Goal: Task Accomplishment & Management: Manage account settings

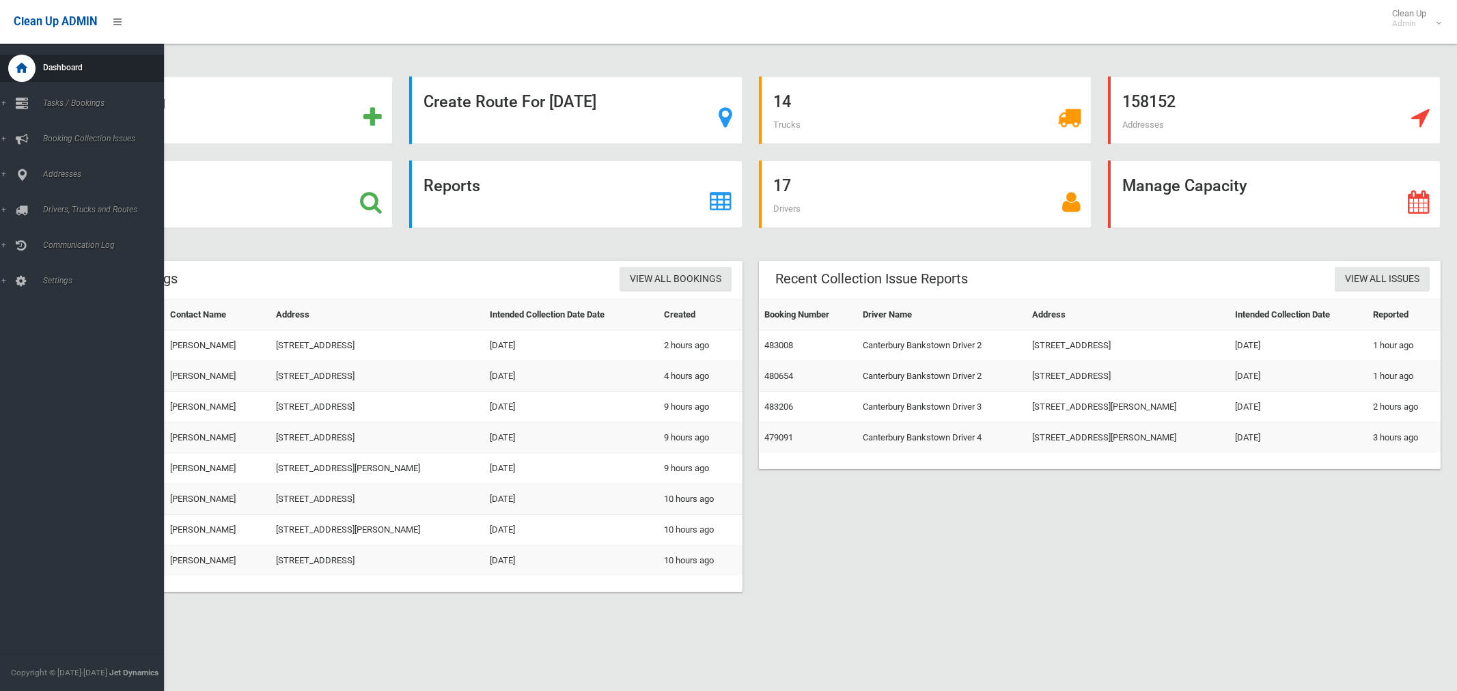
click at [77, 210] on span "Drivers, Trucks and Routes" at bounding box center [101, 210] width 125 height 10
click at [57, 271] on span "Driver Rostering / Shifts" at bounding box center [95, 272] width 113 height 10
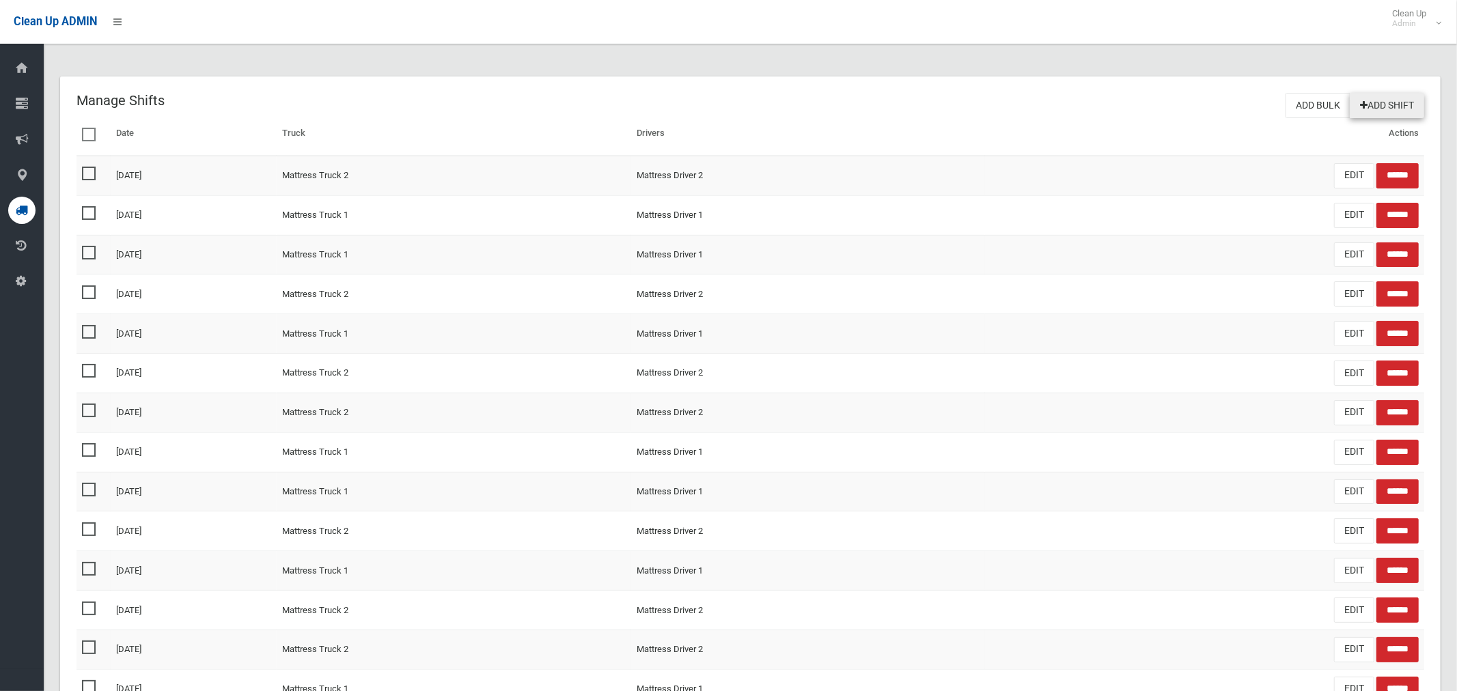
click at [1377, 107] on link "Add Shift" at bounding box center [1386, 105] width 74 height 25
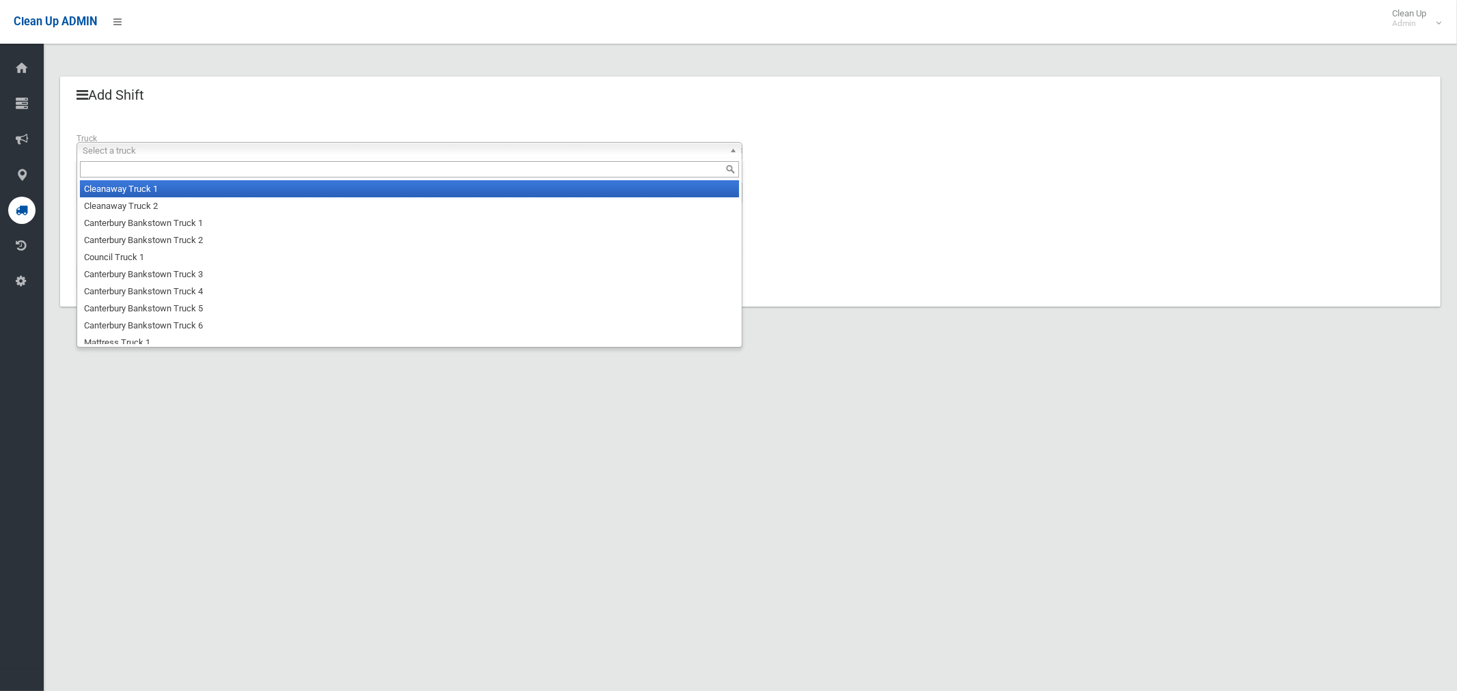
click at [197, 152] on span "Select a truck" at bounding box center [403, 151] width 641 height 16
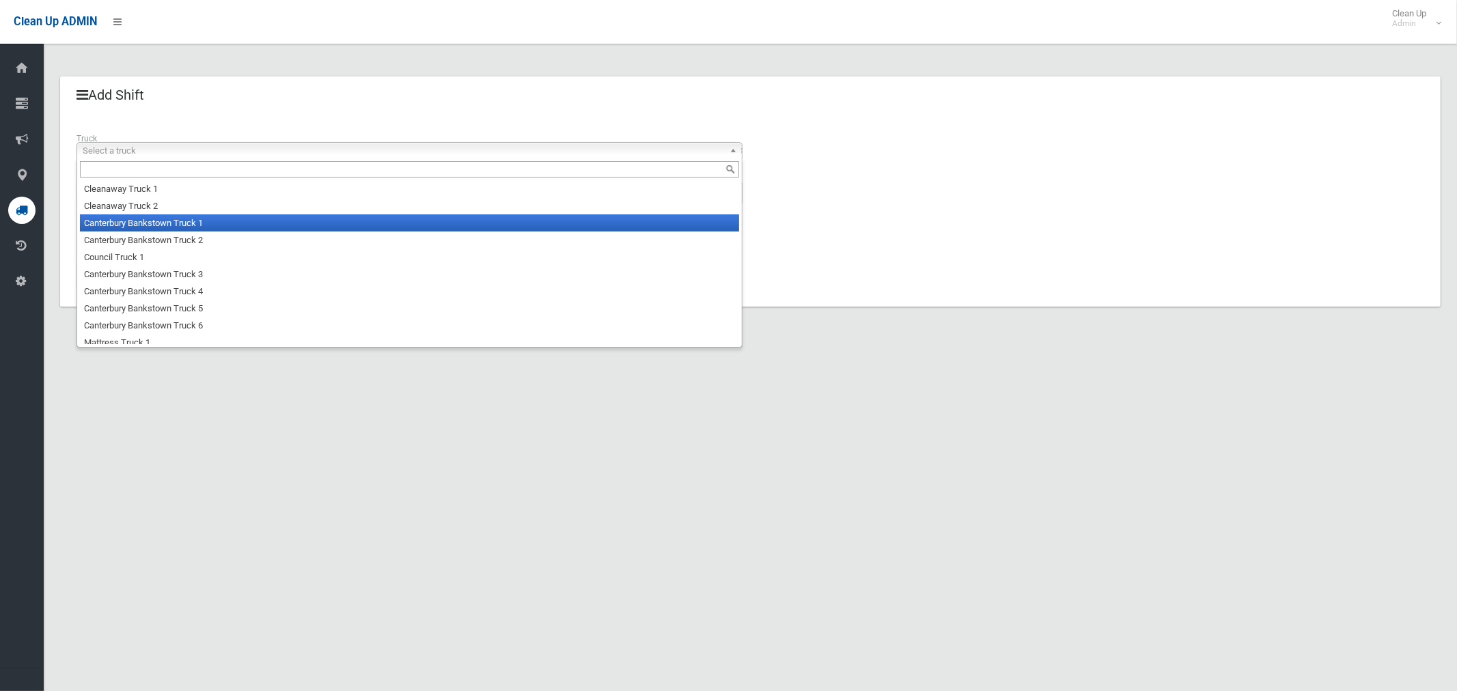
click at [185, 223] on li "Canterbury Bankstown Truck 1" at bounding box center [409, 222] width 659 height 17
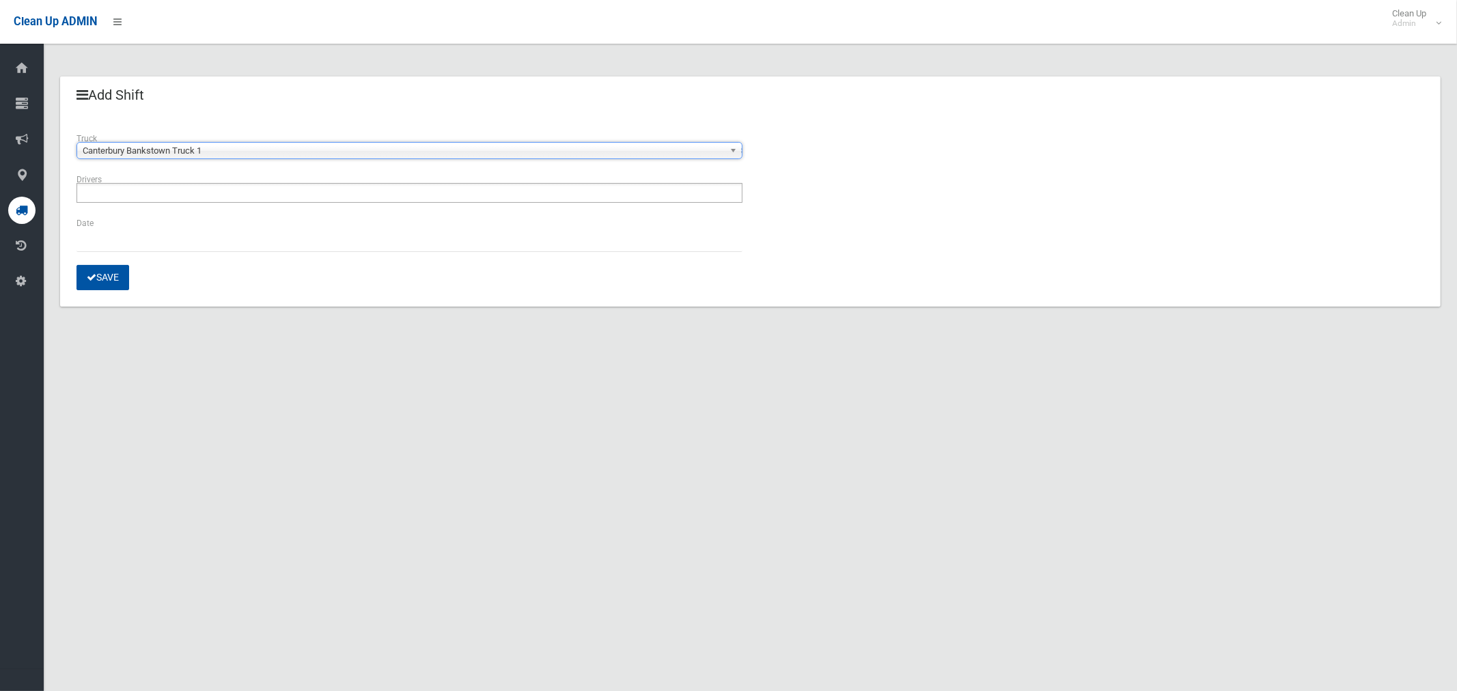
click at [180, 193] on ul at bounding box center [409, 193] width 666 height 20
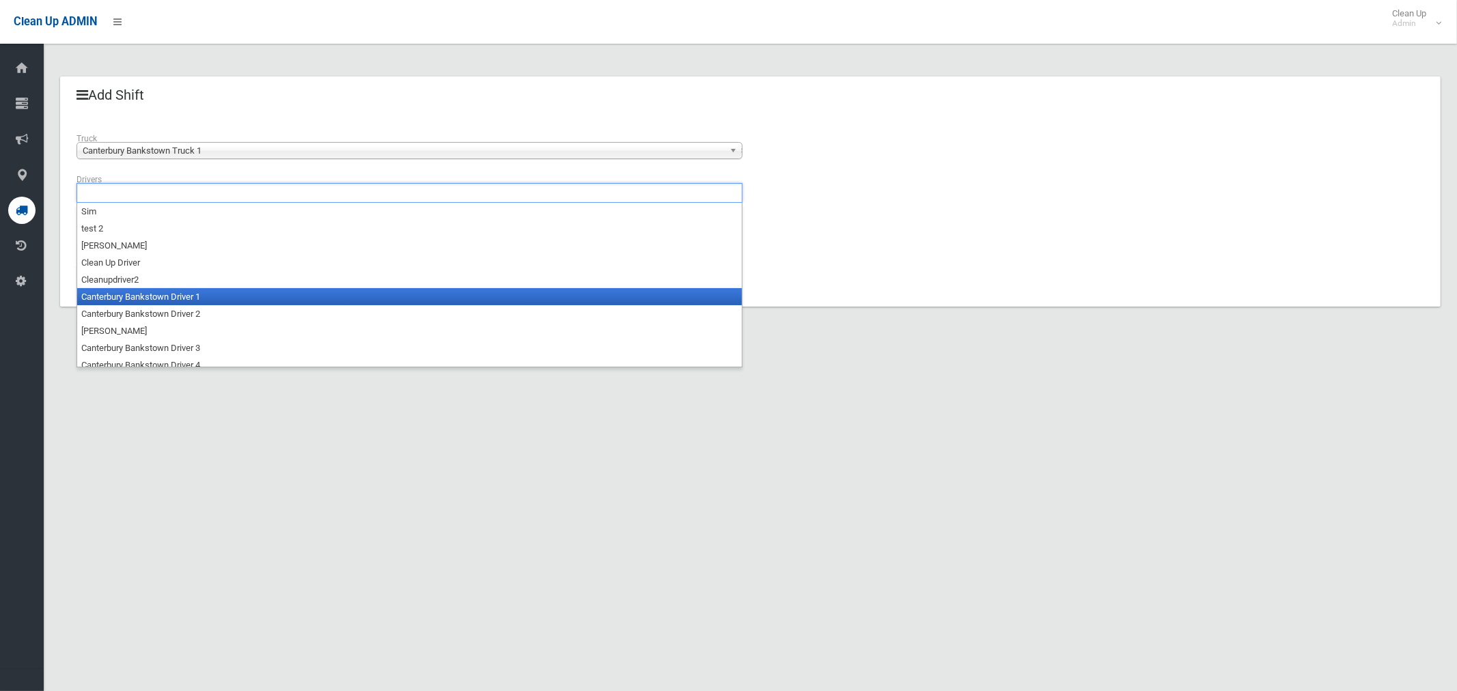
click at [188, 296] on li "Canterbury Bankstown Driver 1" at bounding box center [409, 296] width 664 height 17
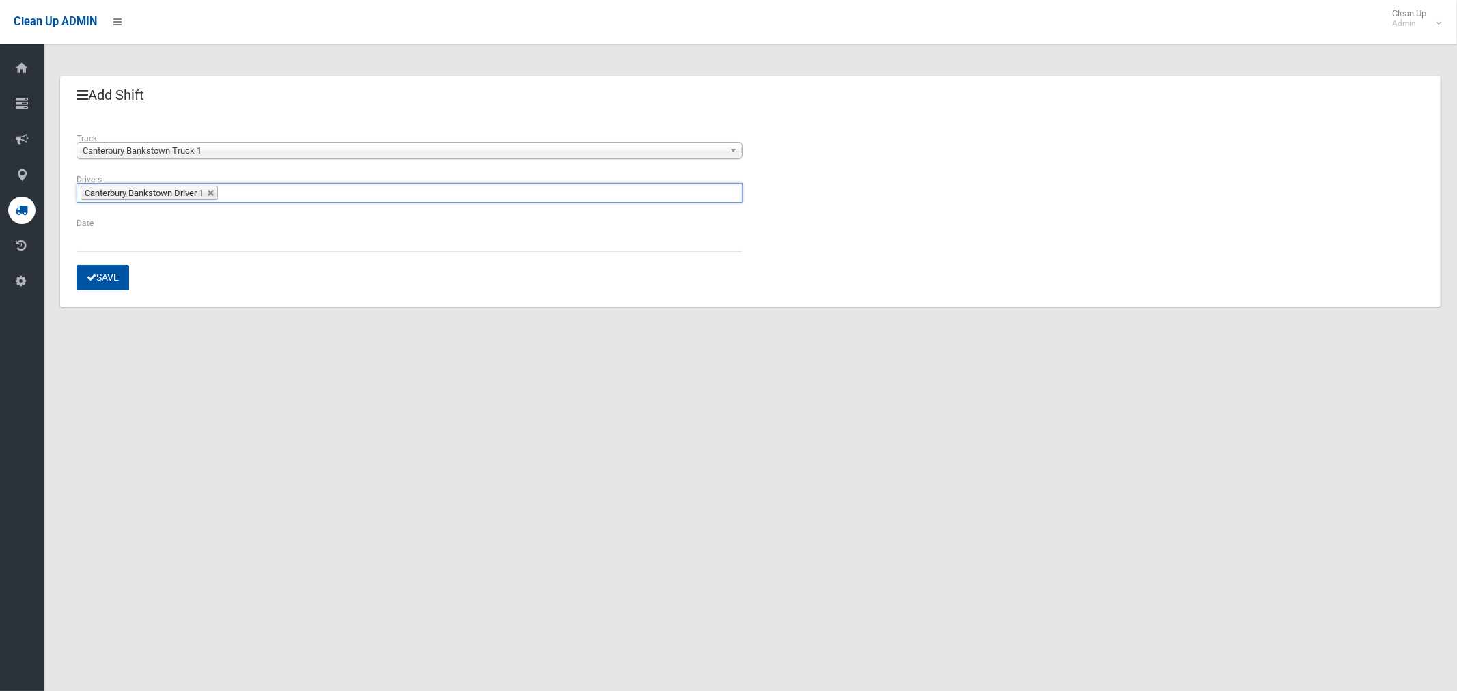
click at [90, 252] on div "Date" at bounding box center [409, 240] width 682 height 49
click at [93, 244] on input "text" at bounding box center [409, 239] width 666 height 25
click at [178, 114] on td "12" at bounding box center [175, 114] width 16 height 23
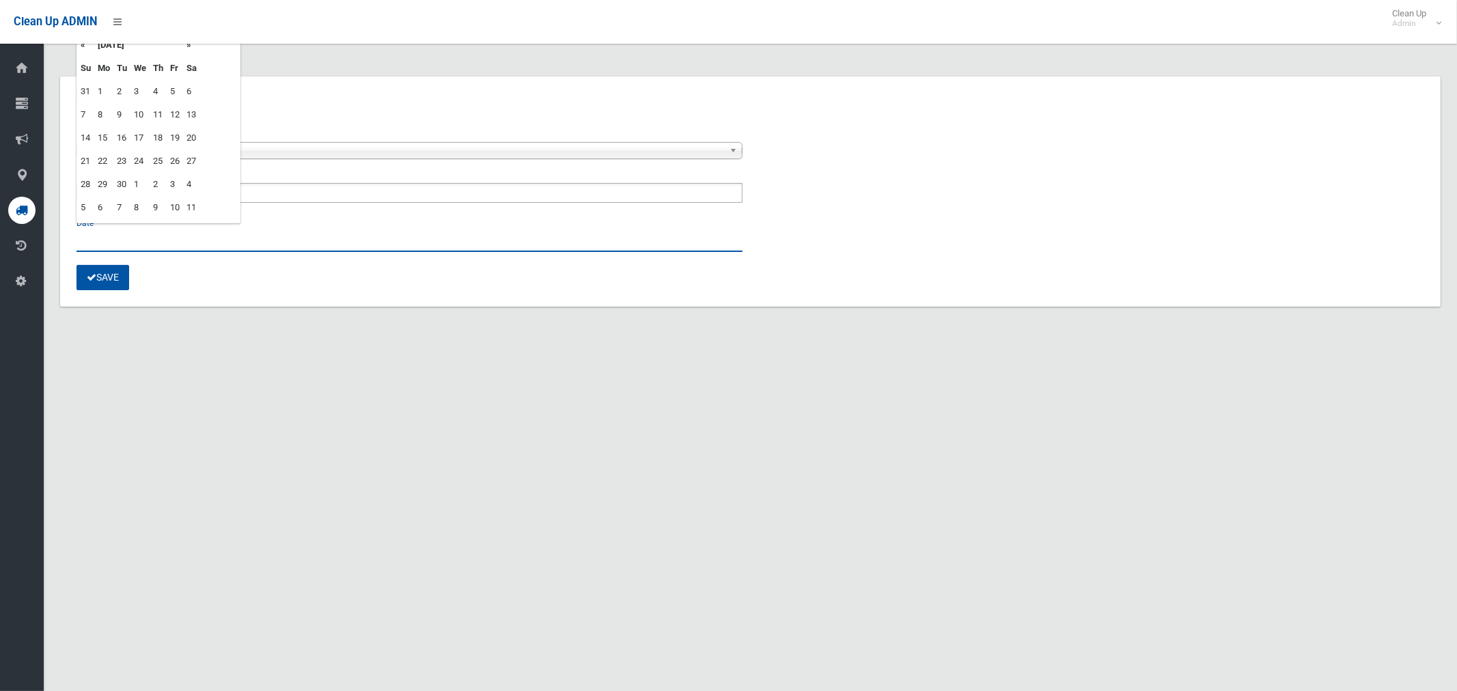
type input "**********"
click at [97, 278] on button "Save" at bounding box center [102, 277] width 53 height 25
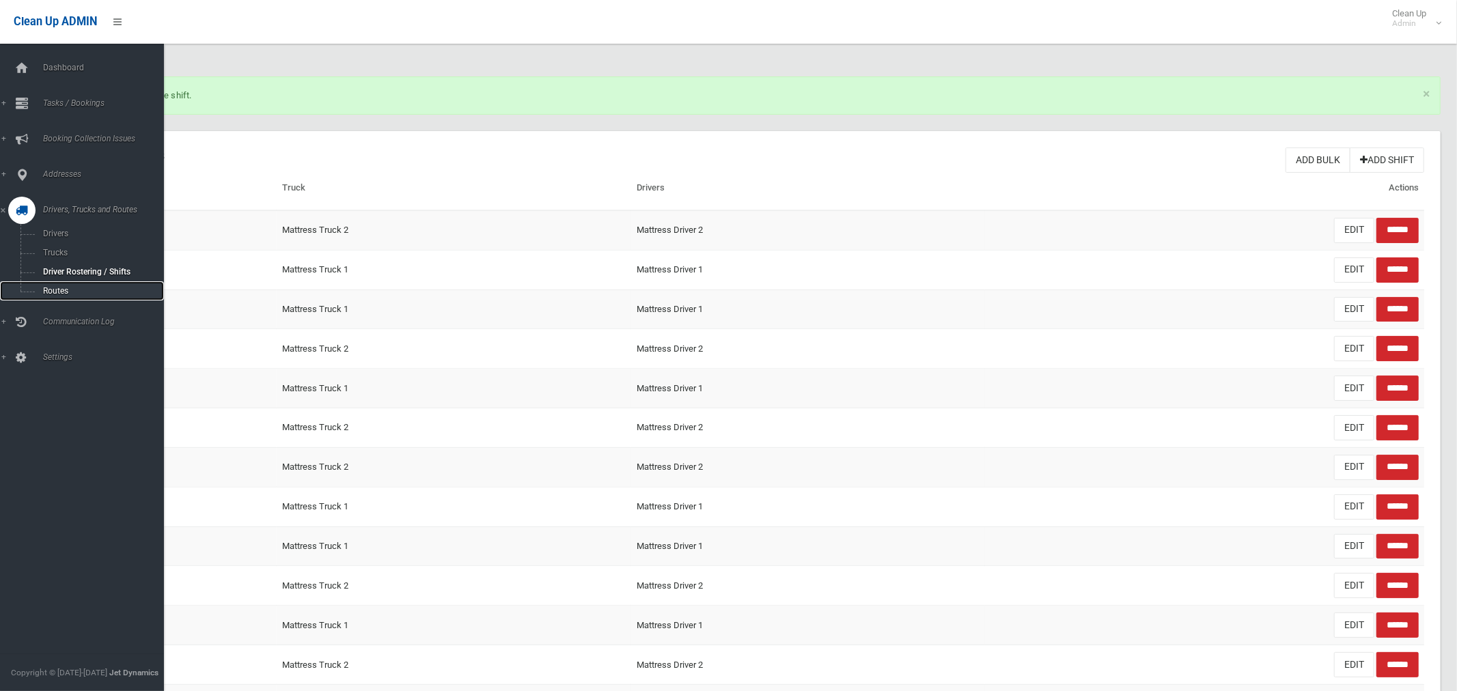
click at [58, 293] on span "Routes" at bounding box center [95, 291] width 113 height 10
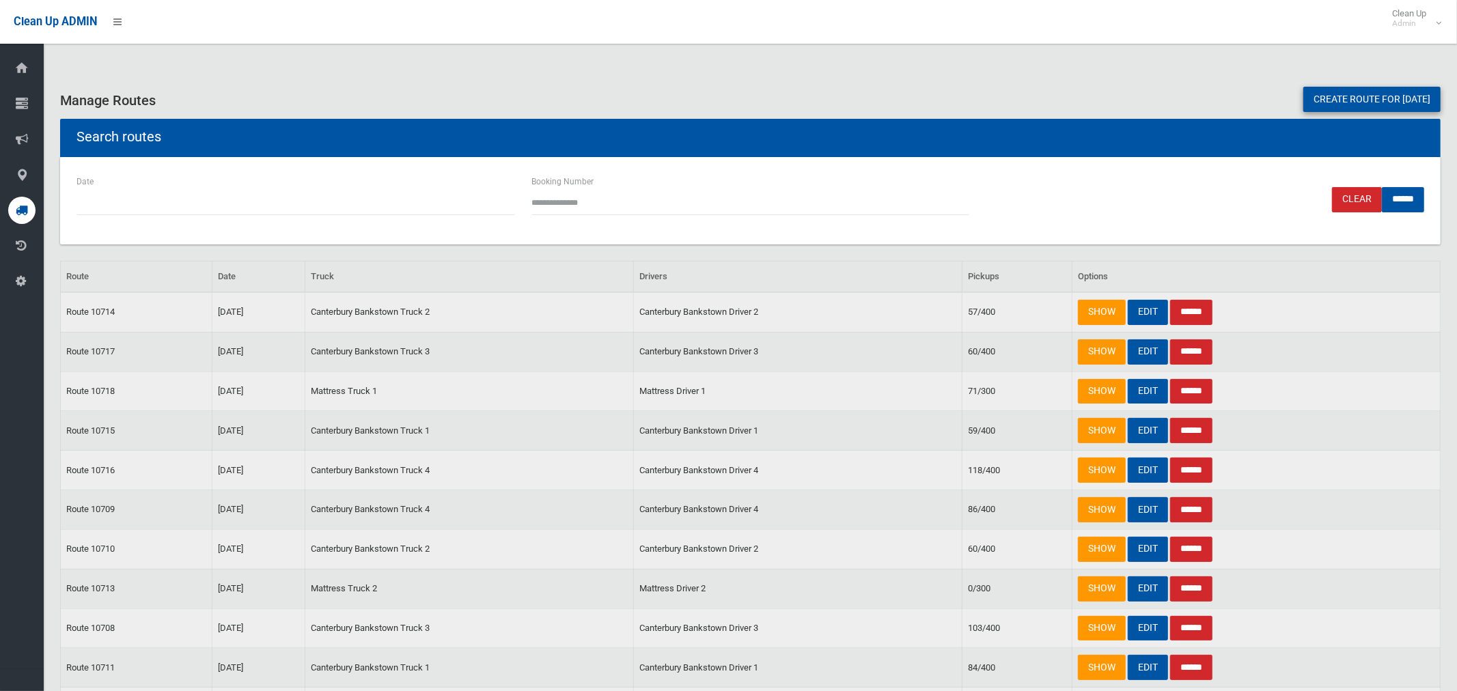
click at [1315, 100] on link "Create route for tomorrow" at bounding box center [1371, 99] width 137 height 25
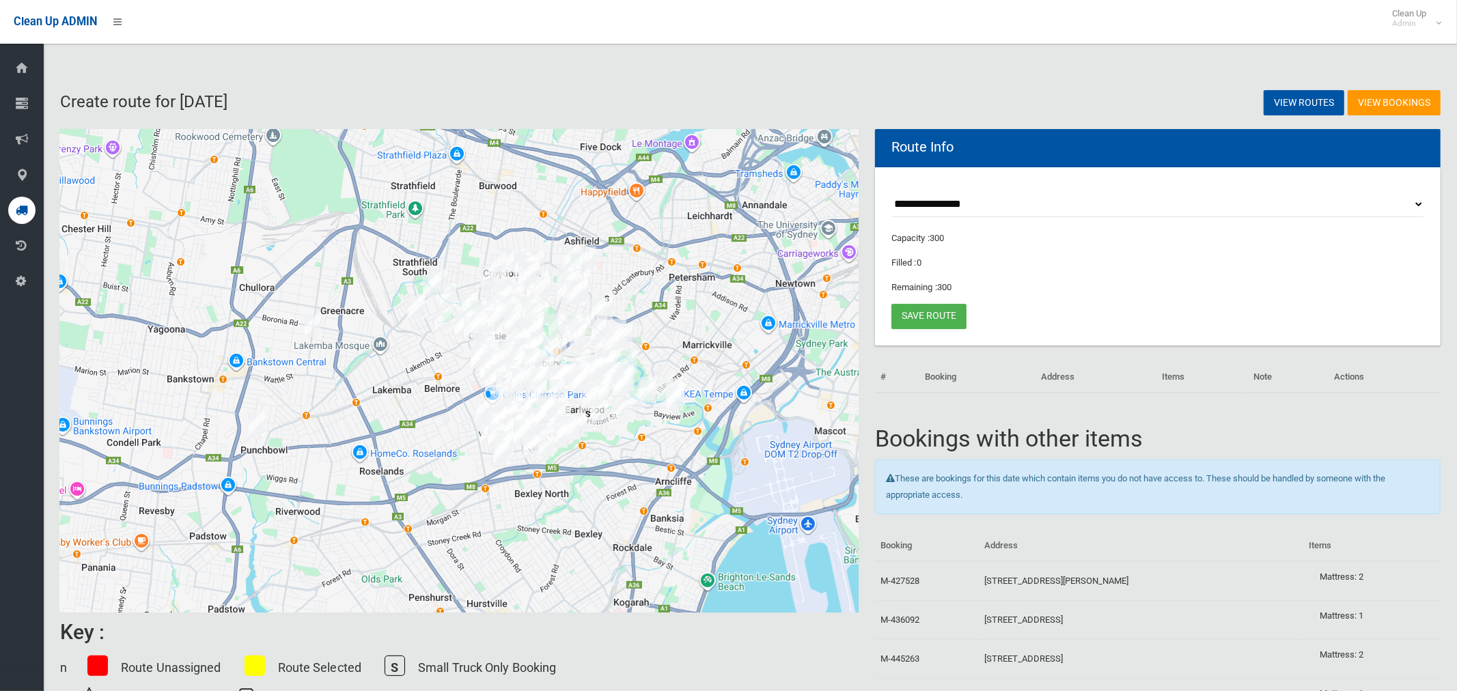
click at [947, 202] on select "**********" at bounding box center [1157, 204] width 533 height 25
select select "*****"
click at [891, 192] on select "**********" at bounding box center [1157, 204] width 533 height 25
click at [835, 147] on button "Toggle fullscreen view" at bounding box center [837, 149] width 27 height 27
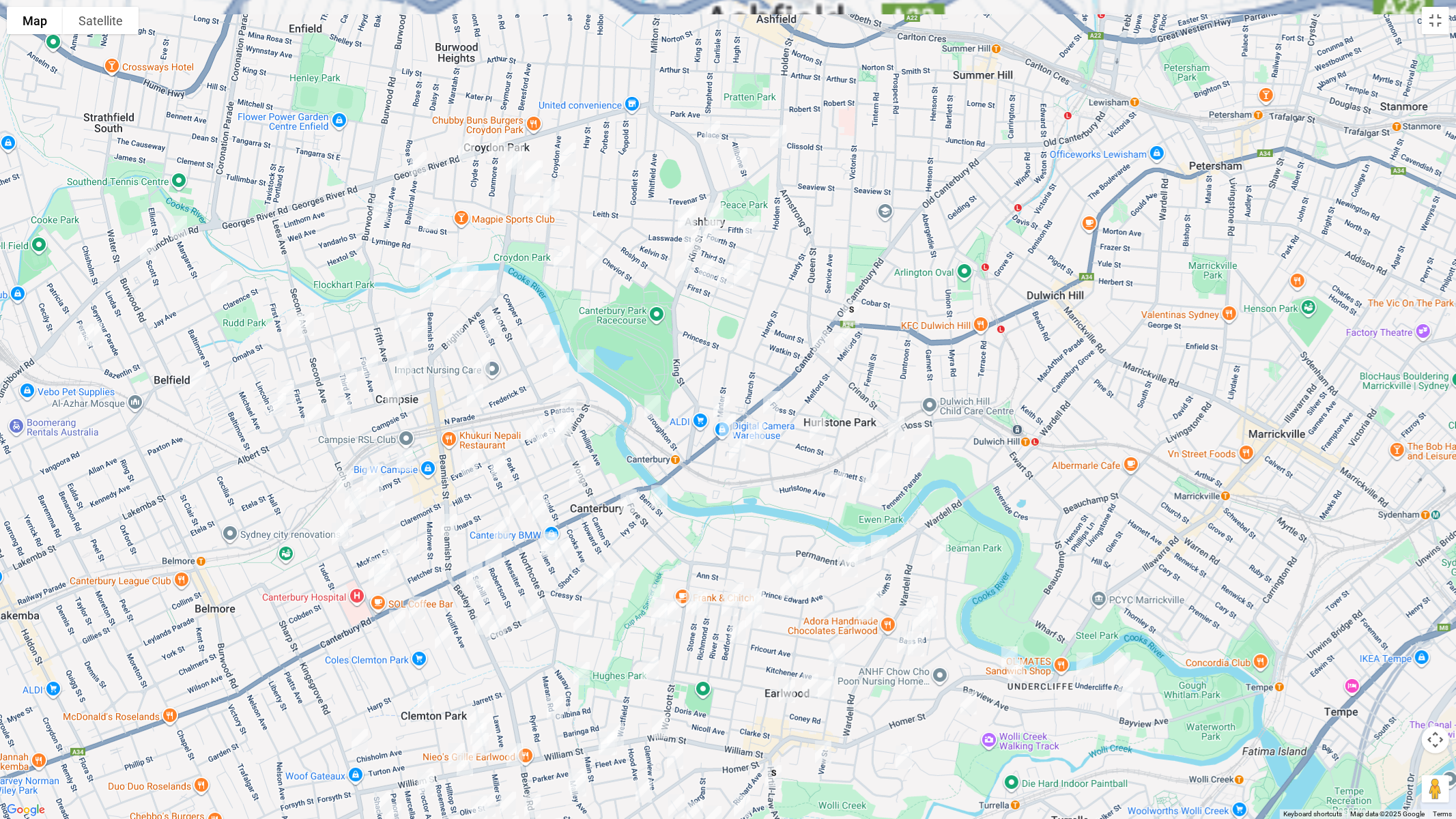
drag, startPoint x: 795, startPoint y: 221, endPoint x: 863, endPoint y: 331, distance: 129.3
click at [868, 329] on div at bounding box center [728, 410] width 1456 height 819
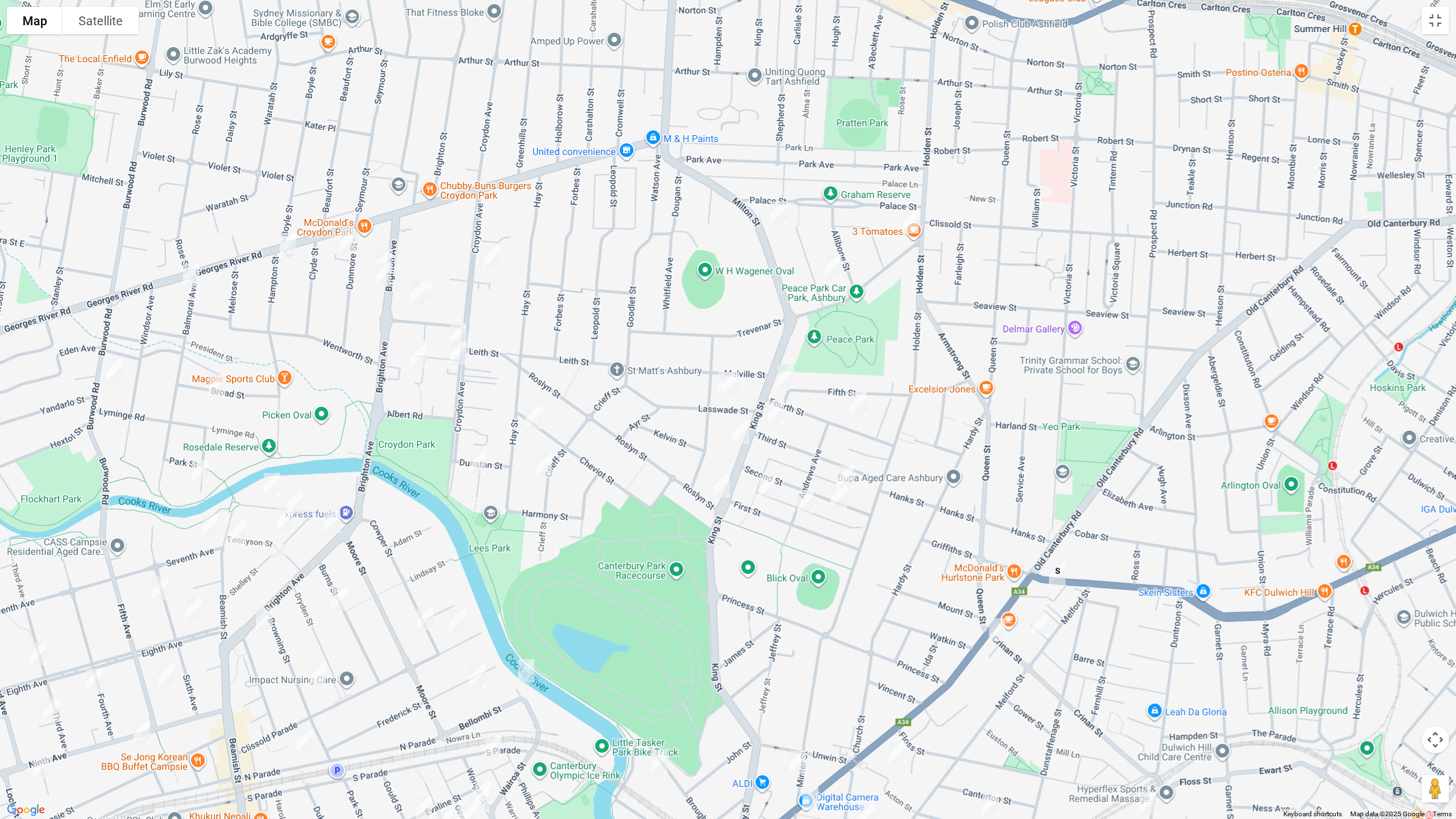
click at [773, 214] on img "126 Milton Street, ASHBURY NSW 2193" at bounding box center [777, 213] width 27 height 34
click at [911, 224] on img "3 Trevenar Street, ASHBURY NSW 2193" at bounding box center [909, 222] width 27 height 34
click at [832, 262] on img "31 Woodlands Road, ASHBURY NSW 2193" at bounding box center [832, 266] width 27 height 34
click at [716, 378] on img "11 Lasswade Street, ASHBURY NSW 2193" at bounding box center [726, 384] width 27 height 34
click at [737, 387] on img "9 Lasswade Street, ASHBURY NSW 2193" at bounding box center [730, 384] width 27 height 34
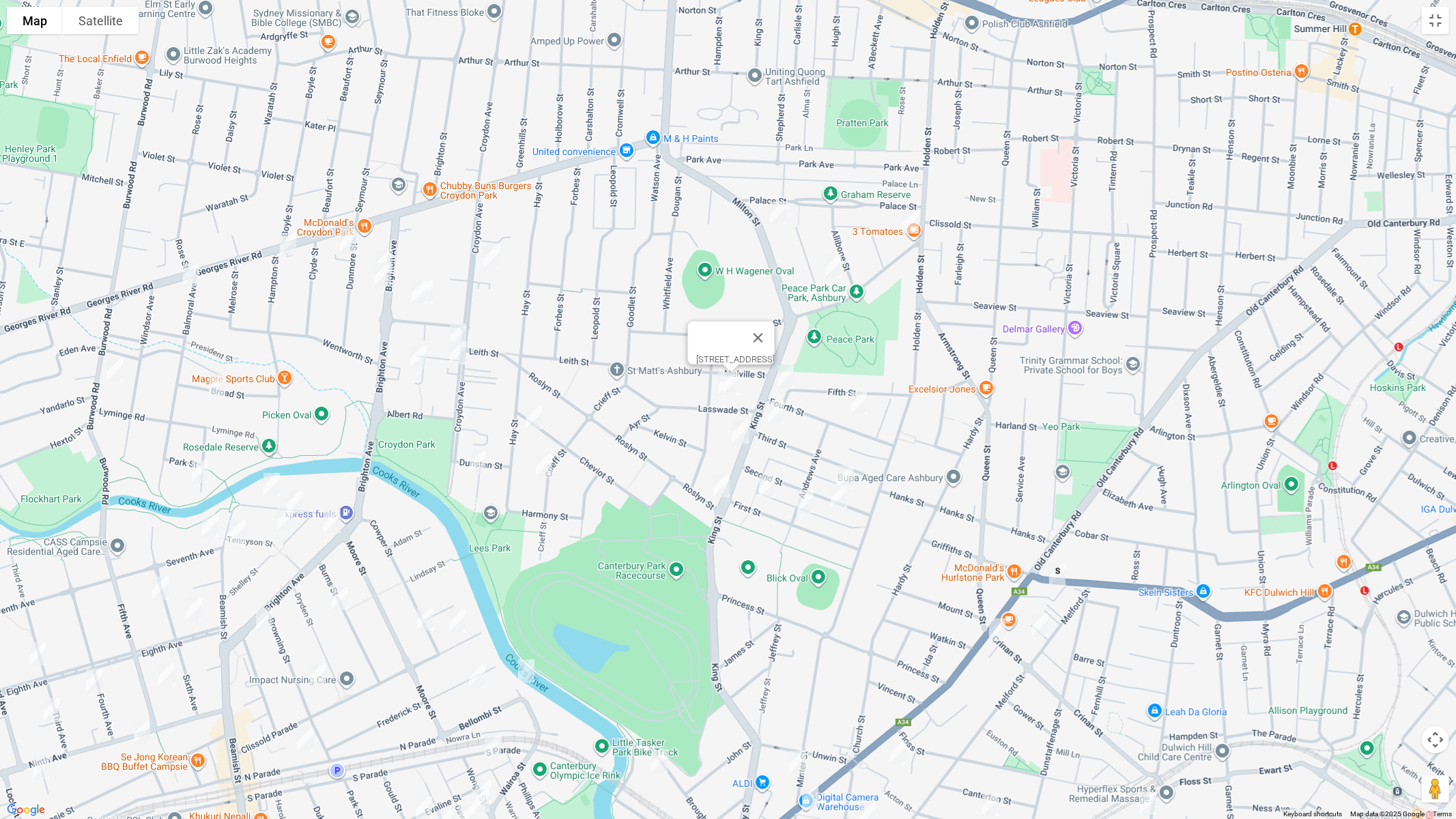
click at [785, 376] on img "51 Fourth Street, ASHBURY NSW 2193" at bounding box center [784, 377] width 27 height 34
drag, startPoint x: 864, startPoint y: 408, endPoint x: 782, endPoint y: 406, distance: 82.0
click at [864, 408] on img "17 Fourth Street, ASHBURY NSW 2193" at bounding box center [857, 404] width 27 height 34
click at [770, 417] on img "65 Third Street, ASHBURY NSW 2193" at bounding box center [775, 411] width 27 height 34
click at [781, 412] on img "65 Third Street, ASHBURY NSW 2193" at bounding box center [775, 411] width 27 height 34
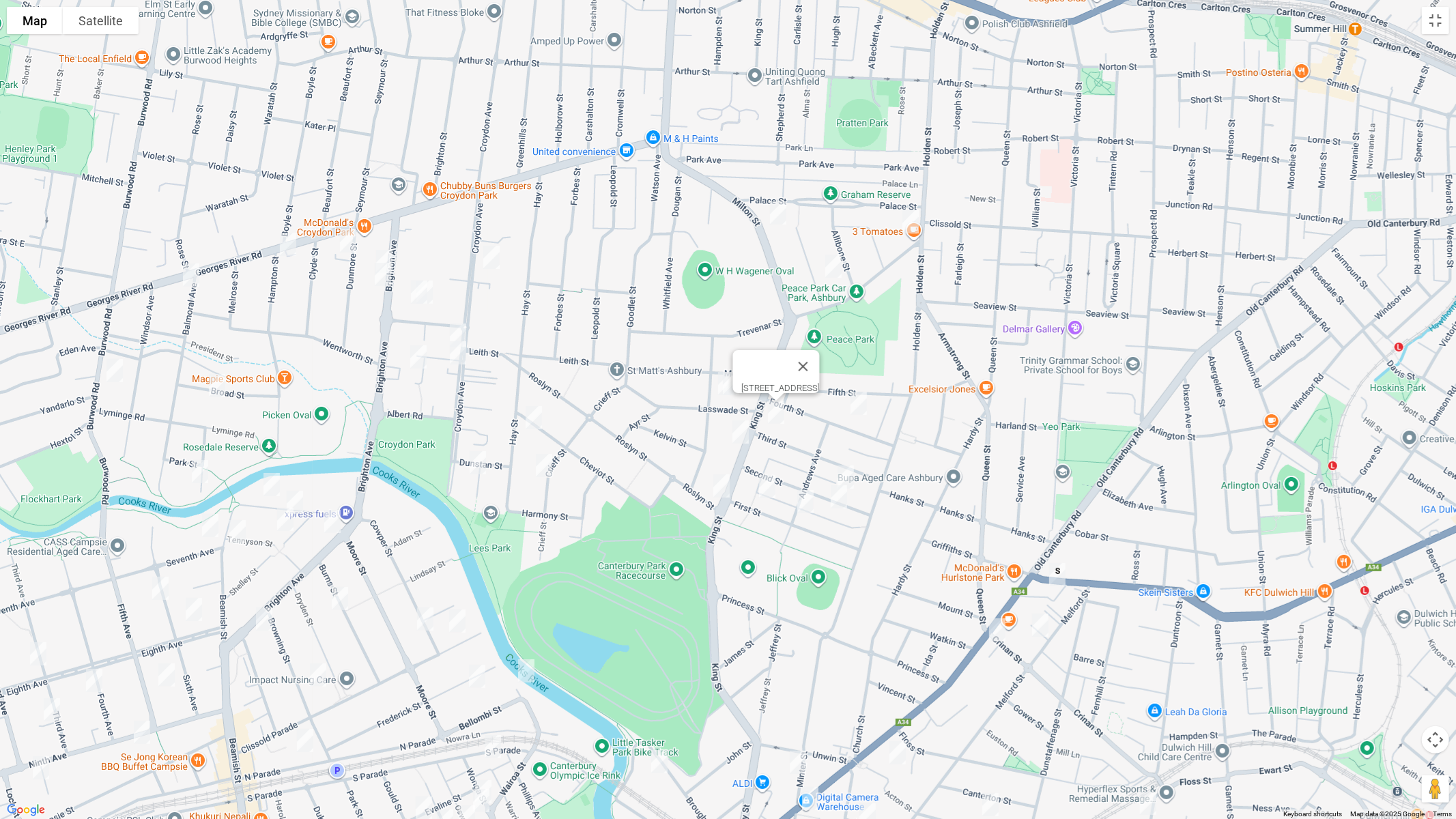
click at [735, 429] on img "60 King Street, ASHBURY NSW 2193" at bounding box center [739, 431] width 27 height 34
click at [718, 485] on img "3/86-90 King Street, ASHBURY NSW 2193" at bounding box center [721, 485] width 27 height 34
click at [766, 486] on img "55 First Street, ASHBURY NSW 2193" at bounding box center [766, 486] width 27 height 34
click at [856, 476] on img "27 Second Street, ASHBURY NSW 2193" at bounding box center [844, 476] width 27 height 34
click at [844, 499] on img "26 Second Street, ASHBURY NSW 2193" at bounding box center [838, 496] width 27 height 34
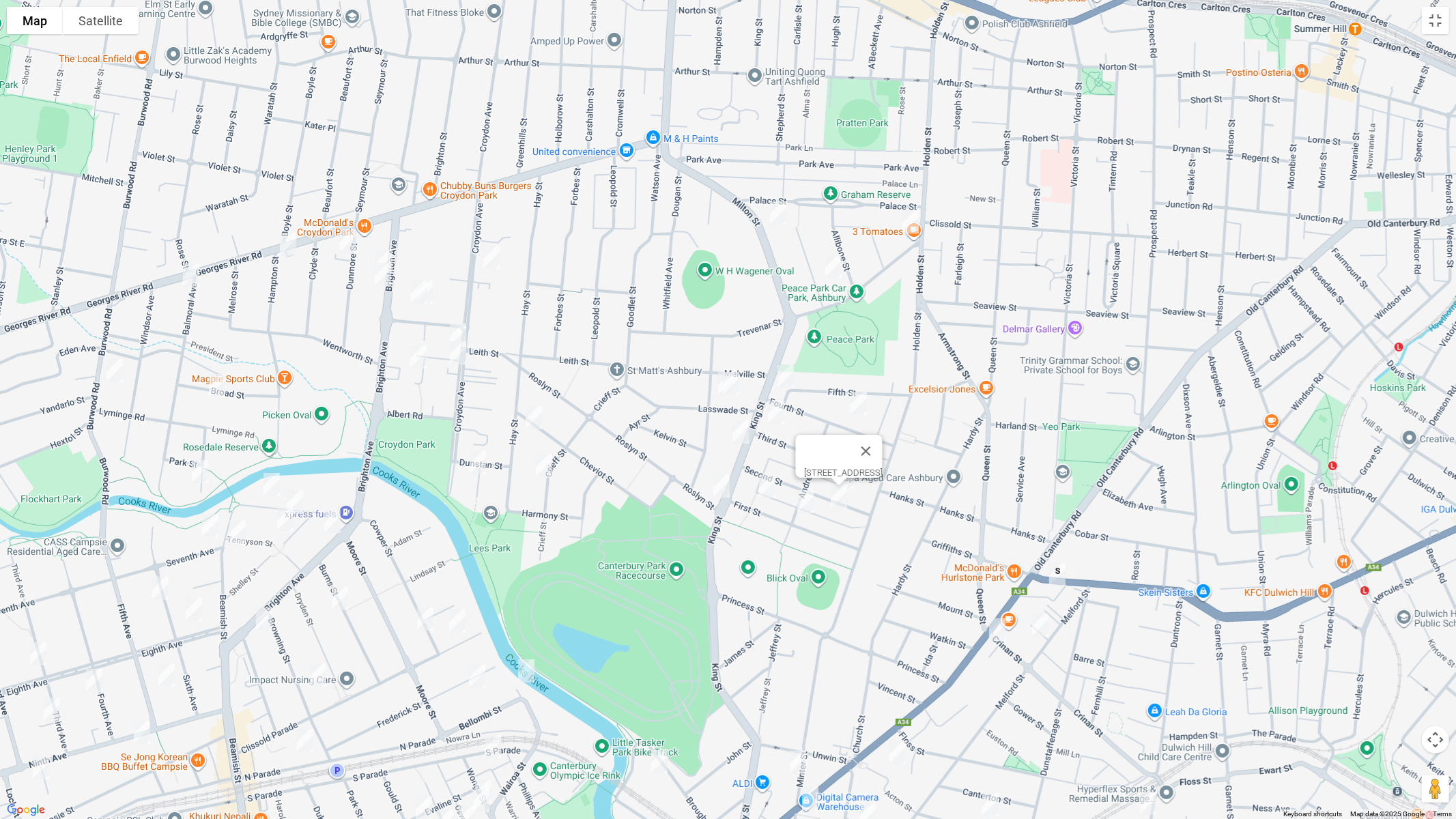
click at [808, 506] on img "35 First Street, ASHBURY NSW 2193" at bounding box center [804, 501] width 27 height 34
click at [492, 264] on img "144 Croydon Avenue, CROYDON PARK NSW 2133" at bounding box center [491, 257] width 27 height 34
click at [335, 242] on img "3 Dunmore Street, CROYDON PARK NSW 2133" at bounding box center [348, 241] width 27 height 34
click at [288, 247] on img "242-244 Georges River Road, CROYDON PARK NSW 2133" at bounding box center [288, 244] width 27 height 34
click at [190, 277] on img "7 Balmoral Avenue, CROYDON PARK NSW 2133" at bounding box center [191, 275] width 27 height 34
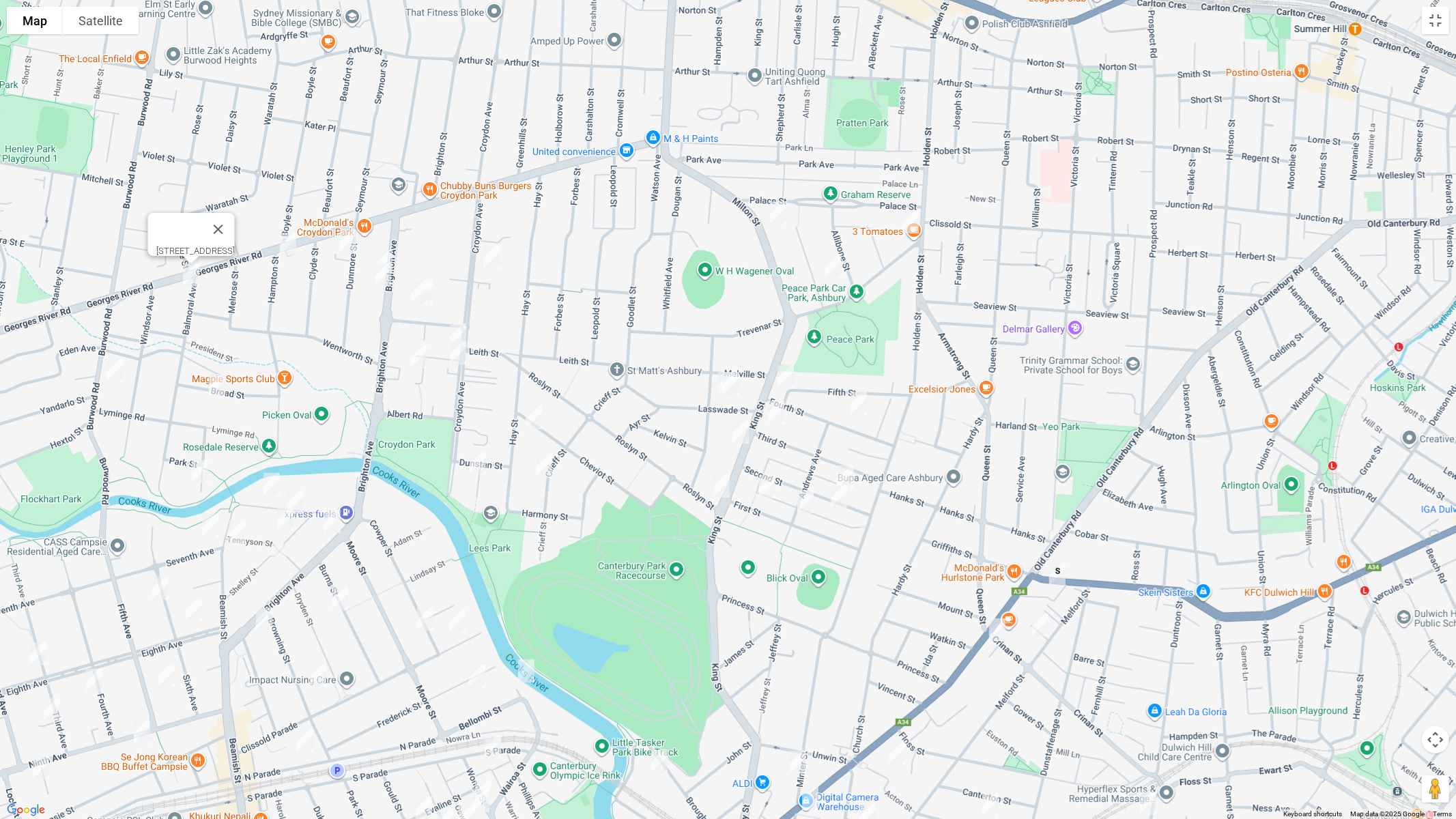
click at [387, 249] on img "28 Brighton Avenue, CROYDON PARK NSW 2133" at bounding box center [384, 261] width 27 height 34
click at [382, 279] on img "32B-34 Brighton Avenue, CROYDON PARK NSW 2133" at bounding box center [382, 274] width 27 height 34
click at [412, 293] on img "13 Queensborough Road, CROYDON PARK NSW 2133" at bounding box center [419, 292] width 27 height 34
click at [434, 288] on img "11 Queensborough Road, CROYDON PARK NSW 2133" at bounding box center [424, 292] width 27 height 34
click at [461, 322] on img "183 Croydon Avenue, CROYDON PARK NSW 2133" at bounding box center [458, 335] width 27 height 34
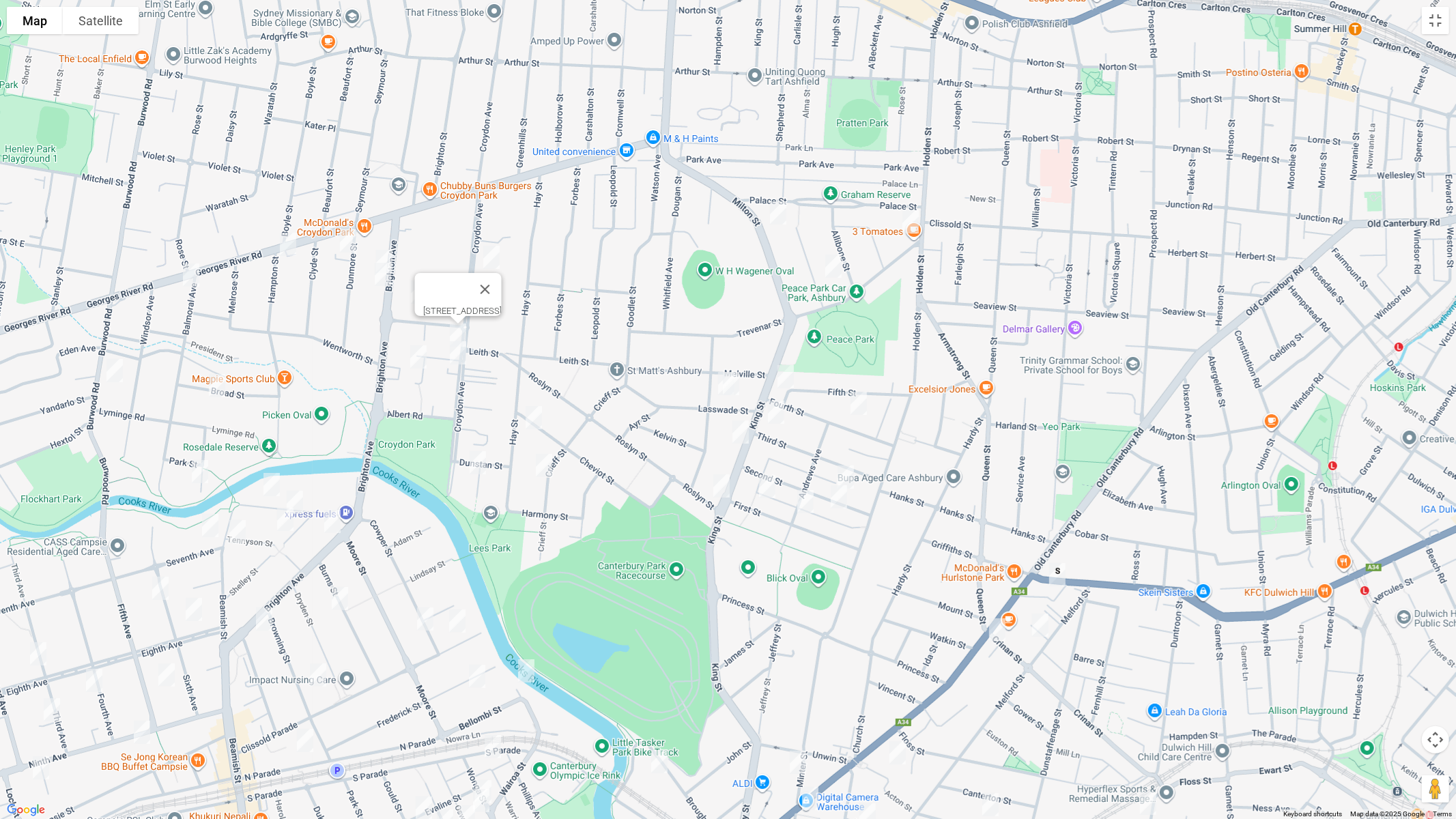
click at [464, 355] on img "191 Croydon Avenue, CROYDON PARK NSW 2133" at bounding box center [458, 353] width 27 height 34
click at [417, 357] on img "26 Morris Avenue, CROYDON PARK NSW 2133" at bounding box center [418, 357] width 27 height 34
click at [531, 419] on img "62 Cheviot Street, ASHBURY NSW 2193" at bounding box center [533, 417] width 27 height 34
click at [546, 465] on img "39 Crieff Street, ASHBURY NSW 2193" at bounding box center [544, 465] width 27 height 34
click at [471, 461] on img "12A Coorilla Avenue, CROYDON PARK NSW 2133" at bounding box center [477, 462] width 27 height 34
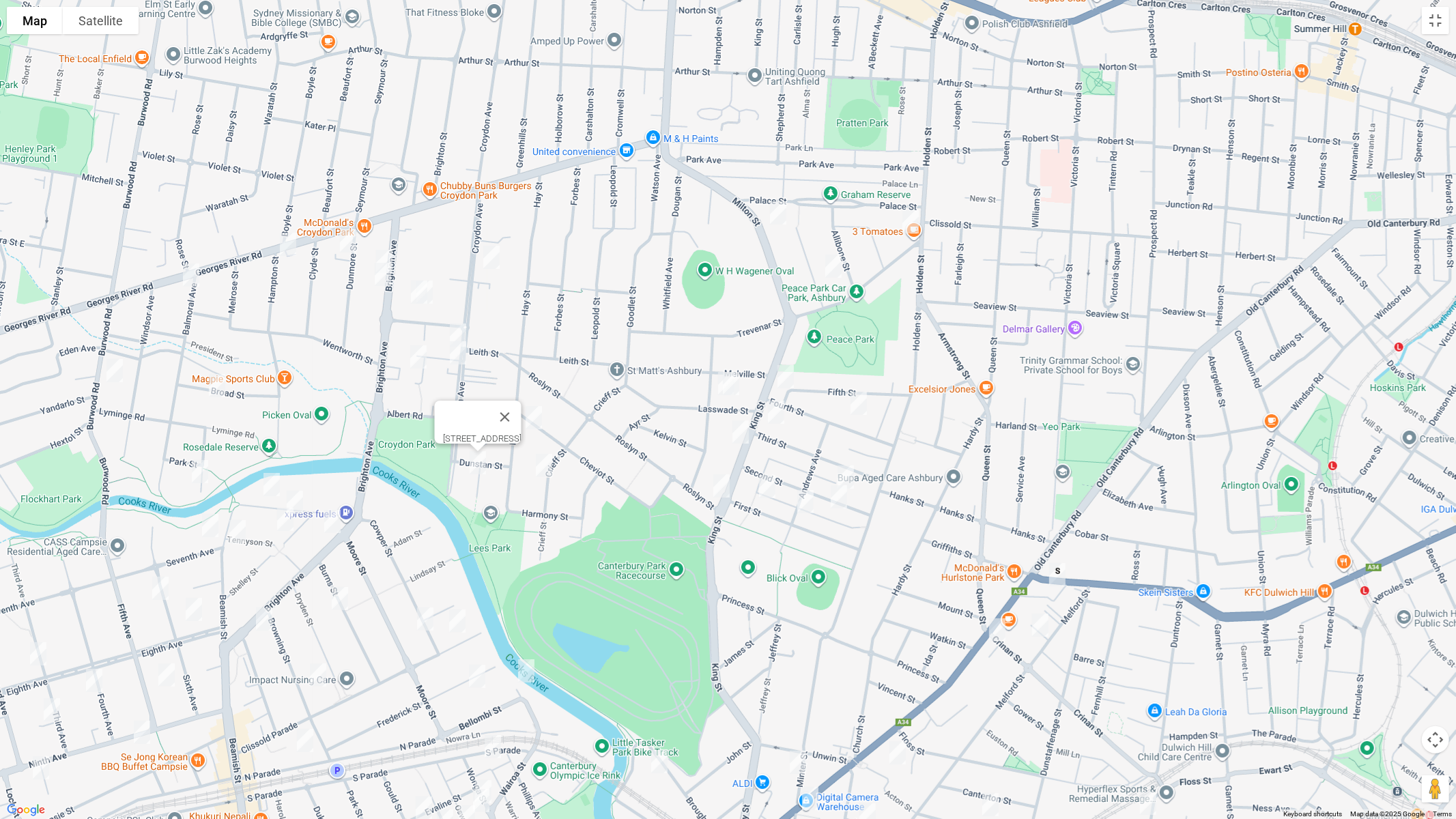
click at [229, 383] on img "36 Broad Street, CROYDON PARK NSW 2133" at bounding box center [217, 386] width 27 height 34
click at [113, 376] on img "200 Burwood Road, CROYDON PARK NSW 2133" at bounding box center [114, 371] width 27 height 34
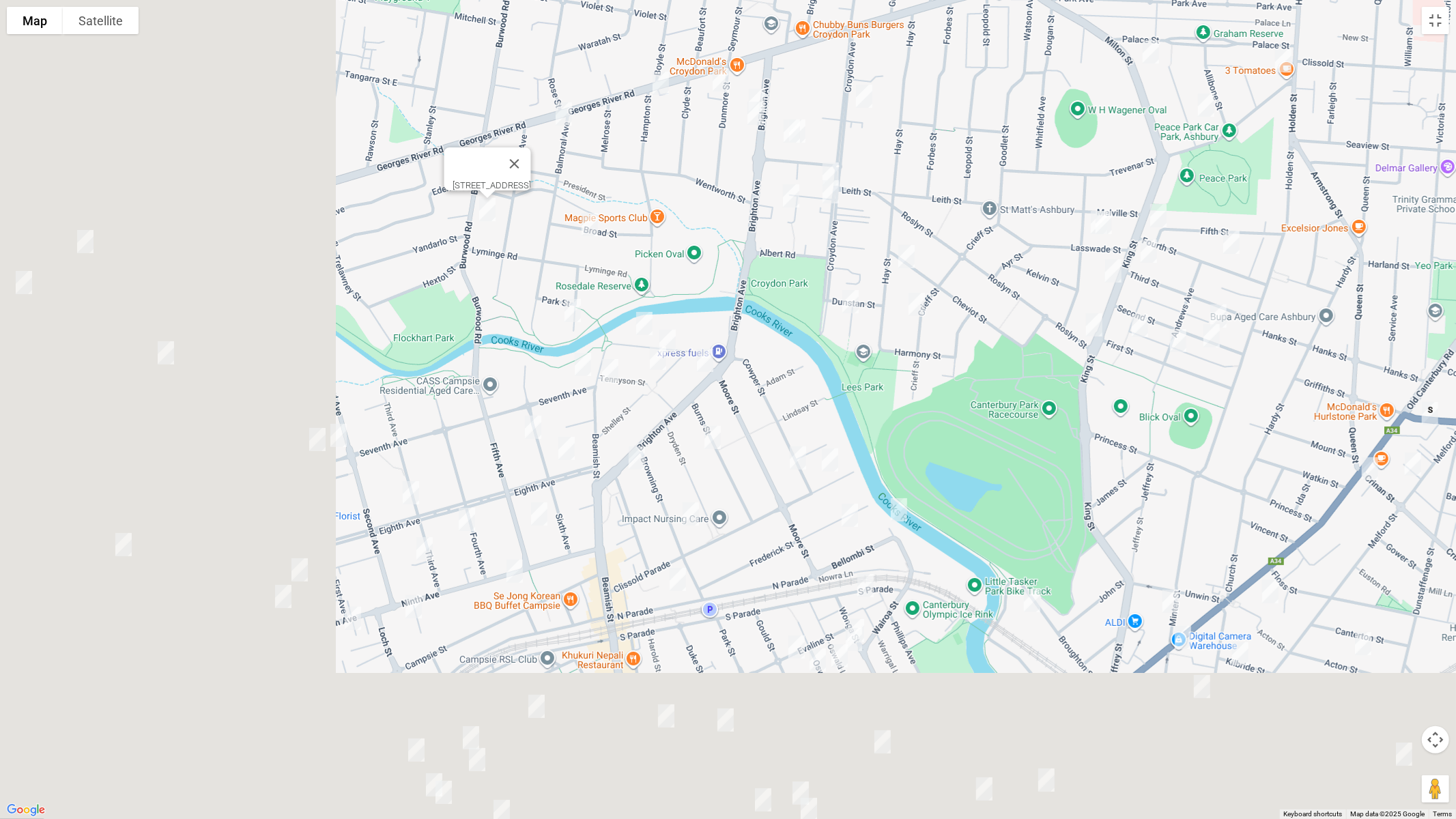
drag, startPoint x: 144, startPoint y: 418, endPoint x: 509, endPoint y: 251, distance: 401.4
click at [509, 251] on div "200 Burwood Road, CROYDON PARK NSW 2133" at bounding box center [728, 410] width 1456 height 819
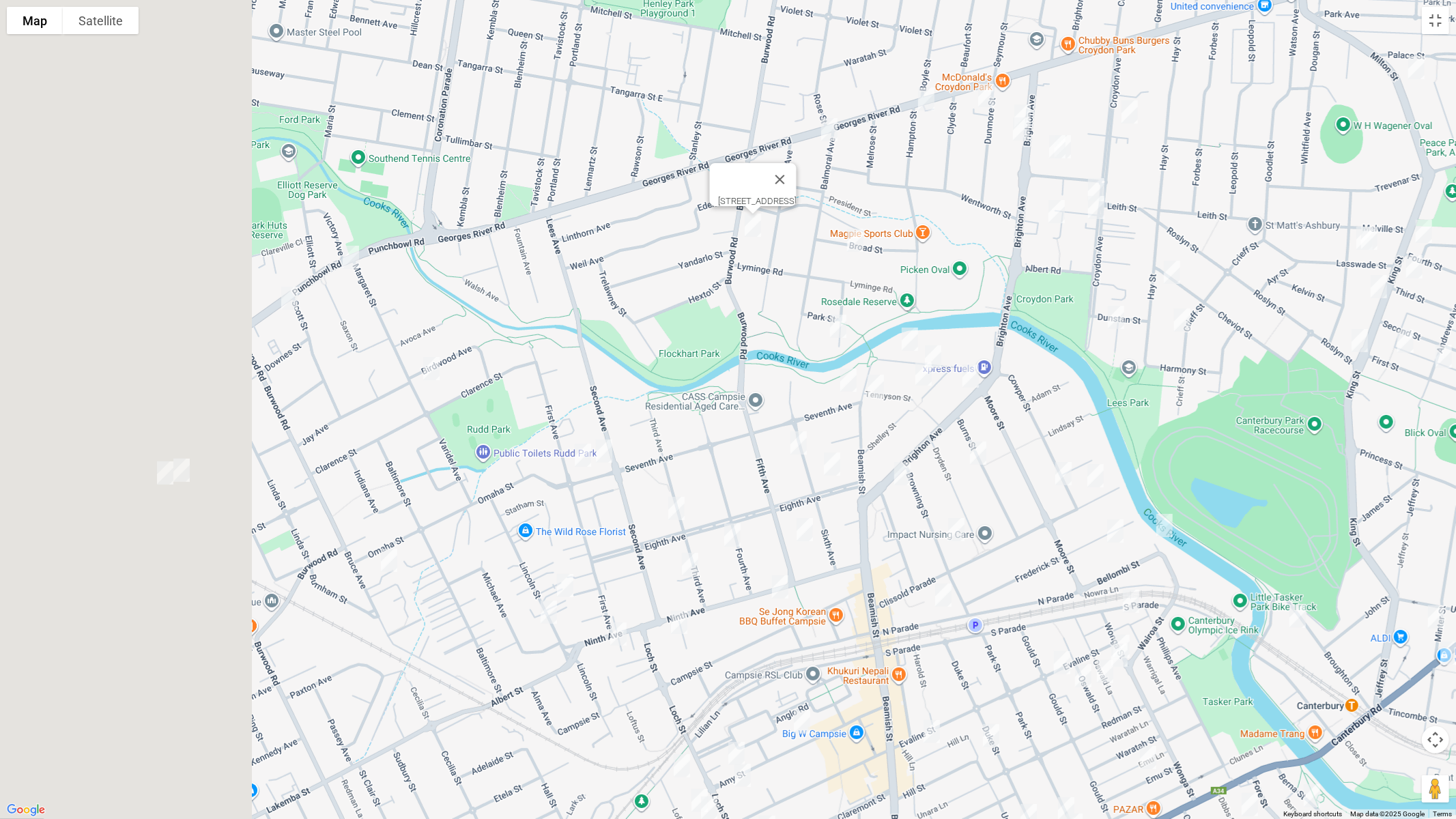
drag, startPoint x: 196, startPoint y: 286, endPoint x: 346, endPoint y: 265, distance: 151.5
click at [463, 307] on div "200 Burwood Road, CROYDON PARK NSW 2133" at bounding box center [728, 410] width 1456 height 819
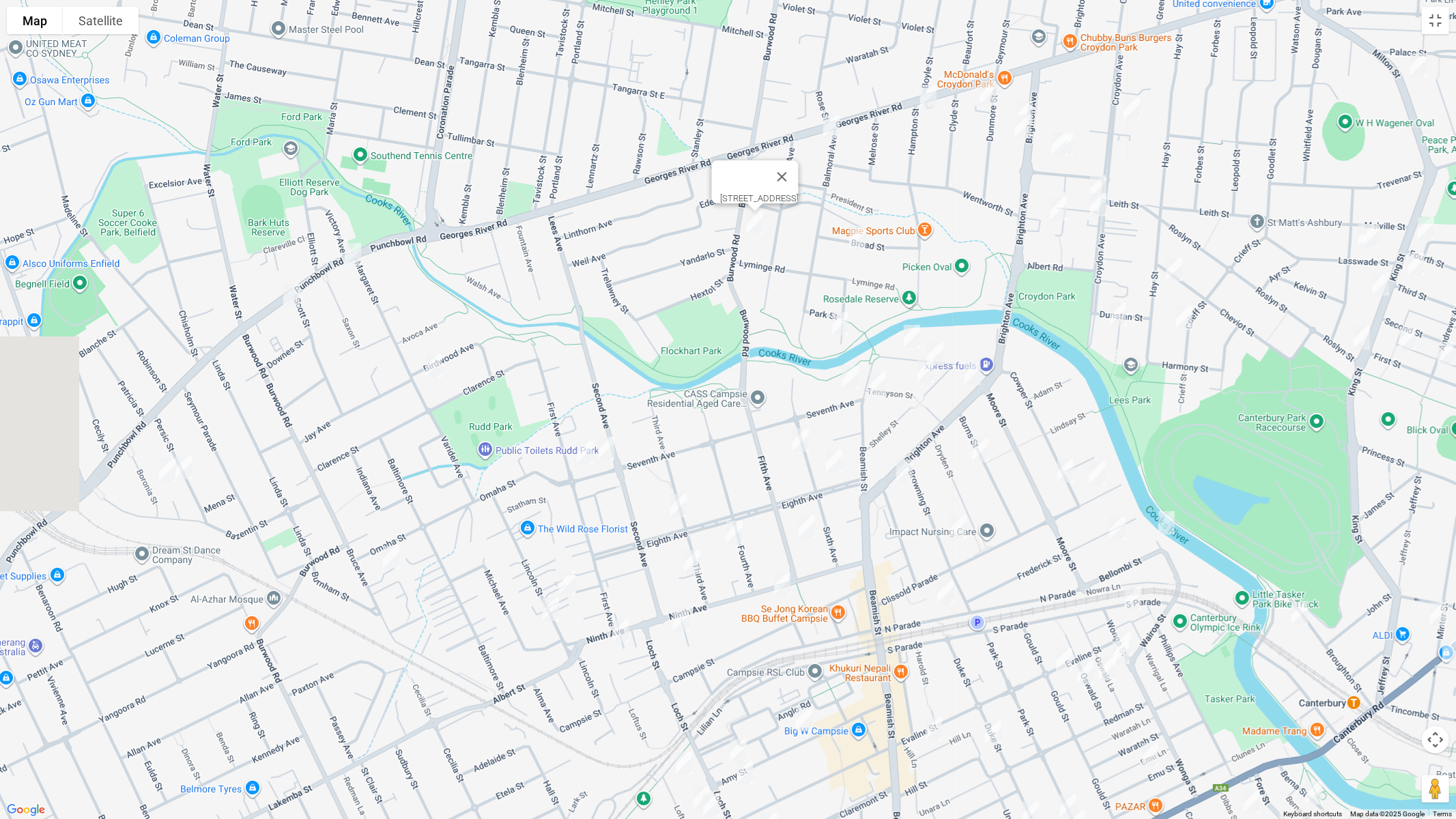
click at [351, 261] on img "258 Punchbowl Road, BELFIELD NSW 2191" at bounding box center [352, 255] width 27 height 34
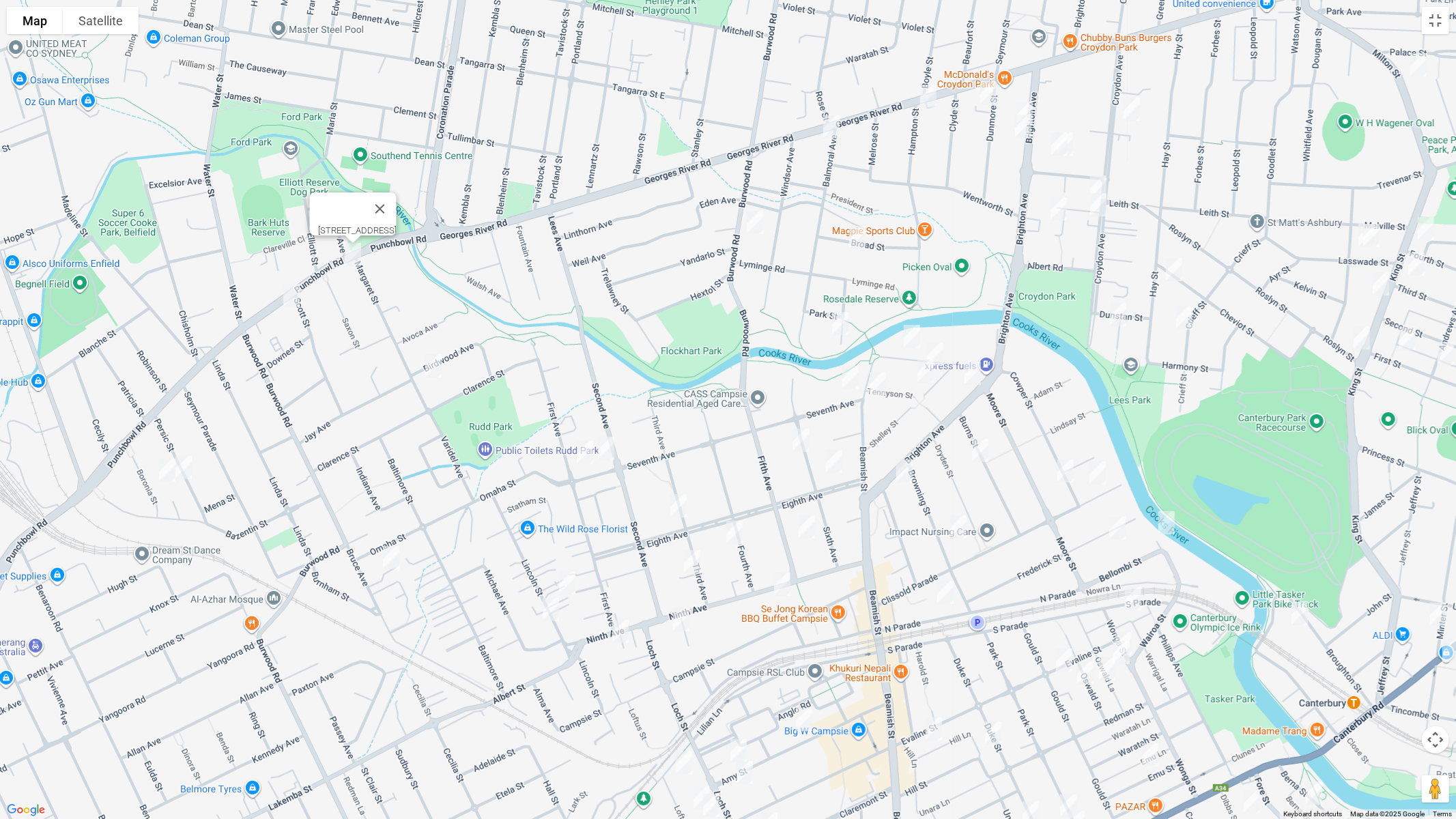
click at [296, 298] on img "290 Punchbowl Road, BELFIELD NSW 2191" at bounding box center [291, 296] width 27 height 34
click at [186, 472] on img "18 Persic Street, BELFIELD NSW 2191" at bounding box center [183, 467] width 27 height 34
click at [165, 477] on img "9 Boronia Street, BELFIELD NSW 2191" at bounding box center [167, 469] width 27 height 34
drag, startPoint x: 438, startPoint y: 366, endPoint x: 434, endPoint y: 374, distance: 8.9
click at [438, 367] on img "54 Margaret Street, BELFIELD NSW 2191" at bounding box center [433, 366] width 27 height 34
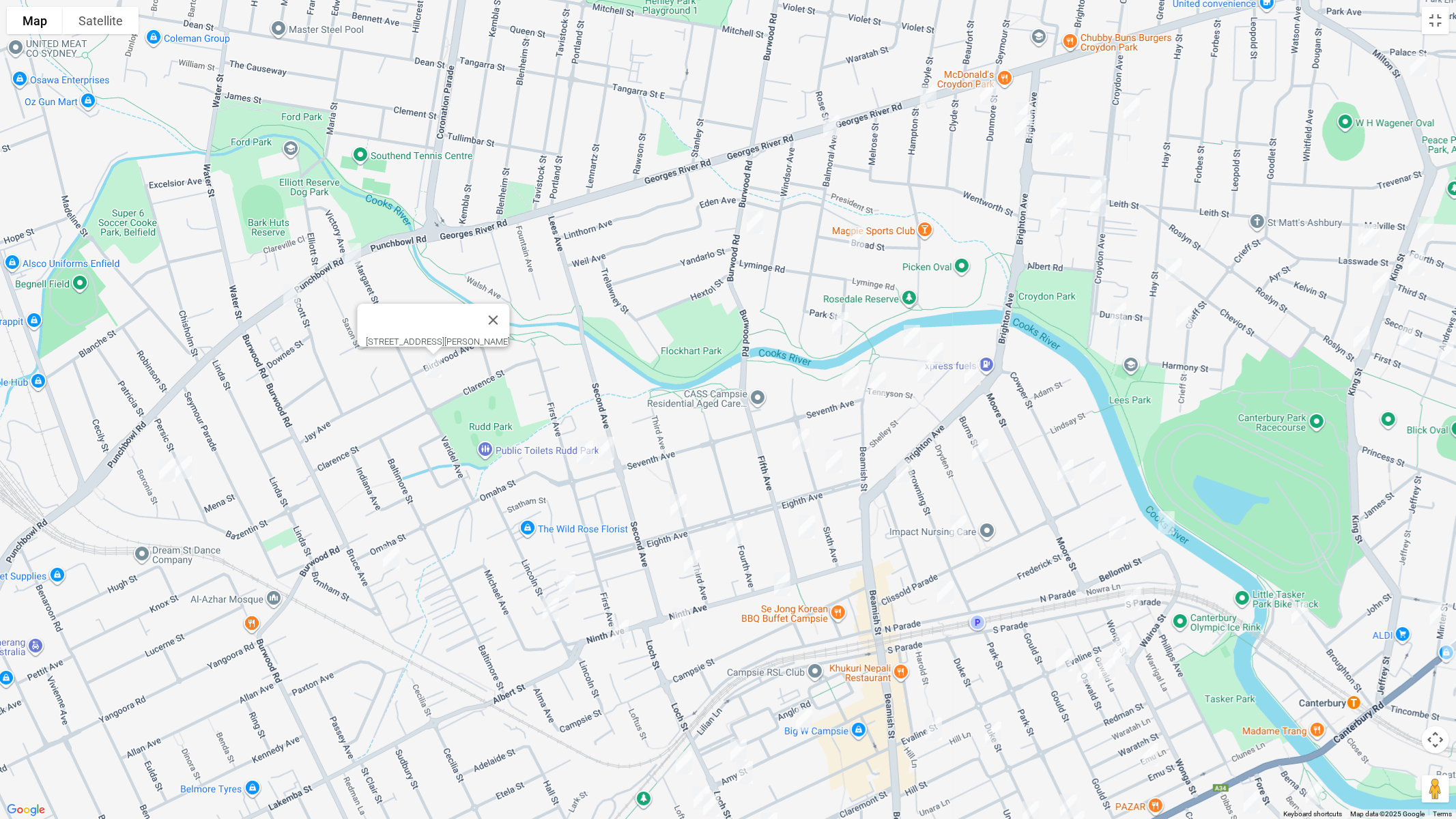
click at [393, 556] on img "73 Bruce Avenue, BELFIELD NSW 2191" at bounding box center [391, 557] width 27 height 34
click at [585, 450] on img "109 Seventh Avenue, CAMPSIE NSW 2194" at bounding box center [585, 452] width 27 height 34
click at [610, 456] on img "97 Seventh Avenue, CAMPSIE NSW 2194" at bounding box center [606, 448] width 27 height 34
click at [570, 577] on img "51 Lincoln Street, BELFIELD NSW 2191" at bounding box center [567, 582] width 27 height 34
click at [549, 614] on img "38 Lincoln Street, BELFIELD NSW 2191" at bounding box center [550, 609] width 27 height 34
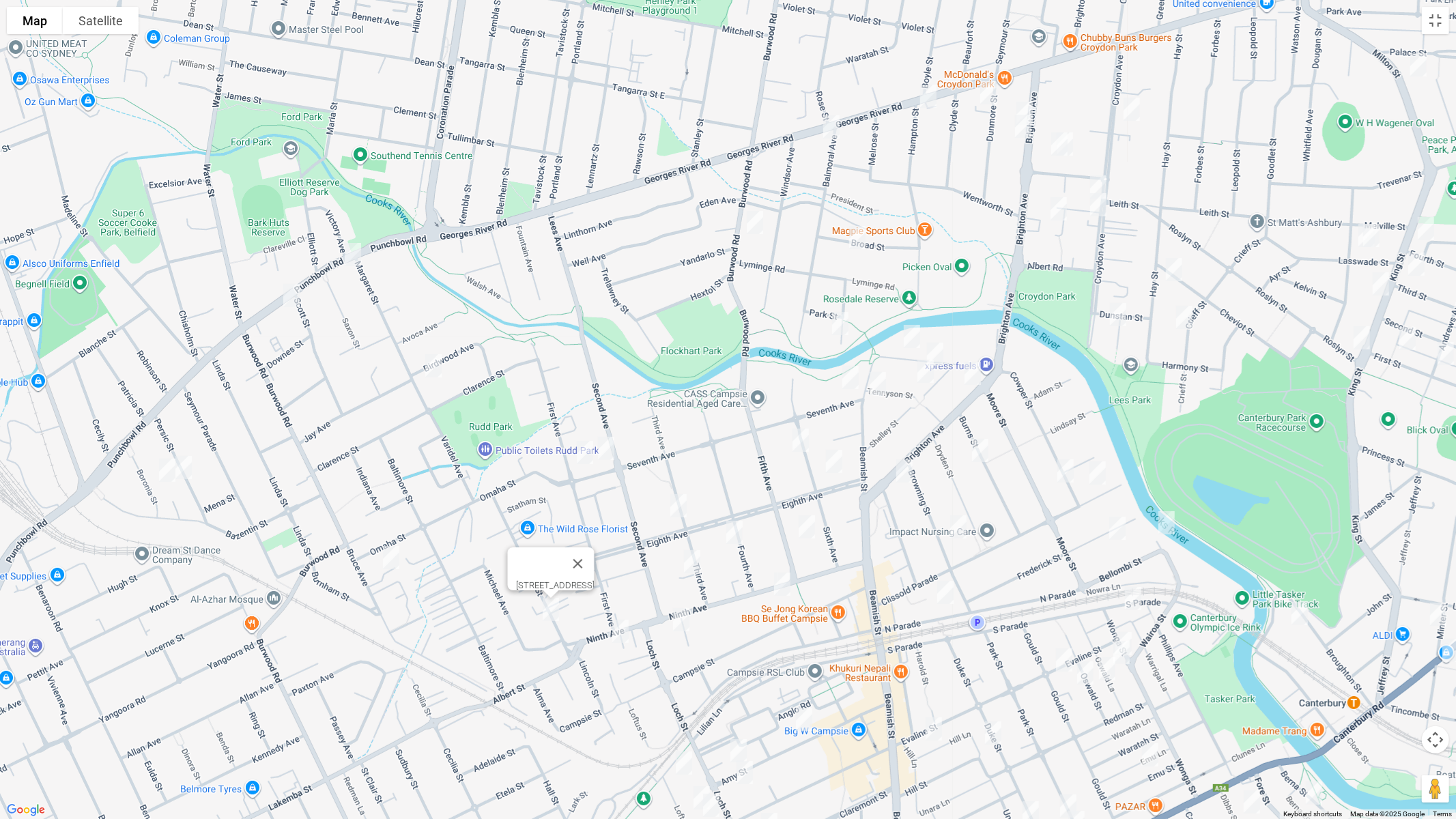
click at [624, 633] on img "132A Ninth Avenue, CAMPSIE NSW 2194" at bounding box center [620, 631] width 27 height 34
click at [679, 627] on img "1-3 Harcourt Avenue, CAMPSIE NSW 2194" at bounding box center [681, 619] width 27 height 34
click at [683, 508] on img "73 Eighth Avenue, CAMPSIE NSW 2194" at bounding box center [678, 505] width 27 height 34
click at [728, 532] on img "14 Fourth Avenue, CAMPSIE NSW 2194" at bounding box center [733, 532] width 27 height 34
click at [692, 556] on img "4-8 Third Avenue, CAMPSIE NSW 2194" at bounding box center [692, 561] width 27 height 34
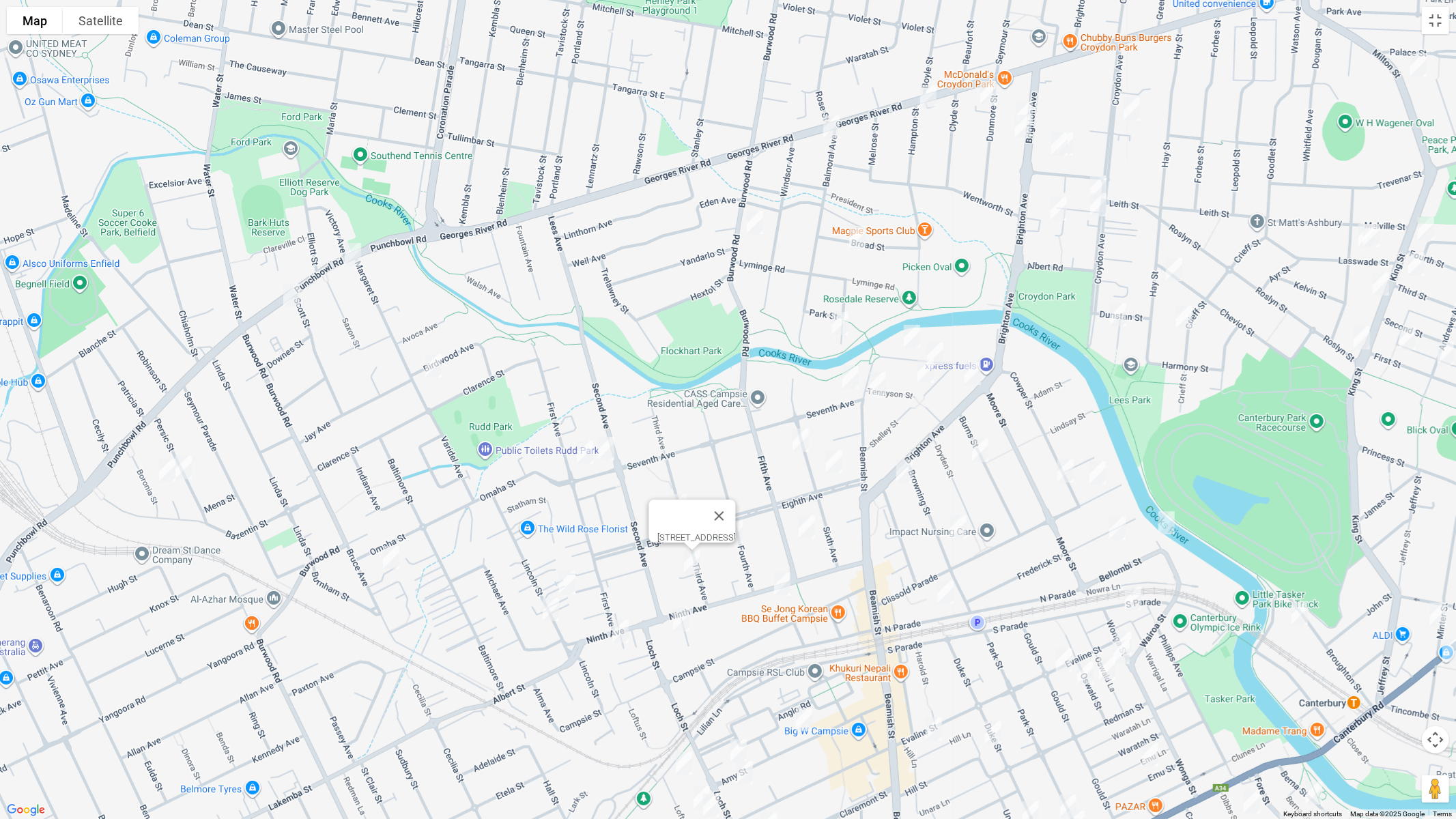
click at [808, 534] on img "9-13 Fifth Avenue, CAMPSIE NSW 2194" at bounding box center [806, 526] width 27 height 34
click at [780, 587] on img "56-62 Ninth Avenue, CAMPSIE NSW 2194" at bounding box center [781, 584] width 27 height 34
click at [838, 320] on img "11 Riverside Road, CROYDON PARK NSW 2133" at bounding box center [839, 324] width 27 height 34
click at [849, 381] on img "3 Seventh Avenue, CAMPSIE NSW 2194" at bounding box center [849, 378] width 27 height 34
click at [801, 439] on img "36 Sixth Avenue, CAMPSIE NSW 2194" at bounding box center [799, 439] width 27 height 34
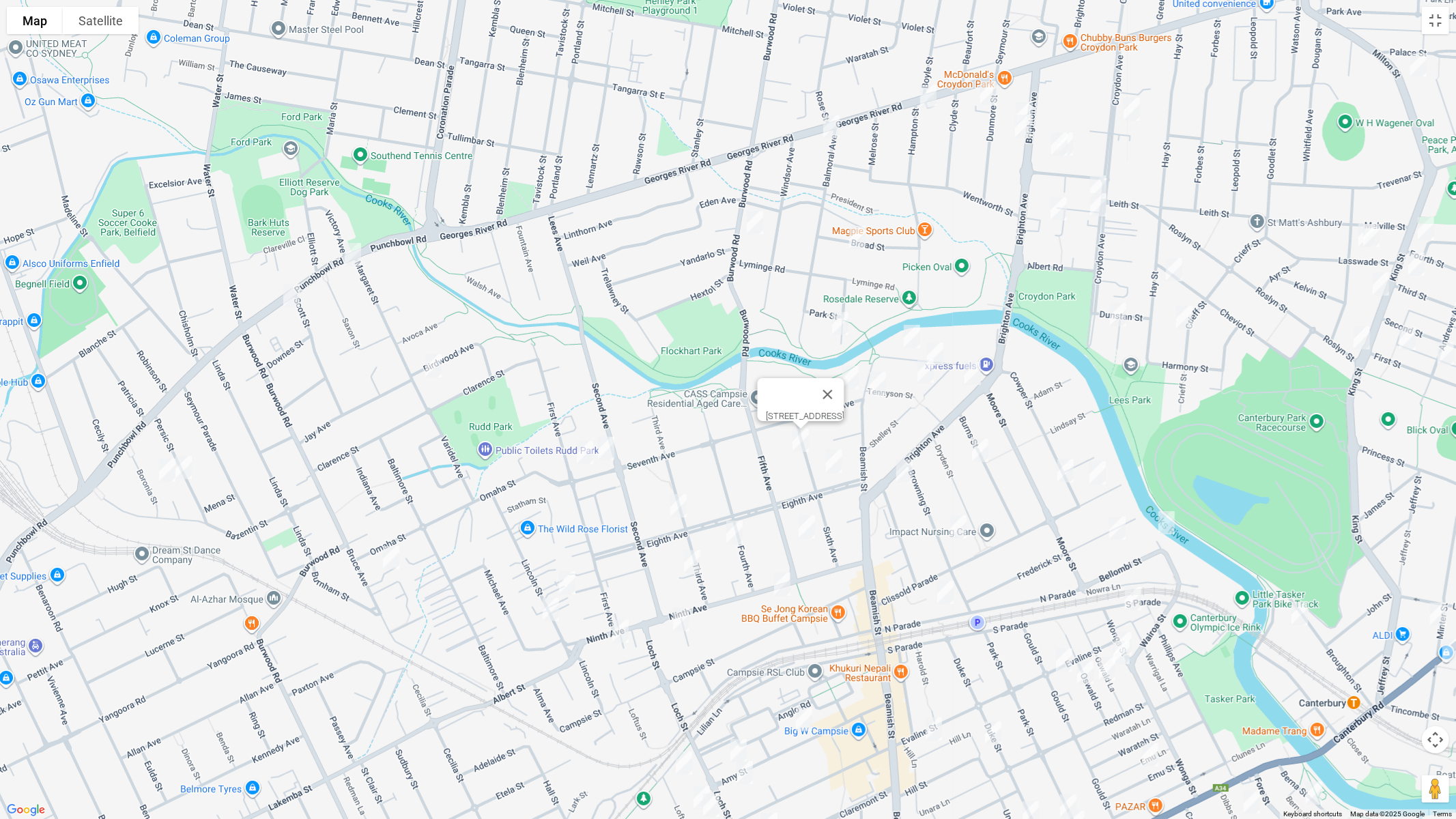
click at [836, 460] on img "11-13 Eighth Avenue, CAMPSIE NSW 2194" at bounding box center [833, 461] width 27 height 34
click at [831, 458] on img "11-13 Eighth Avenue, CAMPSIE NSW 2194" at bounding box center [832, 461] width 27 height 34
click at [913, 330] on img "33 Byron Street, CAMPSIE NSW 2194" at bounding box center [910, 337] width 27 height 34
click at [937, 347] on img "16 Byron Street, CAMPSIE NSW 2194" at bounding box center [933, 354] width 27 height 34
click at [918, 384] on img "1 Tennyson Street, CAMPSIE NSW 2194" at bounding box center [924, 371] width 27 height 34
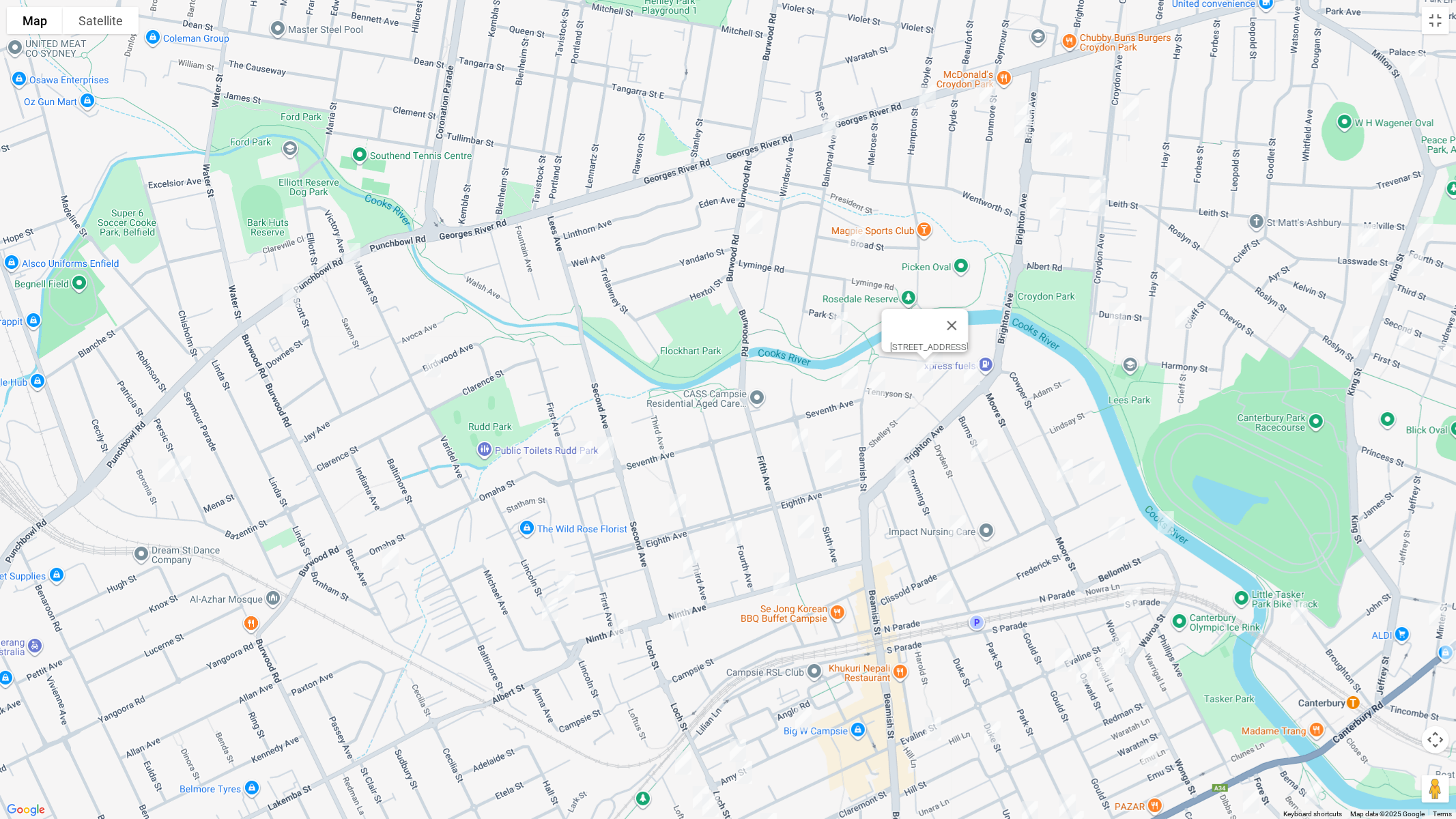
click at [874, 385] on img "23 Beamish Street, CAMPSIE NSW 2194" at bounding box center [876, 384] width 27 height 34
click at [978, 374] on img "148 Brighton Avenue, CAMPSIE NSW 2194" at bounding box center [971, 373] width 27 height 34
click at [982, 450] on img "17 Burns Street, CAMPSIE NSW 2194" at bounding box center [978, 450] width 27 height 34
click at [897, 472] on img "151-153 Brighton Avenue, CAMPSIE NSW 2194" at bounding box center [903, 470] width 27 height 34
click at [965, 527] on img "38 Browning Street, CAMPSIE NSW 2194" at bounding box center [956, 526] width 27 height 34
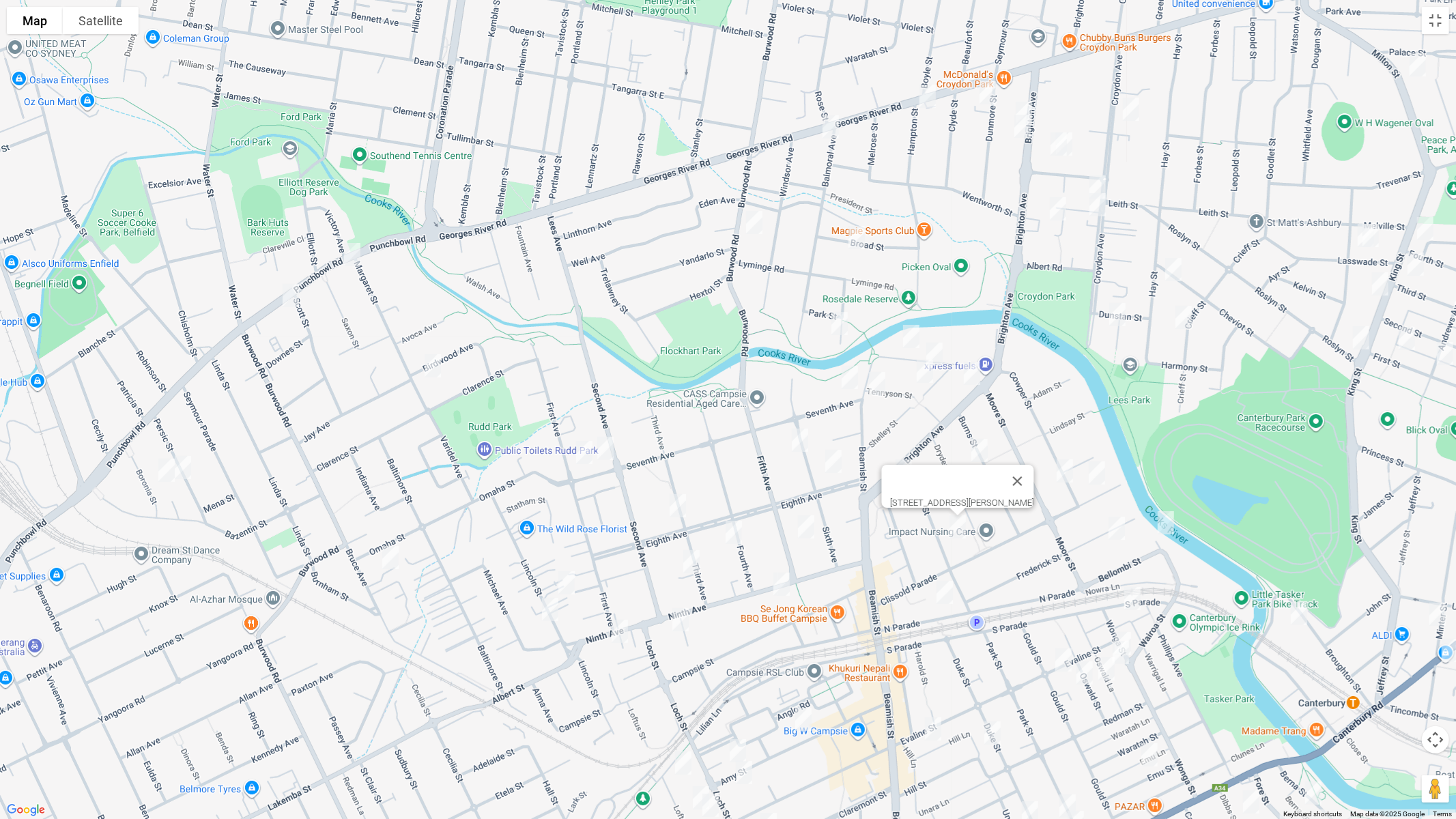
click at [951, 586] on img "28-29 North Parade, CAMPSIE NSW 2194" at bounding box center [944, 592] width 27 height 34
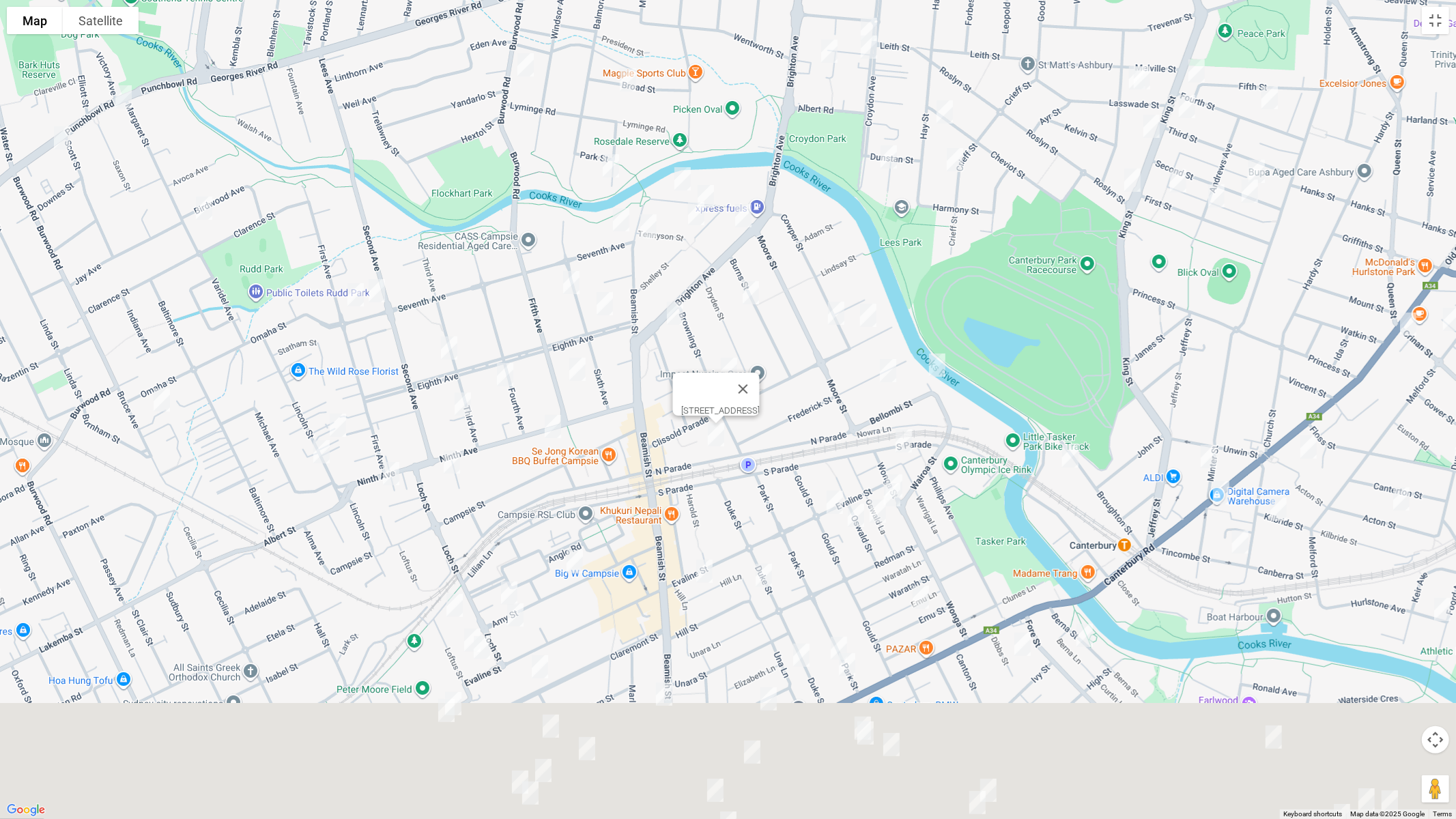
drag, startPoint x: 1075, startPoint y: 584, endPoint x: 766, endPoint y: 367, distance: 377.6
click at [766, 367] on div "[STREET_ADDRESS]" at bounding box center [728, 410] width 1456 height 819
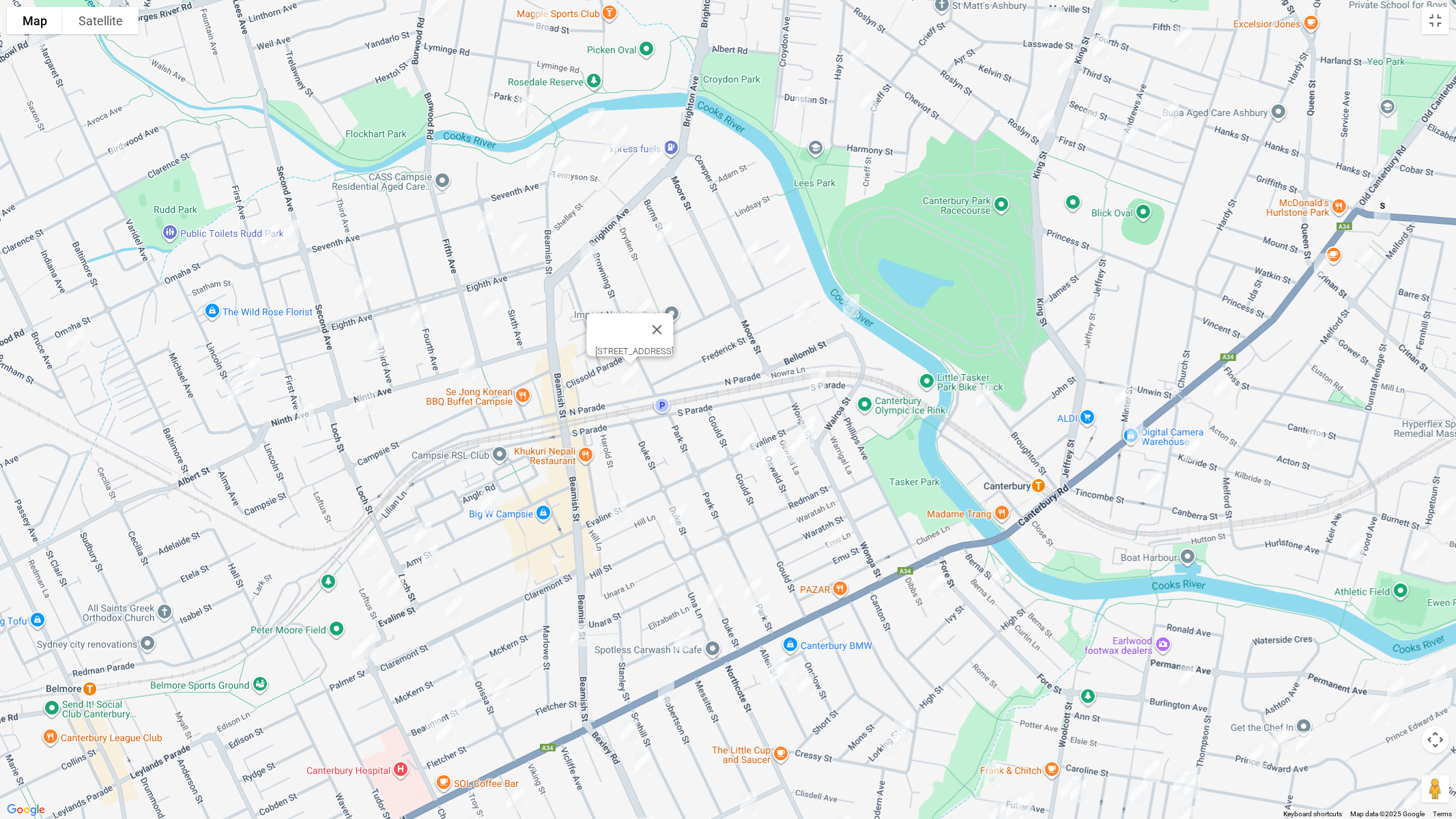
click at [750, 253] on img "77 Cowper Street, CAMPSIE NSW 2194" at bounding box center [749, 254] width 27 height 34
click at [788, 262] on img "19 Clissold Parade, CAMPSIE NSW 2194" at bounding box center [781, 256] width 27 height 34
click at [793, 310] on img "30 Frederick Street, CAMPSIE NSW 2194" at bounding box center [801, 311] width 27 height 34
click at [853, 306] on img "7 Bellombi Street, CAMPSIE NSW 2194" at bounding box center [850, 306] width 27 height 34
click at [814, 375] on img "9 South Parade, CANTERBURY NSW 2193" at bounding box center [816, 382] width 27 height 34
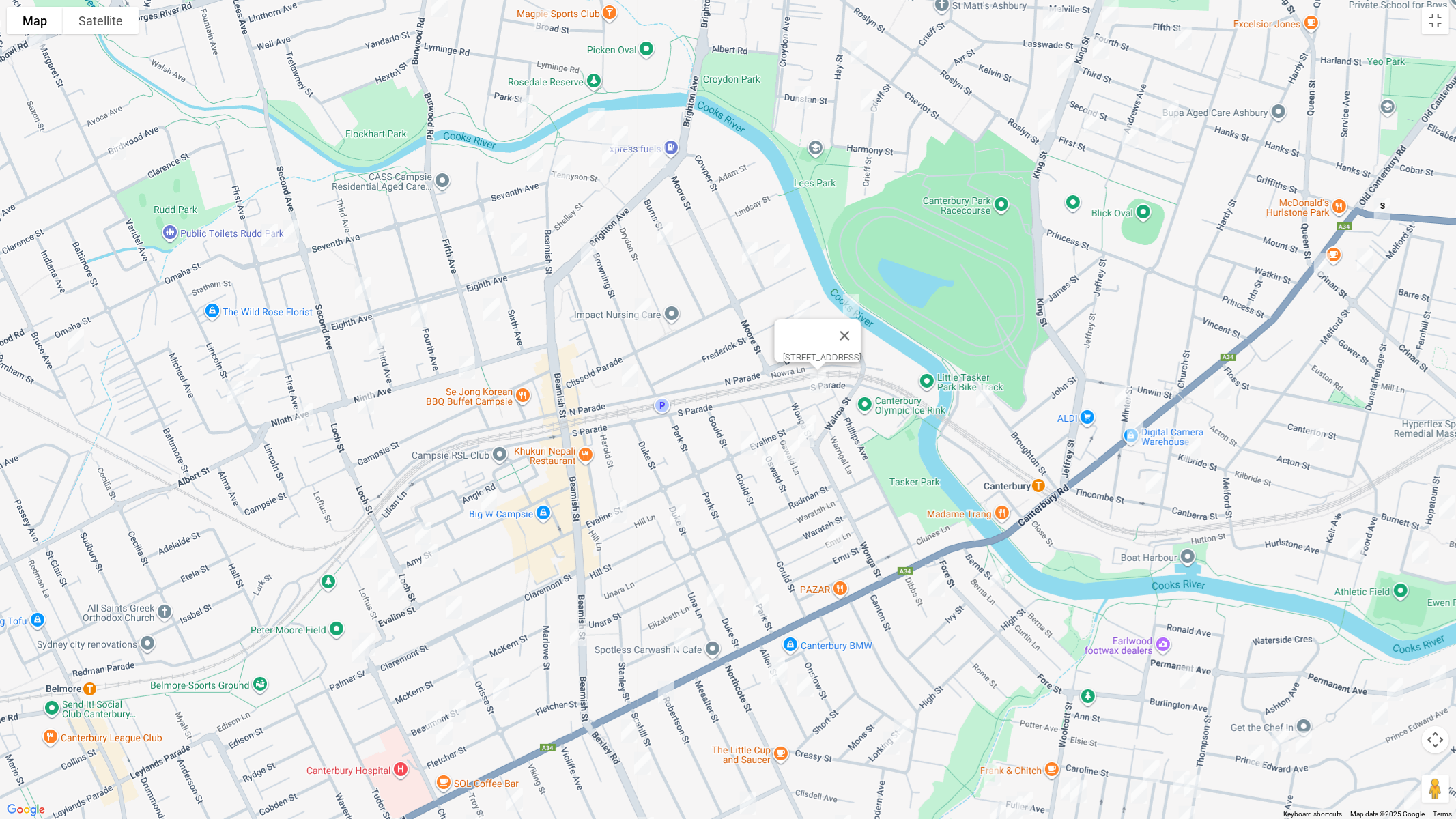
click at [812, 412] on img "15 Wonga Street, CANTERBURY NSW 2193" at bounding box center [807, 426] width 27 height 34
click at [808, 437] on img "17 Wonga Street, CANTERBURY NSW 2193" at bounding box center [805, 435] width 27 height 34
click at [797, 448] on img "22 Oswald Street, CAMPSIE NSW 2194" at bounding box center [791, 451] width 27 height 34
click at [747, 440] on img "2/12 Gould Street, CAMPSIE NSW 2194" at bounding box center [748, 442] width 27 height 34
click at [763, 457] on img "1/19 Oswald Street, CAMPSIE NSW 2194" at bounding box center [769, 455] width 27 height 34
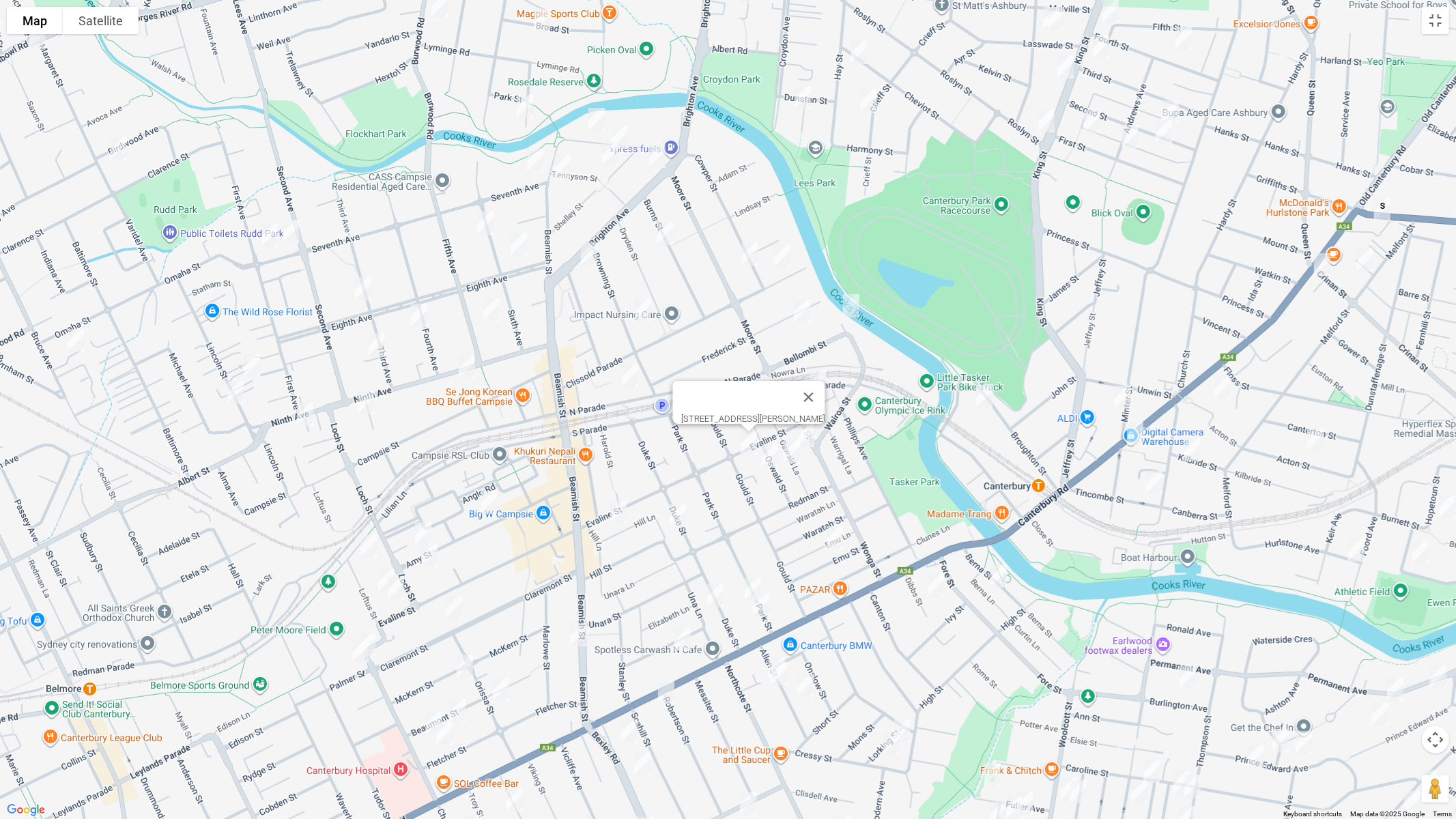
click at [766, 457] on img "1/19 Oswald Street, CAMPSIE NSW 2194" at bounding box center [769, 455] width 27 height 34
click at [677, 516] on img "56 Duke Street, CAMPSIE NSW 2194" at bounding box center [677, 515] width 27 height 34
click at [612, 513] on img "32 Evaline Street, CAMPSIE NSW 2194" at bounding box center [618, 511] width 27 height 34
click at [488, 505] on img "33 Amy Street, CAMPSIE NSW 2194" at bounding box center [488, 502] width 27 height 34
click at [421, 528] on img "65 Amy Street, CAMPSIE NSW 2194" at bounding box center [423, 533] width 27 height 34
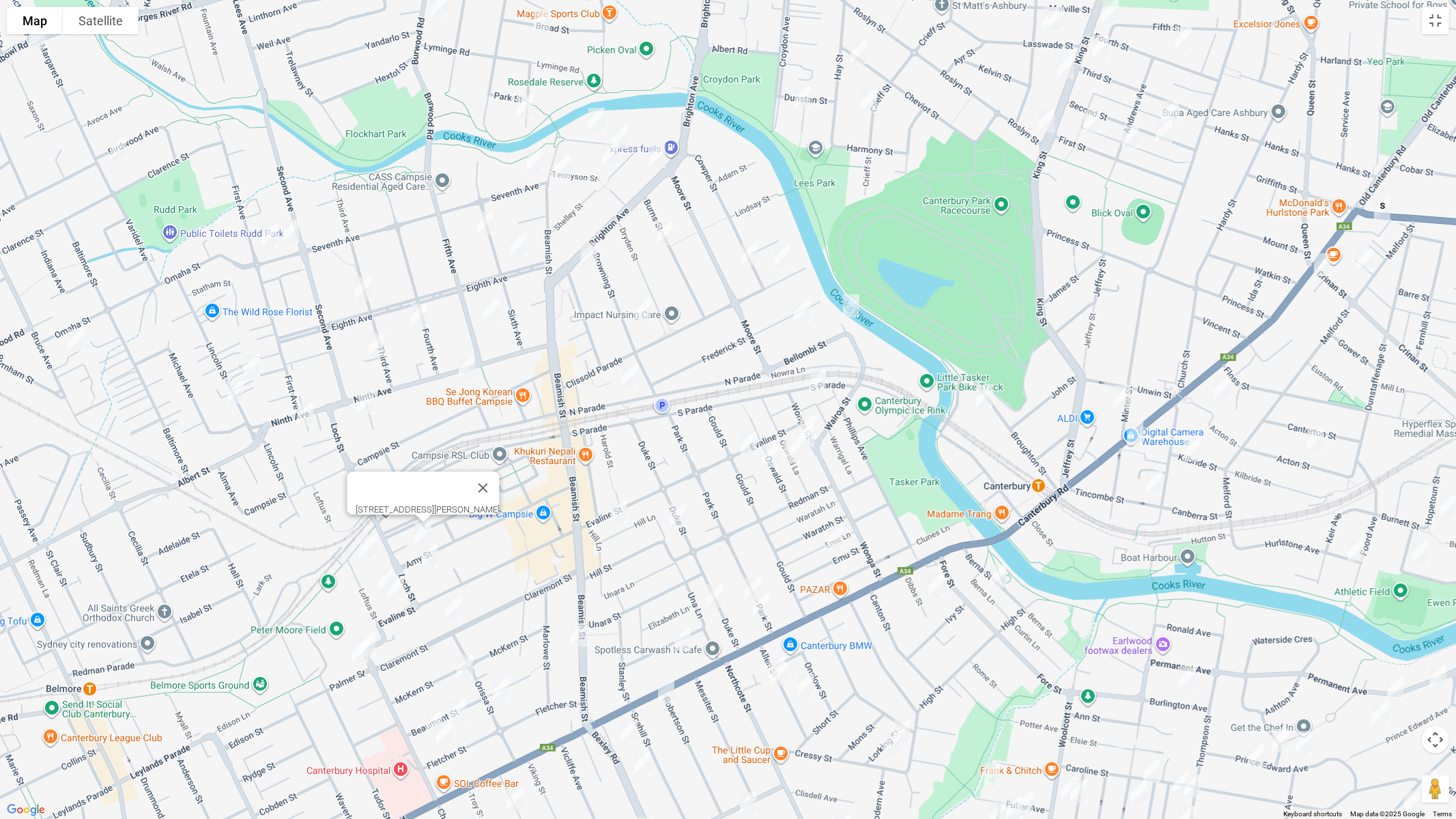
drag, startPoint x: 367, startPoint y: 539, endPoint x: 381, endPoint y: 544, distance: 14.9
click at [367, 539] on img "22 Loftus Street, CAMPSIE NSW 2194" at bounding box center [368, 545] width 27 height 34
drag, startPoint x: 432, startPoint y: 553, endPoint x: 410, endPoint y: 562, distance: 23.8
click at [432, 554] on img "76 Amy Street, CAMPSIE NSW 2194" at bounding box center [429, 555] width 27 height 34
click at [376, 575] on img "40A Loftus Street, CAMPSIE NSW 2194" at bounding box center [386, 580] width 27 height 34
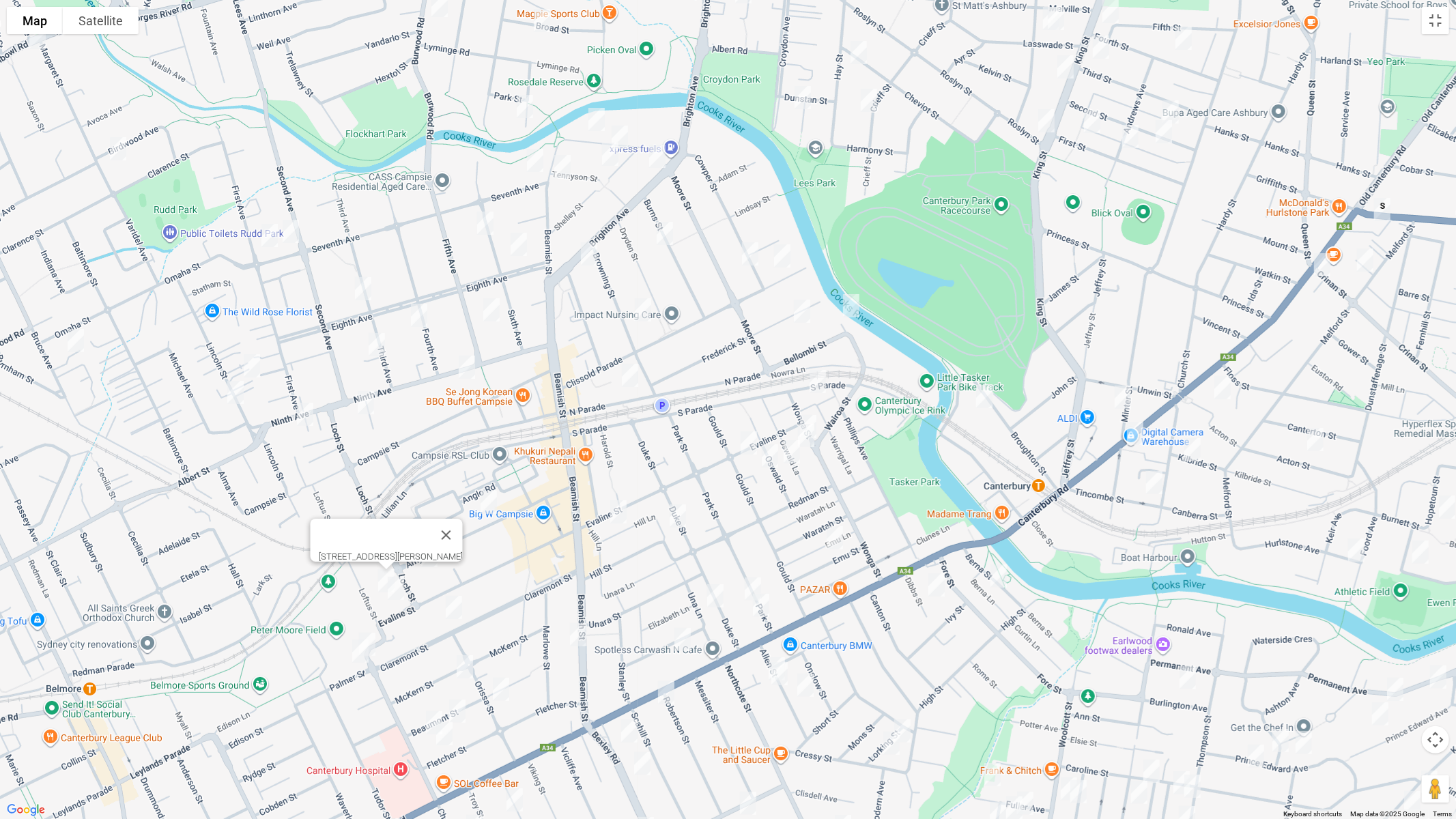
click at [397, 595] on img "129 Evaline Street, CAMPSIE NSW 2194" at bounding box center [395, 588] width 27 height 34
click at [378, 633] on img "3 Thorncraft Parade, CAMPSIE NSW 2194" at bounding box center [367, 644] width 27 height 34
click at [356, 653] on img "1 Palmer Street, CAMPSIE NSW 2194" at bounding box center [360, 650] width 27 height 34
click at [460, 611] on img "57 Claremont Street, CAMPSIE NSW 2194" at bounding box center [453, 607] width 27 height 34
click at [458, 610] on img "57 Claremont Street, CAMPSIE NSW 2194" at bounding box center [453, 607] width 27 height 34
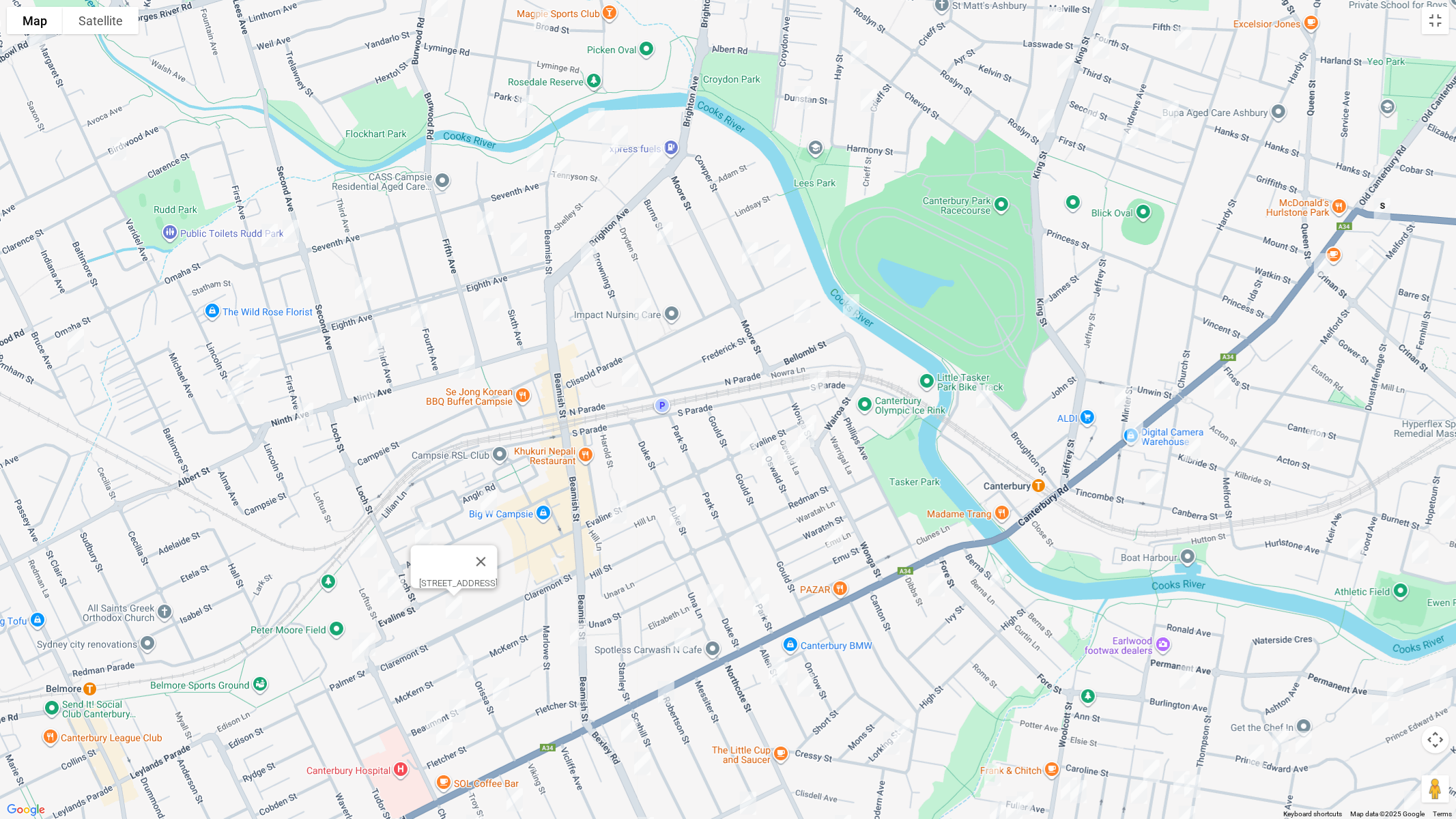
click at [463, 661] on img "32 McKern Street, CAMPSIE NSW 2194" at bounding box center [464, 666] width 27 height 34
click at [498, 687] on img "16 Beaumont Street, CAMPSIE NSW 2194" at bounding box center [501, 689] width 27 height 34
click at [455, 689] on img "34 Beaumont Street, CAMPSIE NSW 2194" at bounding box center [457, 711] width 27 height 34
click at [425, 689] on img "44 Beaumont Street, CAMPSIE NSW 2194" at bounding box center [434, 722] width 27 height 34
drag, startPoint x: 443, startPoint y: 736, endPoint x: 462, endPoint y: 747, distance: 22.0
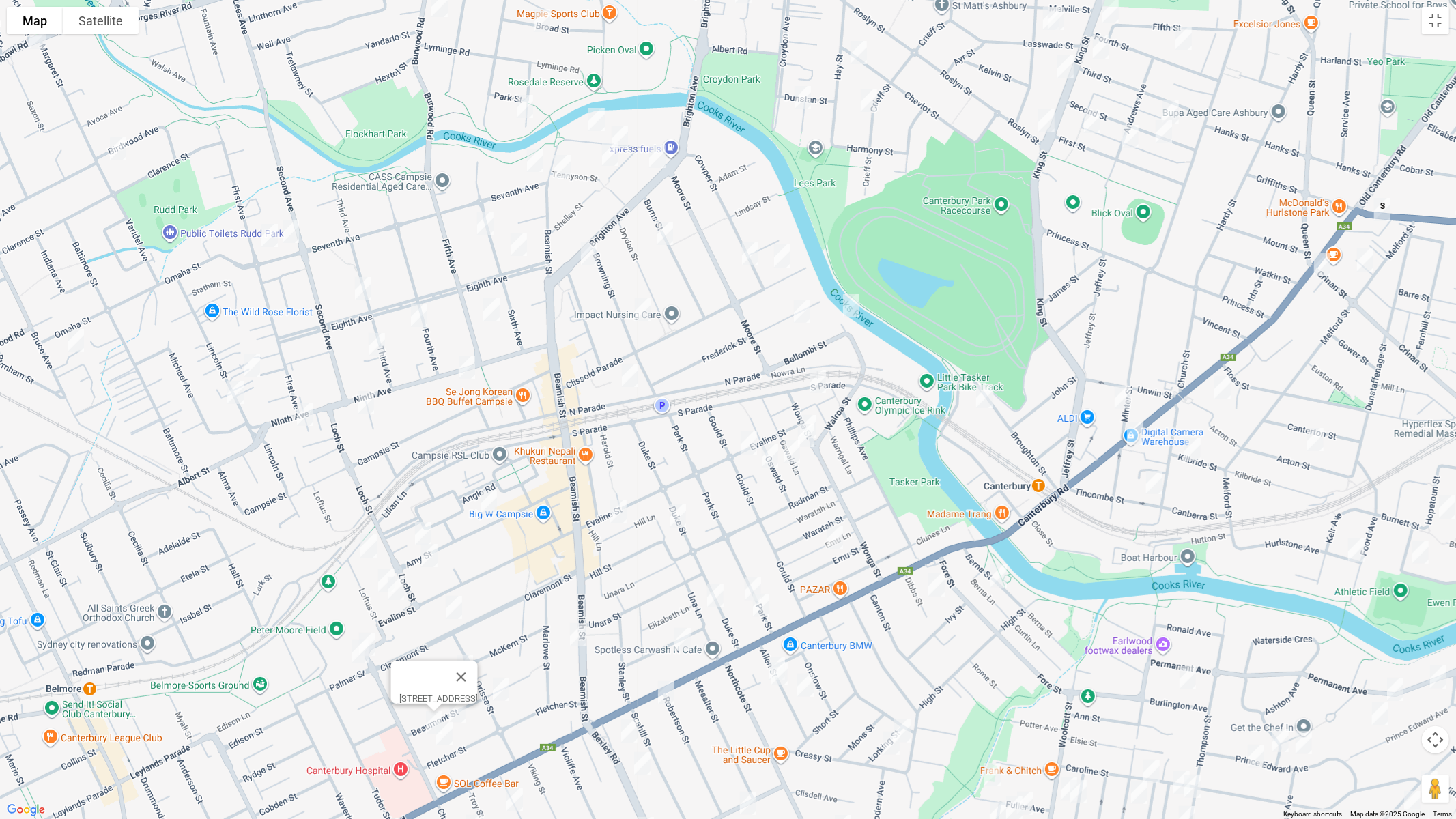
click at [443, 689] on img "41 Fletcher Street, CAMPSIE NSW 2194" at bounding box center [444, 733] width 27 height 34
click at [514, 689] on img "9 Wade Street, CAMPSIE NSW 2194" at bounding box center [514, 799] width 27 height 34
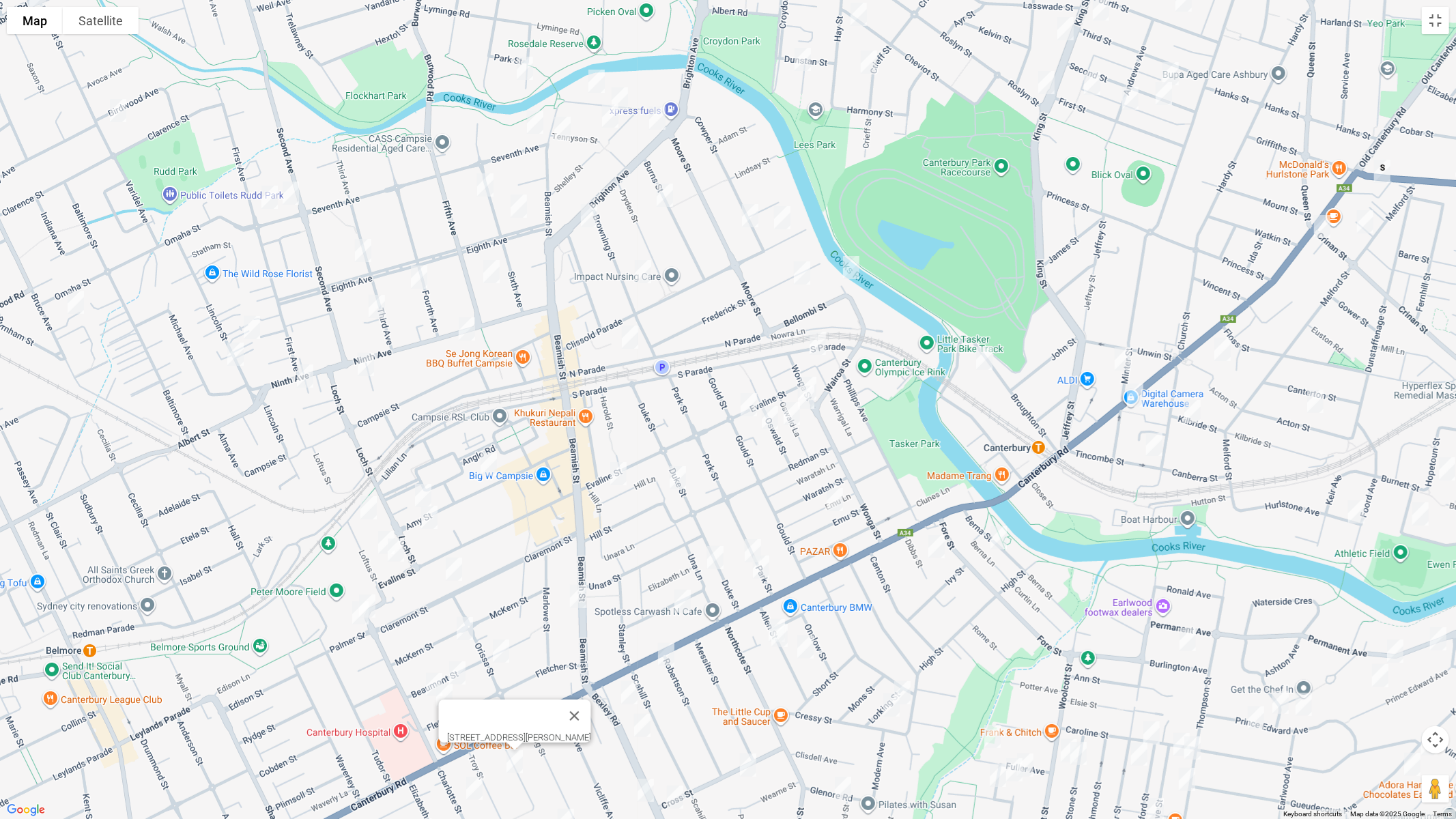
click at [578, 594] on img "364 Beamish Street, CAMPSIE NSW 2194" at bounding box center [578, 596] width 27 height 34
click at [839, 500] on img "15 Emu Street, CANTERBURY NSW 2193" at bounding box center [834, 499] width 27 height 34
click at [747, 541] on img "3/77 Park Street, CAMPSIE NSW 2194" at bounding box center [752, 550] width 27 height 34
click at [757, 571] on img "85 Park Street, CAMPSIE NSW 2194" at bounding box center [760, 566] width 27 height 34
click at [708, 563] on img "96 Duke Street, CAMPSIE NSW 2194" at bounding box center [715, 557] width 27 height 34
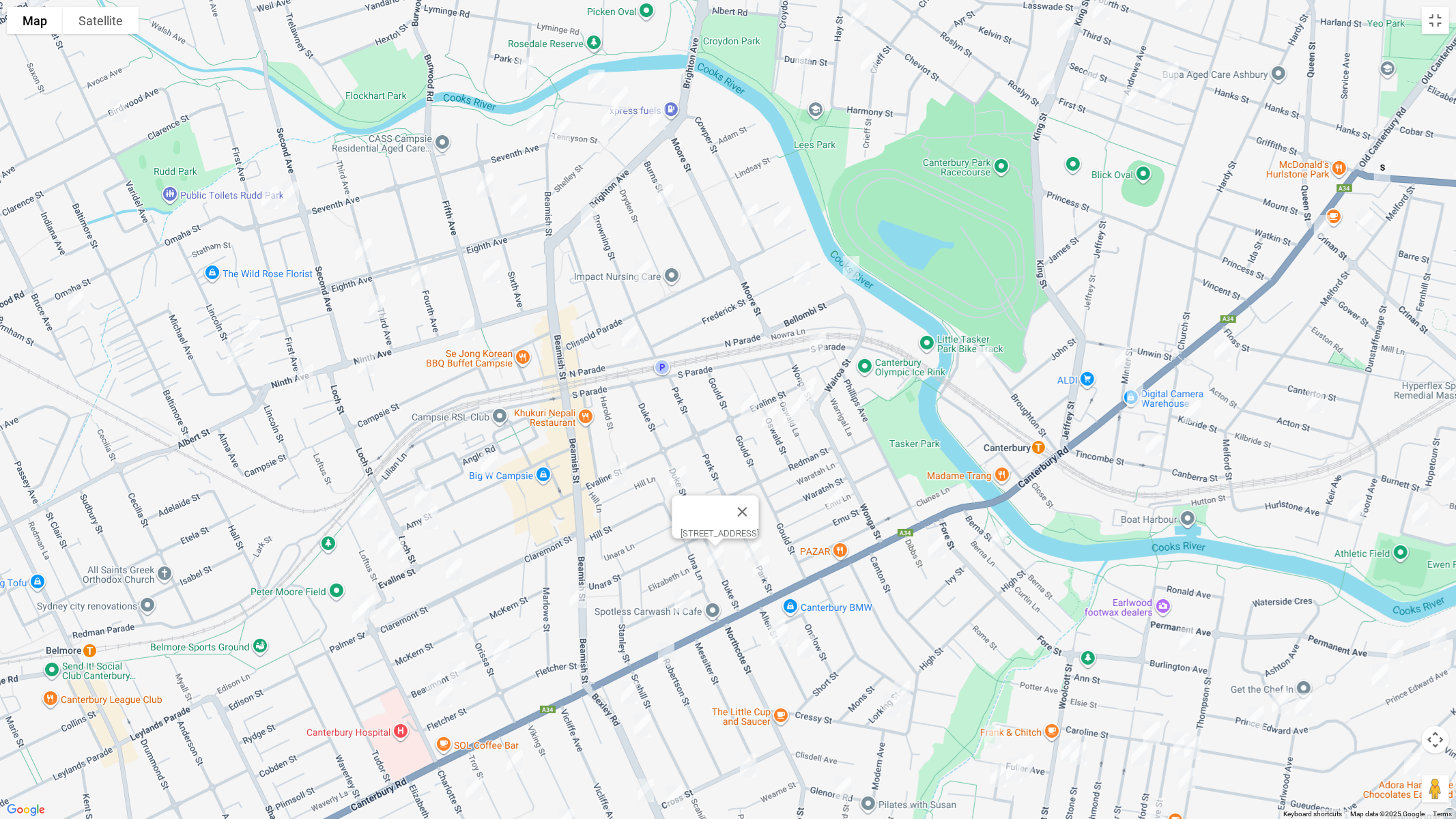
click at [691, 597] on img "14 Perry Street, CAMPSIE NSW 2194" at bounding box center [682, 601] width 27 height 34
click at [684, 606] on img "14 Perry Street, CAMPSIE NSW 2194" at bounding box center [682, 601] width 27 height 34
click at [669, 655] on img "5 Robertson Street, CAMPSIE NSW 2194" at bounding box center [666, 654] width 27 height 34
click at [633, 685] on img "6 Bexley Road, CAMPSIE NSW 2194" at bounding box center [629, 692] width 27 height 34
click at [769, 613] on img "9 Allen Street, CANTERBURY NSW 2193" at bounding box center [776, 630] width 27 height 34
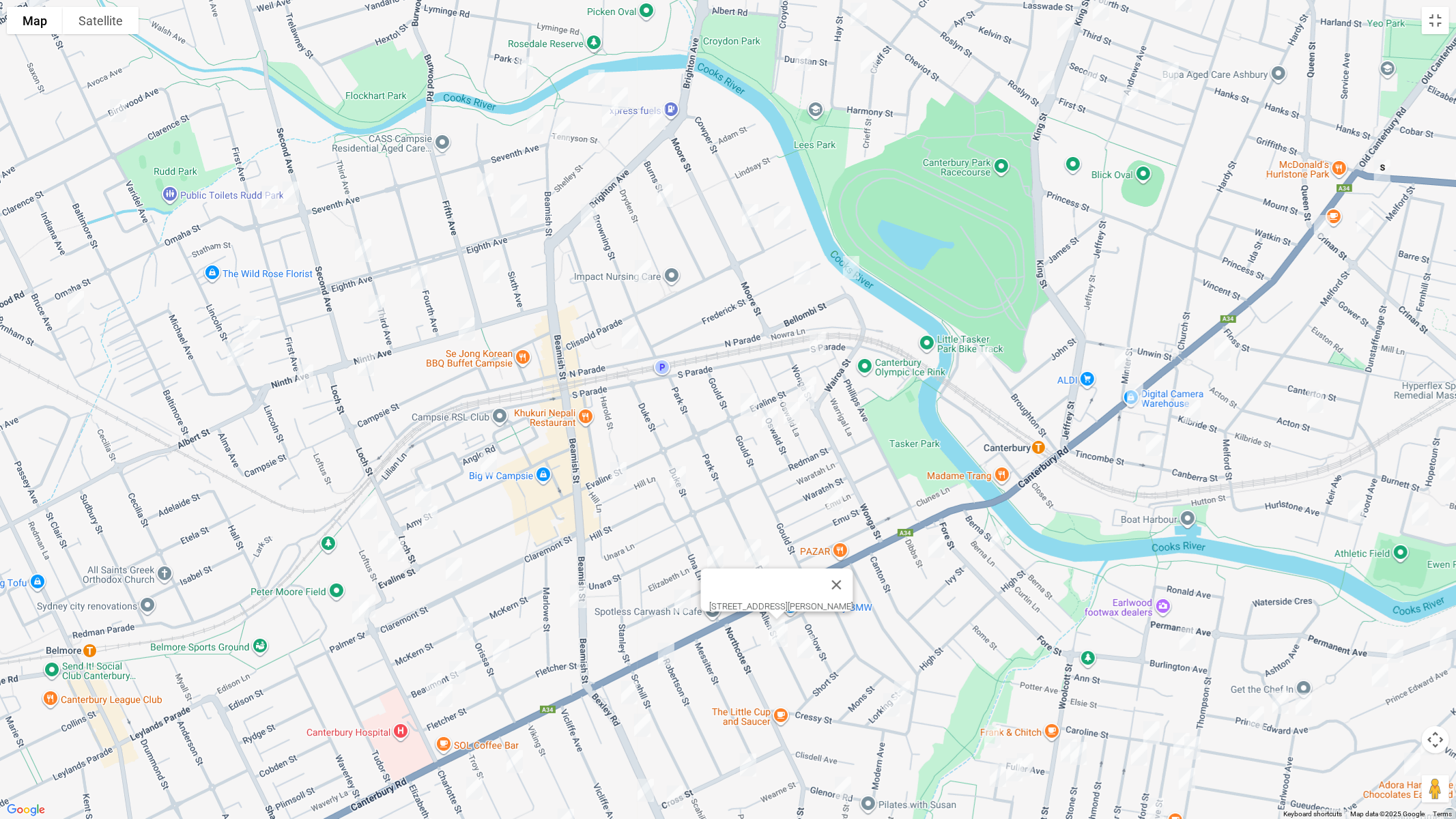
click at [780, 640] on img "11 Allen Street, CANTERBURY NSW 2193" at bounding box center [778, 635] width 27 height 34
click at [806, 648] on img "16 Allen Street, CANTERBURY NSW 2193" at bounding box center [804, 646] width 27 height 34
click at [636, 689] on img "22A Bexley Road, CAMPSIE NSW 2194" at bounding box center [642, 725] width 27 height 34
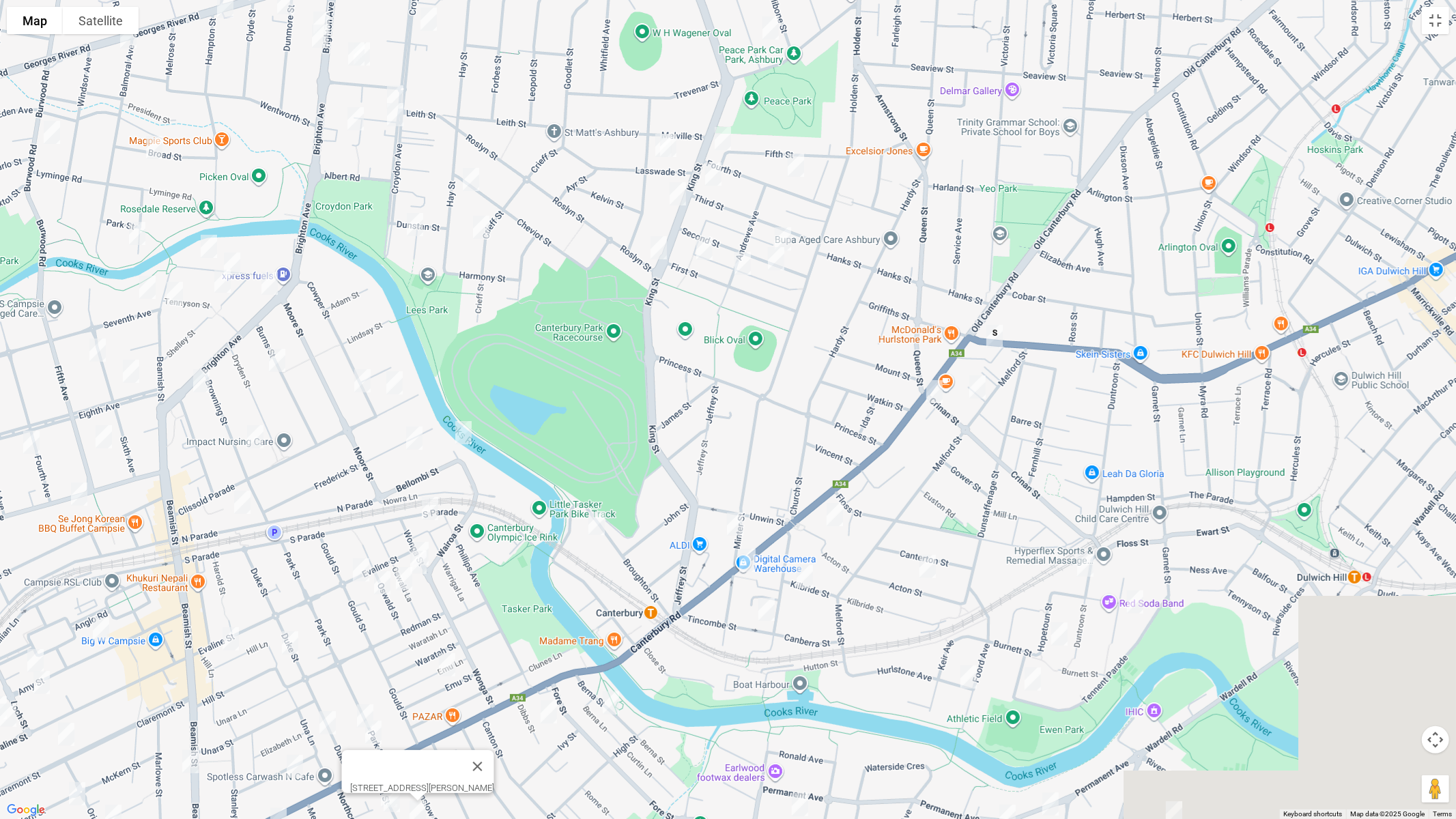
drag, startPoint x: 938, startPoint y: 463, endPoint x: 870, endPoint y: 454, distance: 68.6
click at [606, 597] on div "16 Allen Street, CANTERBURY NSW 2193" at bounding box center [728, 410] width 1456 height 819
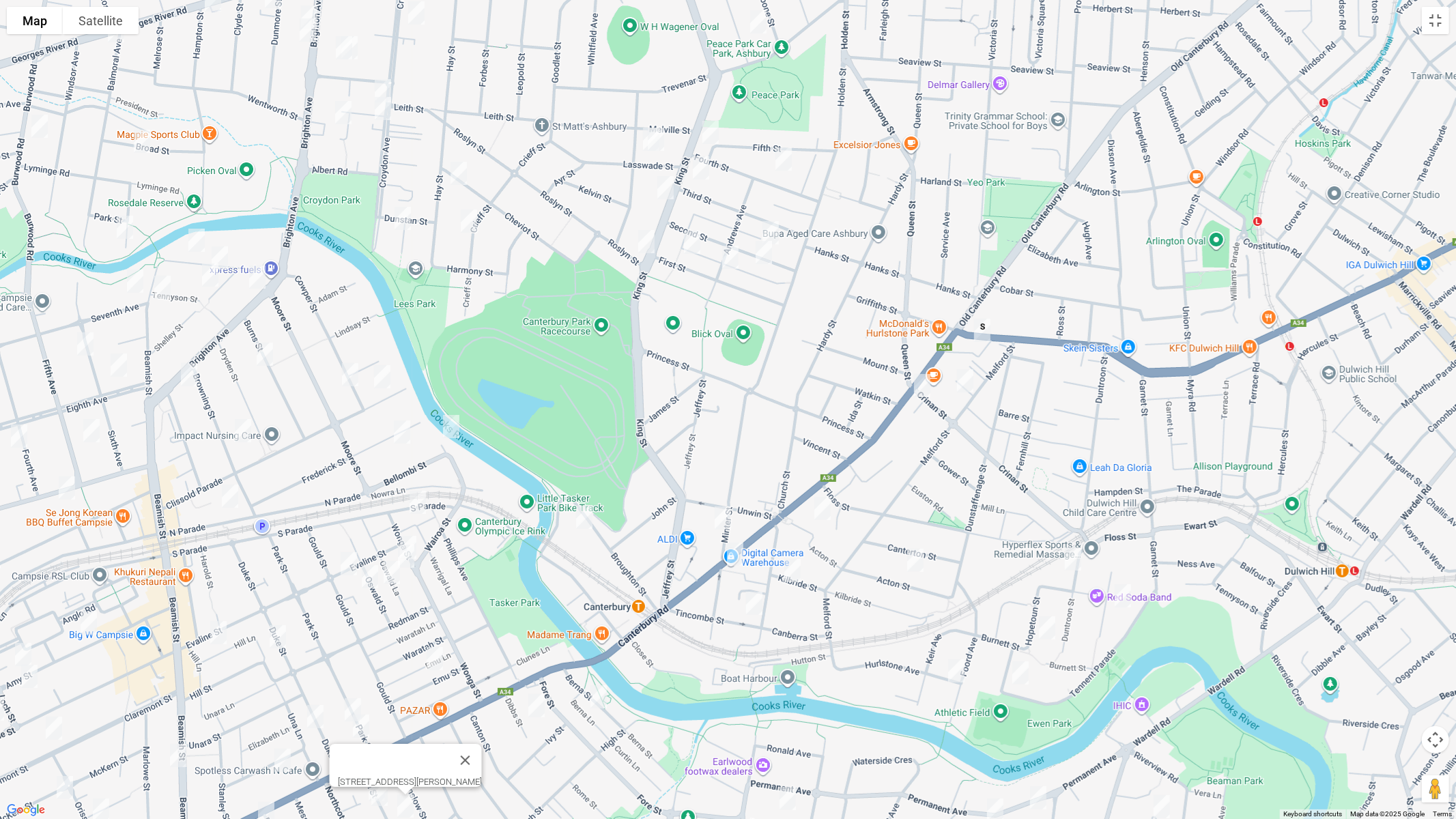
click at [979, 326] on img "682-704 New Canterbury Road, HURLSTONE PARK NSW 2193" at bounding box center [981, 330] width 27 height 34
click at [981, 326] on img "682-704 New Canterbury Road, HURLSTONE PARK NSW 2193" at bounding box center [981, 330] width 27 height 34
click at [922, 380] on img "40 Canterbury Road, HURLSTONE PARK NSW 2193" at bounding box center [921, 386] width 27 height 34
click at [964, 382] on img "6 The Avenue, HURLSTONE PARK NSW 2193" at bounding box center [964, 381] width 27 height 34
click at [1008, 324] on button "Close" at bounding box center [991, 335] width 33 height 33
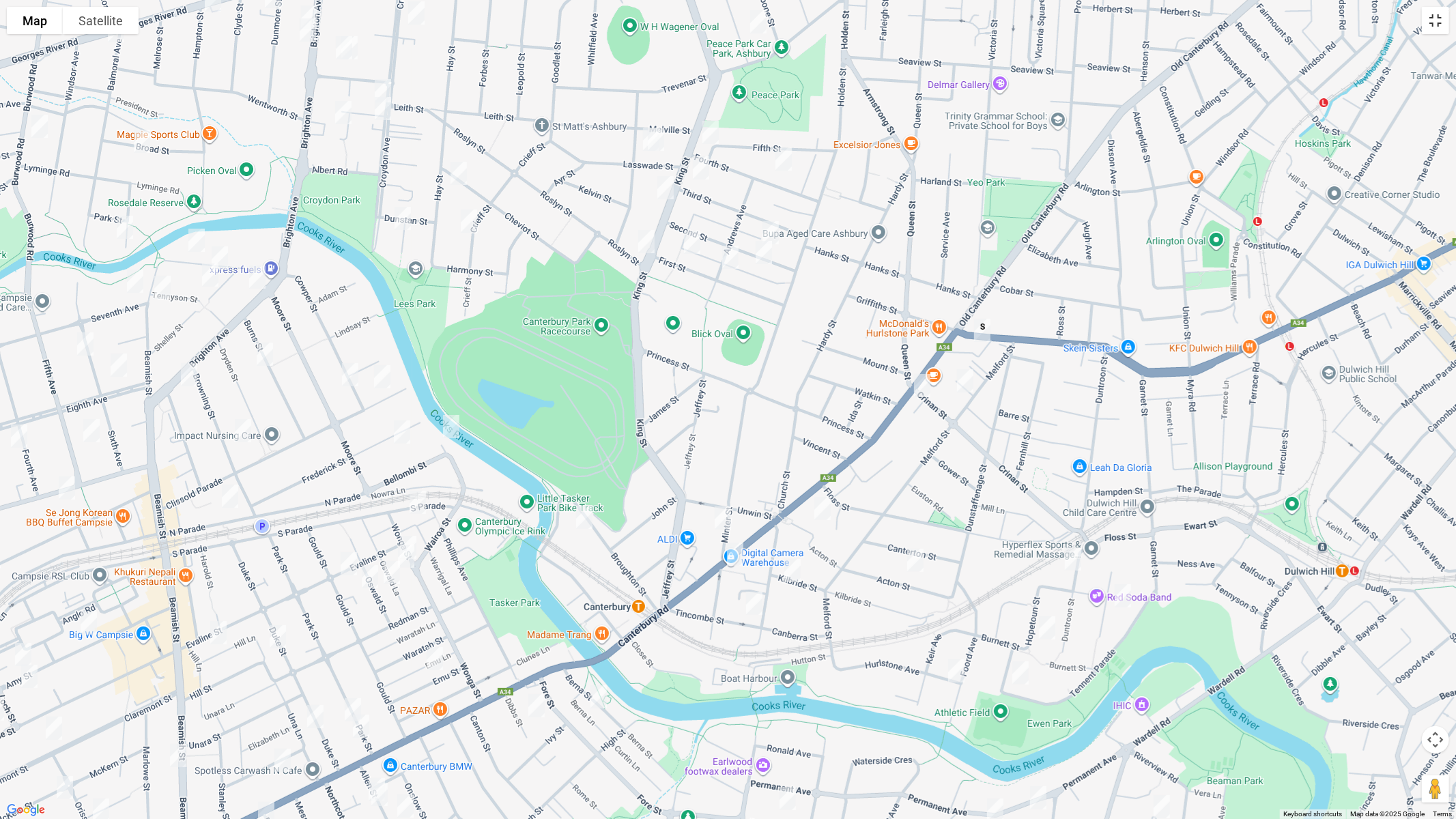
click at [1430, 26] on button "Toggle fullscreen view" at bounding box center [1435, 20] width 27 height 27
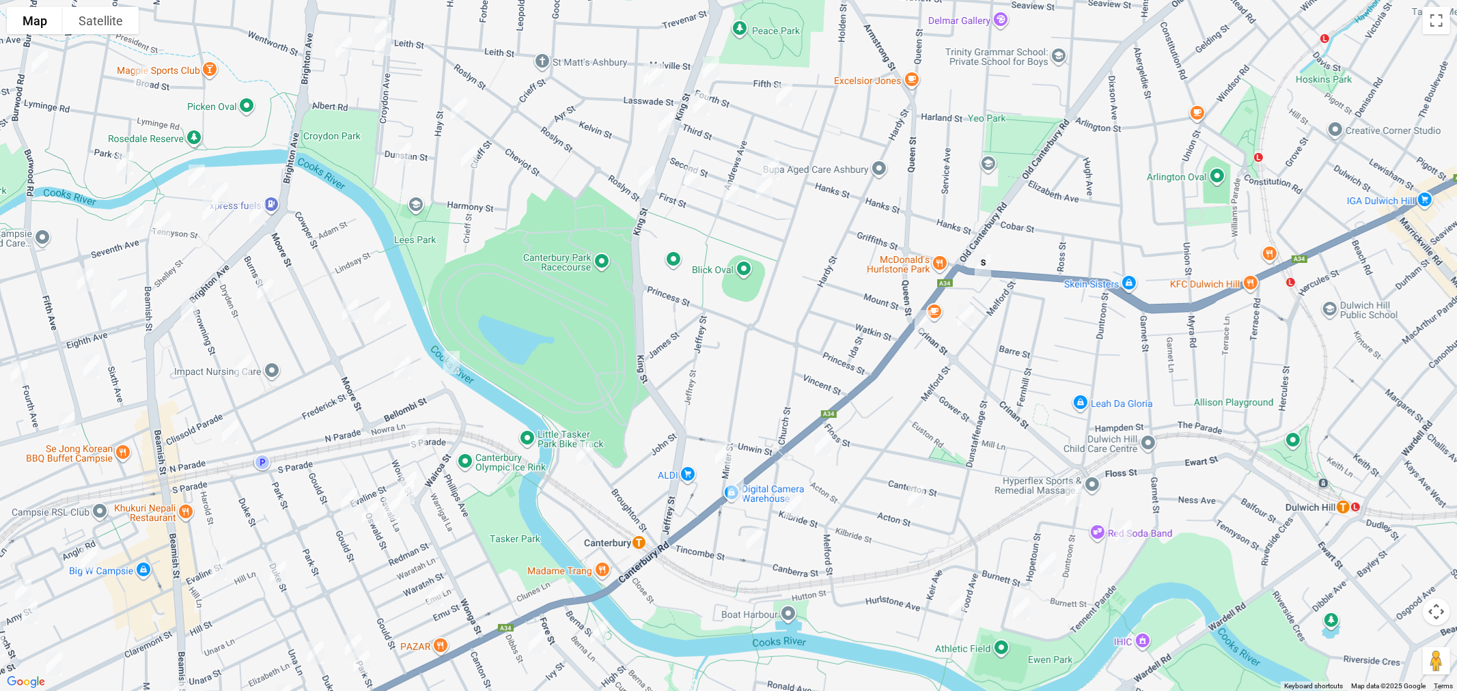
click at [969, 283] on img "682-704 New Canterbury Road, HURLSTONE PARK NSW 2193" at bounding box center [982, 266] width 27 height 34
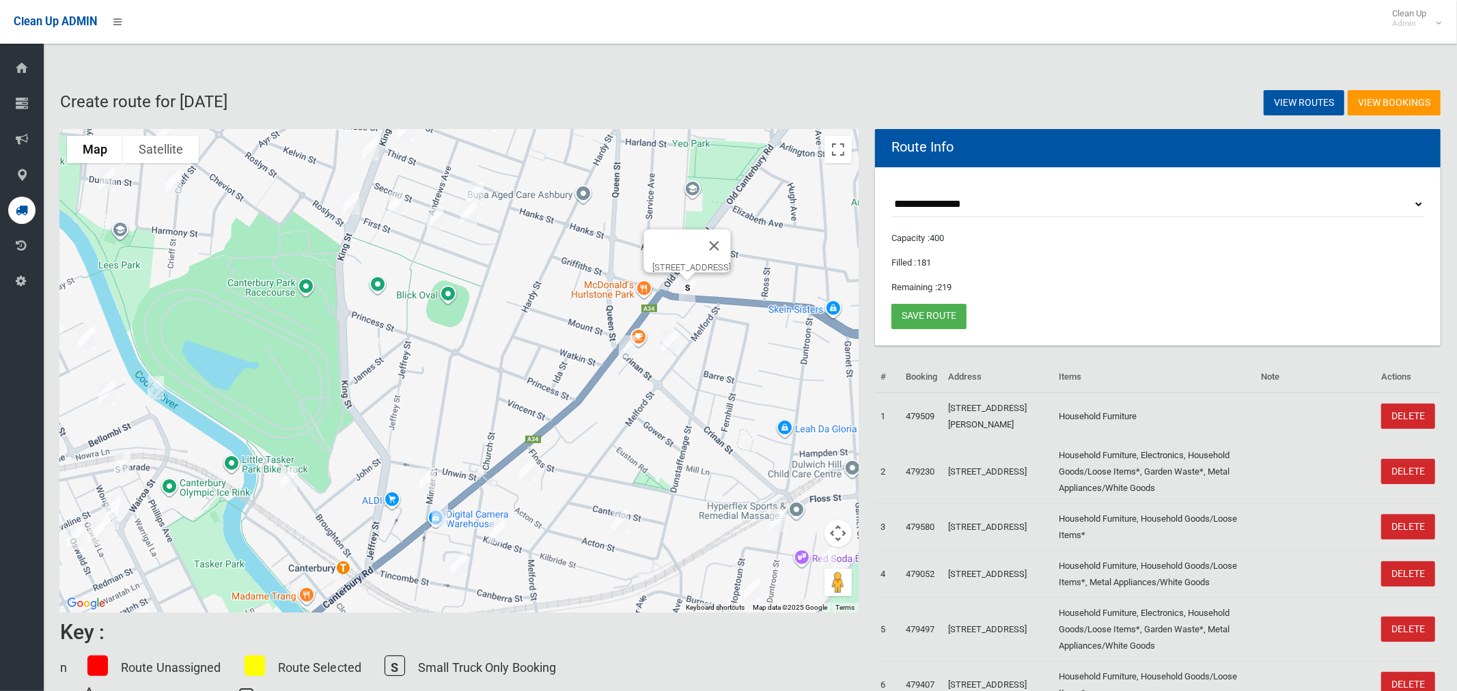
click at [688, 292] on img "682-704 New Canterbury Road, HURLSTONE PARK NSW 2193" at bounding box center [686, 292] width 27 height 34
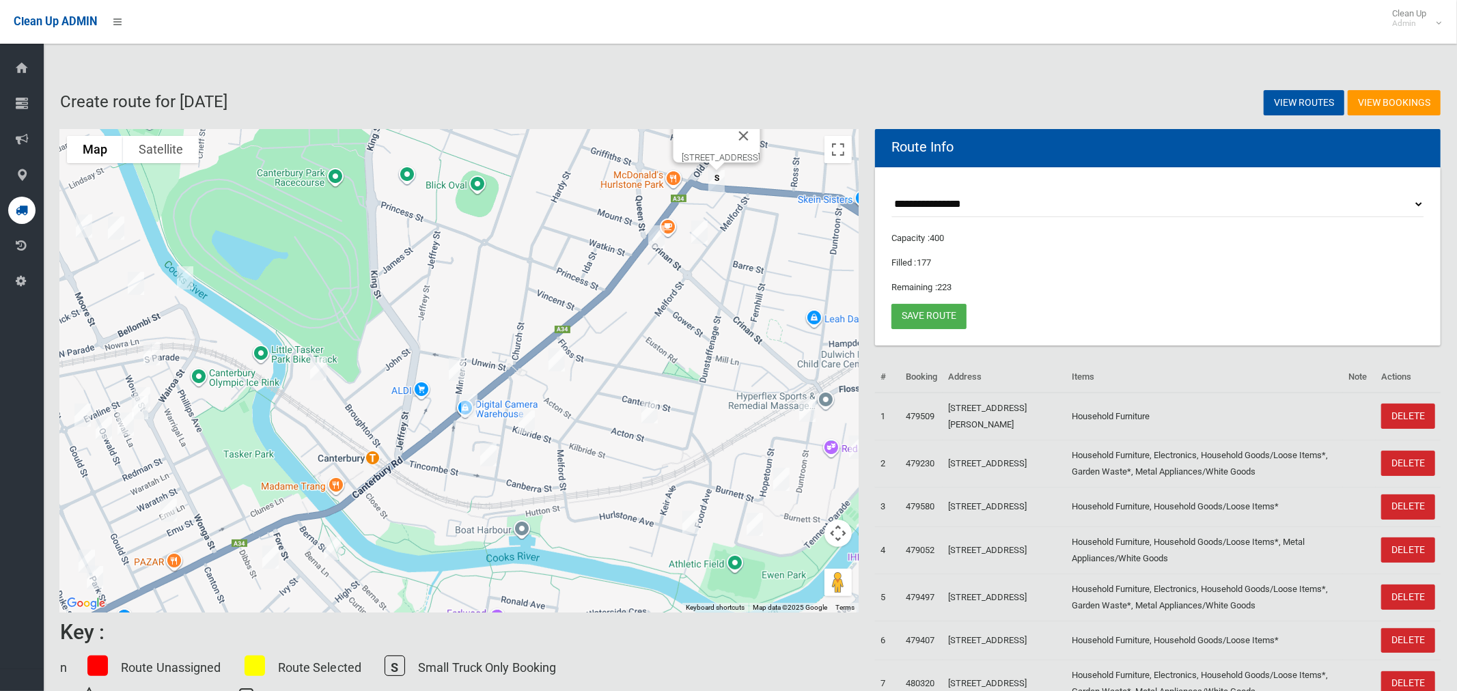
drag, startPoint x: 681, startPoint y: 426, endPoint x: 680, endPoint y: 273, distance: 153.0
click at [682, 273] on div "To navigate, press the arrow keys. 682-704 New Canterbury Road, HURLSTONE PARK …" at bounding box center [459, 371] width 798 height 484
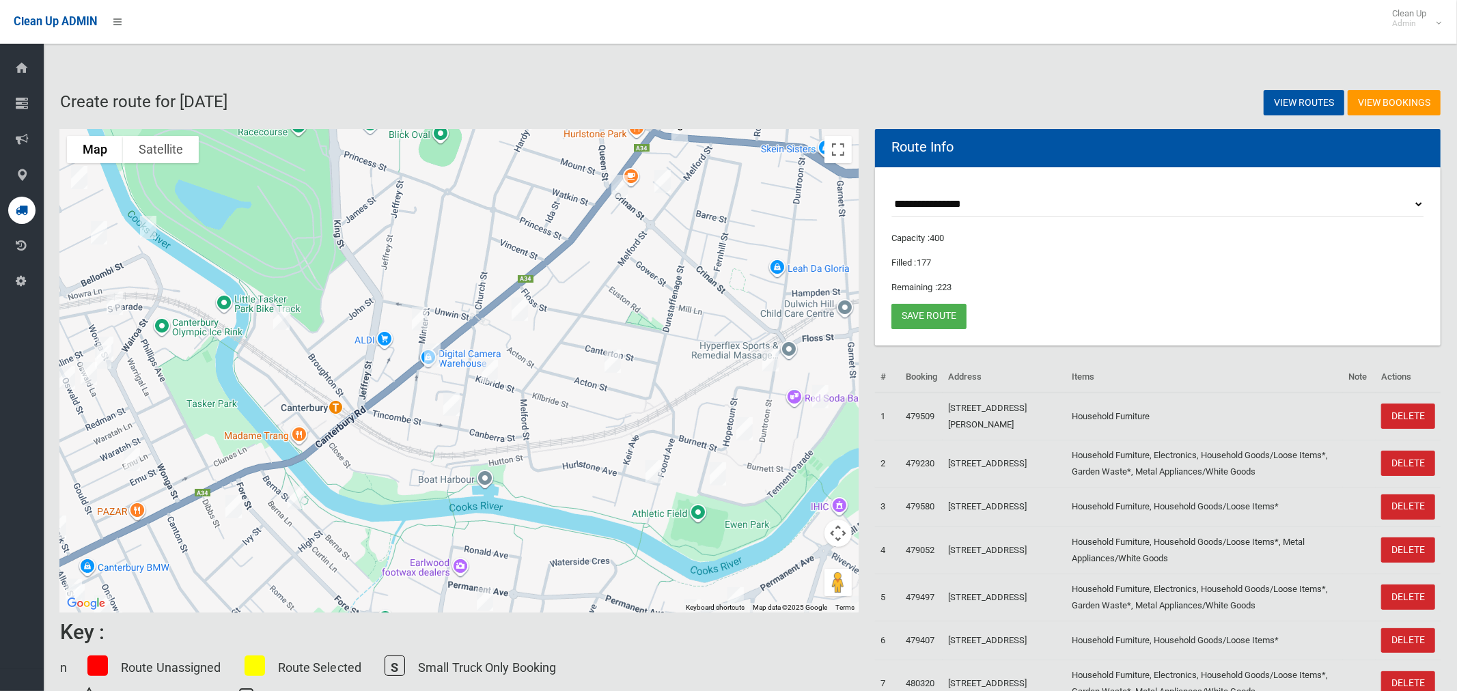
click at [280, 311] on img "10-12 Broughton Street, CANTERBURY NSW 2193" at bounding box center [281, 318] width 27 height 34
click at [425, 326] on img "68 Minter Street, CANTERBURY NSW 2193" at bounding box center [419, 319] width 27 height 34
drag, startPoint x: 429, startPoint y: 357, endPoint x: 488, endPoint y: 346, distance: 59.7
click at [430, 358] on img "1/178 Canterbury Road, CANTERBURY NSW 2193" at bounding box center [432, 355] width 27 height 34
click at [476, 298] on button "Close" at bounding box center [459, 309] width 33 height 33
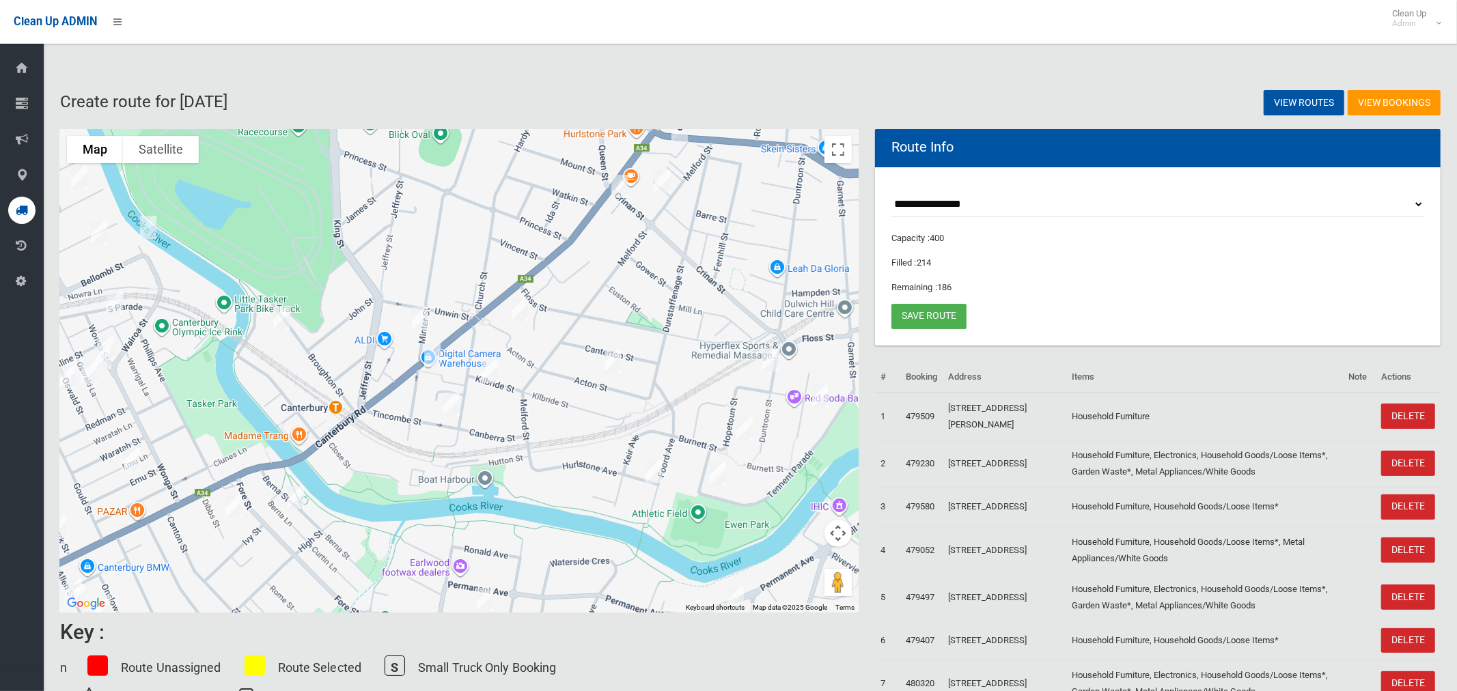
click at [522, 311] on img "67 Acton Street, HURLSTONE PARK NSW 2193" at bounding box center [519, 309] width 27 height 34
click at [611, 357] on img "17 Acton Street, HURLSTONE PARK NSW 2193" at bounding box center [612, 361] width 27 height 34
click at [492, 378] on img "60 Kilbride Street, HURLSTONE PARK NSW 2193" at bounding box center [489, 371] width 27 height 34
click at [447, 413] on img "1 Tincombe Street, CANTERBURY NSW 2193" at bounding box center [451, 404] width 27 height 34
click at [774, 364] on img "115 Duntroon Street, HURLSTONE PARK NSW 2193" at bounding box center [770, 360] width 27 height 34
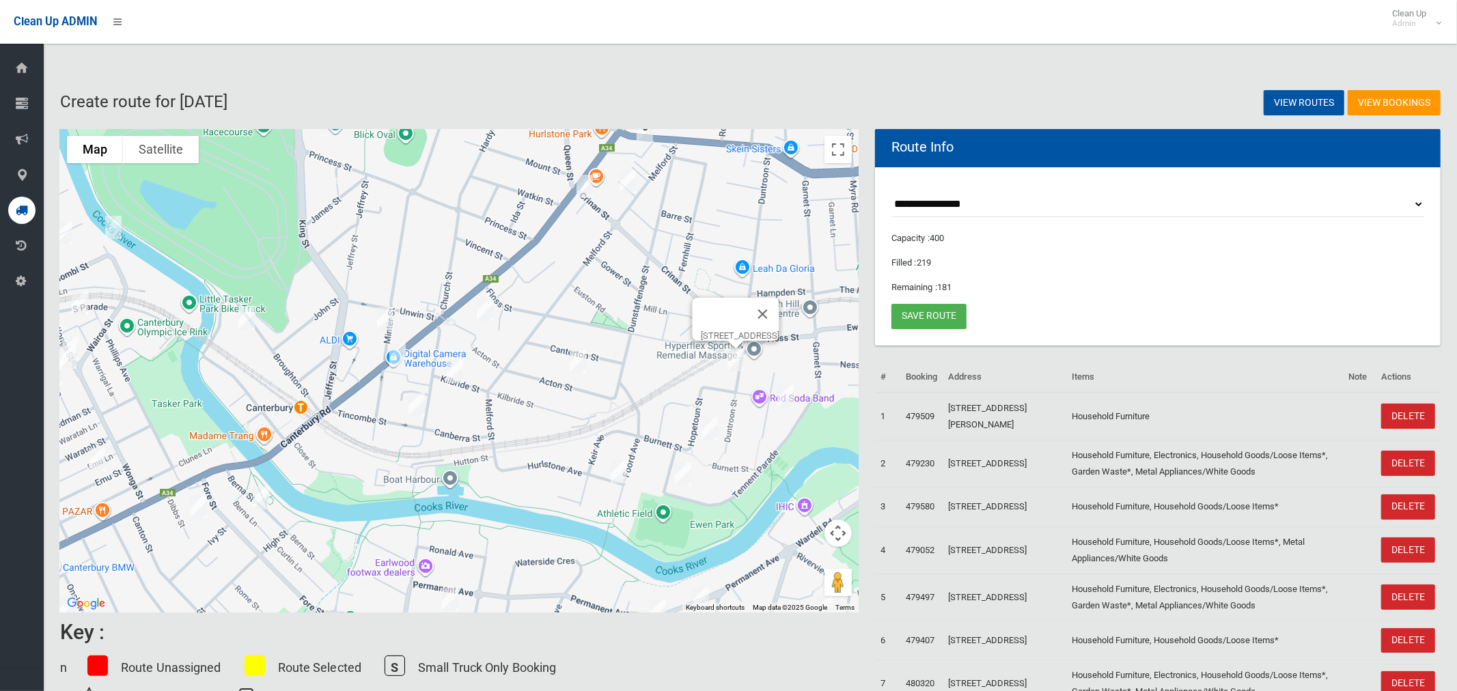
click at [821, 396] on div "115 Duntroon Street, HURLSTONE PARK NSW 2193" at bounding box center [459, 371] width 798 height 484
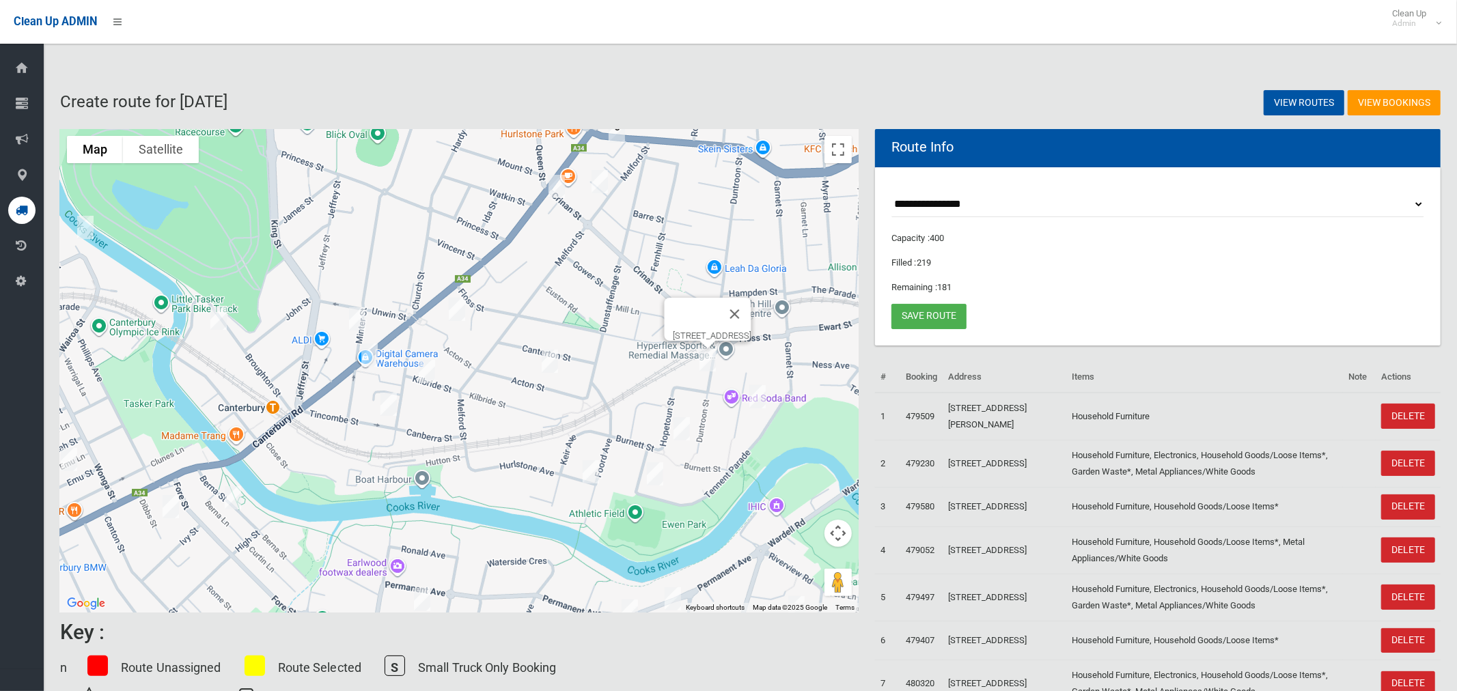
click at [757, 397] on img "19 Starkey Street, HURLSTONE PARK NSW 2193" at bounding box center [757, 397] width 27 height 34
click at [682, 432] on div "19 Starkey Street, HURLSTONE PARK NSW 2193" at bounding box center [459, 371] width 798 height 484
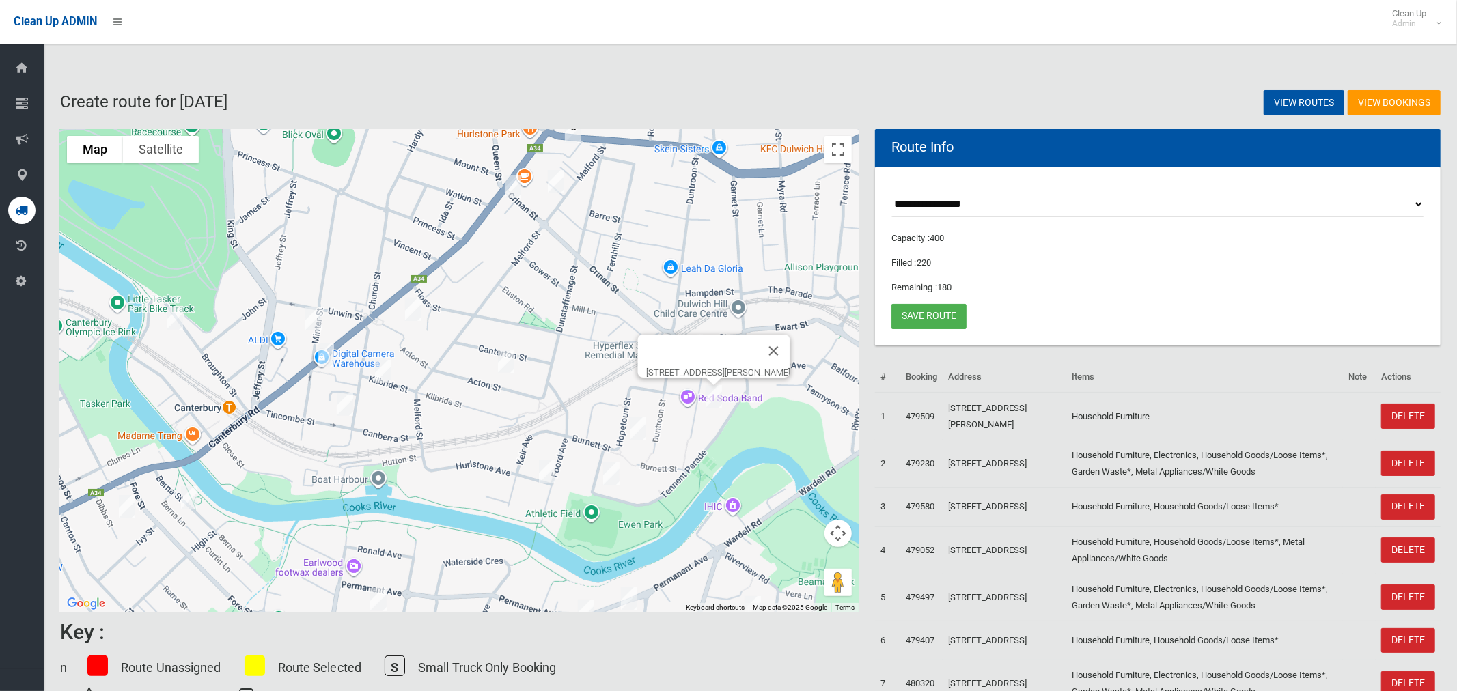
click at [636, 434] on img "25 Hopetoun Street, HURLSTONE PARK NSW 2193" at bounding box center [637, 429] width 27 height 34
drag, startPoint x: 613, startPoint y: 480, endPoint x: 563, endPoint y: 477, distance: 49.9
click at [613, 479] on img "4 Smith Avenue, HURLSTONE PARK NSW 2193" at bounding box center [611, 474] width 27 height 34
click at [542, 473] on img "26 Foord Avenue, HURLSTONE PARK NSW 2193" at bounding box center [546, 472] width 27 height 34
drag, startPoint x: 833, startPoint y: 154, endPoint x: 831, endPoint y: 244, distance: 90.2
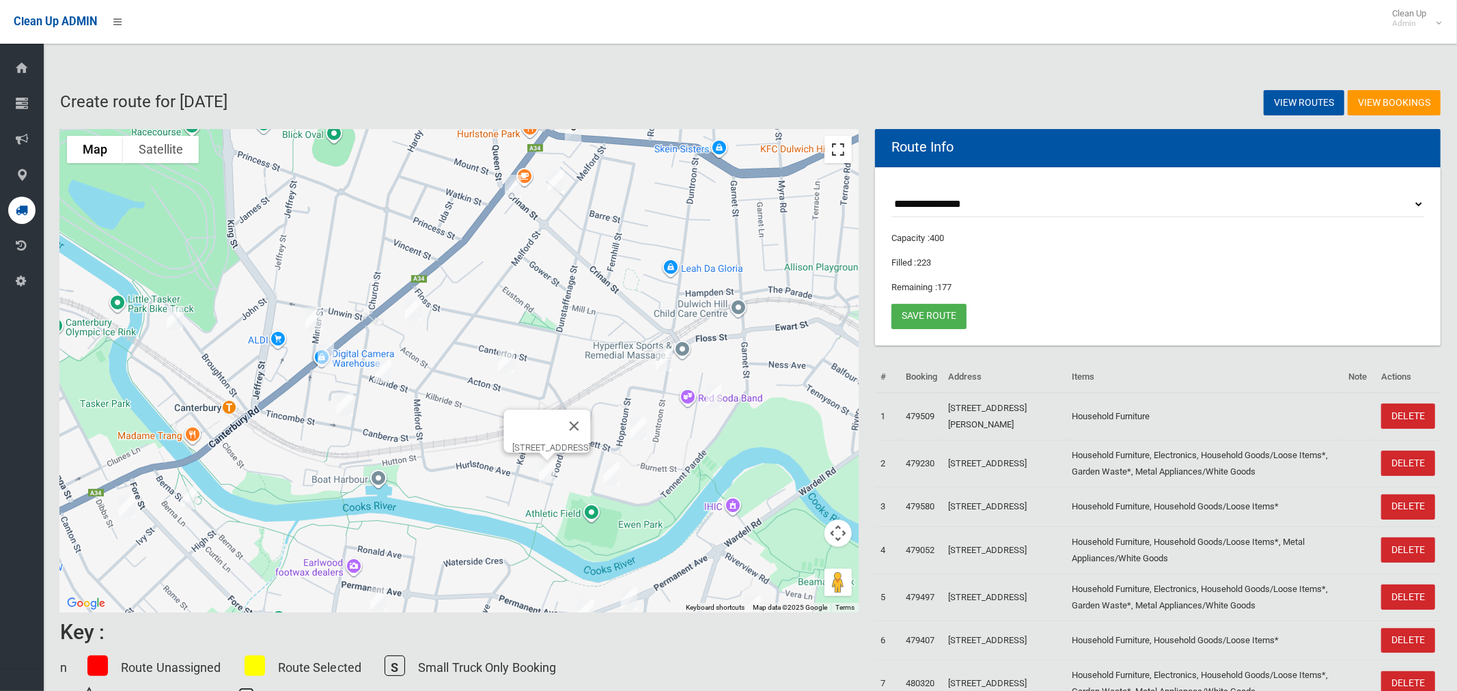
click at [833, 154] on button "Toggle fullscreen view" at bounding box center [837, 149] width 27 height 27
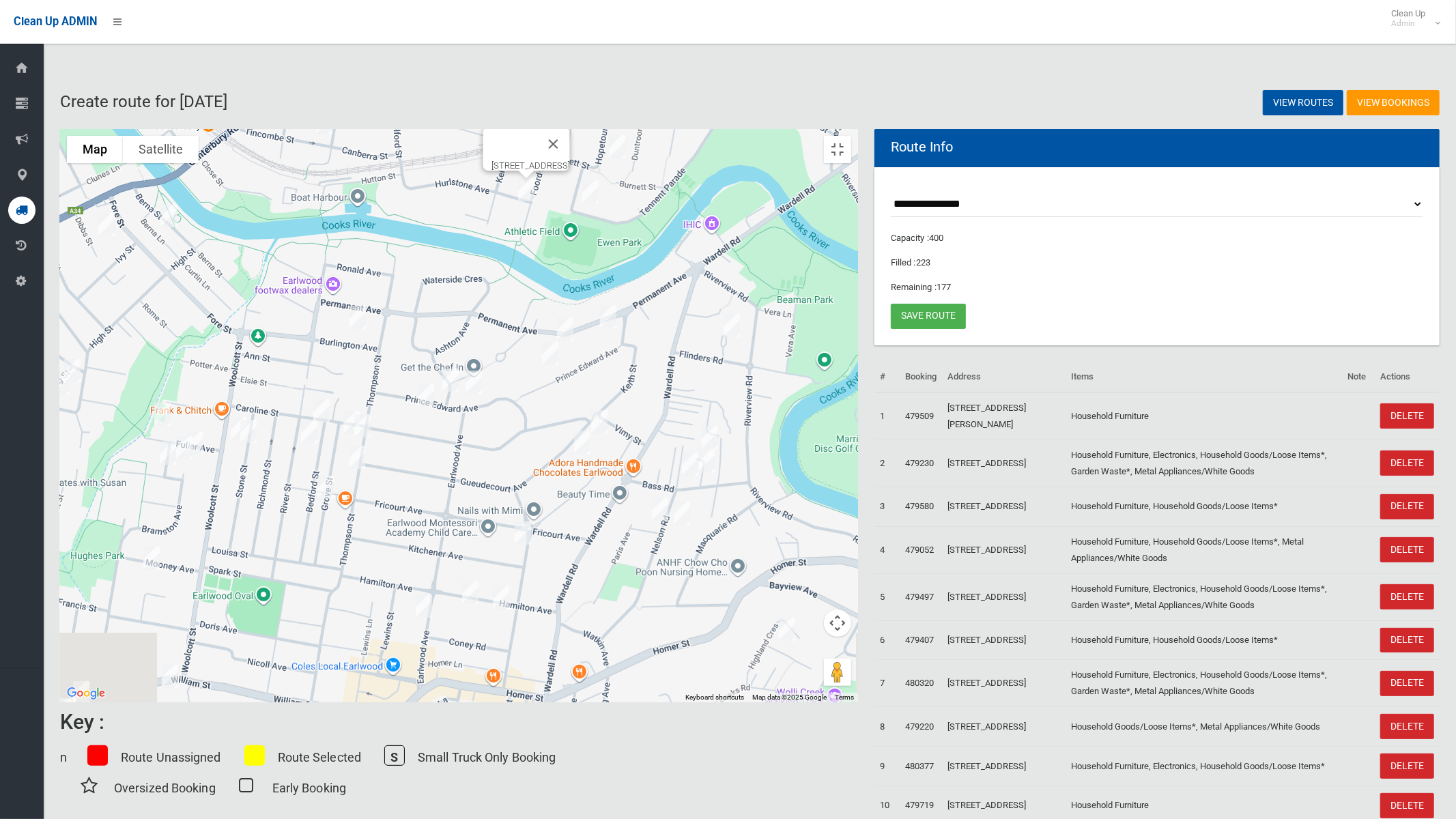
drag, startPoint x: 883, startPoint y: 462, endPoint x: 858, endPoint y: 219, distance: 244.3
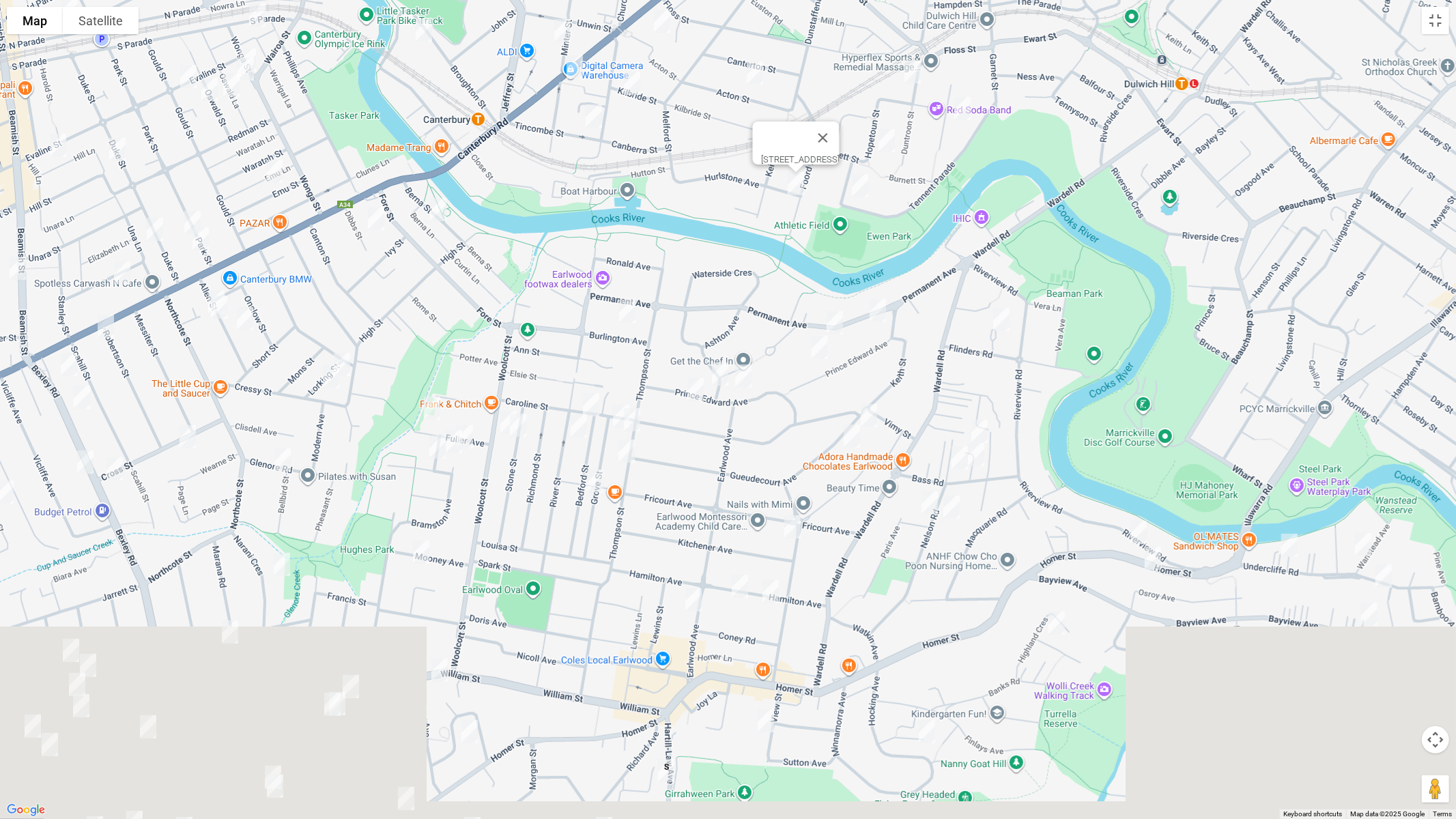
click at [860, 220] on div "26 Foord Avenue, HURLSTONE PARK NSW 2193" at bounding box center [728, 410] width 1456 height 819
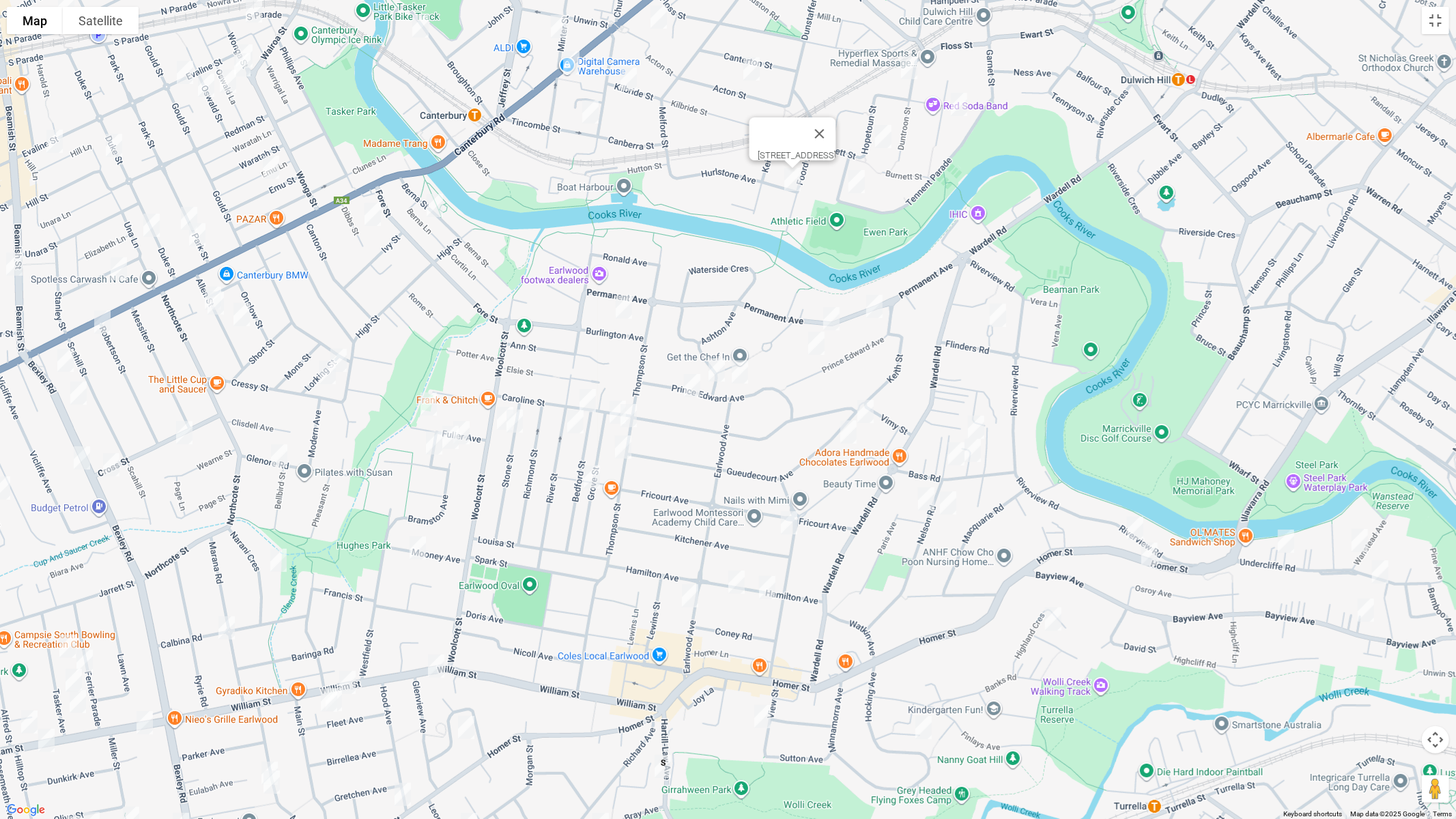
click at [375, 213] on img "10A Dibbs Street, CANTERBURY NSW 2193" at bounding box center [372, 214] width 27 height 34
click at [430, 212] on img "21 Berna Street, CANTERBURY NSW 2193" at bounding box center [434, 205] width 27 height 34
click at [440, 209] on img "21 Berna Street, CANTERBURY NSW 2193" at bounding box center [434, 205] width 27 height 34
click at [624, 306] on img "13 Burlington Avenue, EARLWOOD NSW 2206" at bounding box center [624, 307] width 27 height 34
click at [718, 369] on img "103 Prince Edward Avenue, EARLWOOD NSW 2206" at bounding box center [716, 370] width 27 height 34
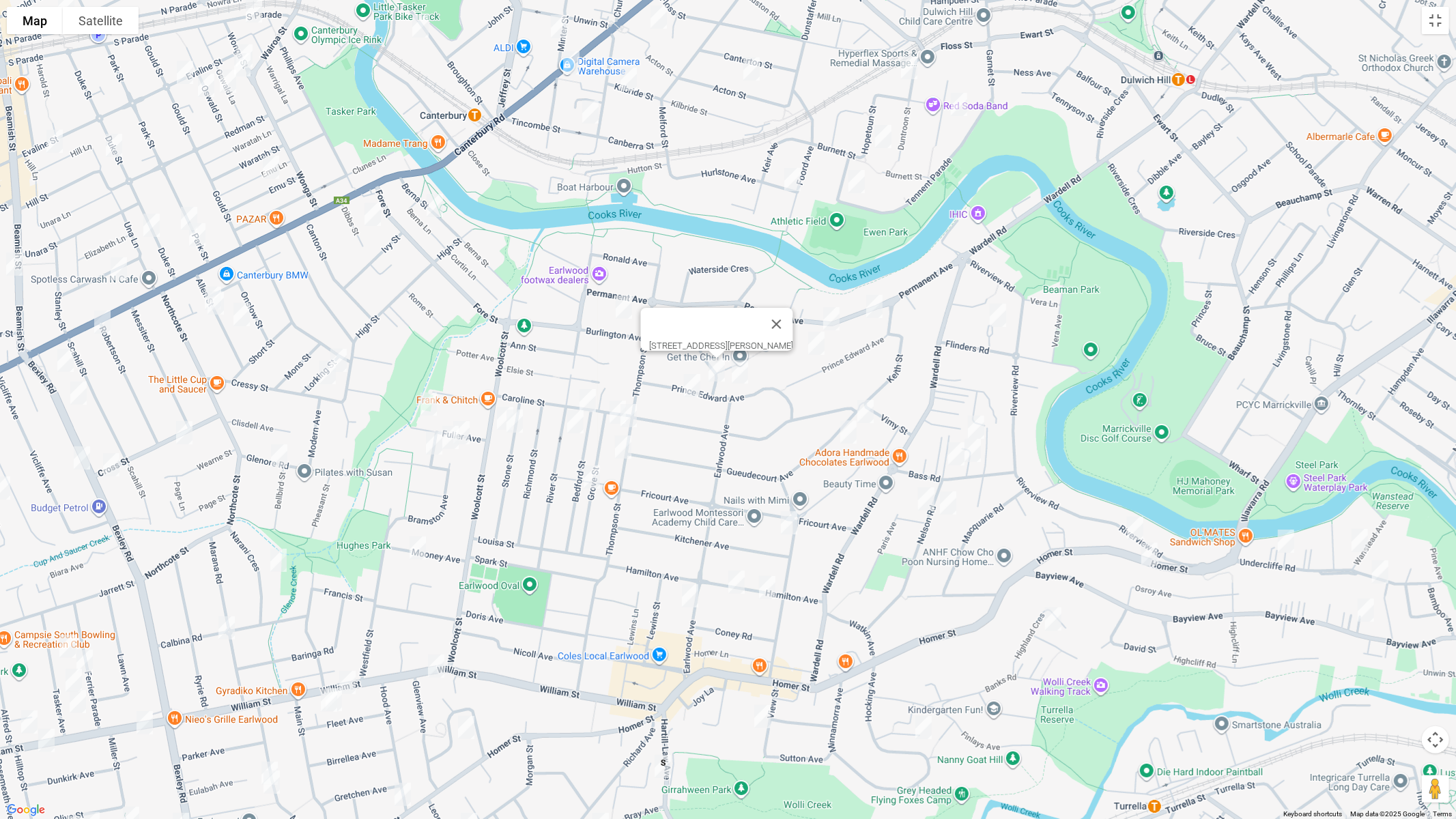
click at [741, 380] on img "97A Prince Edward Avenue, EARLWOOD NSW 2206" at bounding box center [739, 372] width 27 height 34
click at [872, 303] on img "28 Permanent Avenue, EARLWOOD NSW 2206" at bounding box center [873, 307] width 27 height 34
click at [996, 314] on img "19-25 Flinders Road, EARLWOOD NSW 2206" at bounding box center [997, 315] width 27 height 34
click at [868, 311] on img "28 Permanent Avenue, EARLWOOD NSW 2206" at bounding box center [873, 307] width 27 height 34
click at [827, 316] on img "48 Permanent Avenue, EARLWOOD NSW 2206" at bounding box center [830, 319] width 27 height 34
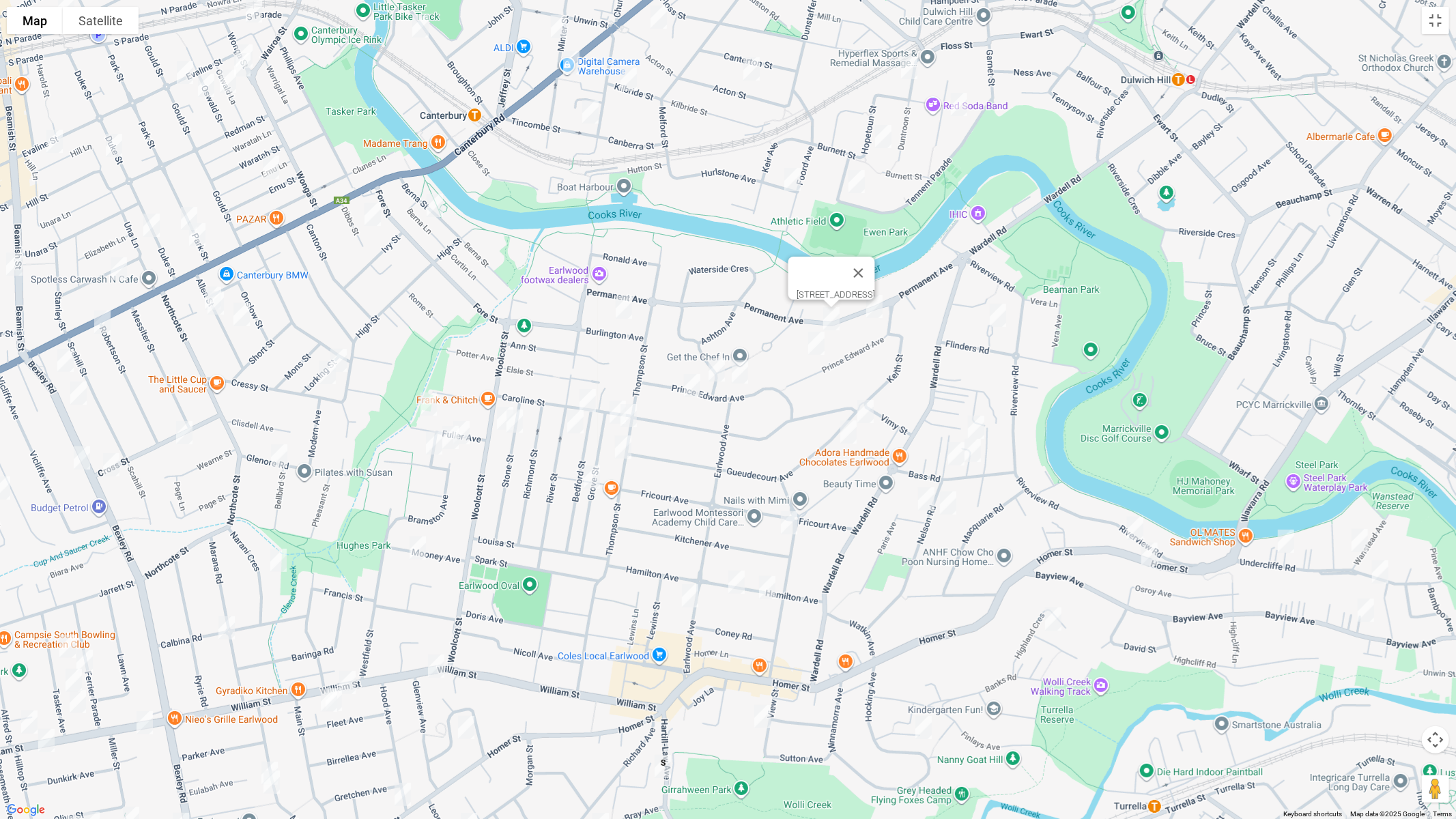
click at [816, 345] on img "65 Prince Edward Avenue, EARLWOOD NSW 2206" at bounding box center [815, 343] width 27 height 34
click at [863, 406] on img "8 Gueudecourt Avenue, EARLWOOD NSW 2206" at bounding box center [864, 411] width 27 height 34
drag, startPoint x: 848, startPoint y: 430, endPoint x: 883, endPoint y: 442, distance: 37.0
click at [848, 431] on img "18 Gueudecourt Avenue, EARLWOOD NSW 2206" at bounding box center [847, 431] width 27 height 34
click at [980, 423] on img "9 Leonard Crescent, EARLWOOD NSW 2206" at bounding box center [975, 426] width 27 height 34
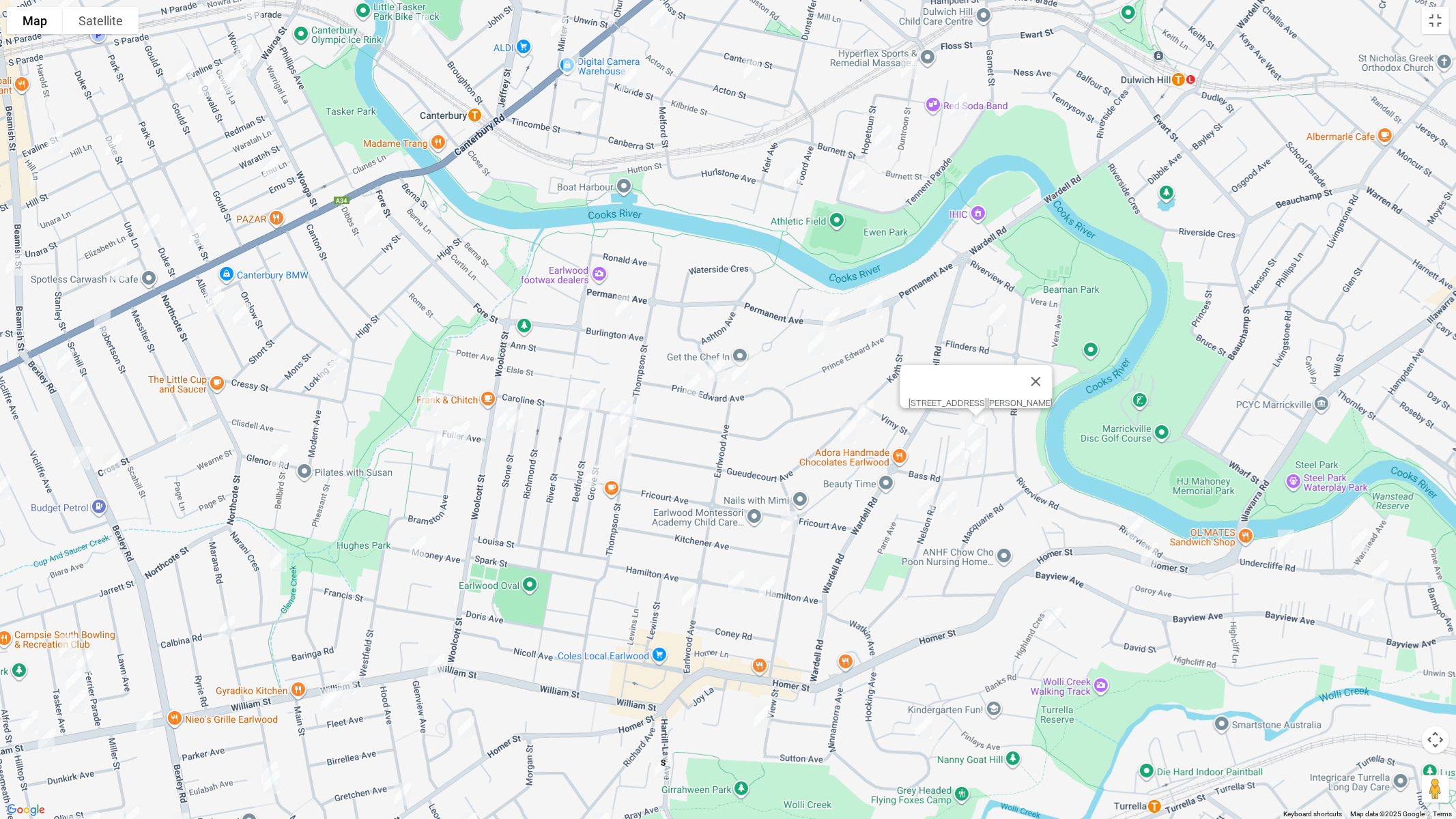
drag, startPoint x: 980, startPoint y: 449, endPoint x: 965, endPoint y: 453, distance: 15.5
click at [980, 450] on img "11A Bass Road, EARLWOOD NSW 2206" at bounding box center [972, 450] width 27 height 34
click at [949, 457] on img "3/17 Bass Road, EARLWOOD NSW 2206" at bounding box center [955, 453] width 27 height 34
click at [1132, 522] on img "53 Homer Street, EARLWOOD NSW 2206" at bounding box center [1134, 528] width 27 height 34
click at [1155, 558] on img "62 Homer Street, EARLWOOD NSW 2206" at bounding box center [1148, 553] width 27 height 34
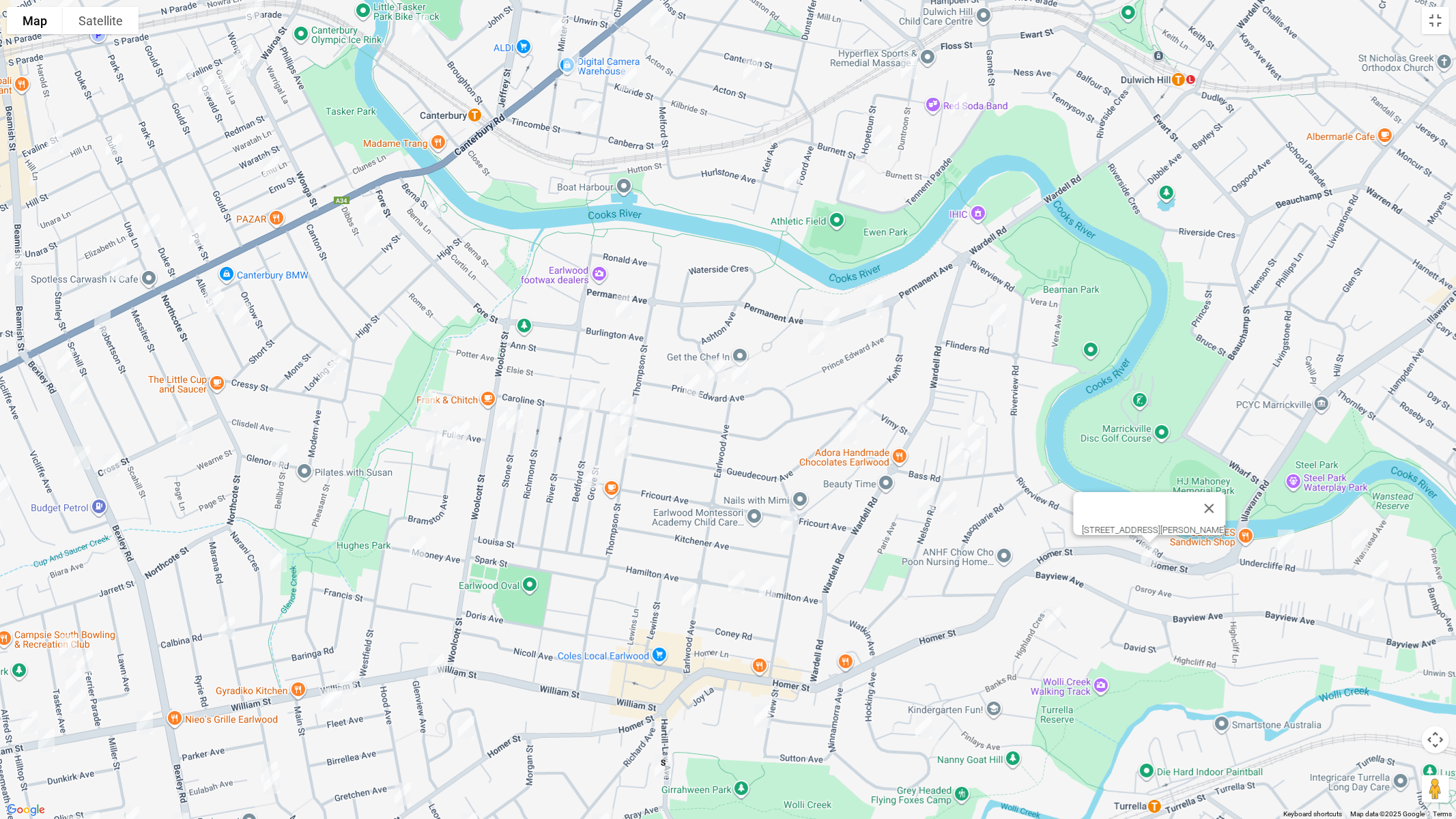
click at [1286, 543] on img "81 Undercliffe Road, EARLWOOD NSW 2206" at bounding box center [1285, 540] width 27 height 34
click at [1361, 535] on img "4 Wanstead Avenue, EARLWOOD NSW 2206" at bounding box center [1359, 540] width 27 height 34
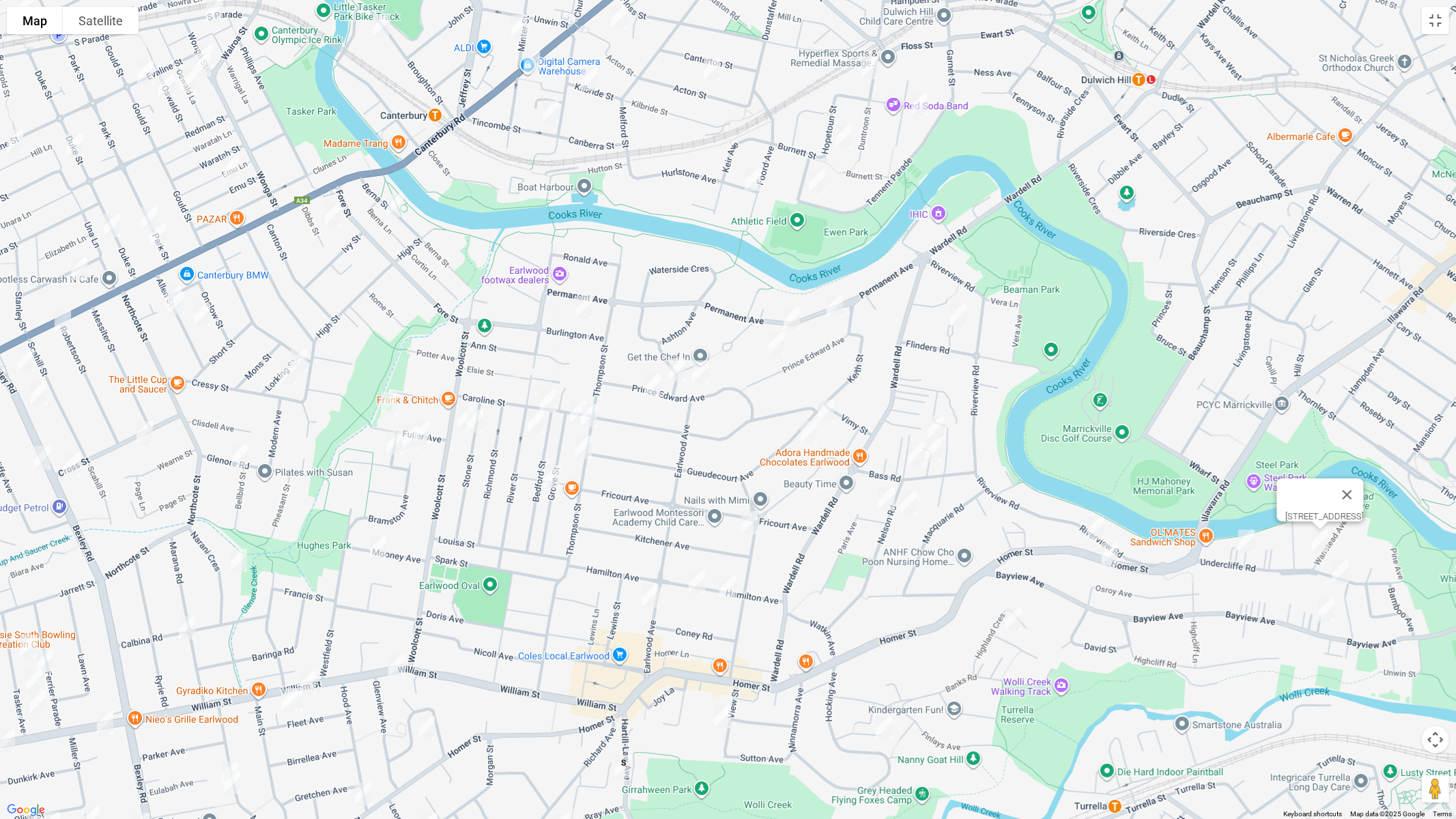
click at [1344, 571] on img "30 Undercliffe Road, EARLWOOD NSW 2206" at bounding box center [1340, 571] width 27 height 34
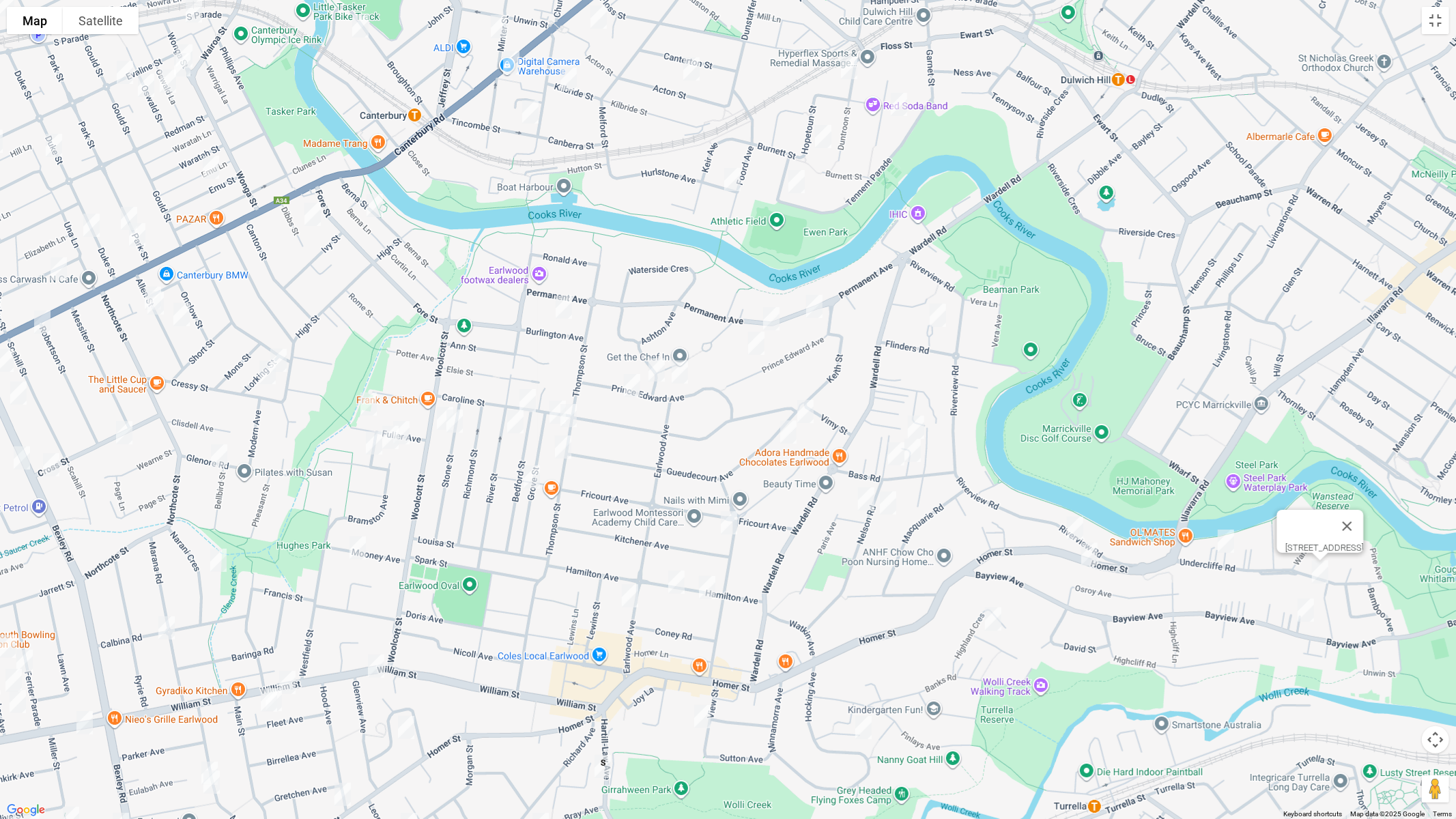
click at [1320, 610] on div "30 Undercliffe Road, EARLWOOD NSW 2206" at bounding box center [728, 410] width 1456 height 819
click at [1309, 612] on img "47A Bayview Avenue, EARLWOOD NSW 2206" at bounding box center [1305, 609] width 27 height 34
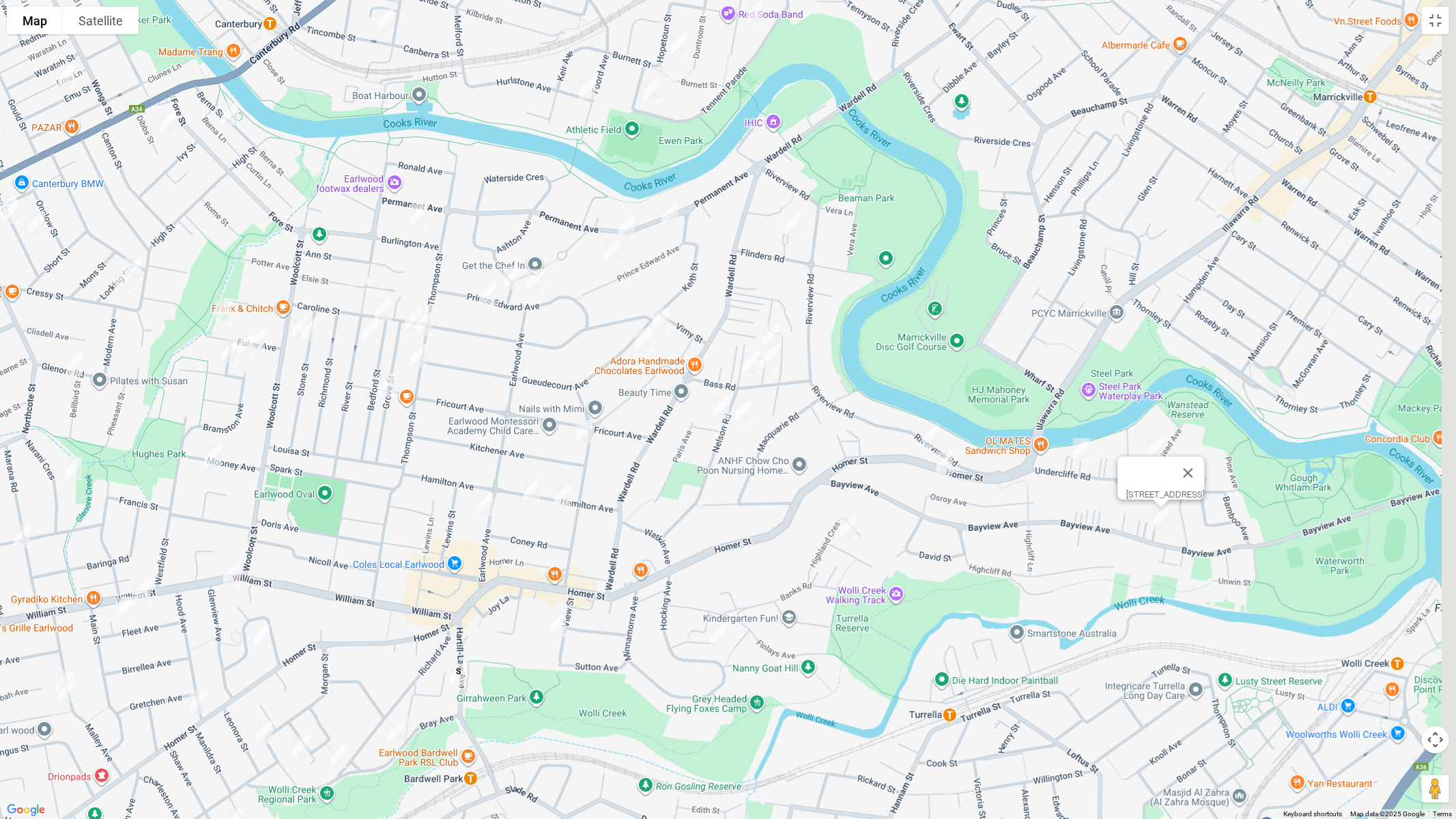
drag, startPoint x: 1349, startPoint y: 633, endPoint x: 1131, endPoint y: 555, distance: 231.5
click at [1195, 540] on div "47A Bayview Avenue, EARLWOOD NSW 2206" at bounding box center [728, 410] width 1456 height 819
drag, startPoint x: 847, startPoint y: 530, endPoint x: 822, endPoint y: 545, distance: 29.2
click at [846, 530] on img "2 Pembrew Crescent, EARLWOOD NSW 2206" at bounding box center [845, 527] width 27 height 34
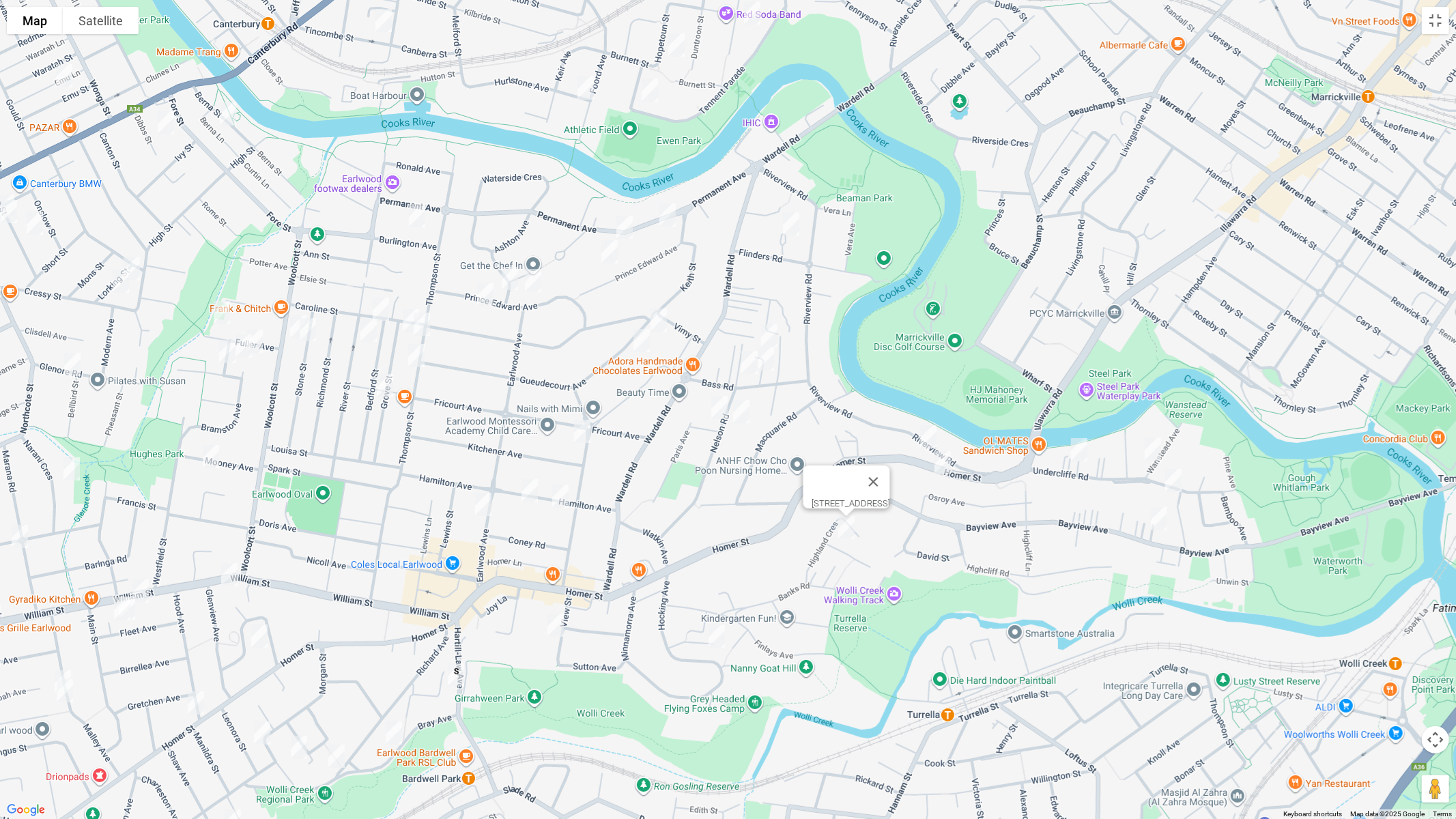
click at [717, 635] on img "30 Hocking Avenue, EARLWOOD NSW 2206" at bounding box center [716, 635] width 27 height 34
click at [718, 416] on img "17 Nelson Road, EARLWOOD NSW 2206" at bounding box center [719, 408] width 27 height 34
click at [741, 421] on img "6 Nelson Road, EARLWOOD NSW 2206" at bounding box center [740, 411] width 27 height 34
click at [576, 439] on img "9 Collingwood Avenue, EARLWOOD NSW 2206" at bounding box center [582, 431] width 27 height 34
click at [529, 488] on img "36 Hamilton Avenue, EARLWOOD NSW 2206" at bounding box center [529, 490] width 27 height 34
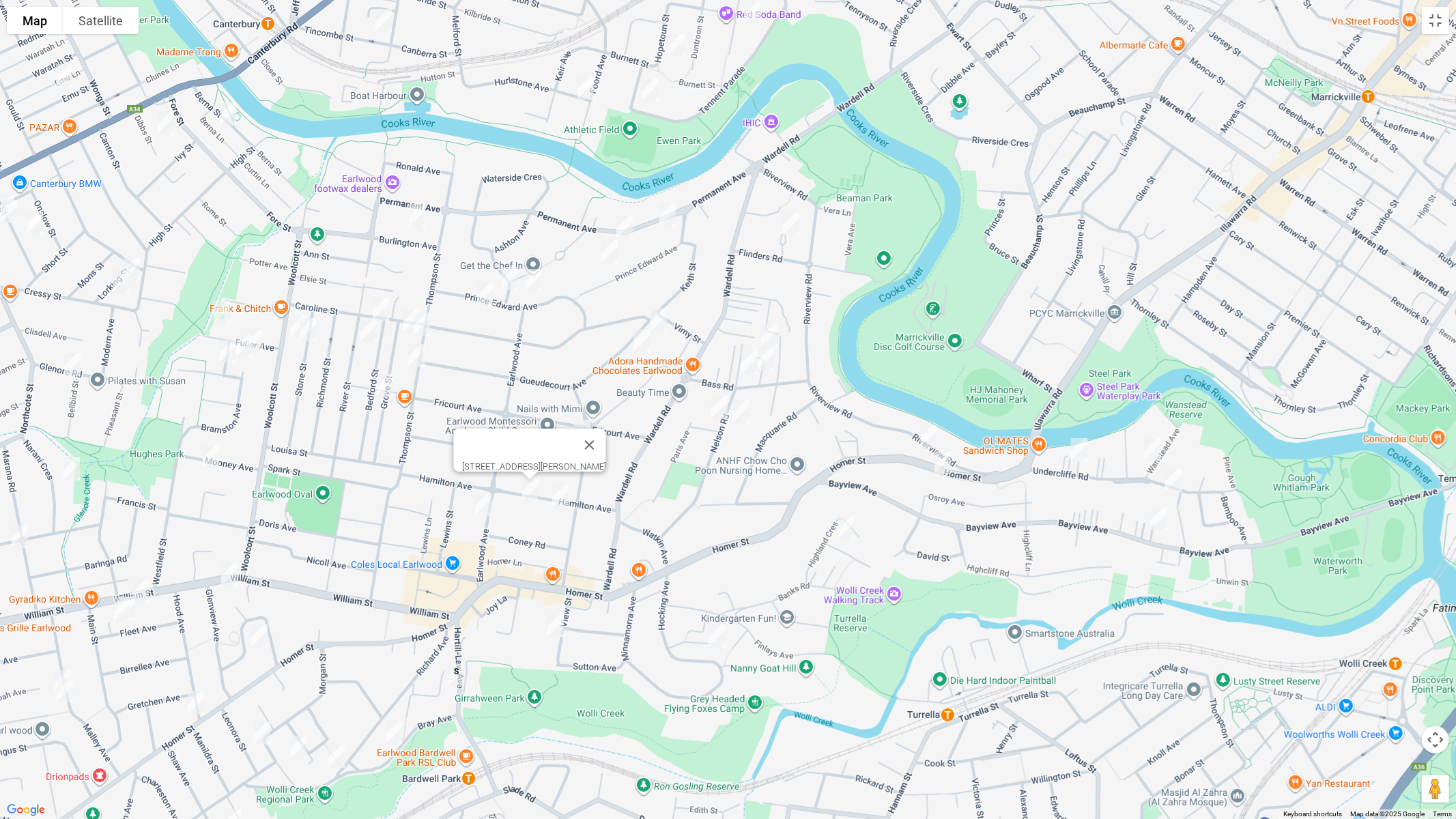
click at [560, 495] on img "24 Hamilton Avenue, EARLWOOD NSW 2206" at bounding box center [560, 495] width 27 height 34
click at [561, 625] on img "13 View Street, EARLWOOD NSW 2206" at bounding box center [555, 624] width 27 height 34
click at [486, 503] on img "49 Earlwood Avenue, EARLWOOD NSW 2206" at bounding box center [483, 504] width 27 height 34
click at [485, 294] on img "116 Prince Edward Avenue, EARLWOOD NSW 2206" at bounding box center [485, 294] width 27 height 34
click at [379, 307] on img "6 Caroline Street, EARLWOOD NSW 2206" at bounding box center [380, 309] width 27 height 34
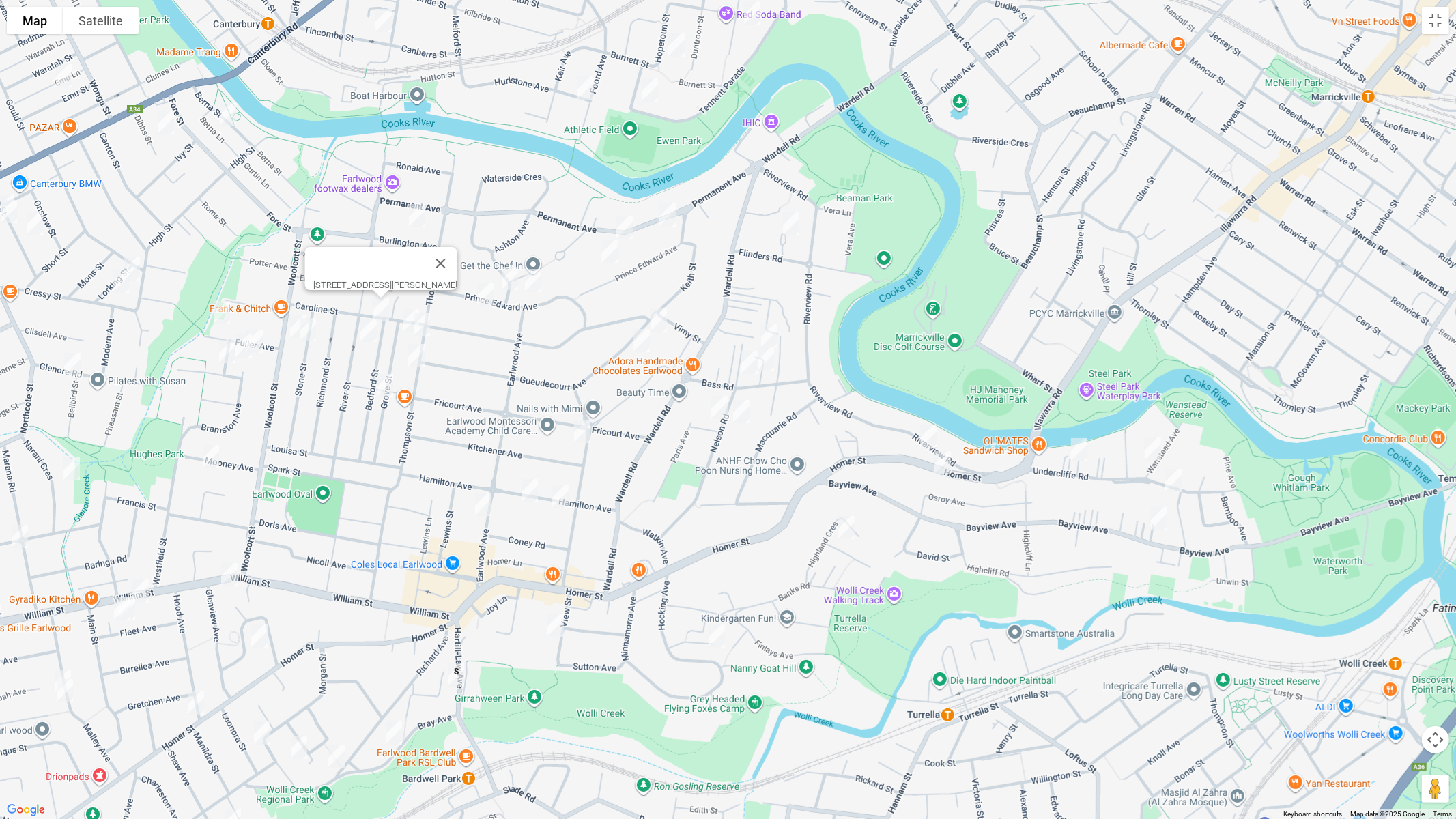
click at [402, 322] on img "8 Grove Street, EARLWOOD NSW 2206" at bounding box center [410, 321] width 27 height 34
click at [430, 326] on img "35 Thompson Street, EARLWOOD NSW 2206" at bounding box center [421, 324] width 27 height 34
click at [417, 352] on img "57 Thompson Street, EARLWOOD NSW 2206" at bounding box center [416, 356] width 27 height 34
click at [385, 384] on img "48 Bedford Street, EARLWOOD NSW 2206" at bounding box center [385, 386] width 27 height 34
click at [139, 265] on img "4 Lorking Street, CANTERBURY NSW 2193" at bounding box center [131, 269] width 27 height 34
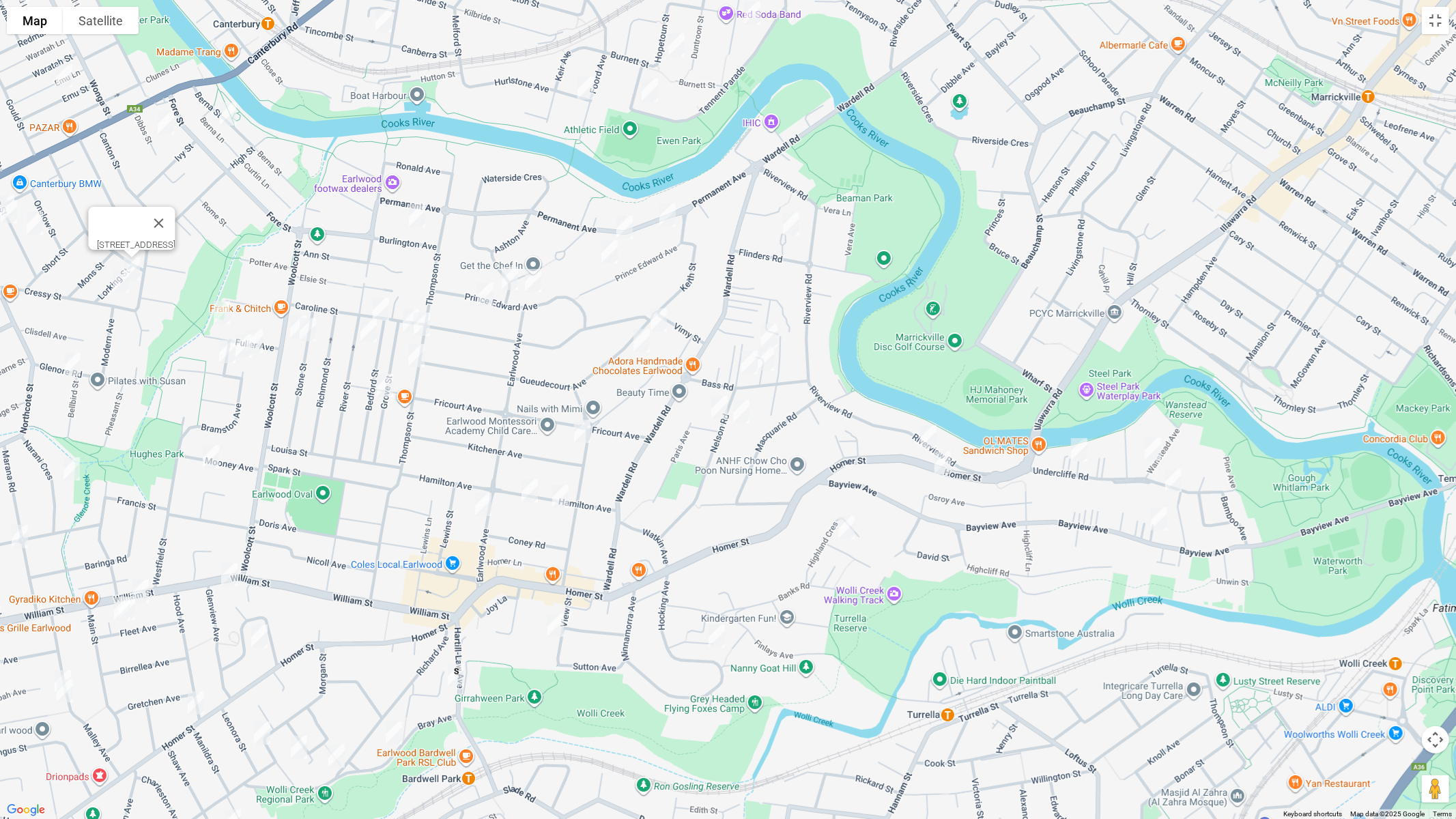
click at [126, 285] on img "10 Cressy Street, CANTERBURY NSW 2193" at bounding box center [120, 281] width 27 height 34
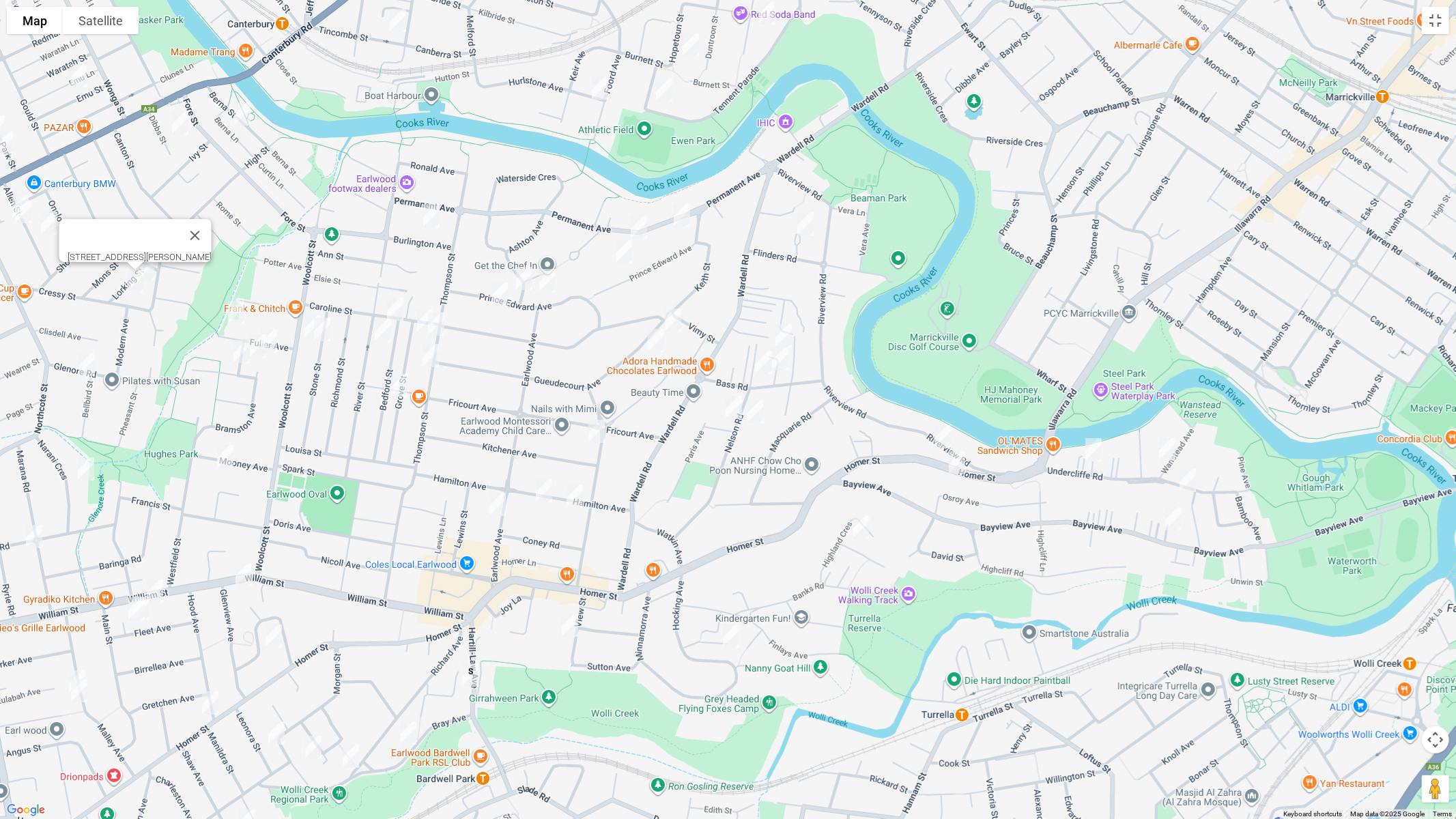
click at [234, 307] on img "23 Fuller Avenue, EARLWOOD NSW 2206" at bounding box center [236, 313] width 27 height 34
click at [296, 325] on div "23 Fuller Avenue, EARLWOOD NSW 2206" at bounding box center [728, 410] width 1456 height 819
click at [300, 321] on img "70 Woolcott Street, EARLWOOD NSW 2206" at bounding box center [312, 327] width 27 height 34
click at [322, 331] on img "23 Stone Street, EARLWOOD NSW 2206" at bounding box center [322, 330] width 27 height 34
drag, startPoint x: 384, startPoint y: 332, endPoint x: 367, endPoint y: 331, distance: 17.0
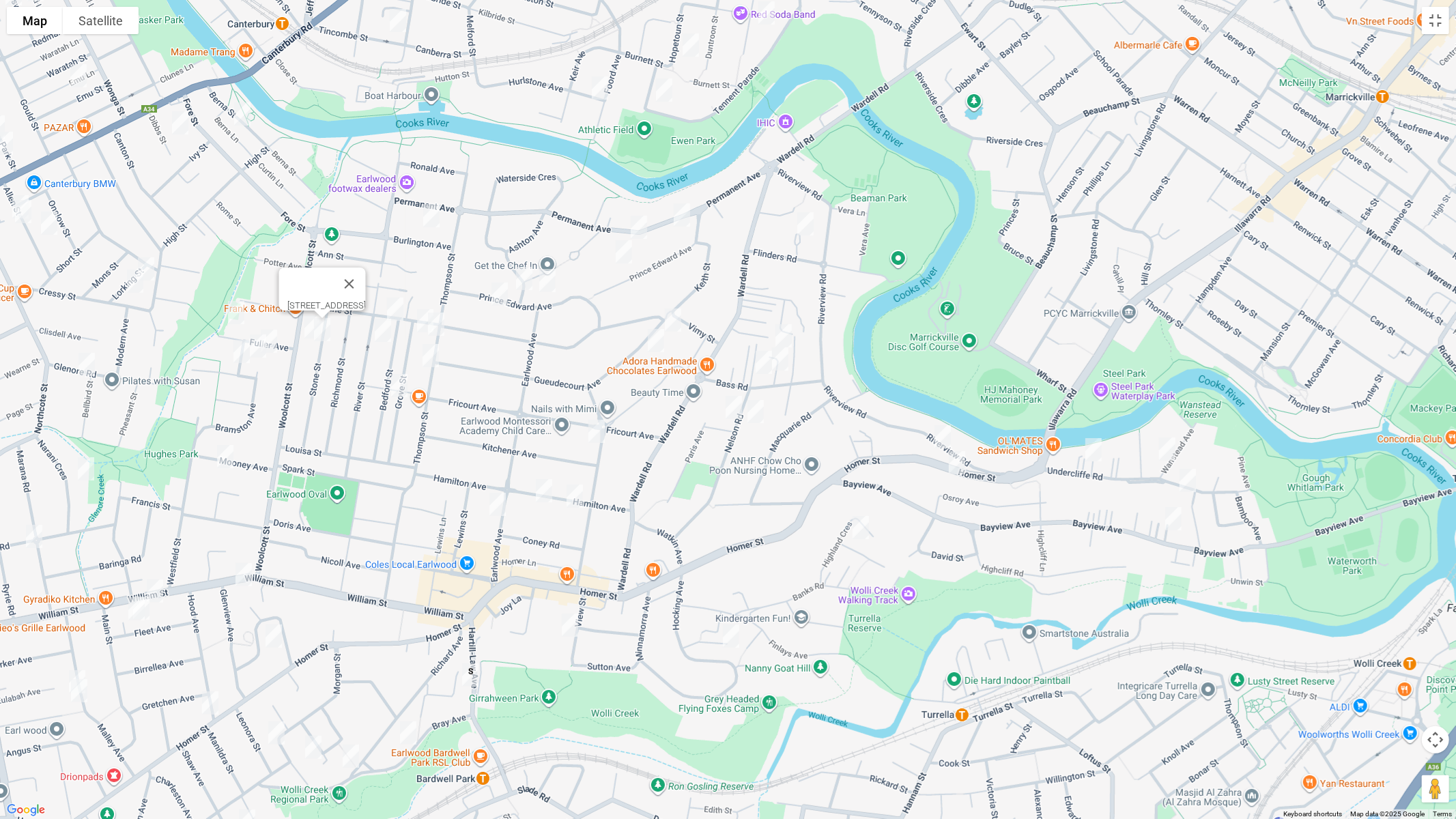
click at [382, 331] on img "26 River Street, EARLWOOD NSW 2206" at bounding box center [382, 330] width 27 height 34
click at [375, 332] on img "26 River Street, EARLWOOD NSW 2206" at bounding box center [382, 330] width 27 height 34
click at [281, 336] on img "14 Fuller Avenue, EARLWOOD NSW 2206" at bounding box center [268, 341] width 27 height 34
click at [253, 359] on img "7 McGrath Avenue, EARLWOOD NSW 2206" at bounding box center [241, 352] width 27 height 34
click at [244, 358] on img "7 McGrath Avenue, EARLWOOD NSW 2206" at bounding box center [241, 352] width 27 height 34
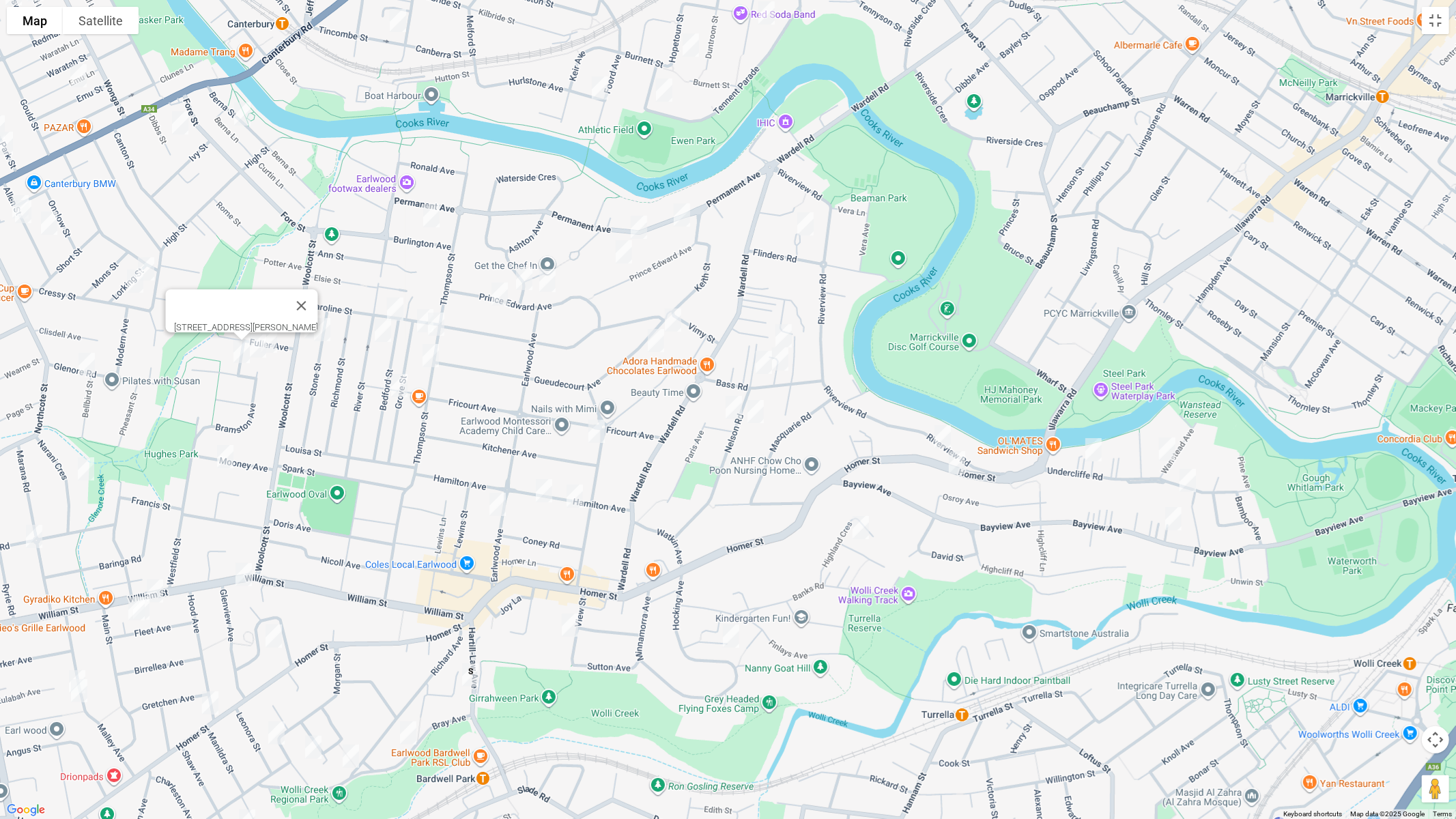
drag, startPoint x: 261, startPoint y: 355, endPoint x: 242, endPoint y: 363, distance: 20.6
click at [260, 356] on img "4 The Entrance, EARLWOOD NSW 2206" at bounding box center [257, 346] width 27 height 34
drag, startPoint x: 83, startPoint y: 359, endPoint x: 118, endPoint y: 376, distance: 38.9
click at [83, 359] on img "3 Bellbird Street, CANTERBURY NSW 2193" at bounding box center [85, 365] width 27 height 34
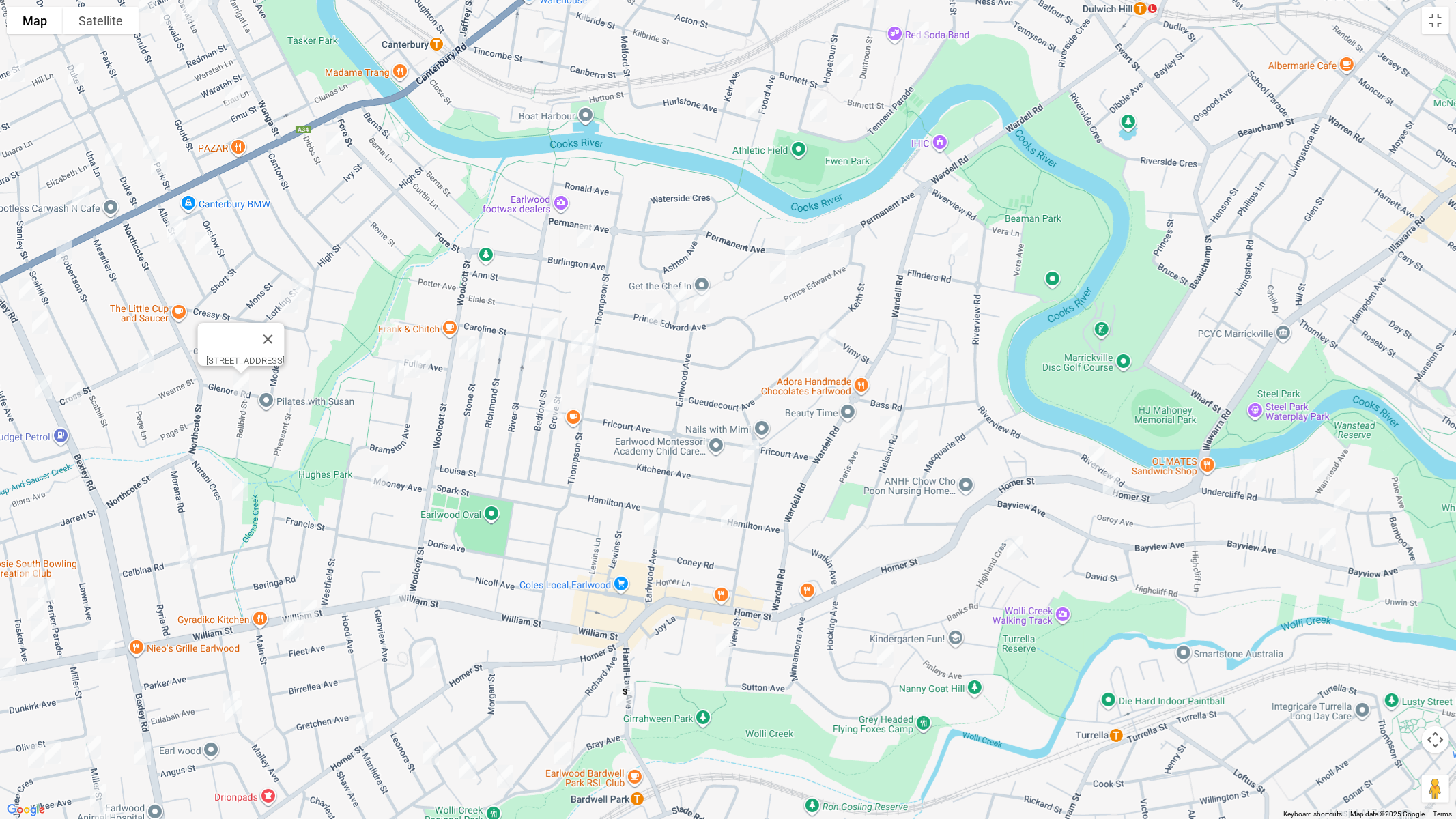
drag, startPoint x: 464, startPoint y: 430, endPoint x: 520, endPoint y: 439, distance: 56.7
click at [523, 444] on div "3 Bellbird Street, CANTERBURY NSW 2193" at bounding box center [728, 410] width 1456 height 819
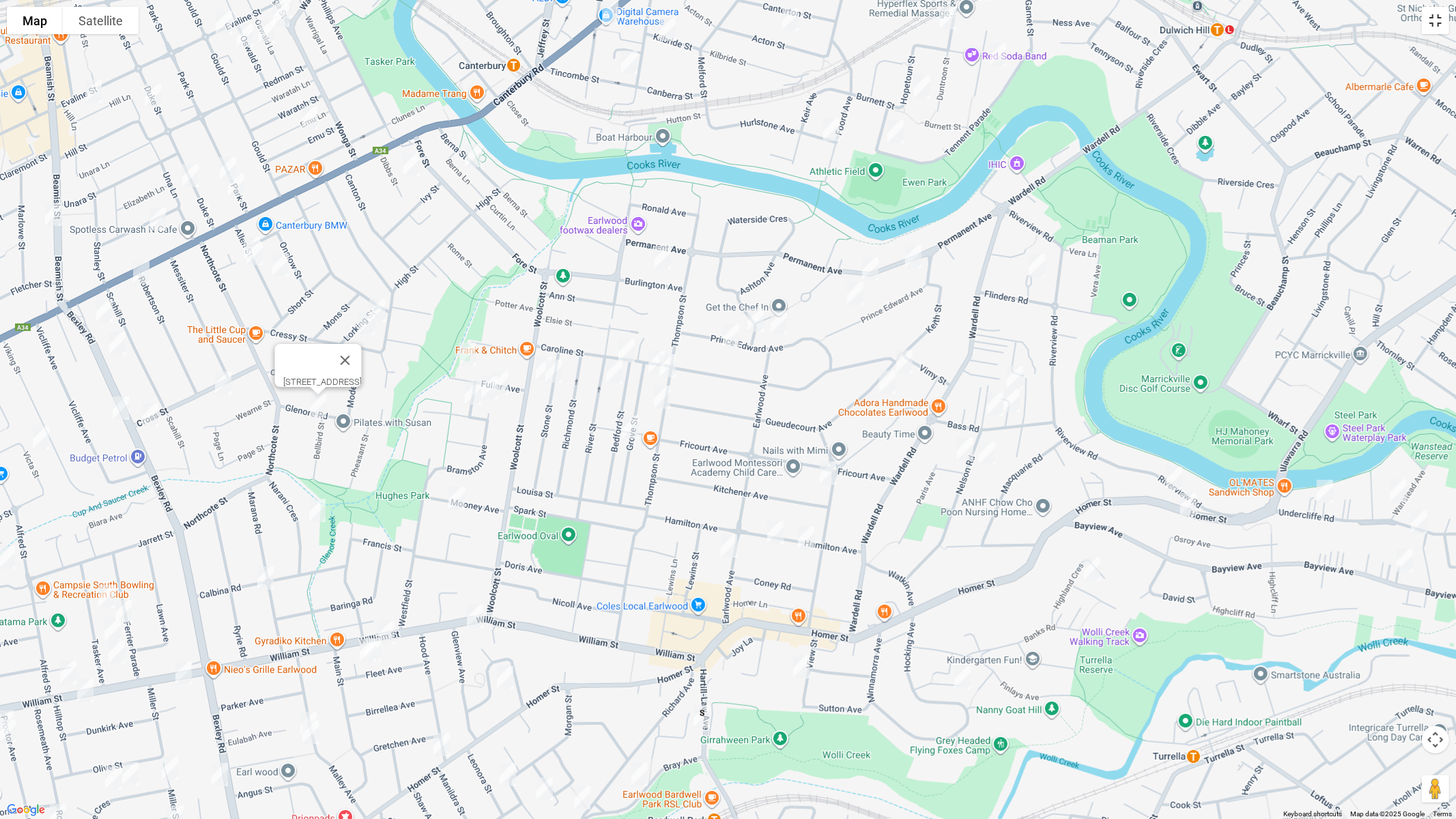
click at [1430, 15] on button "Toggle fullscreen view" at bounding box center [1435, 20] width 27 height 27
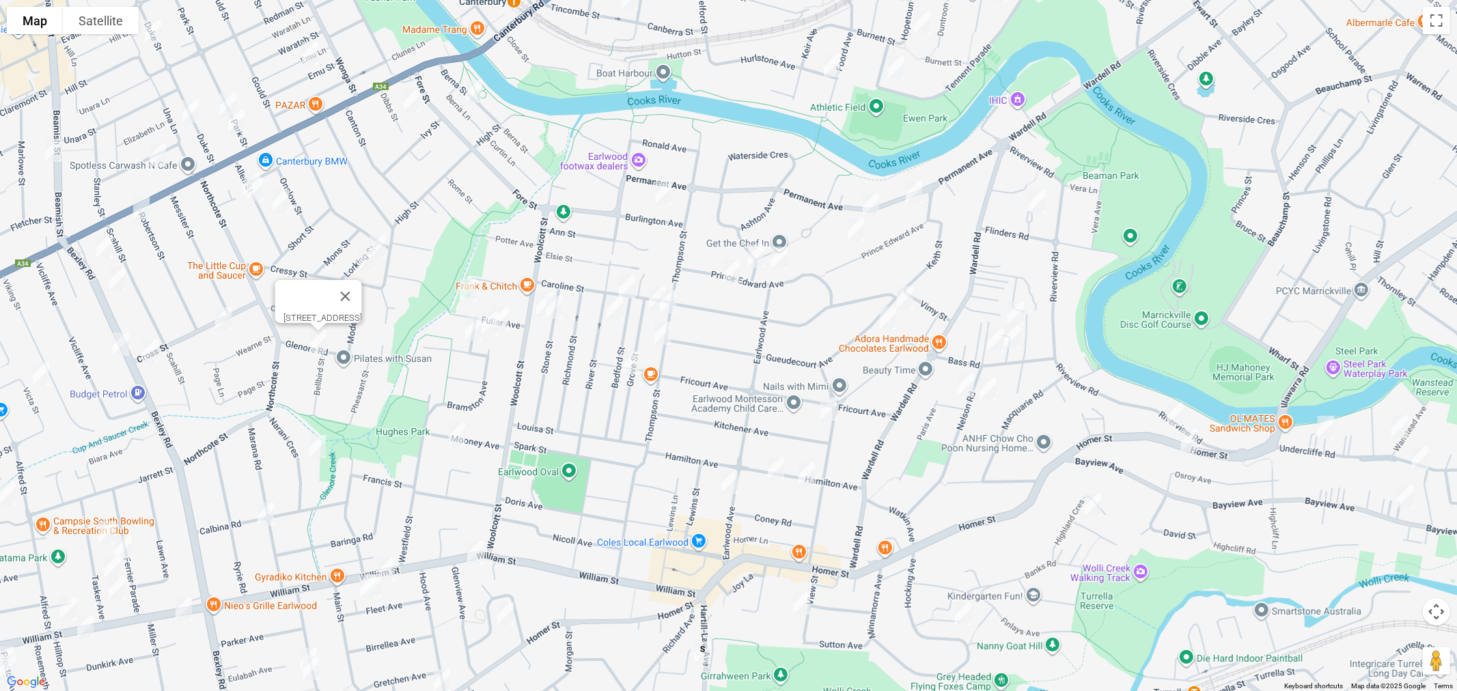
click at [476, 341] on img "4 The Entrance, EARLWOOD NSW 2206" at bounding box center [489, 324] width 27 height 34
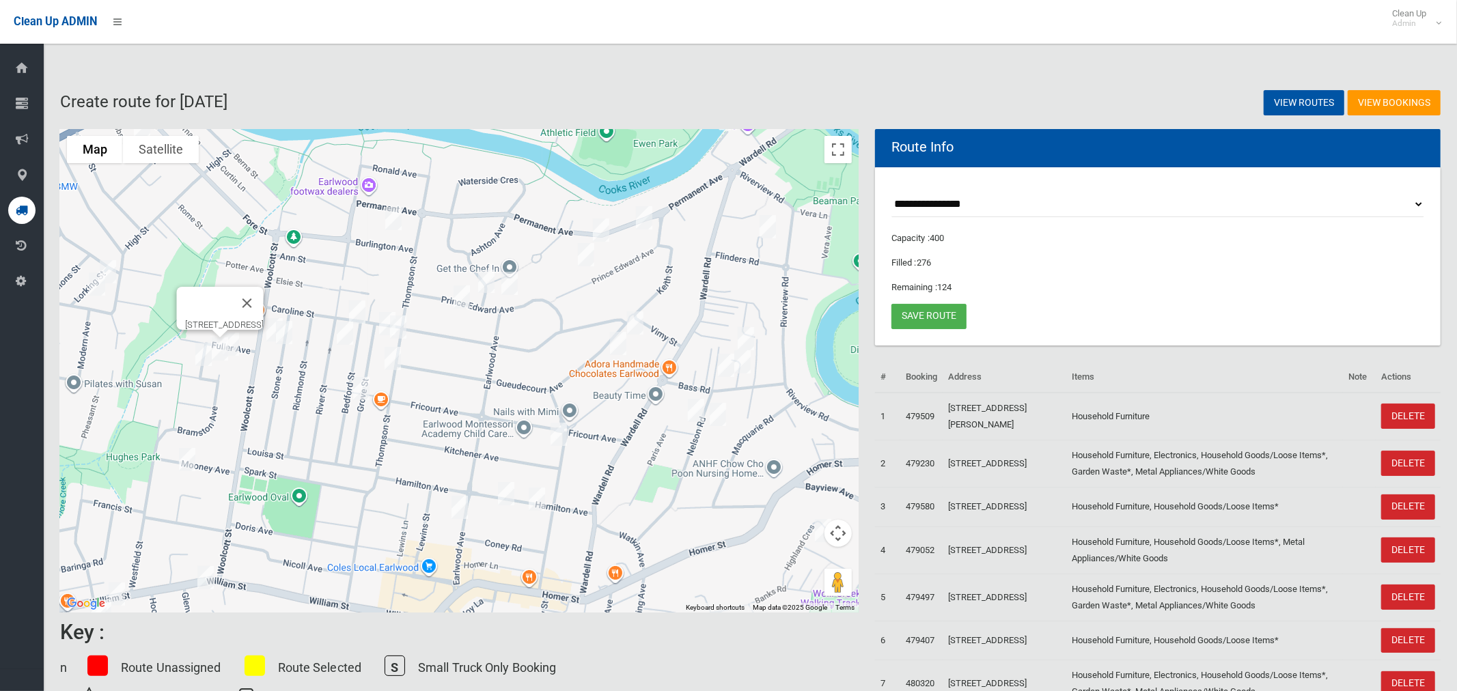
click at [201, 361] on img "7 McGrath Avenue, EARLWOOD NSW 2206" at bounding box center [203, 354] width 27 height 34
click at [839, 150] on button "Toggle fullscreen view" at bounding box center [837, 149] width 27 height 27
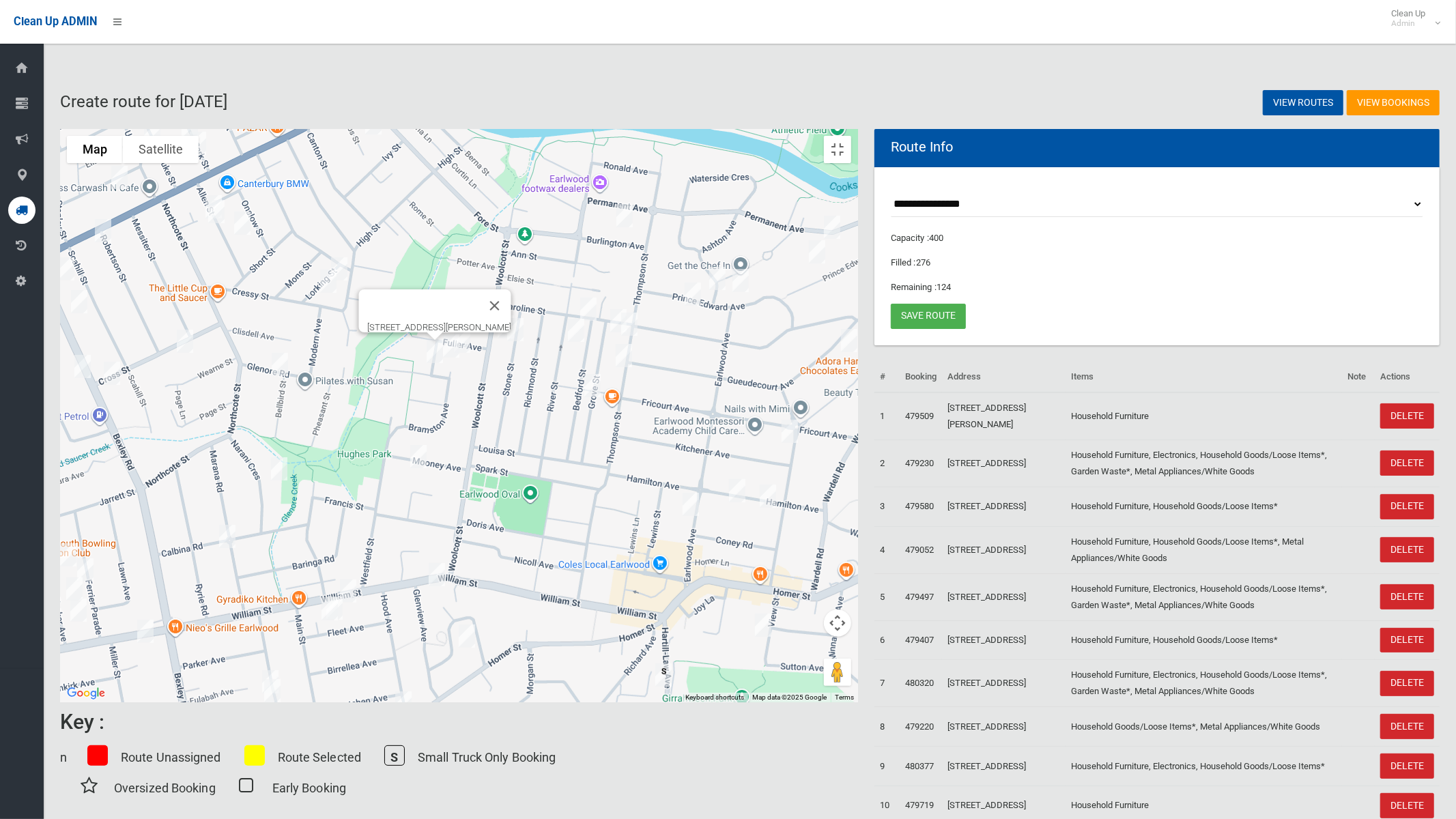
drag, startPoint x: 415, startPoint y: 445, endPoint x: 749, endPoint y: 331, distance: 352.9
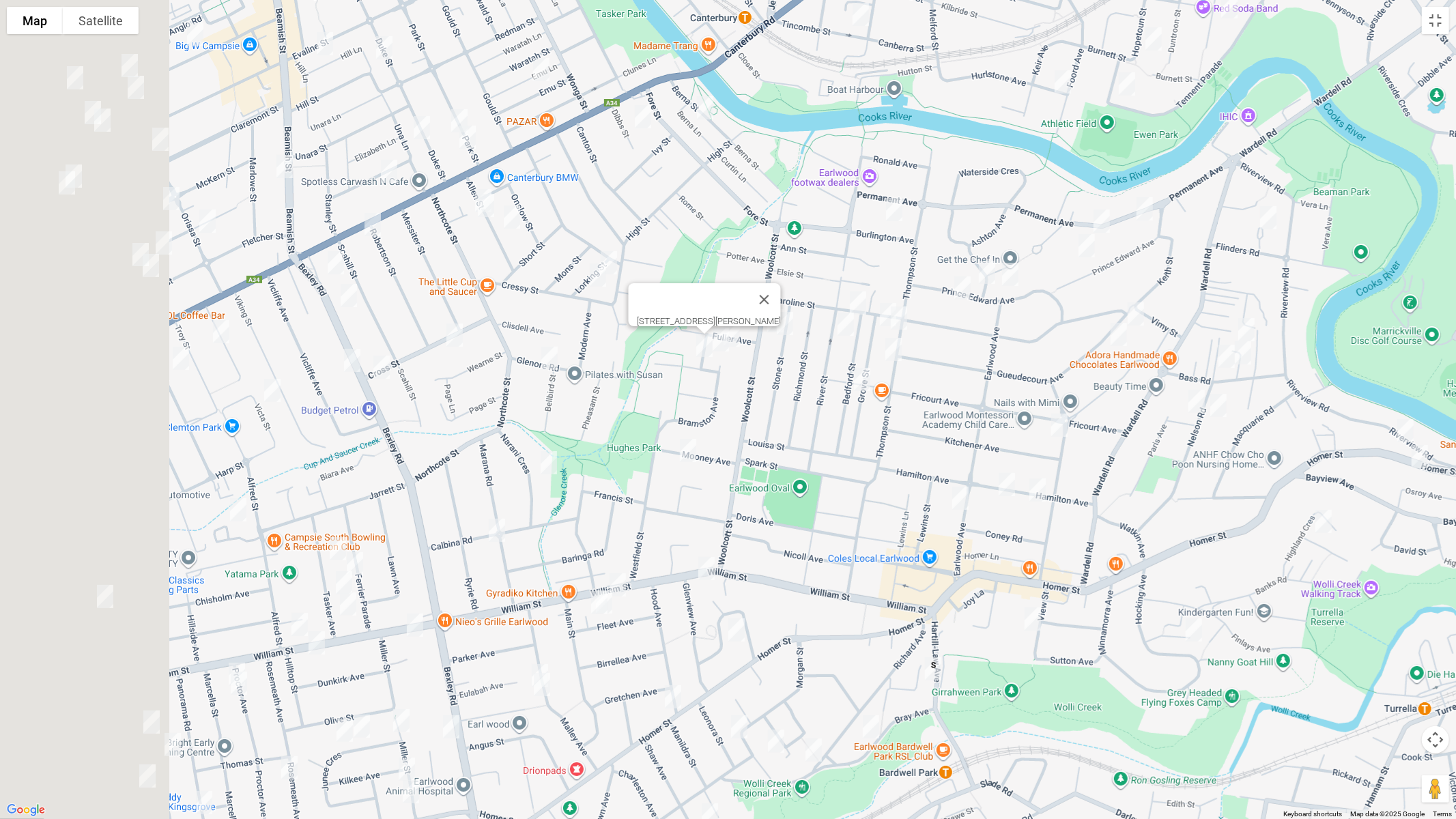
click at [745, 336] on div "7 McGrath Avenue, EARLWOOD NSW 2206" at bounding box center [728, 410] width 1456 height 819
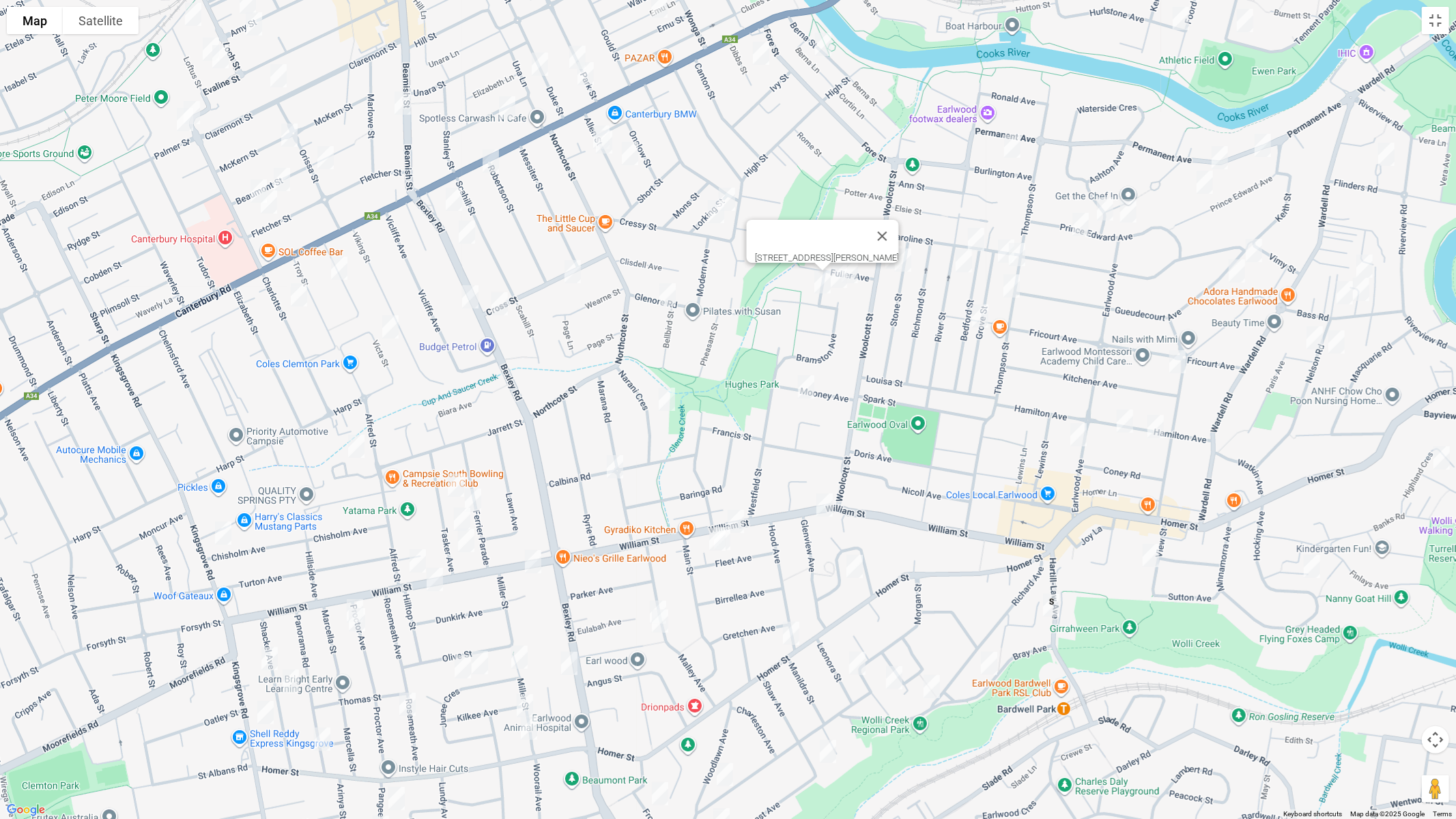
click at [464, 229] on img "22A Bexley Road, CAMPSIE NSW 2194" at bounding box center [466, 232] width 27 height 34
click at [294, 293] on img "26 Charlotte Street, CAMPSIE NSW 2194" at bounding box center [298, 295] width 27 height 34
click at [389, 322] on img "2-24 Victa Street, CAMPSIE NSW 2194" at bounding box center [390, 327] width 27 height 34
click at [434, 270] on button "Close" at bounding box center [417, 281] width 33 height 33
click at [467, 295] on img "43-45 Bexley Road, CAMPSIE NSW 2194" at bounding box center [470, 297] width 27 height 34
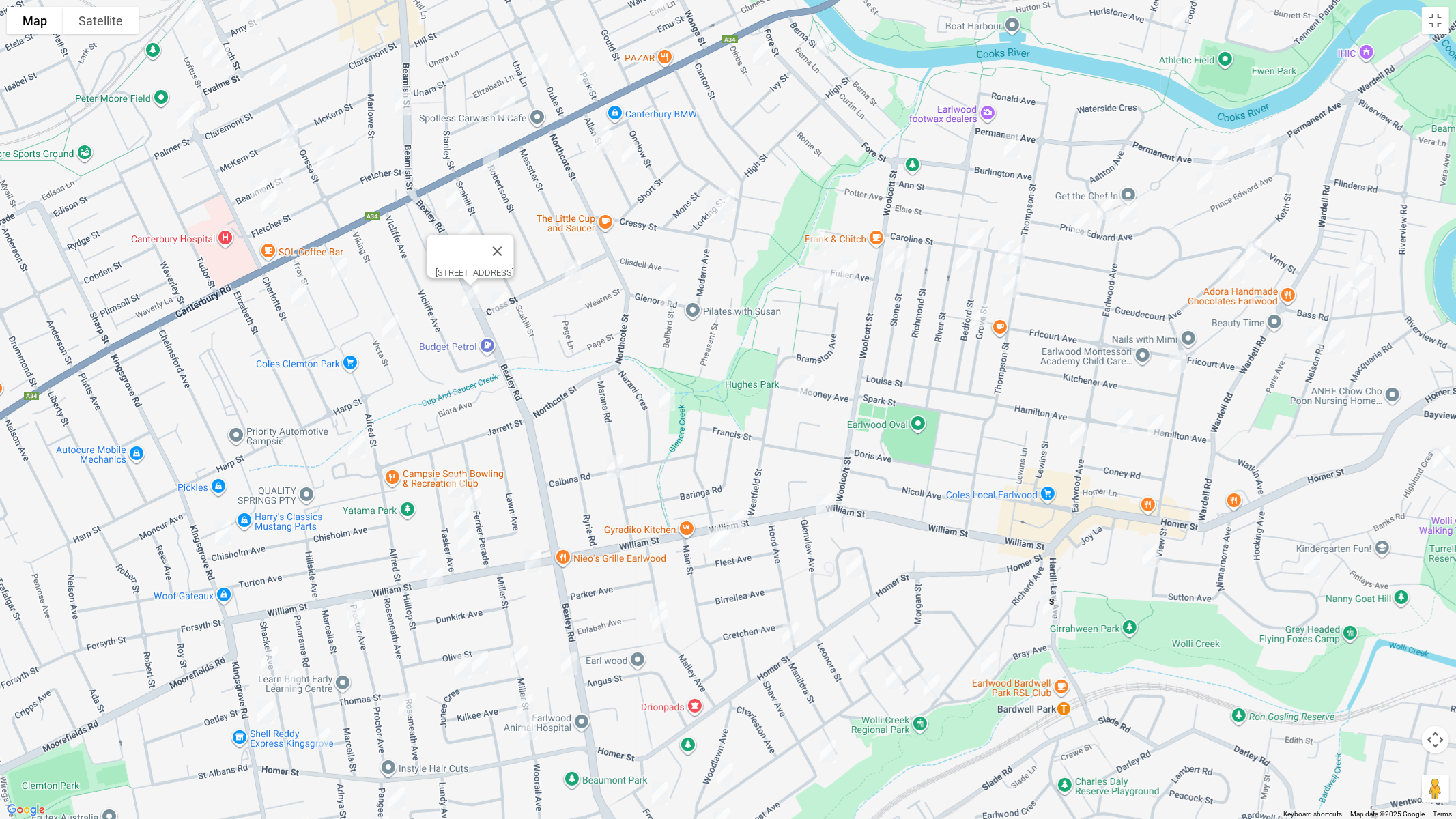
click at [499, 306] on img "50 Cross Street, CAMPSIE NSW 2194" at bounding box center [499, 304] width 27 height 34
click at [543, 242] on button "Close" at bounding box center [526, 258] width 33 height 33
click at [574, 274] on img "18 Cross Street, CAMPSIE NSW 2194" at bounding box center [572, 272] width 27 height 34
click at [558, 324] on div "18 Cross Street, CAMPSIE NSW 2194" at bounding box center [728, 410] width 1456 height 819
click at [671, 404] on img "24 Narani Crescent, EARLWOOD NSW 2206" at bounding box center [667, 399] width 27 height 34
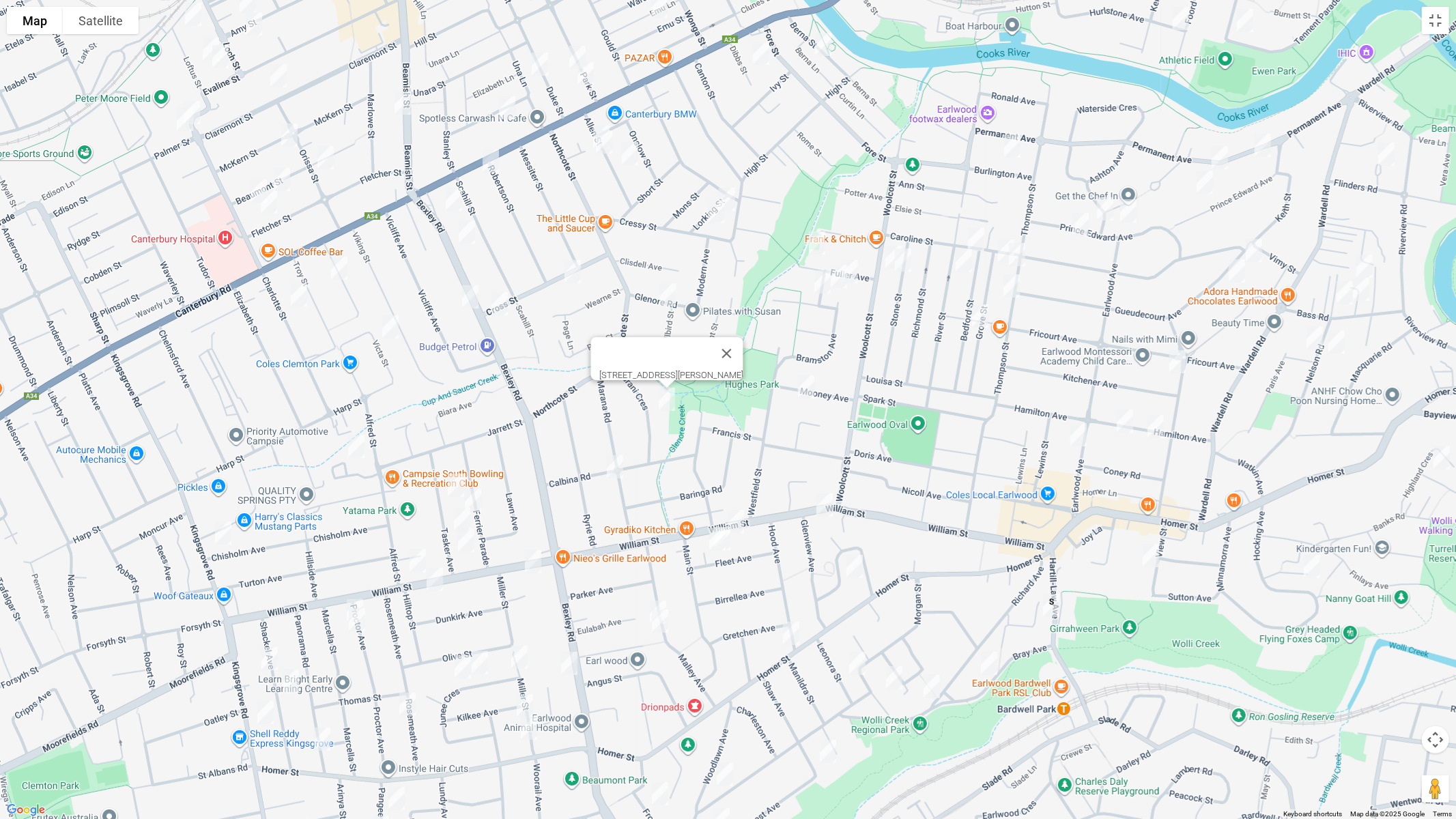
click at [804, 388] on img "20 Mooney Avenue, EARLWOOD NSW 2206" at bounding box center [805, 387] width 27 height 34
click at [617, 470] on img "31 Marana Road, EARLWOOD NSW 2206" at bounding box center [615, 466] width 27 height 34
click at [357, 444] on img "29-31 Alfred Street, CLEMTON PARK NSW 2206" at bounding box center [356, 446] width 27 height 34
click at [457, 480] on img "20 Tasker Avenue, CLEMTON PARK NSW 2206" at bounding box center [456, 484] width 27 height 34
click at [472, 491] on img "17-23 Ferrier Parade, CLEMTON PARK NSW 2206" at bounding box center [473, 500] width 27 height 34
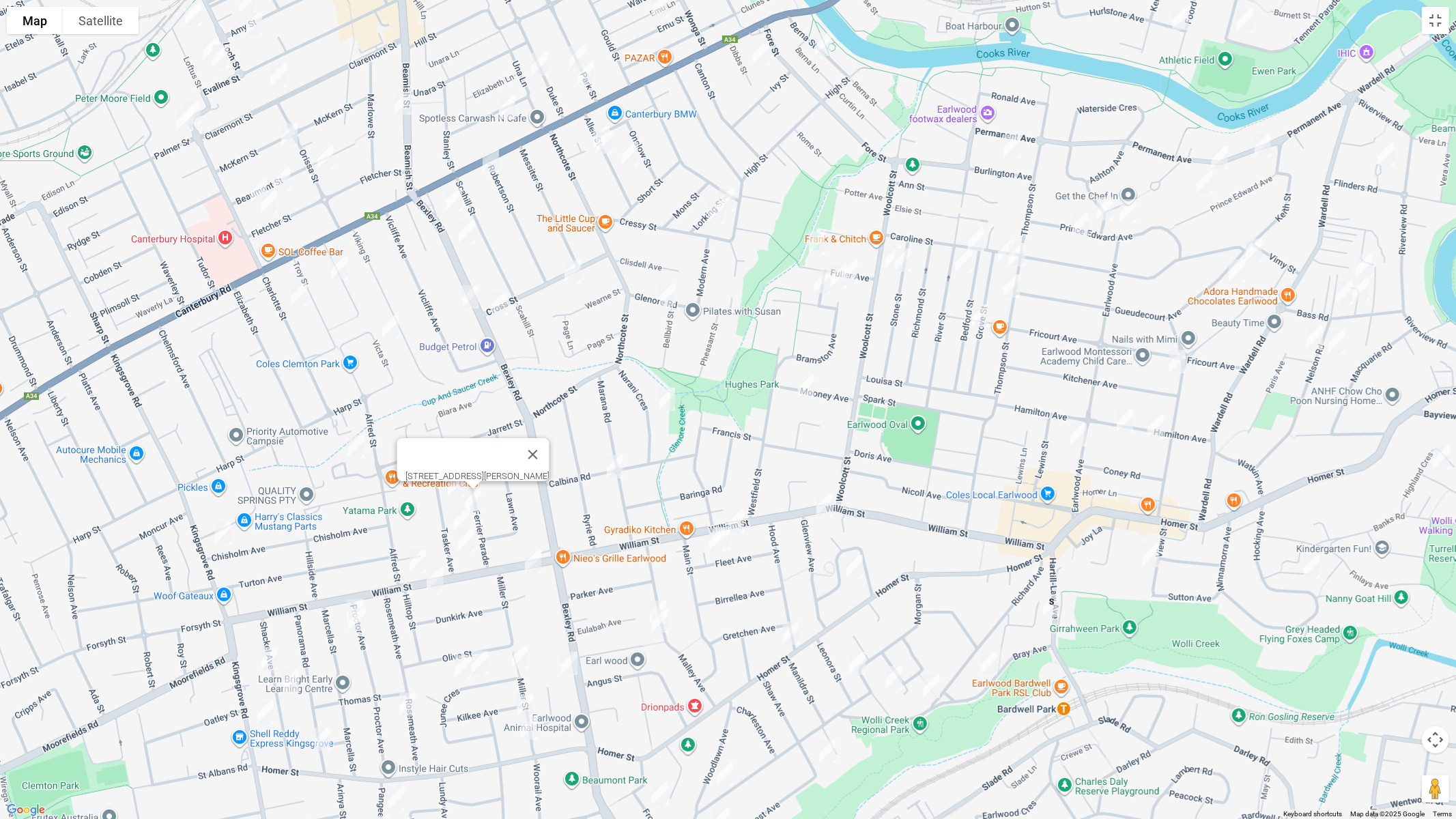
click at [457, 516] on img "34 Tasker Avenue, CLEMTON PARK NSW 2206" at bounding box center [462, 519] width 27 height 34
click at [477, 549] on img "44 Tasker Avenue, CLEMTON PARK NSW 2206" at bounding box center [466, 540] width 27 height 34
click at [220, 533] on img "2 Chisholm Avenue, CLEMTON PARK NSW 2206" at bounding box center [223, 532] width 27 height 34
click at [414, 560] on img "285 William Street, KINGSGROVE NSW 2208" at bounding box center [417, 560] width 27 height 34
click at [430, 577] on img "264 William Street, KINGSGROVE NSW 2208" at bounding box center [434, 579] width 27 height 34
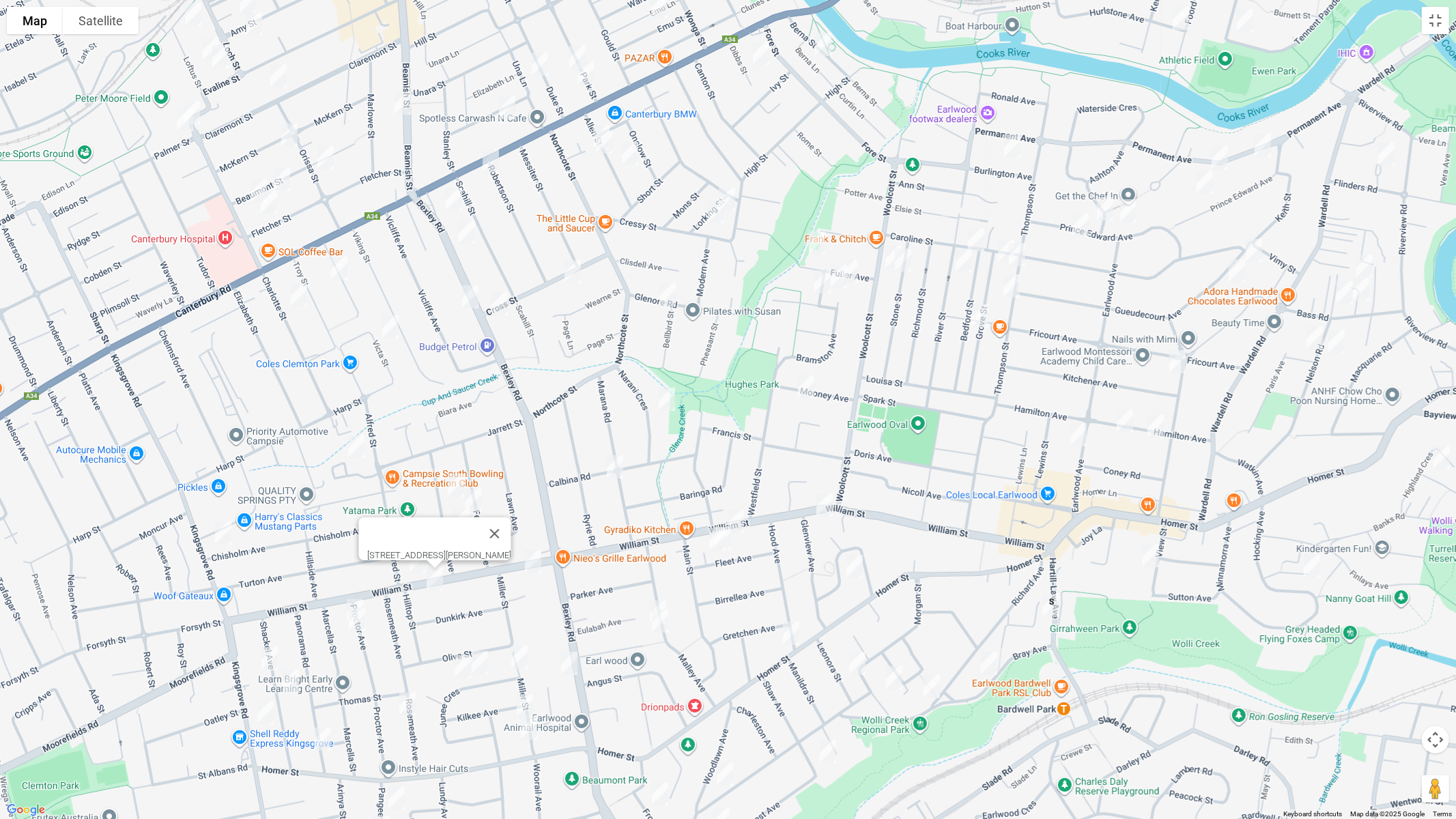
click at [537, 572] on img "228 William Street, KINGSGROVE NSW 2208" at bounding box center [533, 561] width 27 height 34
drag, startPoint x: 742, startPoint y: 515, endPoint x: 735, endPoint y: 537, distance: 23.1
click at [742, 515] on img "132 William Street, EARLWOOD NSW 2206" at bounding box center [735, 521] width 27 height 34
click at [729, 547] on img "29 Fleet Avenue, EARLWOOD NSW 2206" at bounding box center [717, 538] width 27 height 34
click at [730, 540] on img "27 Fleet Avenue, EARLWOOD NSW 2206" at bounding box center [722, 538] width 27 height 34
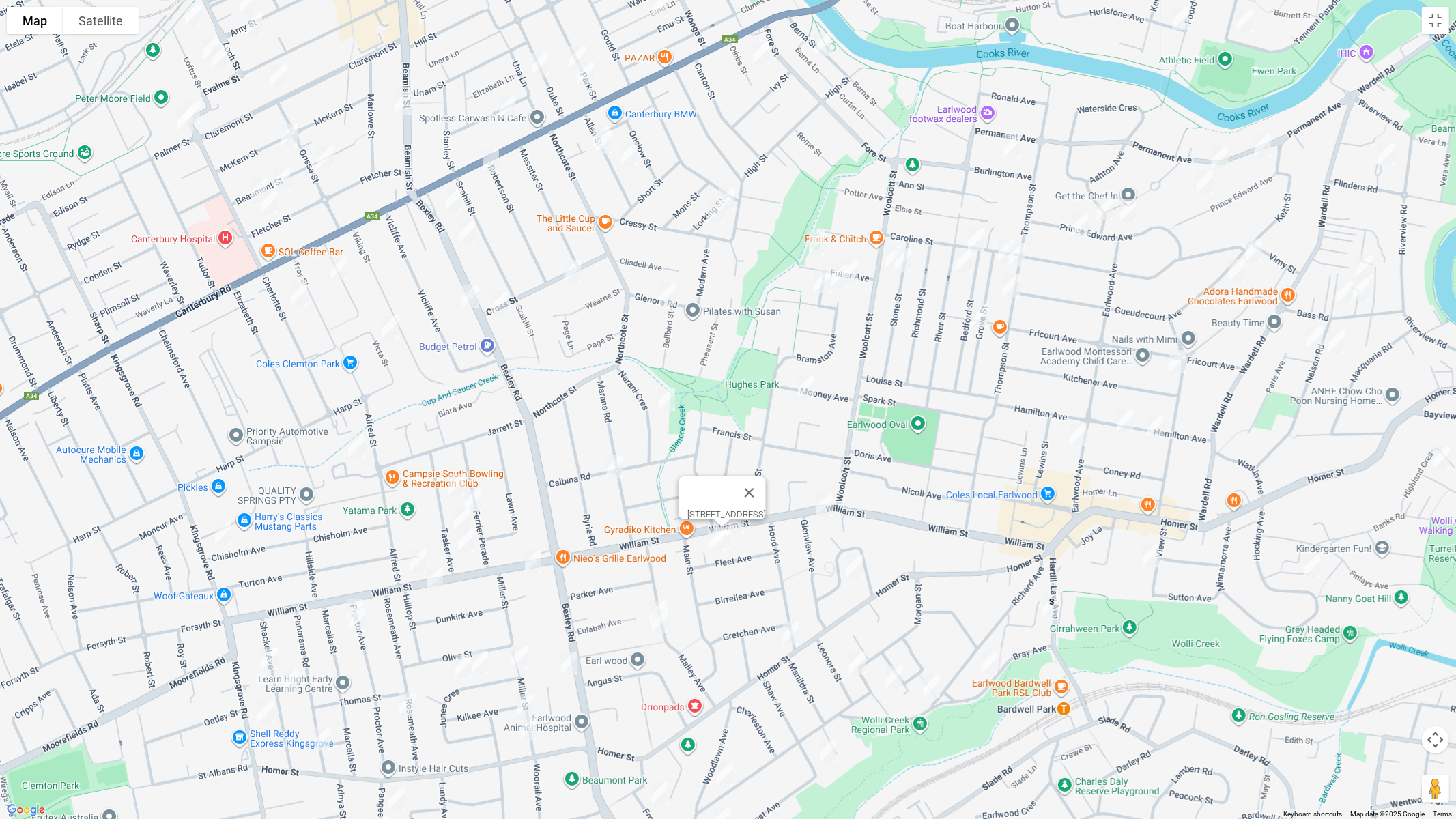
click at [348, 596] on img "3 Proctor Avenue, KINGSGROVE NSW 2208" at bounding box center [354, 610] width 27 height 34
click at [361, 623] on img "7 Proctor Avenue, KINGSGROVE NSW 2208" at bounding box center [357, 619] width 27 height 34
click at [265, 655] on img "15 Shackel Avenue, KINGSGROVE NSW 2208" at bounding box center [269, 658] width 27 height 34
click at [291, 681] on img "26A Shackel Avenue, KINGSGROVE NSW 2208" at bounding box center [290, 680] width 27 height 34
click at [262, 689] on img "146 Kingsgrove Road, KINGSGROVE NSW 2208" at bounding box center [265, 712] width 27 height 34
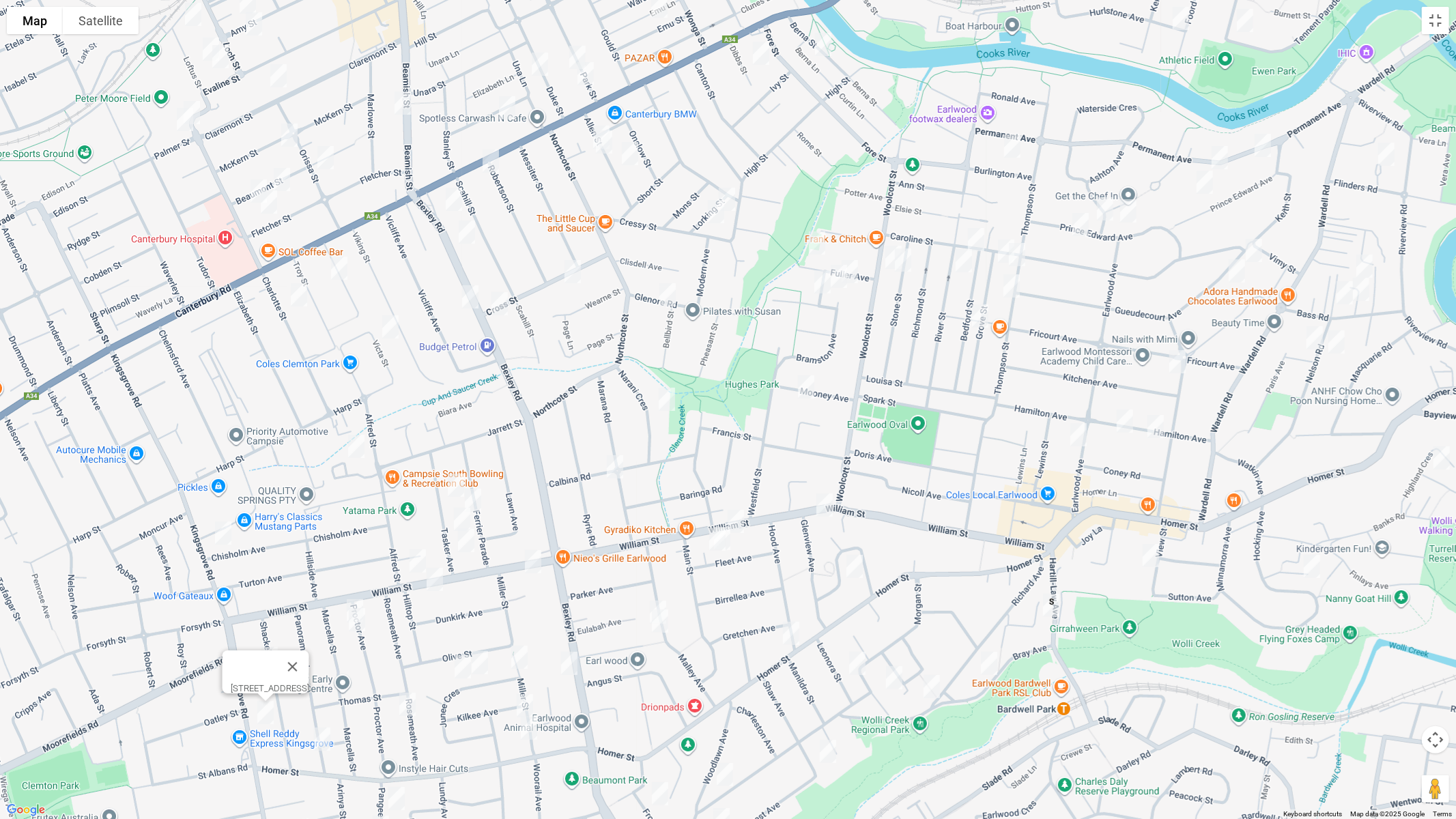
click at [319, 689] on img "51 Panorama Road, KINGSGROVE NSW 2208" at bounding box center [322, 739] width 27 height 34
drag, startPoint x: 393, startPoint y: 796, endPoint x: 395, endPoint y: 783, distance: 13.2
click at [393, 689] on img "8 Pangee Street, KINGSGROVE NSW 2208" at bounding box center [396, 798] width 27 height 34
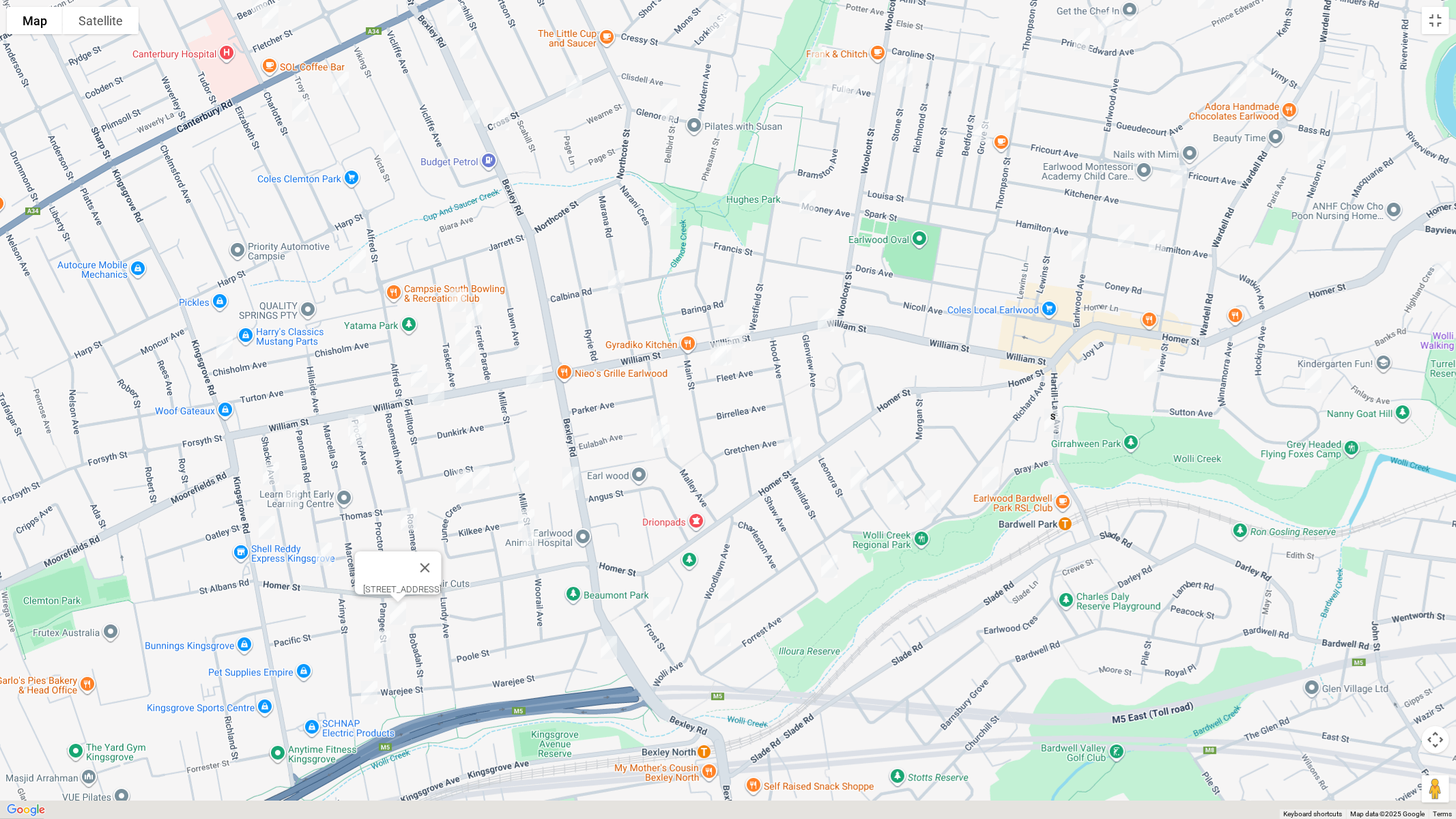
drag, startPoint x: 438, startPoint y: 603, endPoint x: 436, endPoint y: 444, distance: 159.0
click at [438, 435] on div "8 Pangee Street, KINGSGROVE NSW 2208" at bounding box center [728, 410] width 1456 height 819
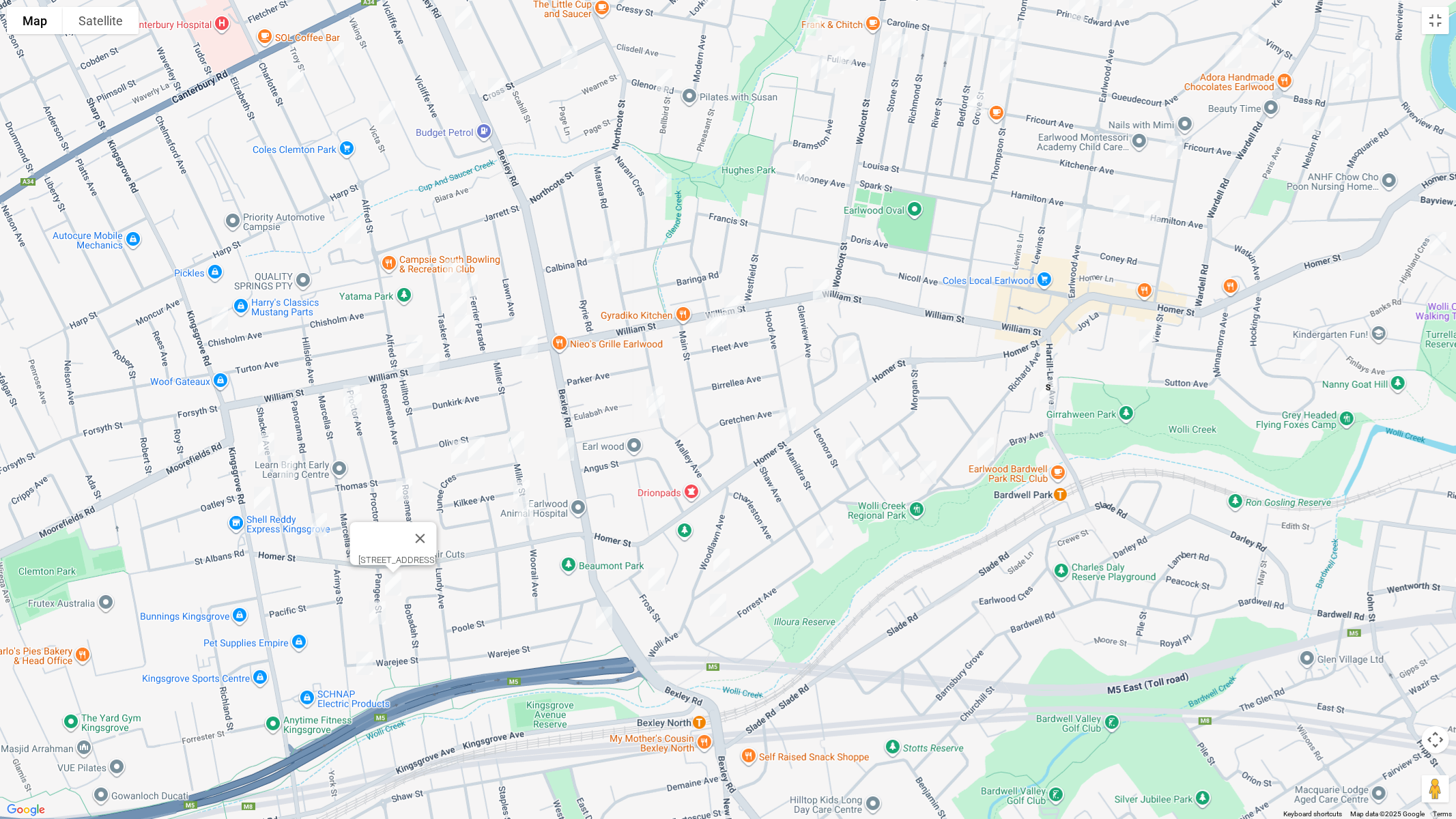
click at [403, 488] on img "51 Rosemeath Avenue, KINGSGROVE NSW 2208" at bounding box center [404, 489] width 27 height 34
click at [376, 616] on img "27 Pangee Street, KINGSGROVE NSW 2208" at bounding box center [377, 612] width 27 height 34
click at [367, 664] on img "46 Arinya Street, KINGSGROVE NSW 2208" at bounding box center [364, 663] width 27 height 34
click at [475, 449] on img "13A Junee Crescent, KINGSGROVE NSW 2208" at bounding box center [476, 448] width 27 height 34
click at [458, 457] on img "19 Junee Crescent, KINGSGROVE NSW 2208" at bounding box center [459, 452] width 27 height 34
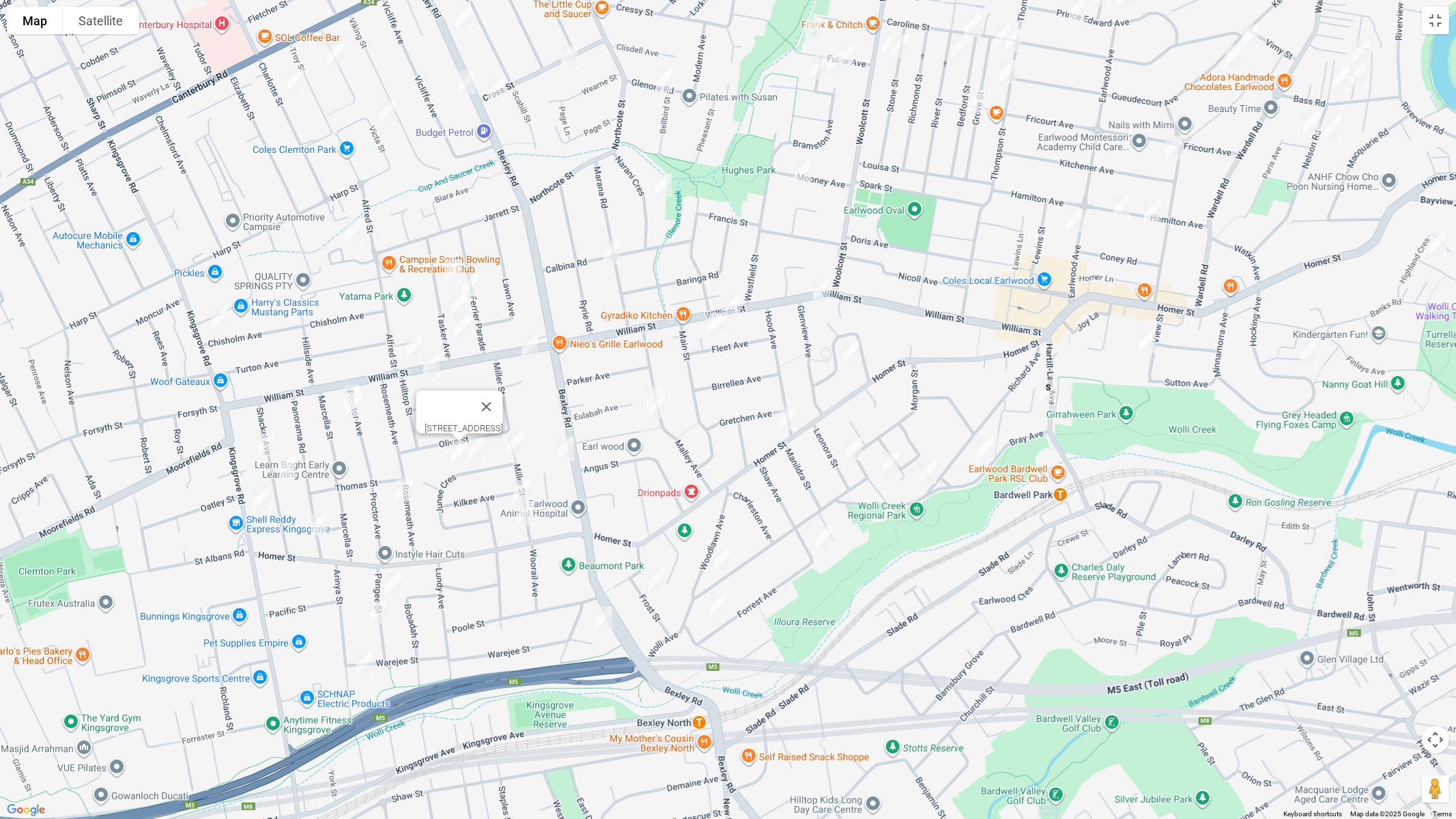
click at [557, 455] on img "195 Bexley Road, KINGSGROVE NSW 2208" at bounding box center [565, 448] width 27 height 34
click at [522, 448] on img "1 Junee Crescent, KINGSGROVE NSW 2208" at bounding box center [516, 442] width 27 height 34
click at [522, 484] on img "5 Miller Street, KINGSGROVE NSW 2208" at bounding box center [521, 491] width 27 height 34
drag, startPoint x: 524, startPoint y: 517, endPoint x: 611, endPoint y: 449, distance: 110.4
click at [525, 517] on img "13 Miller Street, KINGSGROVE NSW 2208" at bounding box center [525, 513] width 27 height 34
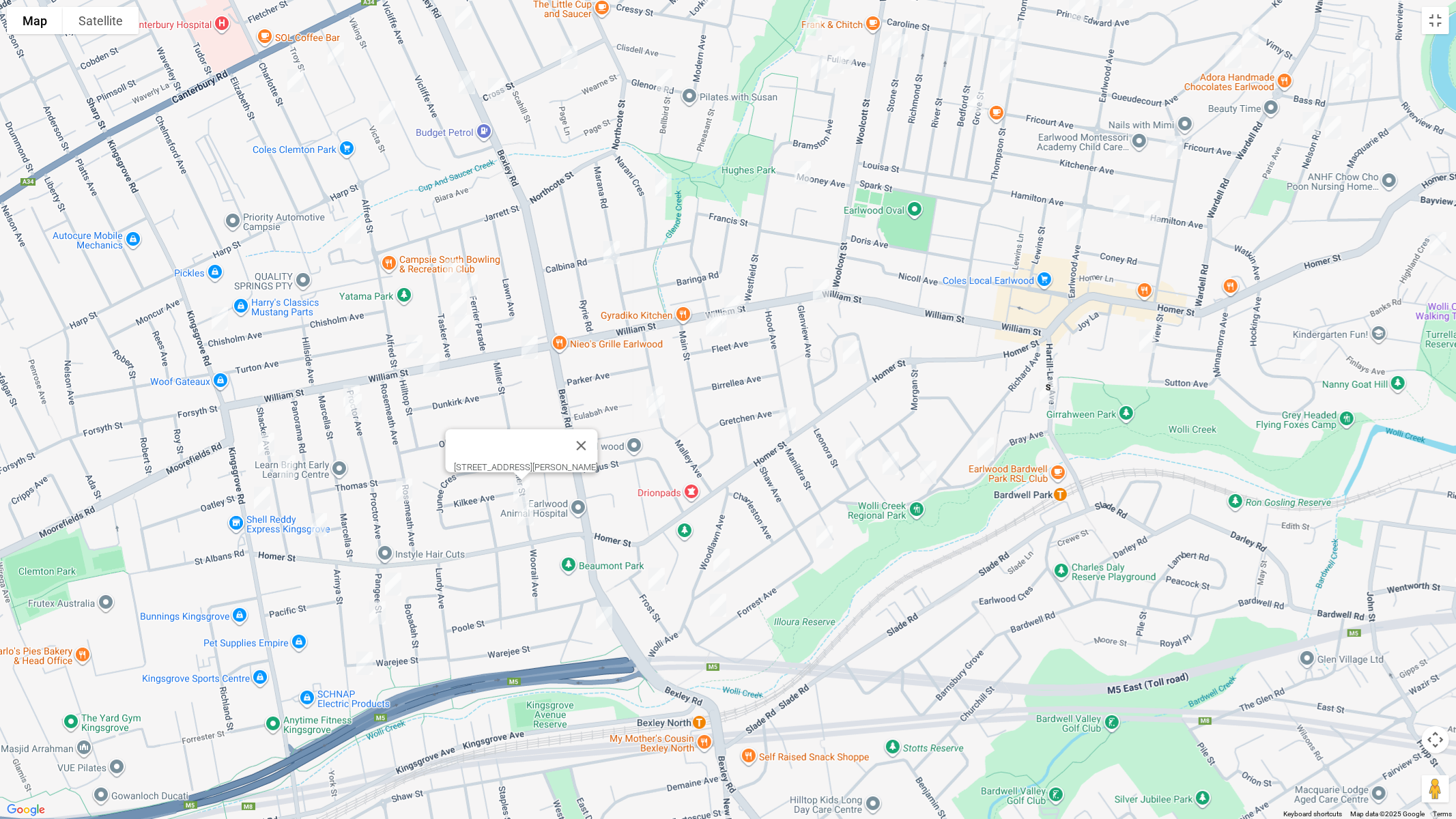
click at [656, 382] on img "40 Malley Avenue, EARLWOOD NSW 2206" at bounding box center [654, 398] width 27 height 34
click at [656, 410] on img "36 Malley Avenue, EARLWOOD NSW 2206" at bounding box center [656, 407] width 27 height 34
click at [524, 512] on img "13 Miller Street, KINGSGROVE NSW 2208" at bounding box center [525, 513] width 27 height 34
click at [823, 289] on img "98 William Street, EARLWOOD NSW 2206" at bounding box center [820, 291] width 27 height 34
click at [850, 348] on img "28 Schofield Avenue, EARLWOOD NSW 2206" at bounding box center [850, 352] width 27 height 34
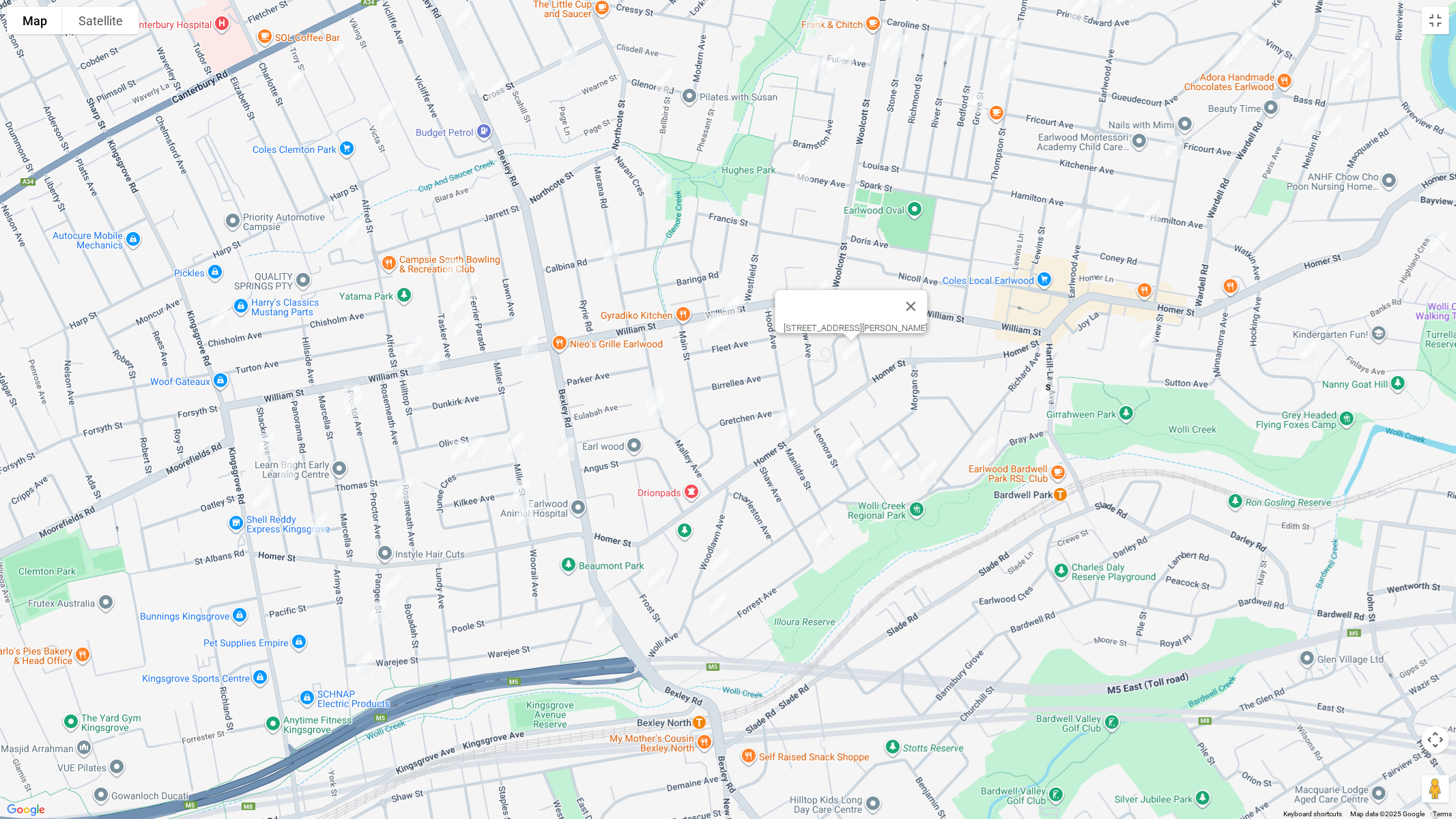
click at [788, 414] on img "495 Homer Street, EARLWOOD NSW 2206" at bounding box center [786, 418] width 27 height 34
click at [987, 445] on img "23 Bray Avenue, EARLWOOD NSW 2206" at bounding box center [984, 448] width 27 height 34
click at [853, 450] on img "28 Leonora Street, EARLWOOD NSW 2206" at bounding box center [853, 448] width 27 height 34
click at [894, 465] on img "10 Airedale Avenue, EARLWOOD NSW 2206" at bounding box center [890, 463] width 27 height 34
click at [924, 471] on img "43 Richard Avenue, EARLWOOD NSW 2206" at bounding box center [927, 472] width 27 height 34
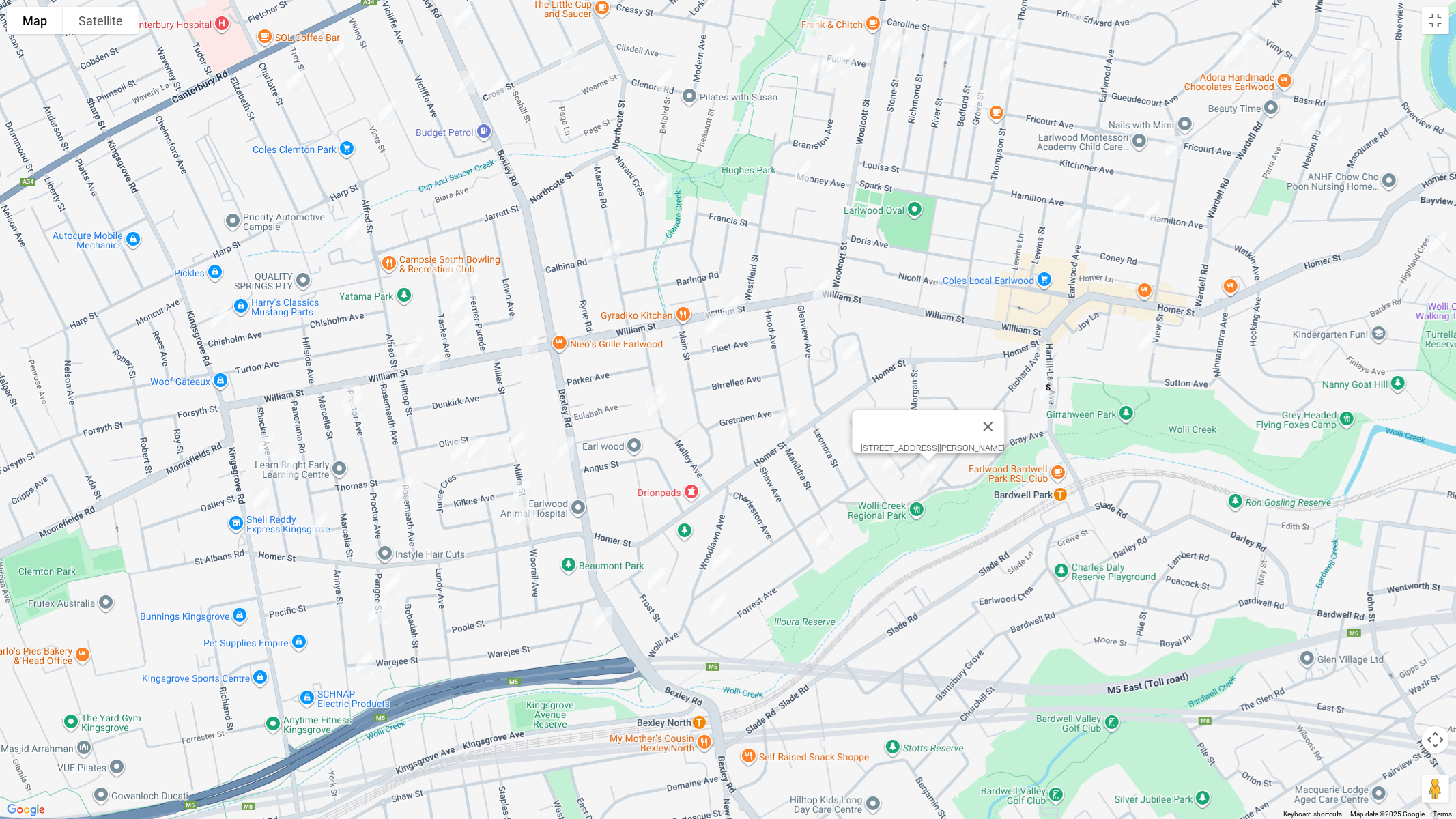
click at [823, 534] on img "36 Shaw Avenue, EARLWOOD NSW 2206" at bounding box center [823, 536] width 27 height 34
click at [719, 560] on img "33 Wolli Avenue, EARLWOOD NSW 2206" at bounding box center [721, 560] width 27 height 34
click at [715, 603] on img "49 Forrest Avenue, EARLWOOD NSW 2206" at bounding box center [718, 605] width 27 height 34
click at [656, 590] on img "12 Frost Street, EARLWOOD NSW 2206" at bounding box center [656, 579] width 27 height 34
click at [604, 616] on img "7 Jones Avenue, KINGSGROVE NSW 2208" at bounding box center [604, 618] width 27 height 34
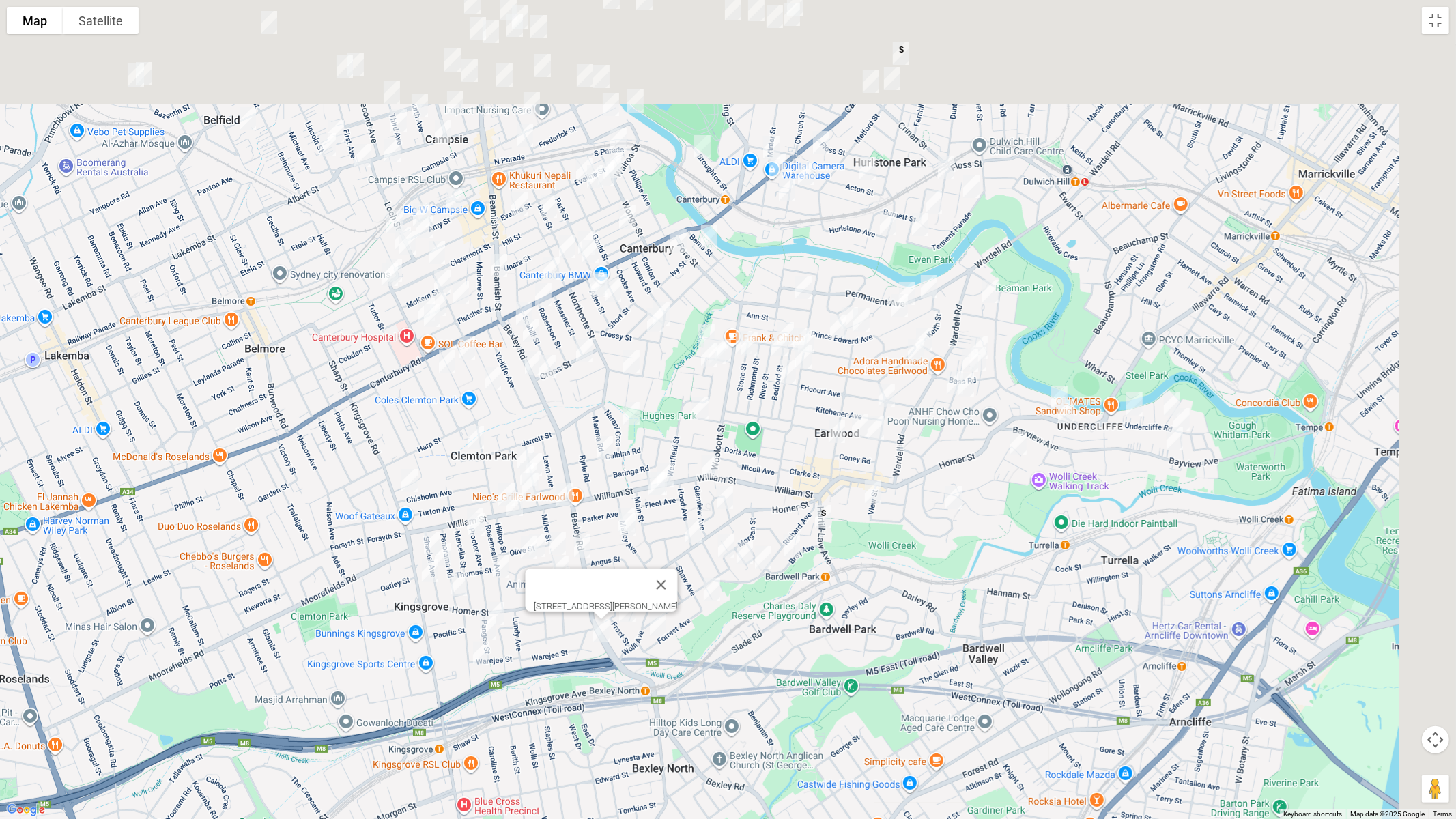
drag, startPoint x: 942, startPoint y: 523, endPoint x: 937, endPoint y: 505, distance: 18.7
click at [904, 536] on div "7 Jones Avenue, KINGSGROVE NSW 2208" at bounding box center [728, 410] width 1456 height 819
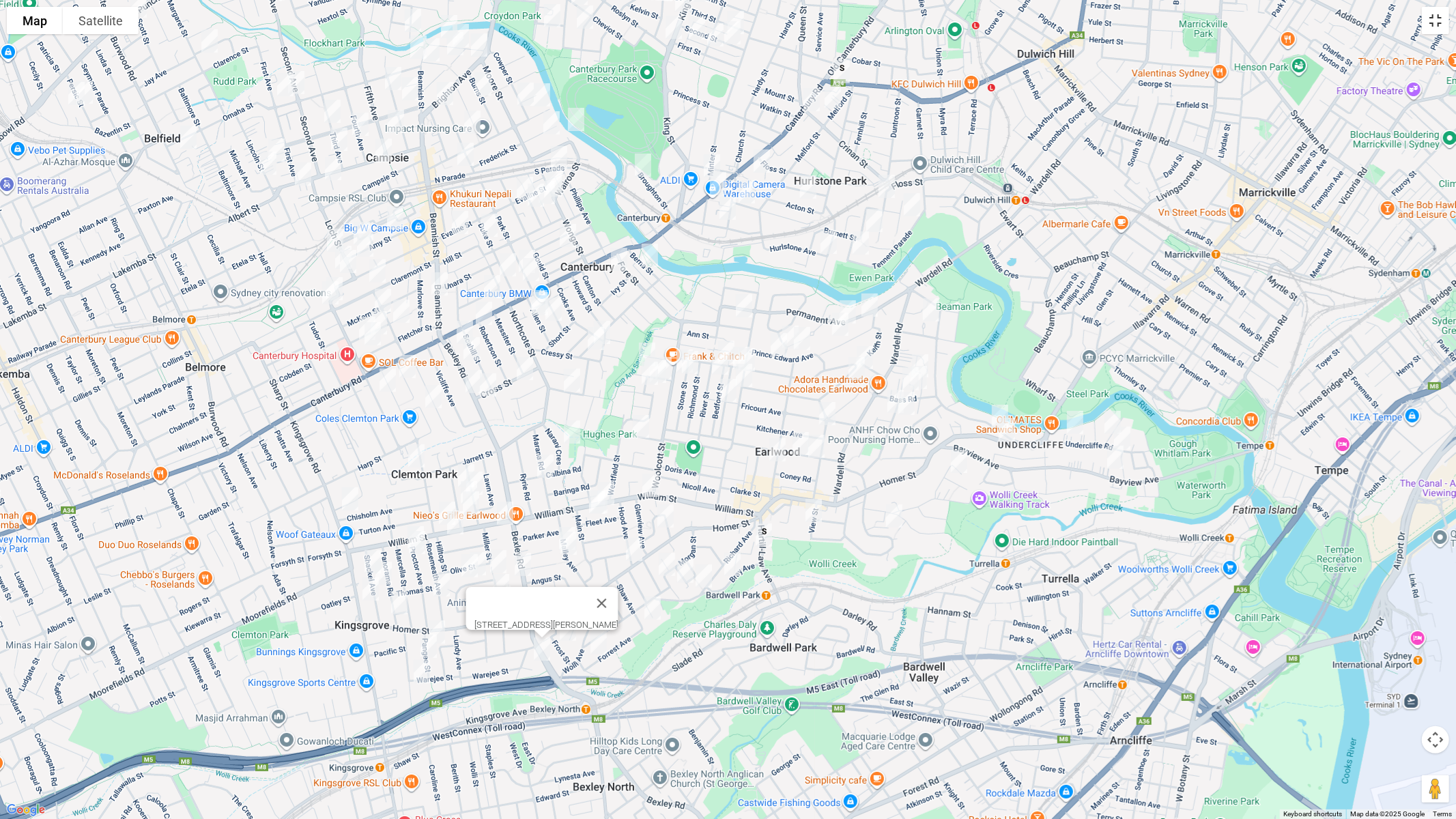
click at [1439, 11] on button "Toggle fullscreen view" at bounding box center [1435, 20] width 27 height 27
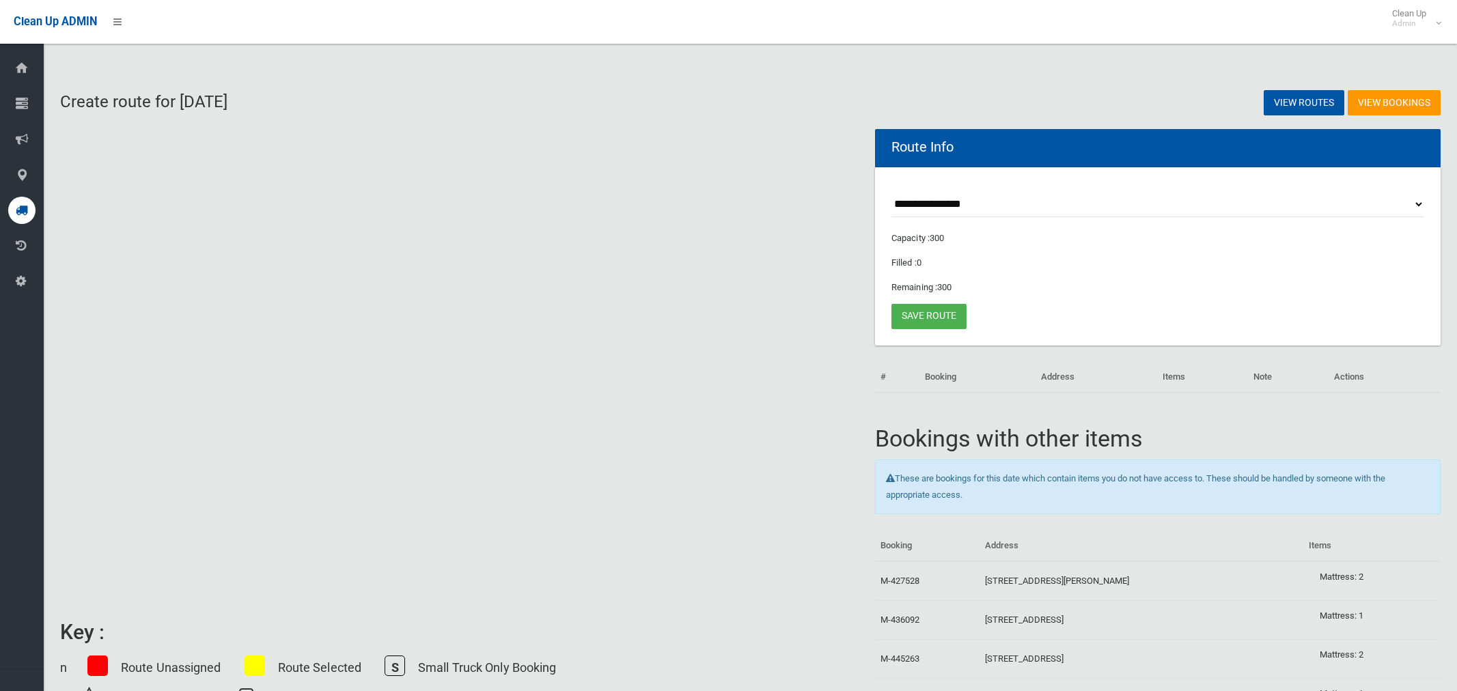
select select "*****"
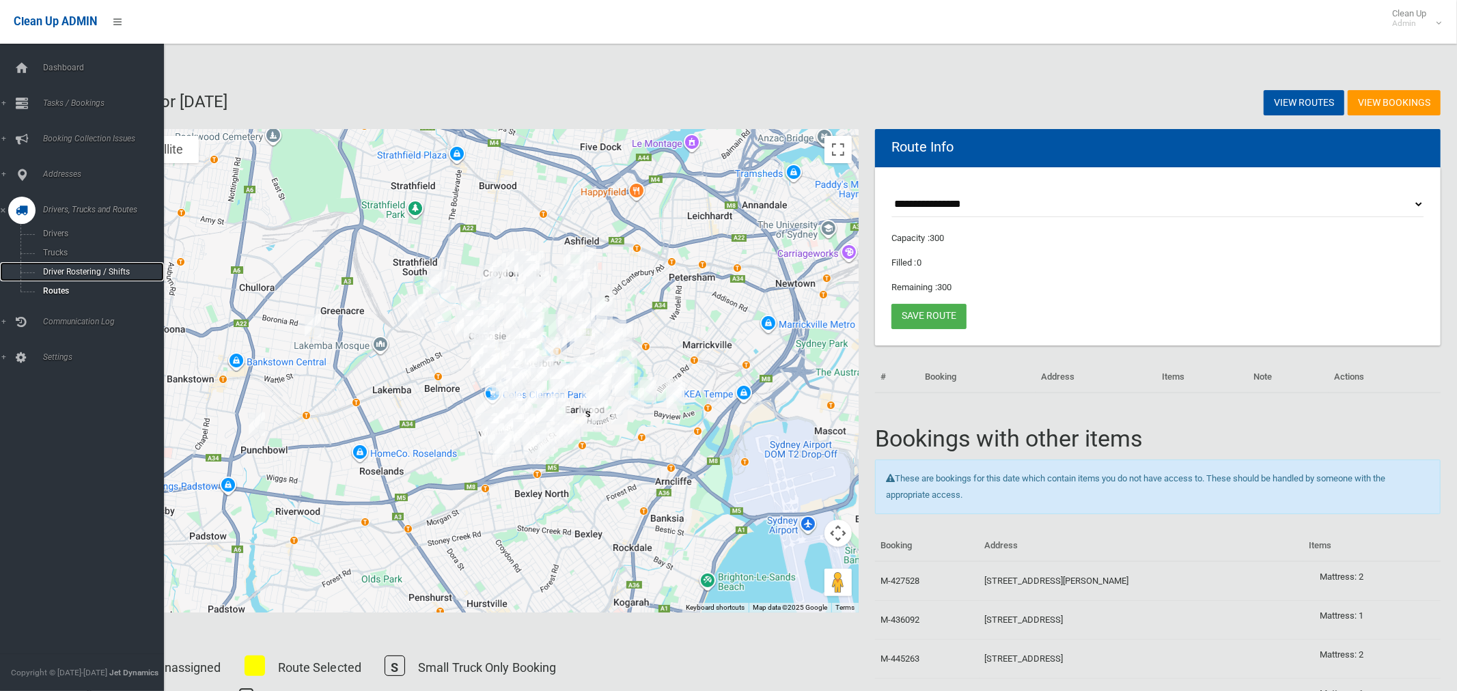
click at [79, 275] on span "Driver Rostering / Shifts" at bounding box center [95, 272] width 113 height 10
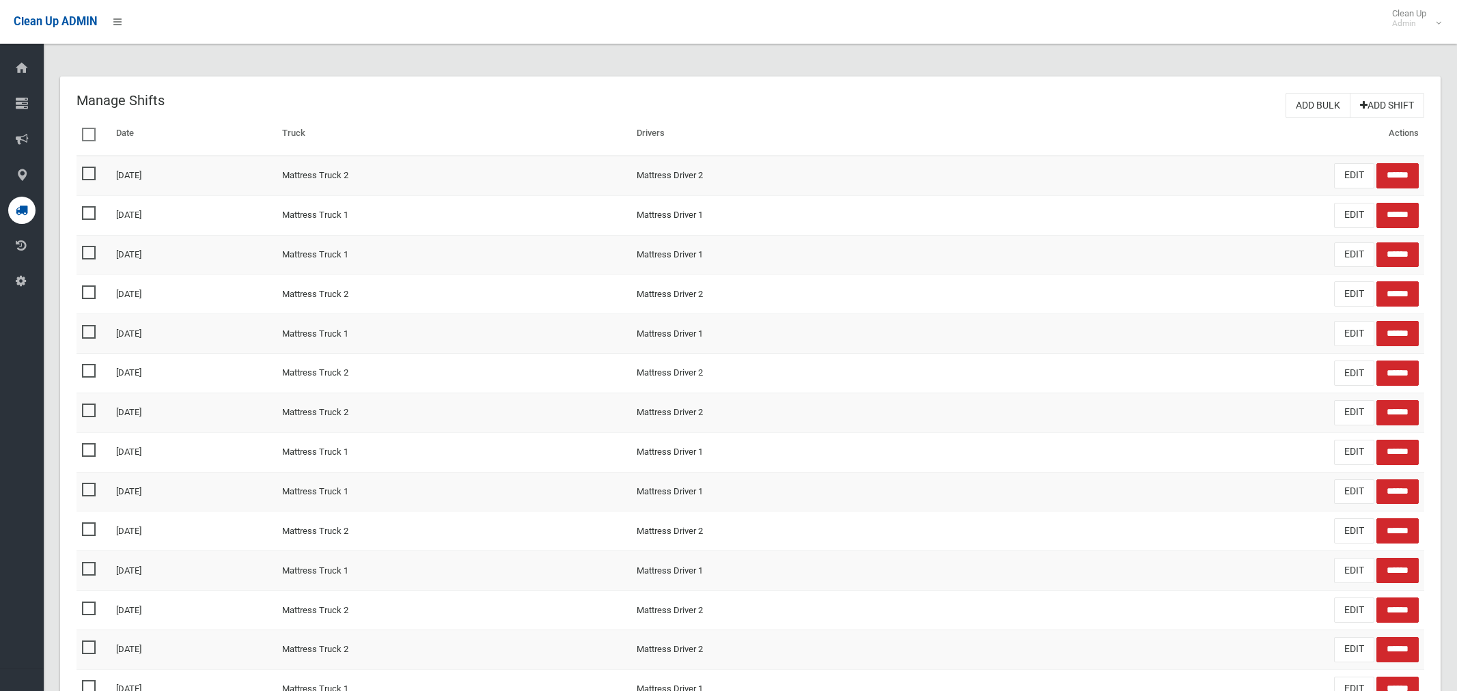
click at [1380, 109] on link "Add Shift" at bounding box center [1386, 105] width 74 height 25
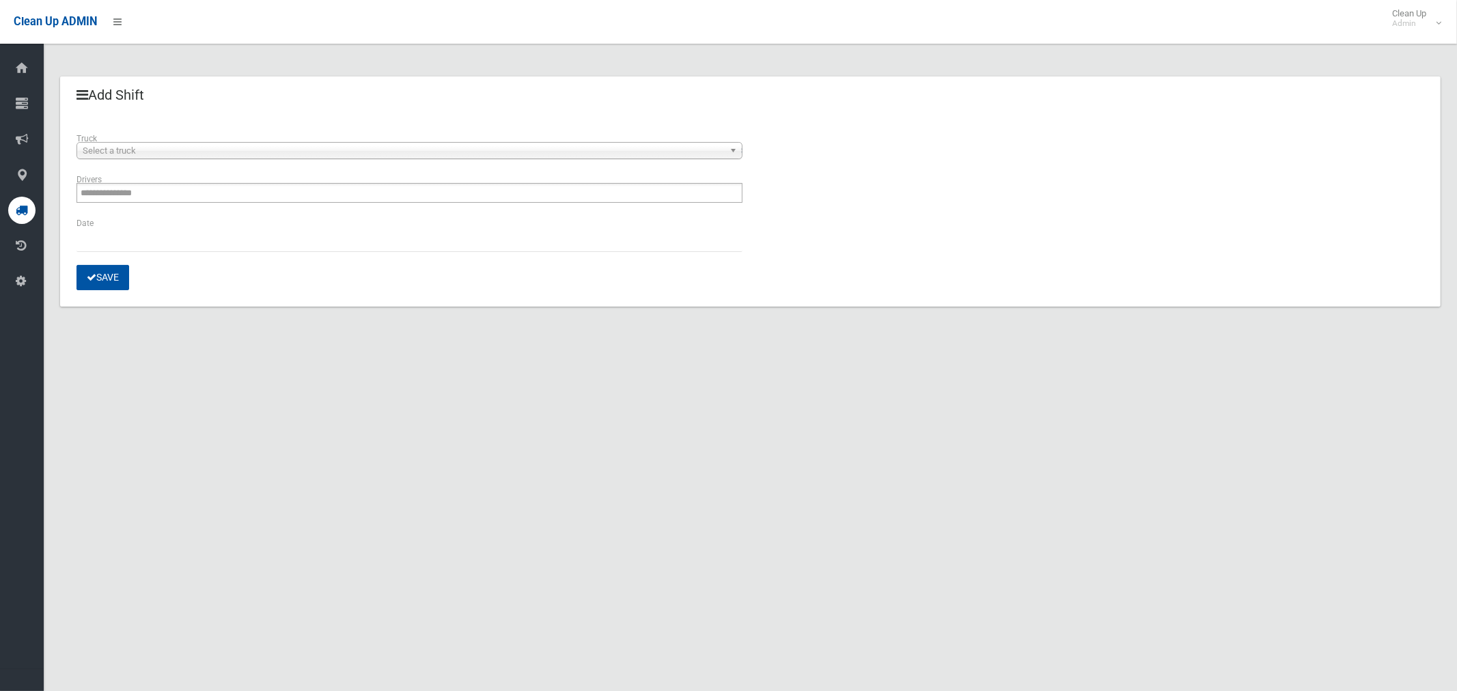
click at [165, 144] on span "Select a truck" at bounding box center [403, 151] width 641 height 16
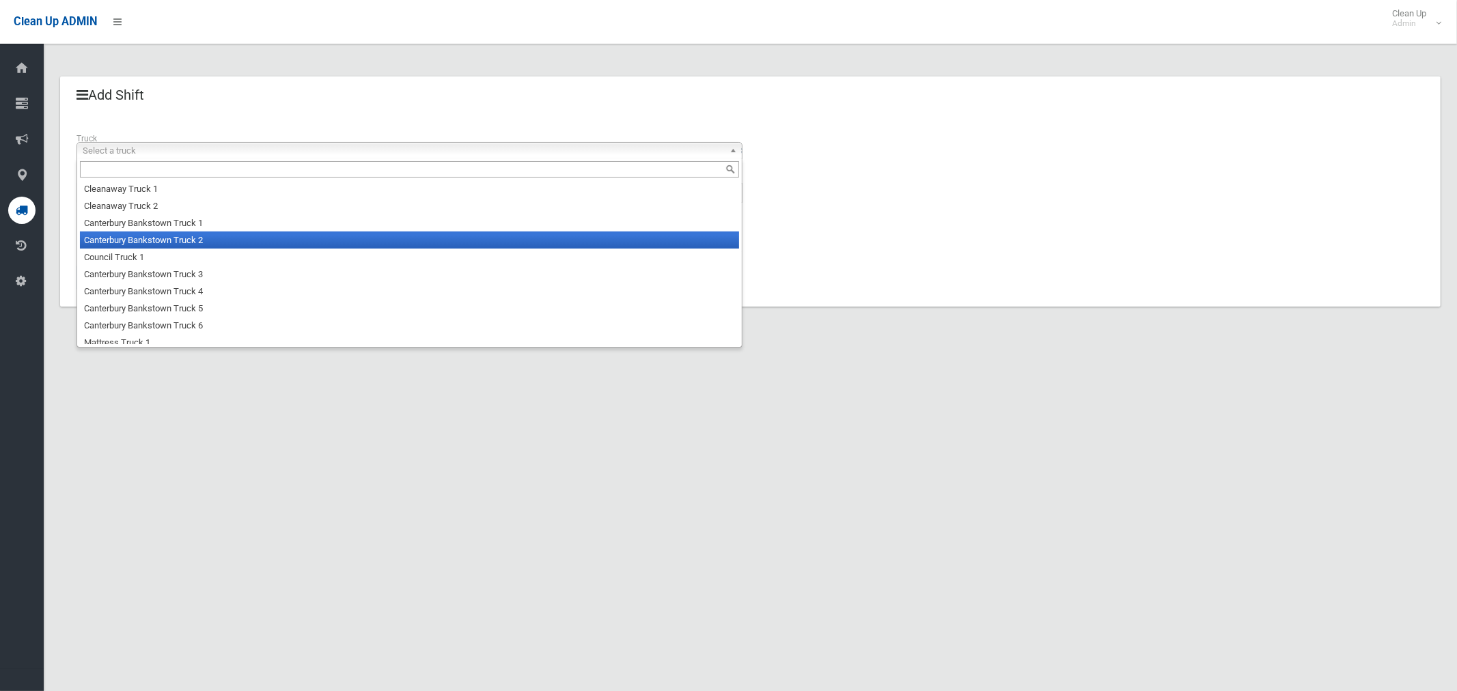
click at [180, 241] on li "Canterbury Bankstown Truck 2" at bounding box center [409, 240] width 659 height 17
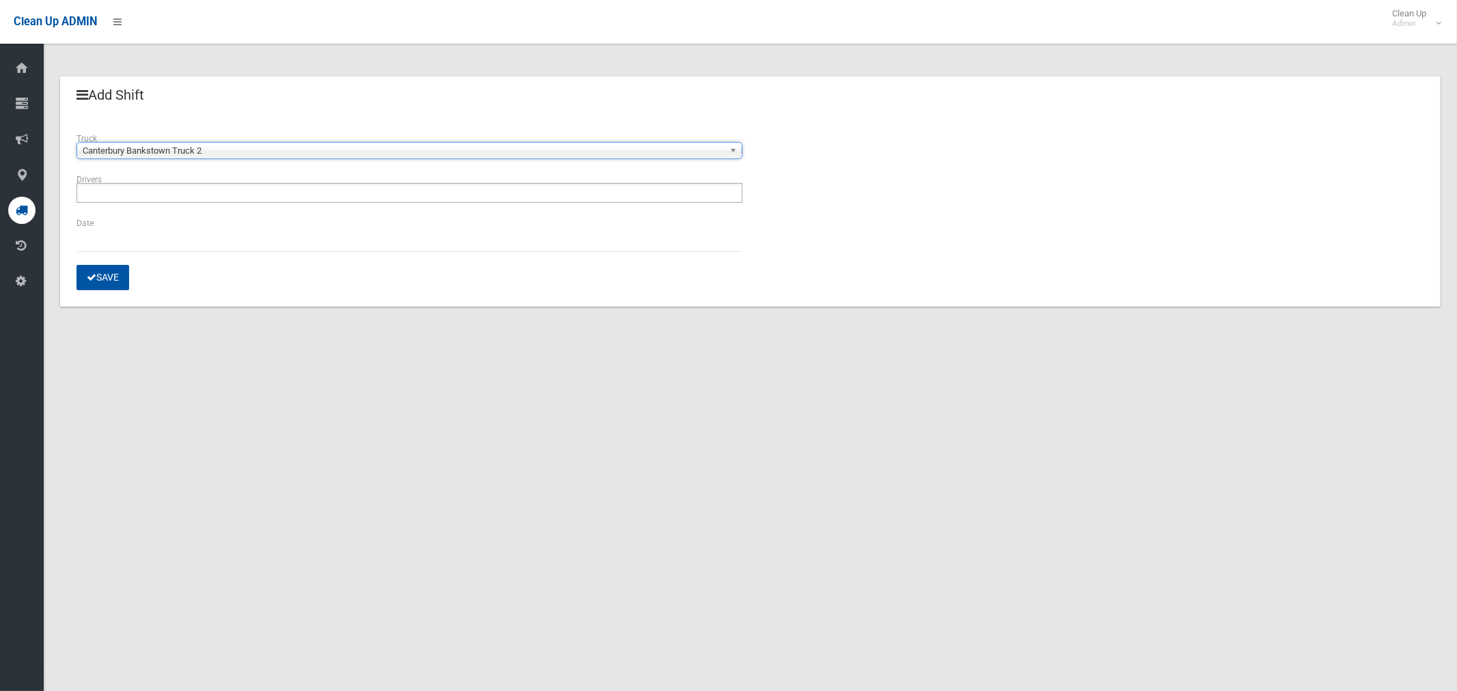
click at [188, 200] on ul at bounding box center [409, 193] width 666 height 20
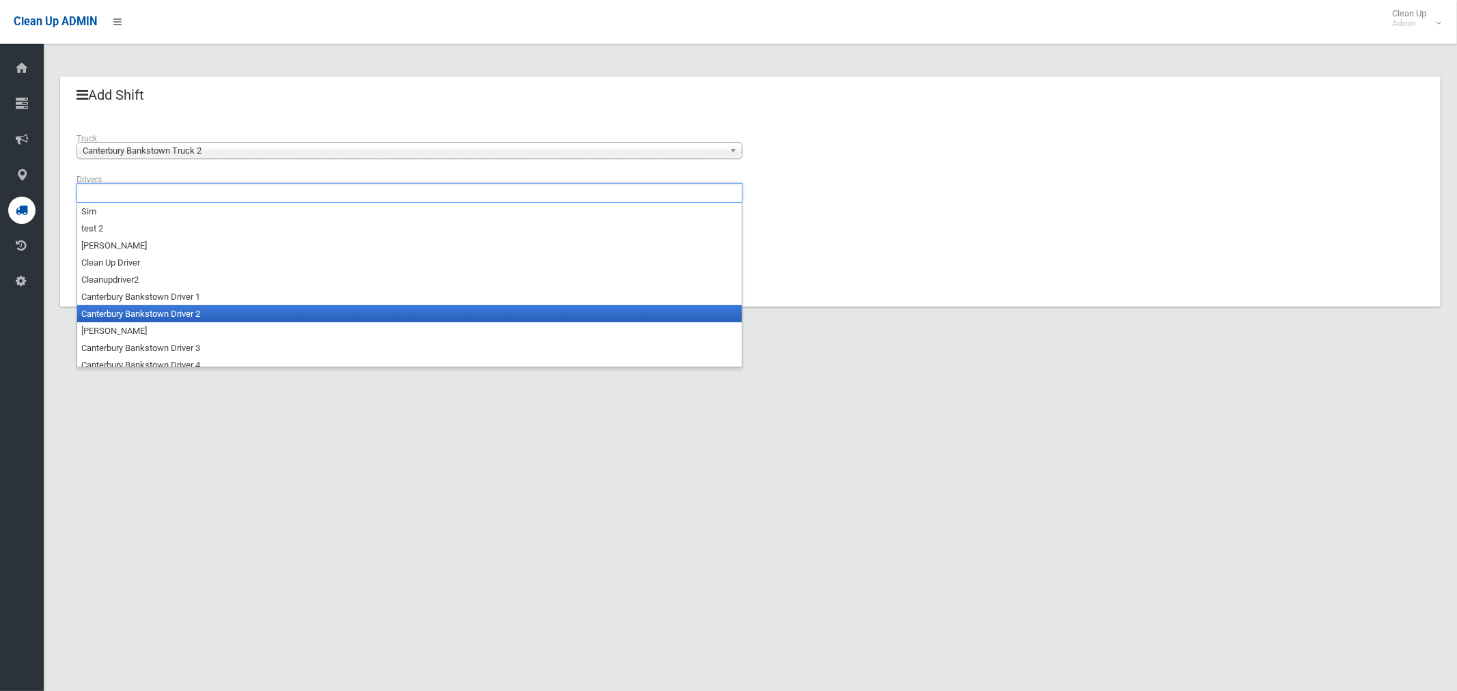
click at [201, 313] on li "Canterbury Bankstown Driver 2" at bounding box center [409, 313] width 664 height 17
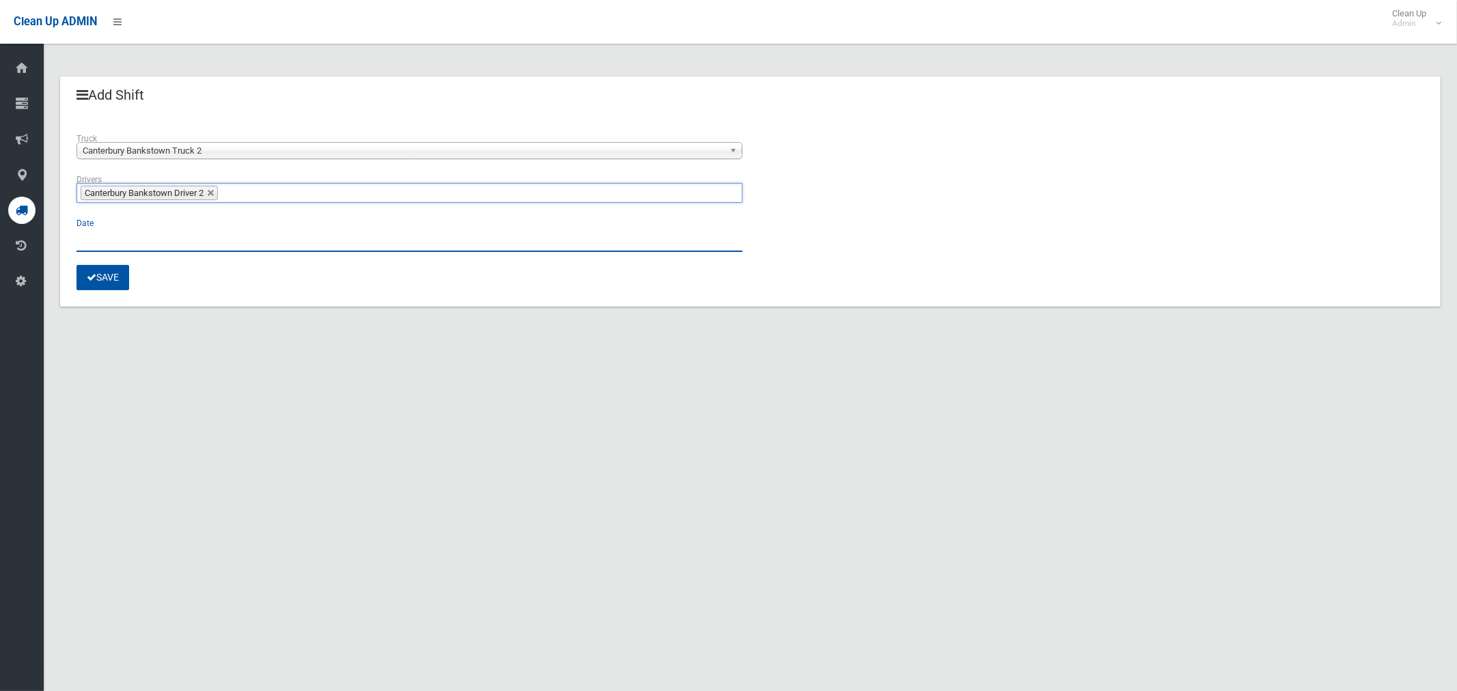
click at [122, 240] on input "text" at bounding box center [409, 239] width 666 height 25
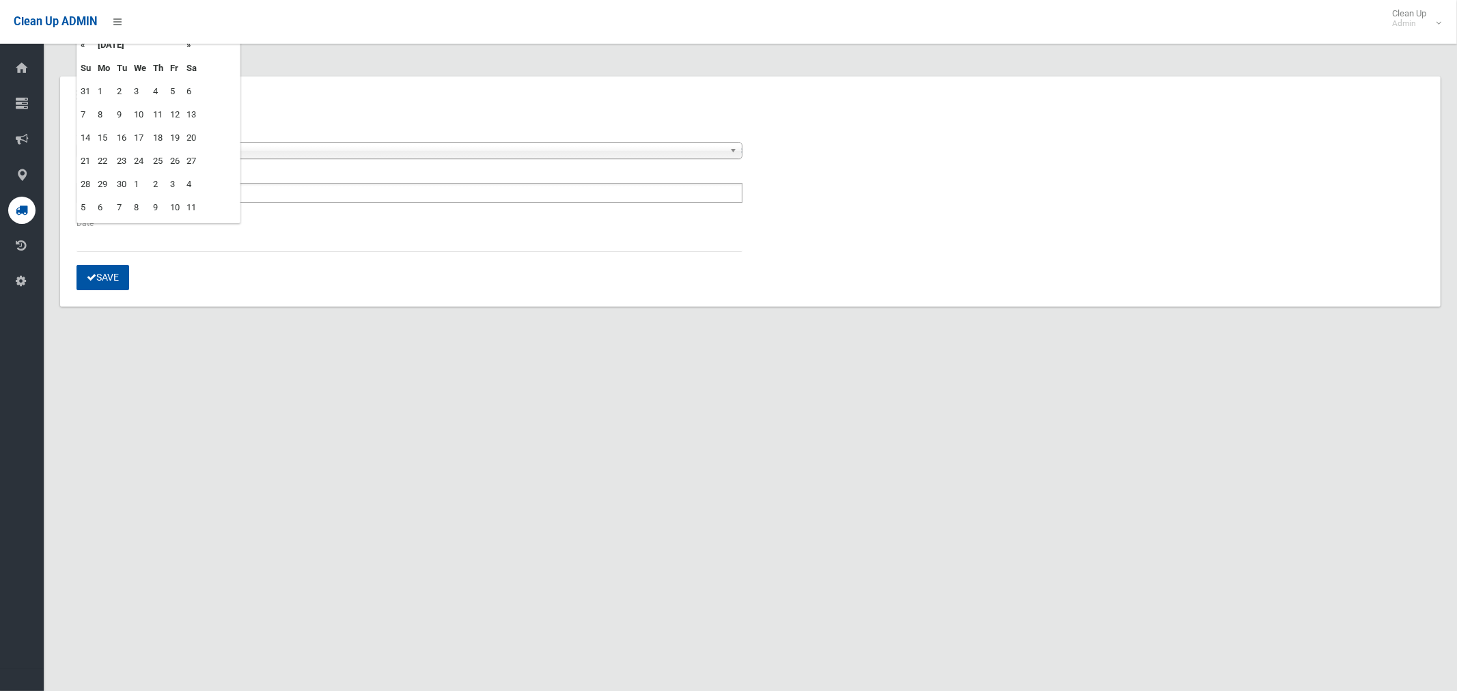
click at [160, 115] on td "11" at bounding box center [158, 114] width 17 height 23
type input "**********"
click at [113, 275] on button "Save" at bounding box center [102, 277] width 53 height 25
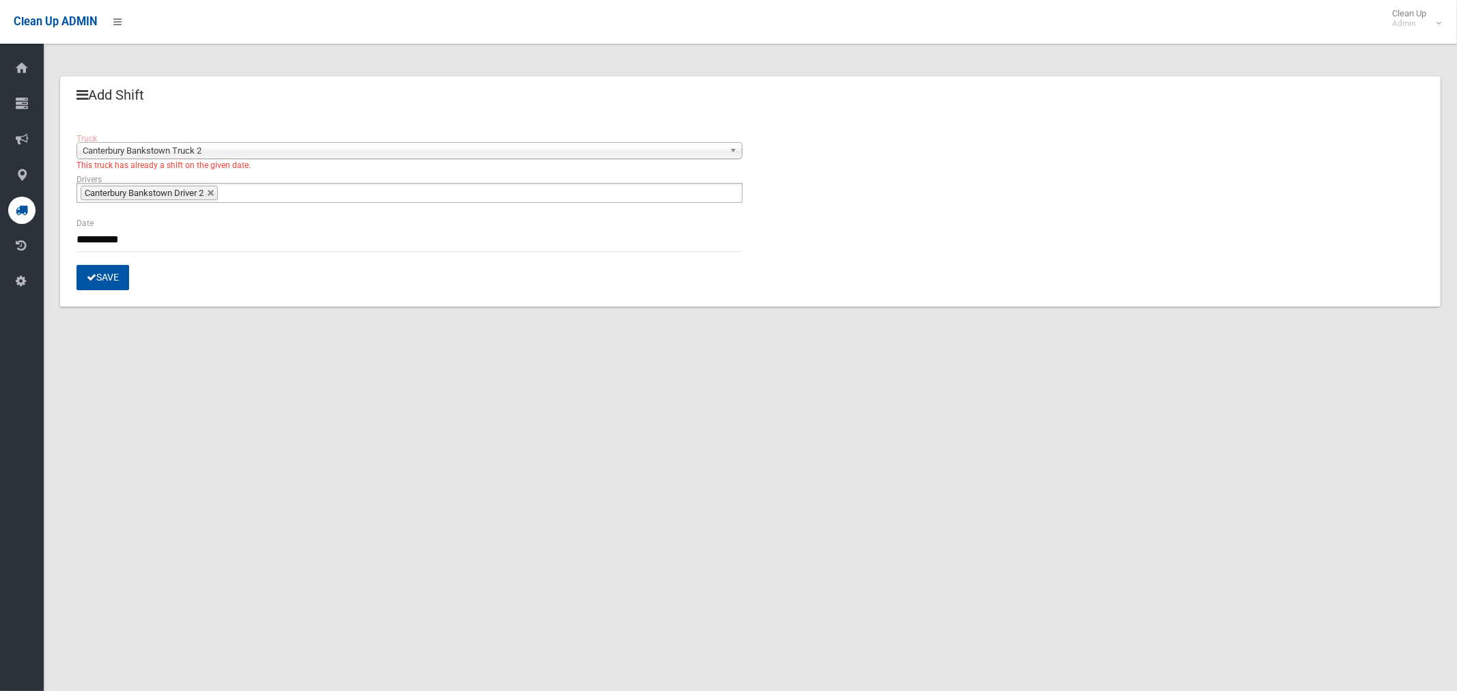
click at [199, 148] on span "Canterbury Bankstown Truck 2" at bounding box center [403, 151] width 641 height 16
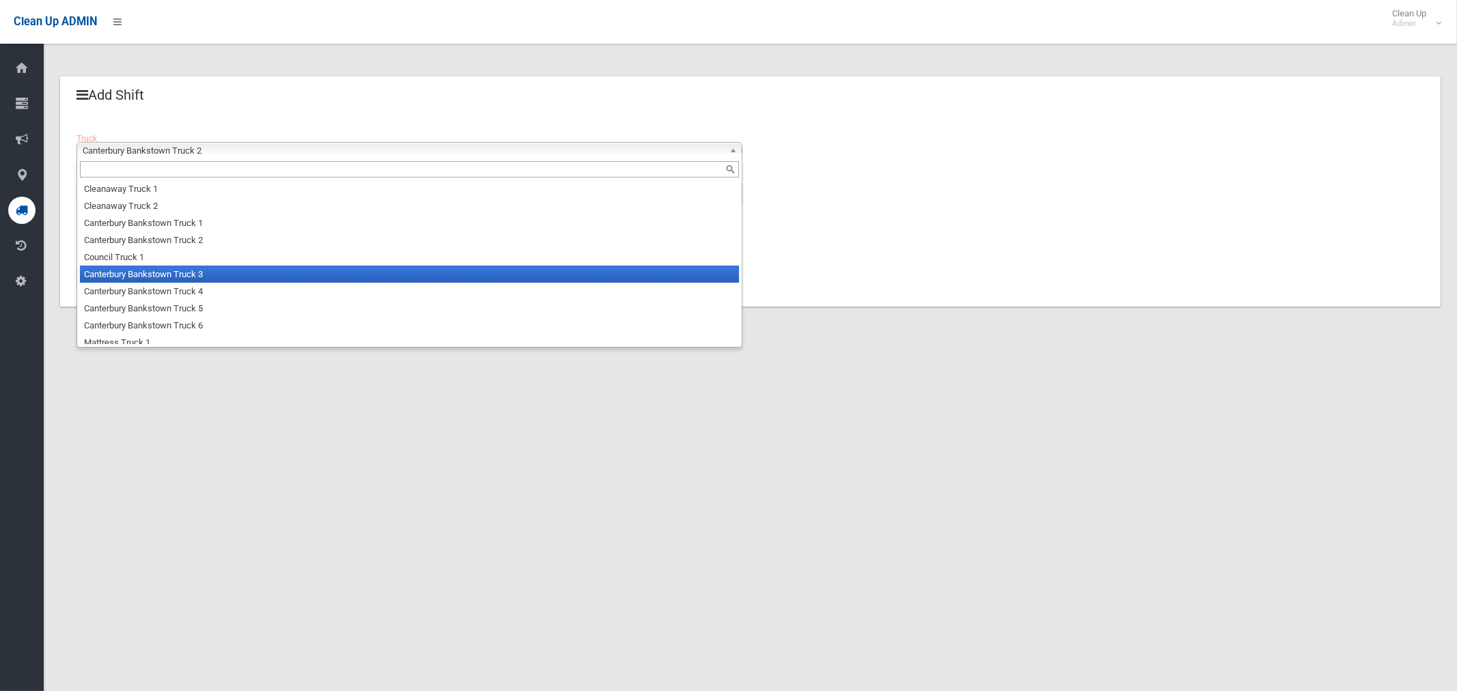
click at [190, 281] on li "Canterbury Bankstown Truck 3" at bounding box center [409, 274] width 659 height 17
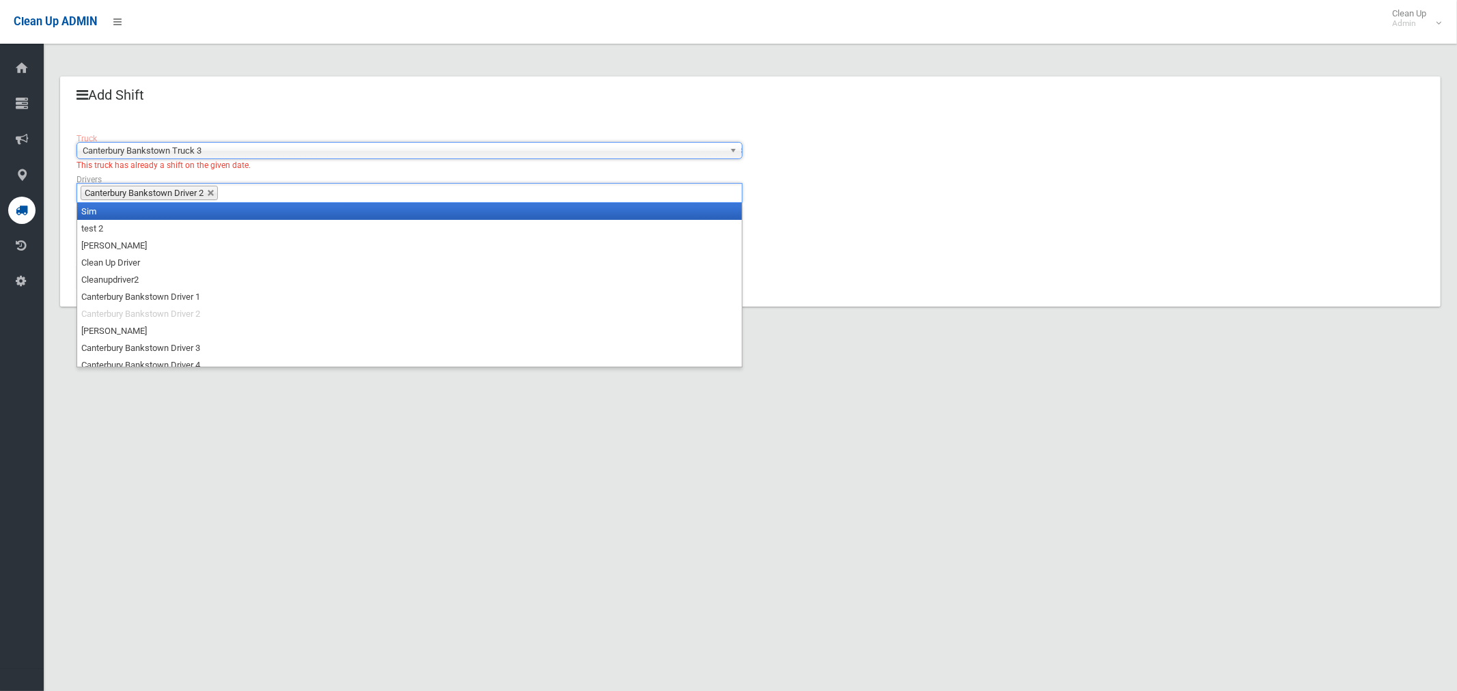
click at [158, 191] on span "Canterbury Bankstown Driver 2" at bounding box center [144, 193] width 119 height 10
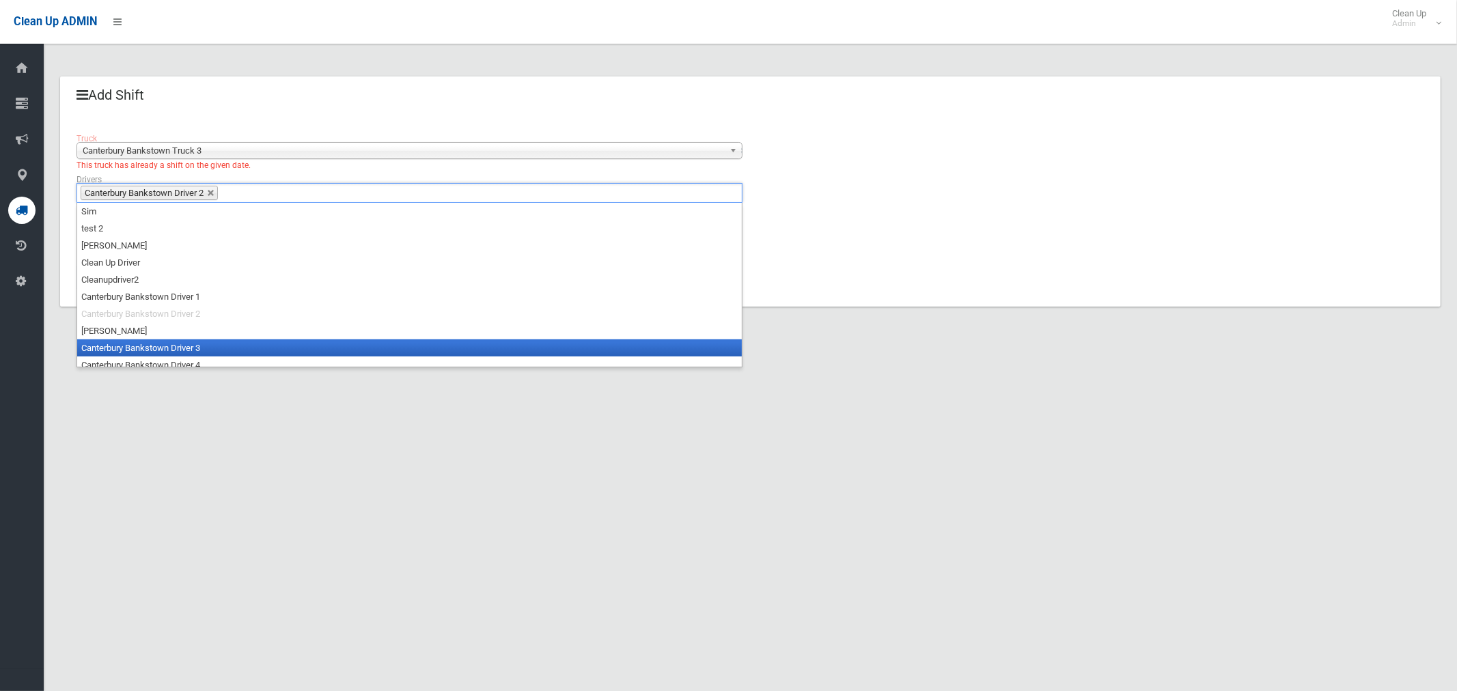
click at [164, 342] on li "Canterbury Bankstown Driver 3" at bounding box center [409, 347] width 664 height 17
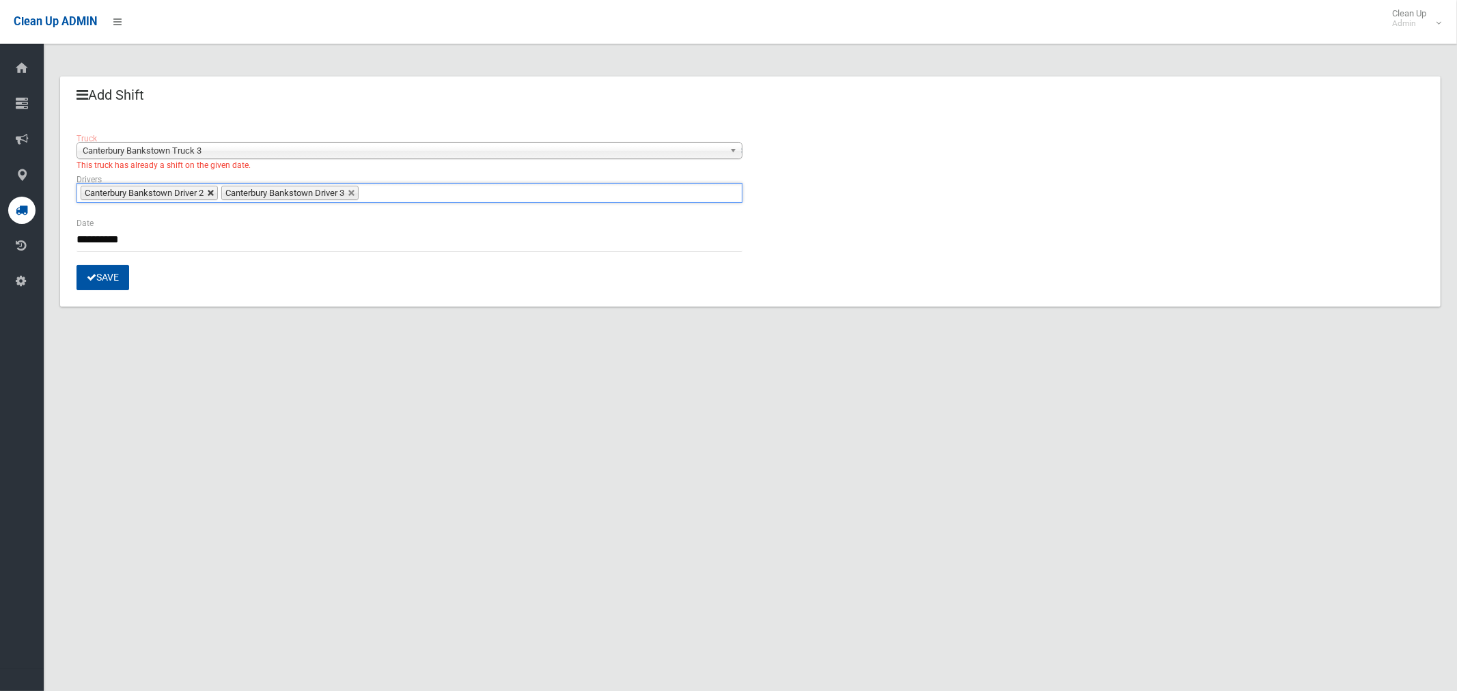
click at [213, 193] on link at bounding box center [211, 193] width 8 height 8
click at [107, 273] on button "Save" at bounding box center [102, 277] width 53 height 25
click at [182, 147] on span "Canterbury Bankstown Truck 3" at bounding box center [403, 151] width 641 height 16
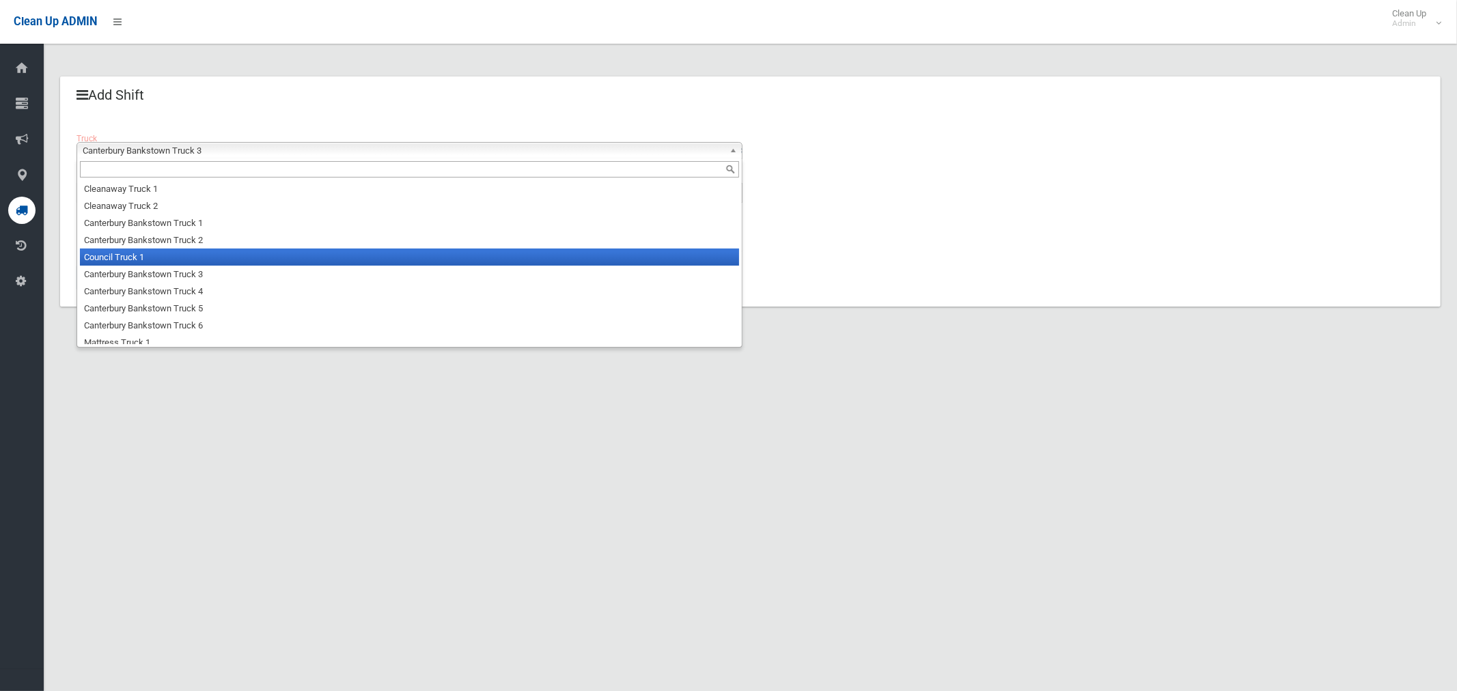
click at [165, 239] on li "Canterbury Bankstown Truck 2" at bounding box center [409, 240] width 659 height 17
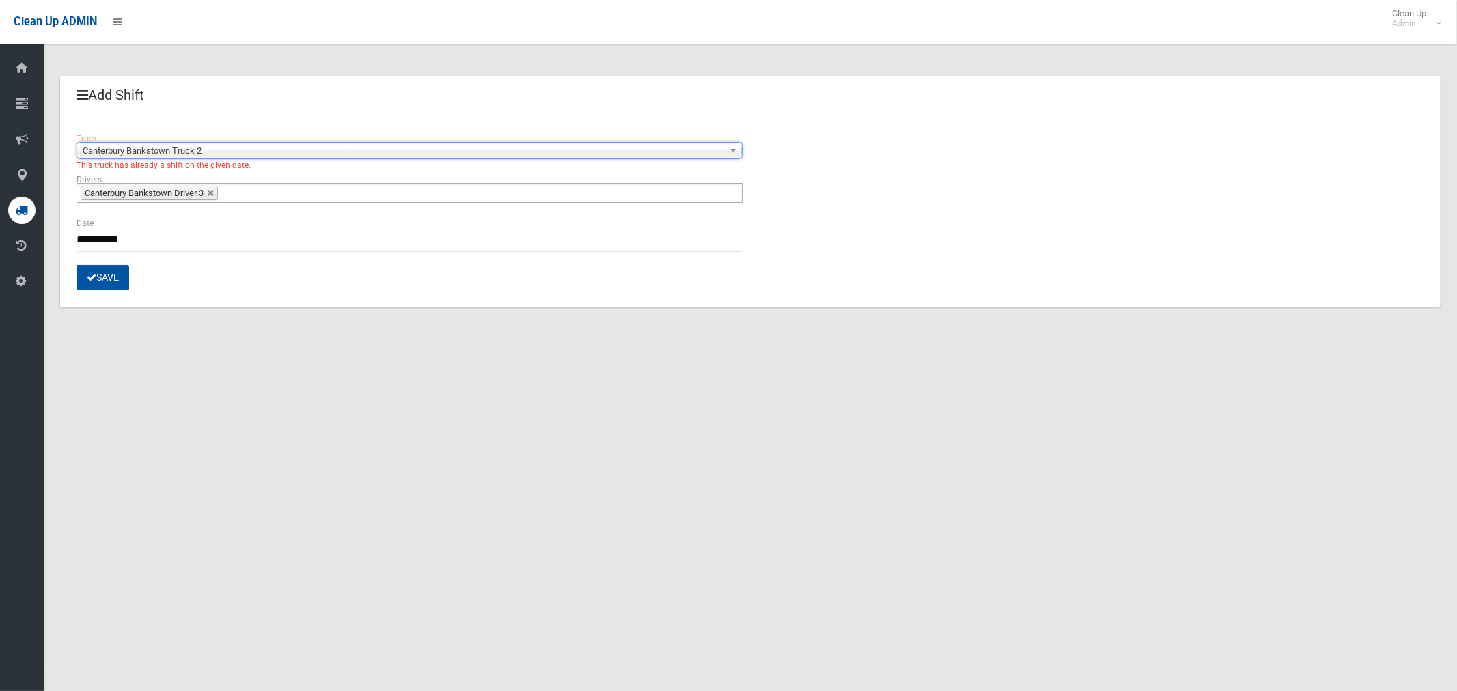
click at [187, 195] on span "Canterbury Bankstown Driver 3" at bounding box center [144, 193] width 119 height 10
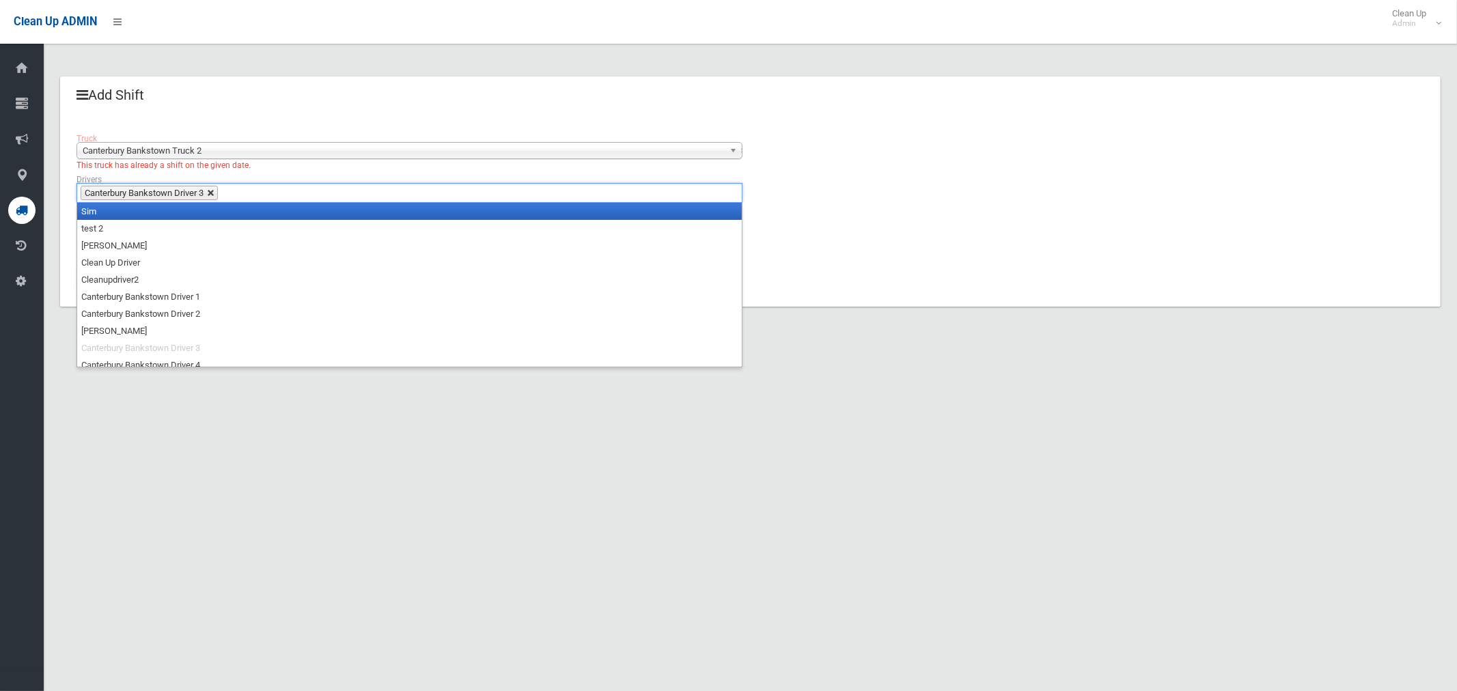
click at [215, 196] on link at bounding box center [211, 193] width 8 height 8
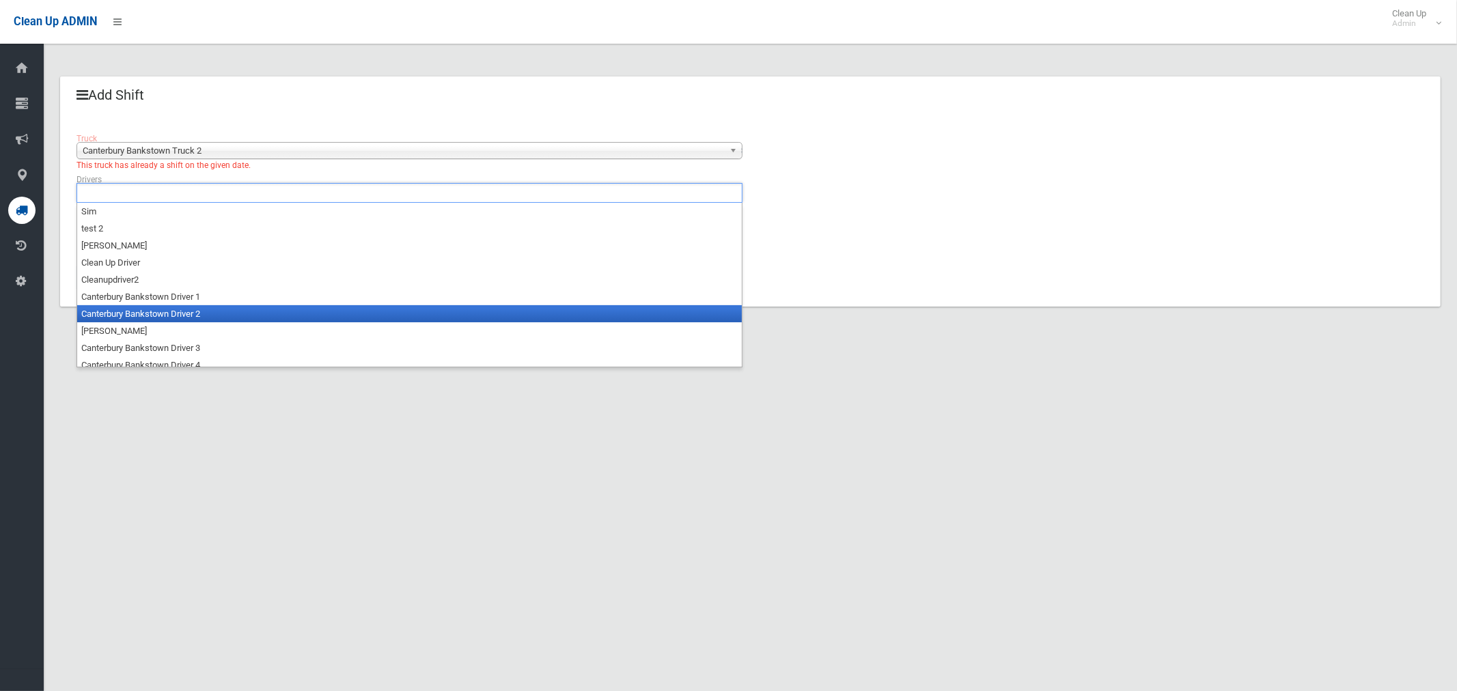
click at [146, 314] on li "Canterbury Bankstown Driver 2" at bounding box center [409, 313] width 664 height 17
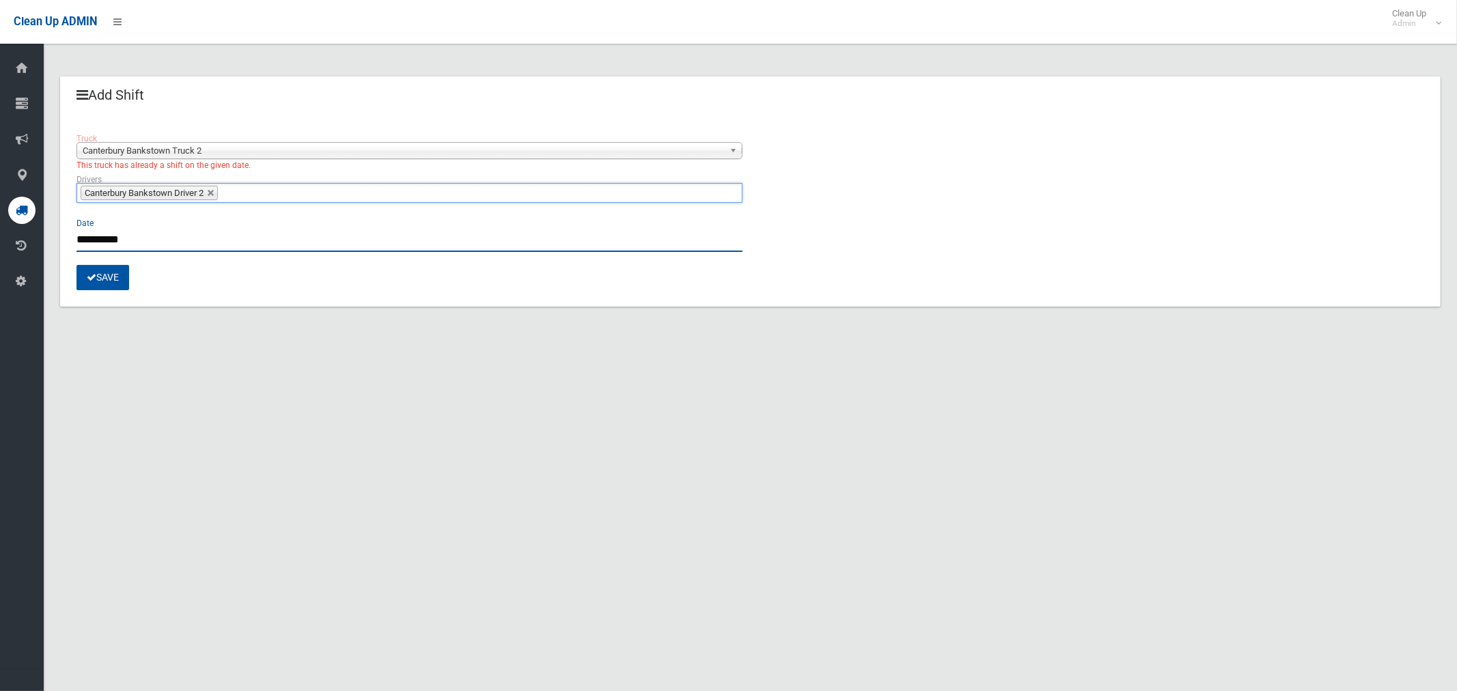
click at [94, 240] on input "**********" at bounding box center [409, 239] width 666 height 25
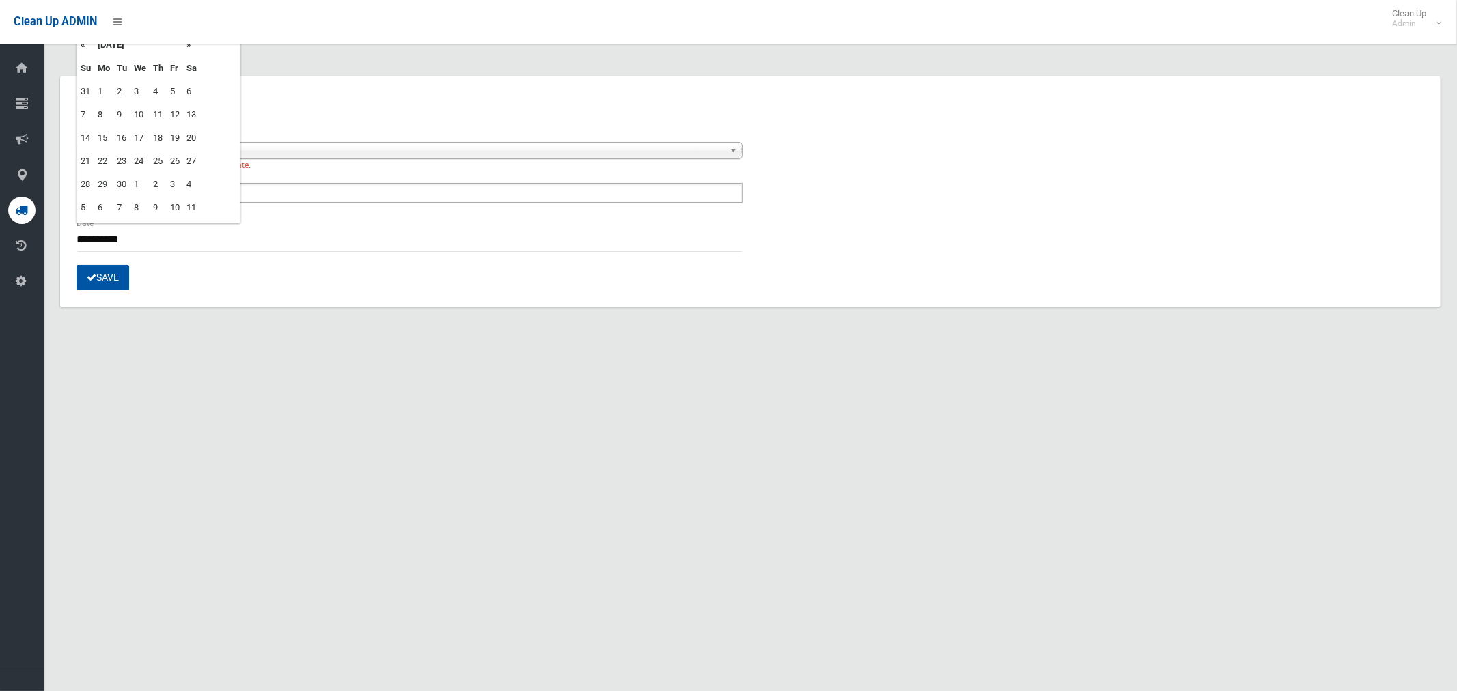
click at [176, 113] on td "12" at bounding box center [175, 114] width 16 height 23
type input "**********"
click at [110, 272] on button "Save" at bounding box center [102, 277] width 53 height 25
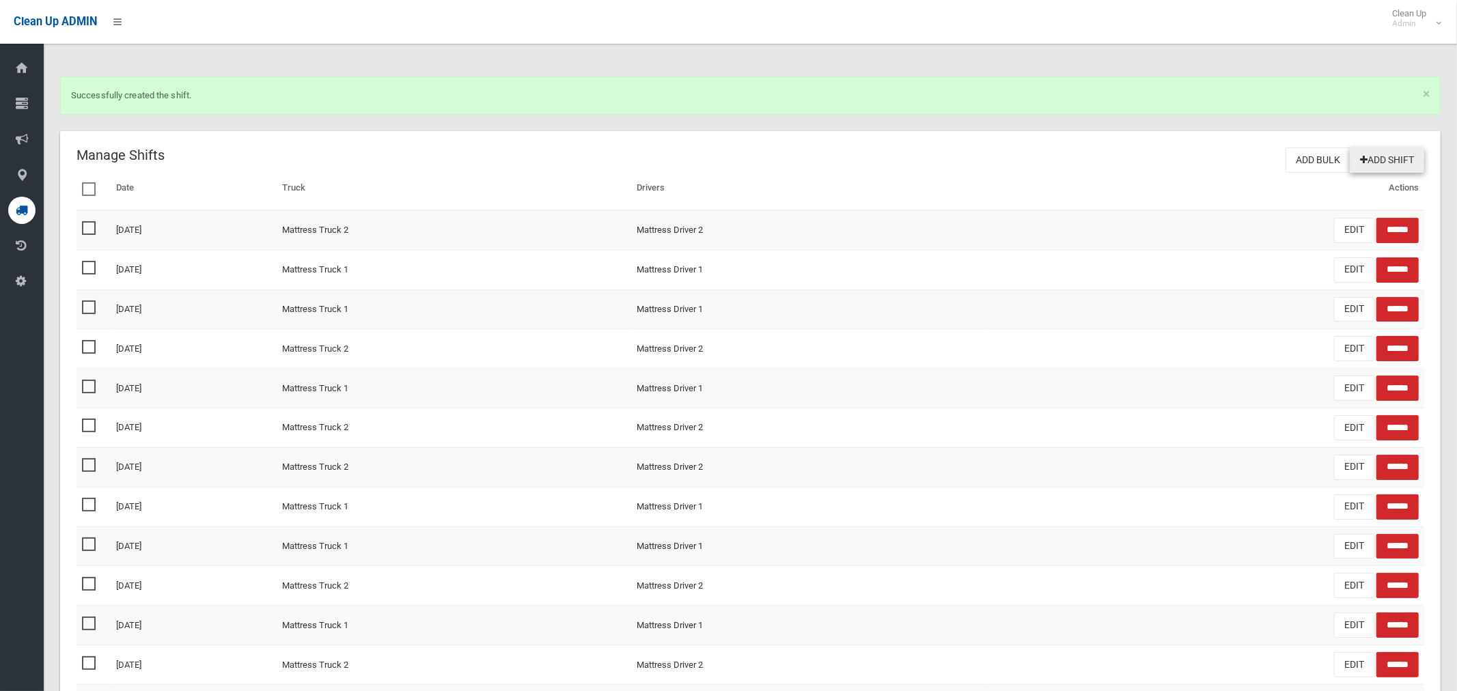
click at [1362, 155] on icon at bounding box center [1364, 160] width 8 height 10
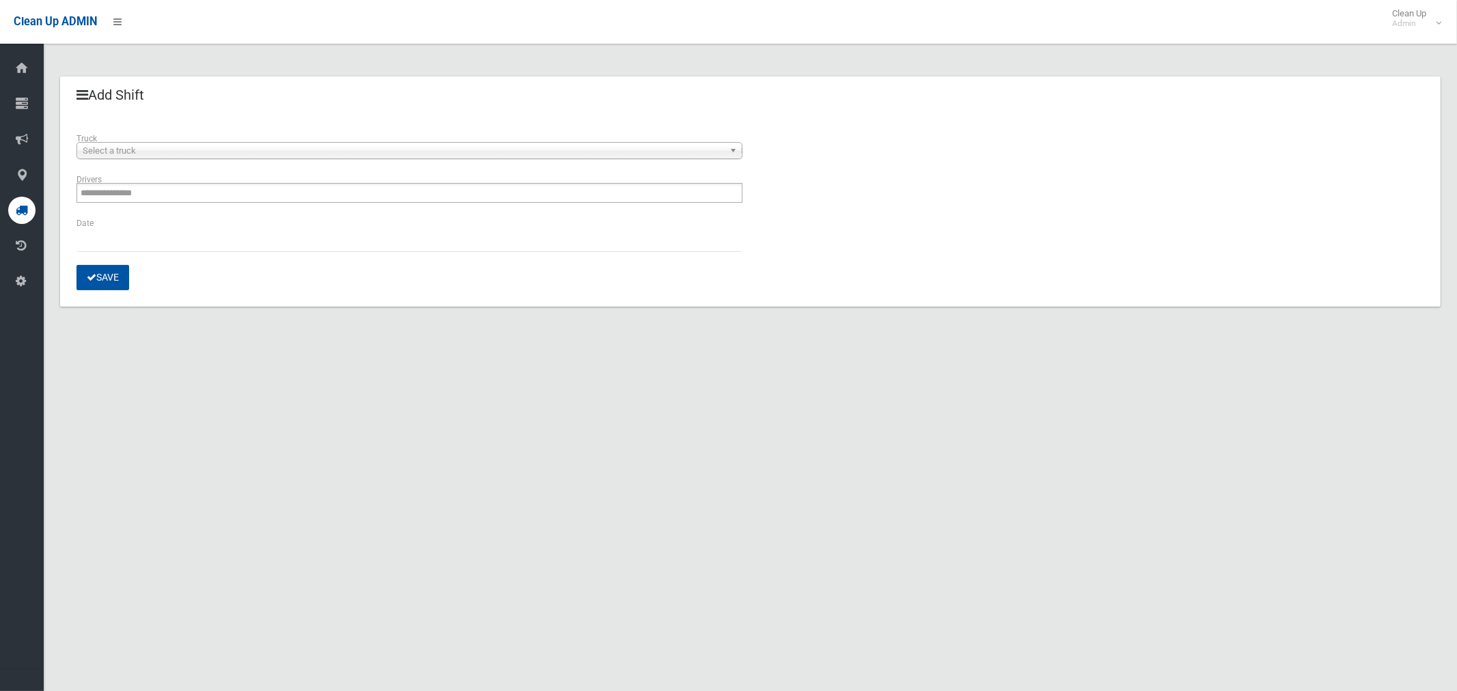
click at [174, 151] on span "Select a truck" at bounding box center [403, 151] width 641 height 16
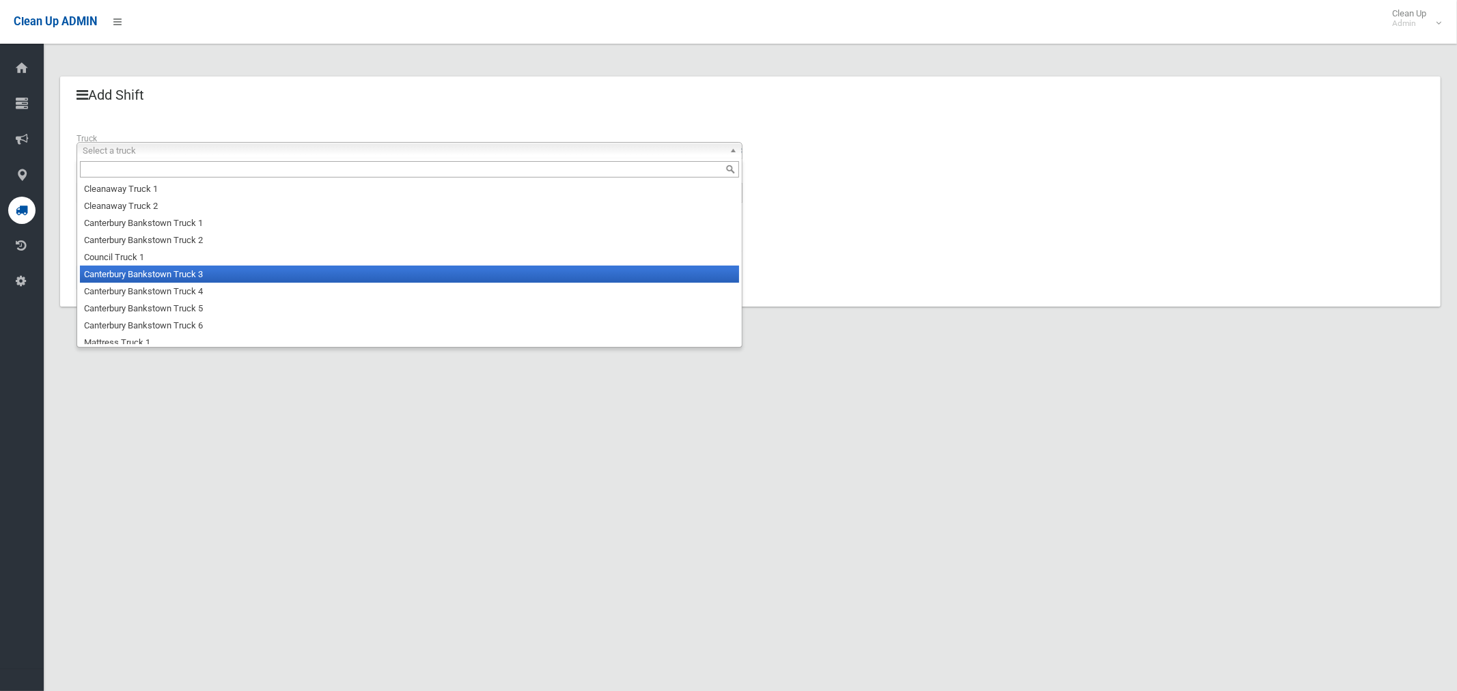
drag, startPoint x: 160, startPoint y: 272, endPoint x: 156, endPoint y: 254, distance: 18.2
click at [159, 272] on li "Canterbury Bankstown Truck 3" at bounding box center [409, 274] width 659 height 17
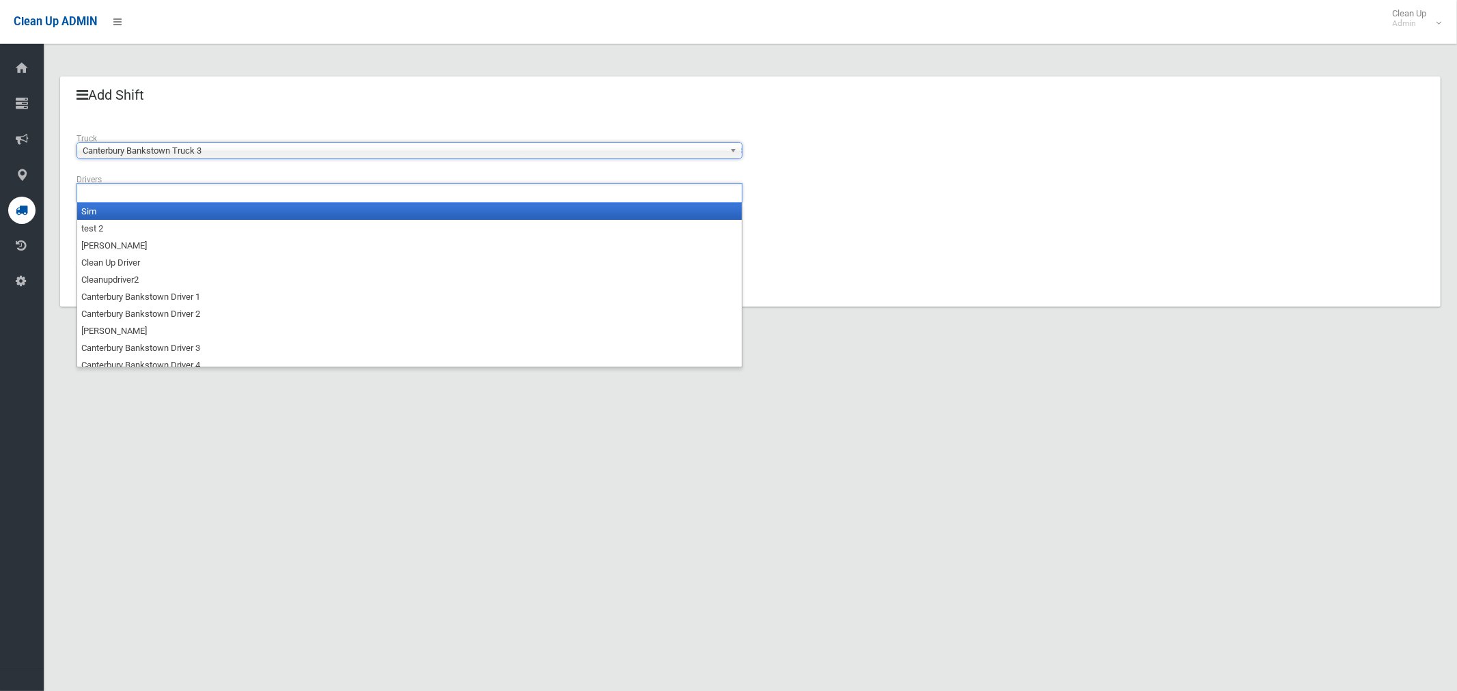
click at [152, 187] on input "text" at bounding box center [119, 192] width 76 height 17
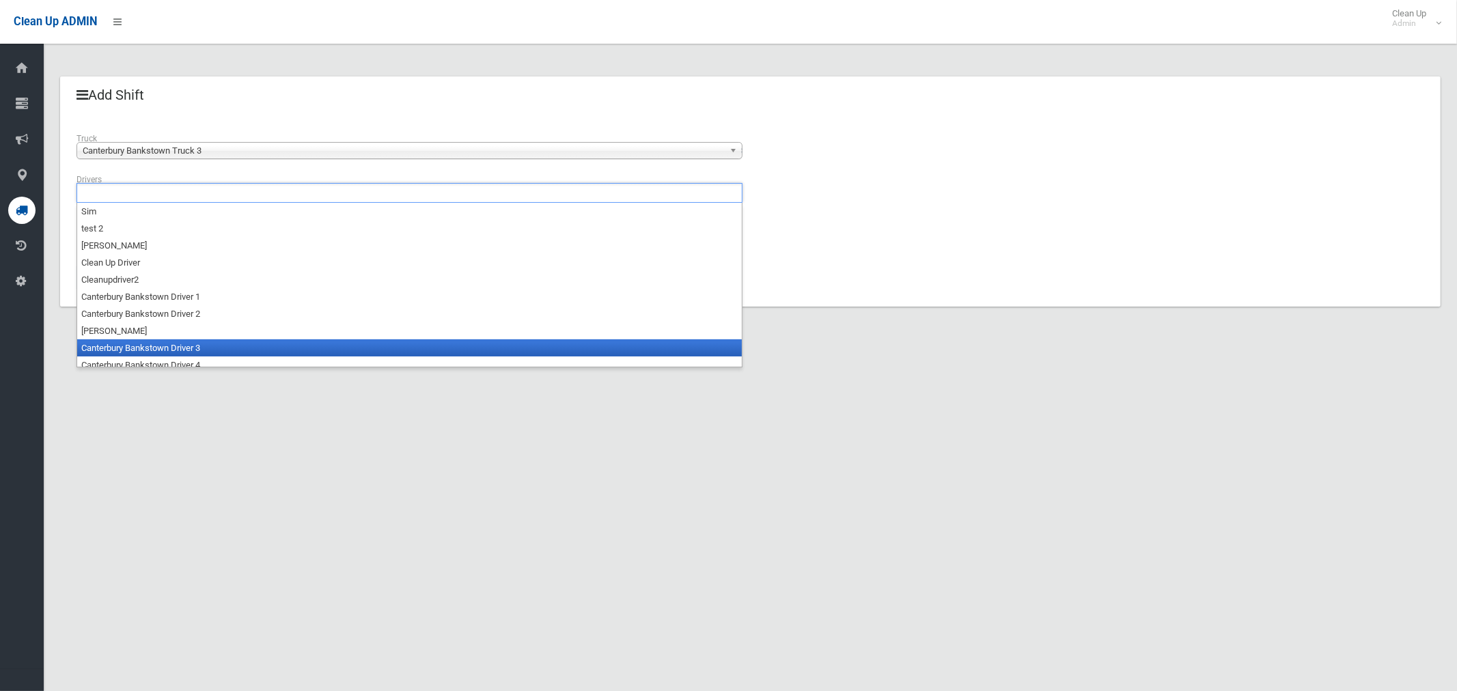
click at [158, 344] on li "Canterbury Bankstown Driver 3" at bounding box center [409, 347] width 664 height 17
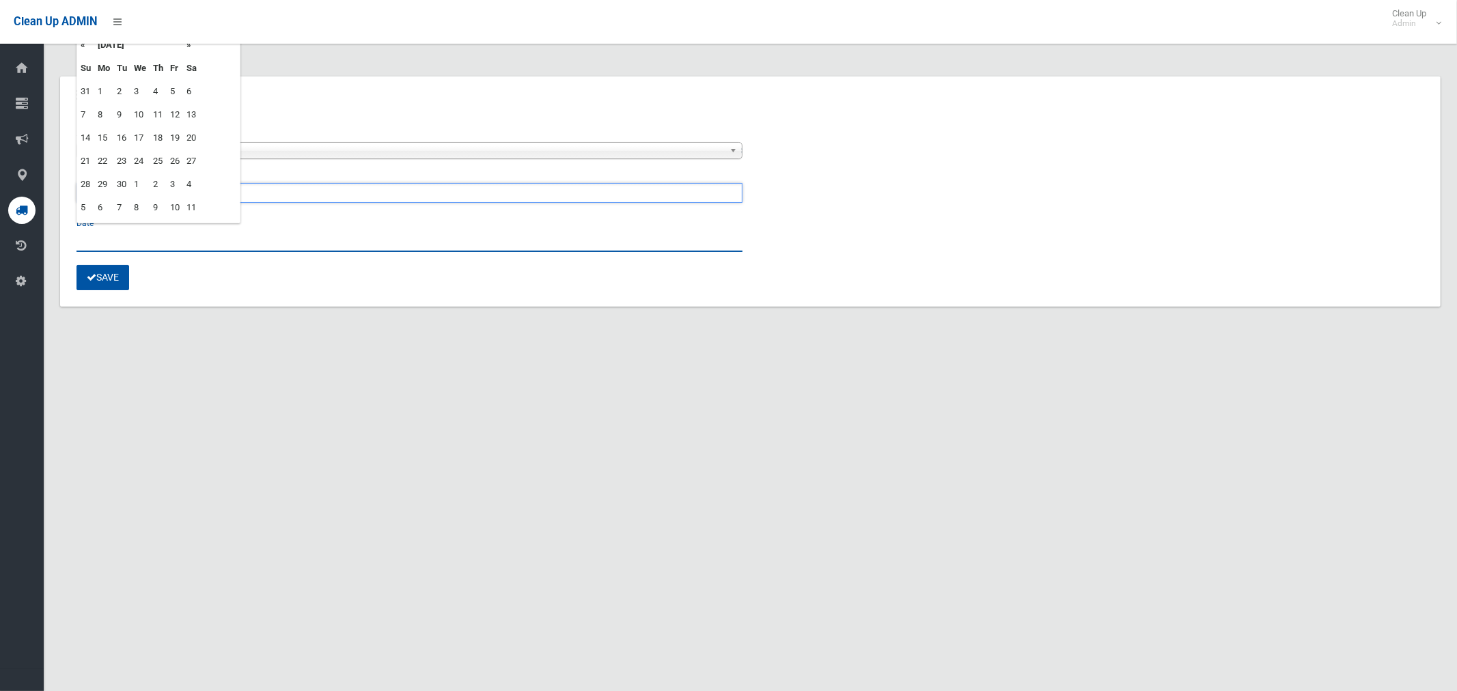
click at [107, 247] on input "text" at bounding box center [409, 239] width 666 height 25
click at [178, 113] on td "12" at bounding box center [175, 114] width 16 height 23
type input "**********"
click at [112, 275] on button "Save" at bounding box center [102, 277] width 53 height 25
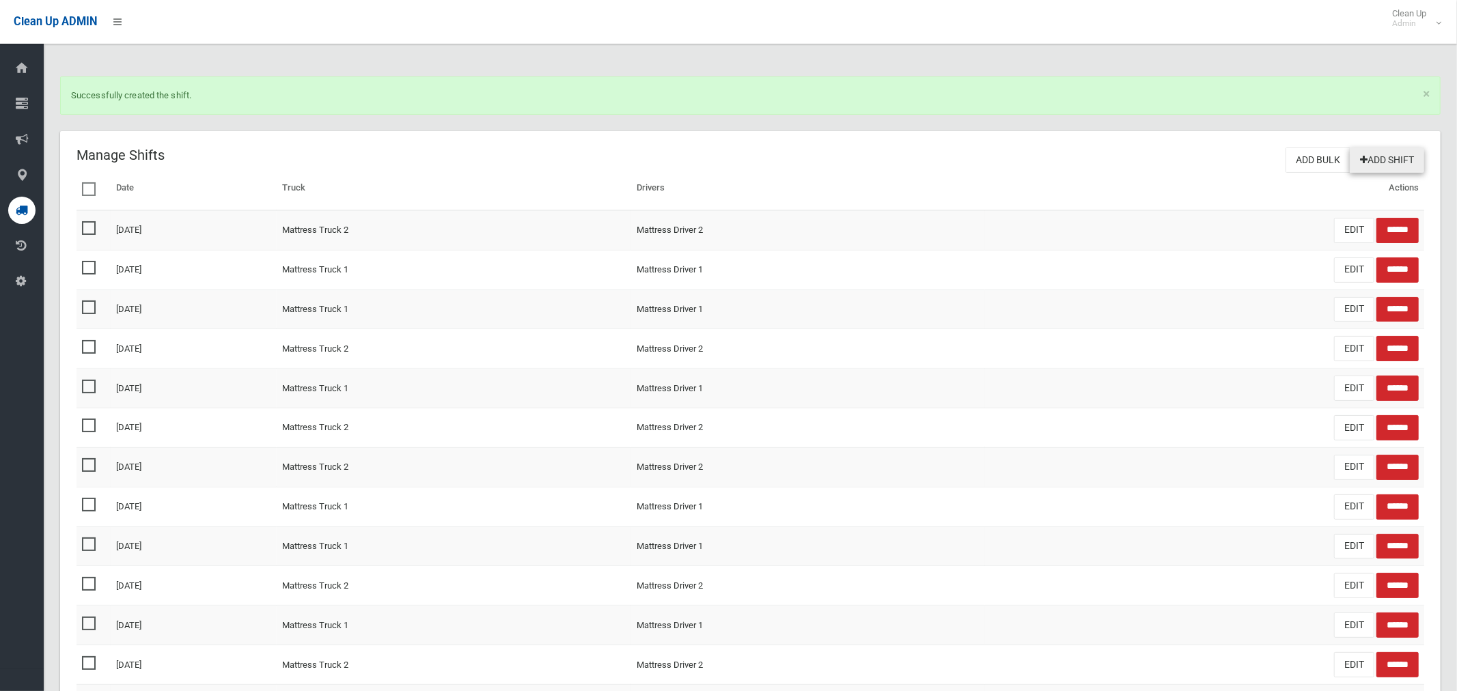
click at [1371, 165] on link "Add Shift" at bounding box center [1386, 160] width 74 height 25
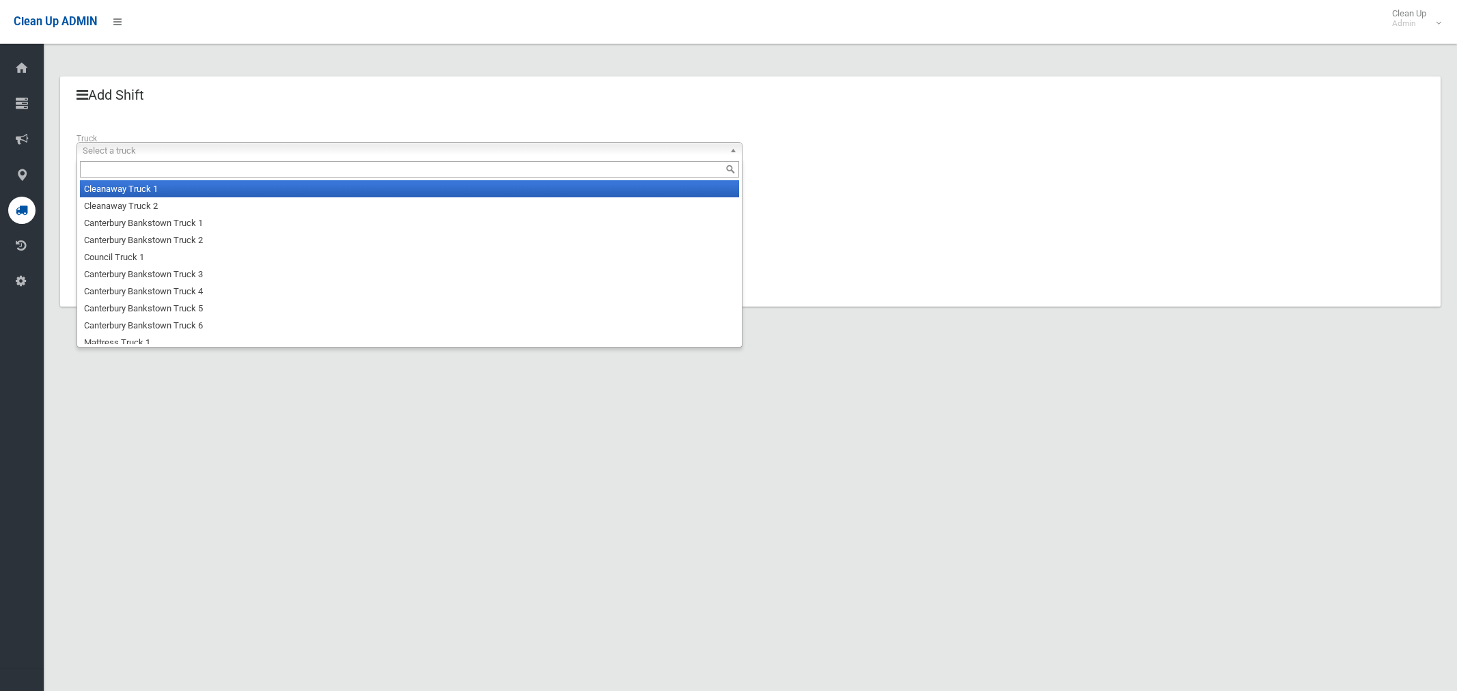
click at [160, 153] on span "Select a truck" at bounding box center [403, 151] width 641 height 16
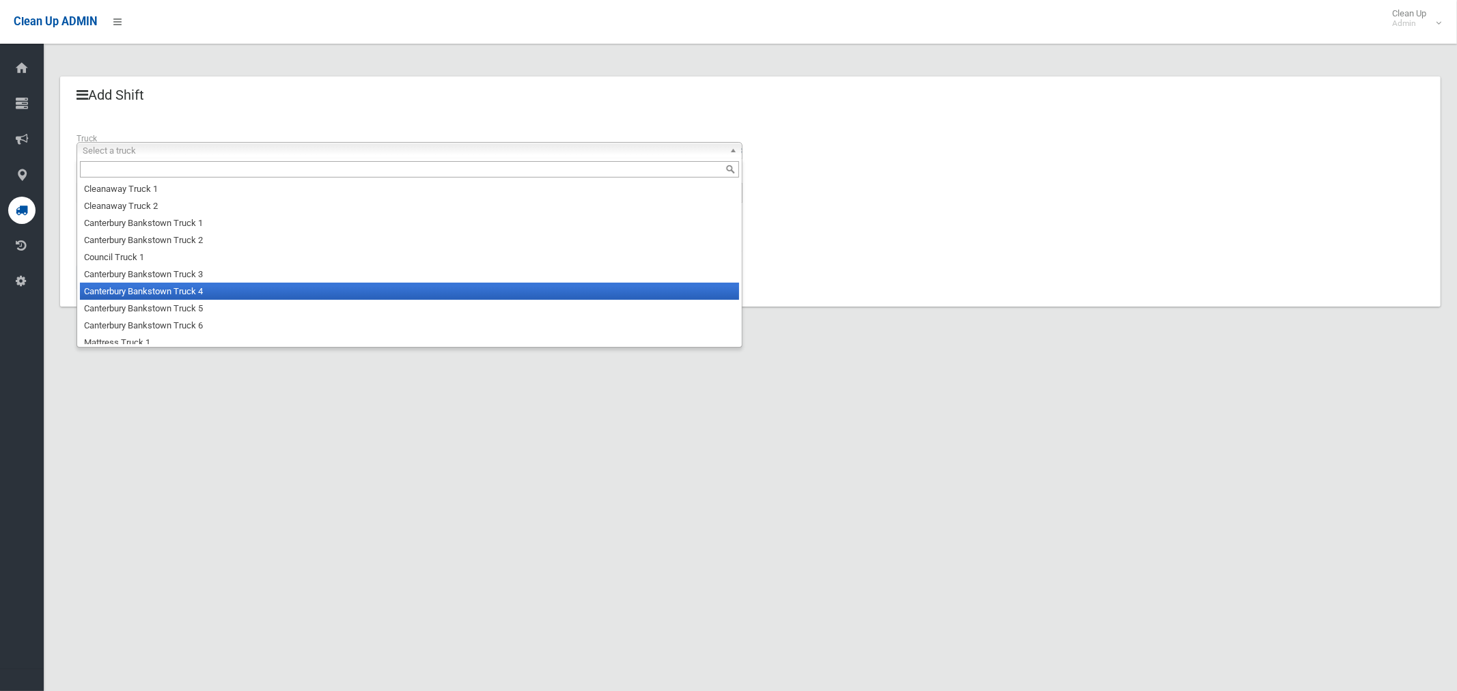
click at [164, 290] on li "Canterbury Bankstown Truck 4" at bounding box center [409, 291] width 659 height 17
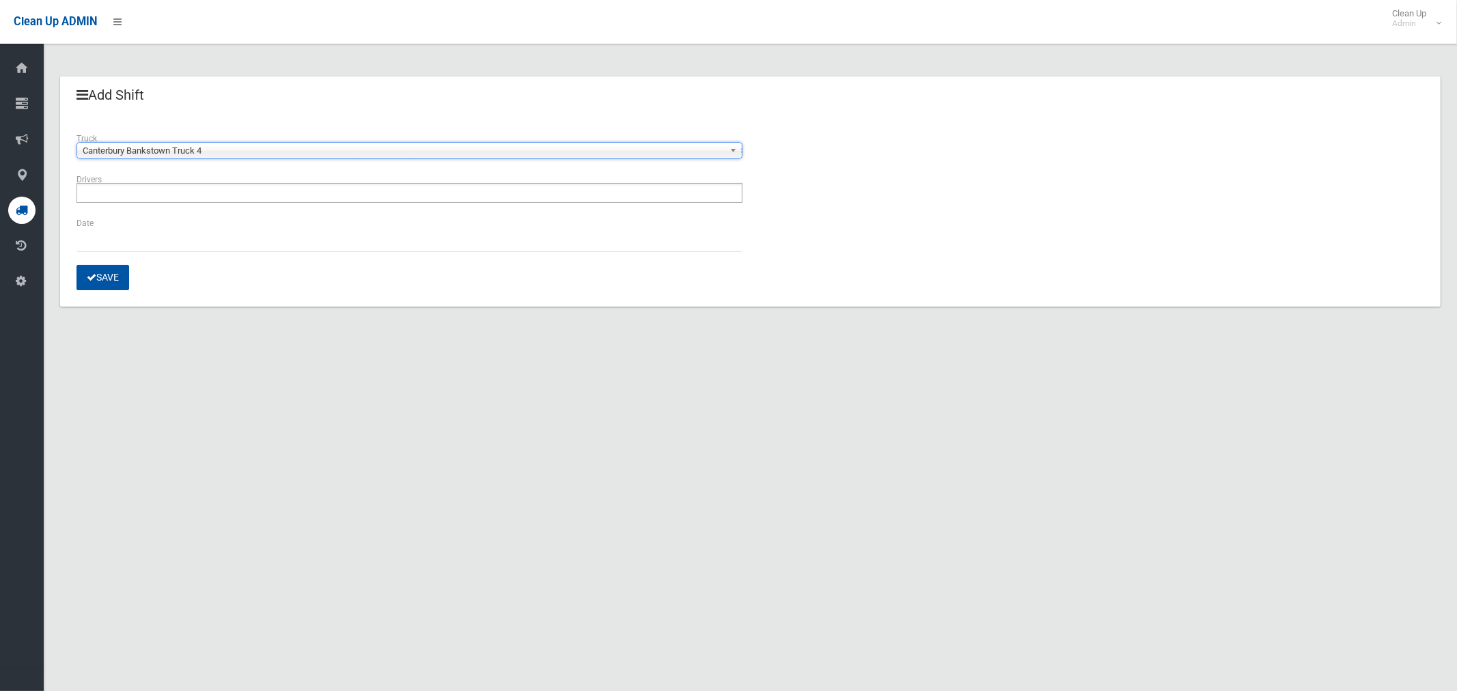
click at [143, 197] on input "text" at bounding box center [119, 192] width 76 height 17
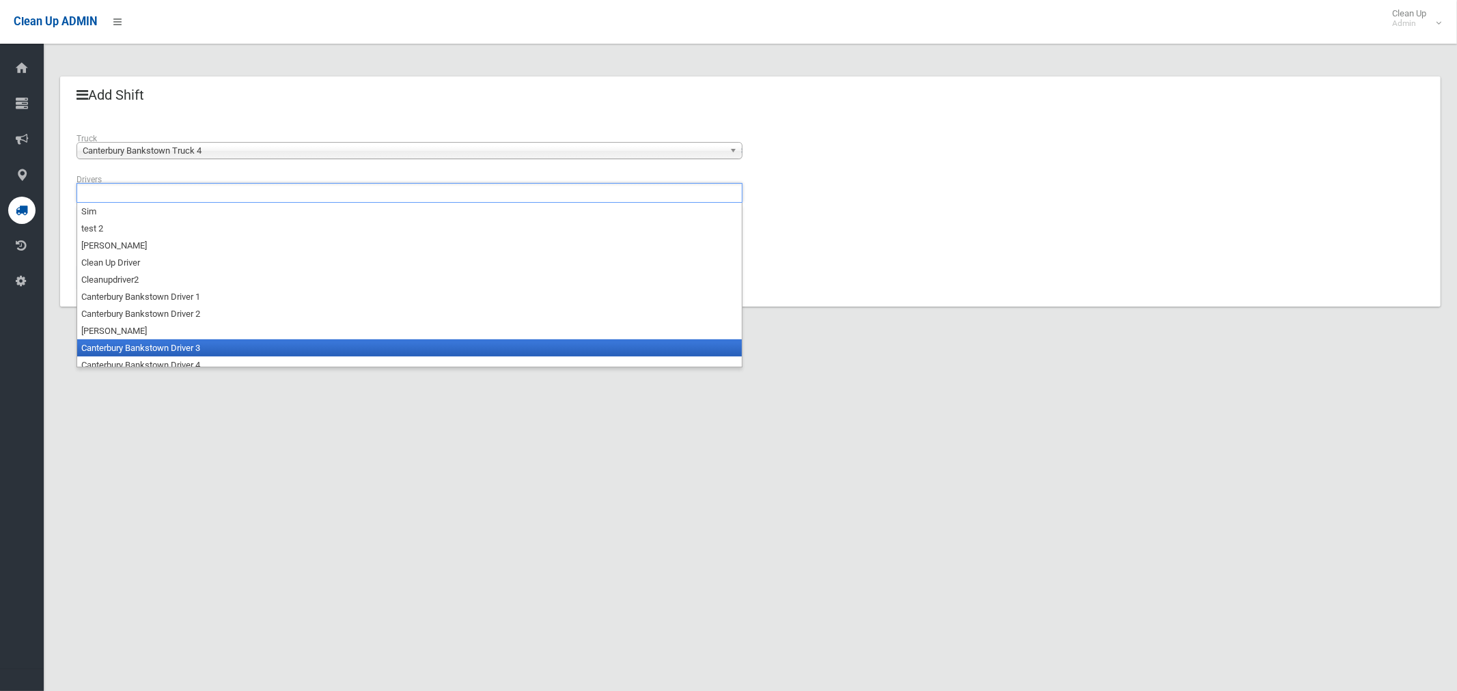
scroll to position [7, 0]
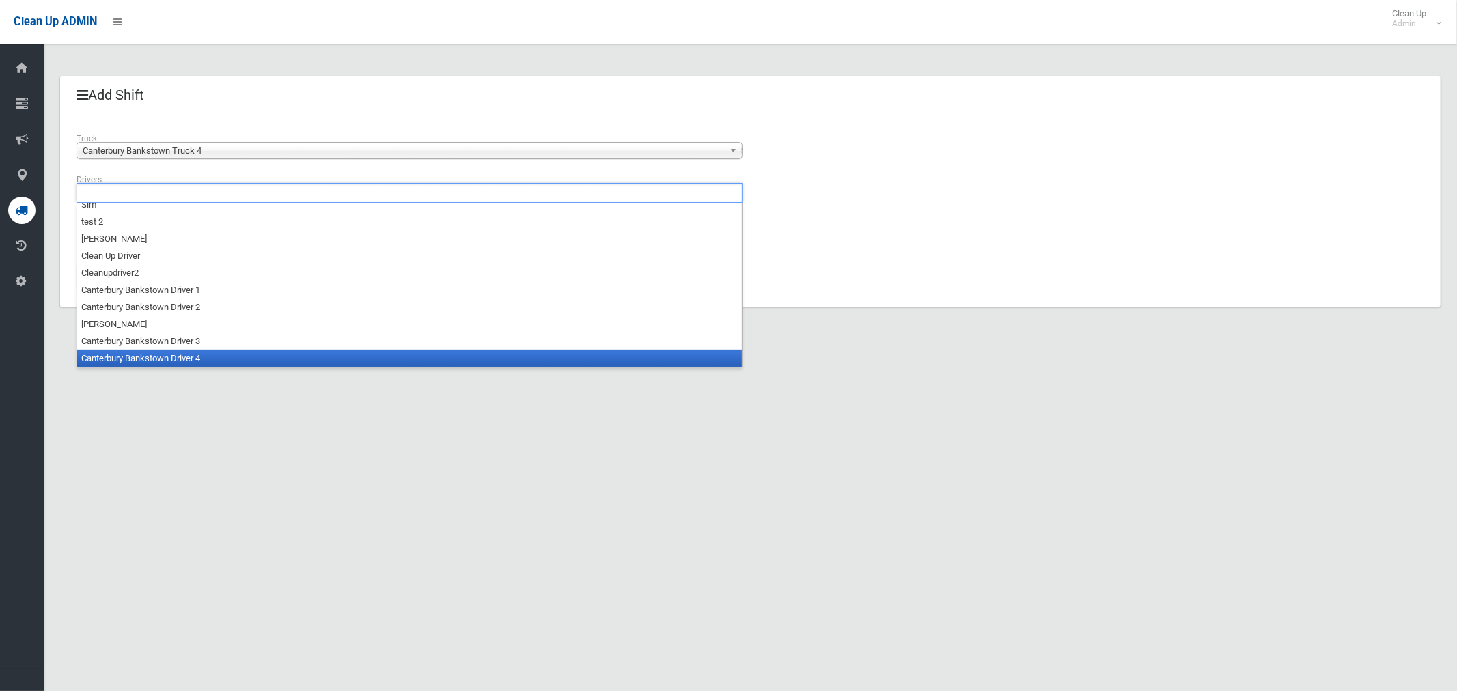
click at [145, 354] on li "Canterbury Bankstown Driver 4" at bounding box center [409, 358] width 664 height 17
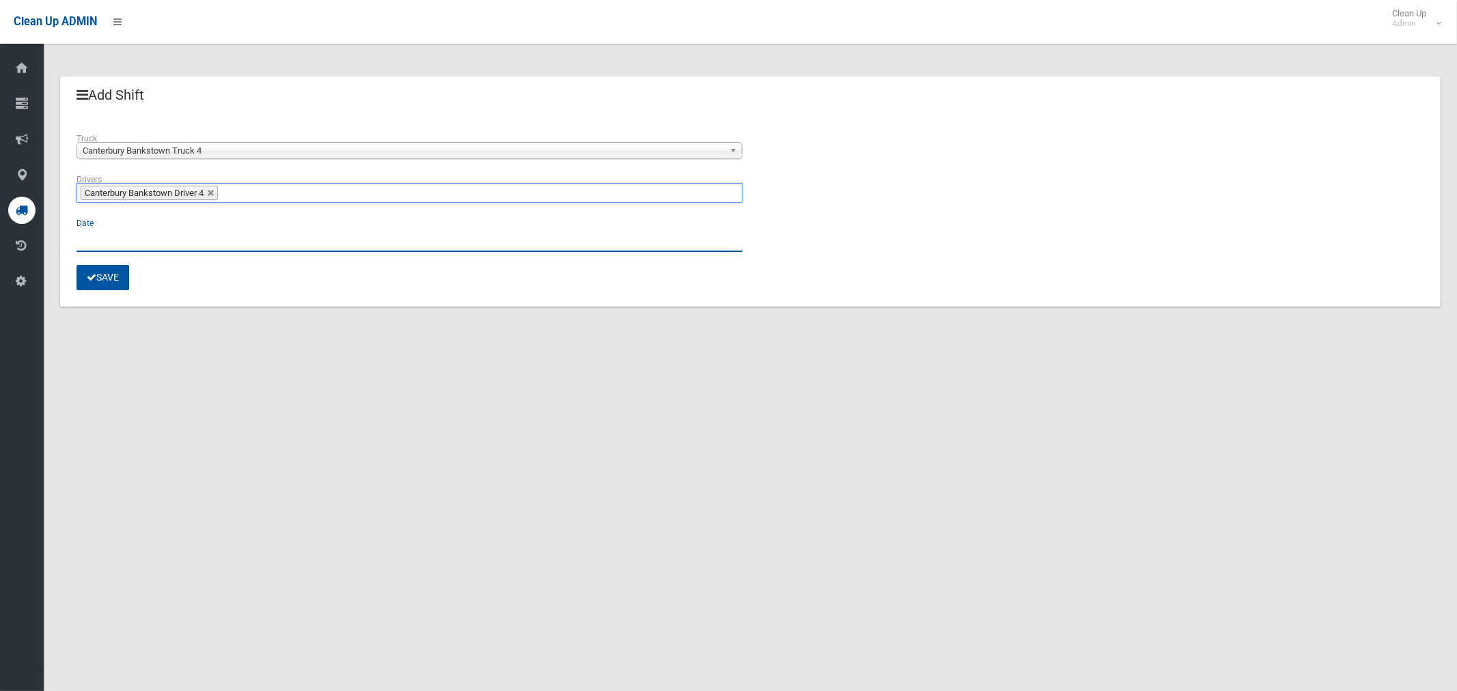
click at [100, 238] on input "text" at bounding box center [409, 239] width 666 height 25
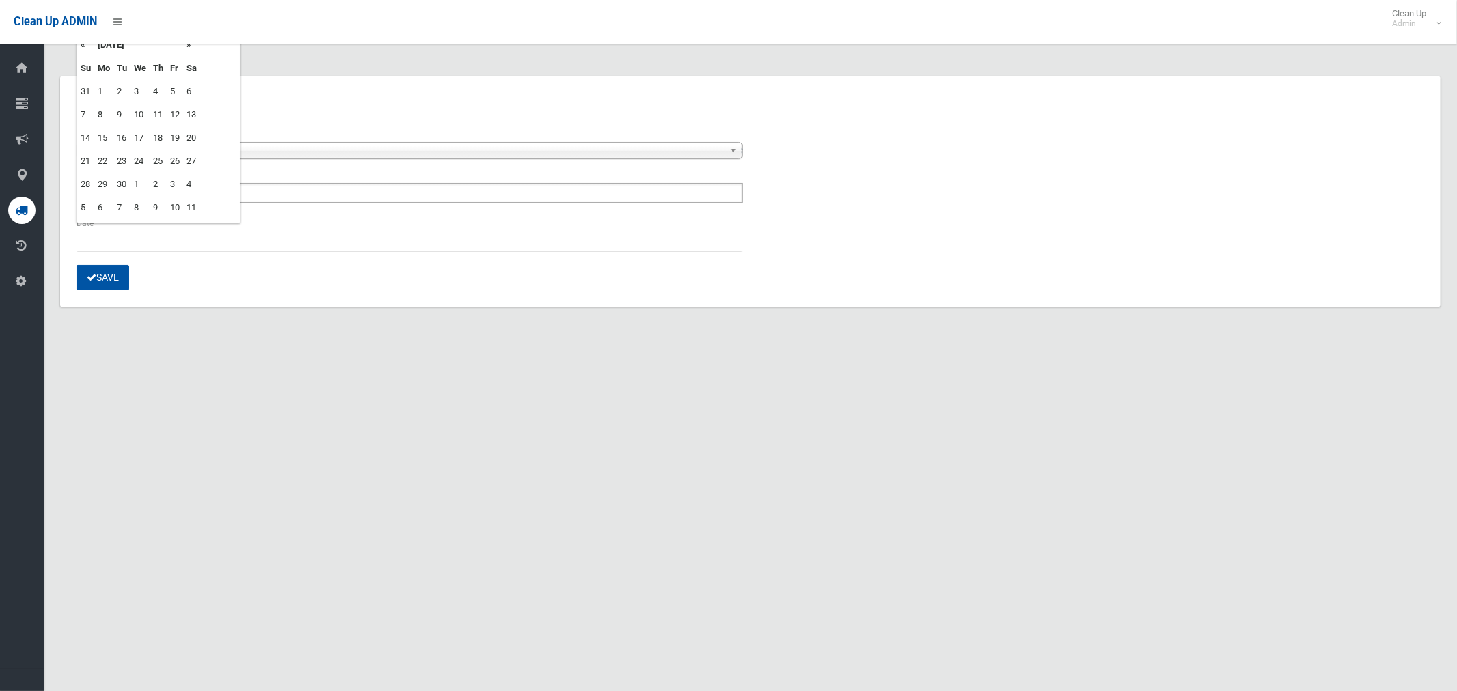
click at [176, 113] on td "12" at bounding box center [175, 114] width 16 height 23
type input "**********"
click at [101, 281] on button "Save" at bounding box center [102, 277] width 53 height 25
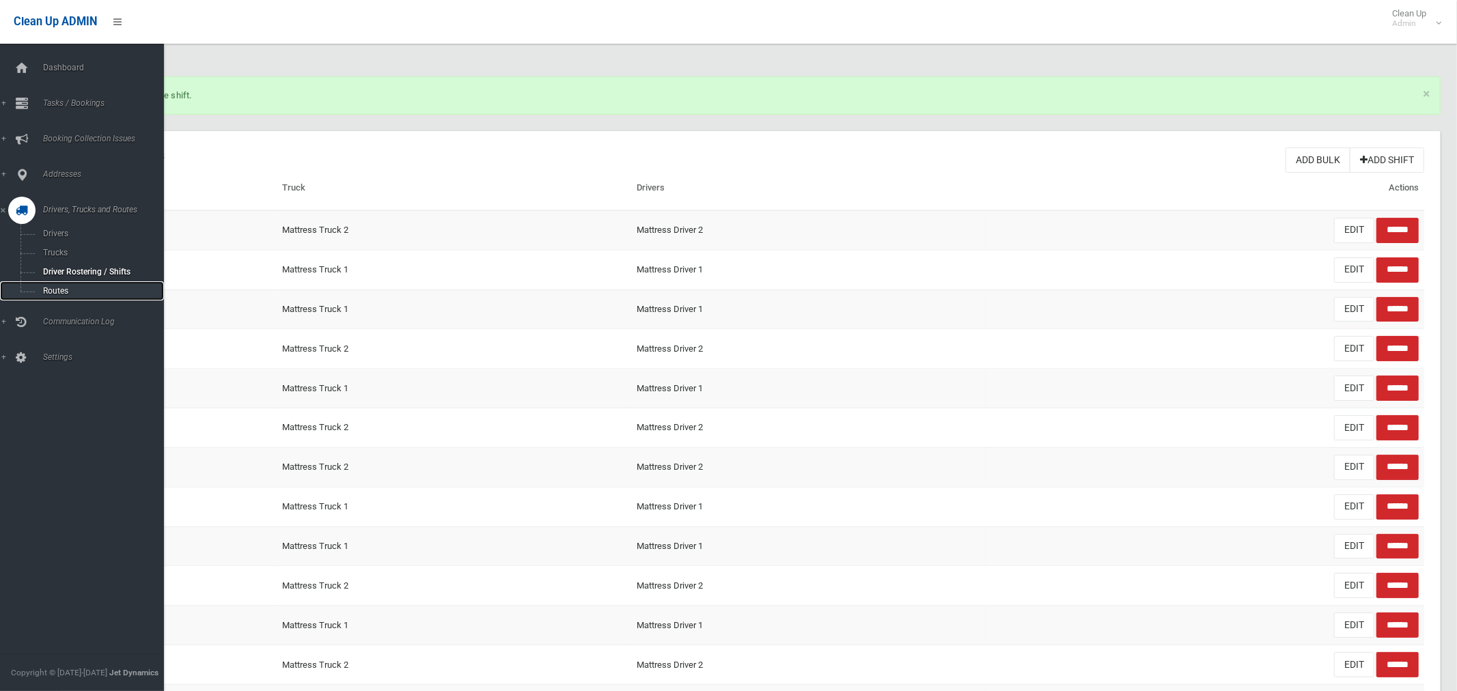
click at [59, 294] on span "Routes" at bounding box center [95, 291] width 113 height 10
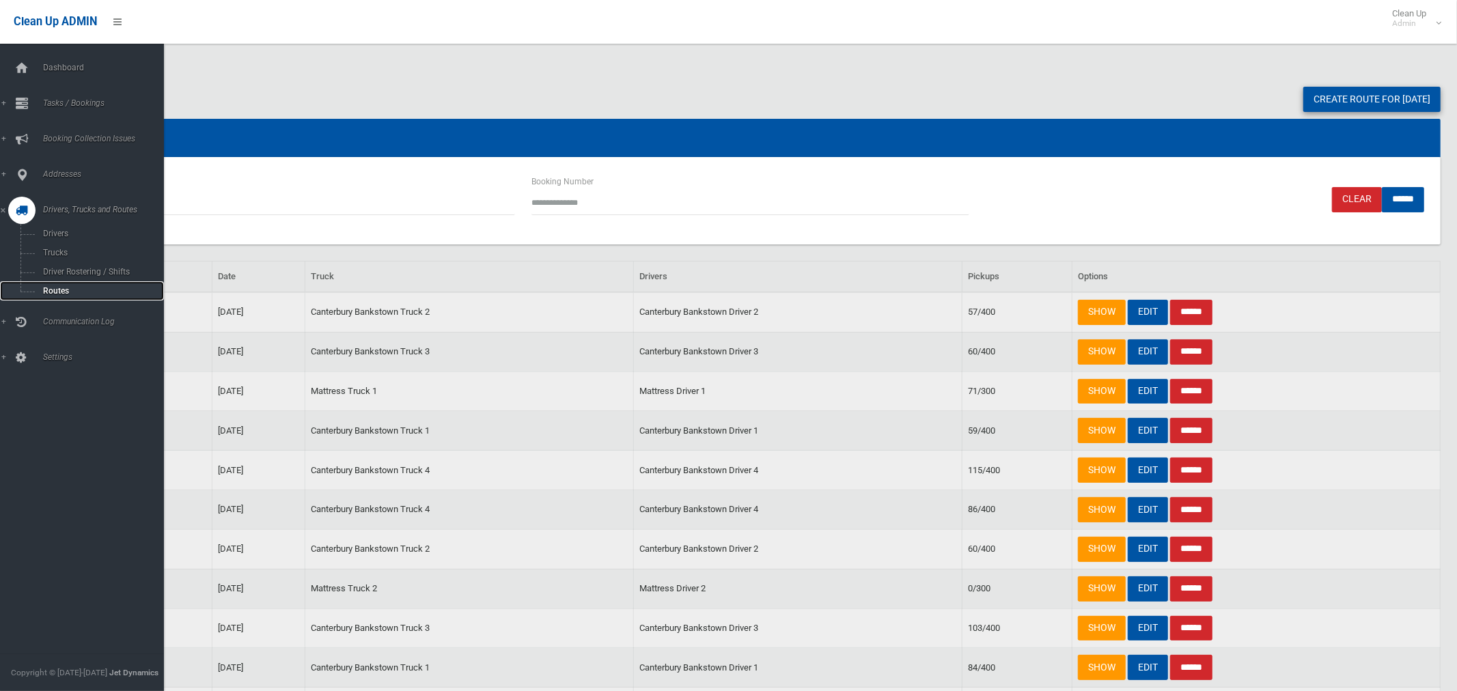
click at [55, 298] on link "Routes" at bounding box center [82, 290] width 164 height 19
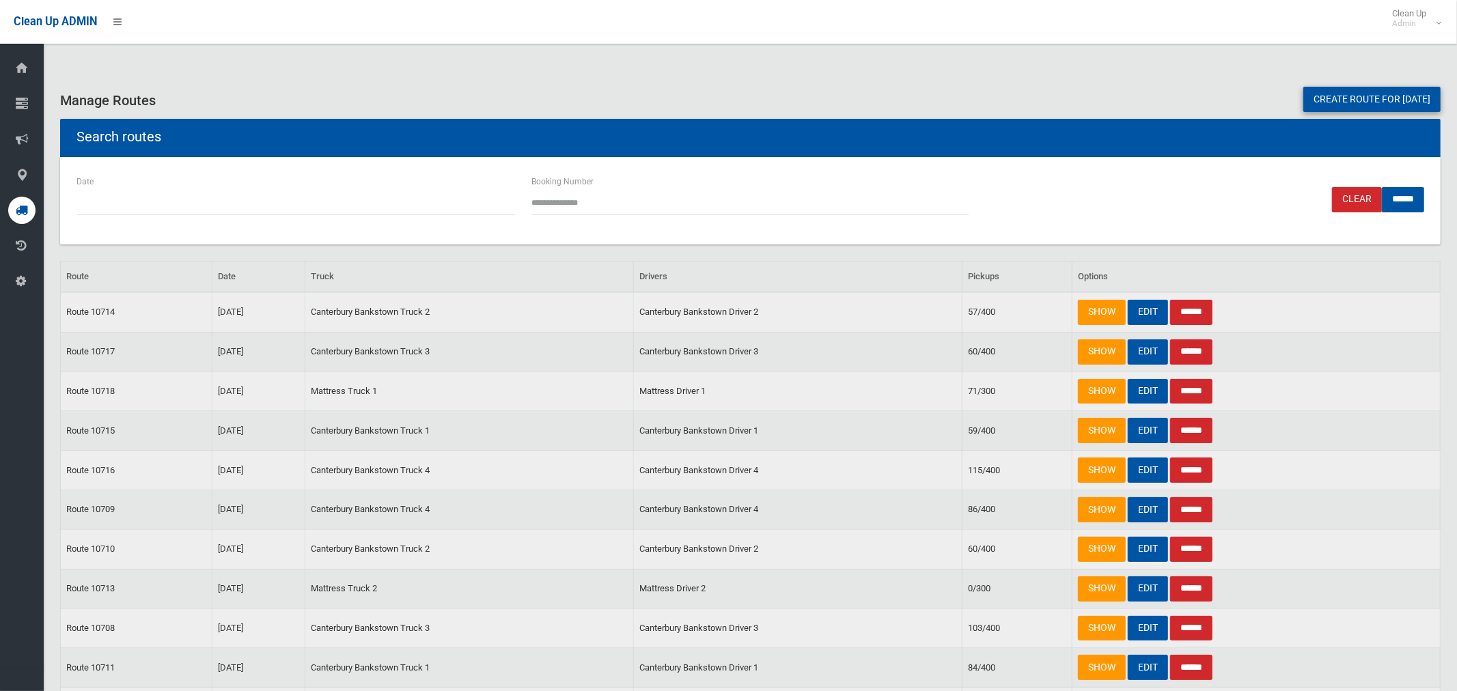
click at [1349, 98] on link "Create route for tomorrow" at bounding box center [1371, 99] width 137 height 25
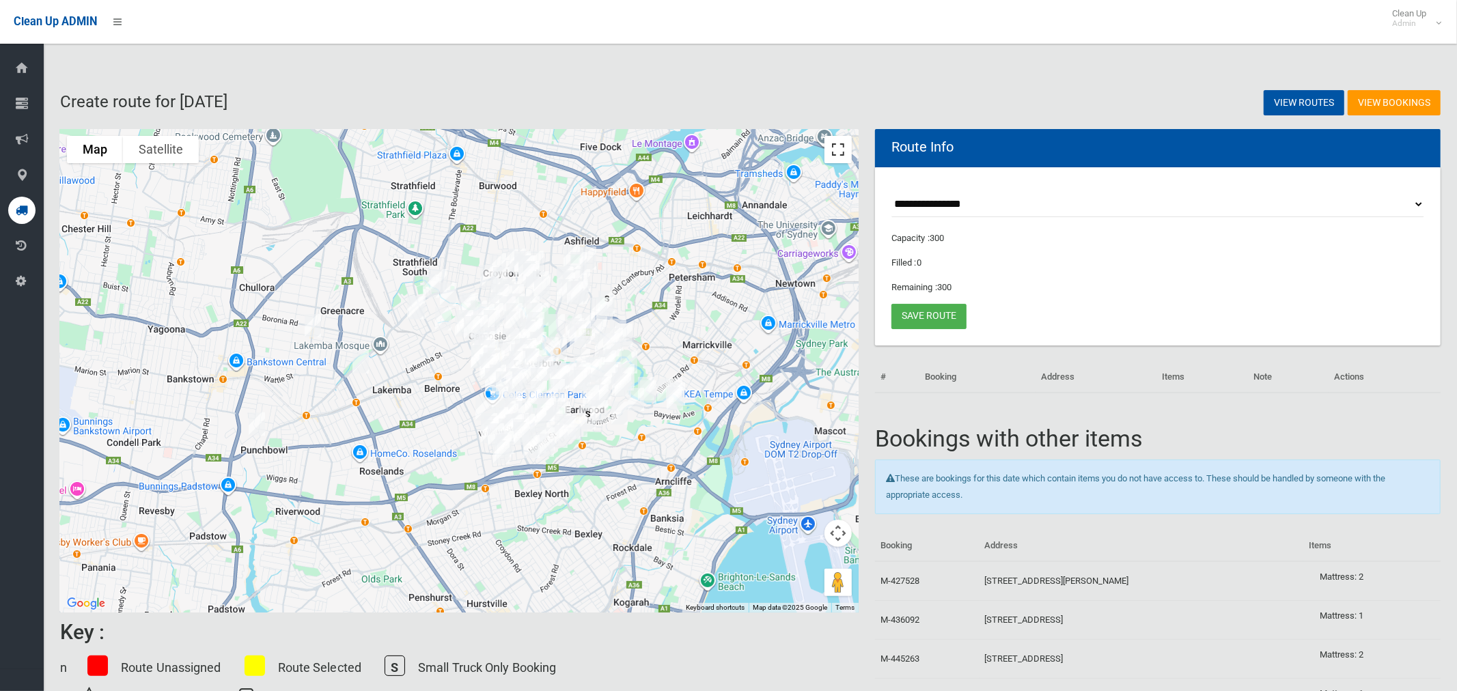
click at [836, 156] on button "Toggle fullscreen view" at bounding box center [837, 149] width 27 height 27
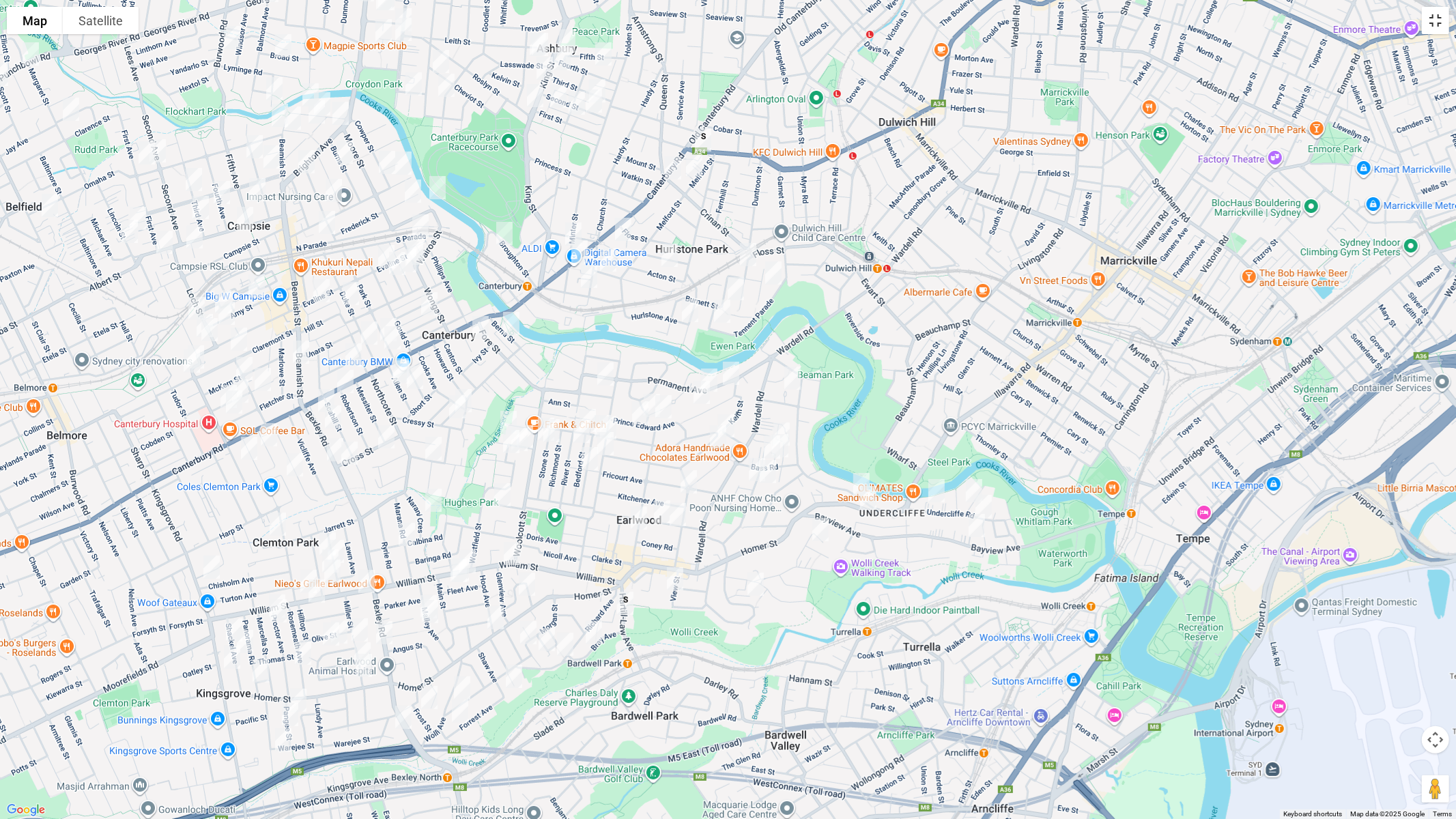
click at [1437, 10] on button "Toggle fullscreen view" at bounding box center [1435, 20] width 27 height 27
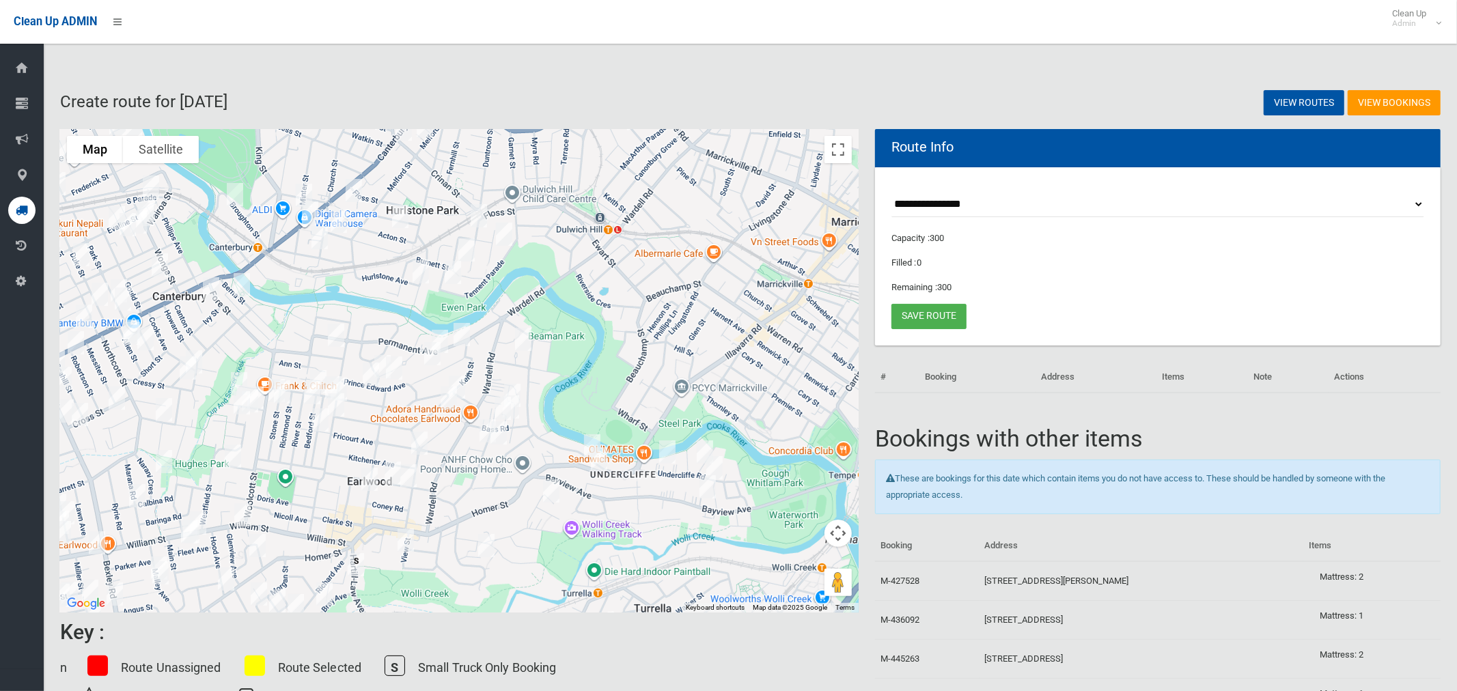
click at [944, 200] on select "**********" at bounding box center [1157, 204] width 533 height 25
select select "*****"
click at [891, 192] on select "**********" at bounding box center [1157, 204] width 533 height 25
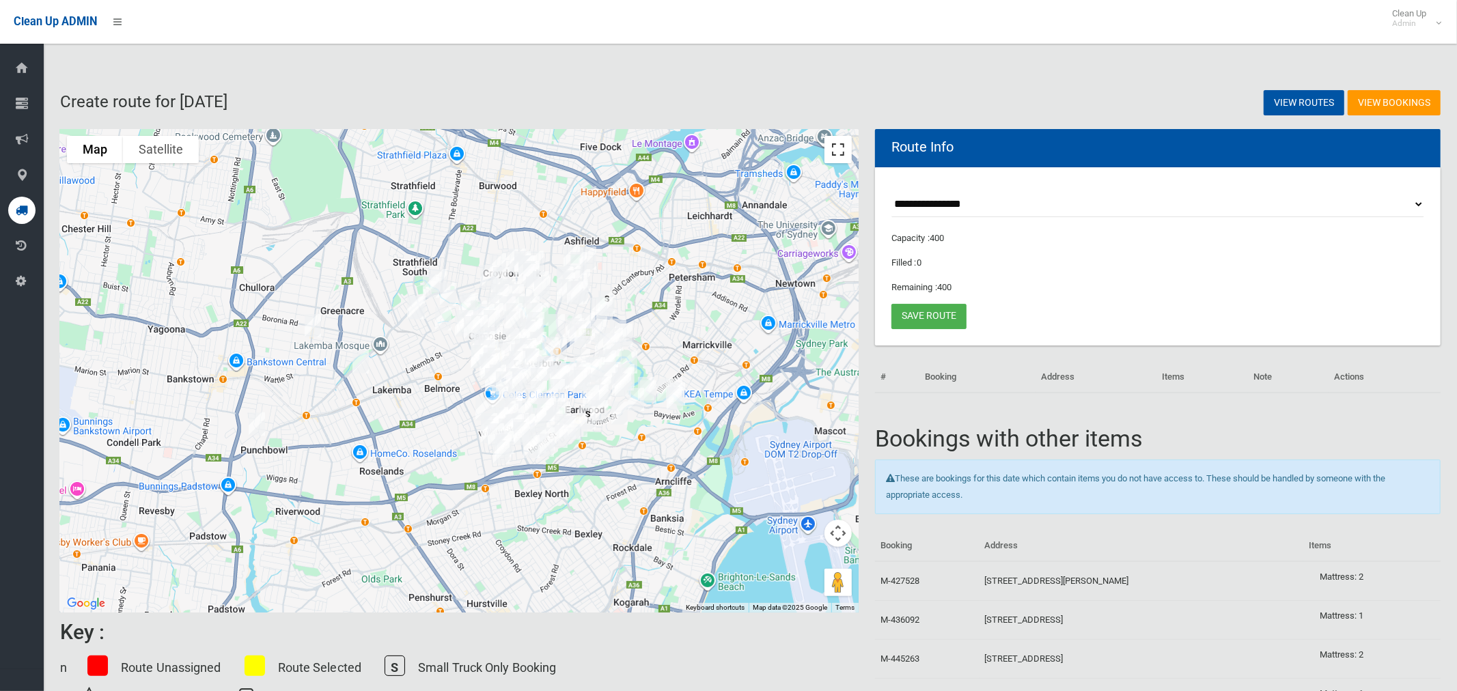
click at [837, 151] on button "Toggle fullscreen view" at bounding box center [837, 149] width 27 height 27
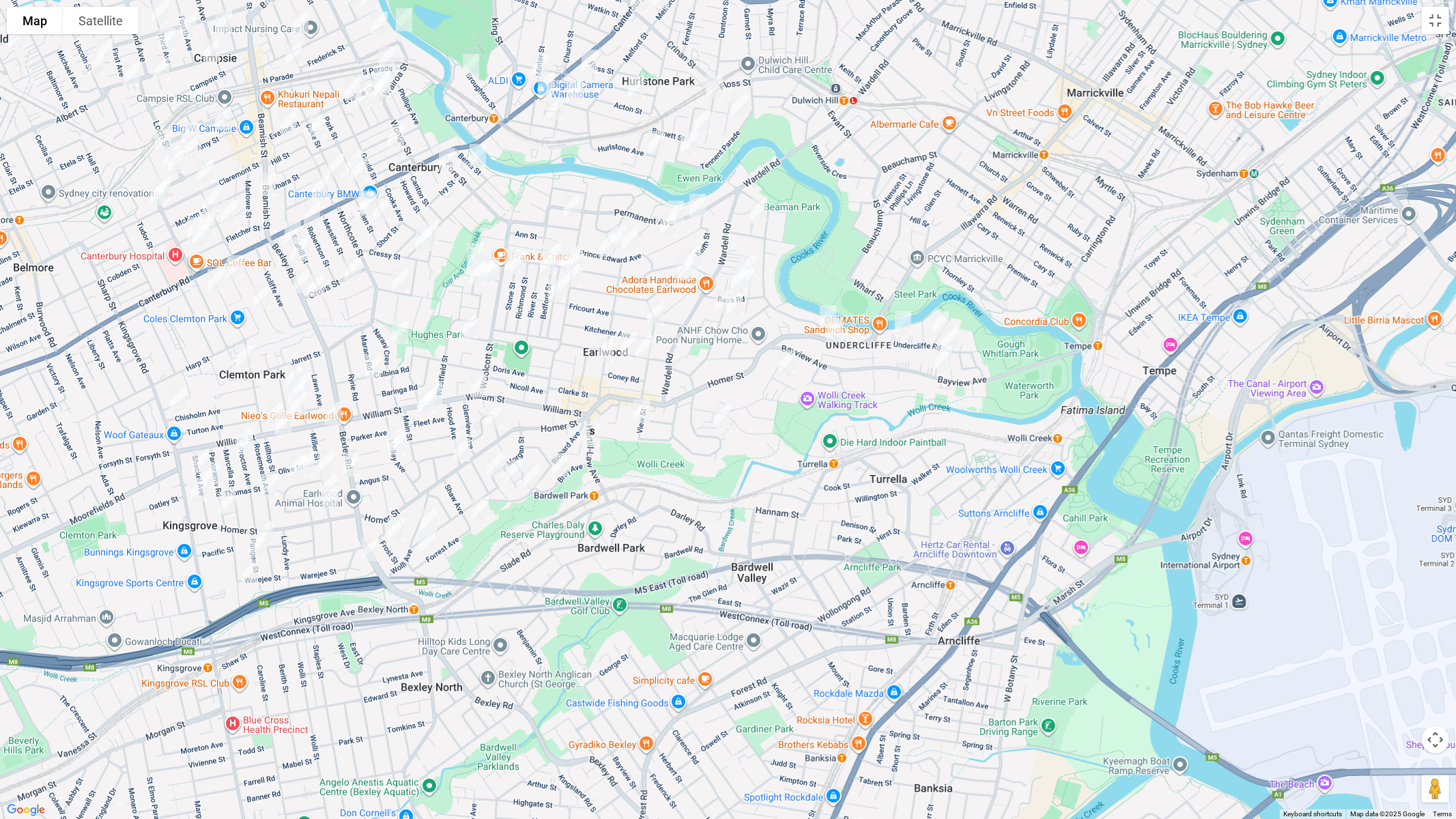
click at [822, 307] on img "53 Homer Street, EARLWOOD NSW 2206" at bounding box center [827, 317] width 27 height 34
click at [831, 331] on img "62 Homer Street, EARLWOOD NSW 2206" at bounding box center [834, 330] width 27 height 34
click at [943, 362] on img "47A Bayview Avenue, EARLWOOD NSW 2206" at bounding box center [942, 358] width 27 height 34
click at [458, 448] on img "495 Homer Street, EARLWOOD NSW 2206" at bounding box center [462, 449] width 27 height 34
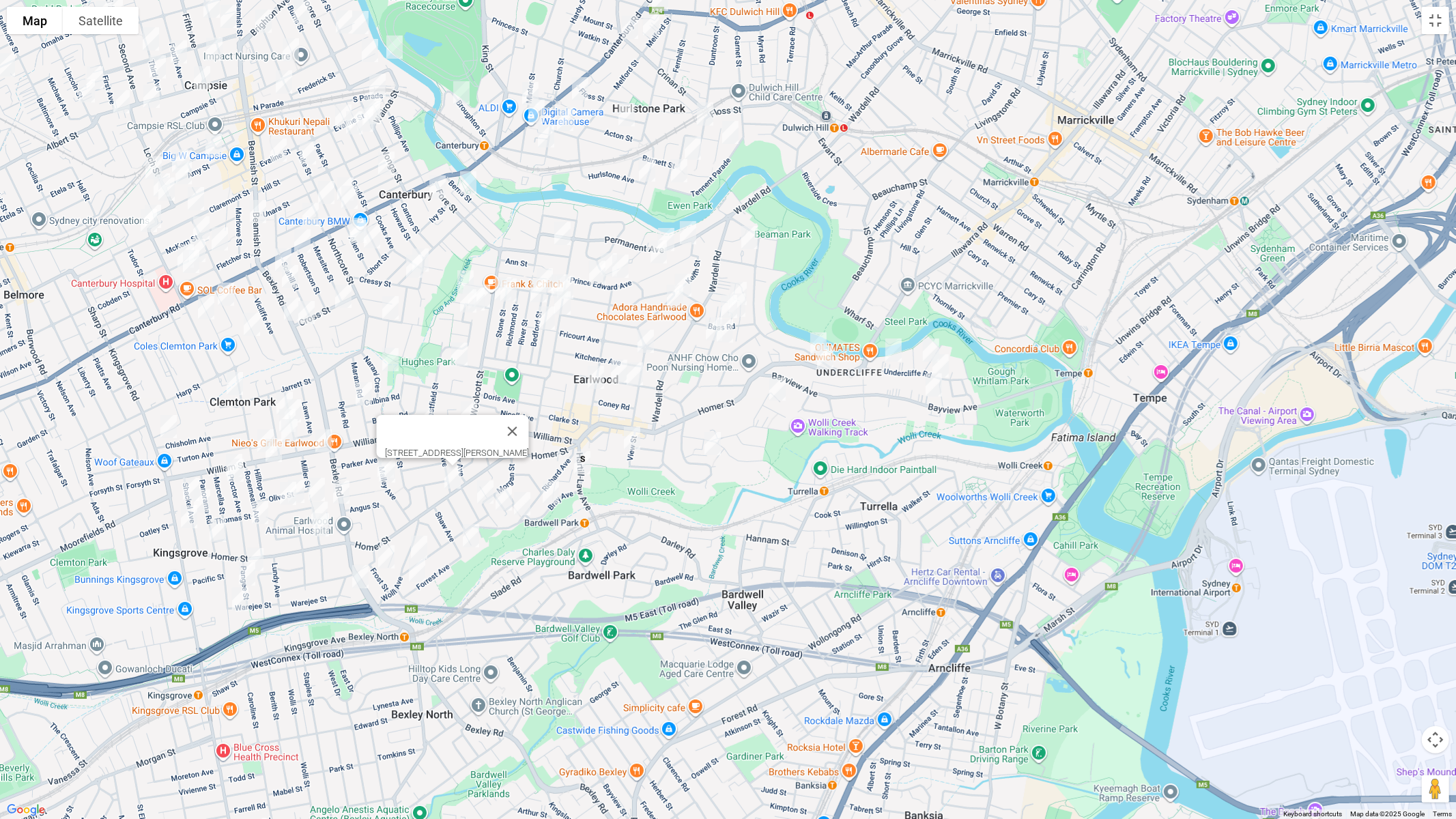
drag, startPoint x: 626, startPoint y: 284, endPoint x: 609, endPoint y: 322, distance: 41.6
click at [609, 322] on div "495 Homer Street, EARLWOOD NSW 2206" at bounding box center [728, 410] width 1456 height 819
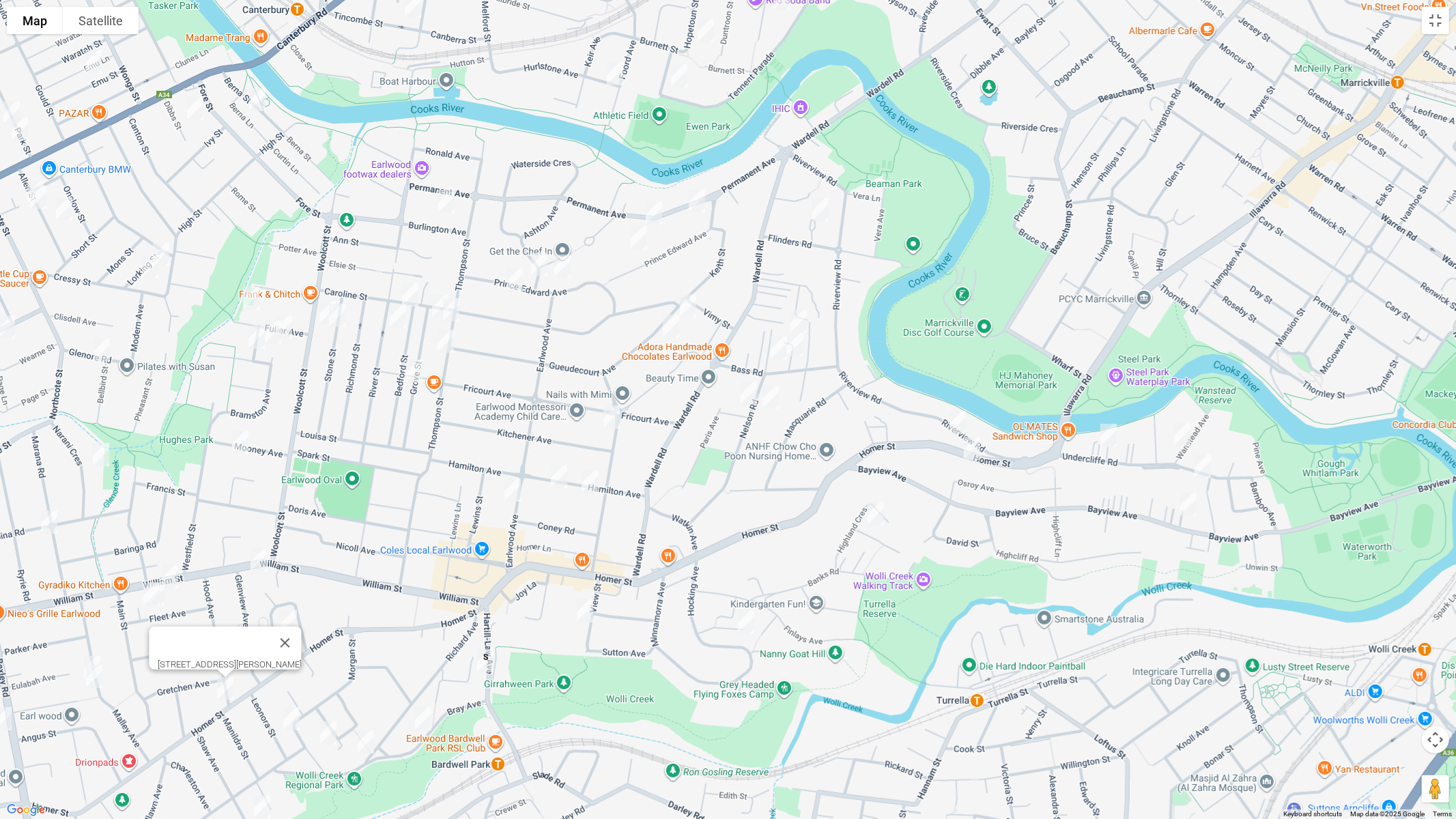
click at [1105, 435] on img "81 Undercliffe Road, EARLWOOD NSW 2206" at bounding box center [1107, 435] width 27 height 34
click at [1180, 435] on img "4 Wanstead Avenue, EARLWOOD NSW 2206" at bounding box center [1181, 434] width 27 height 34
click at [1208, 466] on img "30 Undercliffe Road, EARLWOOD NSW 2206" at bounding box center [1202, 465] width 27 height 34
click at [881, 517] on img "2 Pembrew Crescent, EARLWOOD NSW 2206" at bounding box center [875, 512] width 27 height 34
click at [747, 617] on img "30 Hocking Avenue, EARLWOOD NSW 2206" at bounding box center [745, 621] width 27 height 34
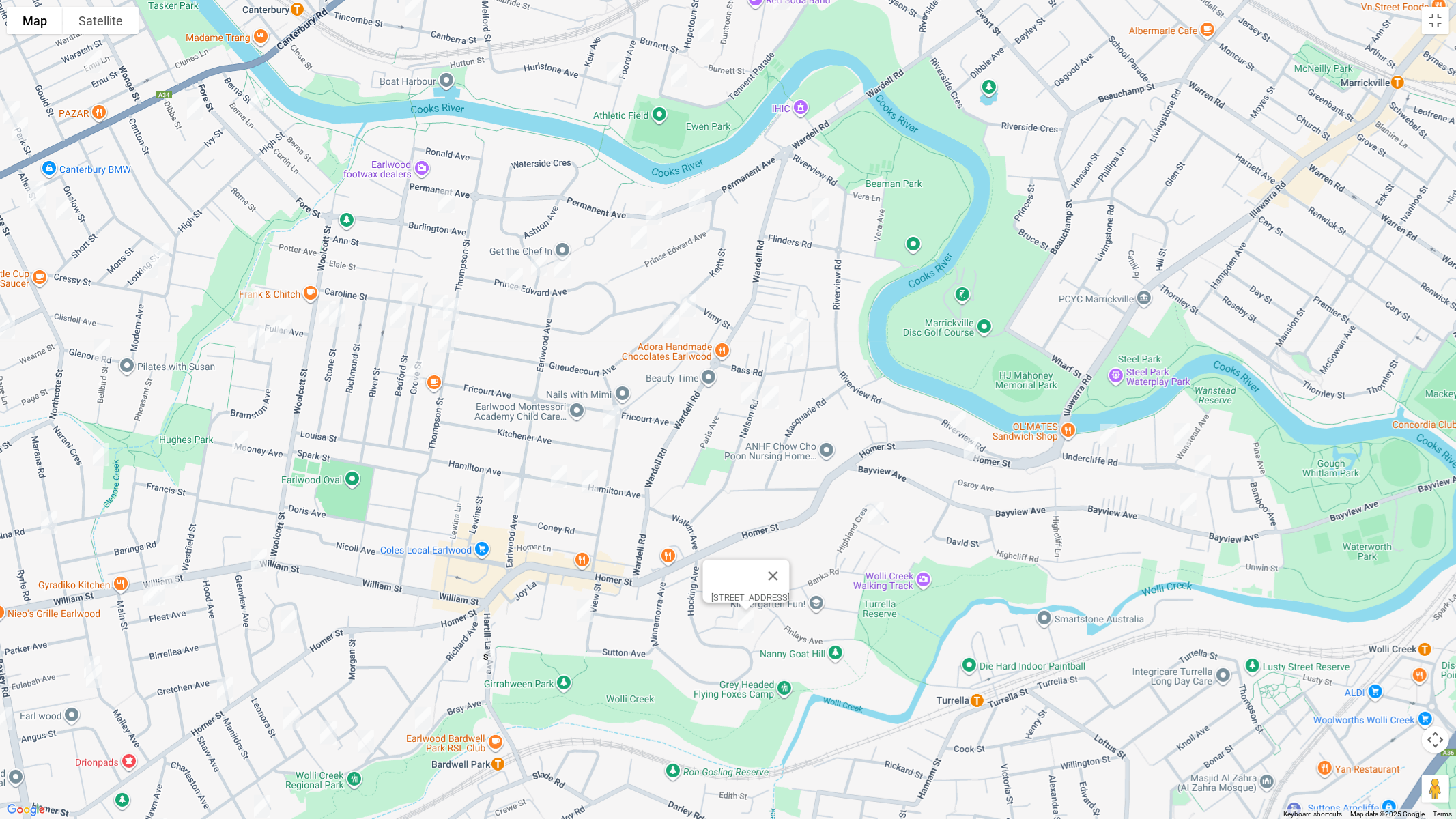
click at [587, 610] on img "13 View Street, EARLWOOD NSW 2206" at bounding box center [585, 610] width 27 height 34
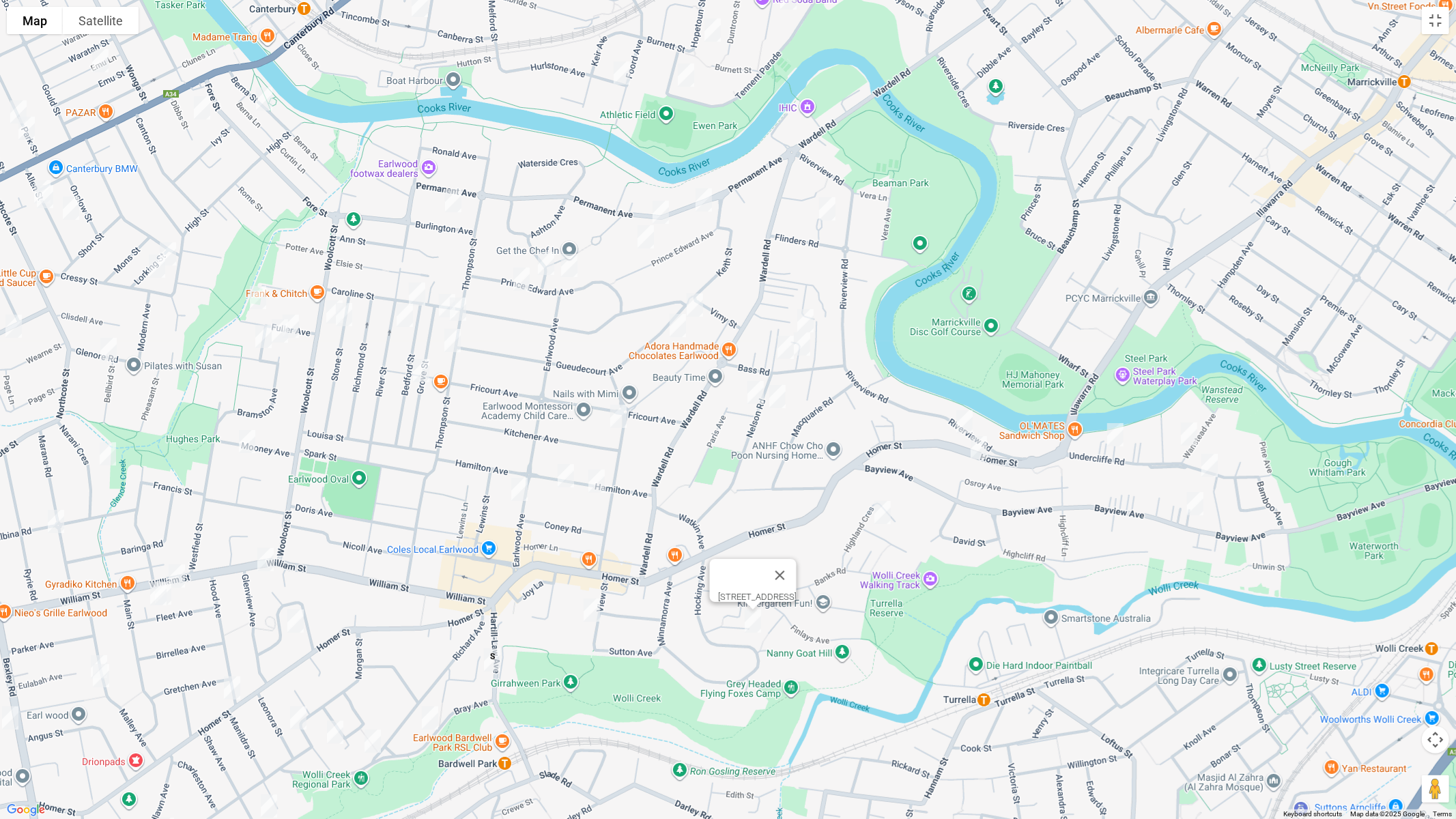
click at [589, 614] on img "13 View Street, EARLWOOD NSW 2206" at bounding box center [591, 609] width 27 height 34
click at [825, 208] on img "19-25 Flinders Road, EARLWOOD NSW 2206" at bounding box center [826, 209] width 27 height 34
click at [806, 313] on img "9 Leonard Crescent, EARLWOOD NSW 2206" at bounding box center [804, 321] width 27 height 34
click at [782, 341] on img "3/17 Bass Road, EARLWOOD NSW 2206" at bounding box center [784, 348] width 27 height 34
click at [806, 354] on img "11A Bass Road, EARLWOOD NSW 2206" at bounding box center [801, 344] width 27 height 34
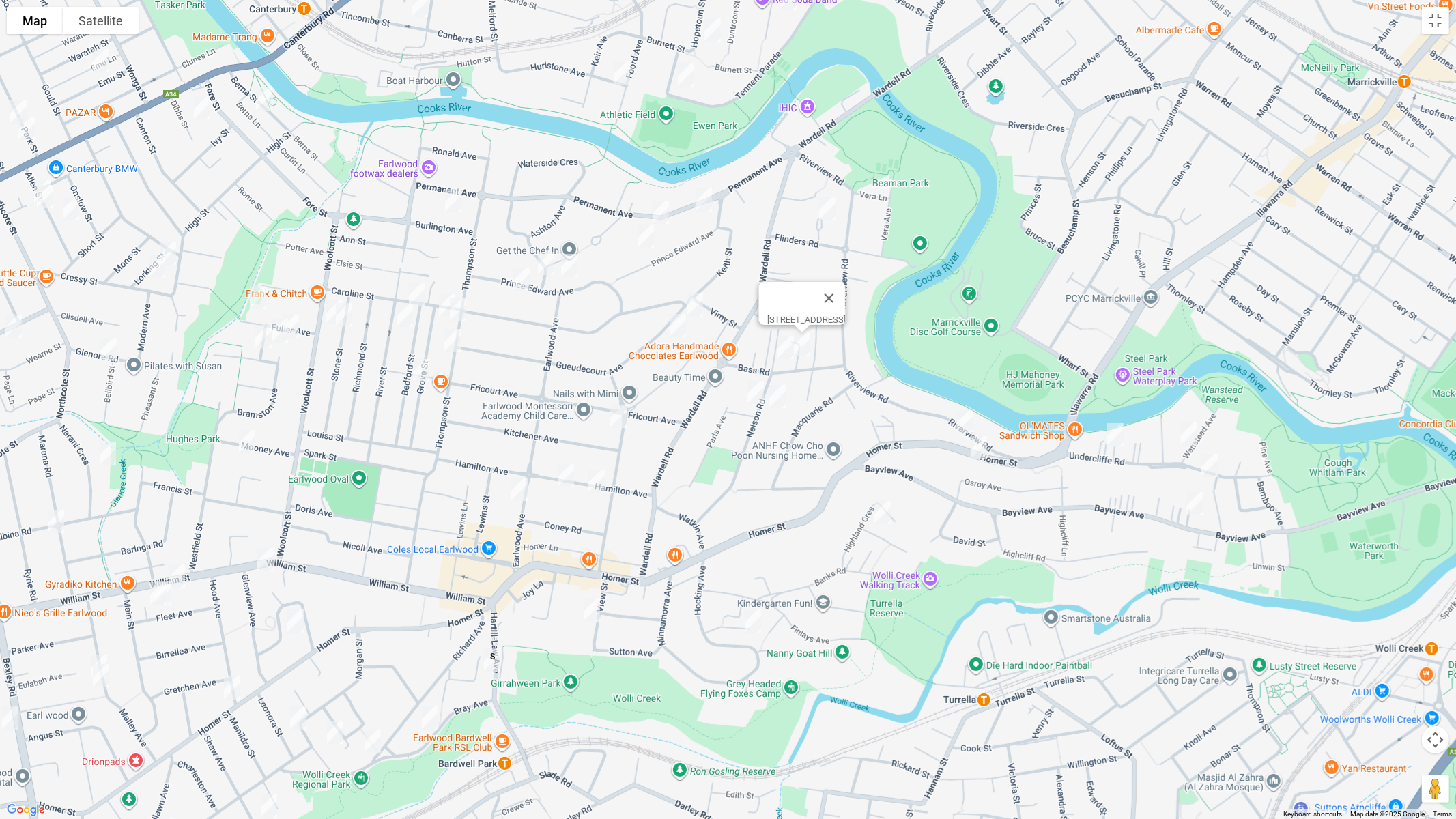
click at [743, 396] on img "17 Nelson Road, EARLWOOD NSW 2206" at bounding box center [754, 393] width 27 height 34
click at [778, 403] on img "6 Nelson Road, EARLWOOD NSW 2206" at bounding box center [776, 397] width 27 height 34
click at [701, 195] on img "28 Permanent Avenue, EARLWOOD NSW 2206" at bounding box center [703, 200] width 27 height 34
click at [665, 204] on img "48 Permanent Avenue, EARLWOOD NSW 2206" at bounding box center [660, 212] width 27 height 34
click at [650, 240] on img "65 Prince Edward Avenue, EARLWOOD NSW 2206" at bounding box center [645, 237] width 27 height 34
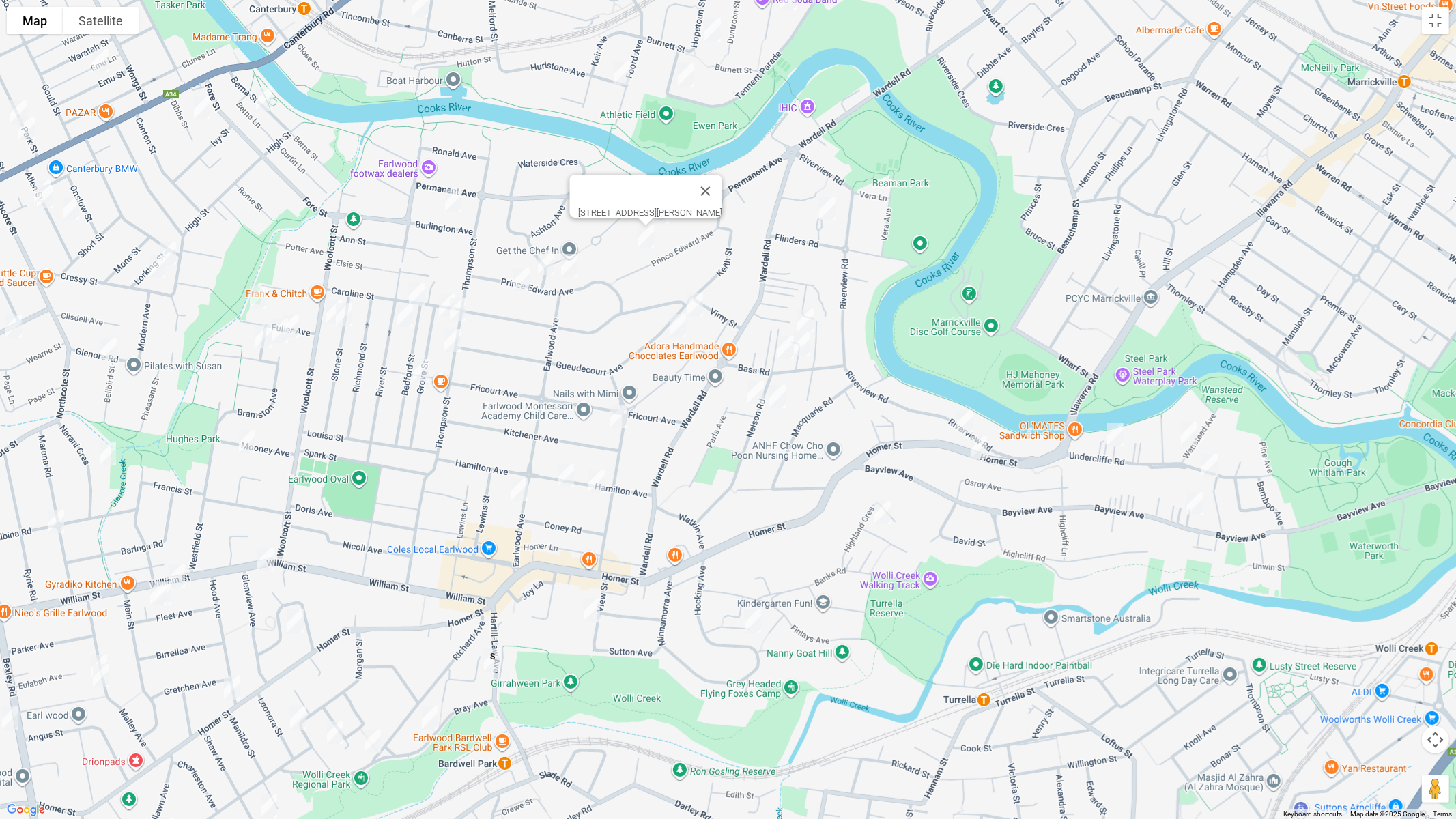
click at [690, 307] on img "8 Gueudecourt Avenue, EARLWOOD NSW 2206" at bounding box center [695, 305] width 27 height 34
click at [673, 328] on img "18 Gueudecourt Avenue, EARLWOOD NSW 2206" at bounding box center [677, 326] width 27 height 34
click at [615, 414] on img "9 Collingwood Avenue, EARLWOOD NSW 2206" at bounding box center [618, 416] width 27 height 34
click at [566, 475] on img "36 Hamilton Avenue, EARLWOOD NSW 2206" at bounding box center [565, 475] width 27 height 34
click at [594, 486] on img "24 Hamilton Avenue, EARLWOOD NSW 2206" at bounding box center [596, 480] width 27 height 34
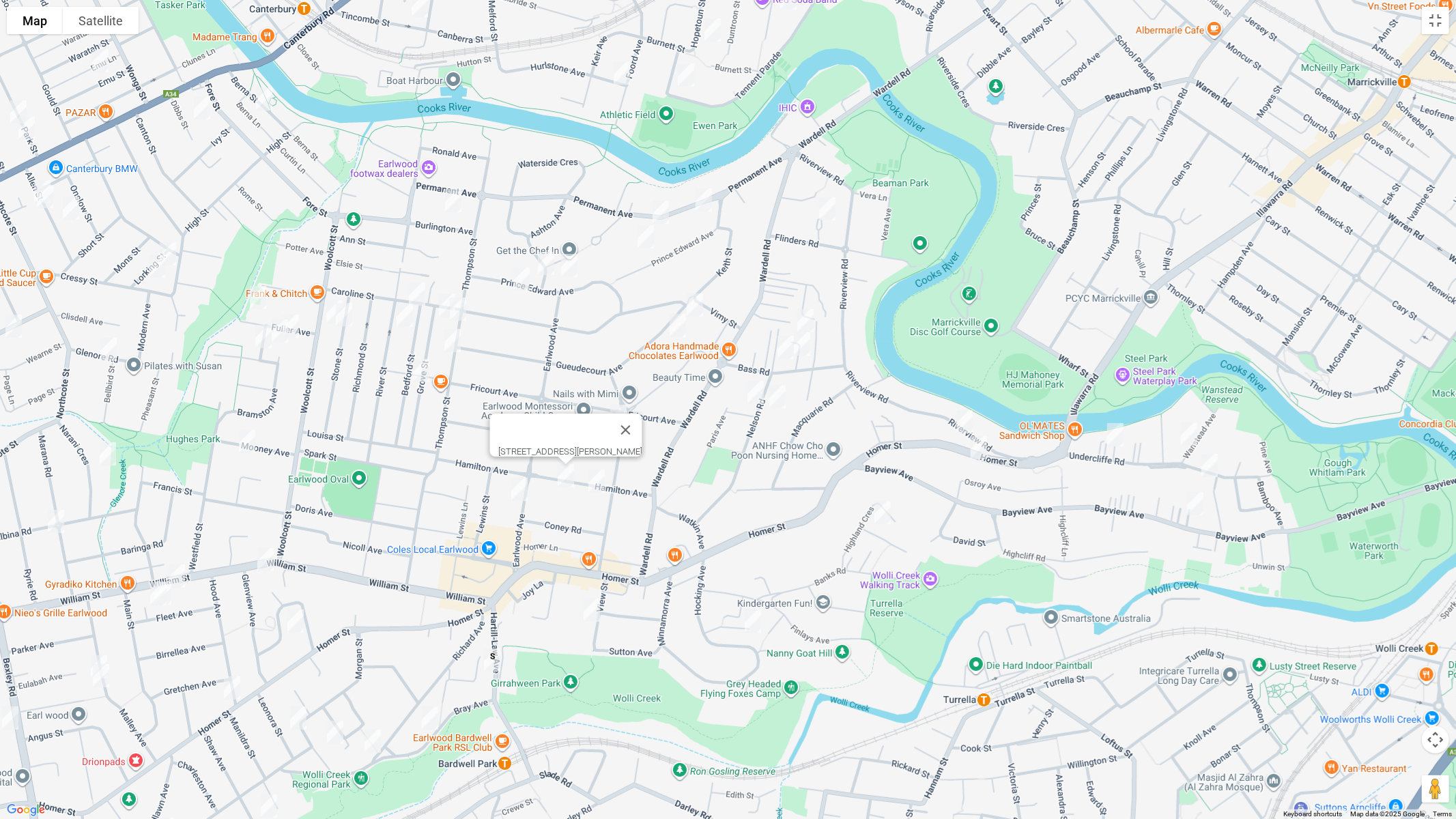
click at [520, 498] on img "49 Earlwood Avenue, EARLWOOD NSW 2206" at bounding box center [519, 489] width 27 height 34
click at [596, 487] on img "24 Hamilton Avenue, EARLWOOD NSW 2206" at bounding box center [596, 480] width 27 height 34
click at [595, 477] on img "24 Hamilton Avenue, EARLWOOD NSW 2206" at bounding box center [596, 480] width 27 height 34
click at [572, 268] on img "97A Prince Edward Avenue, EARLWOOD NSW 2206" at bounding box center [569, 266] width 27 height 34
click at [545, 266] on img "103 Prince Edward Avenue, EARLWOOD NSW 2206" at bounding box center [546, 264] width 27 height 34
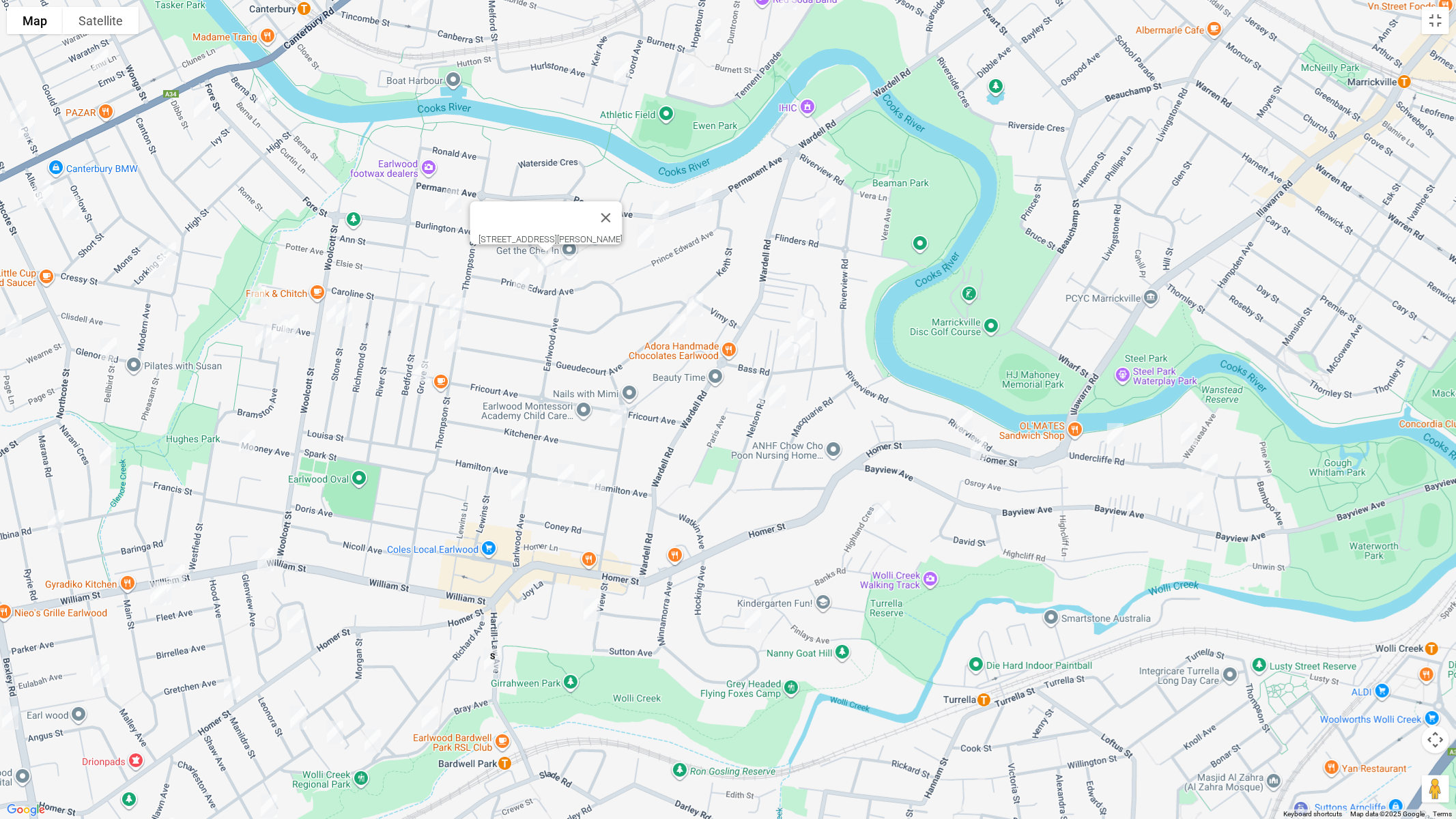
click at [513, 279] on img "116 Prince Edward Avenue, EARLWOOD NSW 2206" at bounding box center [521, 279] width 27 height 34
click at [598, 223] on button "Close" at bounding box center [581, 233] width 33 height 33
click at [458, 206] on img "13 Burlington Avenue, EARLWOOD NSW 2206" at bounding box center [453, 201] width 27 height 34
click at [418, 288] on img "6 Caroline Street, EARLWOOD NSW 2206" at bounding box center [417, 294] width 27 height 34
click at [438, 302] on img "8 Grove Street, EARLWOOD NSW 2206" at bounding box center [447, 306] width 27 height 34
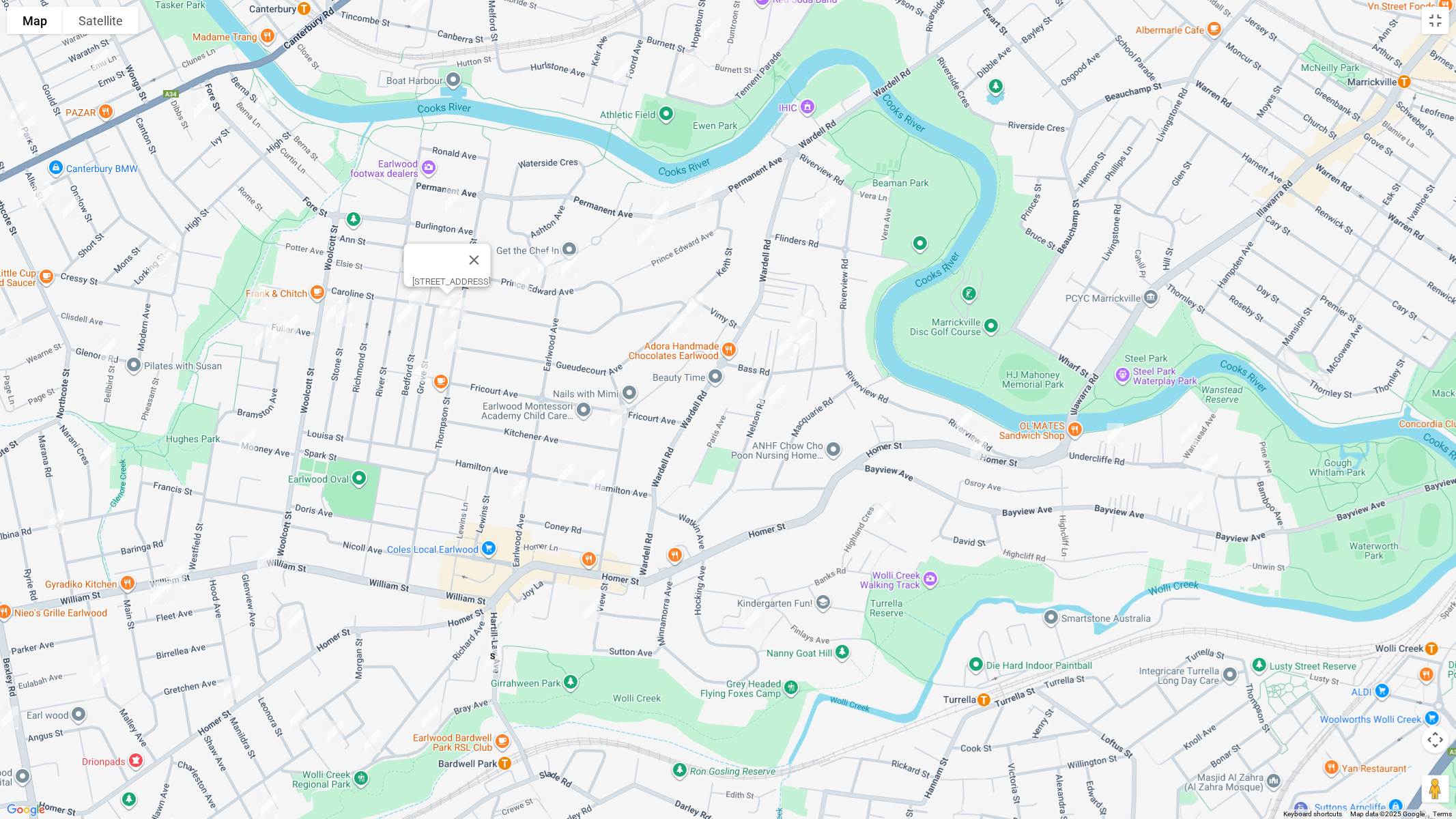
click at [463, 311] on img "35 Thompson Street, EARLWOOD NSW 2206" at bounding box center [458, 309] width 27 height 34
click at [452, 344] on img "57 Thompson Street, EARLWOOD NSW 2206" at bounding box center [452, 341] width 27 height 34
drag, startPoint x: 420, startPoint y: 376, endPoint x: 460, endPoint y: 363, distance: 42.1
click at [420, 376] on img "48 Bedford Street, EARLWOOD NSW 2206" at bounding box center [421, 371] width 27 height 34
click at [464, 316] on button "Close" at bounding box center [448, 325] width 33 height 33
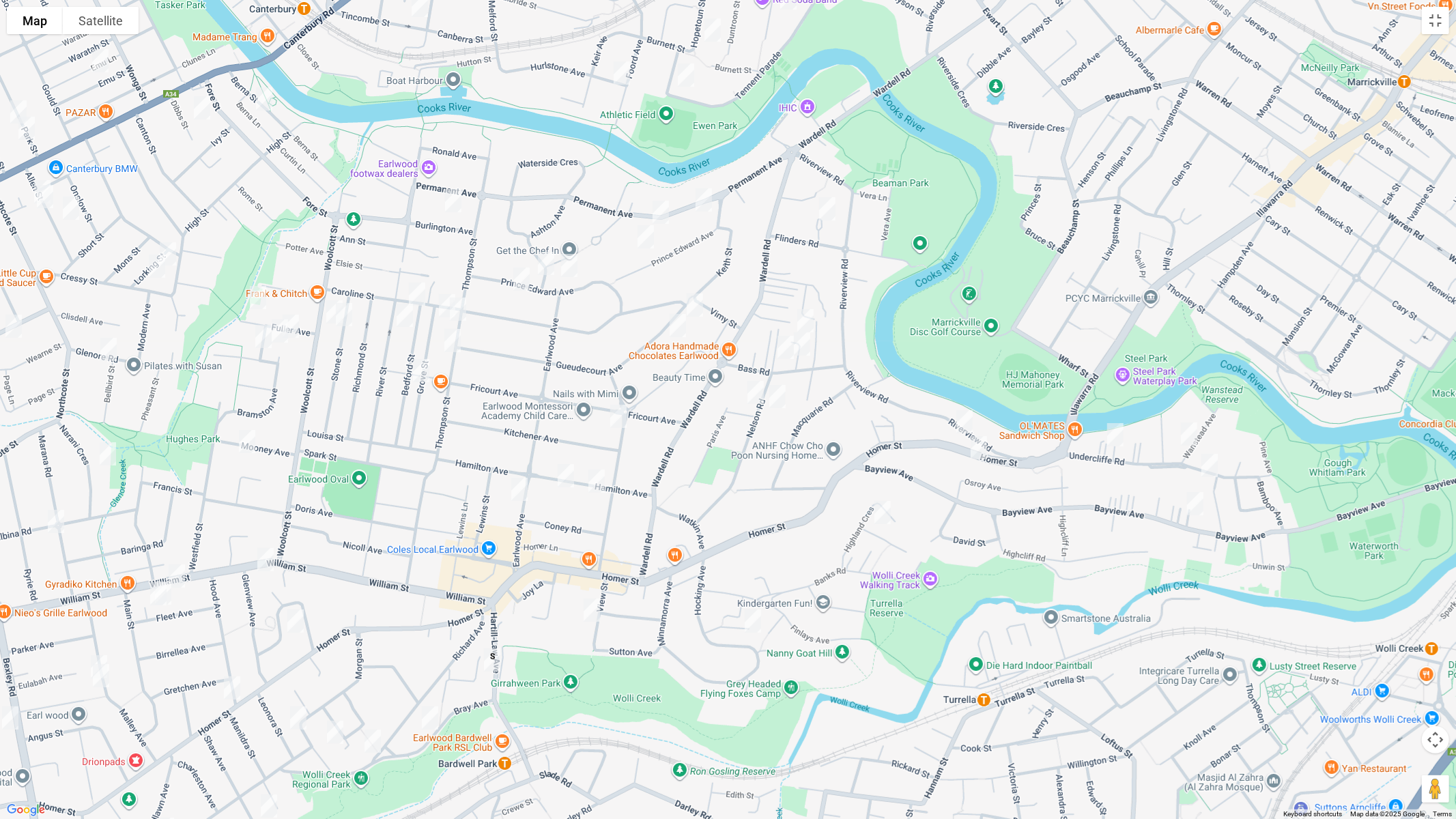
click at [406, 314] on img "26 River Street, EARLWOOD NSW 2206" at bounding box center [404, 315] width 27 height 34
click at [324, 308] on img "70 Woolcott Street, EARLWOOD NSW 2206" at bounding box center [334, 312] width 27 height 34
click at [350, 320] on img "23 Stone Street, EARLWOOD NSW 2206" at bounding box center [344, 315] width 27 height 34
click at [255, 305] on img "23 Fuller Avenue, EARLWOOD NSW 2206" at bounding box center [257, 298] width 27 height 34
click at [300, 316] on img "14 Fuller Avenue, EARLWOOD NSW 2206" at bounding box center [290, 326] width 27 height 34
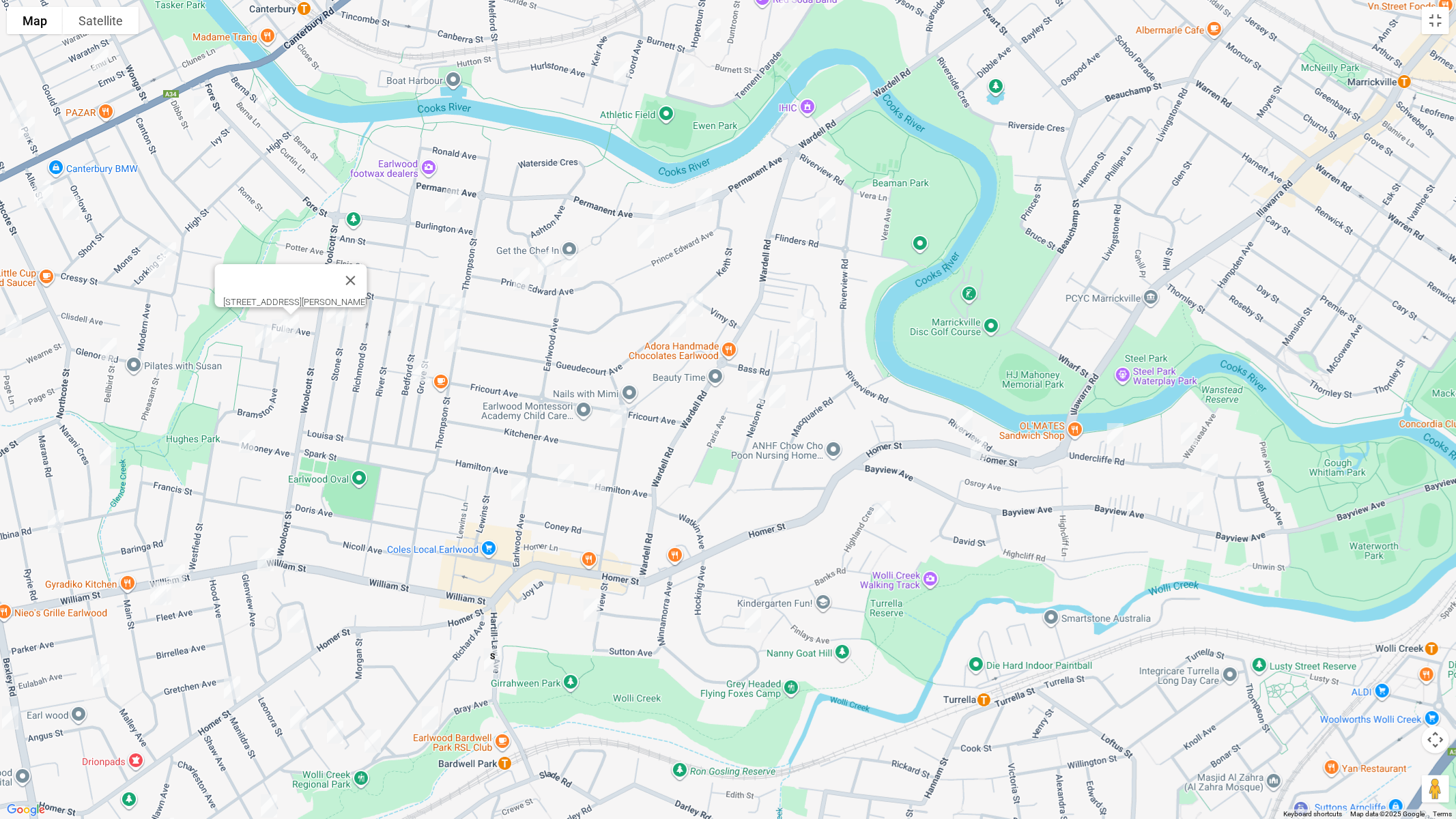
click at [281, 333] on img "4 The Entrance, EARLWOOD NSW 2206" at bounding box center [279, 331] width 27 height 34
drag, startPoint x: 251, startPoint y: 335, endPoint x: 260, endPoint y: 335, distance: 9.0
click at [258, 335] on img "7 McGrath Avenue, EARLWOOD NSW 2206" at bounding box center [263, 337] width 27 height 34
click at [260, 335] on img "7 McGrath Avenue, EARLWOOD NSW 2206" at bounding box center [263, 337] width 27 height 34
click at [249, 442] on img "20 Mooney Avenue, EARLWOOD NSW 2206" at bounding box center [247, 441] width 27 height 34
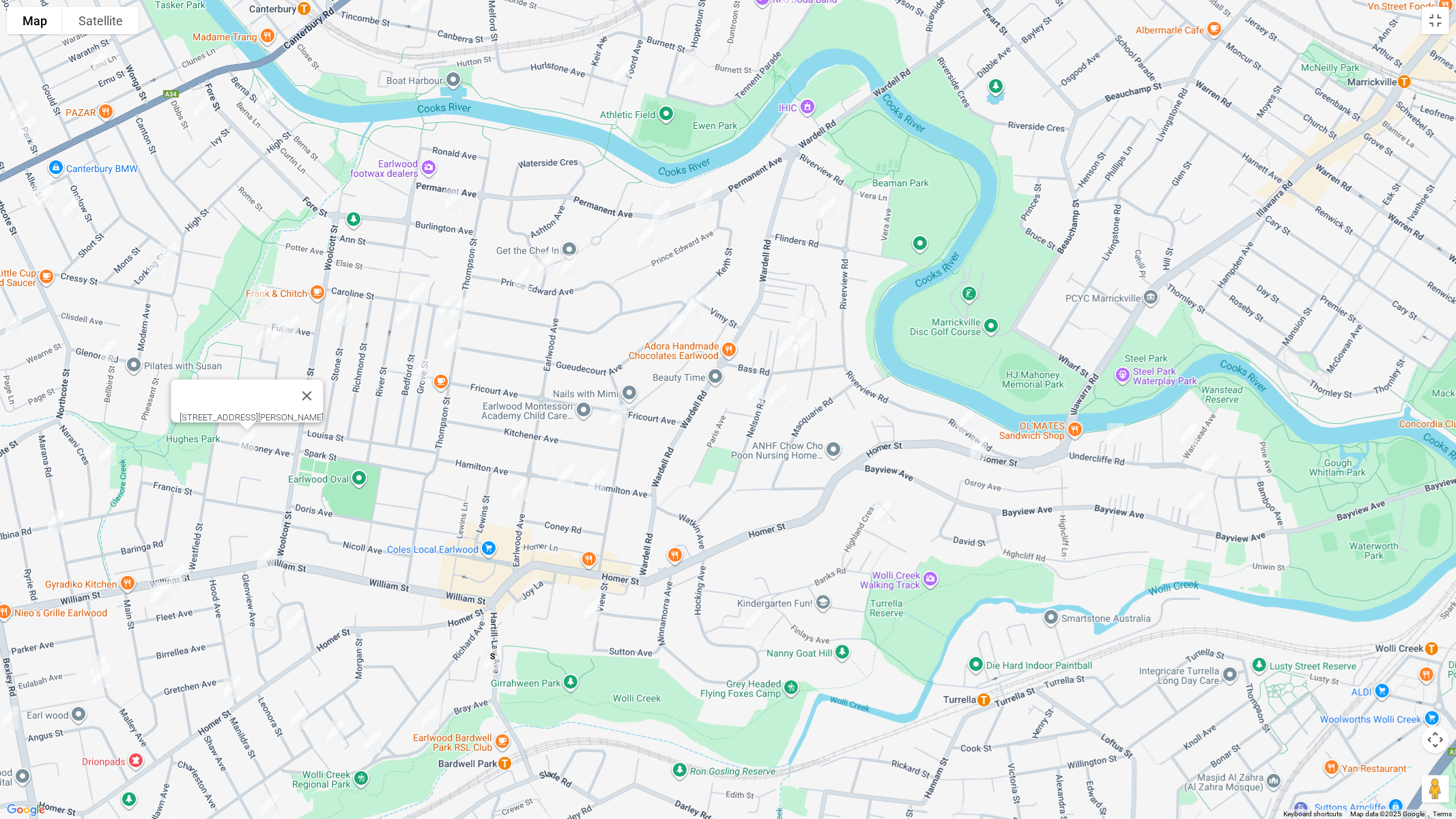
click at [264, 559] on img "98 William Street, EARLWOOD NSW 2206" at bounding box center [265, 559] width 27 height 34
click at [296, 621] on img "28 Schofield Avenue, EARLWOOD NSW 2206" at bounding box center [295, 620] width 27 height 34
drag, startPoint x: 471, startPoint y: 522, endPoint x: 553, endPoint y: 425, distance: 127.0
click at [575, 413] on div "[STREET_ADDRESS][PERSON_NAME]" at bounding box center [728, 410] width 1456 height 819
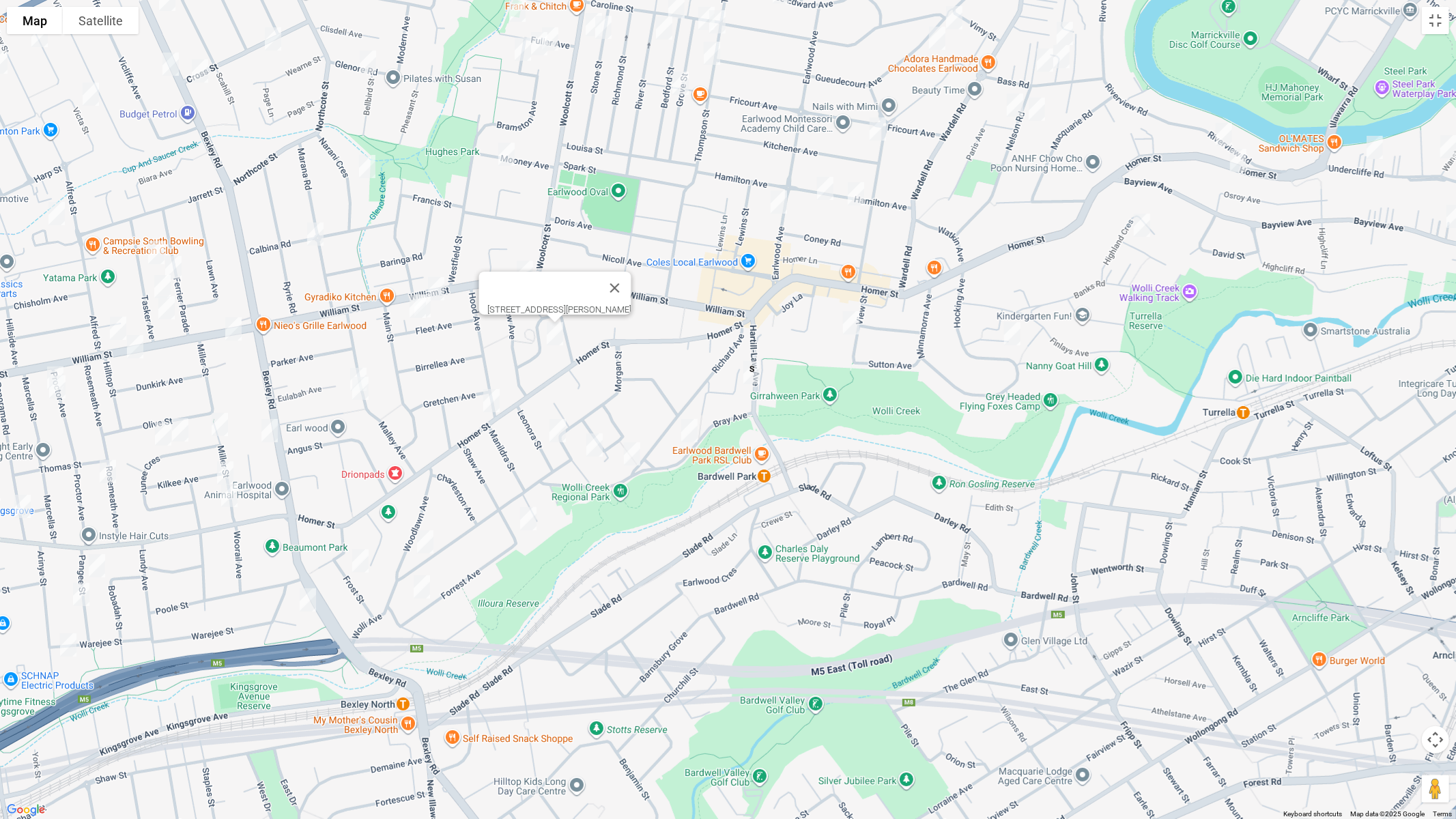
drag, startPoint x: 471, startPoint y: 462, endPoint x: 729, endPoint y: 176, distance: 385.2
click at [729, 176] on div "[STREET_ADDRESS][PERSON_NAME]" at bounding box center [728, 410] width 1456 height 819
click at [692, 433] on img "23 Bray Avenue, EARLWOOD NSW 2206" at bounding box center [689, 430] width 27 height 34
click at [632, 455] on img "43 Richard Avenue, EARLWOOD NSW 2206" at bounding box center [632, 453] width 27 height 34
click at [596, 445] on img "10 Airedale Avenue, EARLWOOD NSW 2206" at bounding box center [594, 444] width 27 height 34
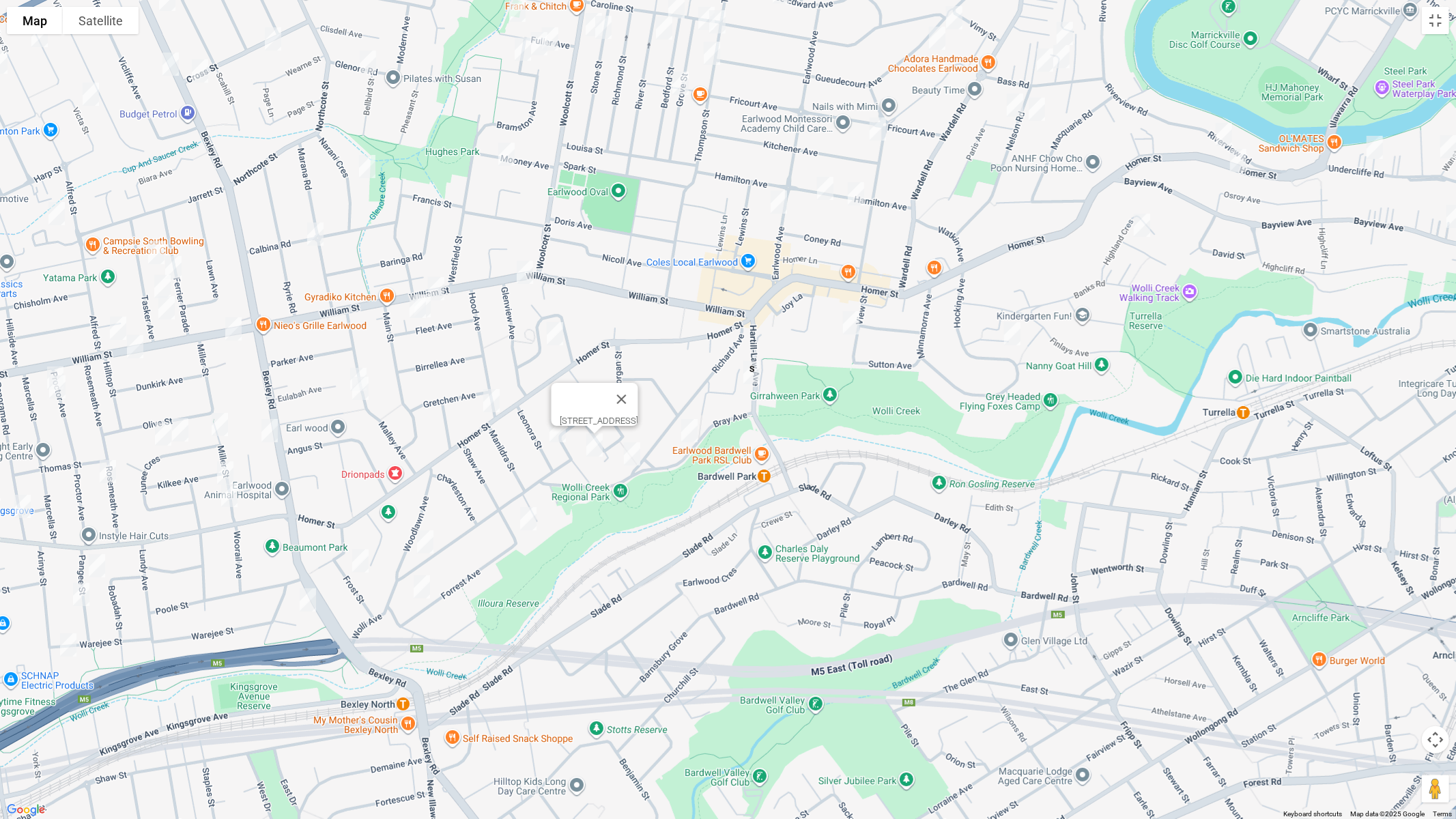
click at [556, 441] on img "28 Leonora Street, EARLWOOD NSW 2206" at bounding box center [557, 430] width 27 height 34
click at [531, 521] on img "36 Shaw Avenue, EARLWOOD NSW 2206" at bounding box center [528, 518] width 27 height 34
click at [434, 286] on img "132 William Street, EARLWOOD NSW 2206" at bounding box center [436, 289] width 27 height 34
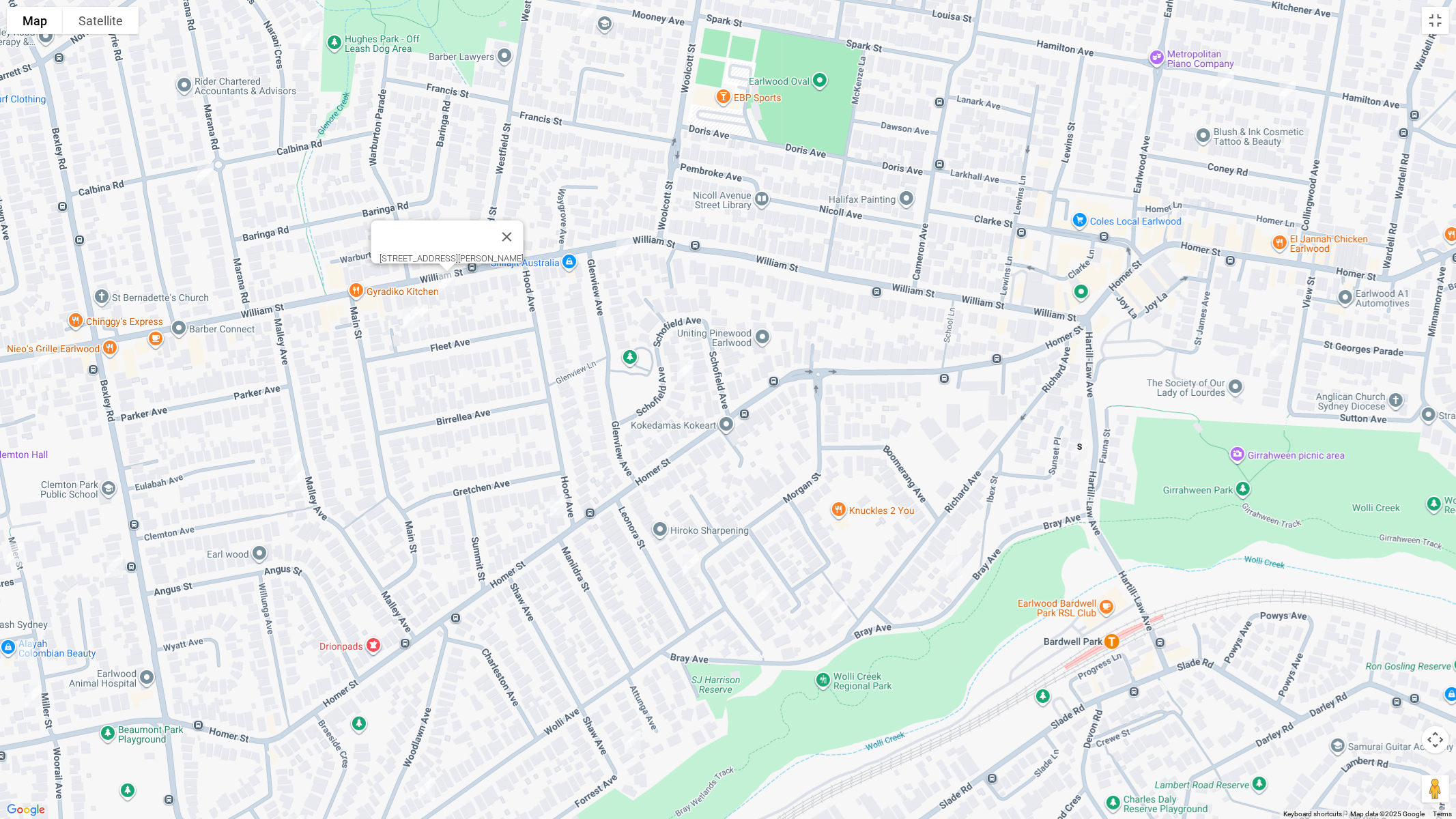
click at [410, 320] on img "29 Fleet Avenue, EARLWOOD NSW 2206" at bounding box center [410, 318] width 27 height 34
click at [430, 315] on img "27 Fleet Avenue, EARLWOOD NSW 2206" at bounding box center [419, 316] width 27 height 34
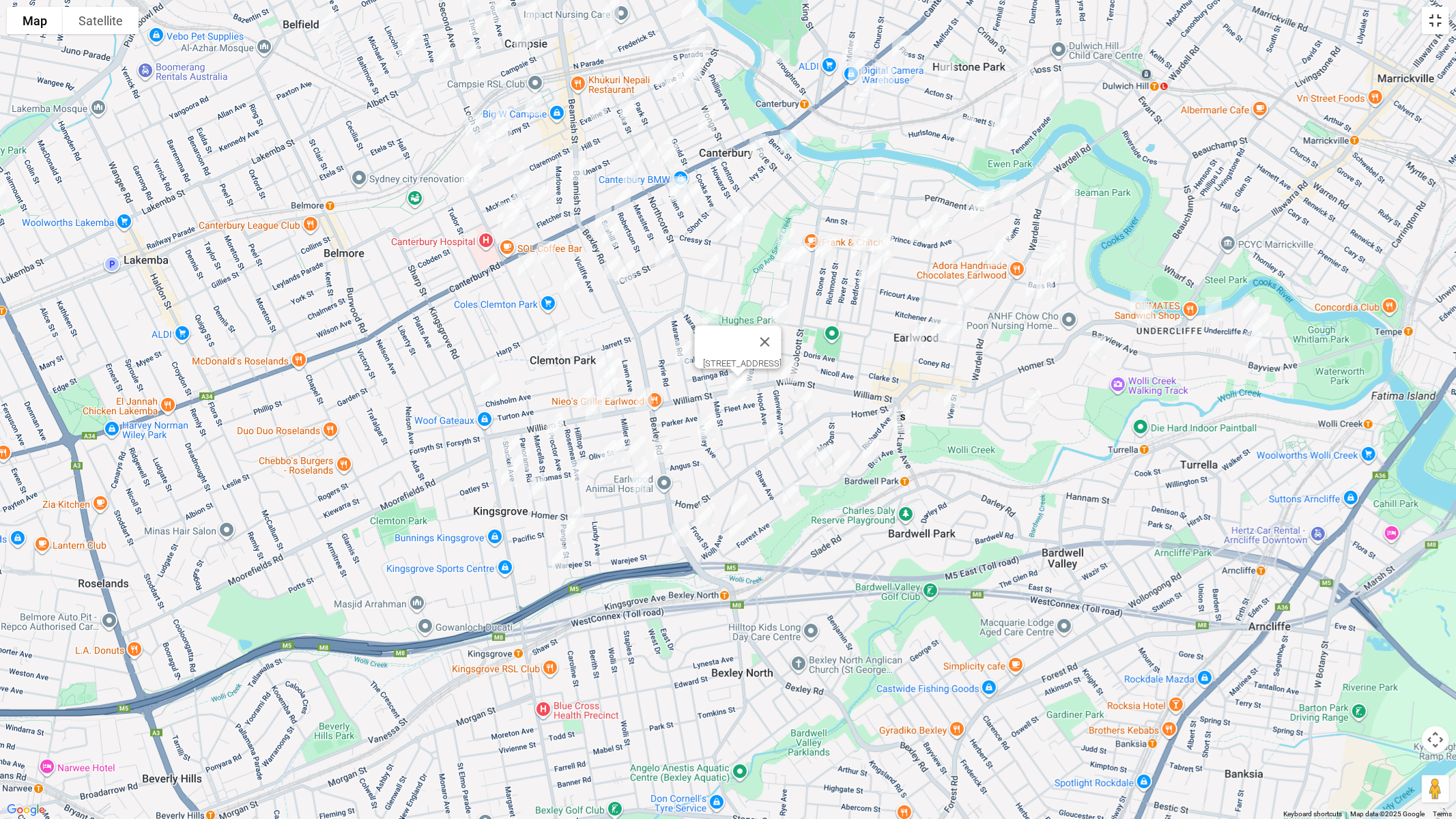
click at [1433, 22] on button "Toggle fullscreen view" at bounding box center [1435, 20] width 27 height 27
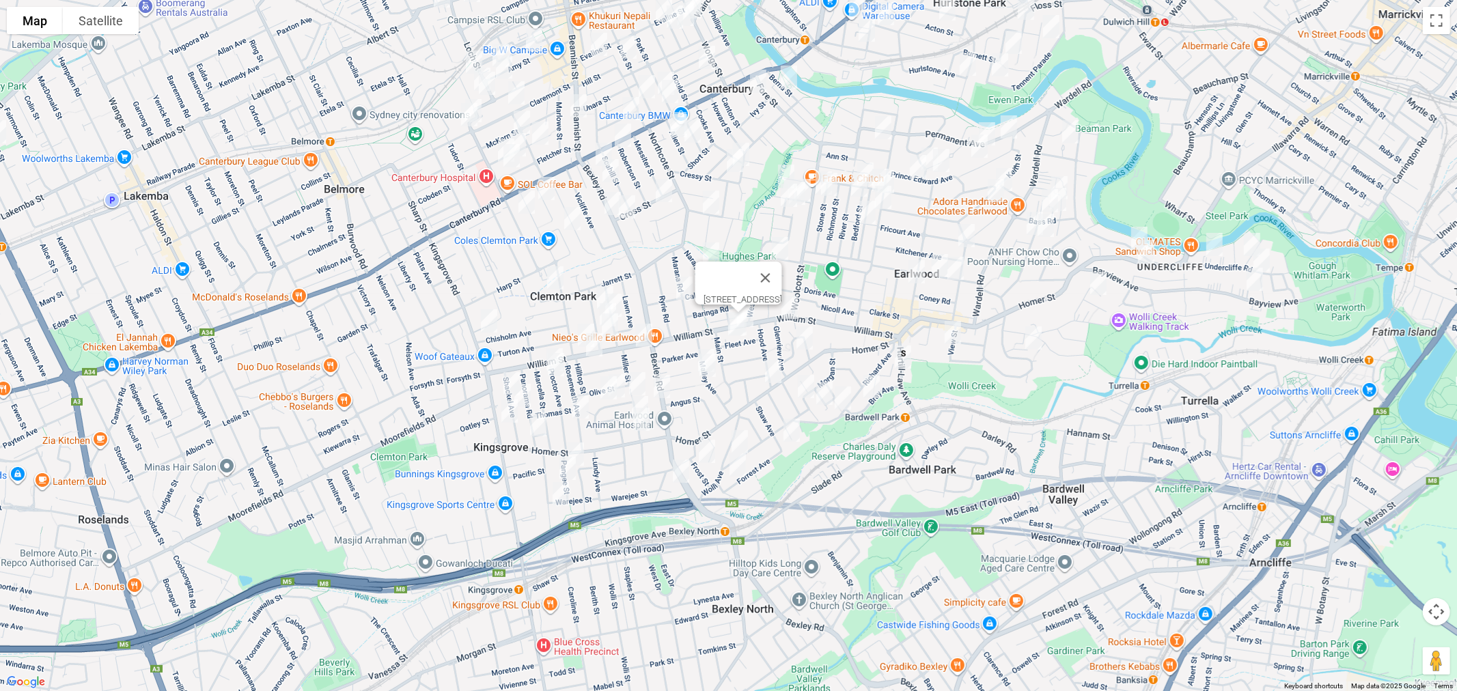
click at [929, 316] on link "Save route" at bounding box center [928, 316] width 75 height 25
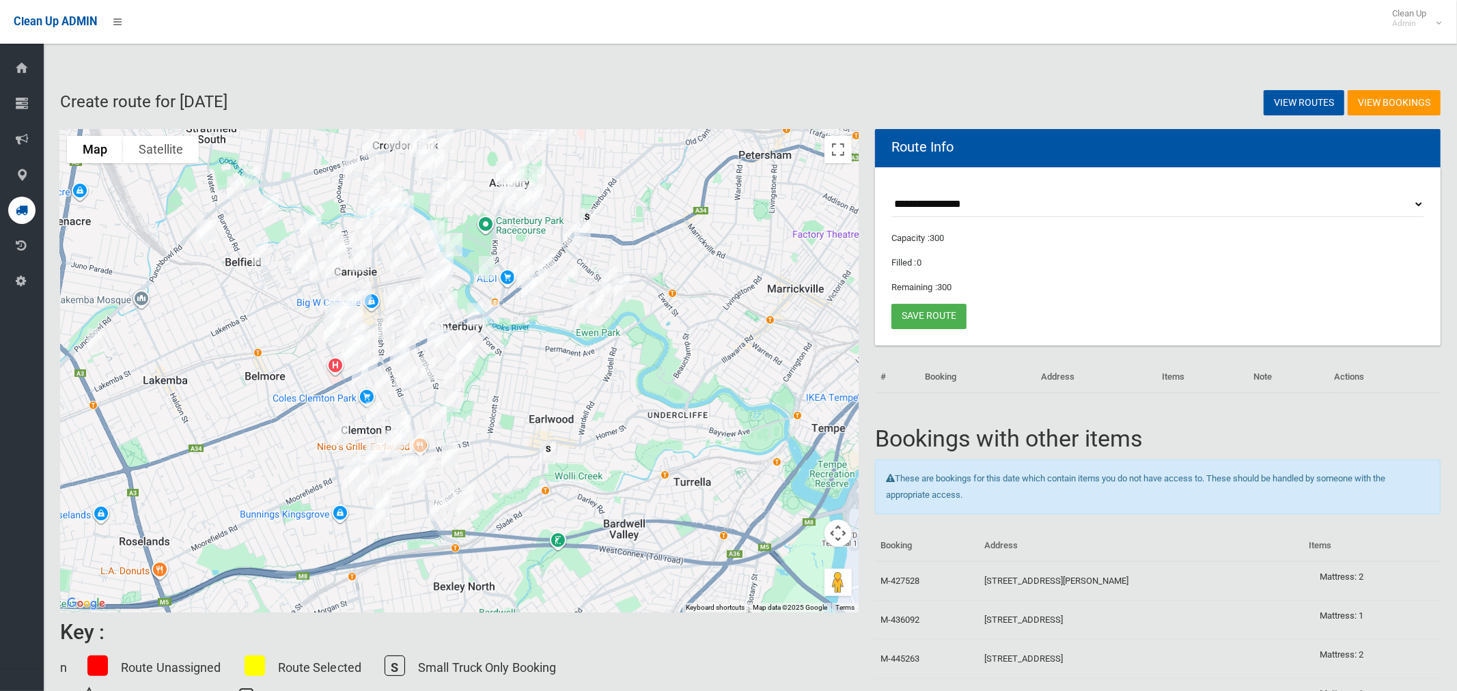
drag, startPoint x: 720, startPoint y: 372, endPoint x: 506, endPoint y: 342, distance: 215.8
click at [506, 342] on div at bounding box center [459, 371] width 798 height 484
click at [593, 212] on img "682-704 New Canterbury Road, HURLSTONE PARK NSW 2193" at bounding box center [586, 221] width 27 height 34
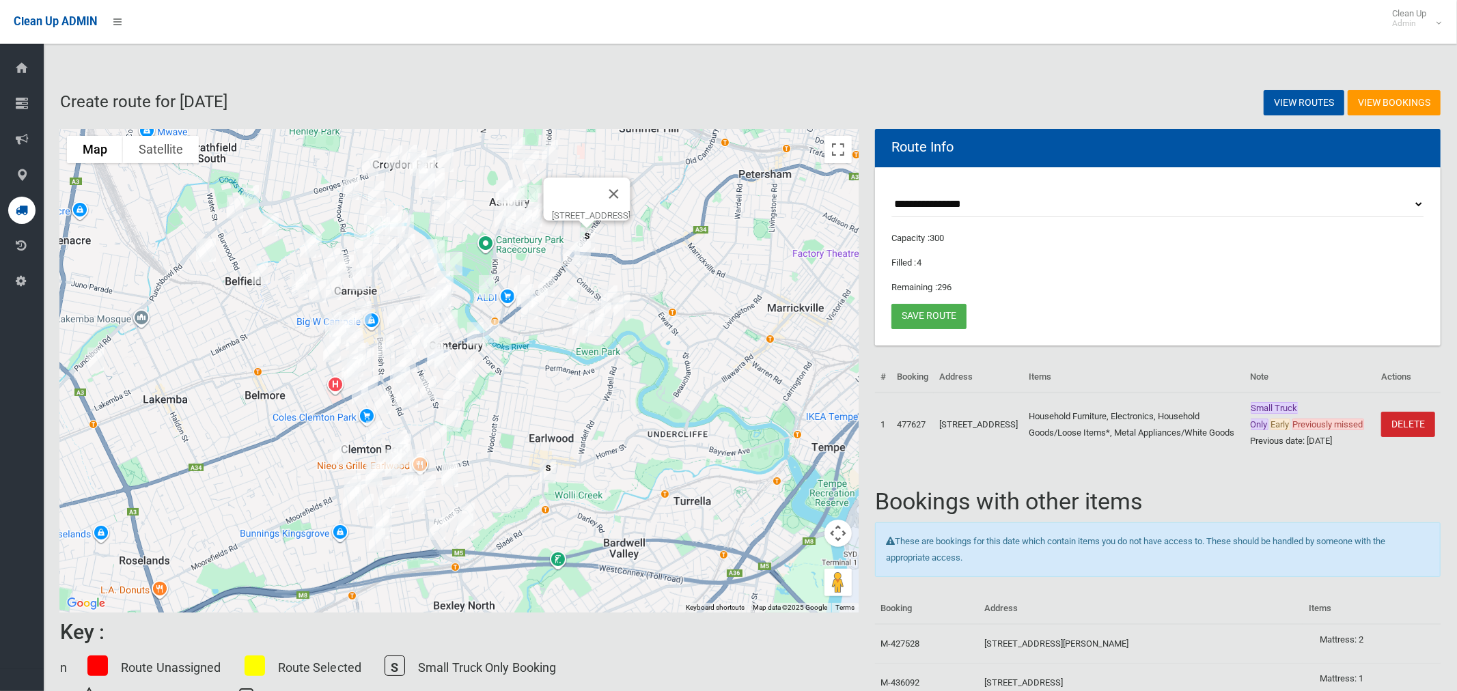
click at [544, 472] on img "15 Hartill Law Avenue, EARLWOOD NSW 2206" at bounding box center [547, 472] width 27 height 34
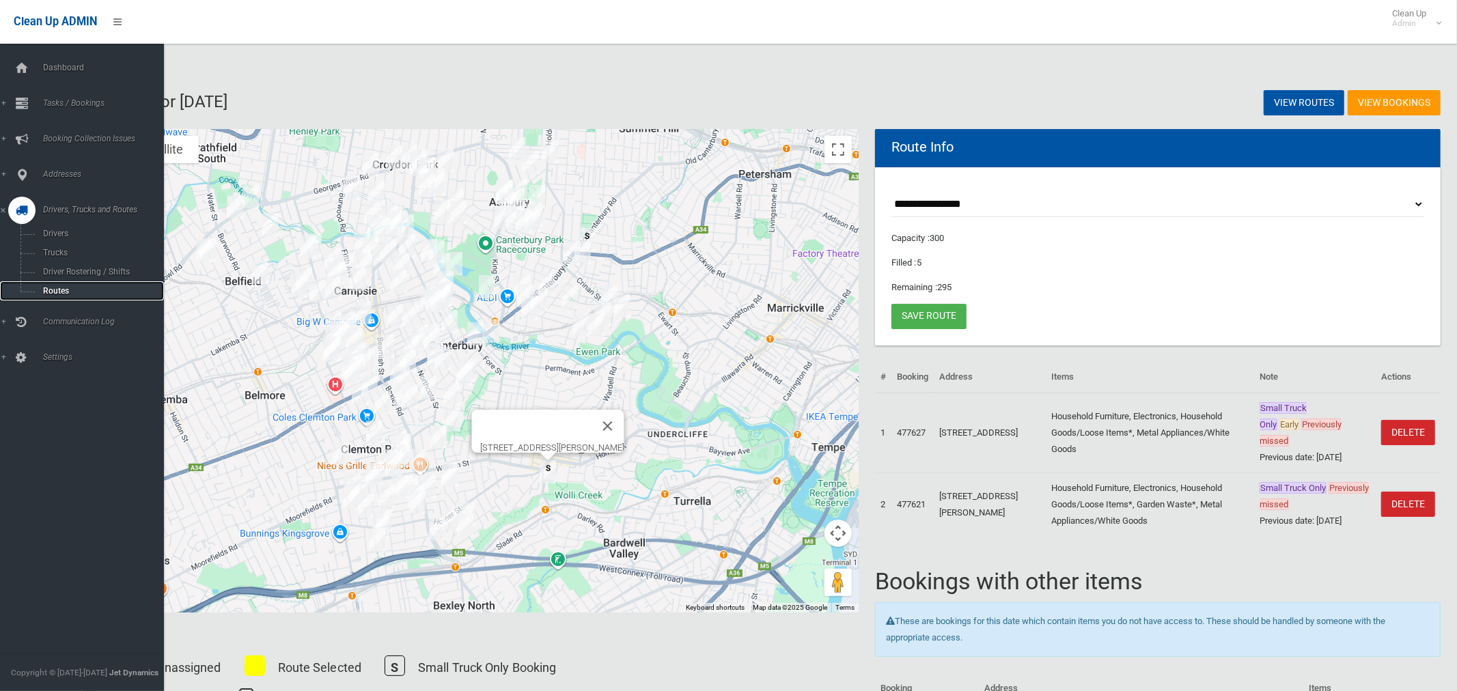
click at [47, 292] on span "Routes" at bounding box center [95, 291] width 113 height 10
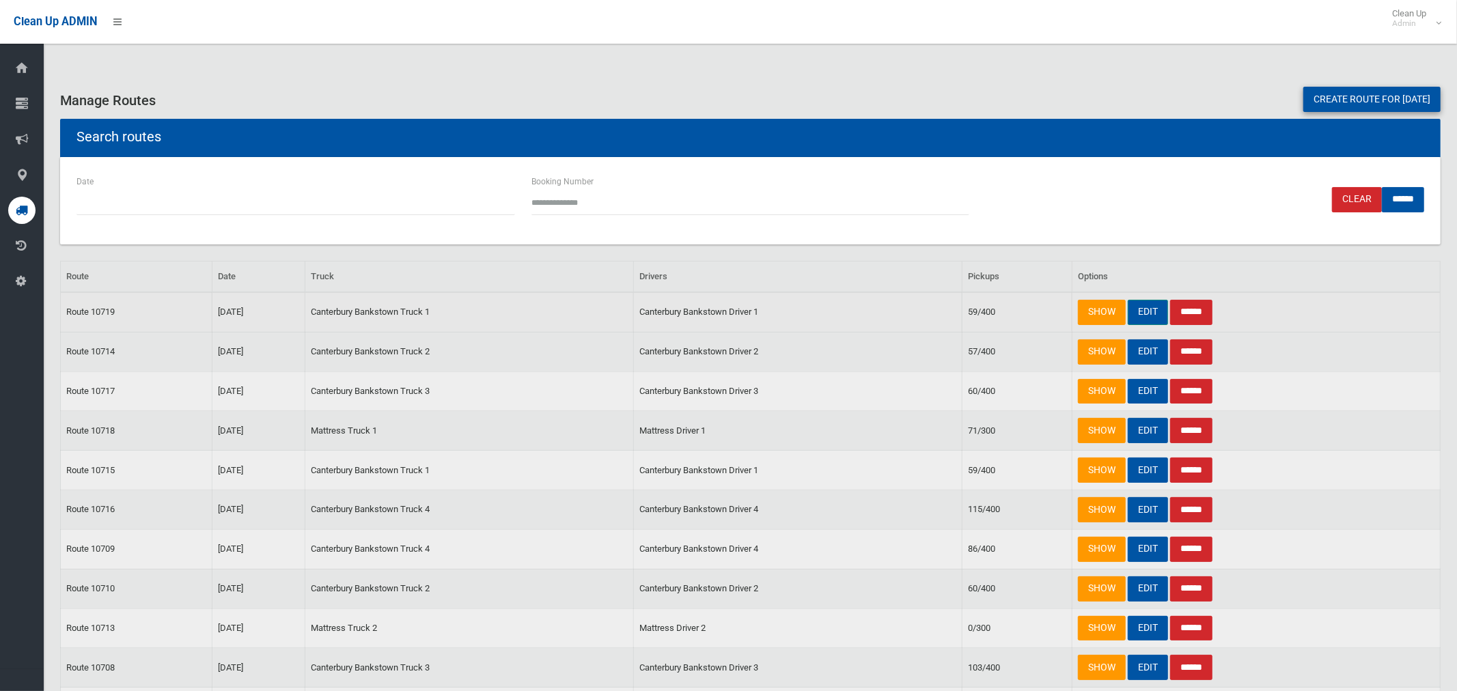
click at [1146, 314] on link "EDIT" at bounding box center [1148, 312] width 40 height 25
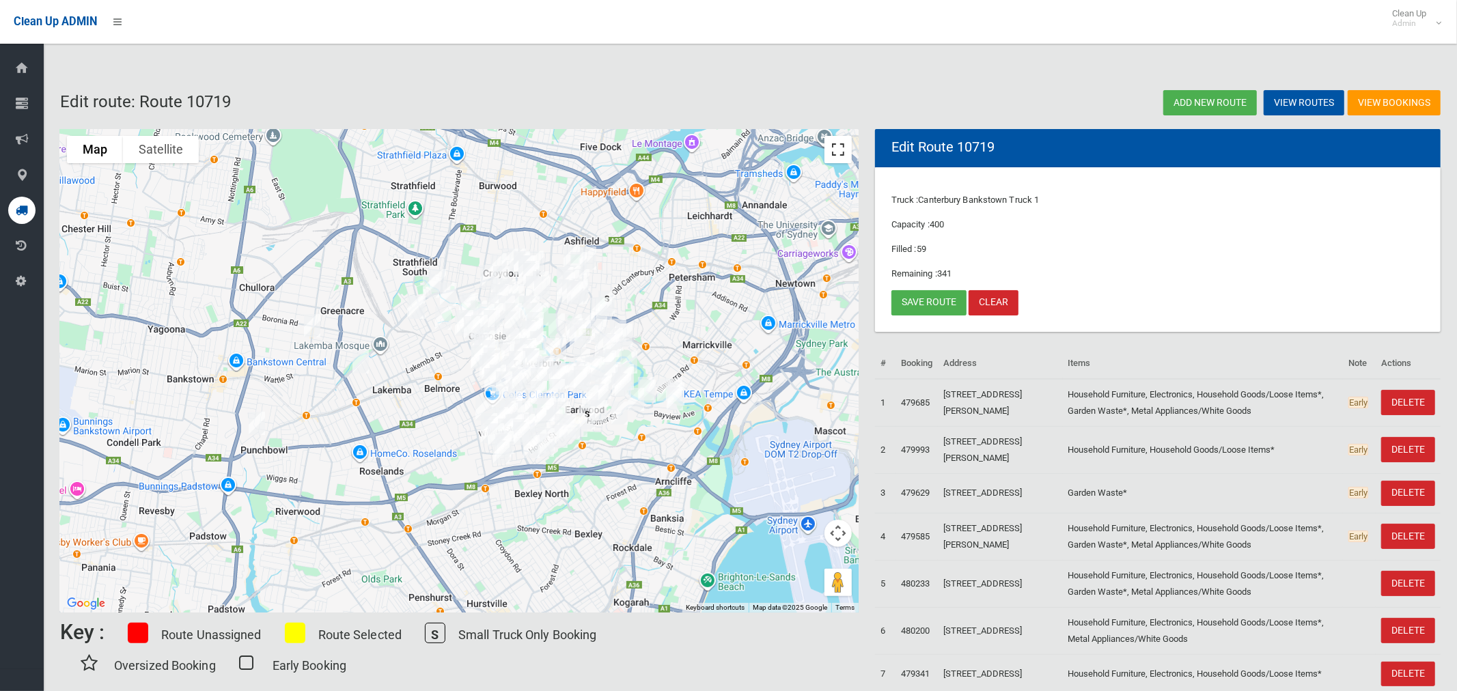
click at [843, 151] on button "Toggle fullscreen view" at bounding box center [837, 149] width 27 height 27
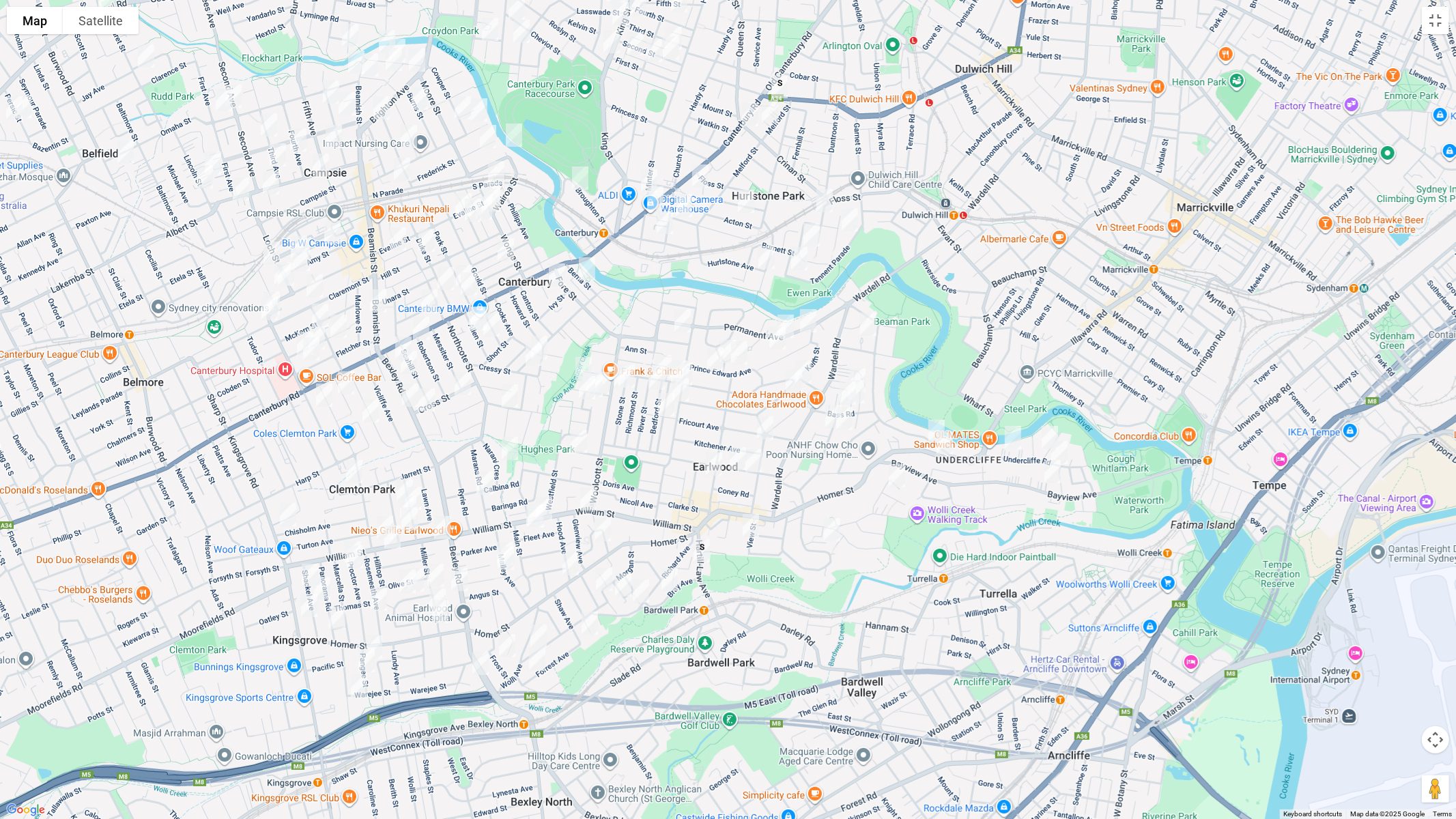
click at [782, 83] on img "682-704 New Canterbury Road, HURLSTONE PARK NSW 2193" at bounding box center [778, 87] width 27 height 34
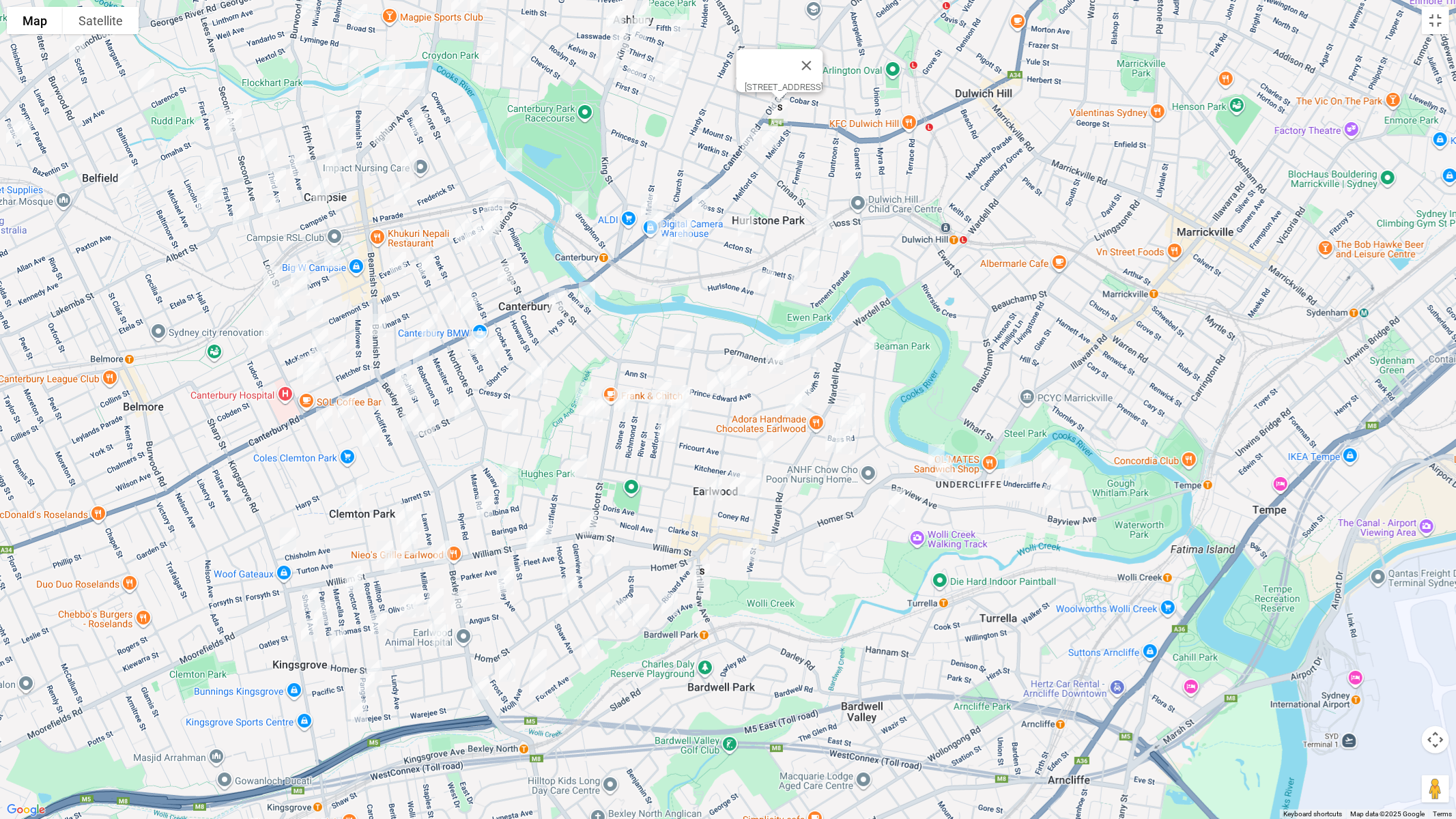
click at [699, 569] on img "15 Hartill Law Avenue, EARLWOOD NSW 2206" at bounding box center [701, 575] width 27 height 34
click at [1439, 25] on button "Toggle fullscreen view" at bounding box center [1435, 20] width 27 height 27
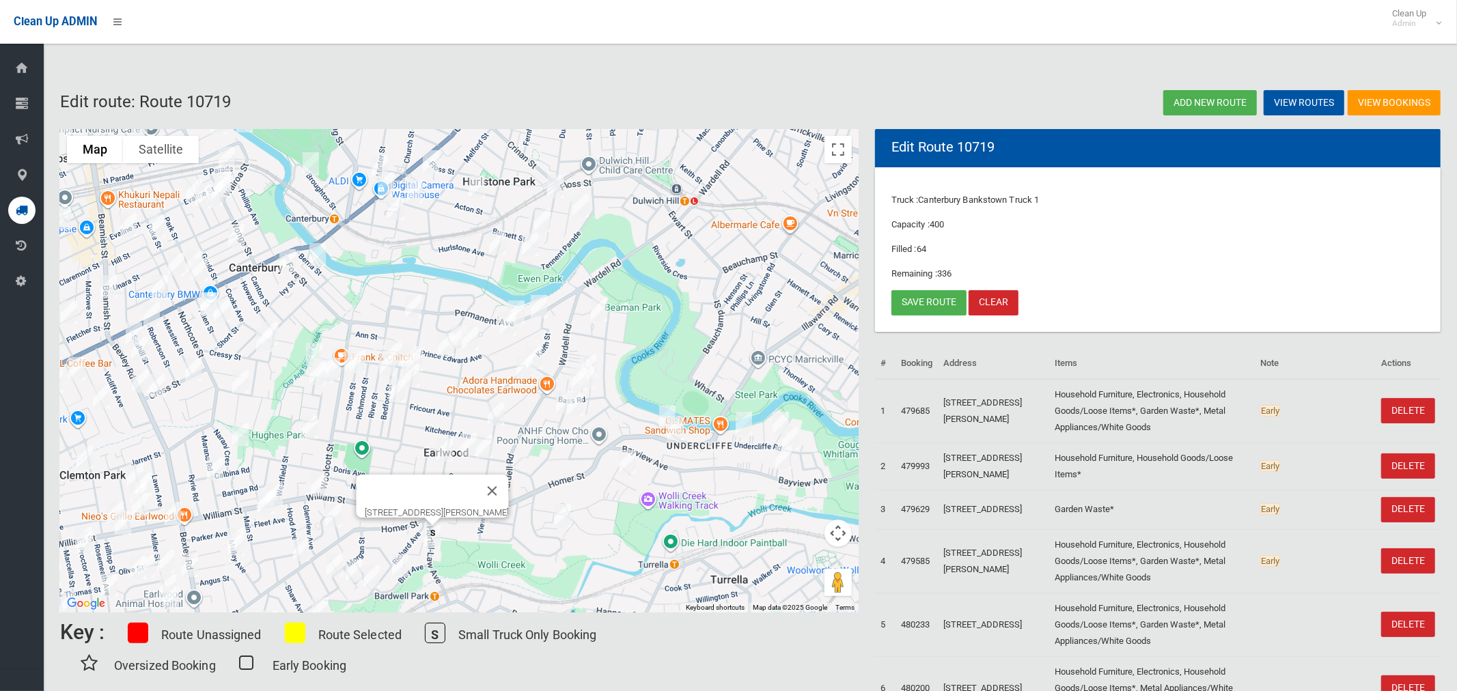
click at [735, 93] on h2 "Edit route: Route 10719" at bounding box center [401, 102] width 682 height 18
click at [932, 305] on link "Save route" at bounding box center [928, 302] width 75 height 25
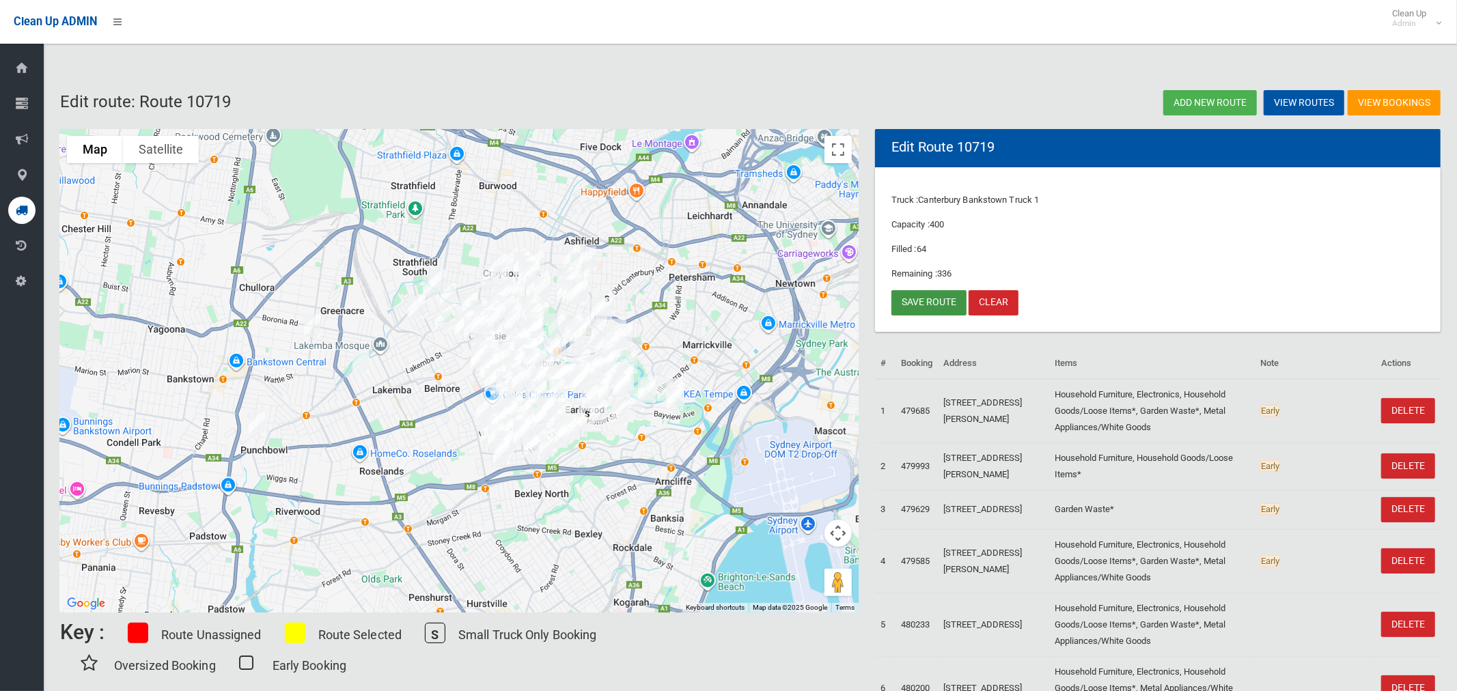
click at [930, 297] on link "Save route" at bounding box center [928, 302] width 75 height 25
click at [837, 152] on button "Toggle fullscreen view" at bounding box center [837, 149] width 27 height 27
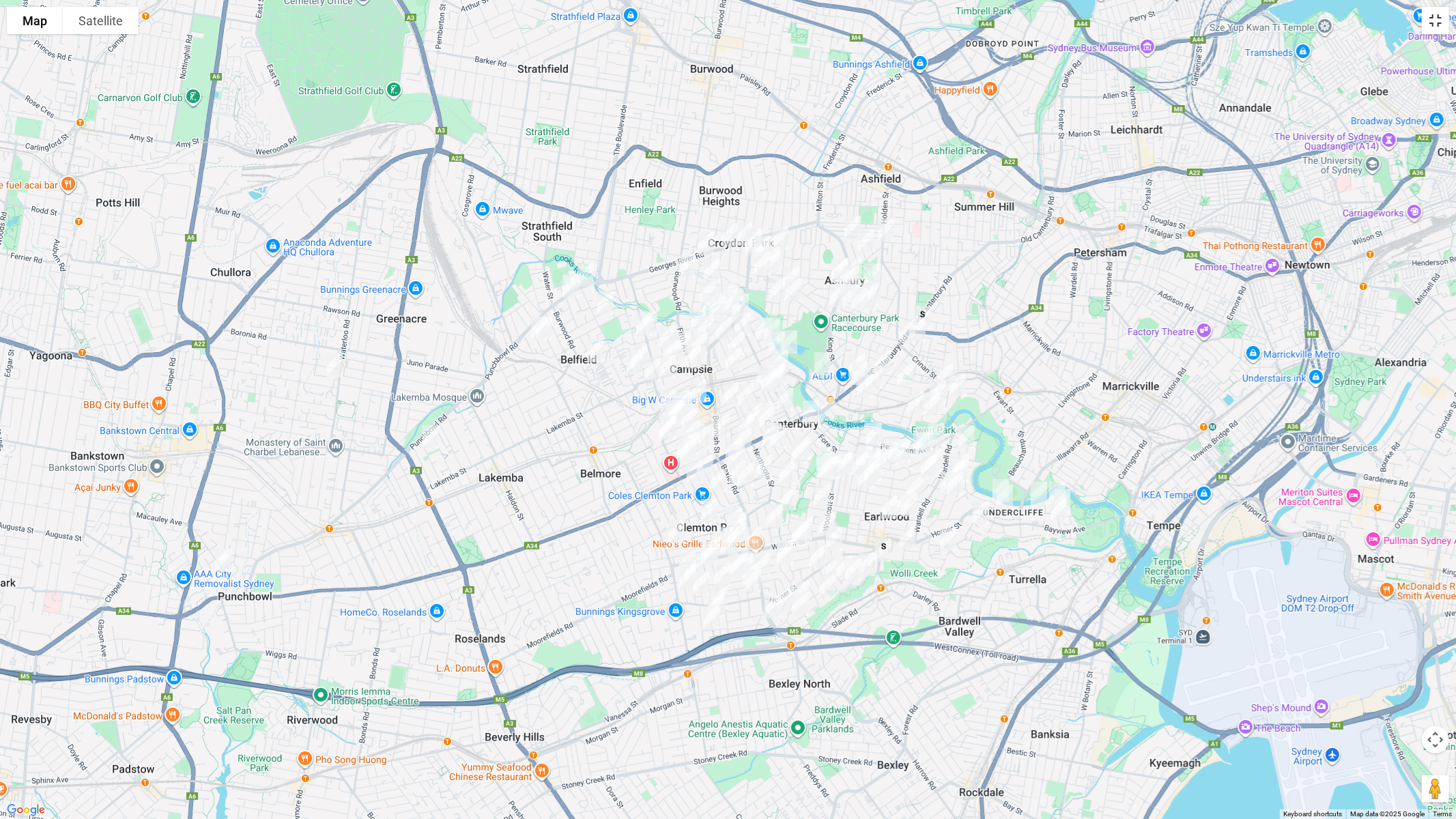
click at [1427, 21] on button "Toggle fullscreen view" at bounding box center [1435, 20] width 27 height 27
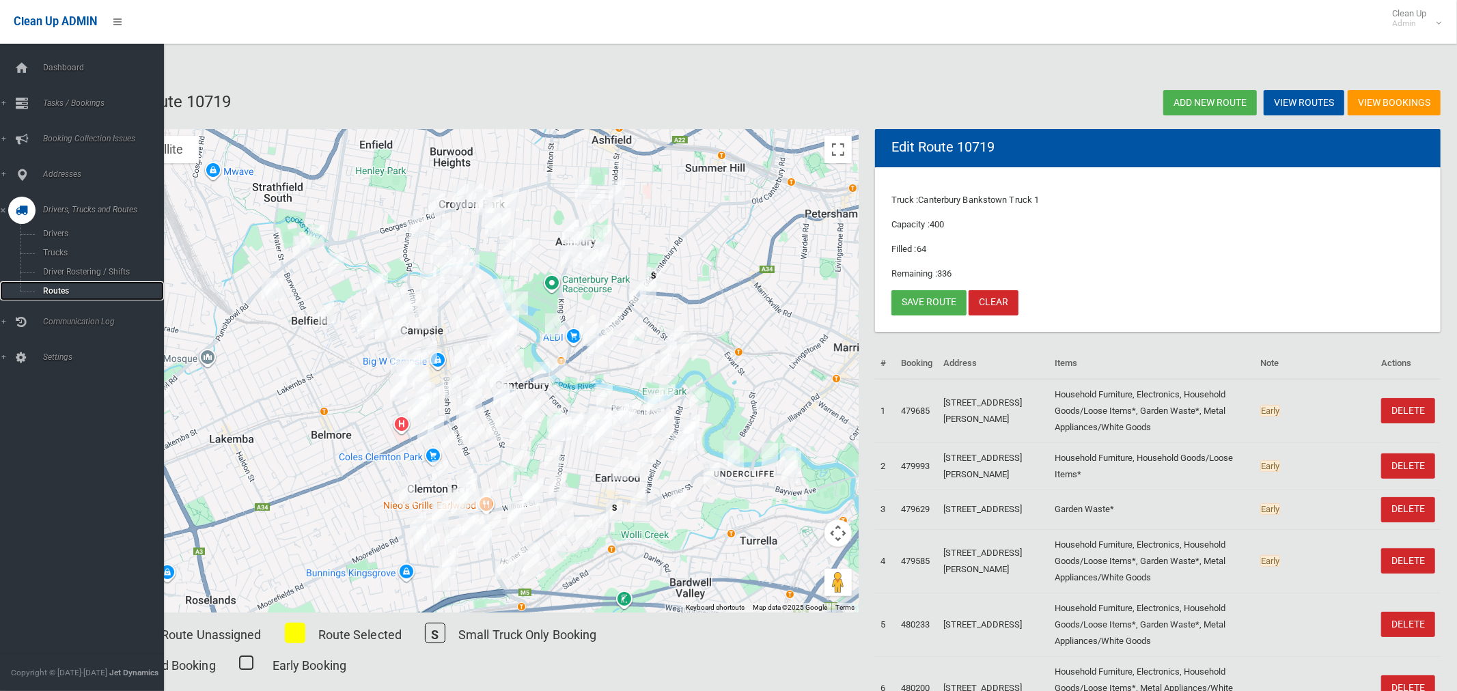
click at [50, 296] on span "Routes" at bounding box center [95, 291] width 113 height 10
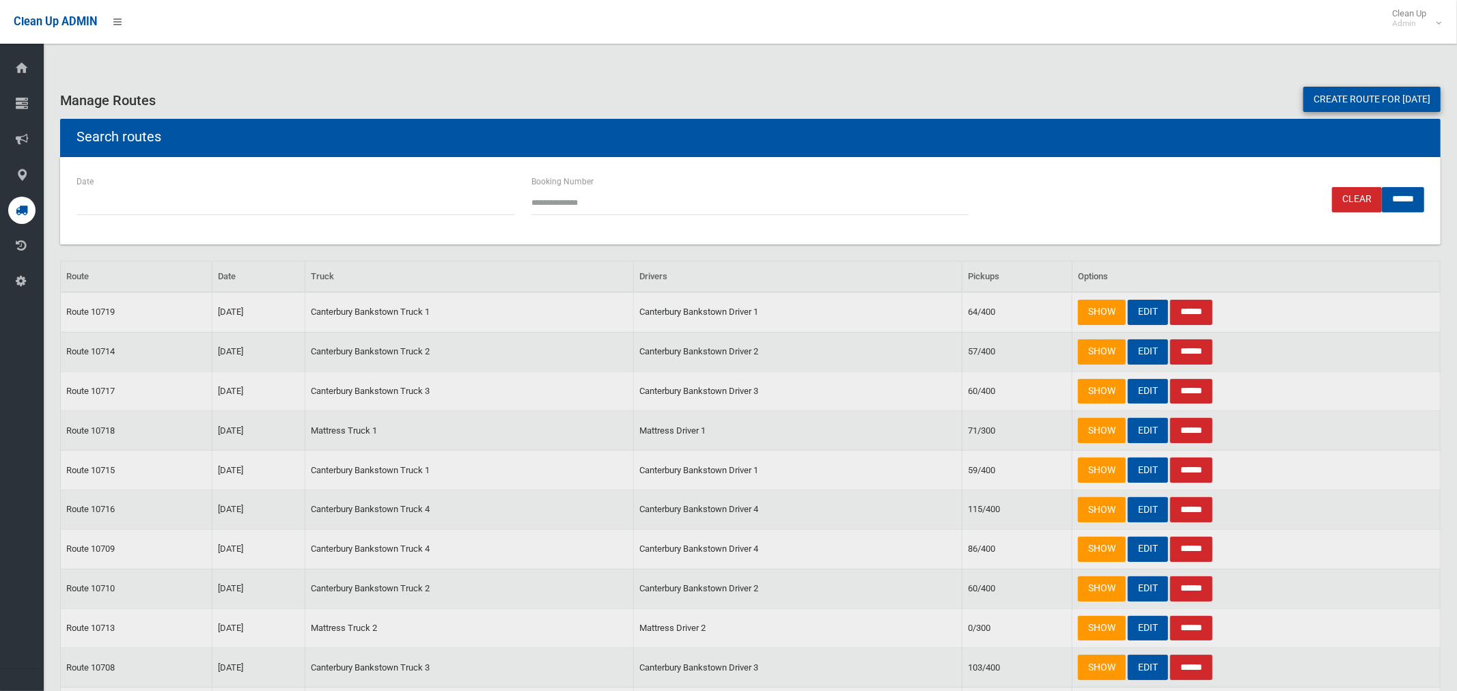
click at [1328, 98] on link "Create route for [DATE]" at bounding box center [1371, 99] width 137 height 25
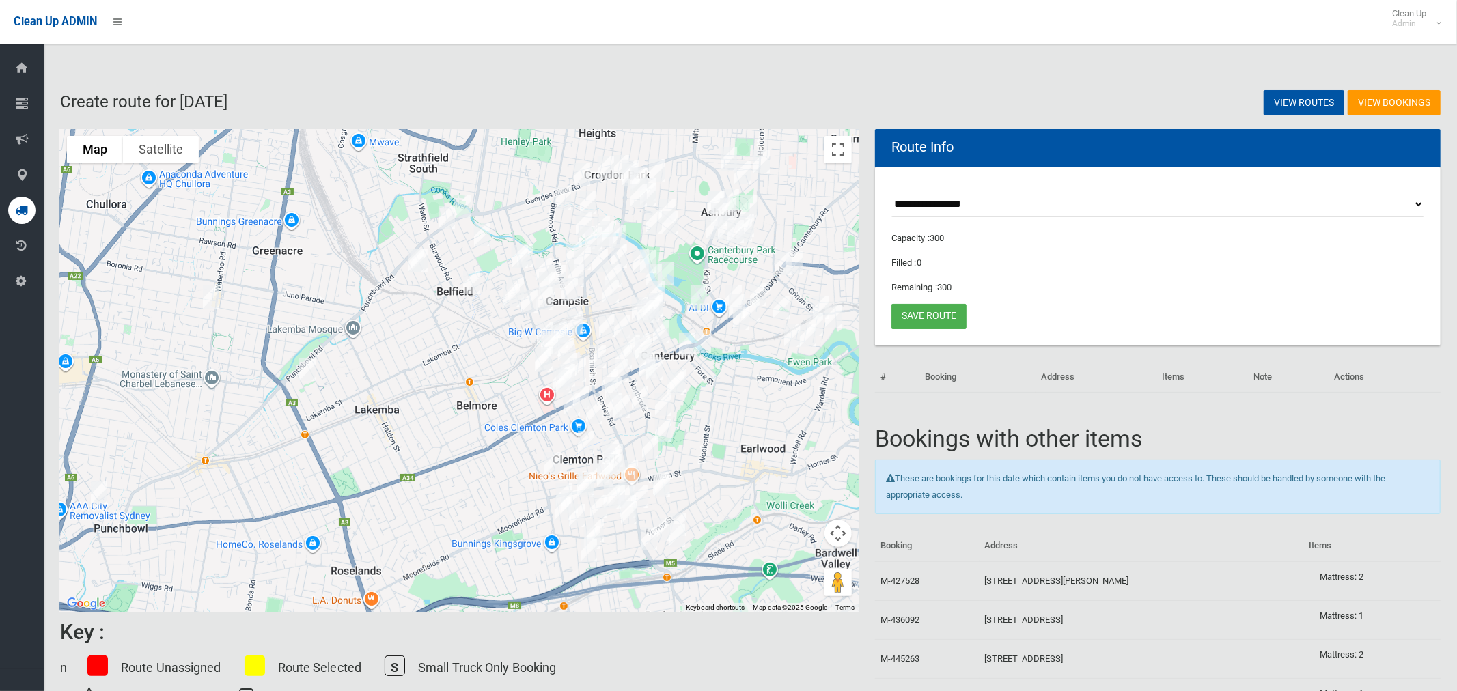
select select "*****"
click at [891, 192] on select "**********" at bounding box center [1157, 204] width 533 height 25
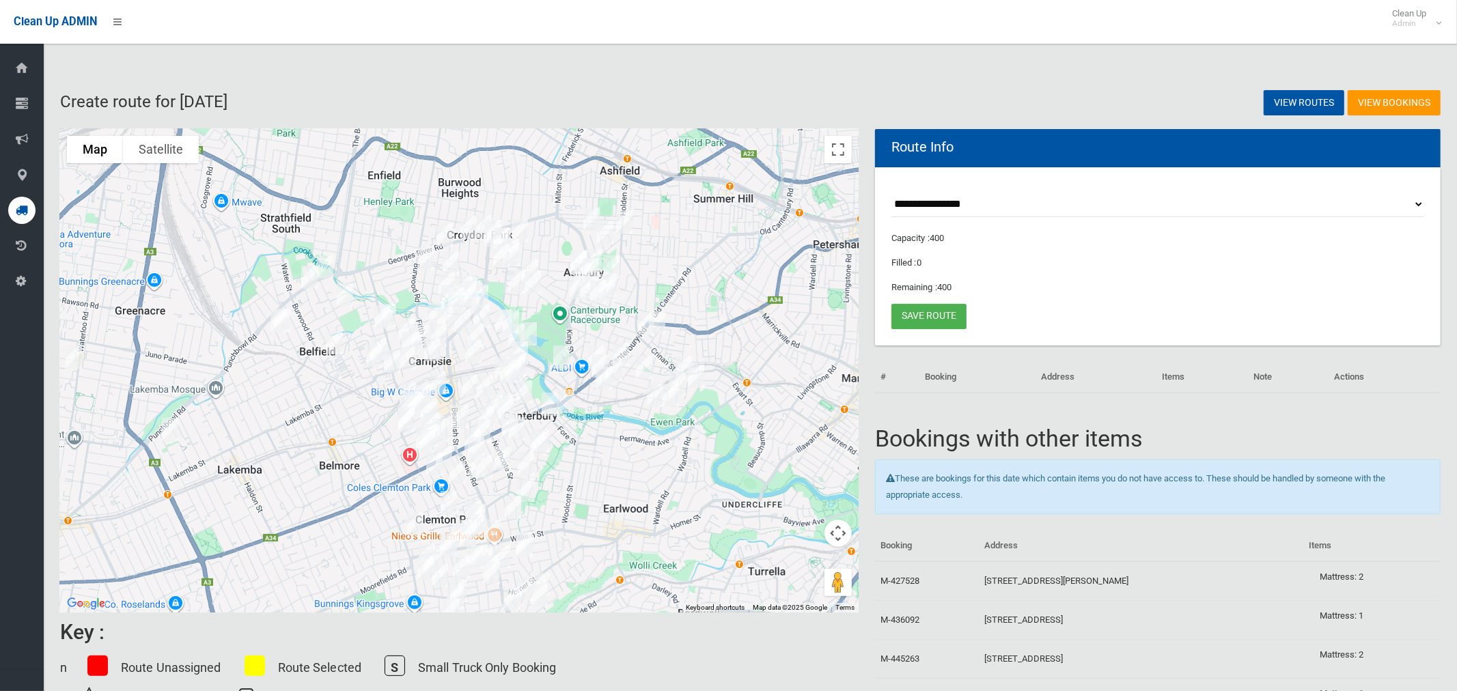
drag, startPoint x: 708, startPoint y: 247, endPoint x: 645, endPoint y: 281, distance: 71.8
click at [645, 281] on div at bounding box center [459, 371] width 798 height 484
click at [837, 152] on button "Toggle fullscreen view" at bounding box center [837, 149] width 27 height 27
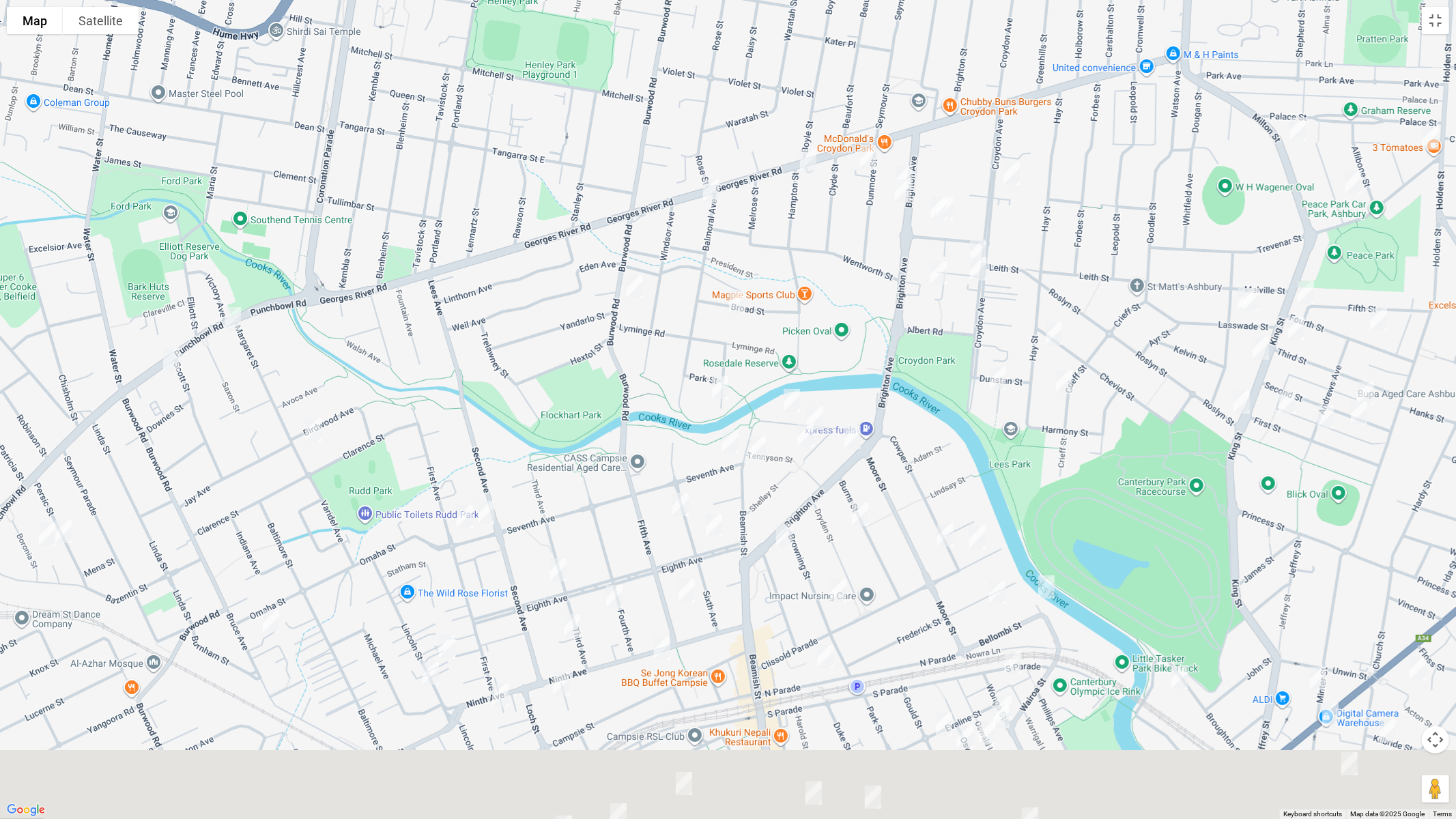
drag, startPoint x: 745, startPoint y: 326, endPoint x: 676, endPoint y: 294, distance: 76.1
click at [791, 250] on div at bounding box center [728, 410] width 1456 height 819
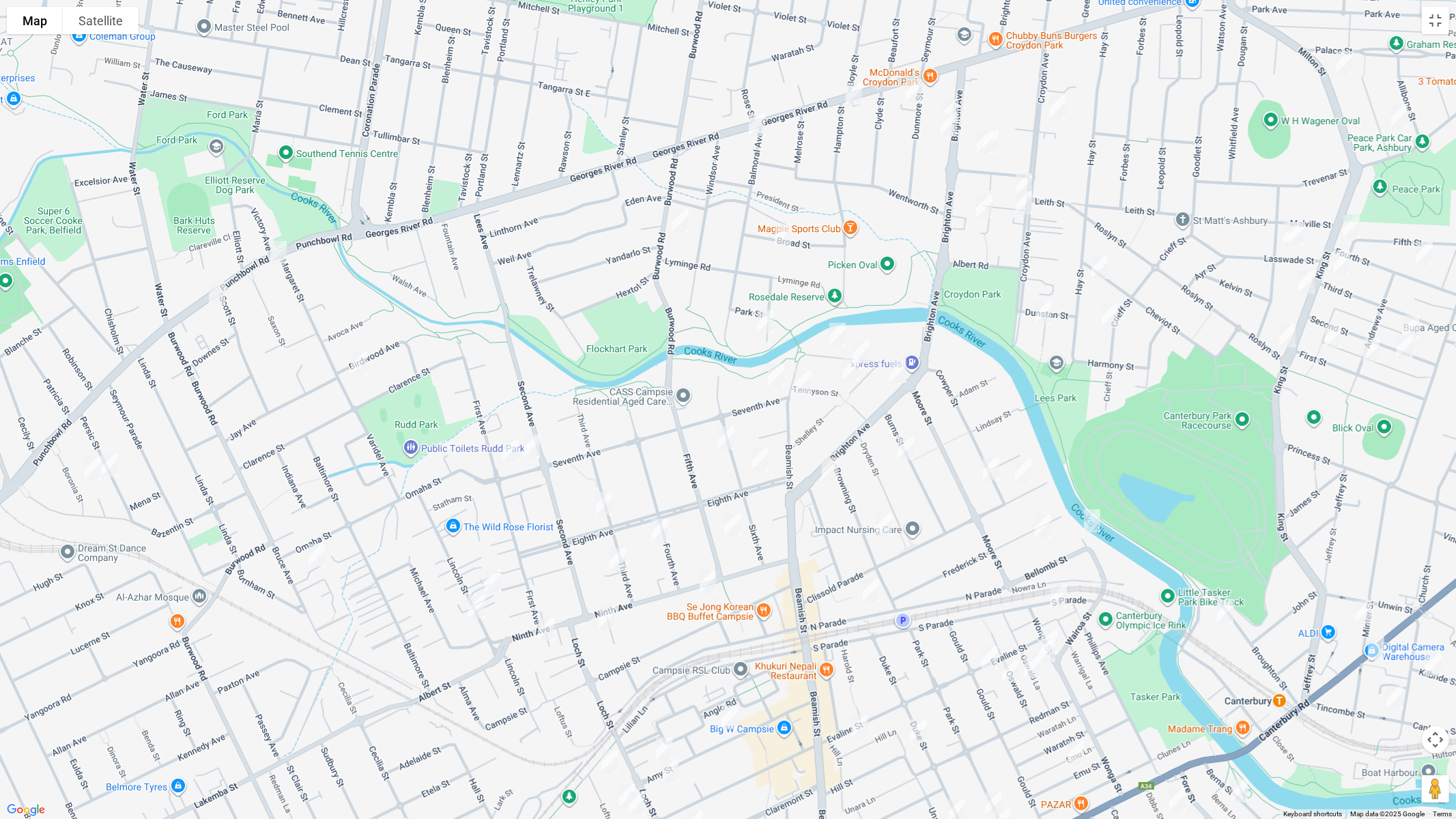
drag, startPoint x: 282, startPoint y: 253, endPoint x: 223, endPoint y: 275, distance: 63.0
click at [282, 253] on img "258 Punchbowl Road, BELFIELD NSW 2191" at bounding box center [278, 253] width 27 height 34
click at [214, 292] on img "290 Punchbowl Road, BELFIELD NSW 2191" at bounding box center [217, 294] width 27 height 34
click at [546, 621] on img "132A Ninth Avenue, CAMPSIE NSW 2194" at bounding box center [546, 629] width 27 height 34
click at [735, 521] on img "9-13 Fifth Avenue, CAMPSIE NSW 2194" at bounding box center [731, 524] width 27 height 34
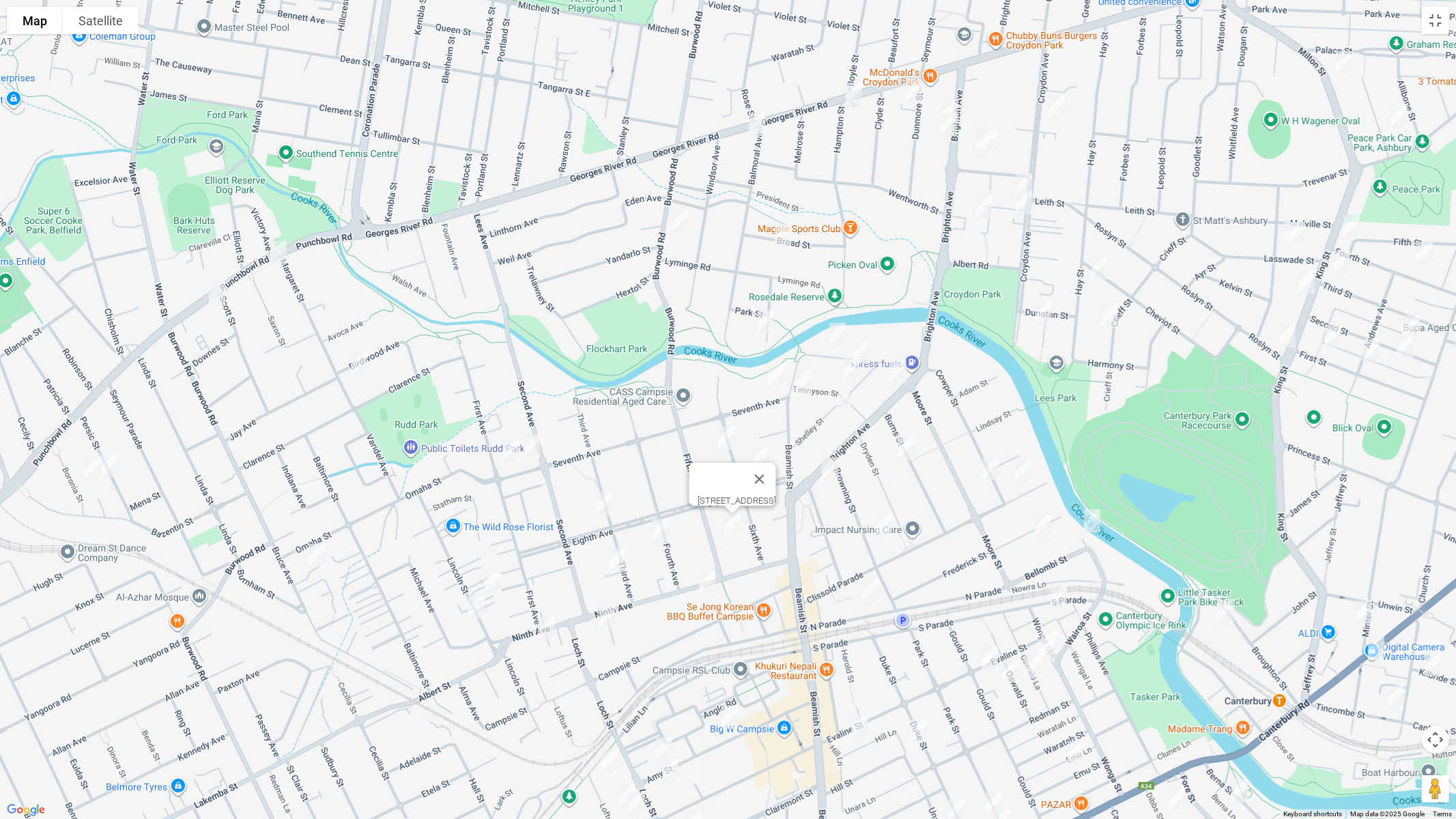
click at [708, 577] on img "56-62 Ninth Avenue, CAMPSIE NSW 2194" at bounding box center [708, 581] width 27 height 34
click at [976, 139] on img "13 Queensborough Road, CROYDON PARK NSW 2133" at bounding box center [984, 142] width 27 height 34
click at [998, 144] on img "11 Queensborough Road, CROYDON PARK NSW 2133" at bounding box center [989, 142] width 27 height 34
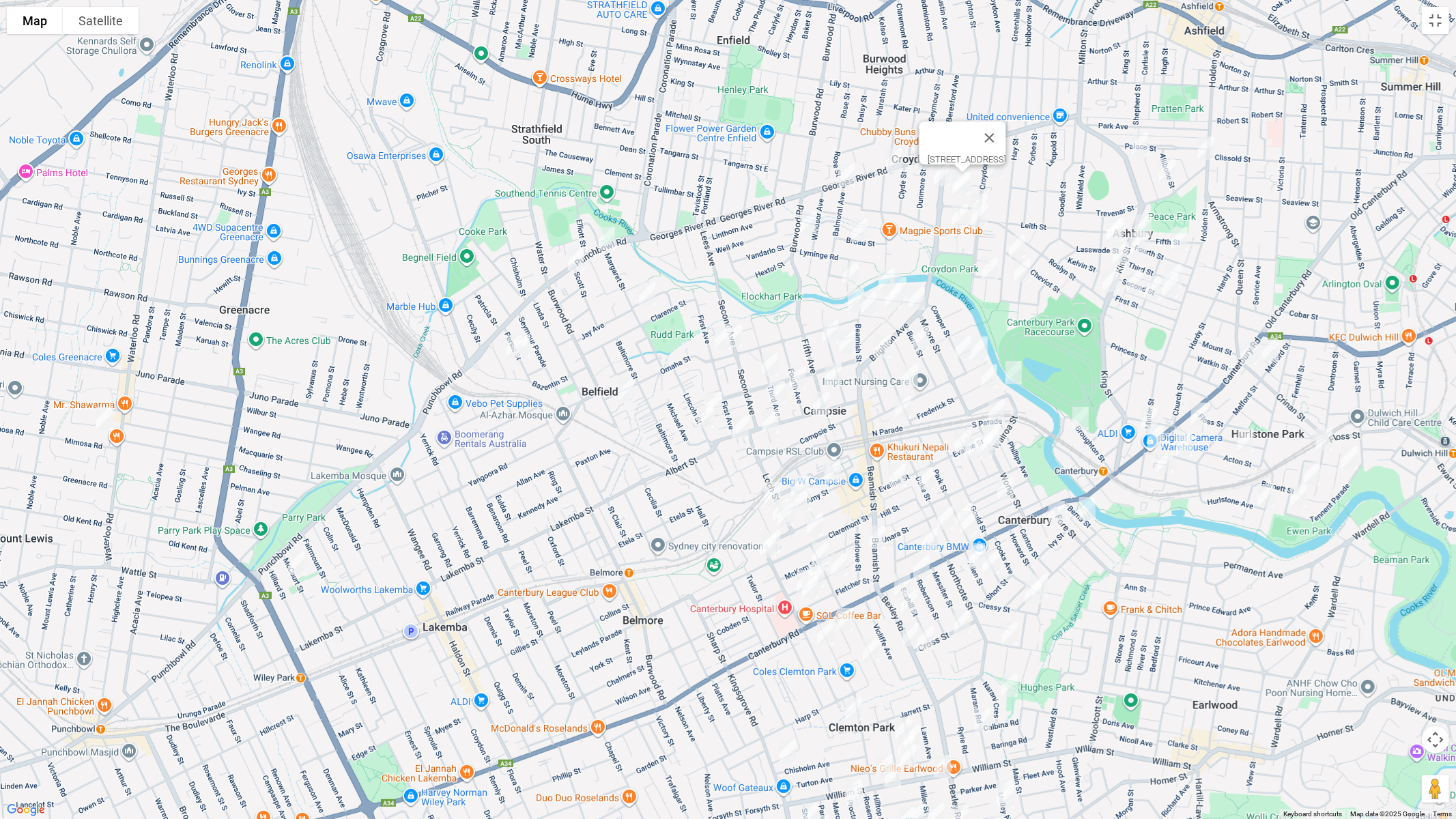
click at [810, 223] on img "200 Burwood Road, CROYDON PARK NSW 2133" at bounding box center [807, 223] width 27 height 34
click at [851, 163] on button "Close" at bounding box center [834, 176] width 33 height 33
click at [896, 154] on img "242-244 Georges River Road, CROYDON PARK NSW 2133" at bounding box center [893, 160] width 27 height 34
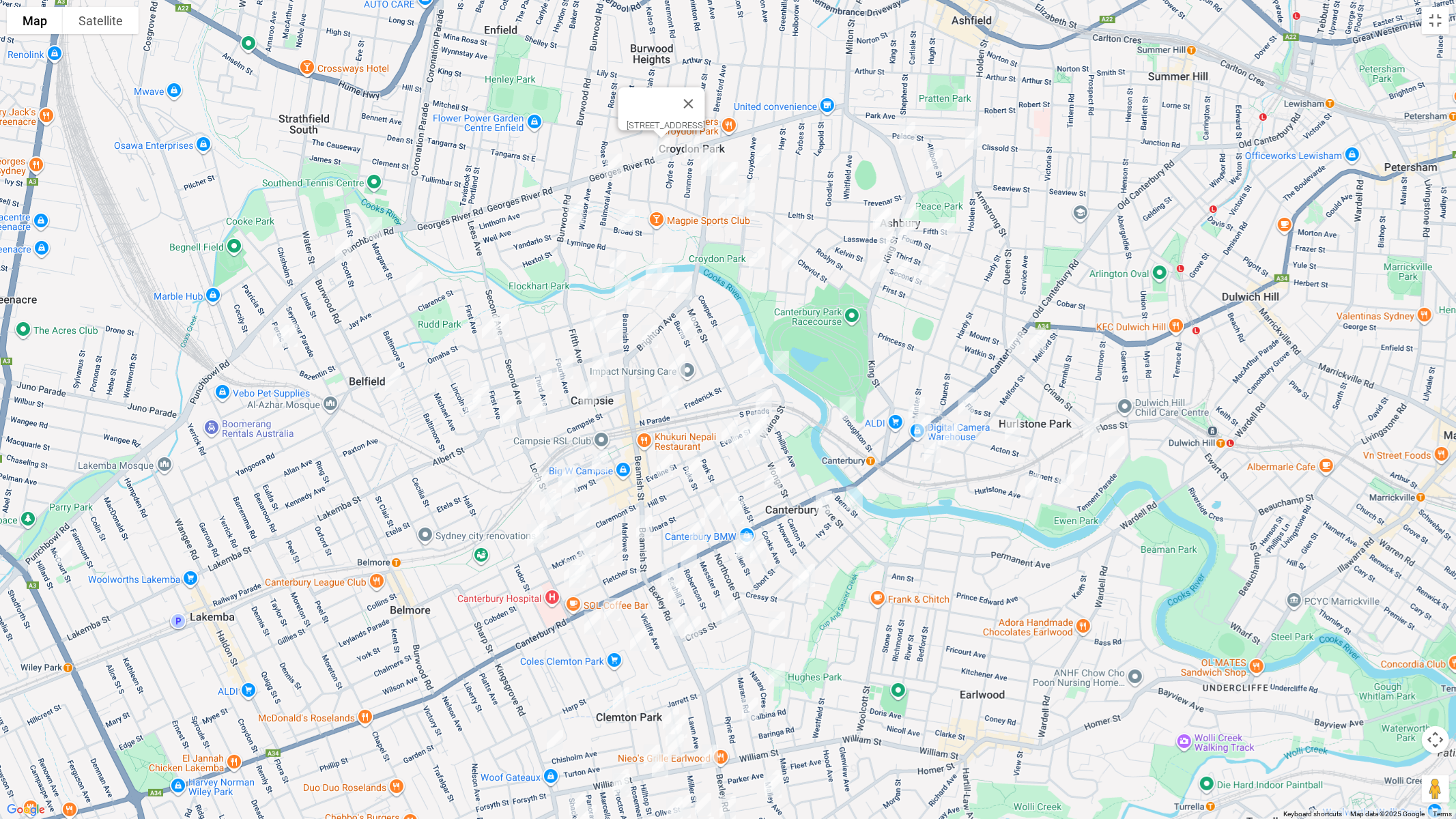
drag, startPoint x: 1178, startPoint y: 344, endPoint x: 944, endPoint y: 334, distance: 234.2
click at [944, 334] on div "[STREET_ADDRESS]" at bounding box center [728, 410] width 1456 height 819
click at [1015, 344] on img "40 Canterbury Road, HURLSTONE PARK NSW 2193" at bounding box center [1015, 343] width 27 height 34
click at [1014, 344] on img "40 Canterbury Road, HURLSTONE PARK NSW 2193" at bounding box center [1015, 343] width 27 height 34
click at [1437, 21] on button "Toggle fullscreen view" at bounding box center [1435, 20] width 27 height 27
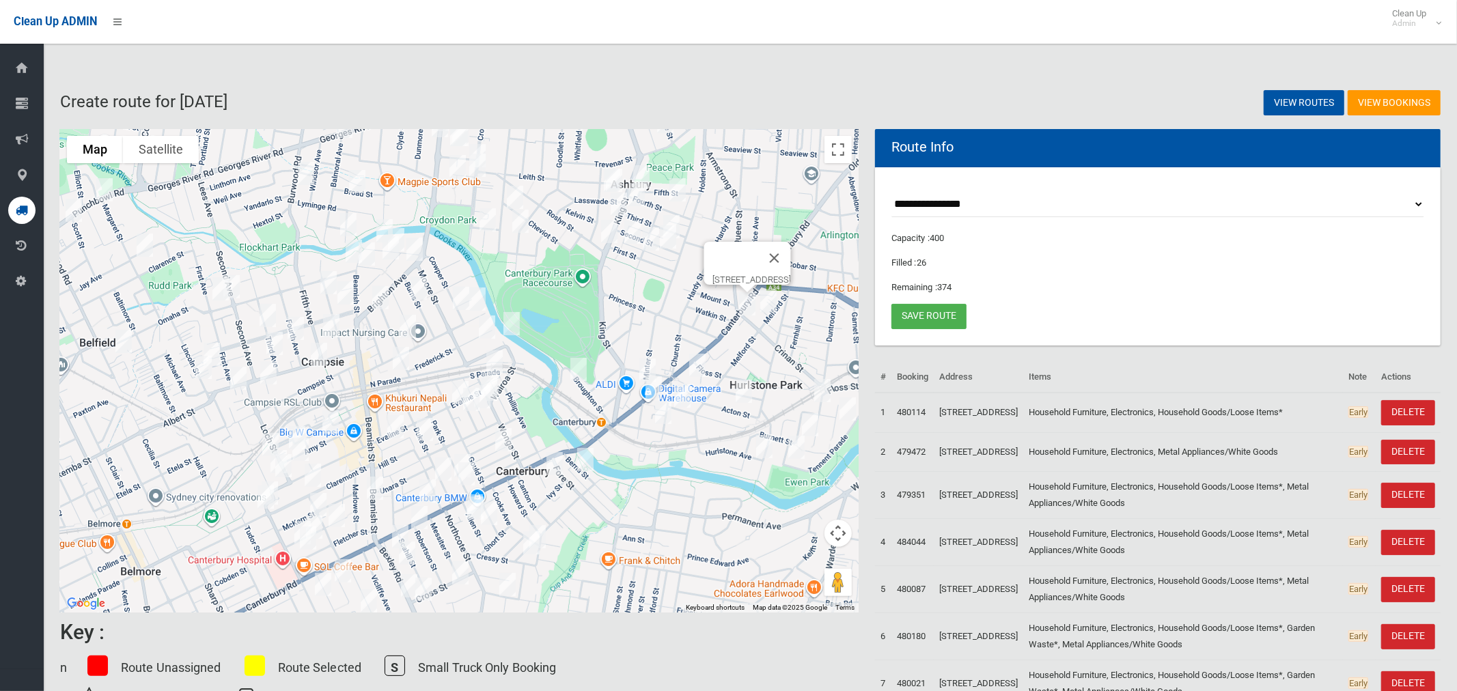
click at [747, 313] on img "40 Canterbury Road, HURLSTONE PARK NSW 2193" at bounding box center [746, 304] width 27 height 34
click at [830, 143] on button "Toggle fullscreen view" at bounding box center [837, 149] width 27 height 27
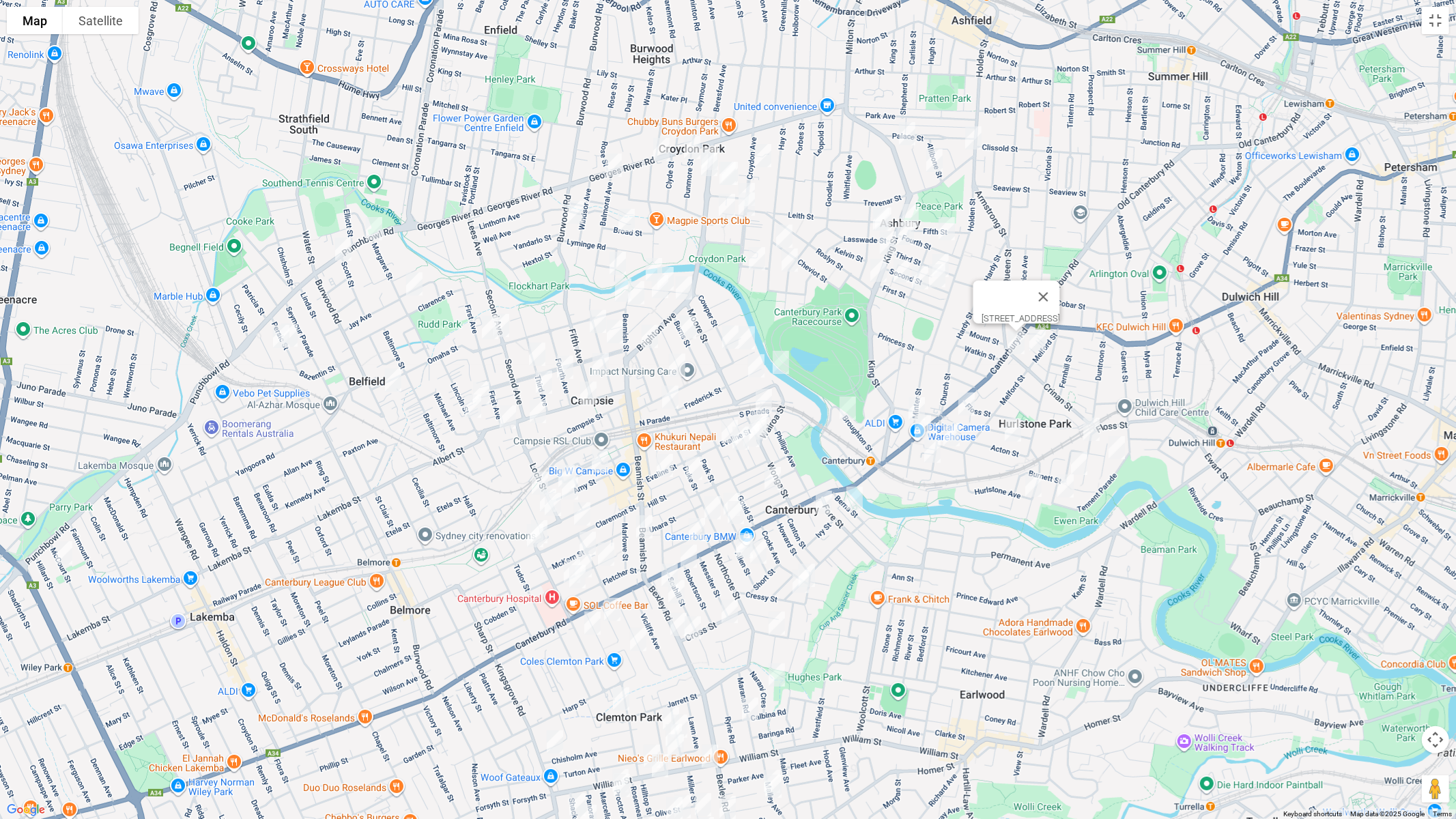
click at [275, 331] on img "9 Boronia Street, BELFIELD NSW 2191" at bounding box center [281, 337] width 27 height 34
click at [298, 337] on img "18 Persic Street, BELFIELD NSW 2191" at bounding box center [289, 335] width 27 height 34
click at [414, 295] on img "54 Margaret Street, BELFIELD NSW 2191" at bounding box center [414, 284] width 27 height 34
click at [392, 378] on img "73 Bruce Avenue, BELFIELD NSW 2191" at bounding box center [393, 380] width 27 height 34
click at [505, 316] on img "97 Seventh Avenue, CAMPSIE NSW 2194" at bounding box center [501, 326] width 27 height 34
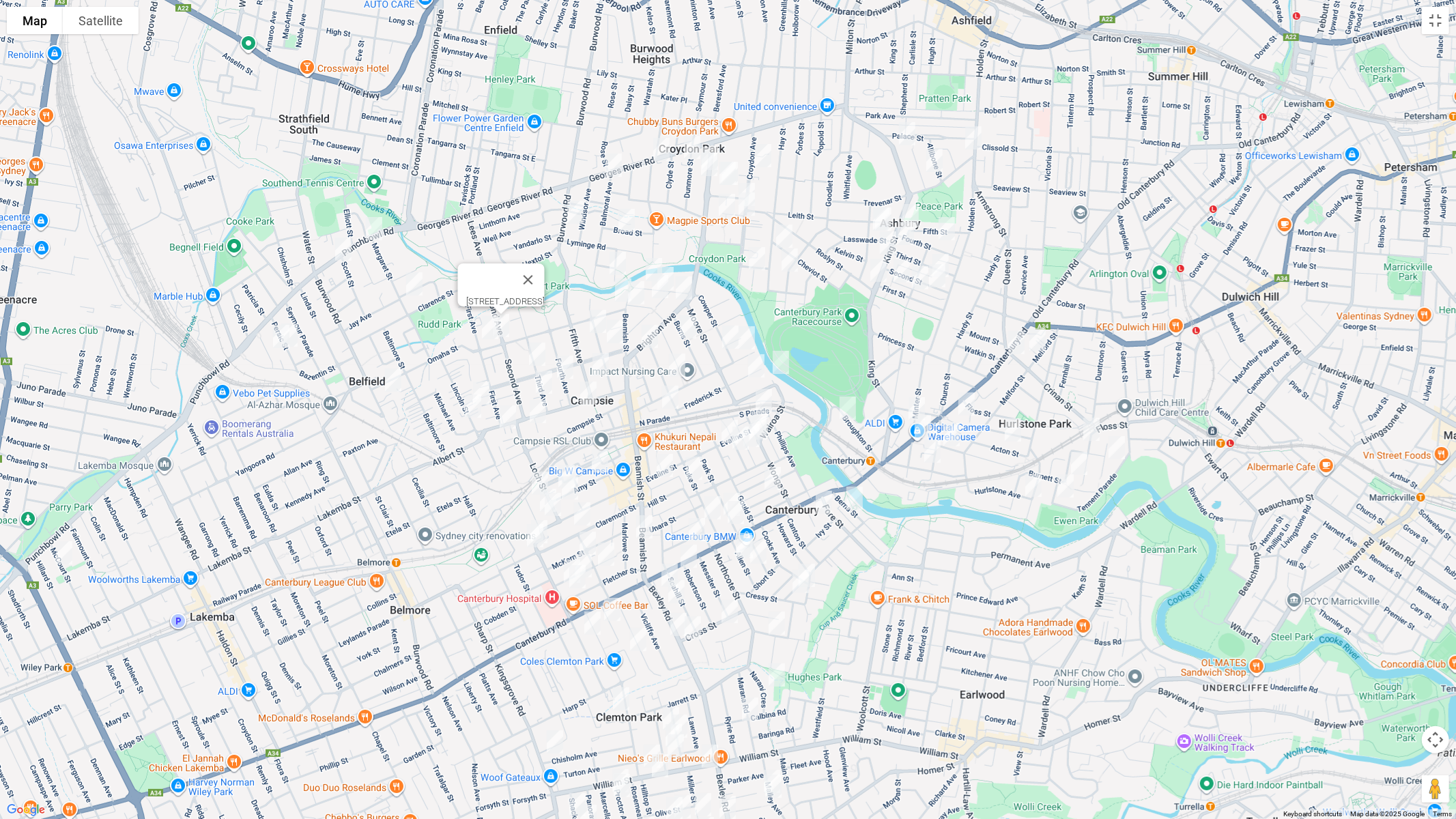
click at [488, 327] on img "109 Seventh Avenue, CAMPSIE NSW 2194" at bounding box center [490, 328] width 27 height 34
click at [484, 379] on img "51 Lincoln Street, BELFIELD NSW 2191" at bounding box center [481, 393] width 27 height 34
click at [466, 405] on img "38 Lincoln Street, BELFIELD NSW 2191" at bounding box center [473, 406] width 27 height 34
click at [516, 356] on button "Close" at bounding box center [500, 360] width 33 height 33
click at [534, 350] on img "73 Eighth Avenue, CAMPSIE NSW 2194" at bounding box center [537, 354] width 27 height 34
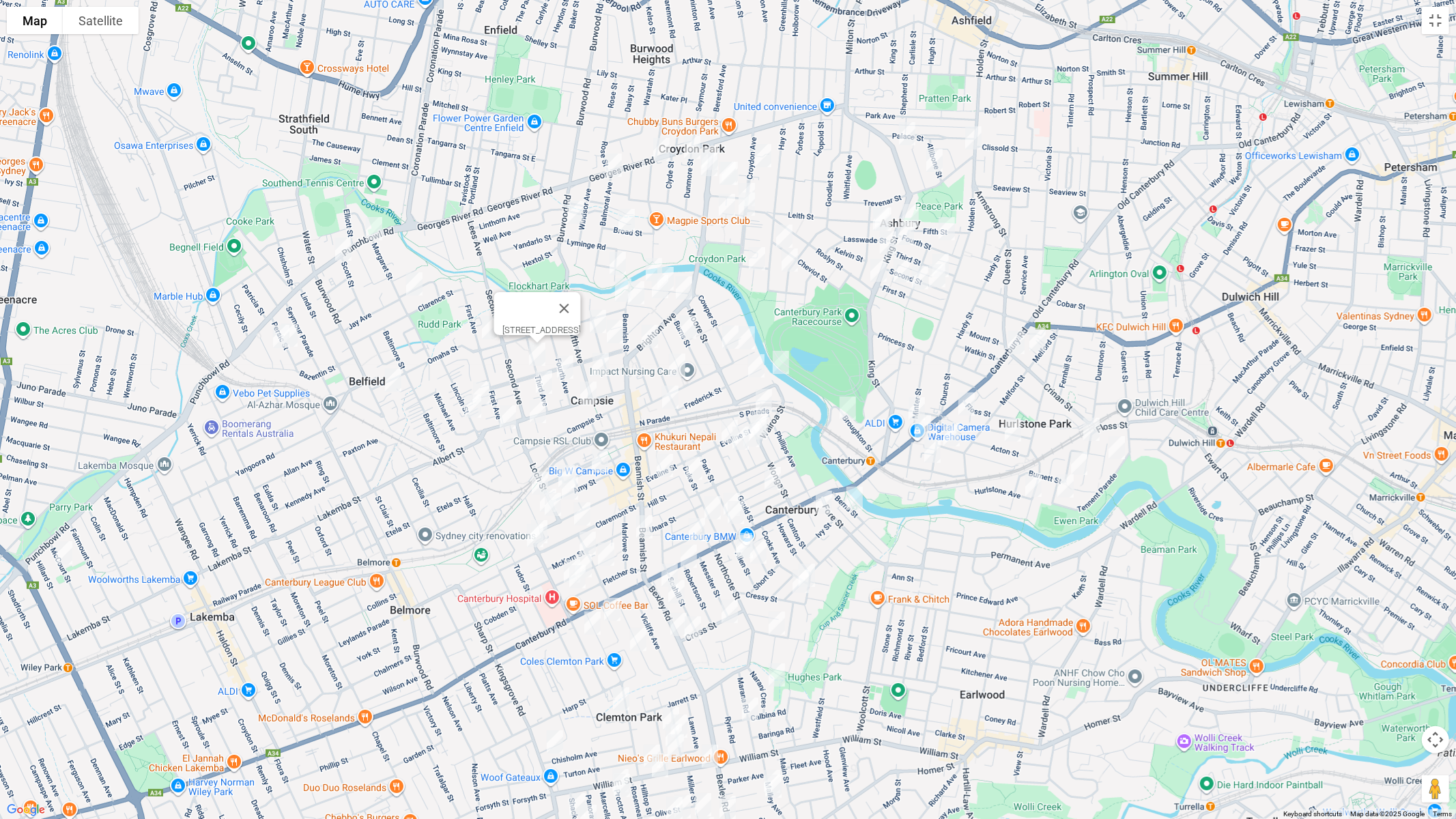
click at [563, 369] on img "14 Fourth Avenue, CAMPSIE NSW 2194" at bounding box center [565, 367] width 27 height 34
click at [543, 380] on img "4-8 Third Avenue, CAMPSIE NSW 2194" at bounding box center [544, 382] width 27 height 34
click at [538, 409] on img "1-3 Harcourt Avenue, CAMPSIE NSW 2194" at bounding box center [537, 411] width 27 height 34
click at [596, 320] on img "36 Sixth Avenue, CAMPSIE NSW 2194" at bounding box center [598, 322] width 27 height 34
click at [614, 332] on img "11-13 Eighth Avenue, CAMPSIE NSW 2194" at bounding box center [615, 332] width 27 height 34
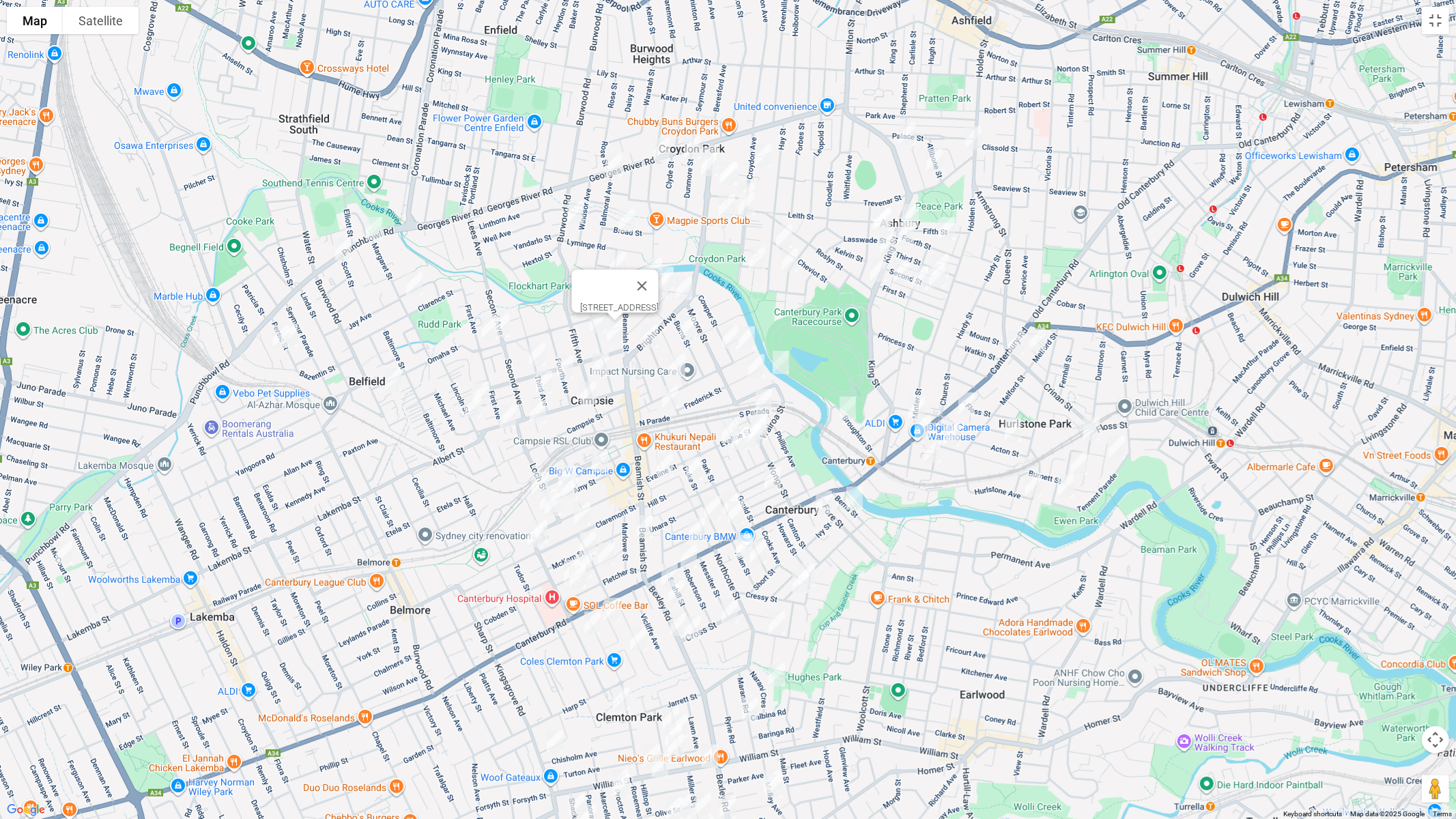
click at [612, 167] on img "7 Balmoral Avenue, CROYDON PARK NSW 2133" at bounding box center [613, 165] width 27 height 34
click at [626, 218] on img "36 Broad Street, CROYDON PARK NSW 2133" at bounding box center [626, 221] width 27 height 34
click at [617, 261] on img "11 Riverside Road, CROYDON PARK NSW 2133" at bounding box center [617, 264] width 27 height 34
click at [623, 285] on img "23 Beamish Street, CAMPSIE NSW 2194" at bounding box center [636, 293] width 27 height 34
click at [610, 287] on img "3 Seventh Avenue, CAMPSIE NSW 2194" at bounding box center [623, 290] width 27 height 34
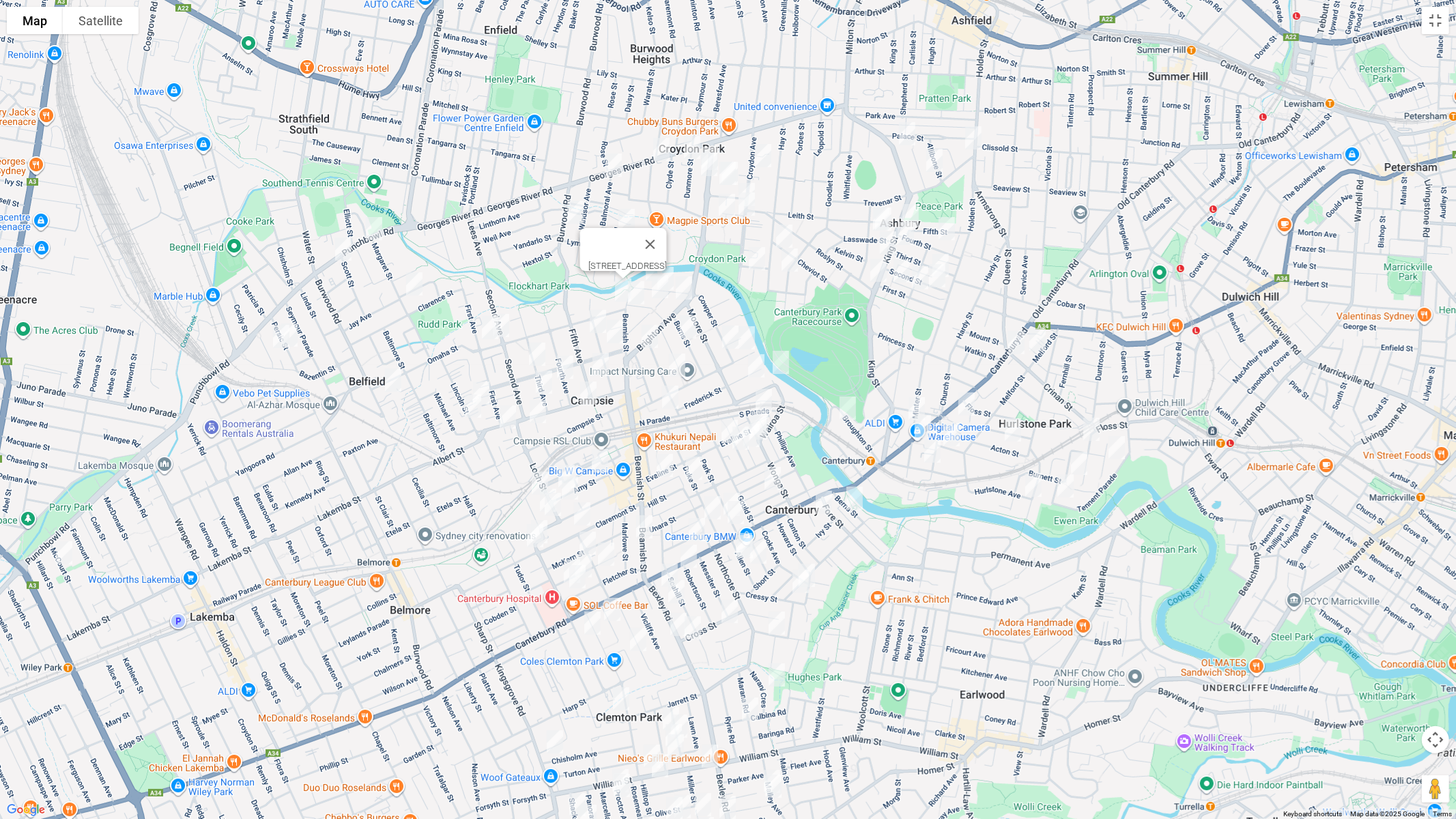
drag, startPoint x: 692, startPoint y: 140, endPoint x: 727, endPoint y: 150, distance: 36.4
click at [691, 139] on img "3 Dunmore Street, CROYDON PARK NSW 2133" at bounding box center [692, 147] width 27 height 34
click at [715, 140] on div "[STREET_ADDRESS]" at bounding box center [728, 410] width 1456 height 819
click at [714, 143] on img "28 Brighton Avenue, CROYDON PARK NSW 2133" at bounding box center [710, 158] width 27 height 34
drag, startPoint x: 706, startPoint y: 165, endPoint x: 726, endPoint y: 169, distance: 20.4
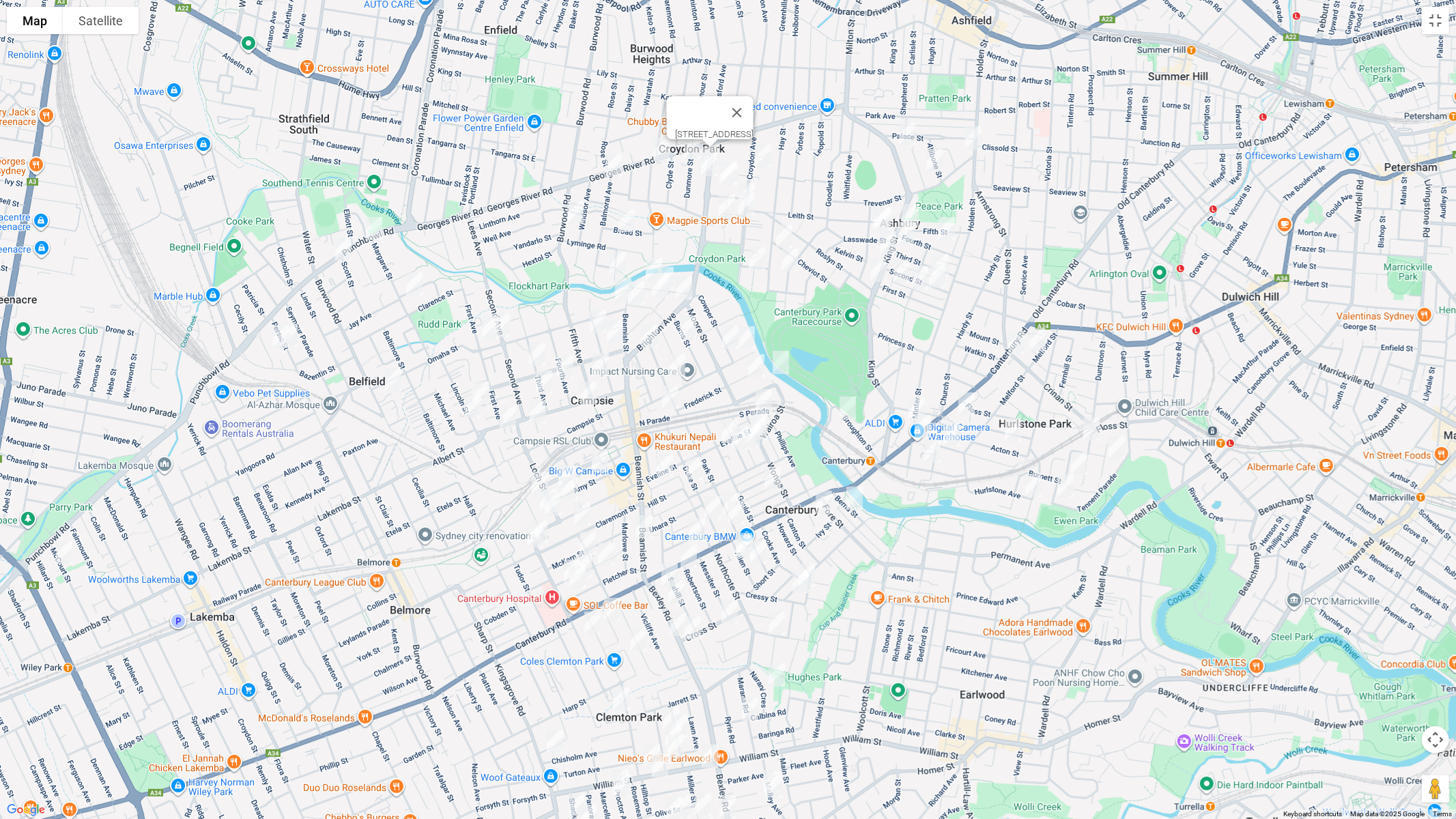
click at [707, 165] on img "32B-34 Brighton Avenue, CROYDON PARK NSW 2133" at bounding box center [709, 165] width 27 height 34
click at [766, 162] on img "144 Croydon Avenue, CROYDON PARK NSW 2133" at bounding box center [762, 156] width 27 height 34
click at [747, 179] on img "183 Croydon Avenue, CROYDON PARK NSW 2133" at bounding box center [745, 195] width 27 height 34
click at [747, 206] on img "191 Croydon Avenue, CROYDON PARK NSW 2133" at bounding box center [745, 204] width 27 height 34
click at [728, 212] on img "26 Morris Avenue, CROYDON PARK NSW 2133" at bounding box center [727, 205] width 27 height 34
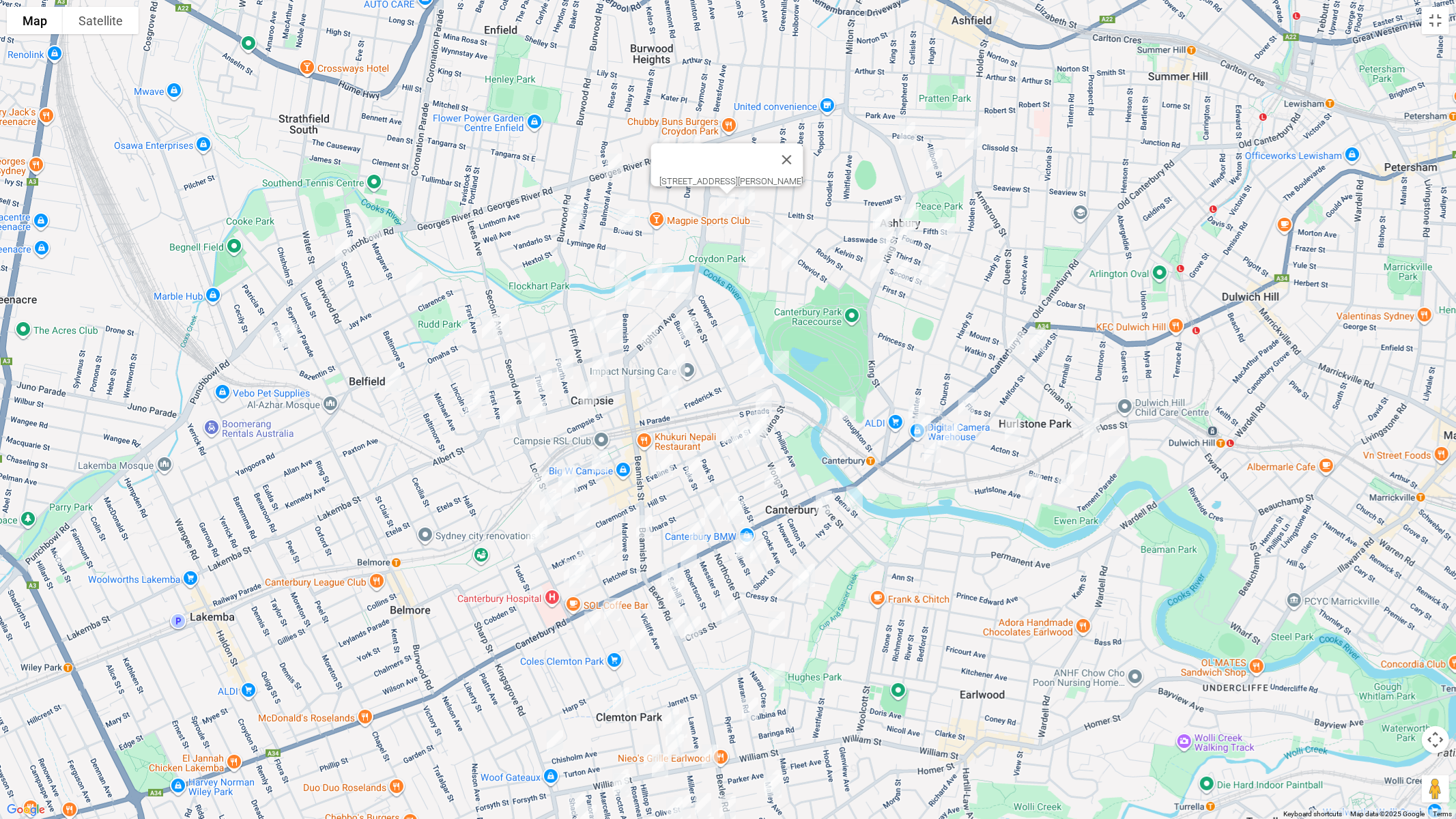
click at [904, 137] on img "126 Milton Street, ASHBURY NSW 2193" at bounding box center [906, 134] width 27 height 34
click at [976, 140] on img "3 Trevenar Street, ASHBURY NSW 2193" at bounding box center [972, 138] width 27 height 34
click at [933, 159] on img "31 Woodlands Road, ASHBURY NSW 2193" at bounding box center [933, 160] width 27 height 34
click at [871, 206] on img "9 Lasswade Street, ASHBURY NSW 2193" at bounding box center [882, 219] width 27 height 34
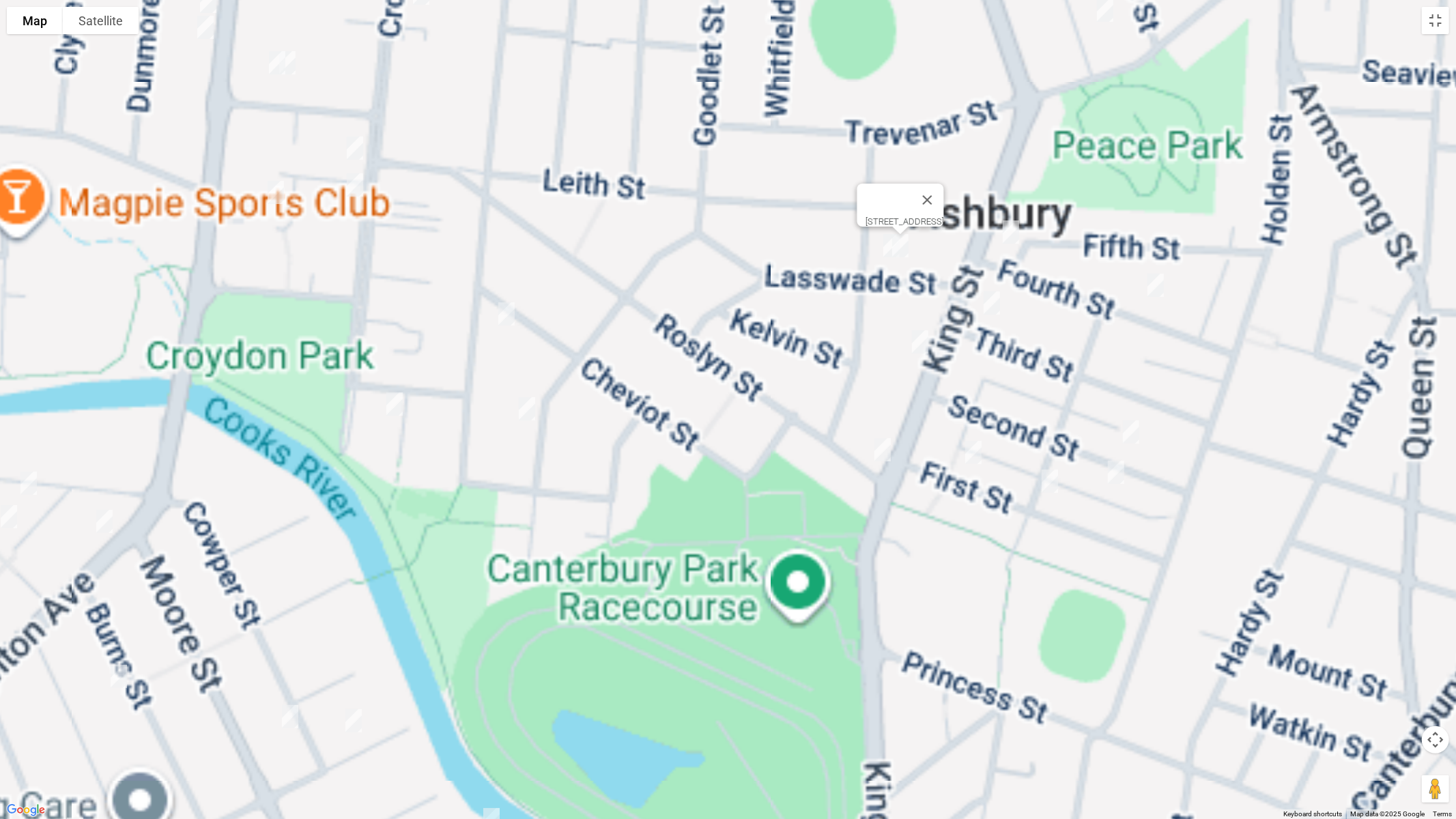
click at [884, 251] on img "11 Lasswade Street, ASHBURY NSW 2193" at bounding box center [890, 246] width 27 height 34
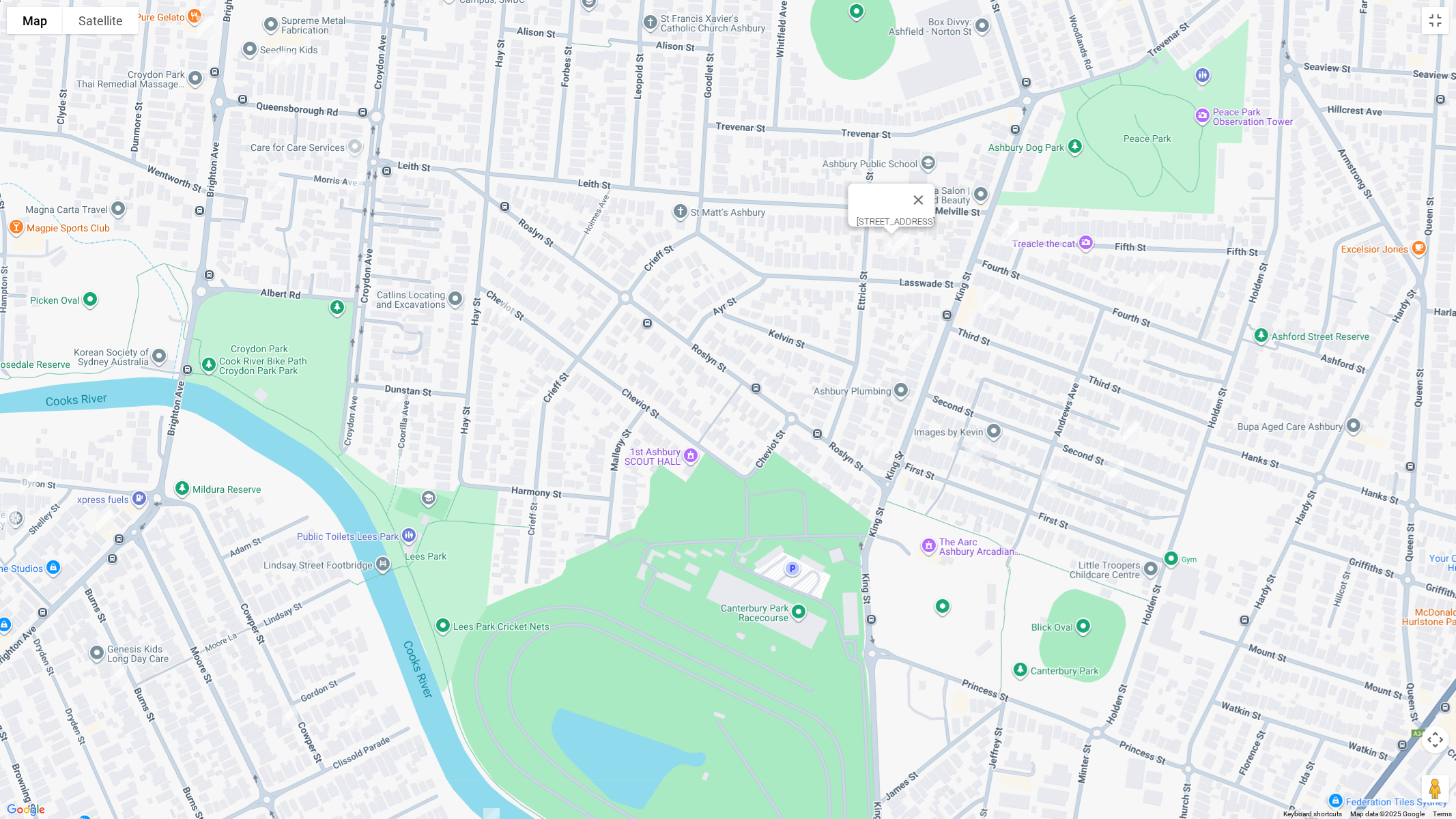
click at [1012, 232] on img "51 Fourth Street, ASHBURY NSW 2193" at bounding box center [1010, 232] width 27 height 34
click at [1159, 293] on img "17 Fourth Street, ASHBURY NSW 2193" at bounding box center [1155, 285] width 27 height 34
click at [992, 305] on img "65 Third Street, ASHBURY NSW 2193" at bounding box center [991, 303] width 27 height 34
click at [919, 344] on img "60 King Street, ASHBURY NSW 2193" at bounding box center [919, 342] width 27 height 34
click at [1124, 431] on img "27 Second Street, ASHBURY NSW 2193" at bounding box center [1130, 431] width 27 height 34
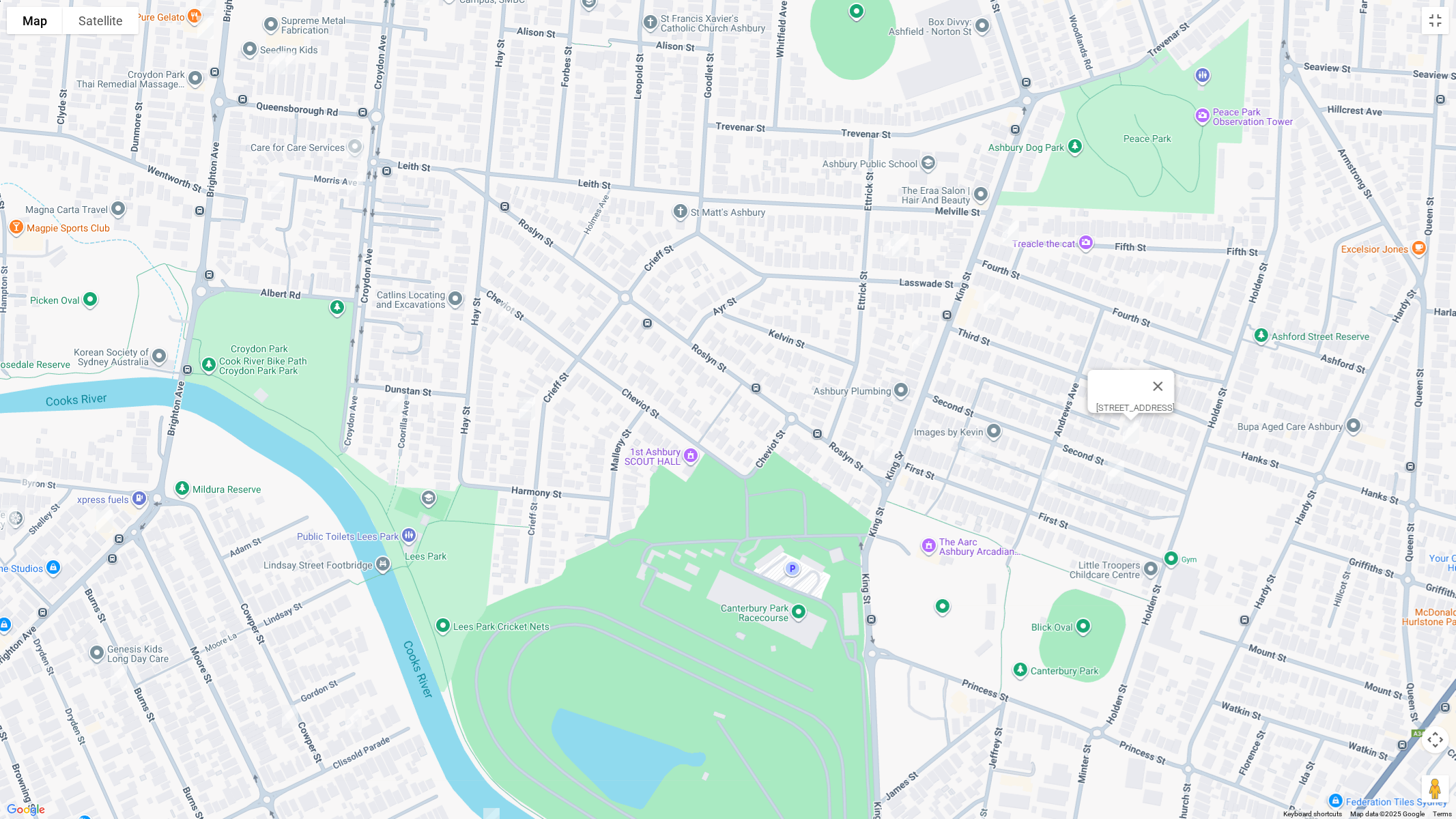
click at [1111, 477] on img "26 Second Street, ASHBURY NSW 2193" at bounding box center [1115, 472] width 27 height 34
click at [1052, 484] on img "35 First Street, ASHBURY NSW 2193" at bounding box center [1049, 480] width 27 height 34
click at [971, 465] on img "55 First Street, ASHBURY NSW 2193" at bounding box center [972, 452] width 27 height 34
drag, startPoint x: 879, startPoint y: 452, endPoint x: 784, endPoint y: 416, distance: 101.6
click at [879, 452] on img "3/86-90 King Street, ASHBURY NSW 2193" at bounding box center [881, 449] width 27 height 34
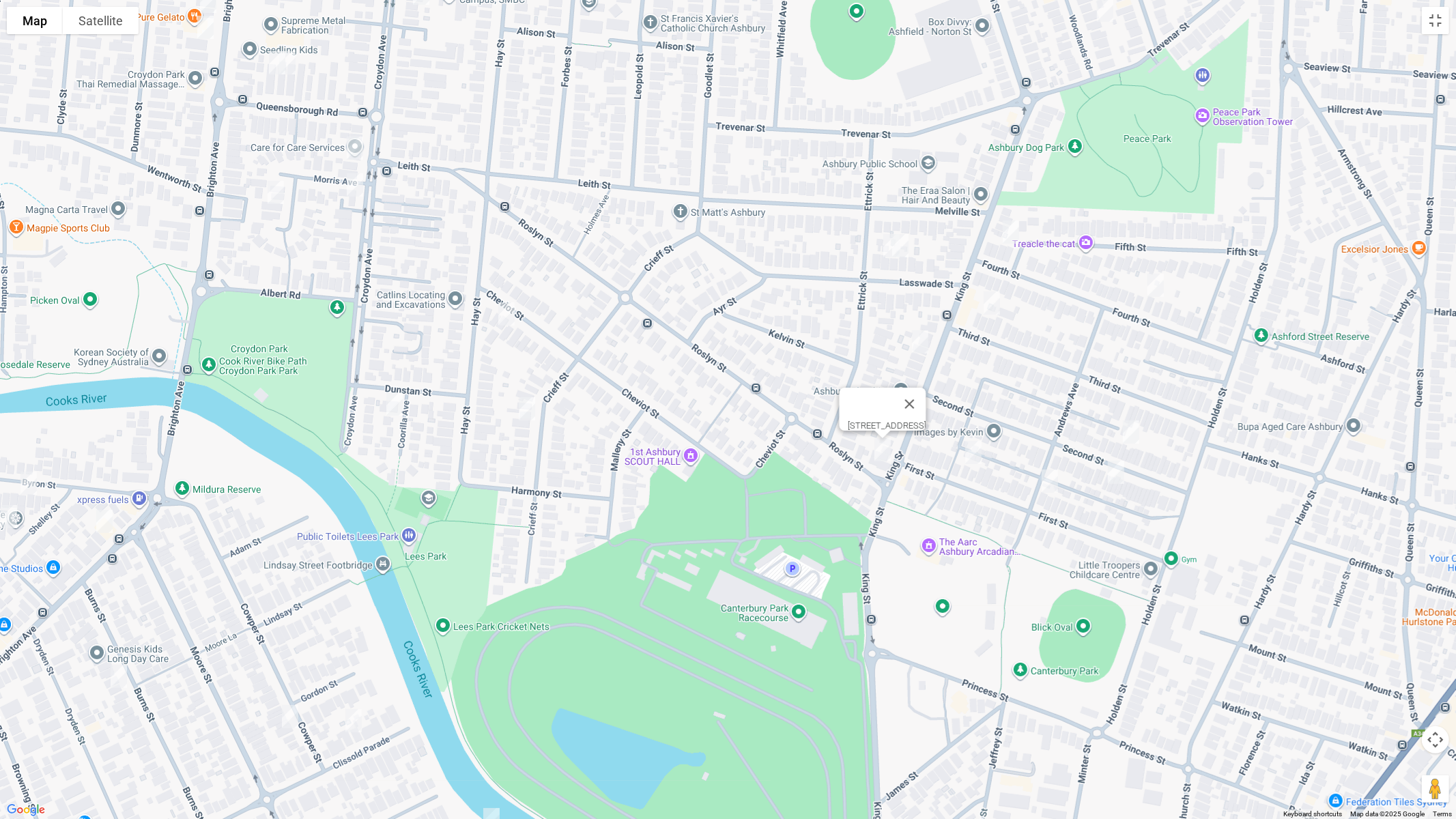
click at [502, 316] on img "62 Cheviot Street, ASHBURY NSW 2193" at bounding box center [506, 314] width 27 height 34
drag, startPoint x: 529, startPoint y: 406, endPoint x: 459, endPoint y: 408, distance: 70.0
click at [528, 406] on img "39 Crieff Street, ASHBURY NSW 2193" at bounding box center [527, 409] width 27 height 34
click at [393, 403] on img "12A Coorilla Avenue, CROYDON PARK NSW 2133" at bounding box center [394, 404] width 27 height 34
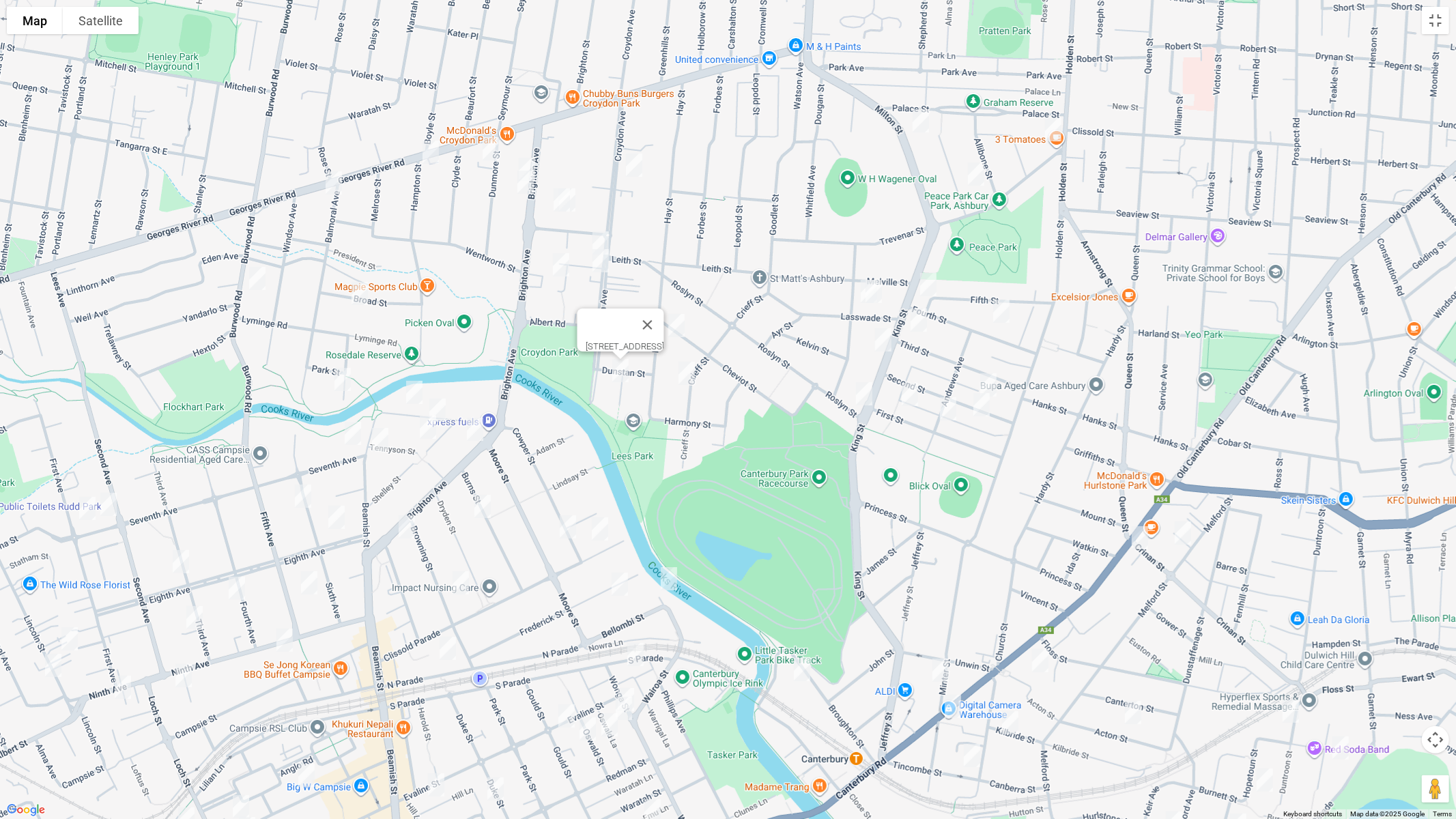
drag, startPoint x: 685, startPoint y: 472, endPoint x: 927, endPoint y: 318, distance: 286.8
click at [927, 318] on div "[STREET_ADDRESS]" at bounding box center [728, 410] width 1456 height 819
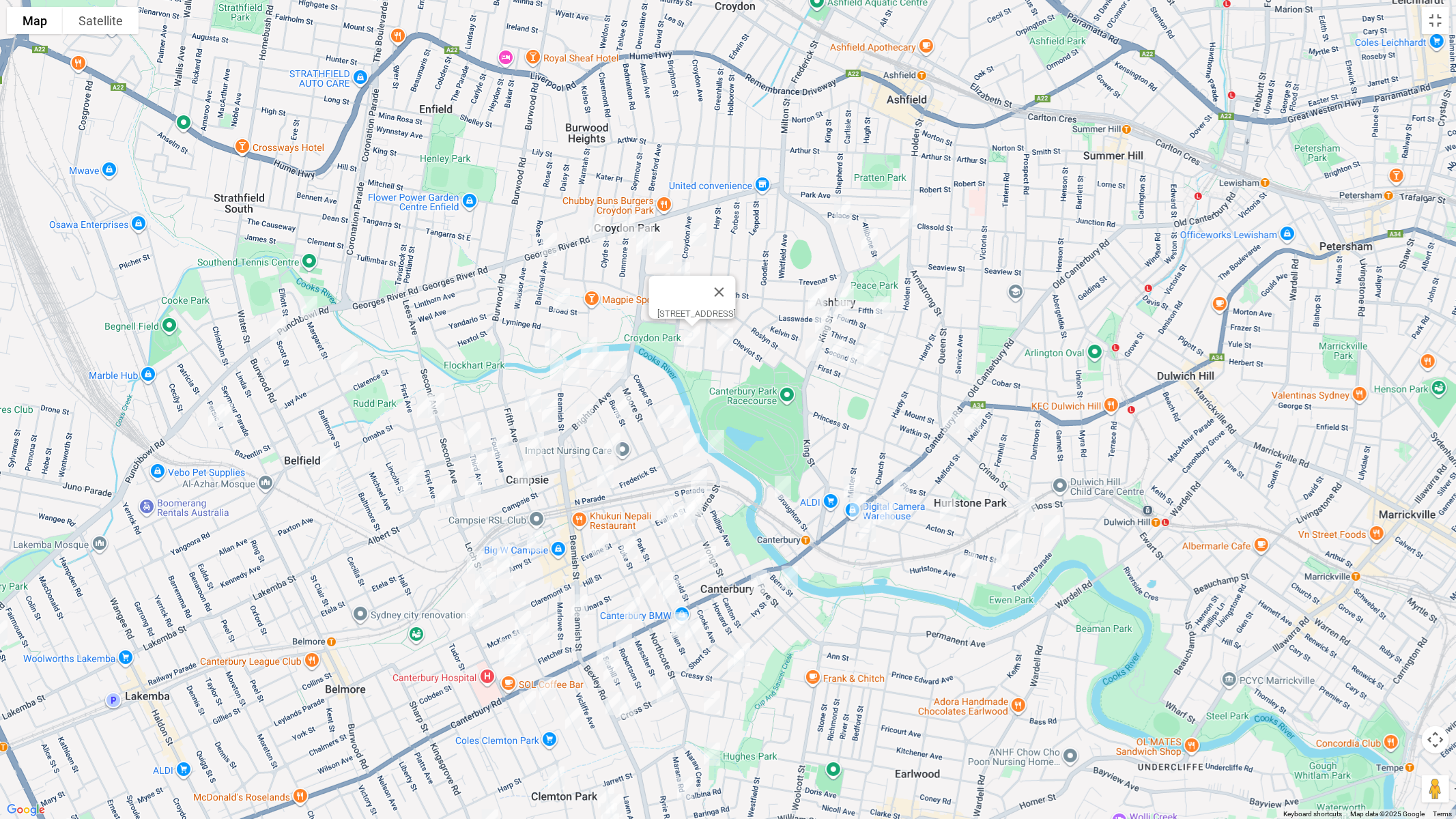
drag, startPoint x: 1003, startPoint y: 309, endPoint x: 866, endPoint y: 318, distance: 137.3
click at [866, 318] on div "[STREET_ADDRESS]" at bounding box center [728, 410] width 1456 height 819
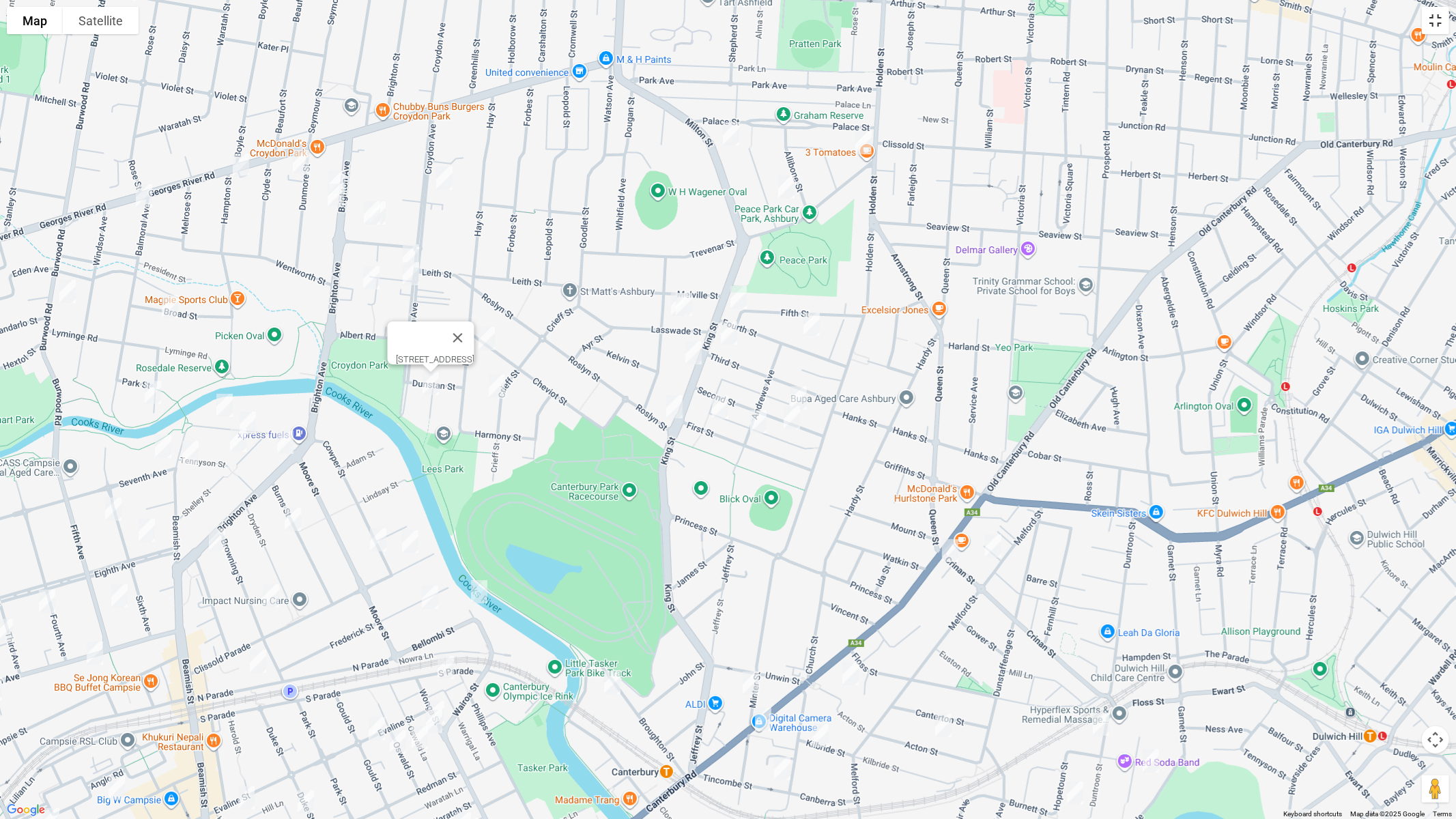
click at [1440, 26] on button "Toggle fullscreen view" at bounding box center [1435, 20] width 27 height 27
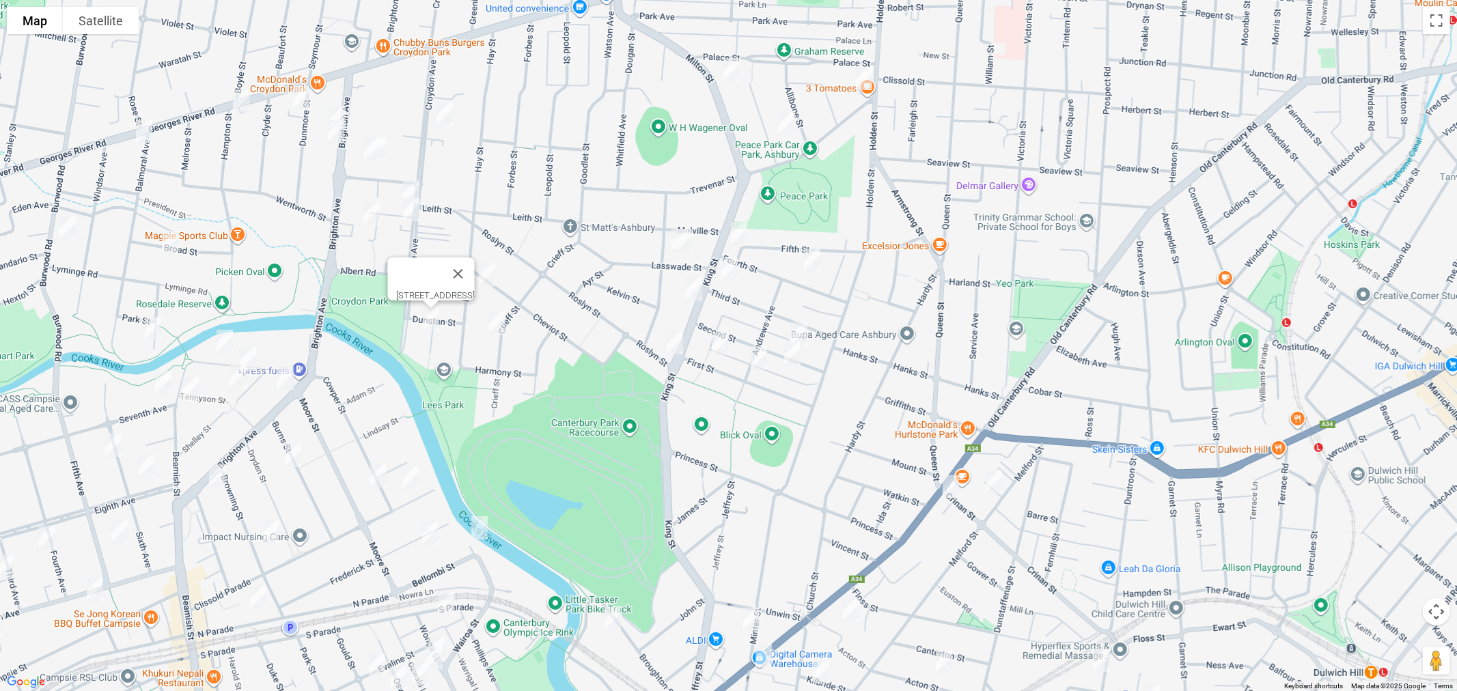
click at [725, 251] on img "51 Fourth Street, ASHBURY NSW 2193" at bounding box center [738, 233] width 27 height 34
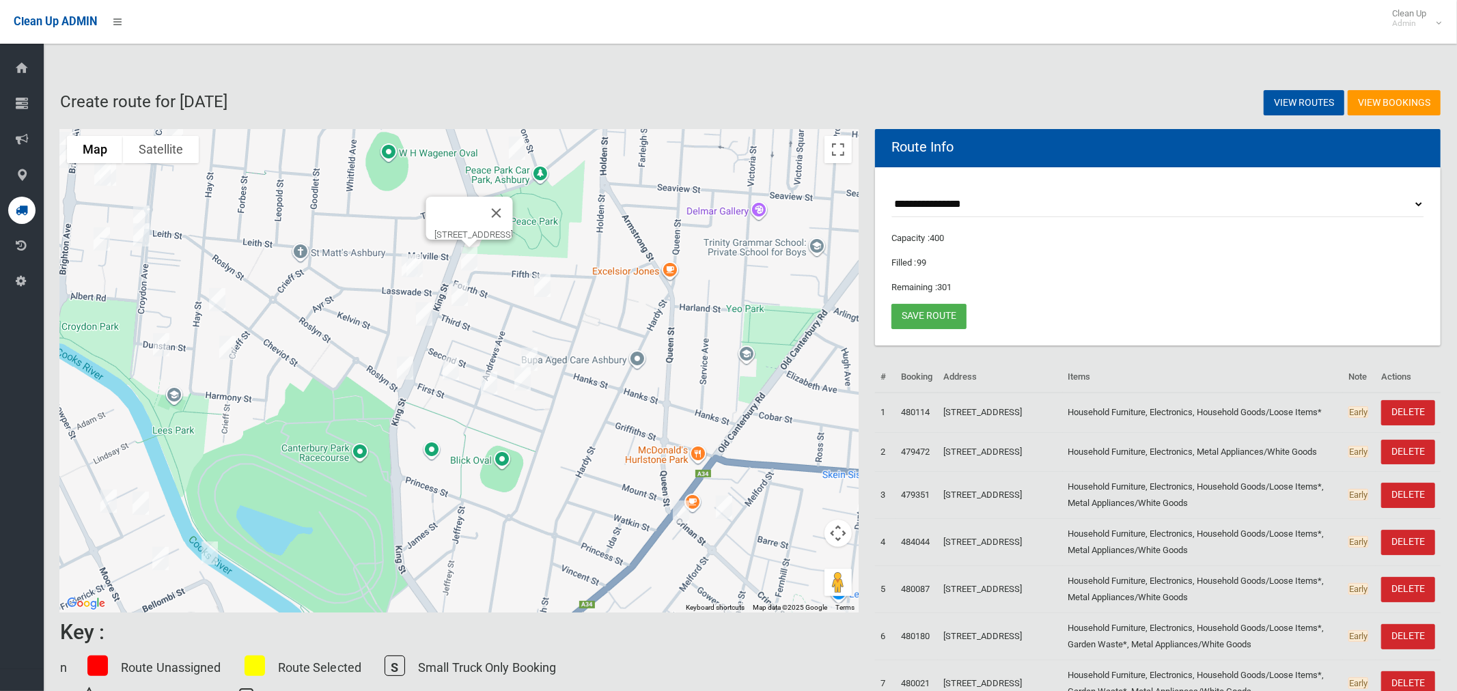
click at [458, 294] on img "65 Third Street, ASHBURY NSW 2193" at bounding box center [459, 294] width 27 height 34
click at [540, 288] on img "17 Fourth Street, ASHBURY NSW 2193" at bounding box center [542, 285] width 27 height 34
click at [533, 355] on img "27 Second Street, ASHBURY NSW 2193" at bounding box center [529, 359] width 27 height 34
click at [524, 380] on img "26 Second Street, ASHBURY NSW 2193" at bounding box center [522, 379] width 27 height 34
click at [484, 386] on img "35 First Street, ASHBURY NSW 2193" at bounding box center [488, 383] width 27 height 34
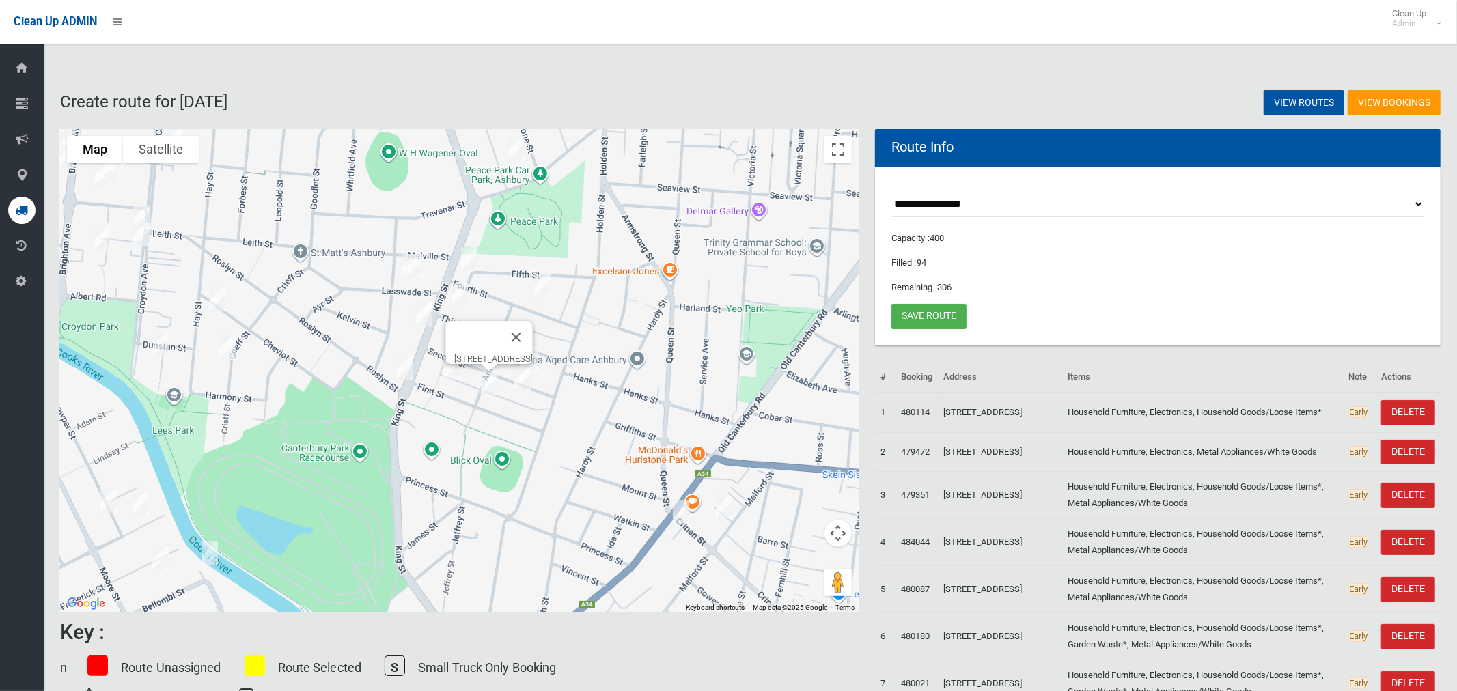
click at [448, 376] on img "55 First Street, ASHBURY NSW 2193" at bounding box center [450, 369] width 27 height 34
click at [680, 520] on img "40 Canterbury Road, HURLSTONE PARK NSW 2193" at bounding box center [680, 512] width 27 height 34
click at [518, 145] on img "31 Woodlands Road, ASHBURY NSW 2193" at bounding box center [516, 148] width 27 height 34
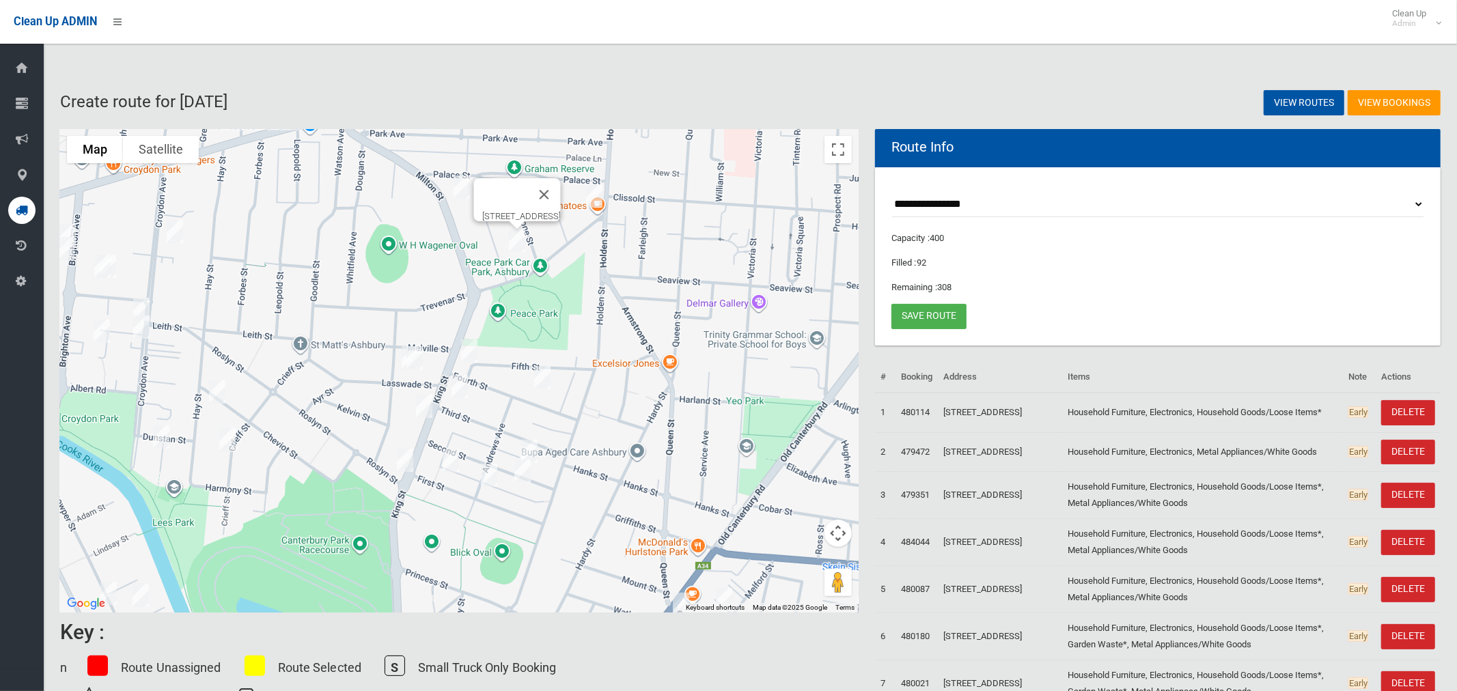
click at [561, 191] on button "Close" at bounding box center [544, 194] width 33 height 33
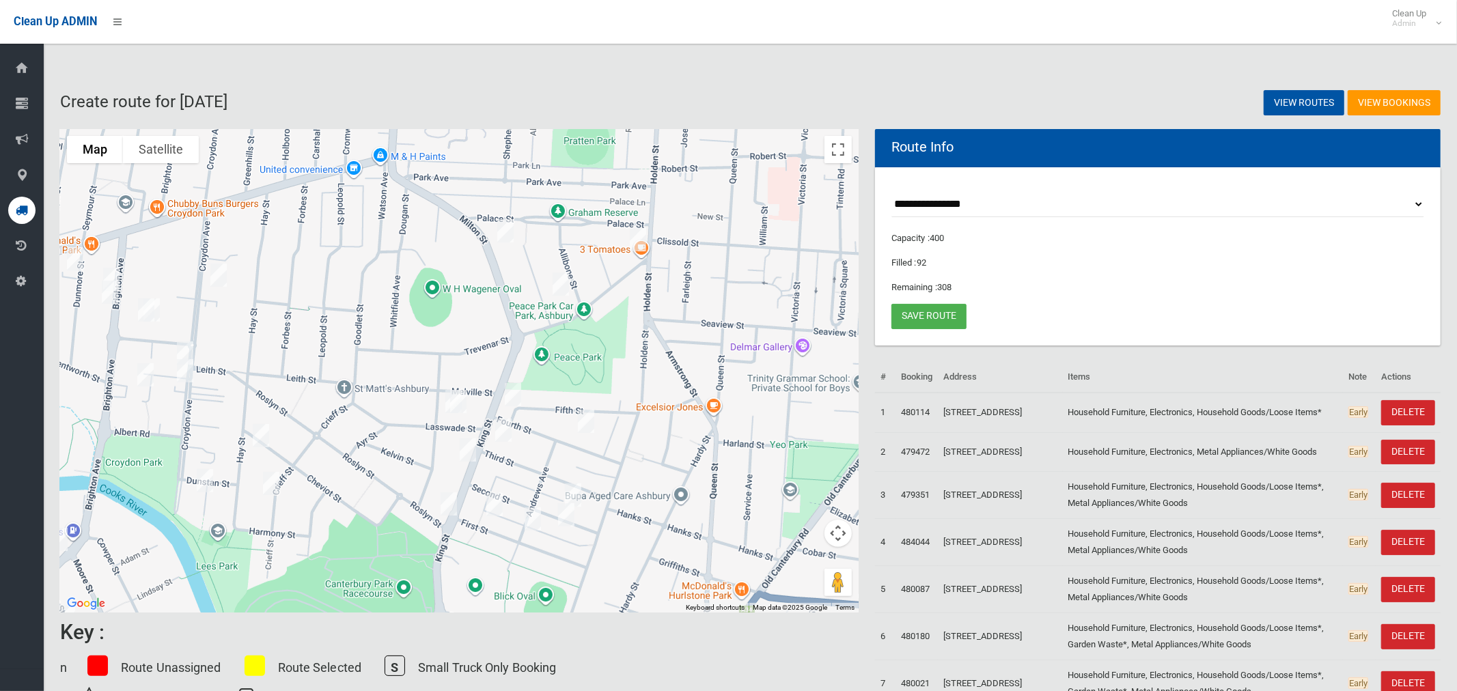
drag, startPoint x: 589, startPoint y: 358, endPoint x: 632, endPoint y: 404, distance: 62.8
click at [632, 404] on div at bounding box center [459, 371] width 798 height 484
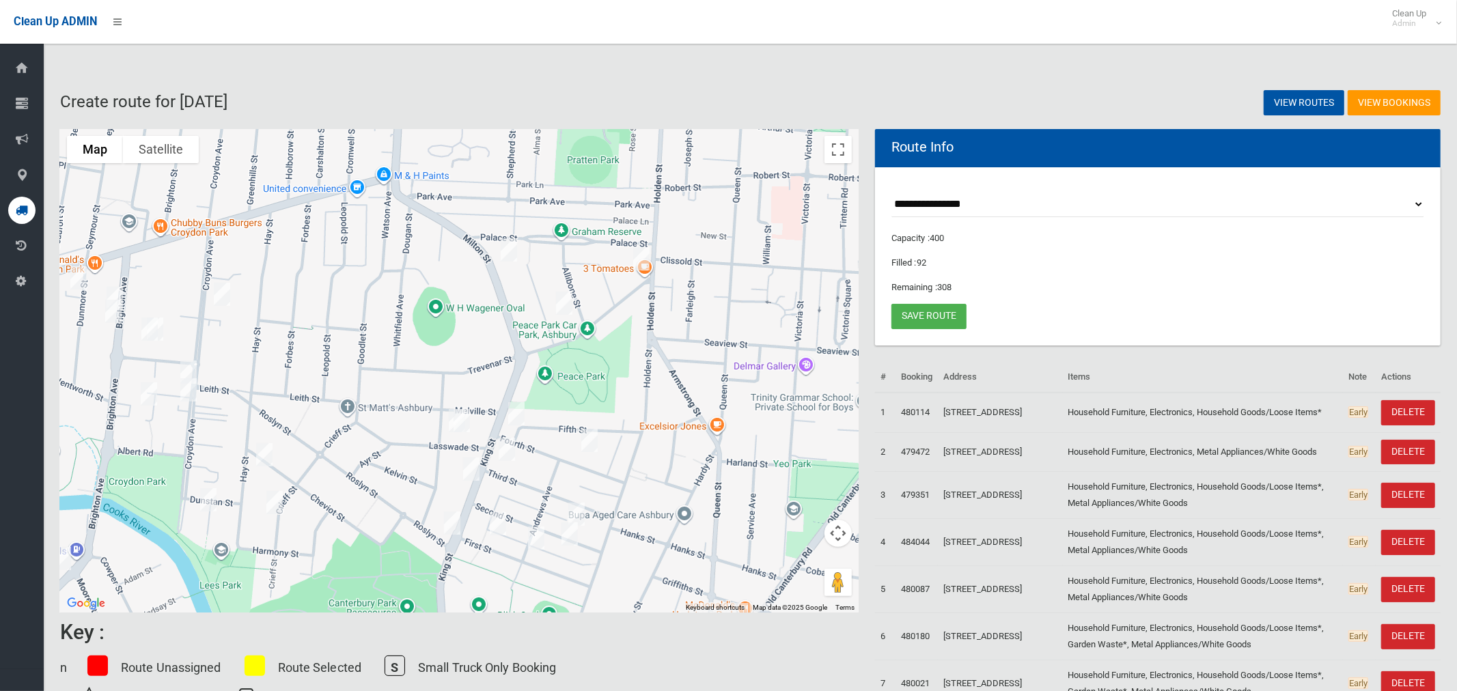
click at [645, 259] on img "3 Trevenar Street, ASHBURY NSW 2193" at bounding box center [641, 259] width 27 height 34
click at [510, 253] on img "126 Milton Street, ASHBURY NSW 2193" at bounding box center [508, 250] width 27 height 34
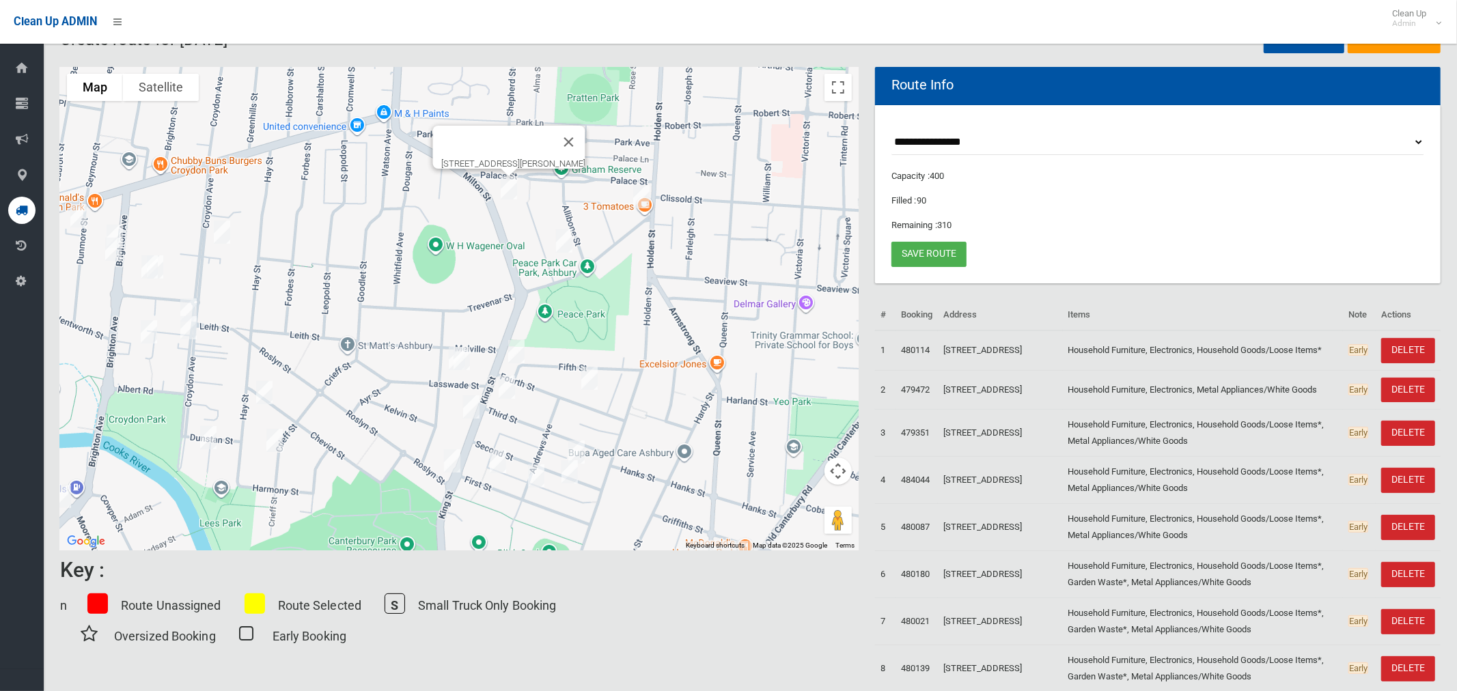
scroll to position [53, 0]
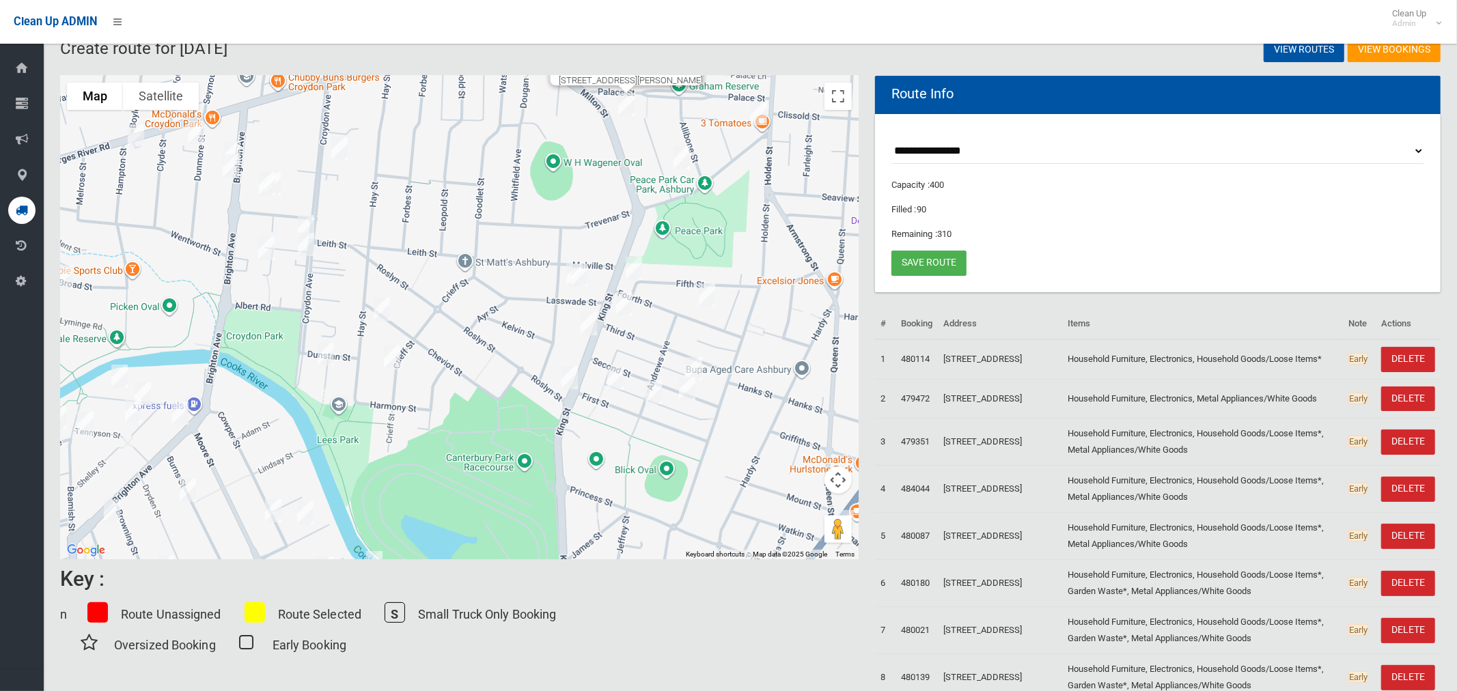
drag, startPoint x: 436, startPoint y: 294, endPoint x: 615, endPoint y: 165, distance: 220.6
click at [625, 147] on div "[STREET_ADDRESS][PERSON_NAME]" at bounding box center [459, 318] width 798 height 484
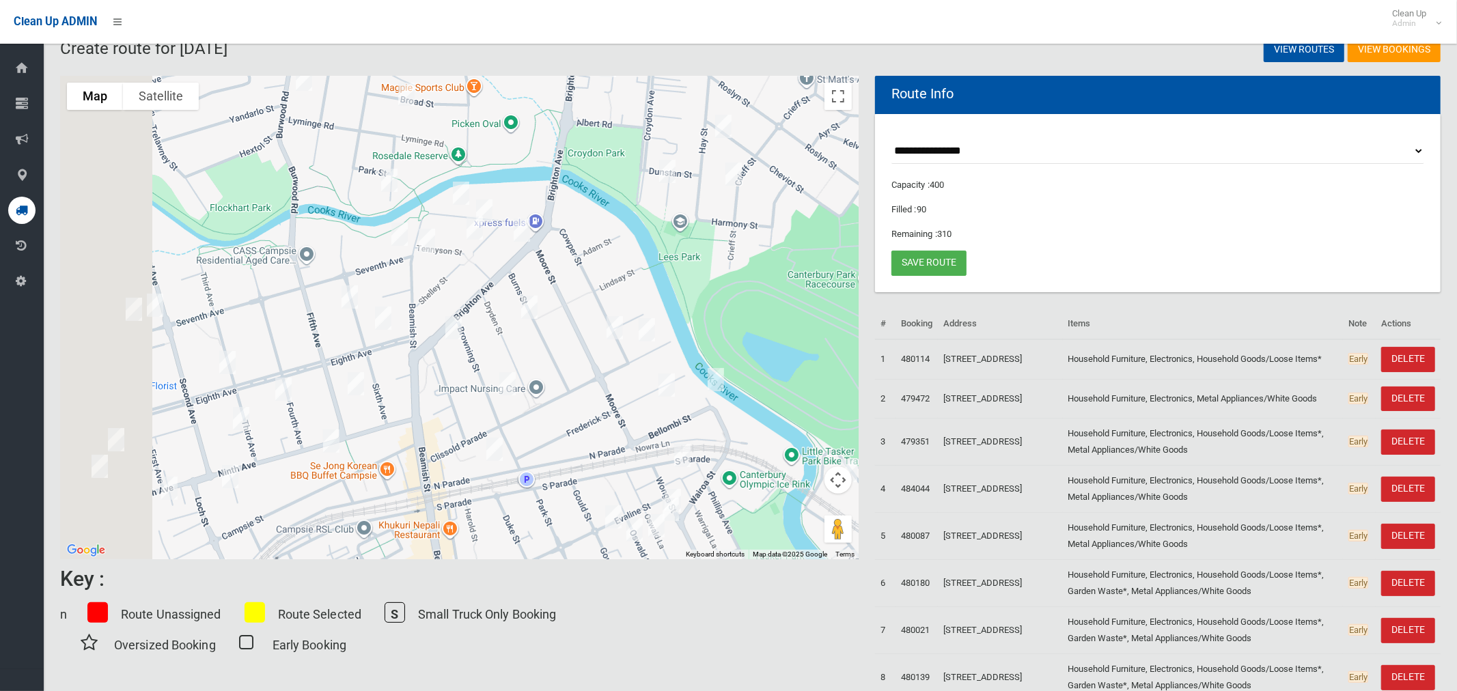
drag, startPoint x: 581, startPoint y: 232, endPoint x: 647, endPoint y: 214, distance: 68.6
click at [653, 218] on div "[STREET_ADDRESS][PERSON_NAME]" at bounding box center [459, 318] width 798 height 484
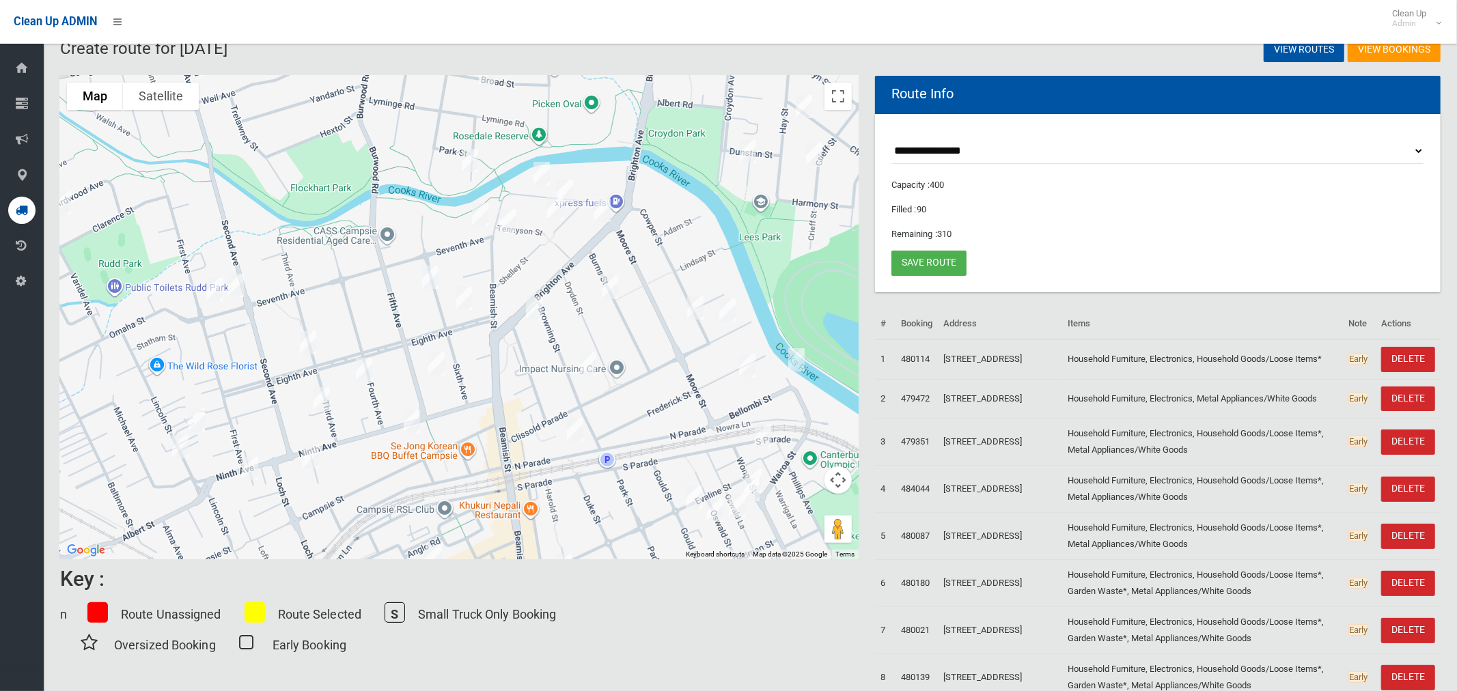
click at [540, 171] on img "33 Byron Street, CAMPSIE NSW 2194" at bounding box center [541, 173] width 27 height 34
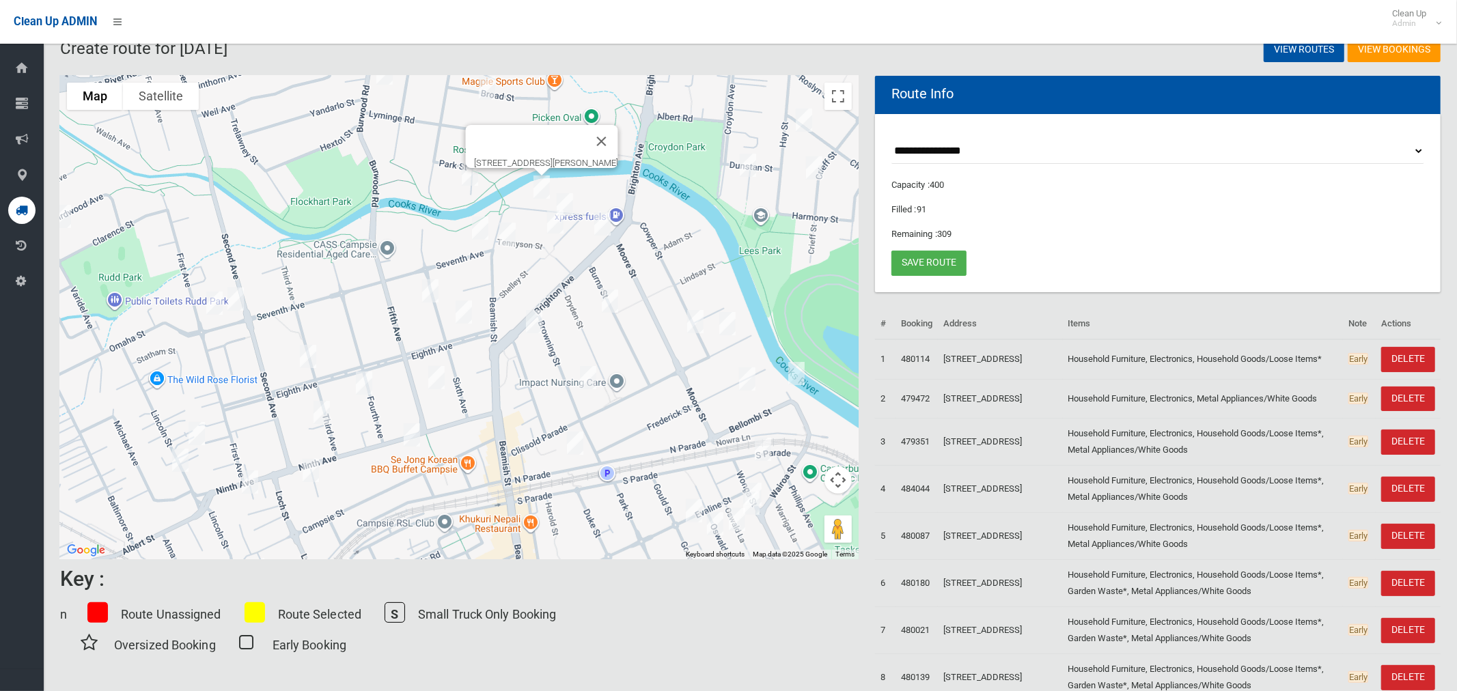
click at [565, 199] on img "16 Byron Street, CAMPSIE NSW 2194" at bounding box center [564, 205] width 27 height 34
drag, startPoint x: 604, startPoint y: 220, endPoint x: 567, endPoint y: 220, distance: 37.6
click at [603, 220] on img "148 Brighton Avenue, CAMPSIE NSW 2194" at bounding box center [602, 224] width 27 height 34
click at [555, 220] on img "1 Tennyson Street, CAMPSIE NSW 2194" at bounding box center [555, 222] width 27 height 34
click at [602, 225] on img "148 Brighton Avenue, CAMPSIE NSW 2194" at bounding box center [602, 224] width 27 height 34
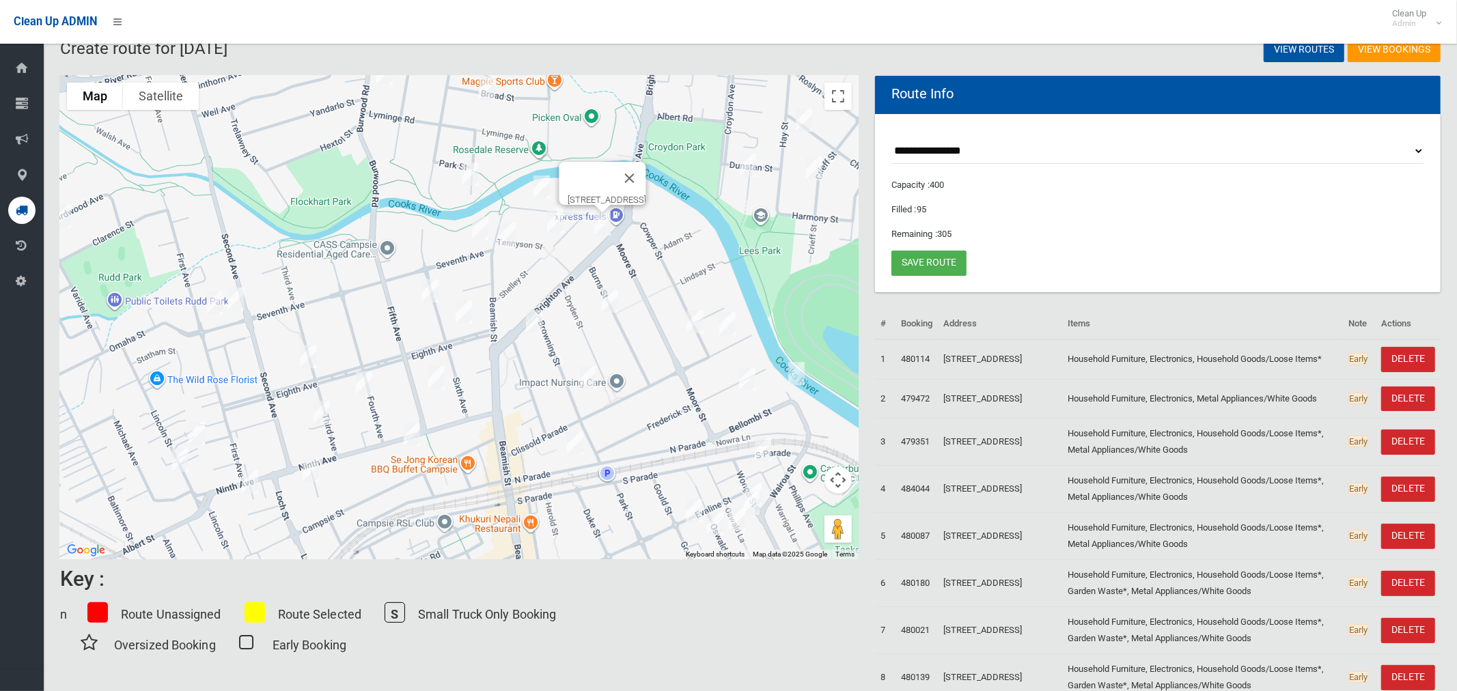
click at [608, 300] on img "17 Burns Street, CAMPSIE NSW 2194" at bounding box center [609, 301] width 27 height 34
click at [529, 320] on img "151-153 Brighton Avenue, CAMPSIE NSW 2194" at bounding box center [533, 322] width 27 height 34
click at [585, 376] on img "38 Browning Street, CAMPSIE NSW 2194" at bounding box center [587, 378] width 27 height 34
click at [732, 324] on img "19 Clissold Parade, CAMPSIE NSW 2194" at bounding box center [727, 324] width 27 height 34
click at [694, 324] on img "77 Cowper Street, CAMPSIE NSW 2194" at bounding box center [695, 322] width 27 height 34
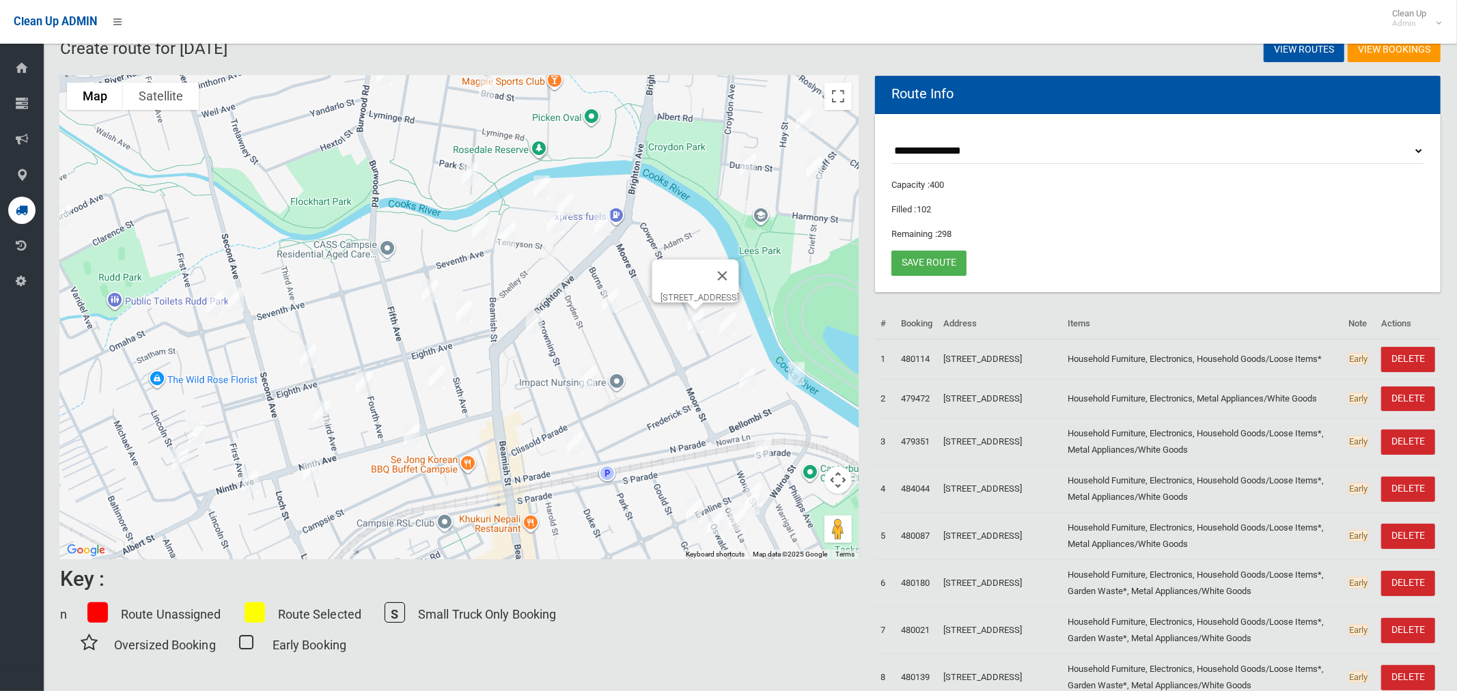
drag, startPoint x: 656, startPoint y: 404, endPoint x: 596, endPoint y: 294, distance: 125.0
click at [588, 287] on div "[STREET_ADDRESS]" at bounding box center [459, 318] width 798 height 484
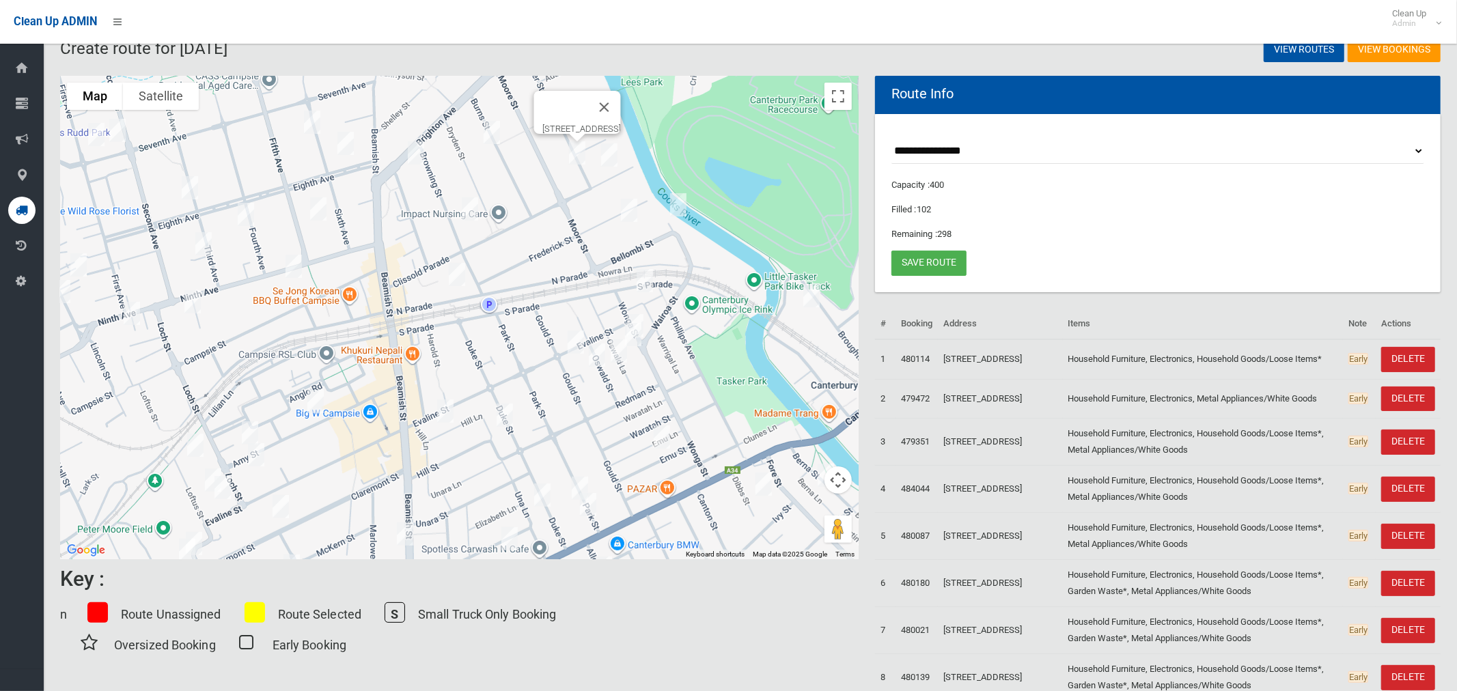
drag, startPoint x: 536, startPoint y: 240, endPoint x: 524, endPoint y: 213, distance: 30.0
click at [526, 205] on div "[STREET_ADDRESS]" at bounding box center [459, 318] width 798 height 484
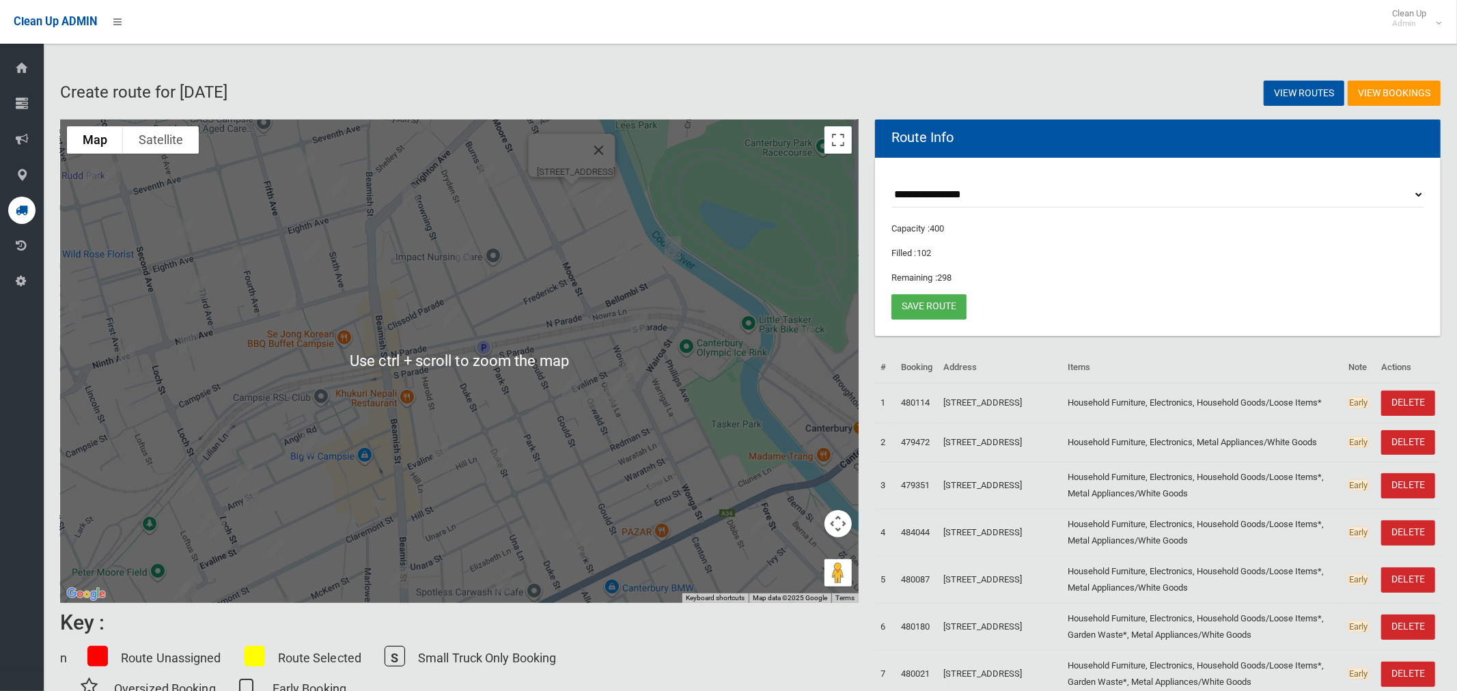
scroll to position [0, 0]
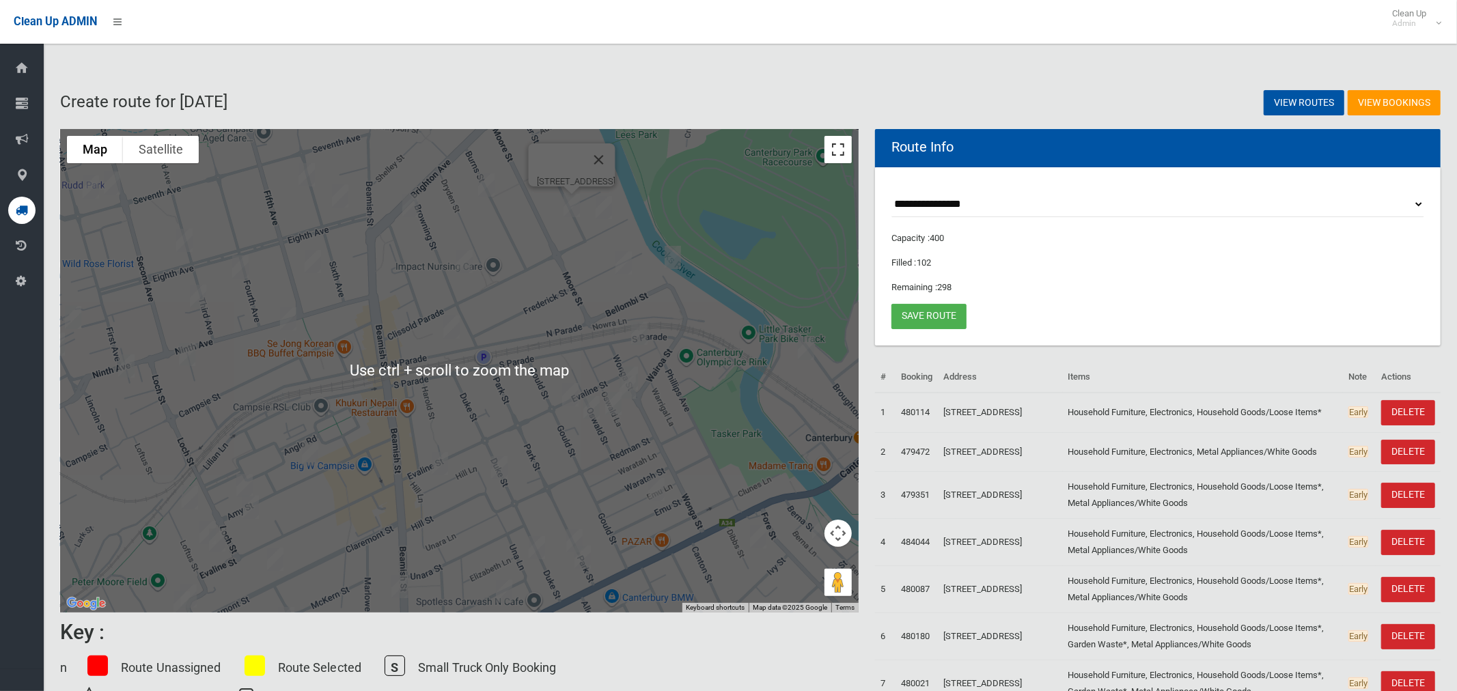
click at [835, 150] on button "Toggle fullscreen view" at bounding box center [837, 149] width 27 height 27
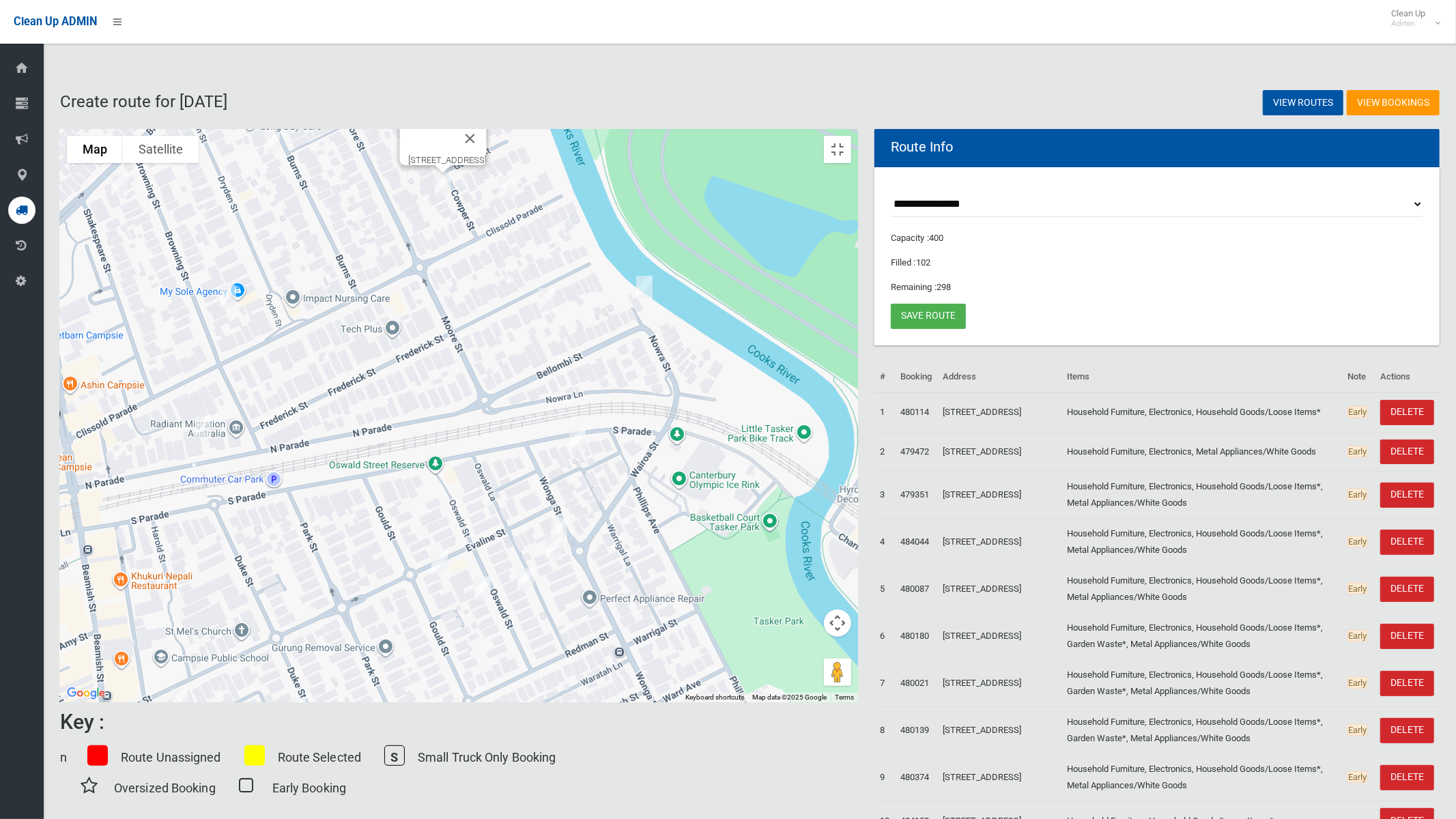
click at [658, 288] on img "7 Bellombi Street, CAMPSIE NSW 2194" at bounding box center [644, 287] width 27 height 34
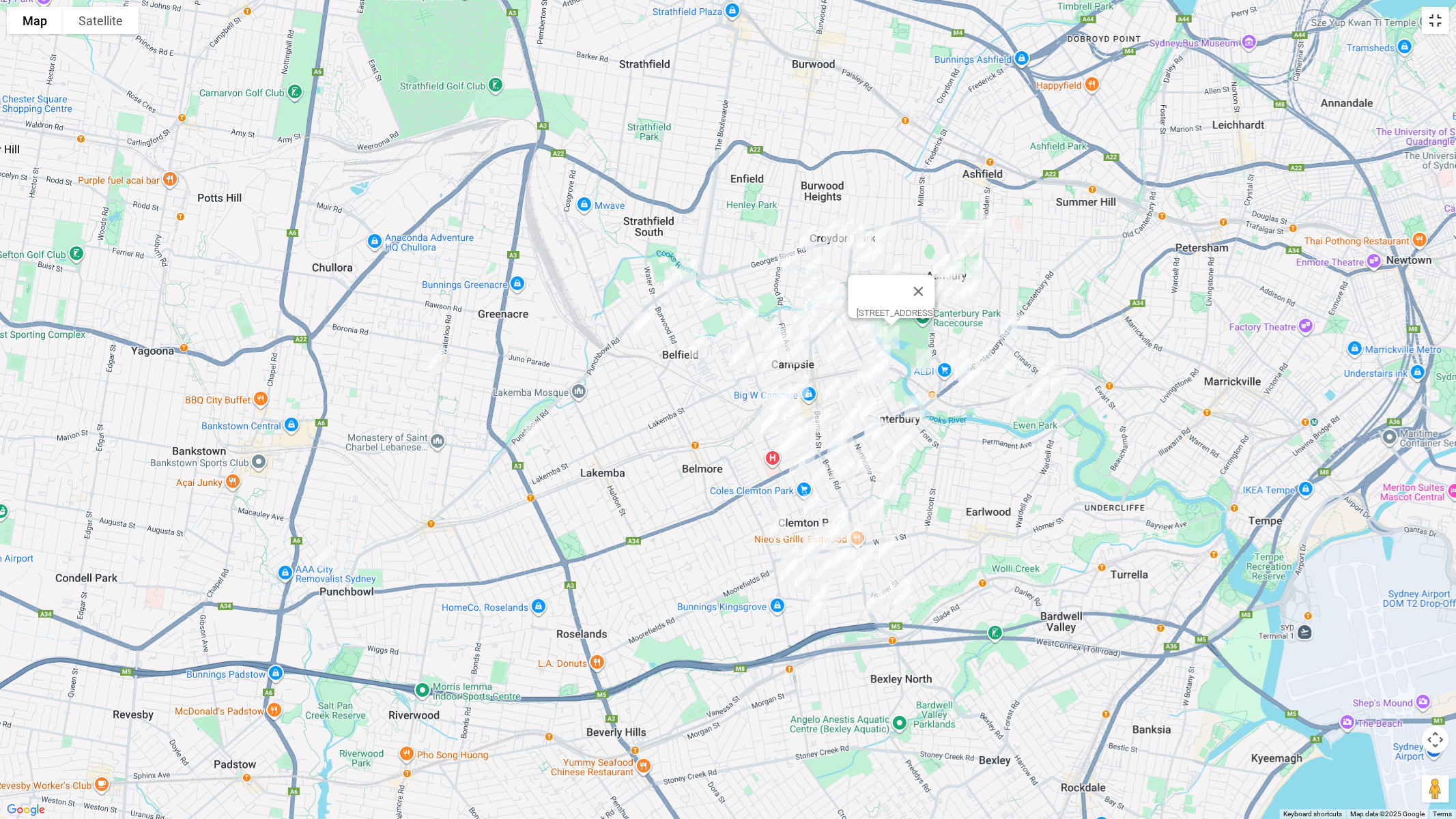
click at [1437, 21] on button "Toggle fullscreen view" at bounding box center [1435, 20] width 27 height 27
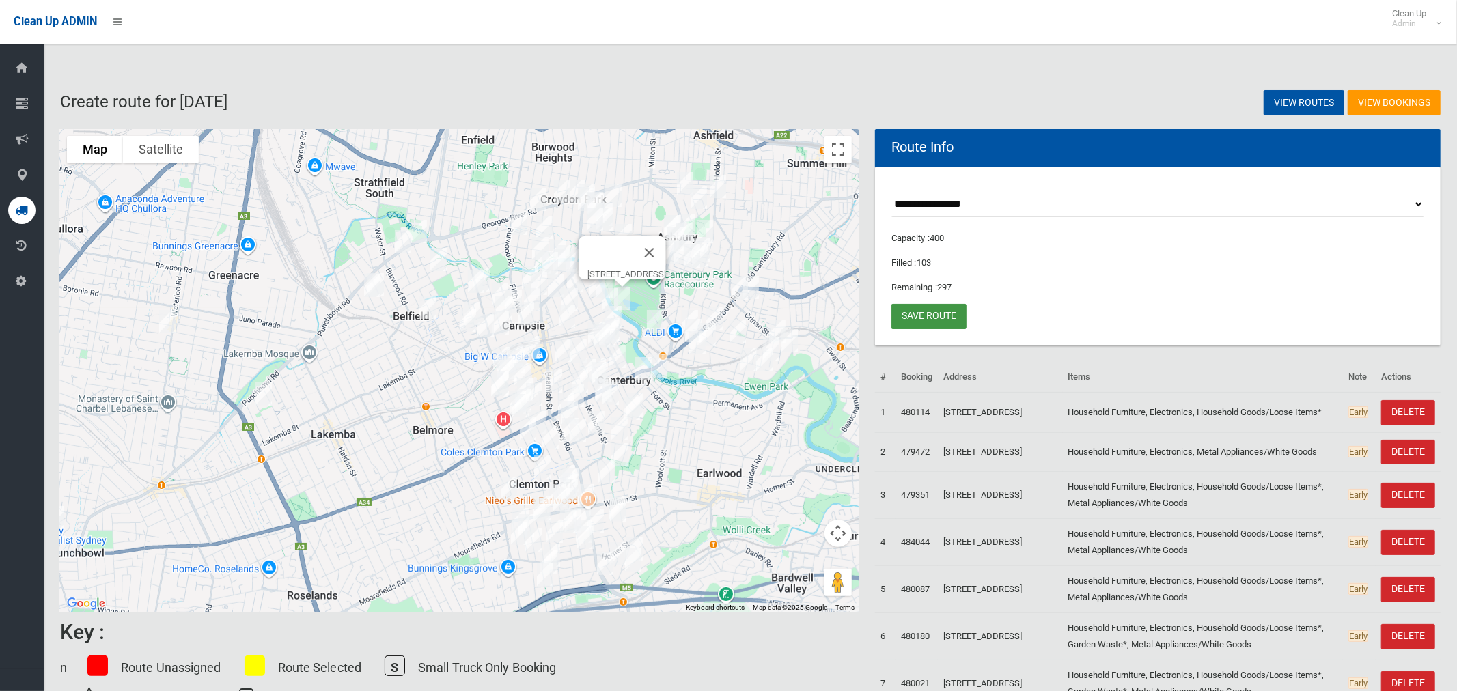
click at [912, 316] on link "Save route" at bounding box center [928, 316] width 75 height 25
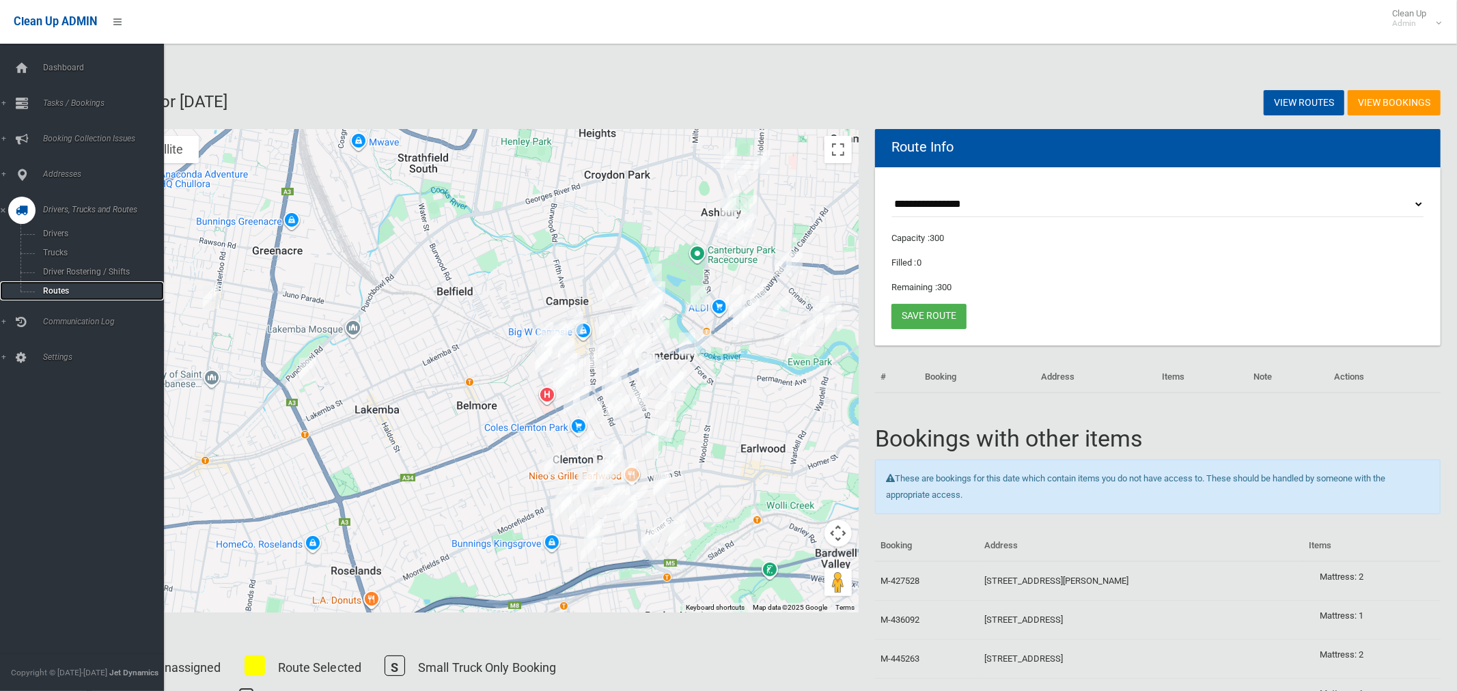
click at [44, 292] on span "Routes" at bounding box center [95, 291] width 113 height 10
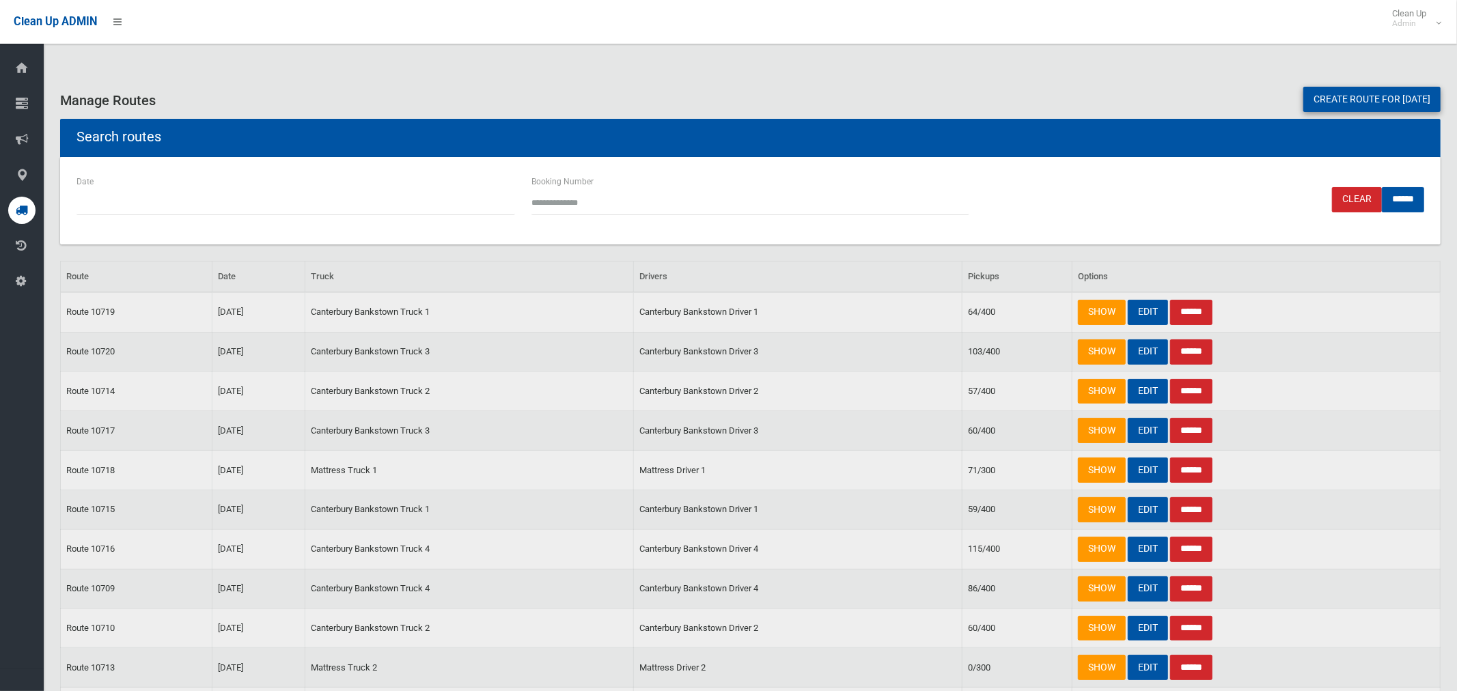
click at [1332, 101] on link "Create route for [DATE]" at bounding box center [1371, 99] width 137 height 25
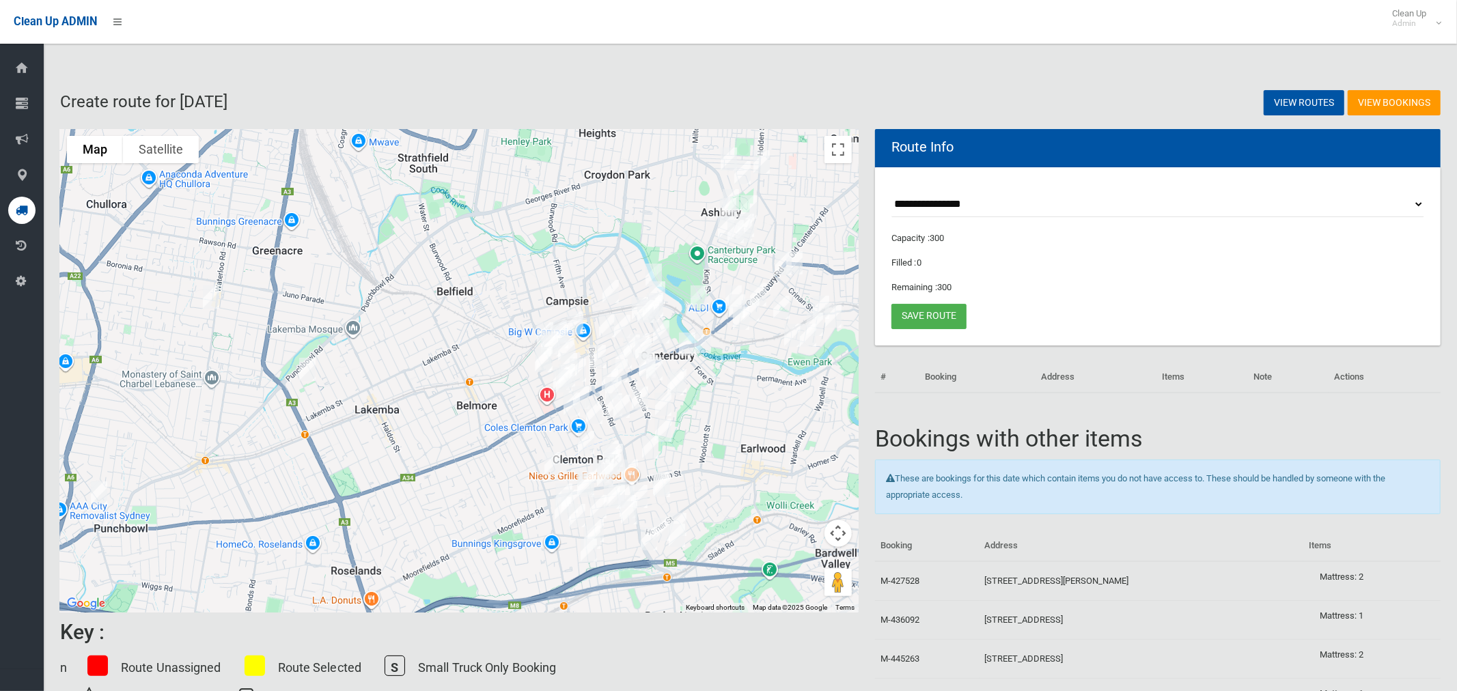
select select "*****"
click at [891, 192] on select "**********" at bounding box center [1157, 204] width 533 height 25
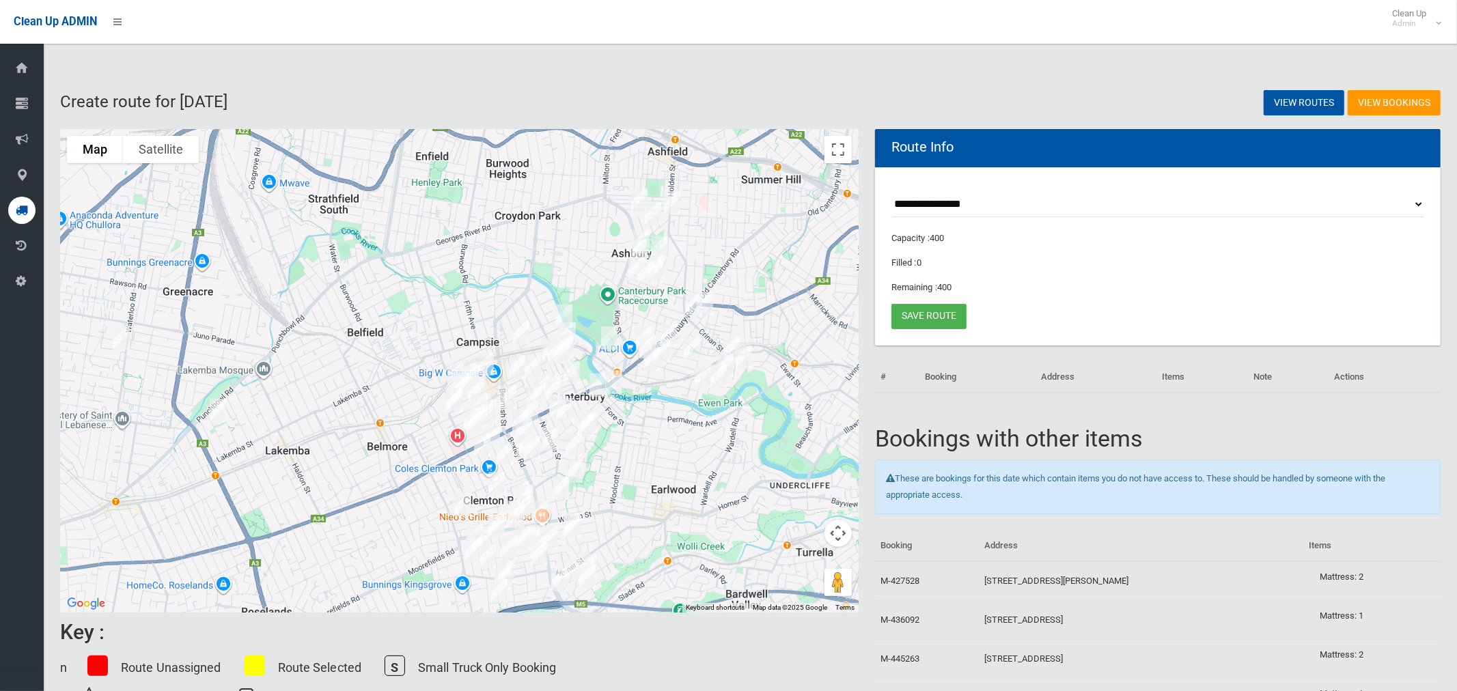
drag, startPoint x: 770, startPoint y: 258, endPoint x: 663, endPoint y: 317, distance: 122.3
click at [680, 322] on img "40 Canterbury Road, HURLSTONE PARK NSW 2193" at bounding box center [693, 305] width 27 height 34
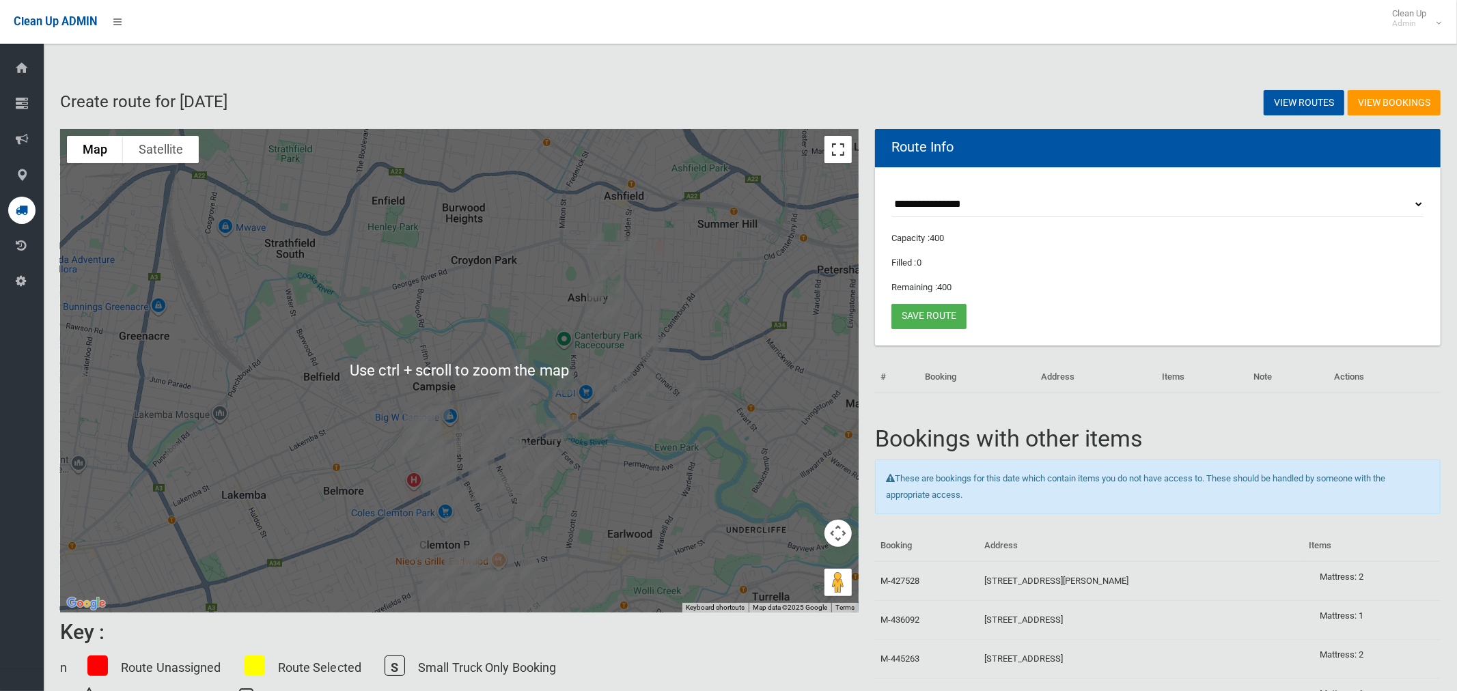
click at [840, 153] on button "Toggle fullscreen view" at bounding box center [837, 149] width 27 height 27
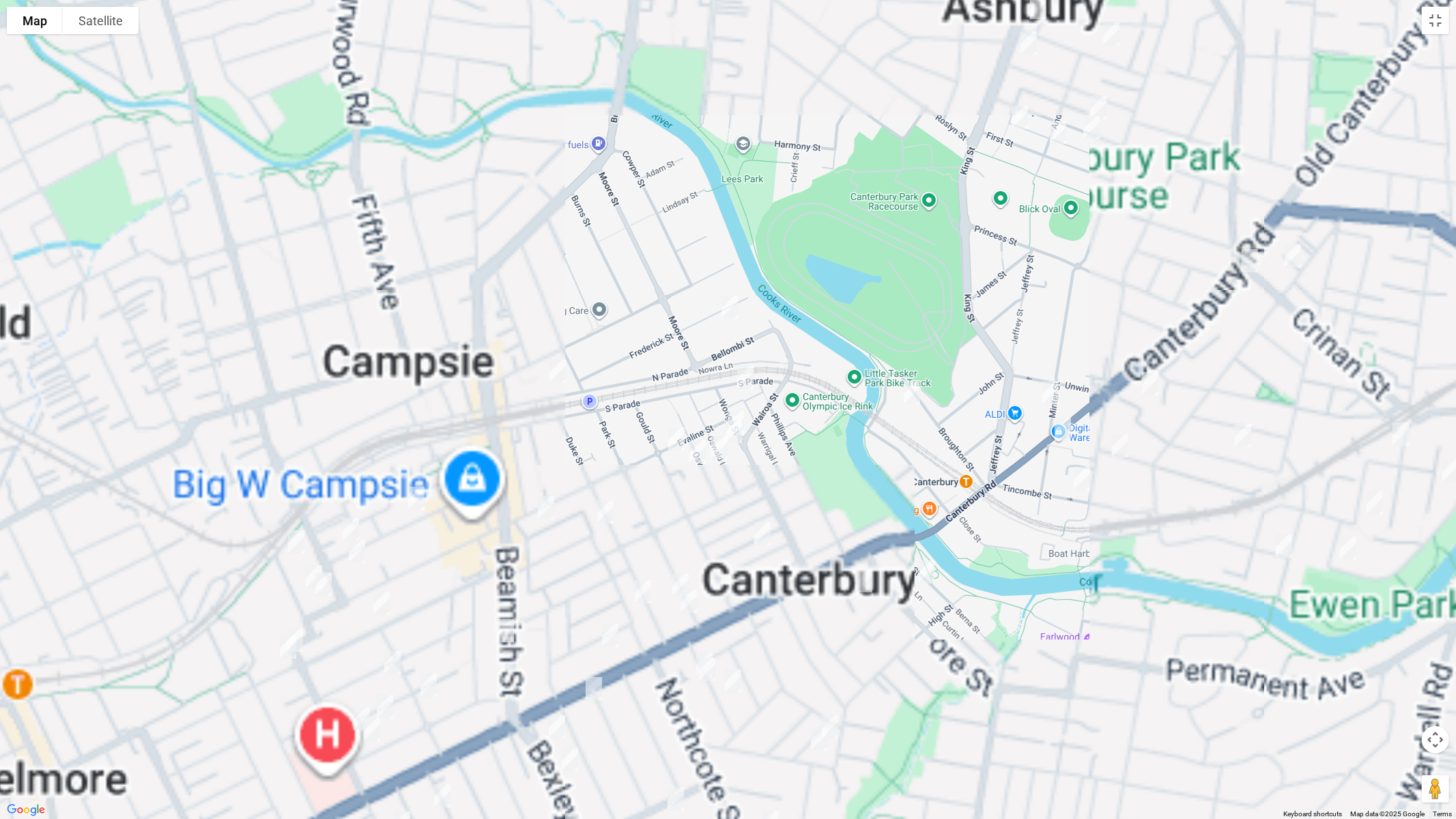
drag, startPoint x: 771, startPoint y: 480, endPoint x: 782, endPoint y: 399, distance: 81.7
click at [782, 399] on div at bounding box center [728, 410] width 1456 height 819
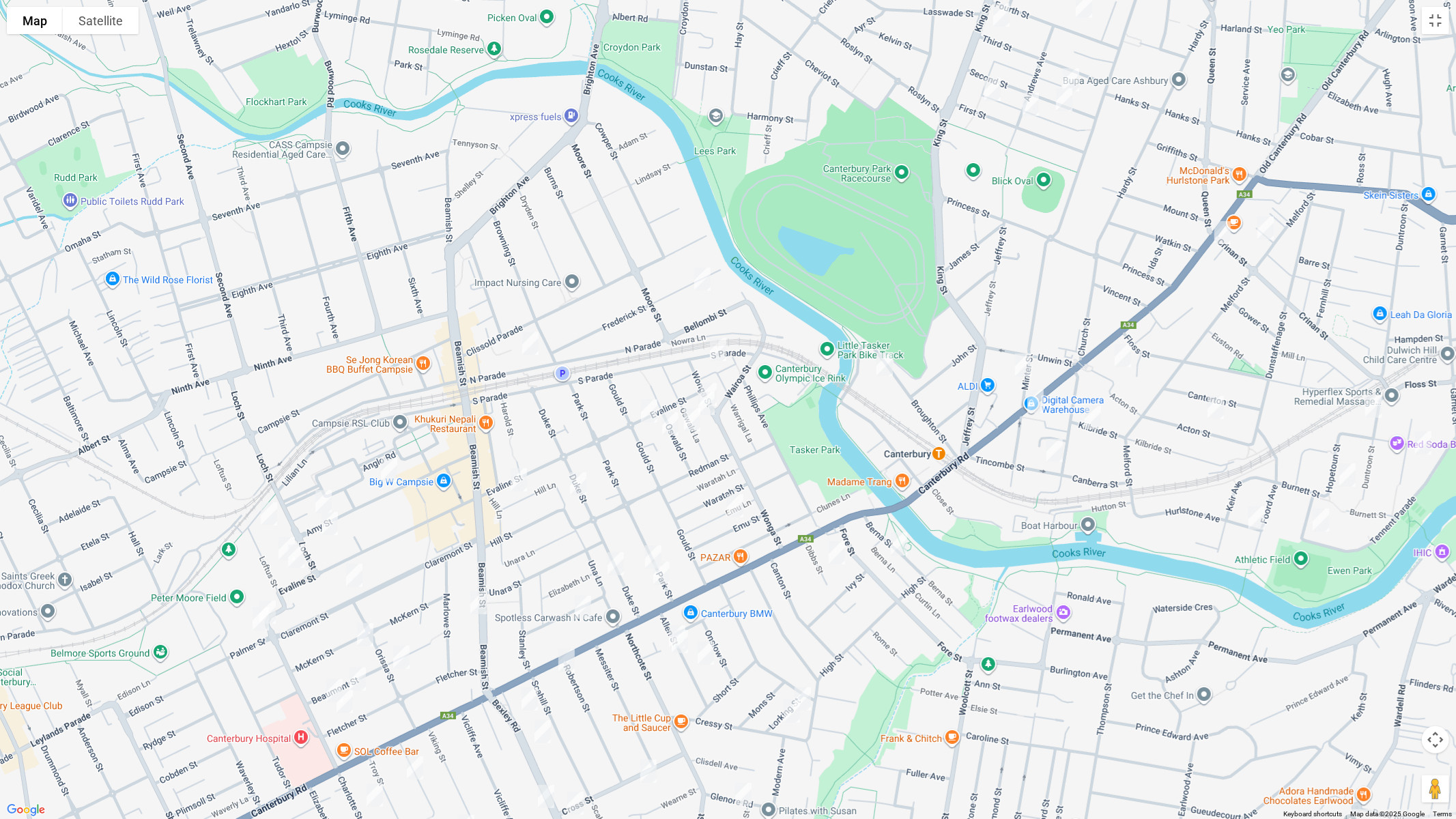
drag, startPoint x: 1040, startPoint y: 306, endPoint x: 1002, endPoint y: 285, distance: 43.4
click at [1002, 285] on div at bounding box center [728, 410] width 1456 height 819
click at [268, 511] on img "22 Loftus Street, CAMPSIE NSW 2194" at bounding box center [268, 512] width 27 height 34
click at [283, 542] on img "129 Evaline Street, CAMPSIE NSW 2194" at bounding box center [296, 555] width 27 height 34
click at [278, 550] on img "40A Loftus Street, CAMPSIE NSW 2194" at bounding box center [286, 547] width 27 height 34
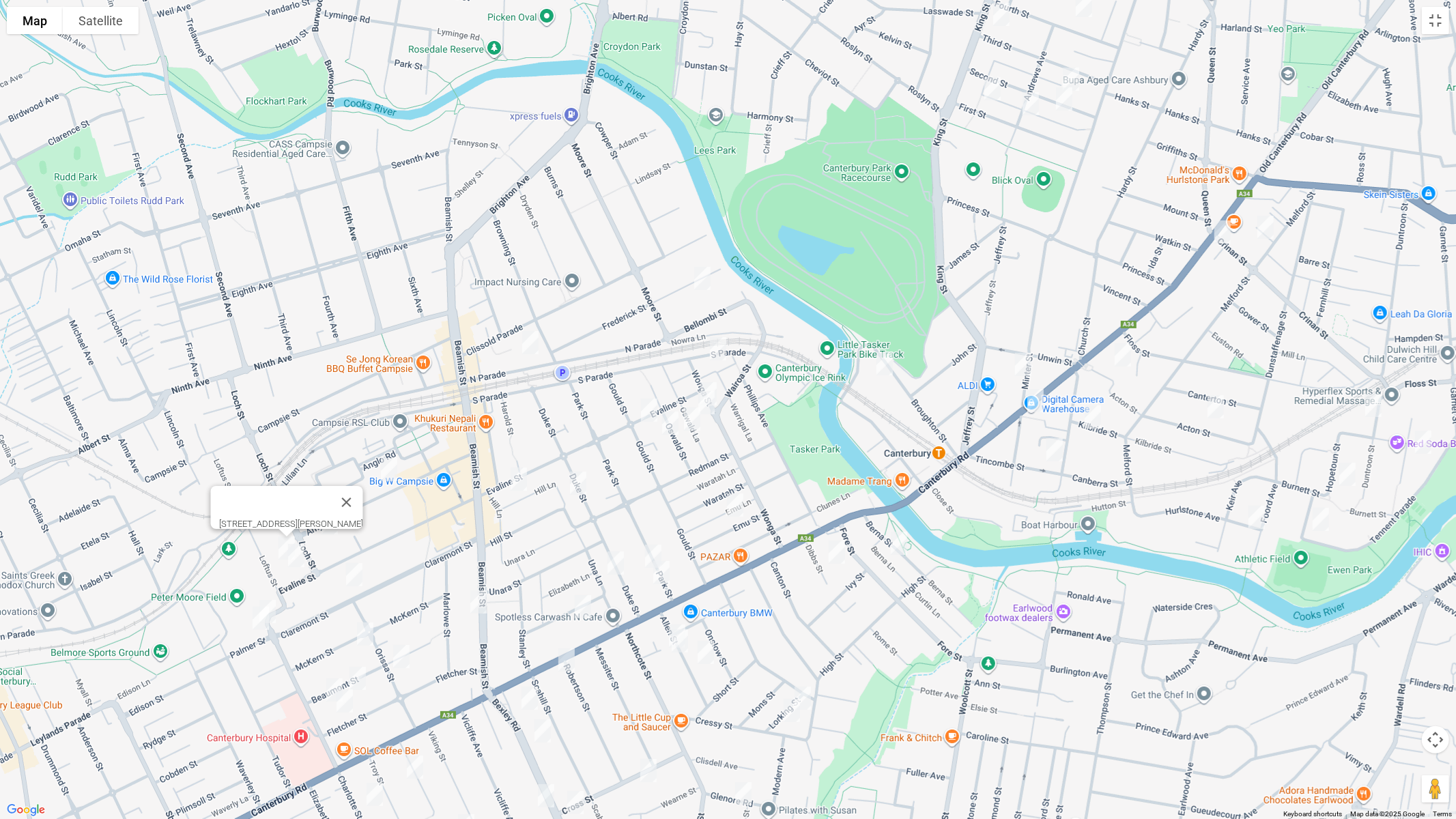
click at [278, 599] on img "3 Thorncraft Parade, CAMPSIE NSW 2194" at bounding box center [267, 611] width 27 height 34
click at [253, 618] on img "1 Palmer Street, CAMPSIE NSW 2194" at bounding box center [260, 618] width 27 height 34
click at [326, 487] on img "65 Amy Street, CAMPSIE NSW 2194" at bounding box center [323, 500] width 27 height 34
click at [329, 522] on img "76 Amy Street, CAMPSIE NSW 2194" at bounding box center [329, 522] width 27 height 34
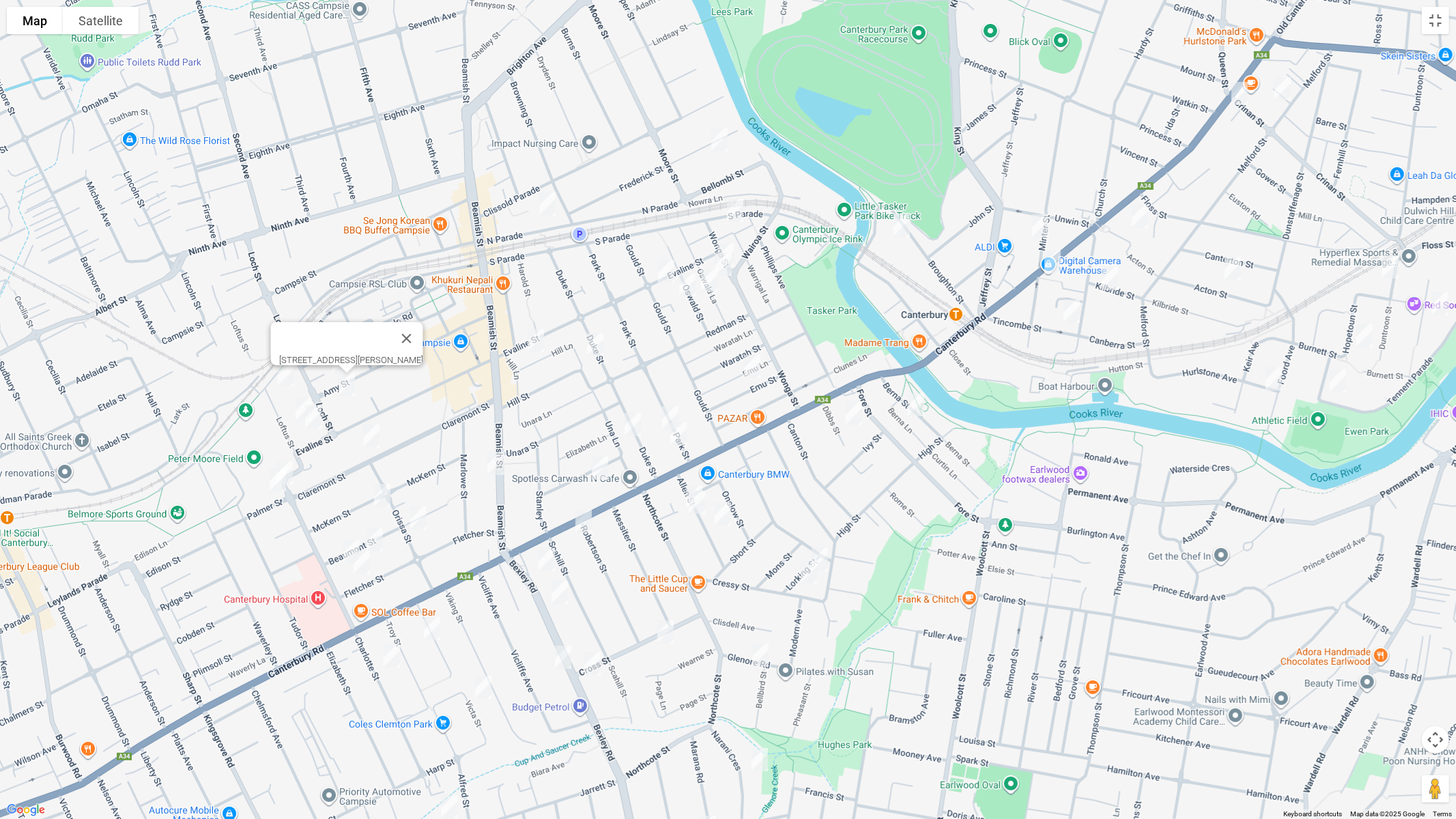
drag, startPoint x: 430, startPoint y: 502, endPoint x: 438, endPoint y: 395, distance: 107.3
click at [438, 395] on div "[STREET_ADDRESS][PERSON_NAME]" at bounding box center [728, 410] width 1456 height 819
click at [408, 330] on button "Close" at bounding box center [406, 338] width 33 height 33
click at [1438, 25] on button "Toggle fullscreen view" at bounding box center [1435, 20] width 27 height 27
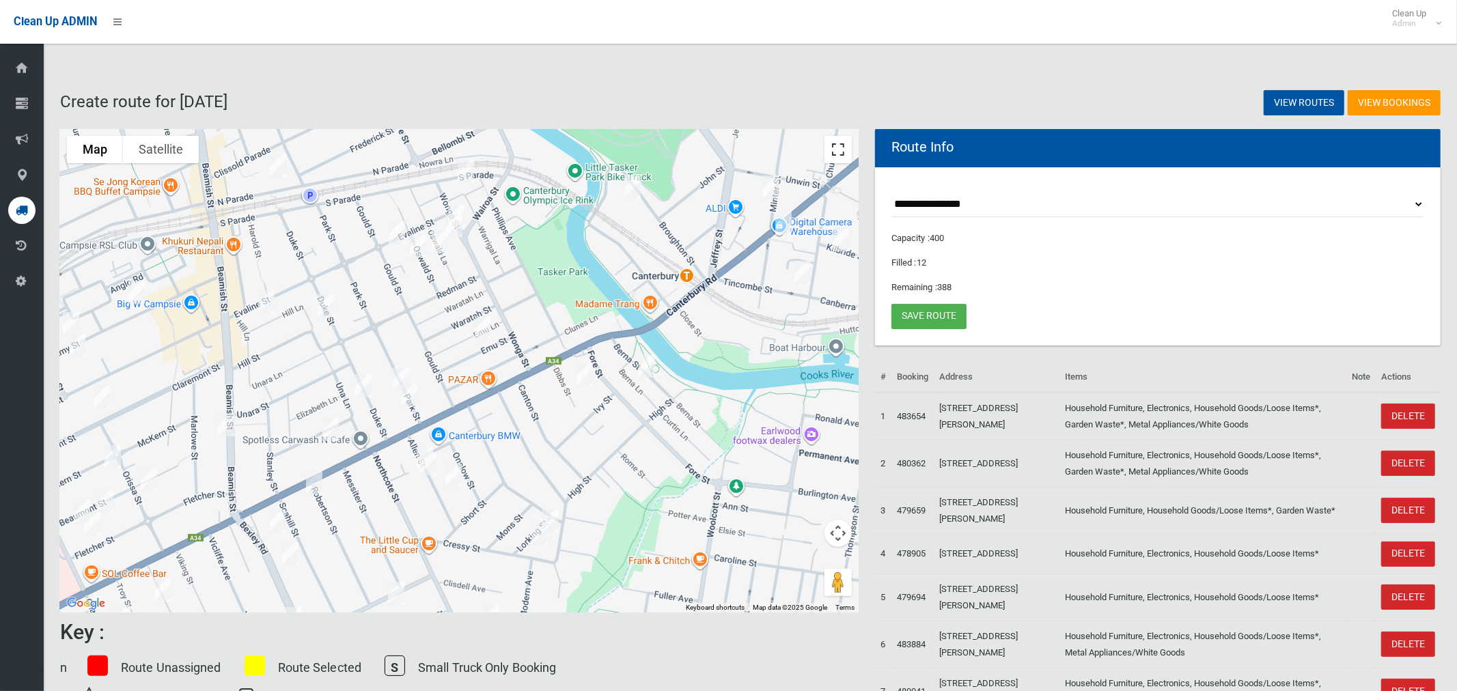
click at [840, 154] on button "Toggle fullscreen view" at bounding box center [837, 149] width 27 height 27
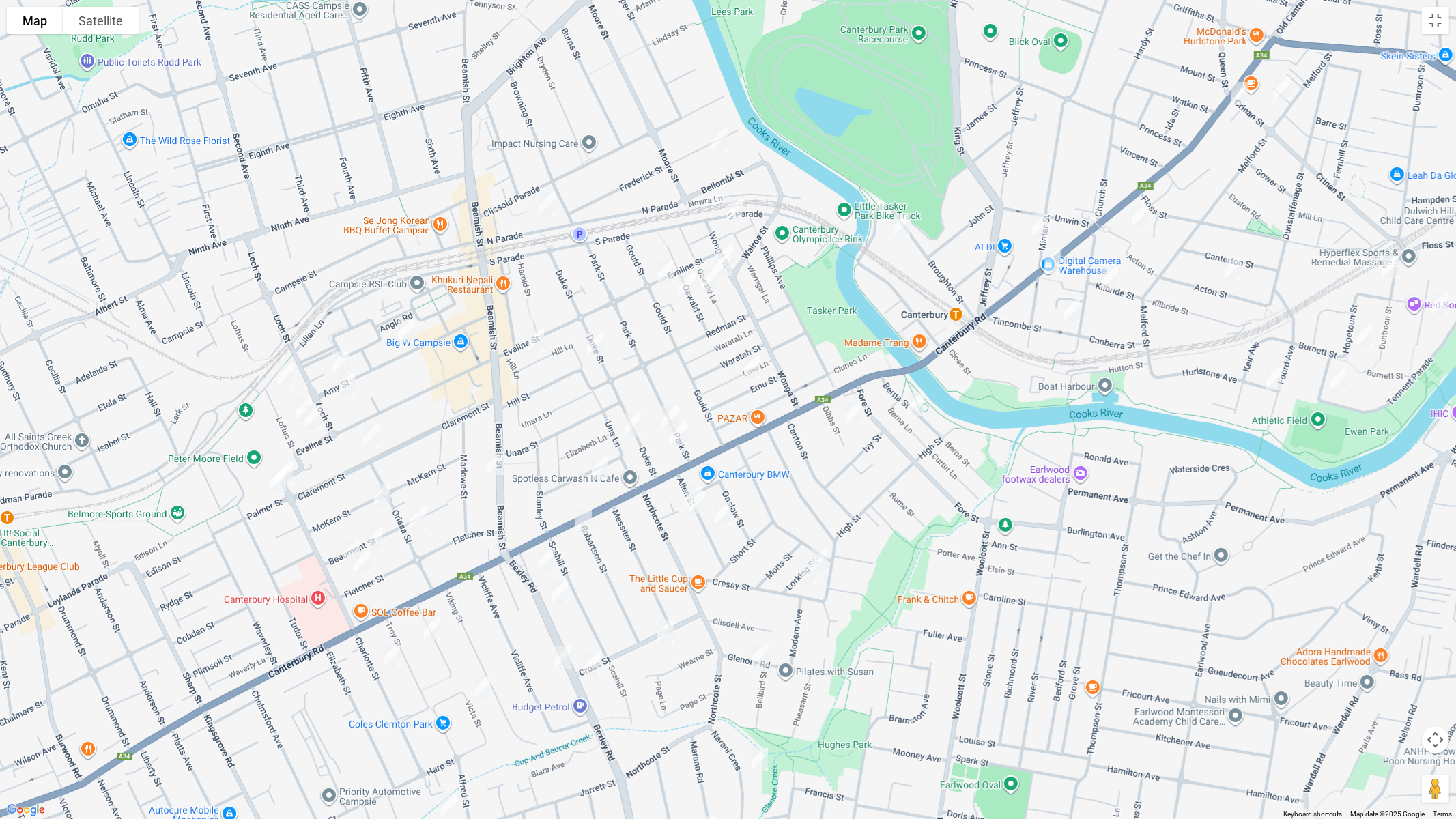
click at [545, 203] on img "28-29 North Parade, CAMPSIE NSW 2194" at bounding box center [547, 204] width 27 height 34
click at [723, 138] on img "30 Frederick Street, CAMPSIE NSW 2194" at bounding box center [719, 140] width 27 height 34
click at [408, 332] on img "33 Amy Street, CAMPSIE NSW 2194" at bounding box center [406, 331] width 27 height 34
click at [738, 208] on img "9 South Parade, CANTERBURY NSW 2193" at bounding box center [734, 210] width 27 height 34
click at [398, 331] on img "33 Amy Street, CAMPSIE NSW 2194" at bounding box center [406, 331] width 27 height 34
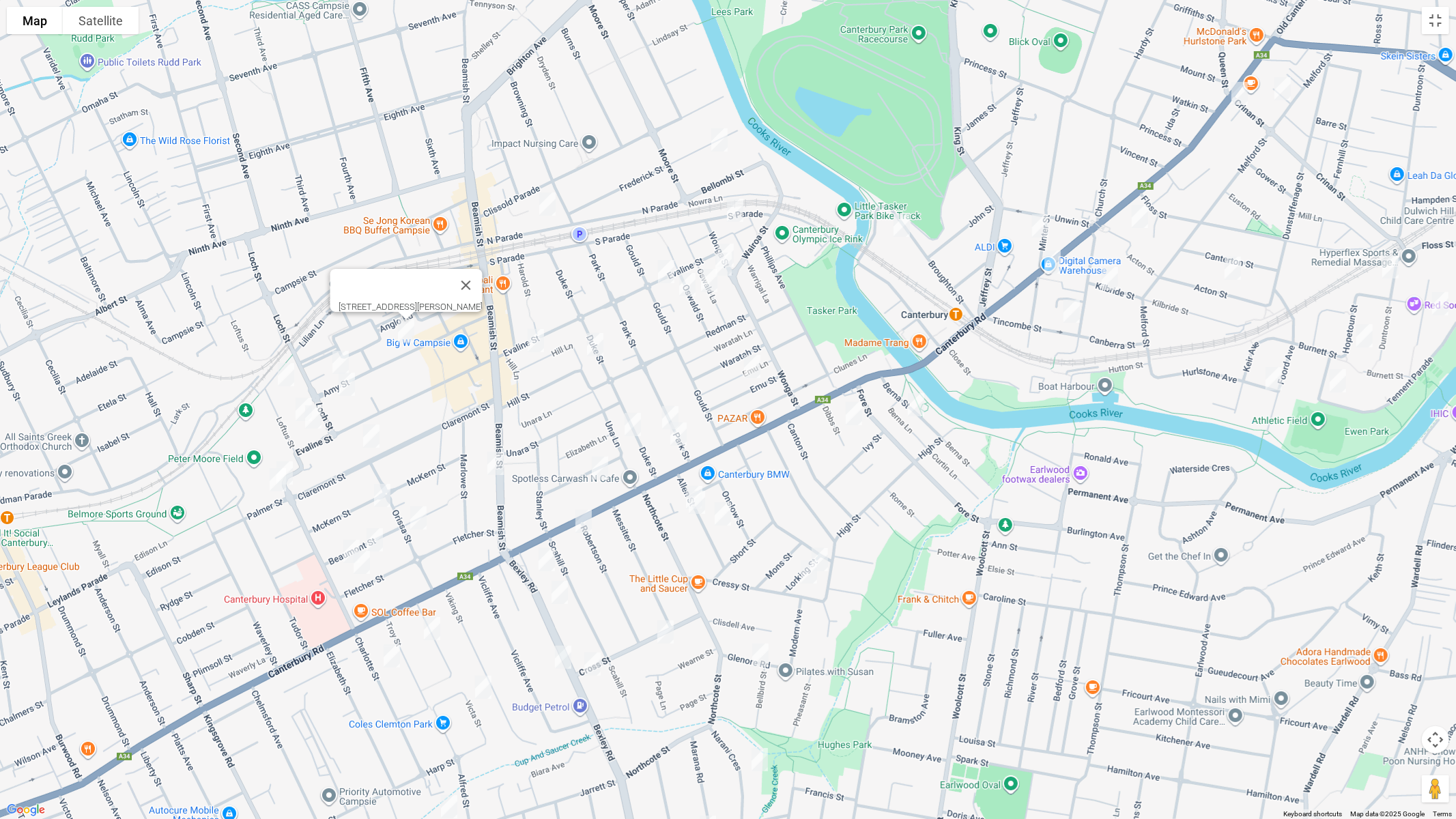
drag, startPoint x: 1193, startPoint y: 221, endPoint x: 1012, endPoint y: 343, distance: 218.3
click at [1001, 356] on div "[STREET_ADDRESS][PERSON_NAME]" at bounding box center [728, 410] width 1456 height 819
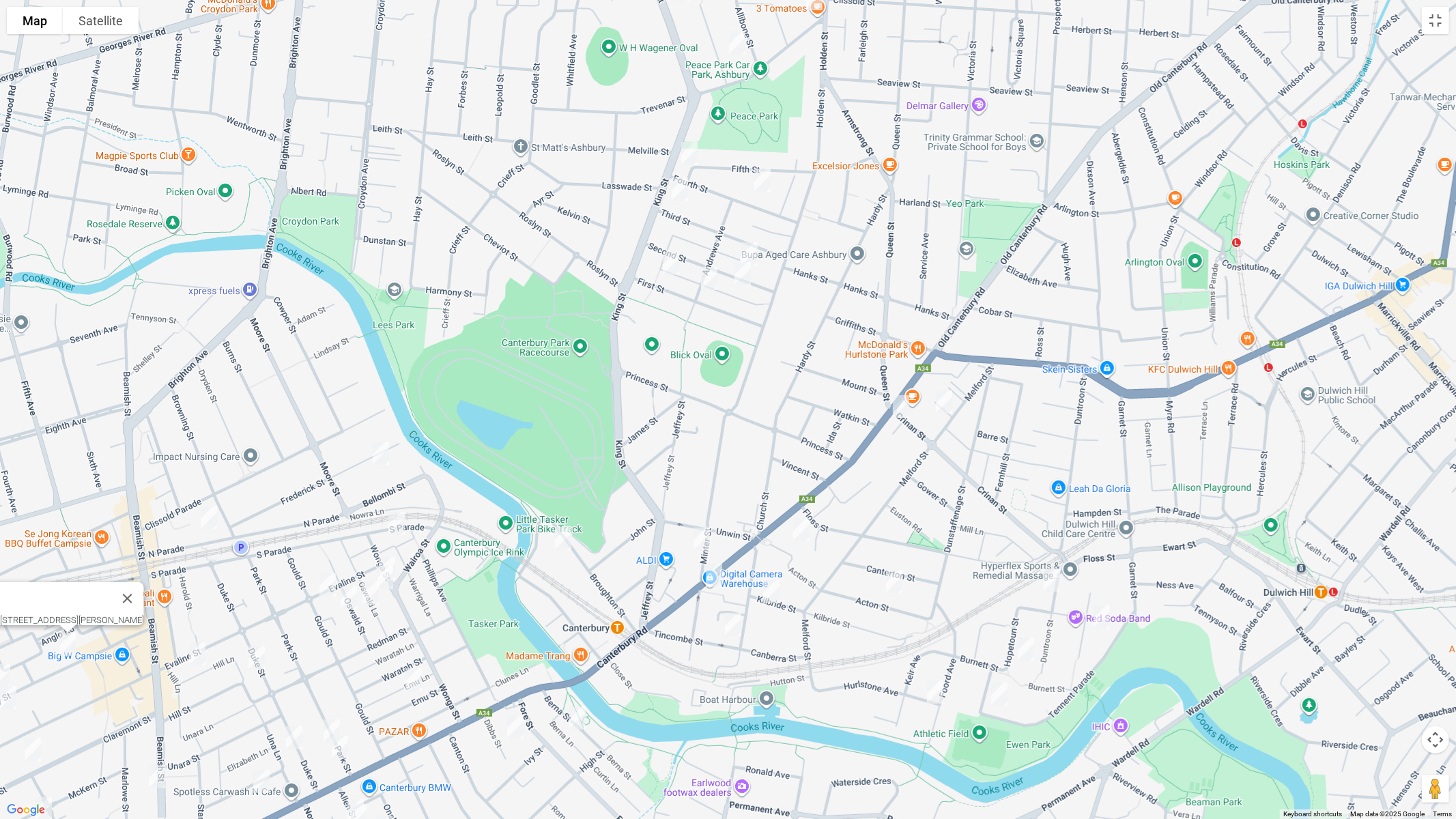
drag, startPoint x: 1092, startPoint y: 299, endPoint x: 844, endPoint y: 500, distance: 319.2
click at [847, 598] on div "[STREET_ADDRESS][PERSON_NAME]" at bounding box center [728, 410] width 1456 height 819
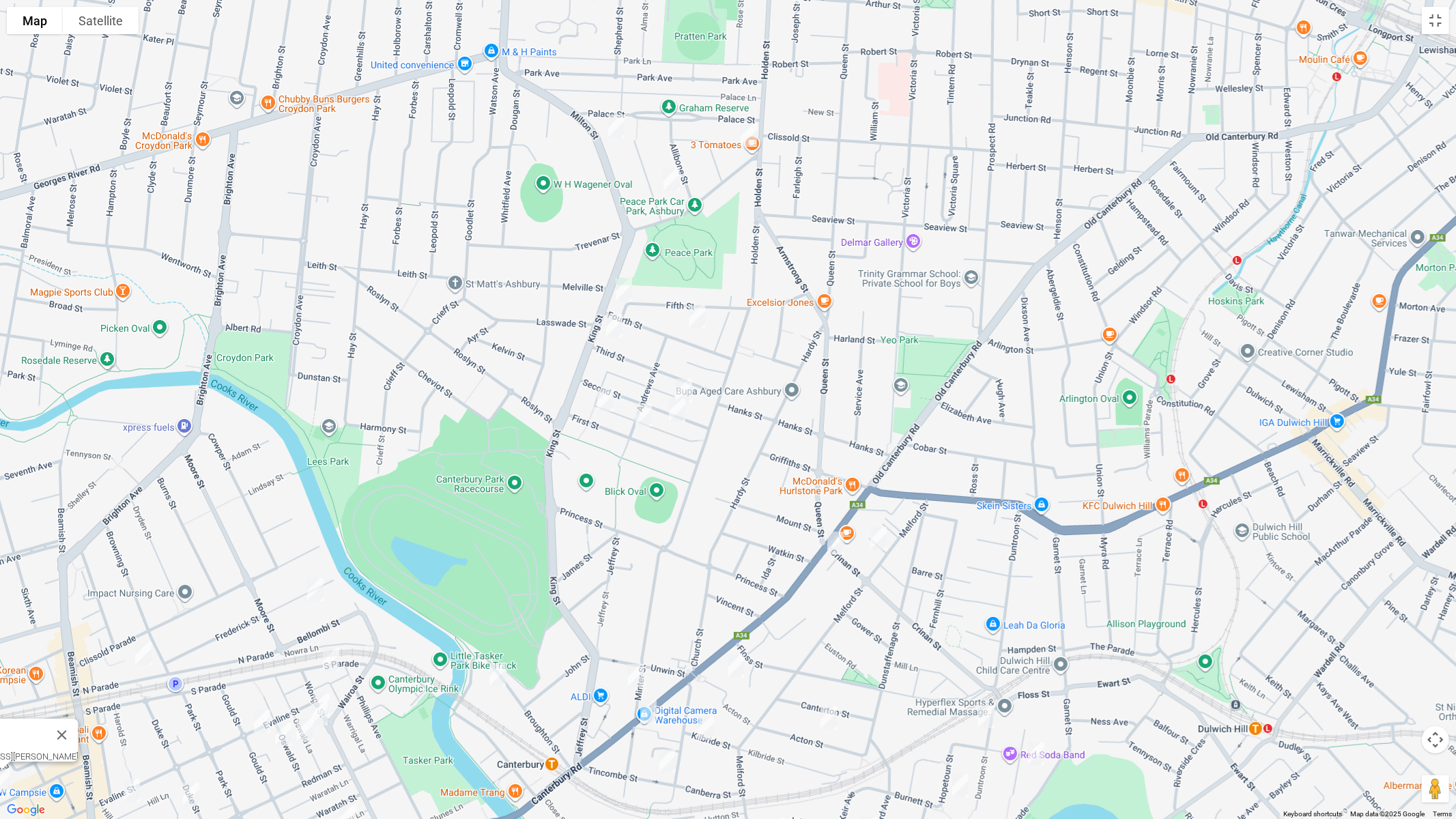
click at [617, 122] on img "126 Milton Street, ASHBURY NSW 2193" at bounding box center [616, 126] width 27 height 34
click at [744, 135] on img "3 Trevenar Street, ASHBURY NSW 2193" at bounding box center [748, 135] width 27 height 34
drag, startPoint x: 675, startPoint y: 179, endPoint x: 687, endPoint y: 176, distance: 12.4
click at [675, 179] on img "31 Woodlands Road, ASHBURY NSW 2193" at bounding box center [671, 180] width 27 height 34
click at [715, 130] on button "Close" at bounding box center [698, 133] width 33 height 33
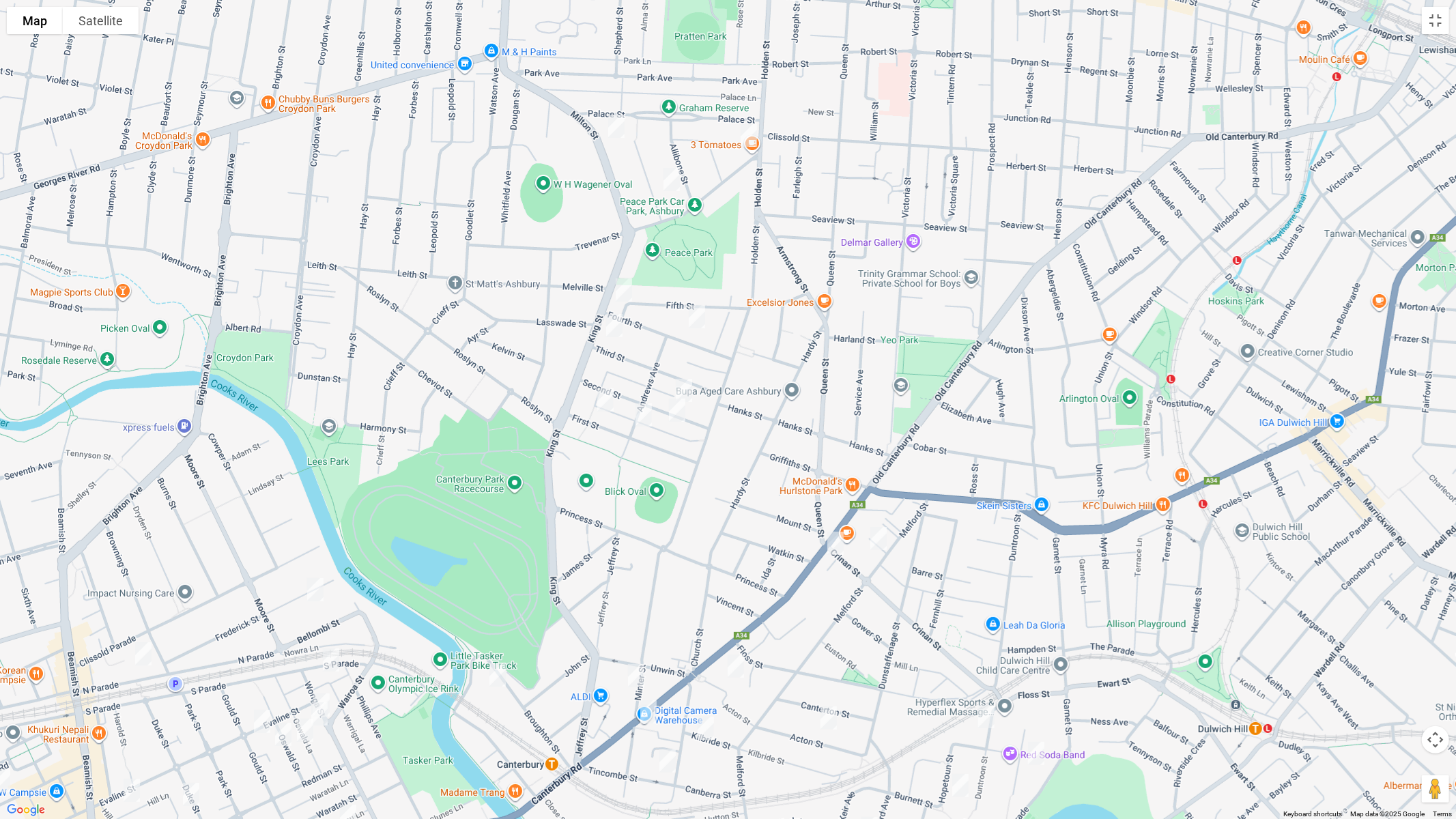
click at [743, 135] on img "3 Trevenar Street, ASHBURY NSW 2193" at bounding box center [748, 135] width 27 height 34
click at [626, 288] on img "51 Fourth Street, ASHBURY NSW 2193" at bounding box center [624, 290] width 27 height 34
click at [613, 328] on img "65 Third Street, ASHBURY NSW 2193" at bounding box center [614, 326] width 27 height 34
click at [697, 319] on img "17 Fourth Street, ASHBURY NSW 2193" at bounding box center [697, 317] width 27 height 34
drag, startPoint x: 687, startPoint y: 385, endPoint x: 687, endPoint y: 397, distance: 12.0
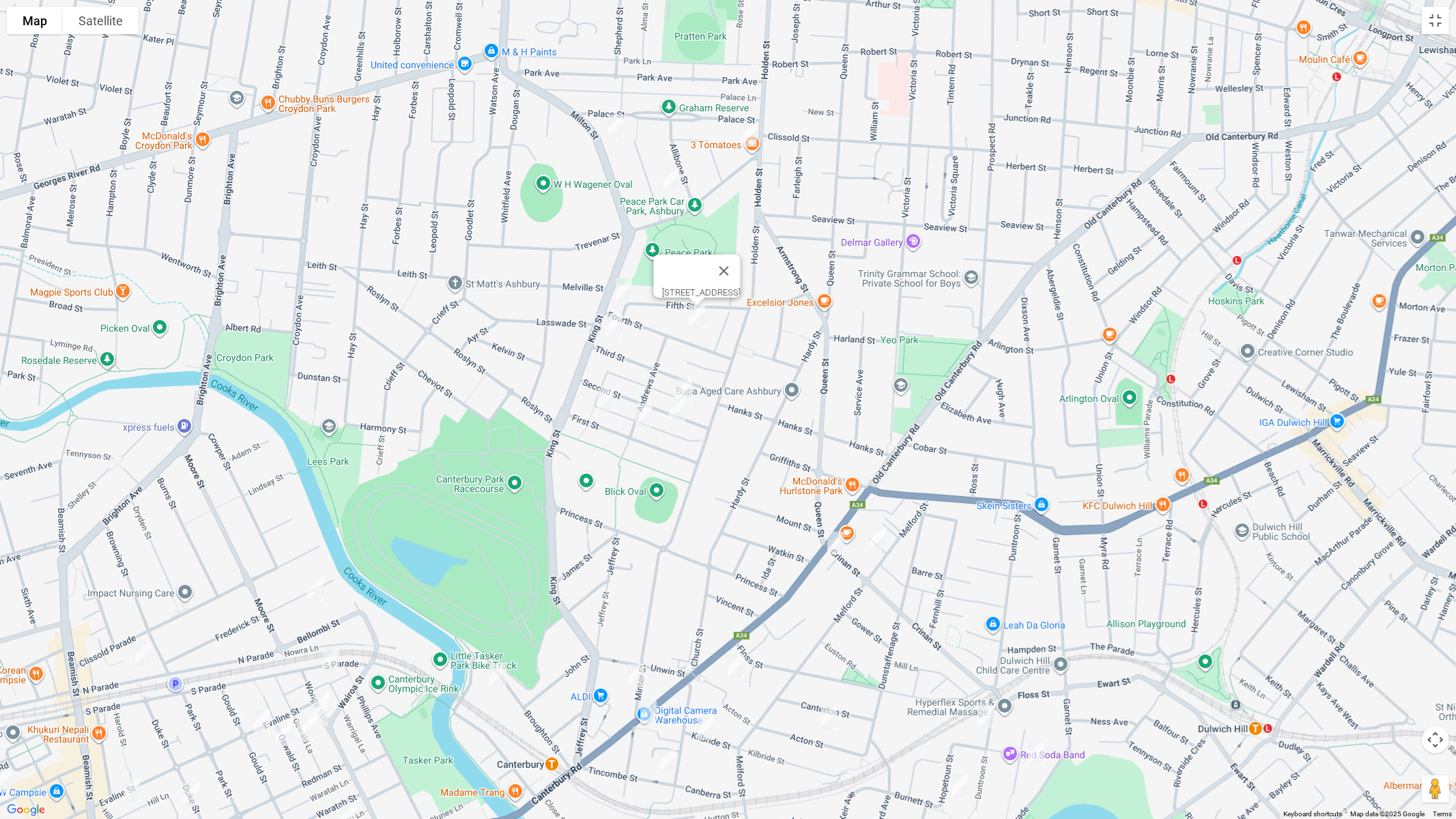
click at [687, 384] on img "27 Second Street, ASHBURY NSW 2193" at bounding box center [684, 391] width 27 height 34
click at [684, 413] on img "26 Second Street, ASHBURY NSW 2193" at bounding box center [677, 410] width 27 height 34
drag, startPoint x: 600, startPoint y: 408, endPoint x: 634, endPoint y: 422, distance: 36.8
click at [600, 407] on img "55 First Street, ASHBURY NSW 2193" at bounding box center [605, 400] width 27 height 34
click at [641, 417] on img "35 First Street, ASHBURY NSW 2193" at bounding box center [643, 414] width 27 height 34
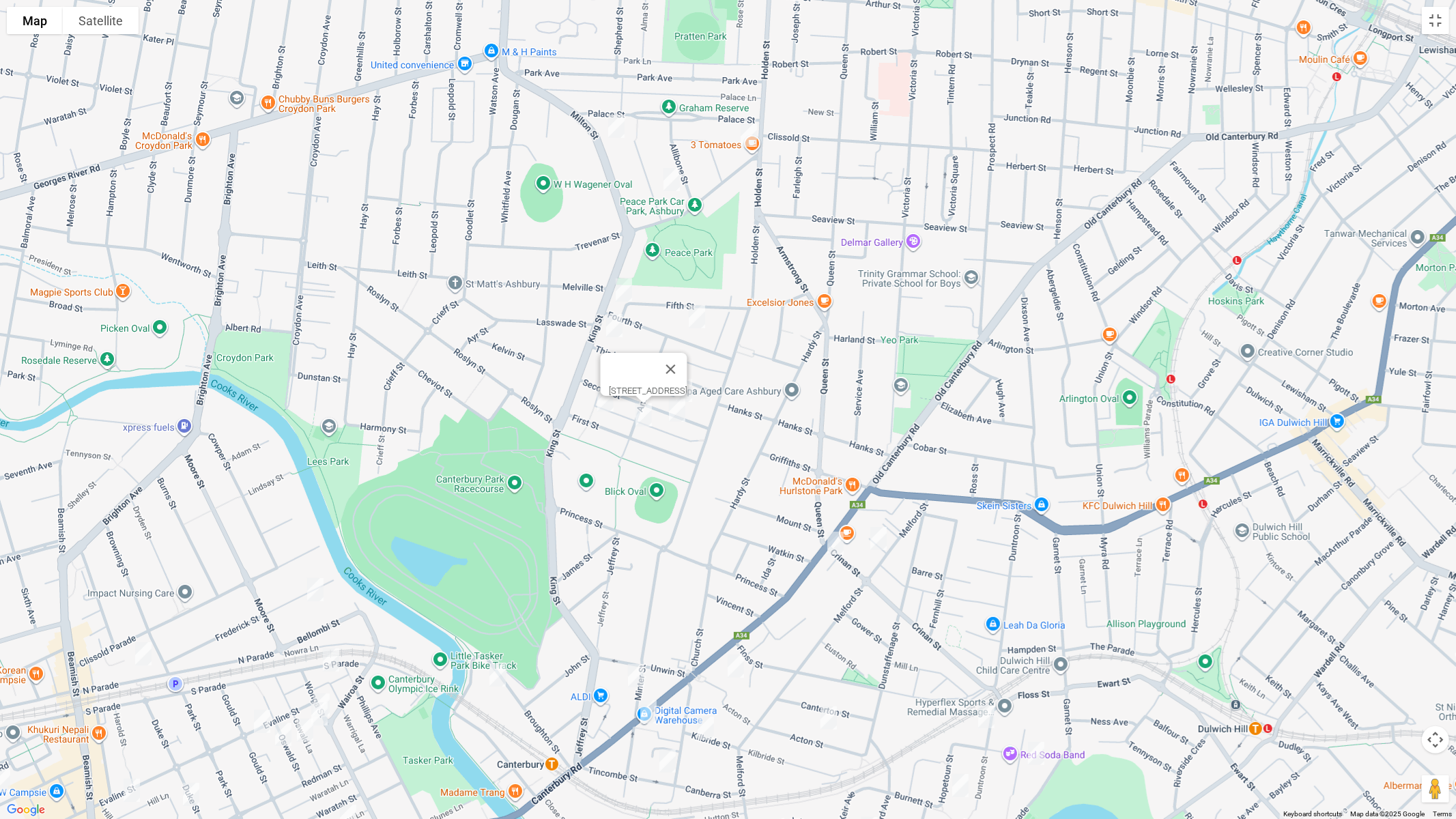
drag, startPoint x: 834, startPoint y: 602, endPoint x: 829, endPoint y: 470, distance: 132.1
click at [878, 384] on div "35 First Street, ASHBURY NSW 2193" at bounding box center [728, 410] width 1456 height 819
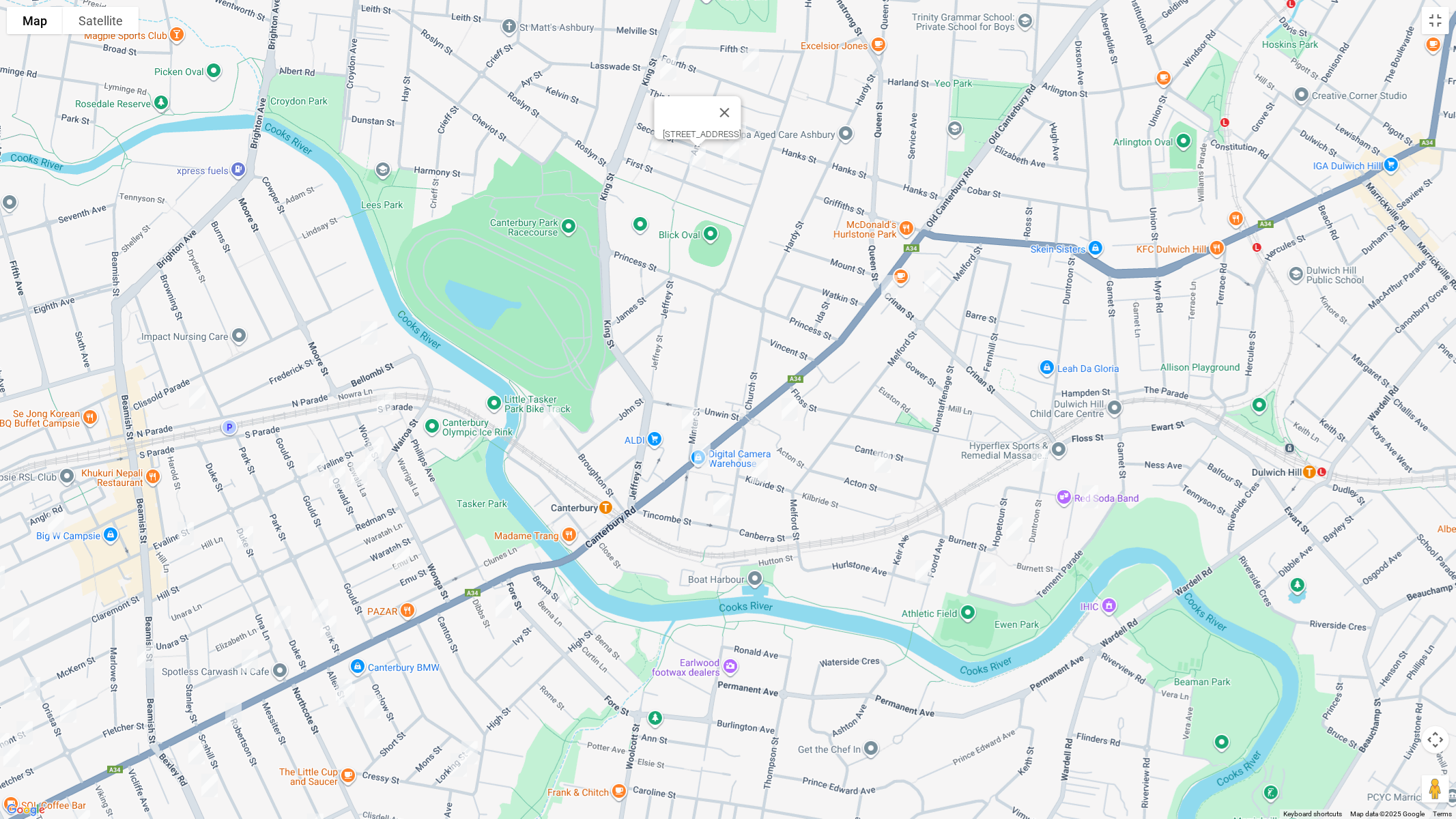
drag, startPoint x: 832, startPoint y: 424, endPoint x: 883, endPoint y: 206, distance: 223.9
click at [883, 206] on div "35 First Street, ASHBURY NSW 2193" at bounding box center [728, 410] width 1456 height 819
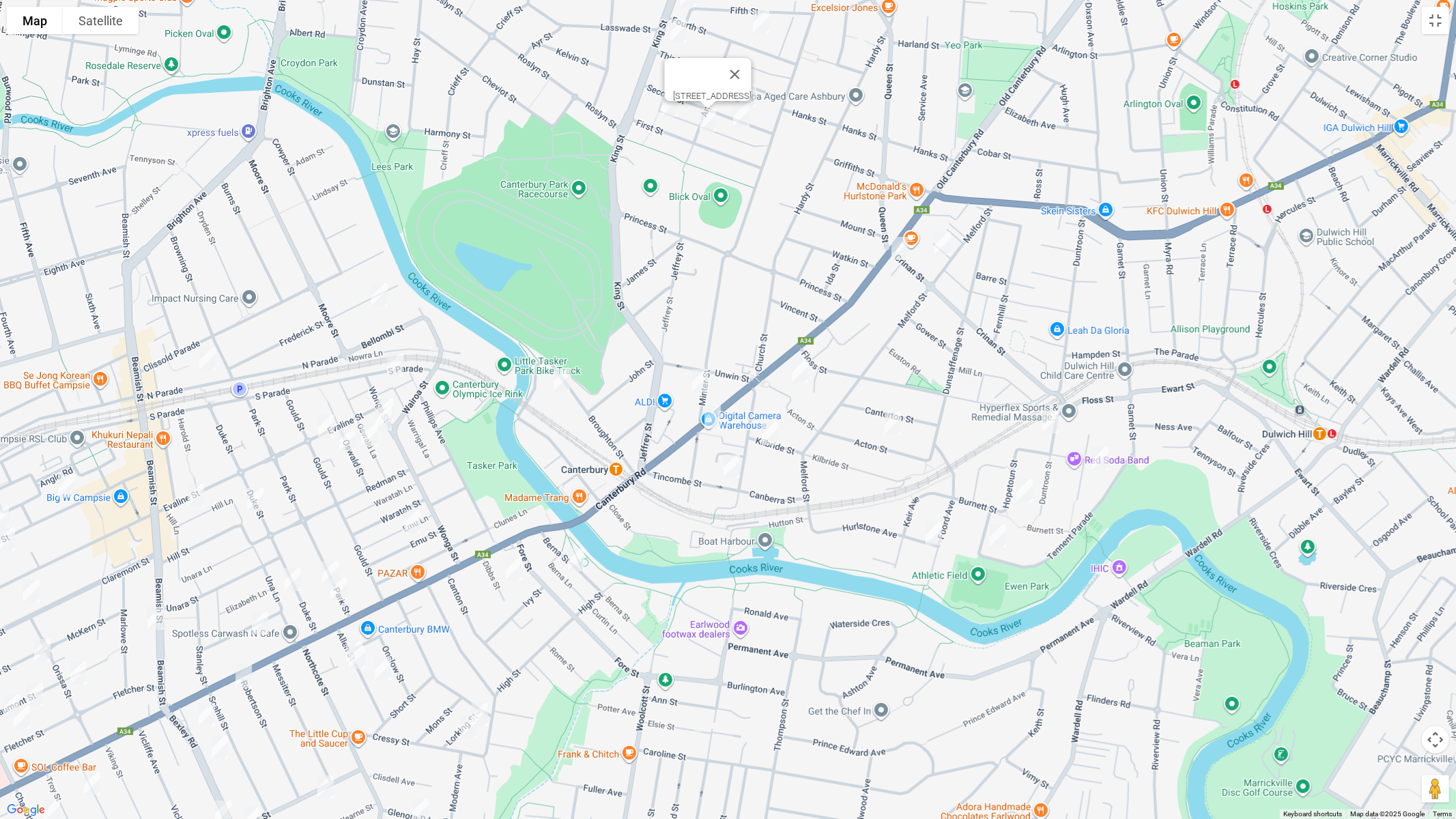
click at [566, 380] on img "10-12 Broughton Street, CANTERBURY NSW 2193" at bounding box center [561, 380] width 27 height 34
click at [700, 382] on img "68 Minter Street, CANTERBURY NSW 2193" at bounding box center [700, 381] width 27 height 34
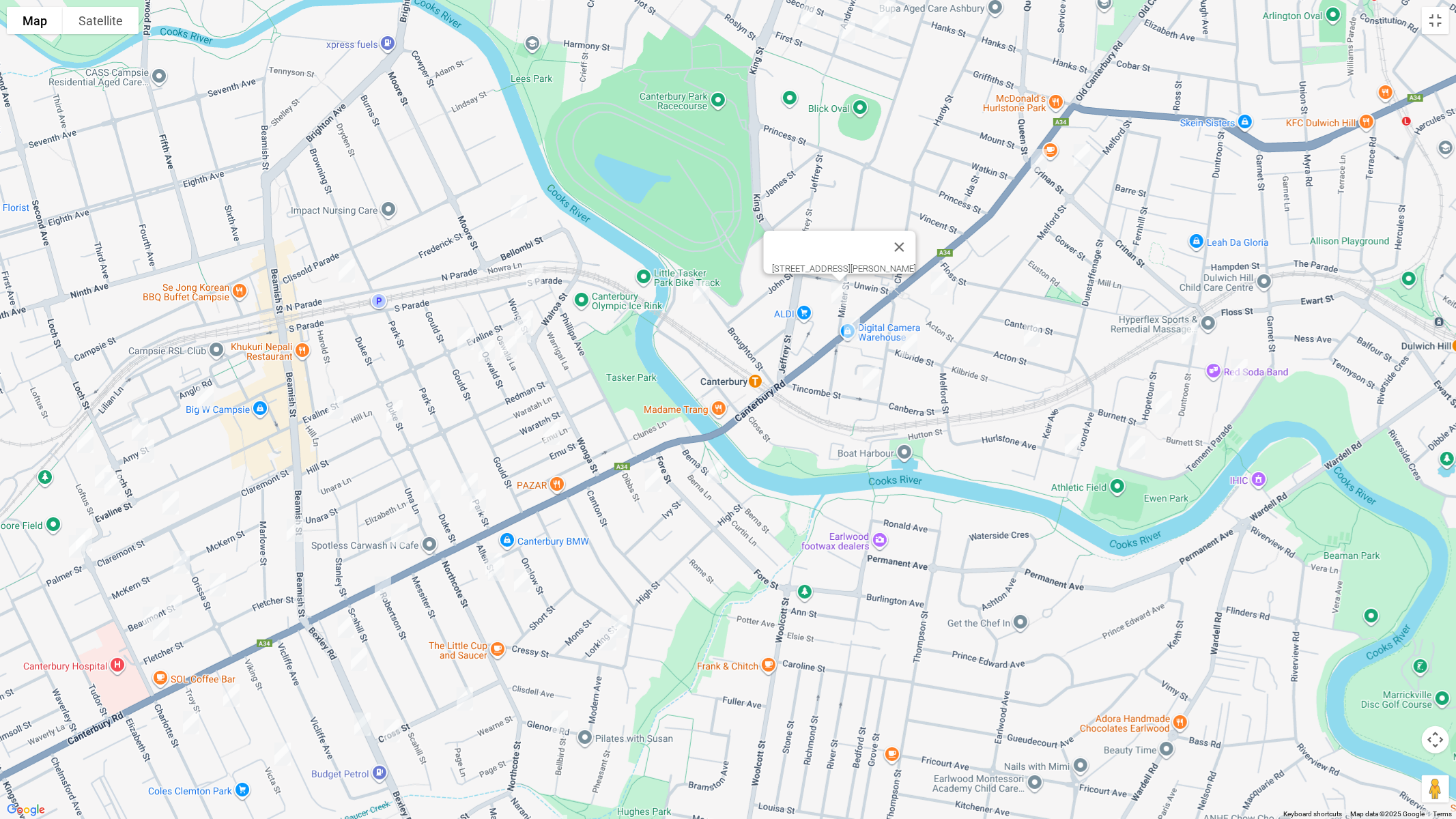
drag, startPoint x: 655, startPoint y: 405, endPoint x: 823, endPoint y: 303, distance: 196.5
click at [833, 305] on div "68 Minter Street, CANTERBURY NSW 2193" at bounding box center [728, 410] width 1456 height 819
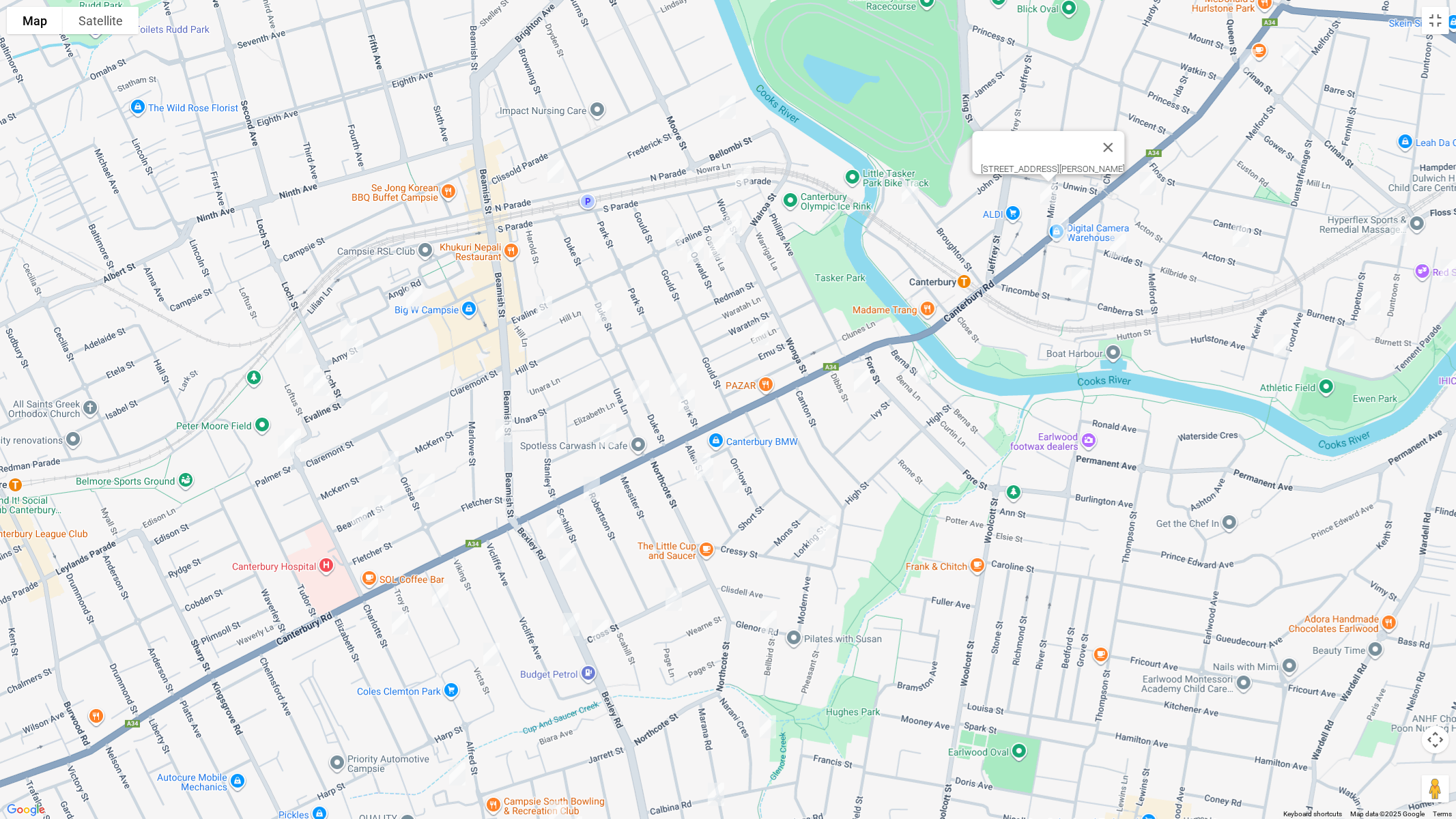
click at [742, 210] on img "15 Wonga Street, CANTERBURY NSW 2193" at bounding box center [732, 223] width 27 height 34
click at [739, 234] on img "17 Wonga Street, CANTERBURY NSW 2193" at bounding box center [730, 231] width 27 height 34
click at [673, 237] on img "2/12 Gould Street, CAMPSIE NSW 2194" at bounding box center [674, 239] width 27 height 34
click at [692, 252] on img "1/19 Oswald Street, CAMPSIE NSW 2194" at bounding box center [695, 252] width 27 height 34
click at [720, 260] on img "22 Oswald Street, CAMPSIE NSW 2194" at bounding box center [717, 248] width 27 height 34
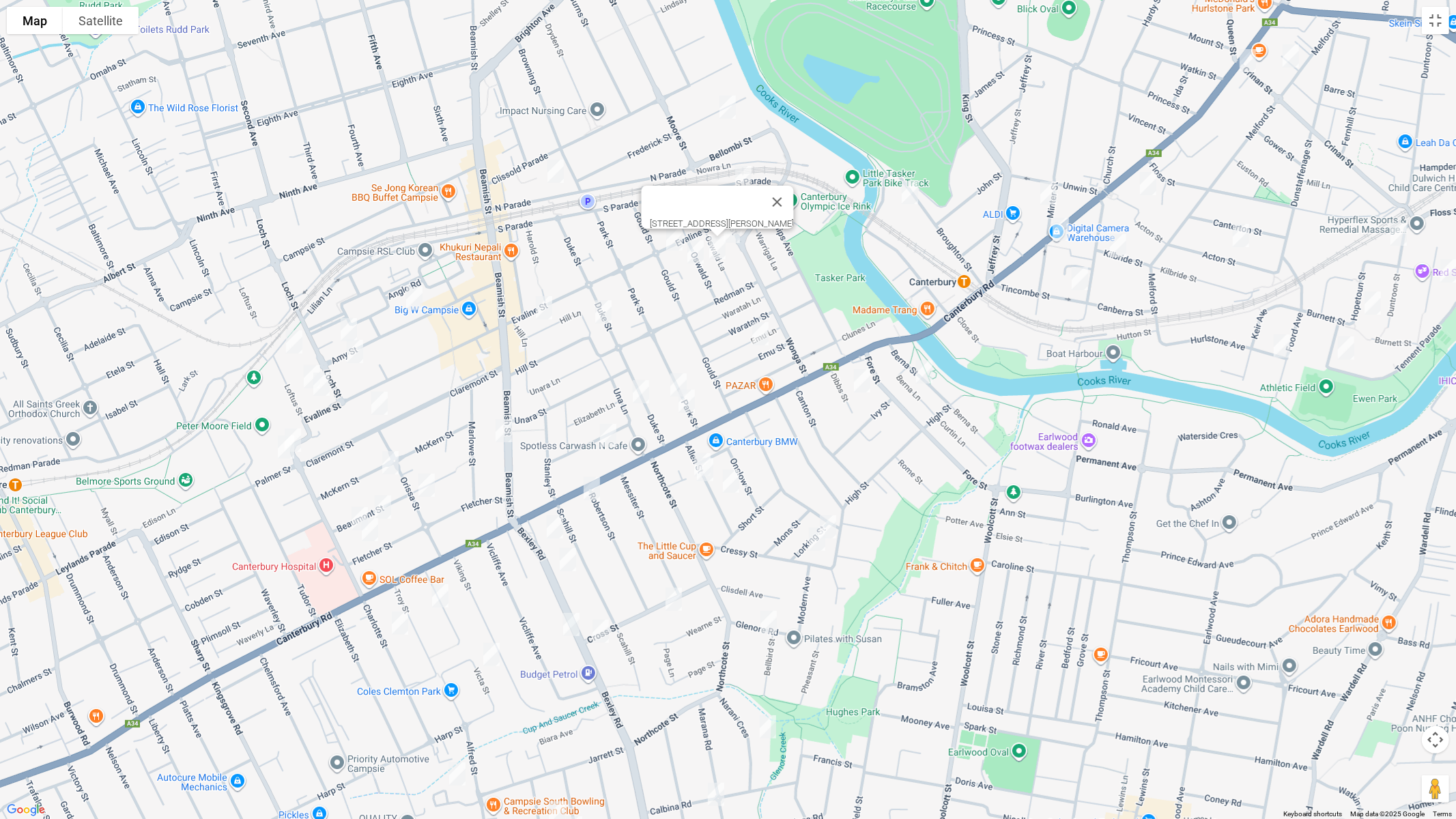
click at [546, 310] on img "32 Evaline Street, CAMPSIE NSW 2194" at bounding box center [544, 308] width 27 height 34
click at [546, 304] on img "32 Evaline Street, CAMPSIE NSW 2194" at bounding box center [544, 307] width 27 height 34
click at [604, 313] on img "56 Duke Street, CAMPSIE NSW 2194" at bounding box center [604, 311] width 27 height 34
click at [380, 404] on img "57 Claremont Street, CAMPSIE NSW 2194" at bounding box center [380, 403] width 27 height 34
click at [505, 431] on img "364 Beamish Street, CAMPSIE NSW 2194" at bounding box center [504, 429] width 27 height 34
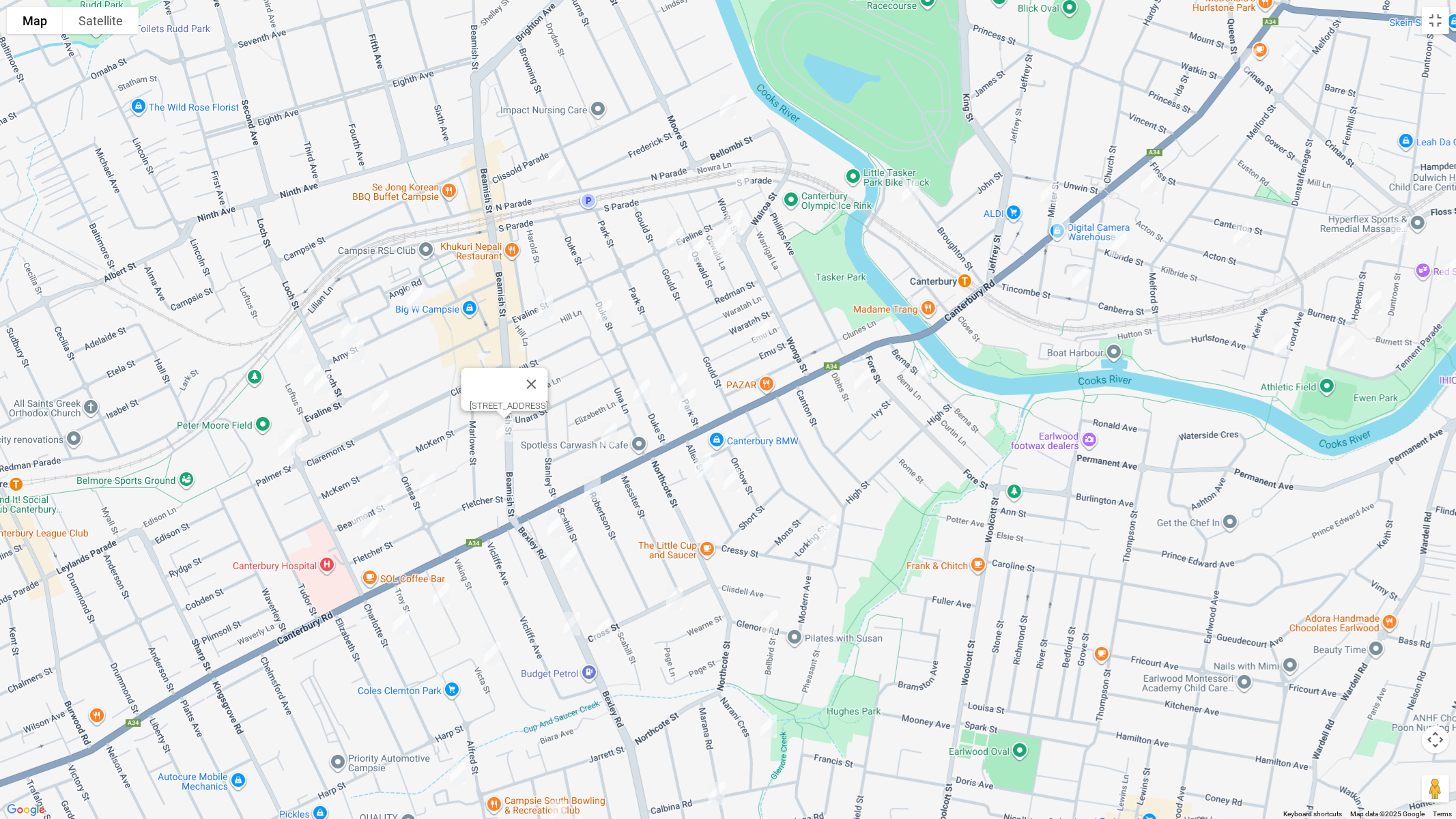
drag, startPoint x: 388, startPoint y: 459, endPoint x: 402, endPoint y: 460, distance: 14.0
click at [389, 459] on img "32 McKern Street, CAMPSIE NSW 2194" at bounding box center [391, 461] width 27 height 34
click at [387, 462] on img "32 McKern Street, CAMPSIE NSW 2194" at bounding box center [391, 461] width 27 height 34
click at [428, 484] on img "16 Beaumont Street, CAMPSIE NSW 2194" at bounding box center [427, 484] width 27 height 34
click at [382, 497] on img "34 Beaumont Street, CAMPSIE NSW 2194" at bounding box center [383, 506] width 27 height 34
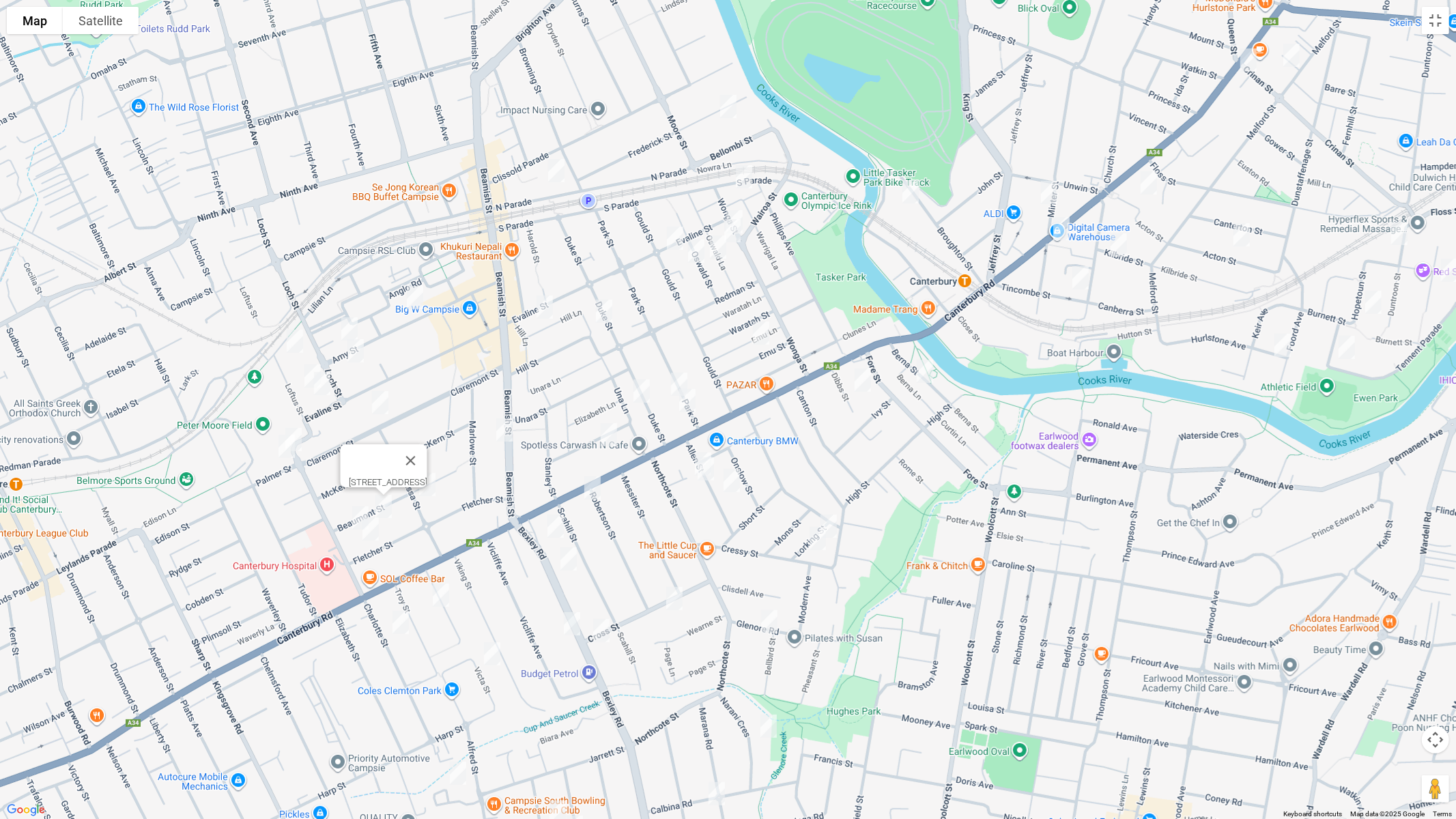
click at [354, 507] on img "44 Beaumont Street, CAMPSIE NSW 2194" at bounding box center [360, 517] width 27 height 34
click at [372, 531] on img "41 Fletcher Street, CAMPSIE NSW 2194" at bounding box center [370, 528] width 27 height 34
click at [630, 388] on img "96 Duke Street, CAMPSIE NSW 2194" at bounding box center [641, 391] width 27 height 34
click at [600, 434] on img "14 Perry Street, CAMPSIE NSW 2194" at bounding box center [609, 434] width 27 height 34
drag, startPoint x: 607, startPoint y: 430, endPoint x: 614, endPoint y: 422, distance: 10.6
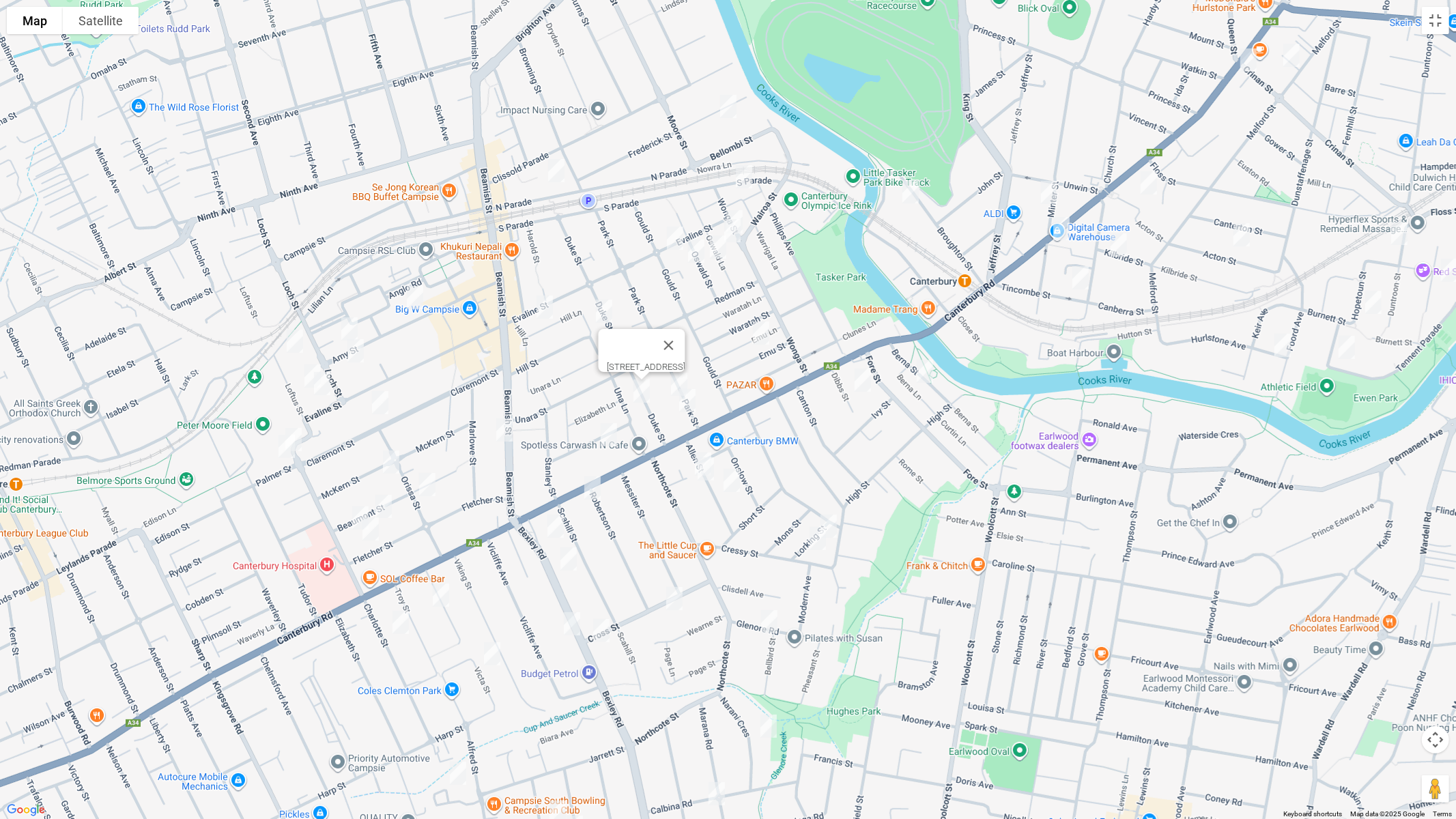
click at [606, 431] on img "14 Perry Street, CAMPSIE NSW 2194" at bounding box center [609, 434] width 27 height 34
click at [652, 379] on button "Close" at bounding box center [635, 389] width 33 height 33
drag, startPoint x: 761, startPoint y: 333, endPoint x: 740, endPoint y: 336, distance: 21.2
click at [761, 333] on img "15 Emu Street, CANTERBURY NSW 2193" at bounding box center [760, 333] width 27 height 34
click at [675, 374] on img "3/77 Park Street, CAMPSIE NSW 2194" at bounding box center [679, 384] width 27 height 34
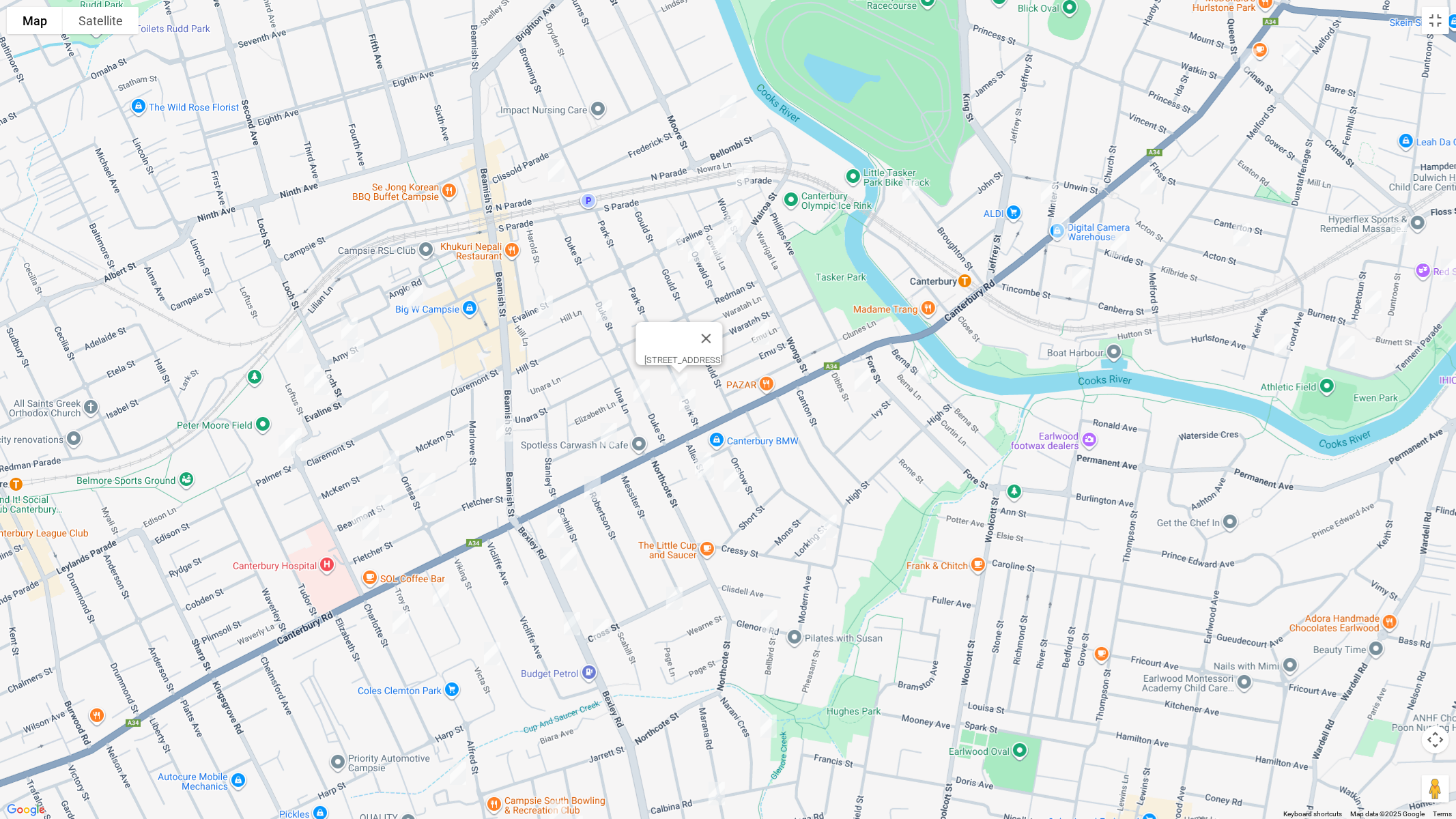
click at [688, 404] on img "85 Park Street, CAMPSIE NSW 2194" at bounding box center [687, 401] width 27 height 34
drag, startPoint x: 1059, startPoint y: 346, endPoint x: 1132, endPoint y: 330, distance: 74.7
click at [885, 488] on div "[STREET_ADDRESS]" at bounding box center [728, 410] width 1456 height 819
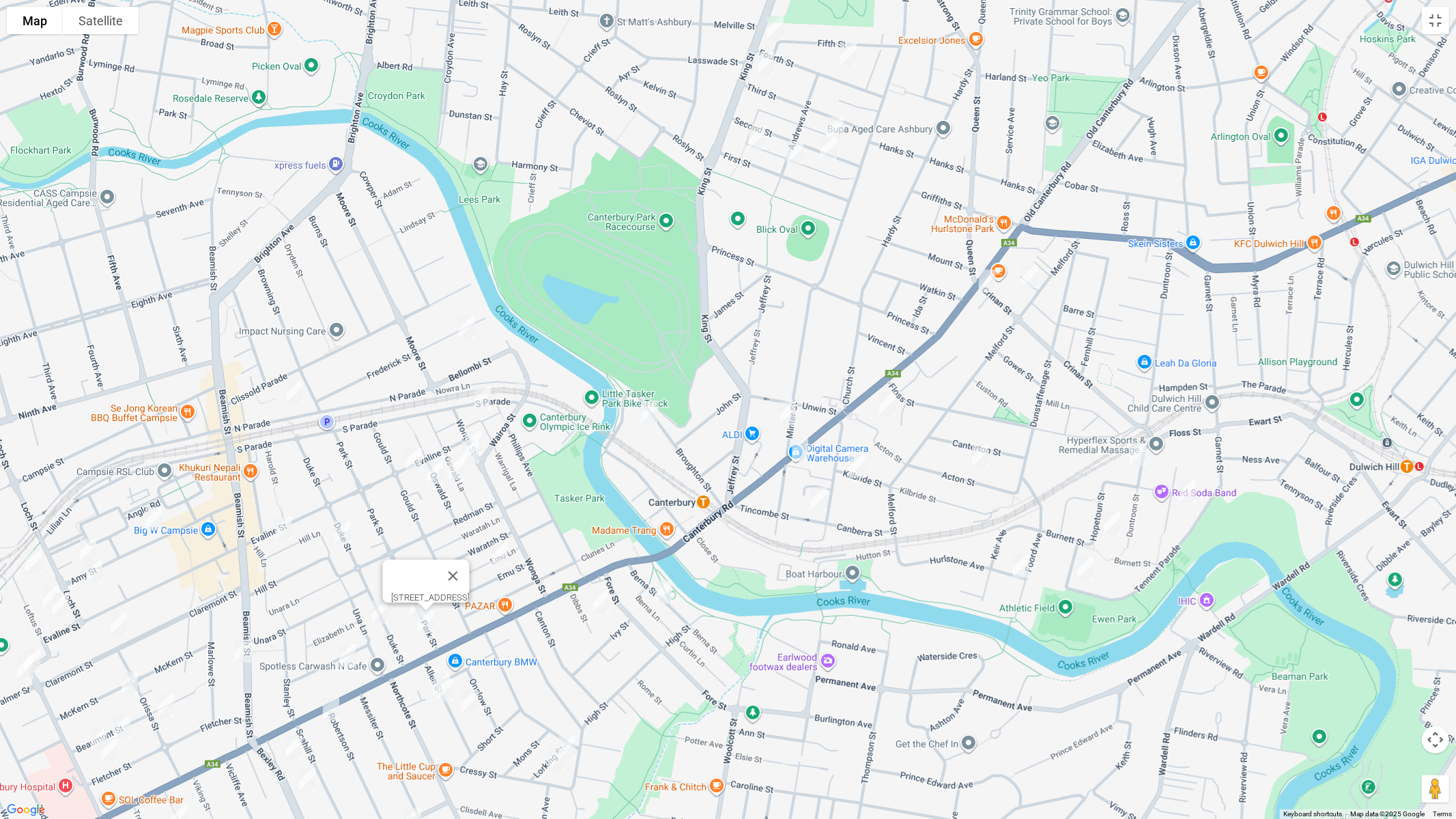
drag, startPoint x: 1081, startPoint y: 373, endPoint x: 801, endPoint y: 590, distance: 354.2
click at [806, 590] on div "[STREET_ADDRESS]" at bounding box center [728, 410] width 1456 height 819
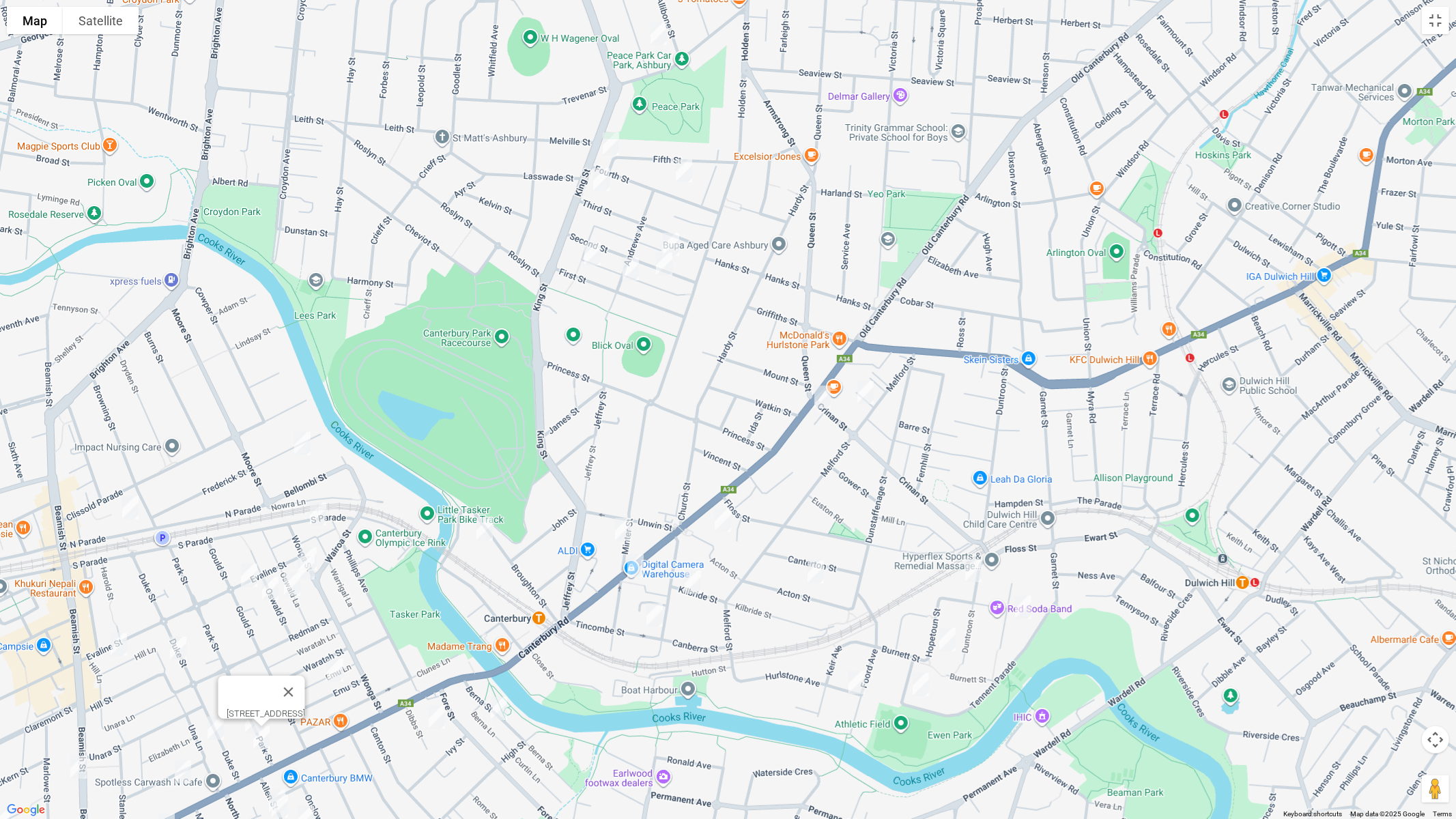
drag, startPoint x: 952, startPoint y: 463, endPoint x: 843, endPoint y: 557, distance: 143.9
click at [844, 572] on div "[STREET_ADDRESS]" at bounding box center [728, 410] width 1456 height 819
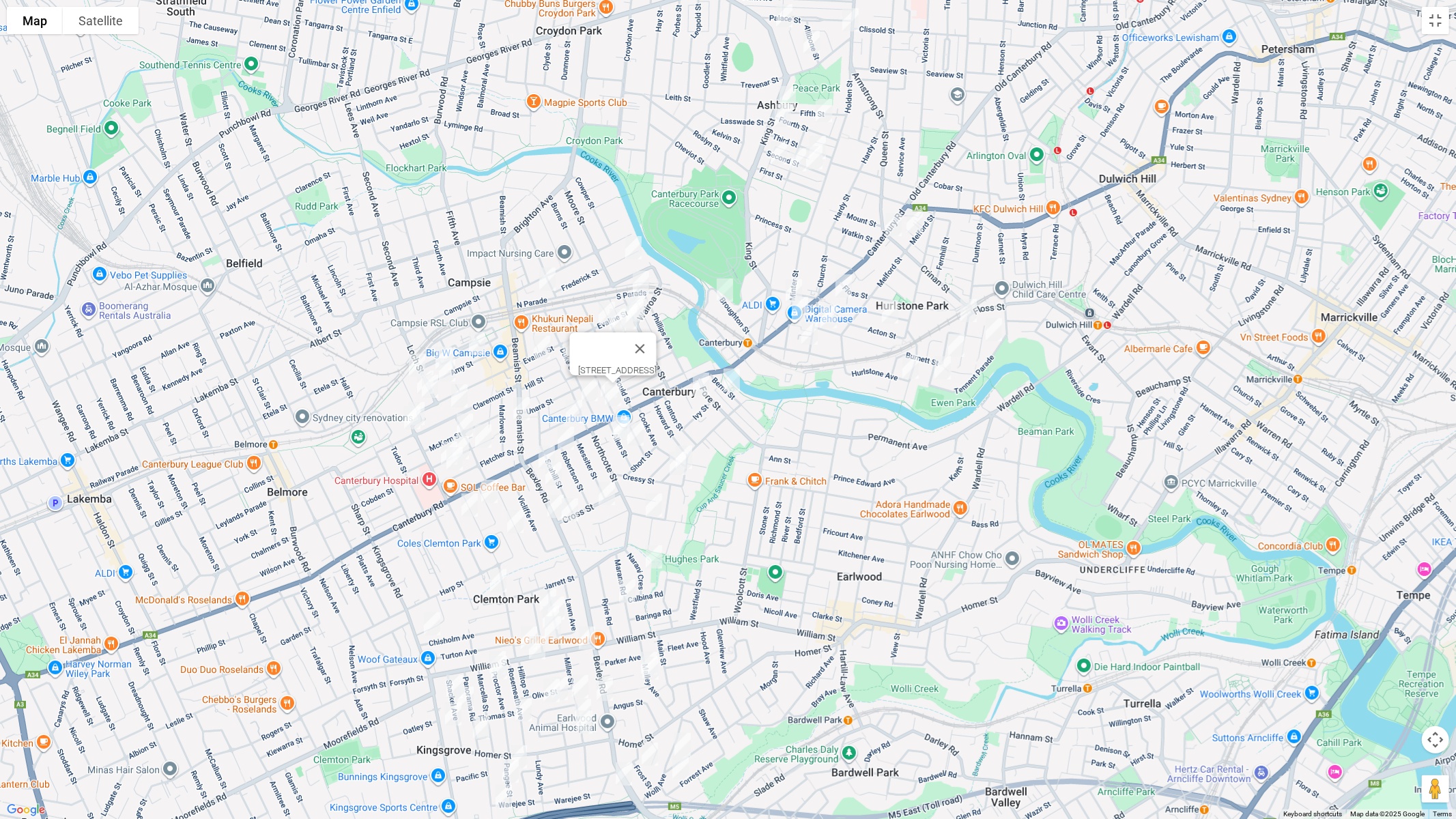
drag, startPoint x: 777, startPoint y: 523, endPoint x: 900, endPoint y: 258, distance: 292.2
click at [900, 258] on div "85 Park Street, CAMPSIE NSW 2194" at bounding box center [728, 410] width 1456 height 819
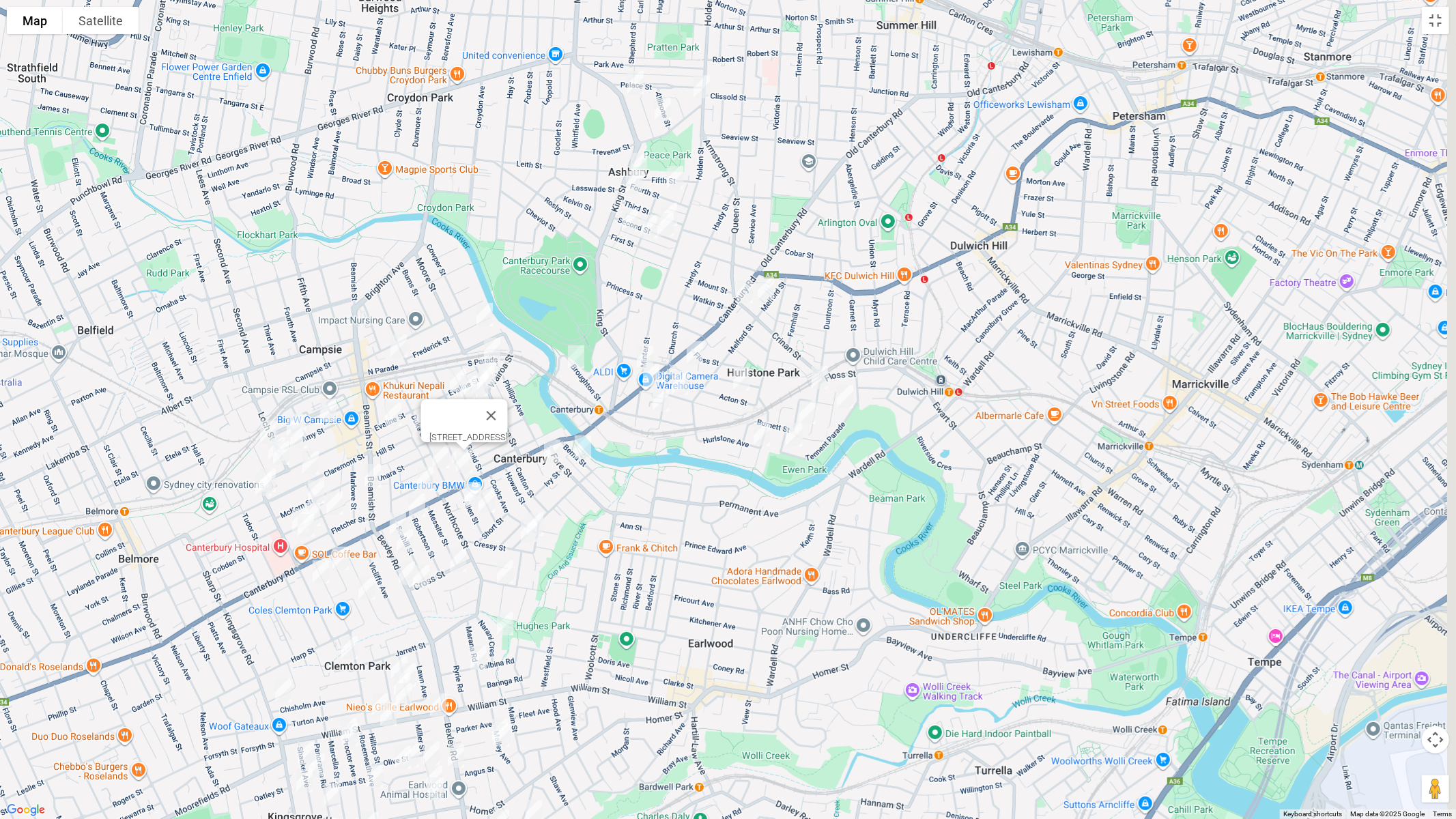
drag, startPoint x: 785, startPoint y: 422, endPoint x: 651, endPoint y: 486, distance: 148.5
click at [651, 486] on div "85 Park Street, CAMPSIE NSW 2194" at bounding box center [728, 410] width 1456 height 819
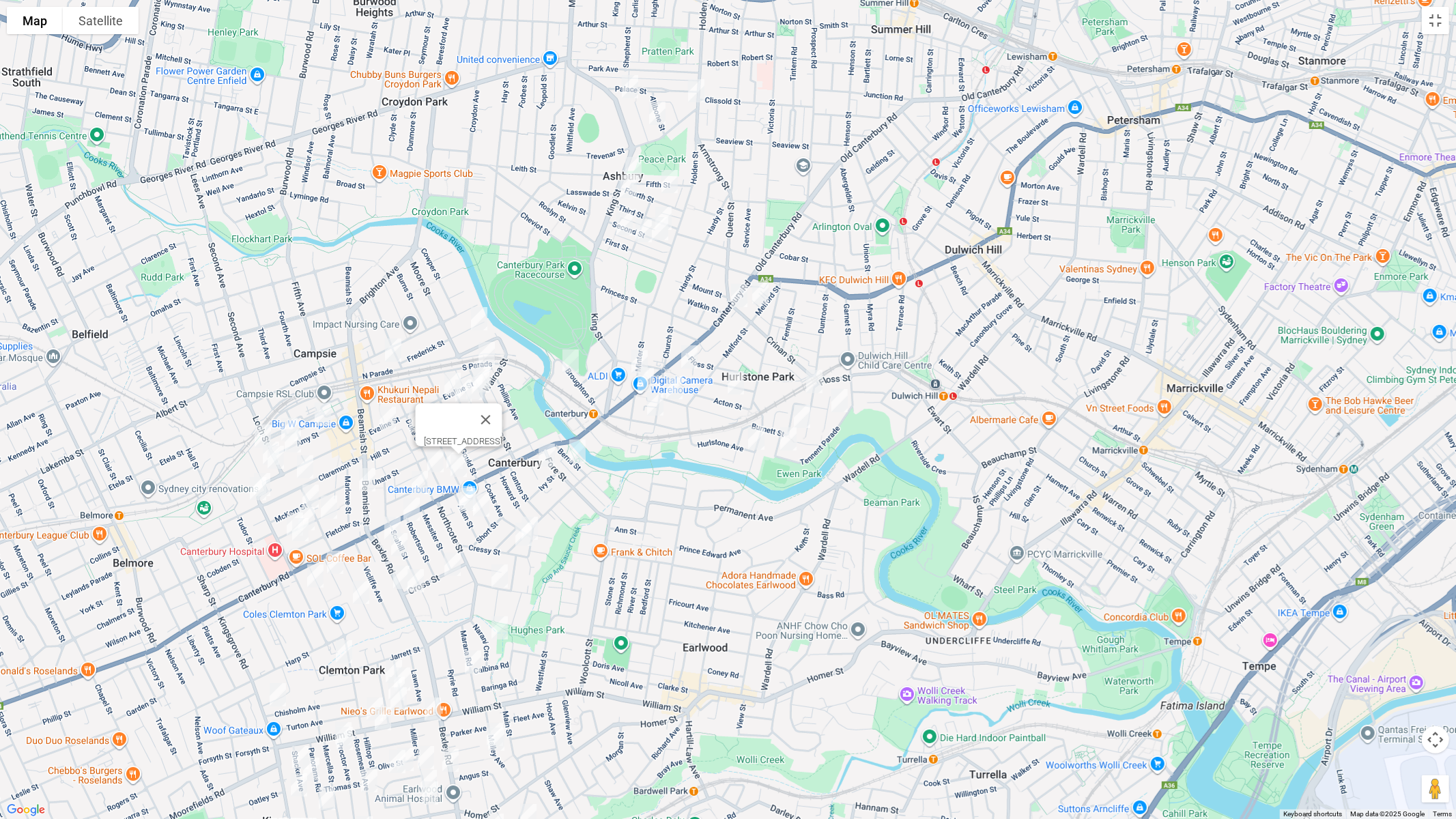
click at [760, 294] on img "6 The Avenue, HURLSTONE PARK NSW 2193" at bounding box center [759, 293] width 27 height 34
click at [686, 354] on img "67 Acton Street, HURLSTONE PARK NSW 2193" at bounding box center [689, 357] width 27 height 34
click at [814, 376] on img "115 Duntroon Street, HURLSTONE PARK NSW 2193" at bounding box center [813, 382] width 27 height 34
click at [842, 401] on img "19 Starkey Street, HURLSTONE PARK NSW 2193" at bounding box center [838, 401] width 27 height 34
click at [796, 414] on img "25 Hopetoun Street, HURLSTONE PARK NSW 2193" at bounding box center [801, 416] width 27 height 34
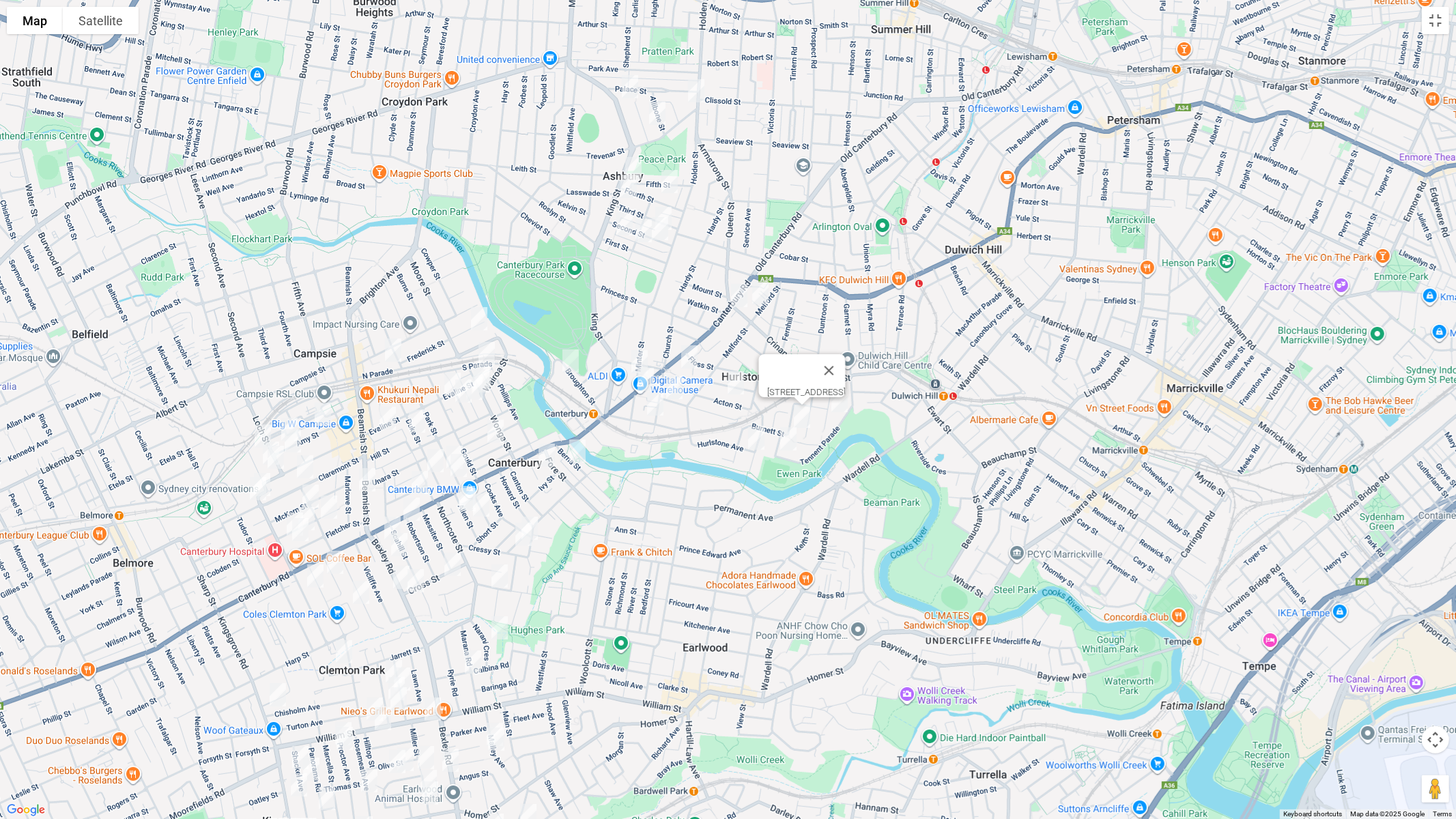
click at [785, 437] on img "4 Smith Avenue, HURLSTONE PARK NSW 2193" at bounding box center [787, 438] width 27 height 34
drag, startPoint x: 870, startPoint y: 383, endPoint x: 836, endPoint y: 393, distance: 35.4
click at [864, 383] on button "Close" at bounding box center [847, 393] width 33 height 33
drag, startPoint x: 734, startPoint y: 384, endPoint x: 751, endPoint y: 406, distance: 27.8
click at [735, 384] on img "17 Acton Street, HURLSTONE PARK NSW 2193" at bounding box center [735, 383] width 27 height 34
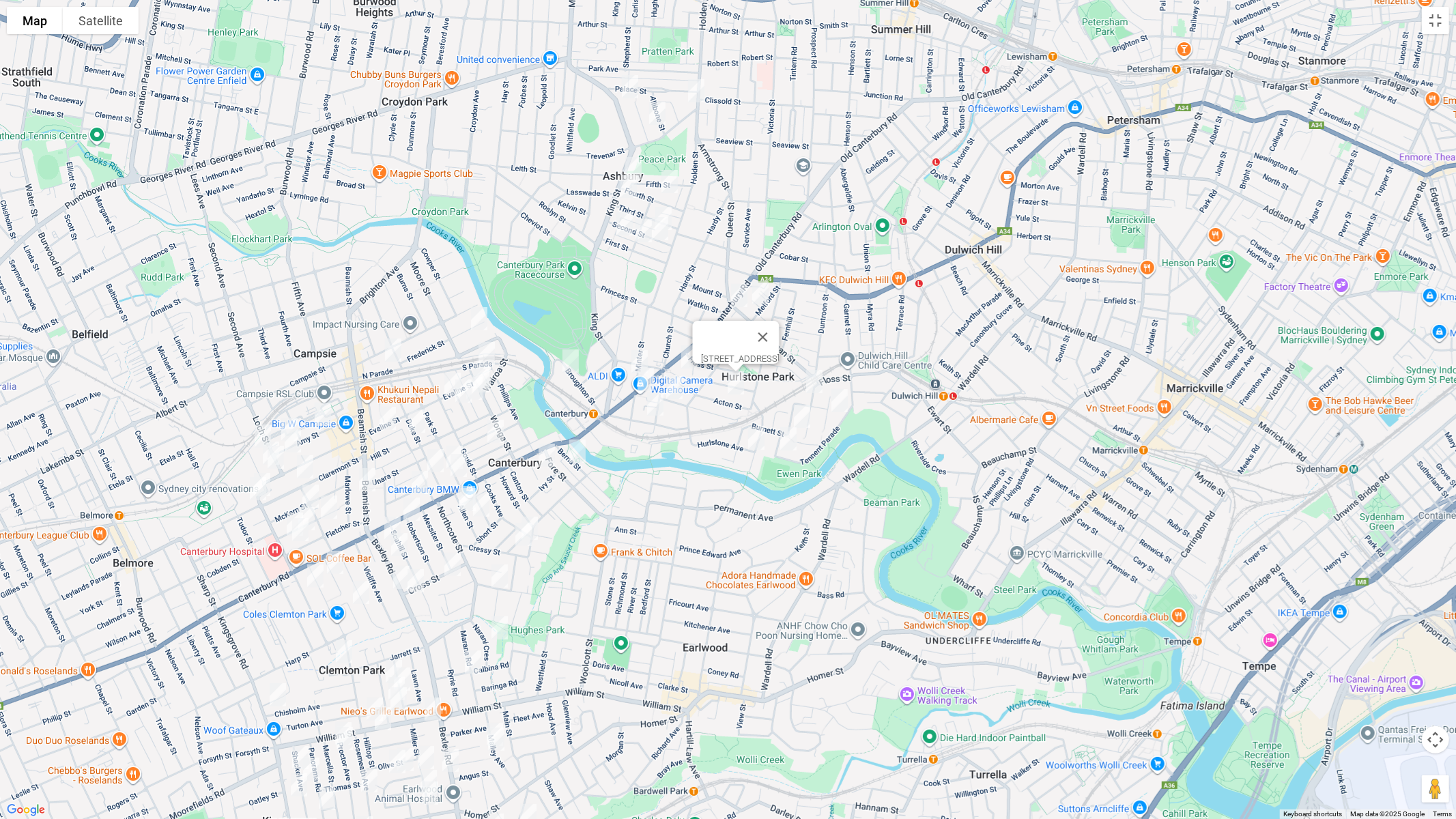
click at [754, 435] on img "26 Foord Avenue, HURLSTONE PARK NSW 2193" at bounding box center [755, 437] width 27 height 34
drag, startPoint x: 847, startPoint y: 384, endPoint x: 781, endPoint y: 386, distance: 66.0
click at [799, 384] on button "Close" at bounding box center [782, 392] width 33 height 33
click at [678, 389] on img "60 Kilbride Street, HURLSTONE PARK NSW 2193" at bounding box center [674, 388] width 27 height 34
click at [653, 406] on img "1 Tincombe Street, CANTERBURY NSW 2193" at bounding box center [655, 404] width 27 height 34
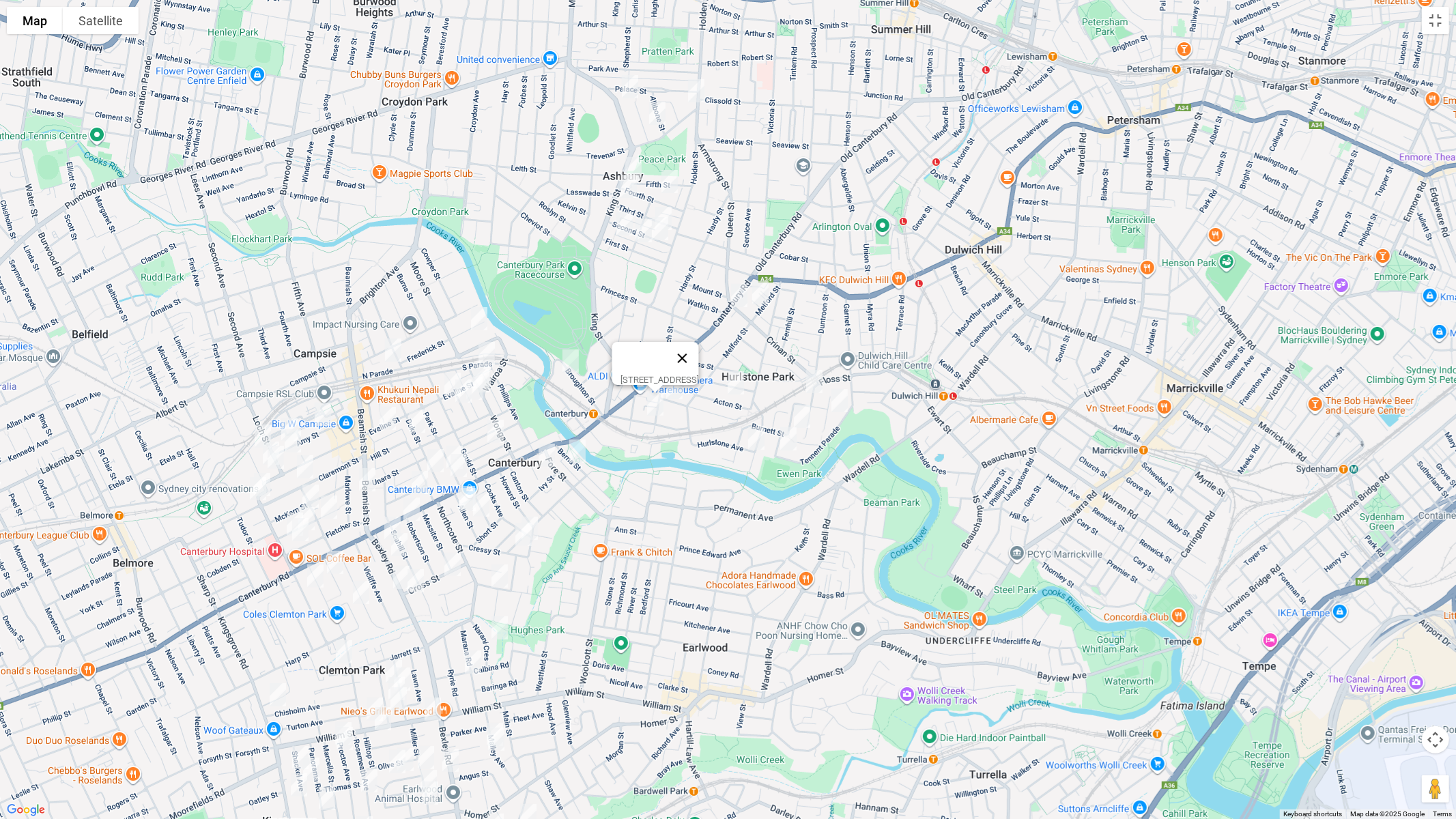
click at [699, 351] on button "Close" at bounding box center [682, 358] width 33 height 33
click at [1430, 31] on button "Toggle fullscreen view" at bounding box center [1435, 20] width 27 height 27
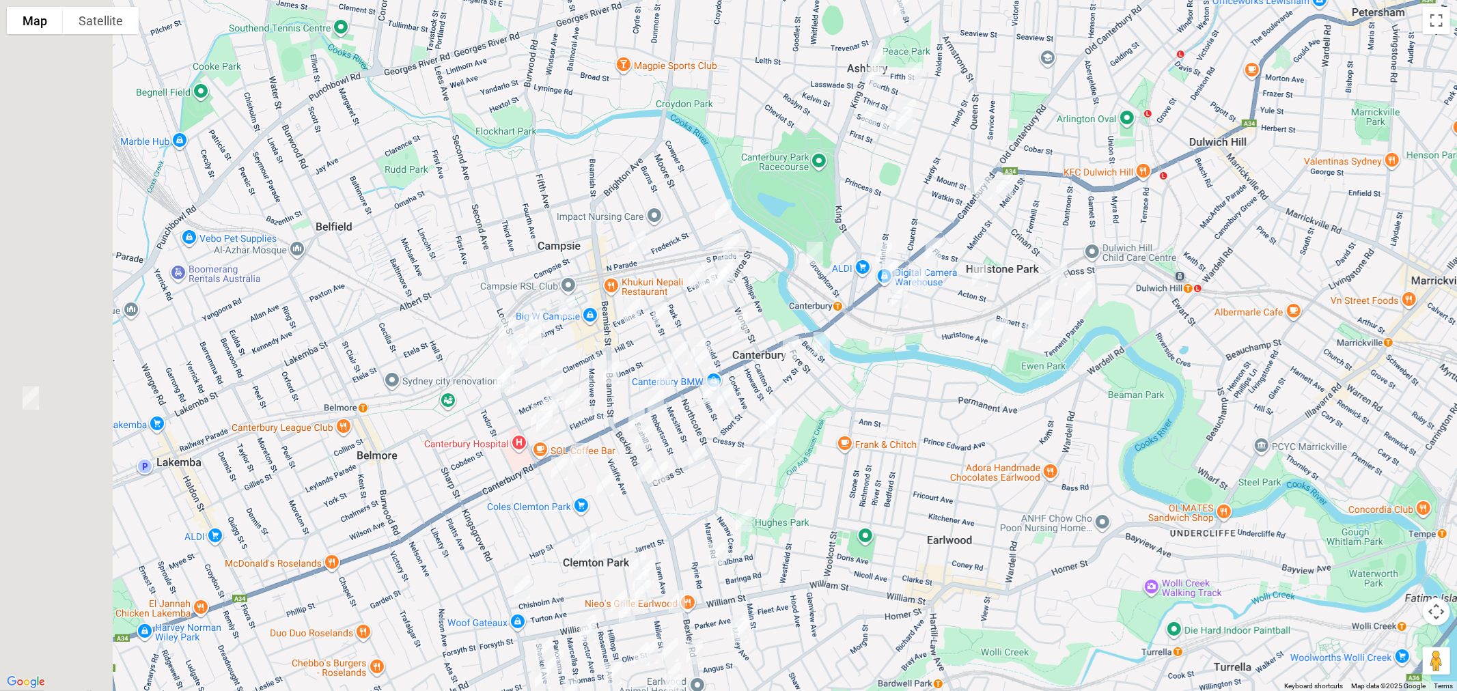
drag, startPoint x: 633, startPoint y: 316, endPoint x: 486, endPoint y: 302, distance: 148.2
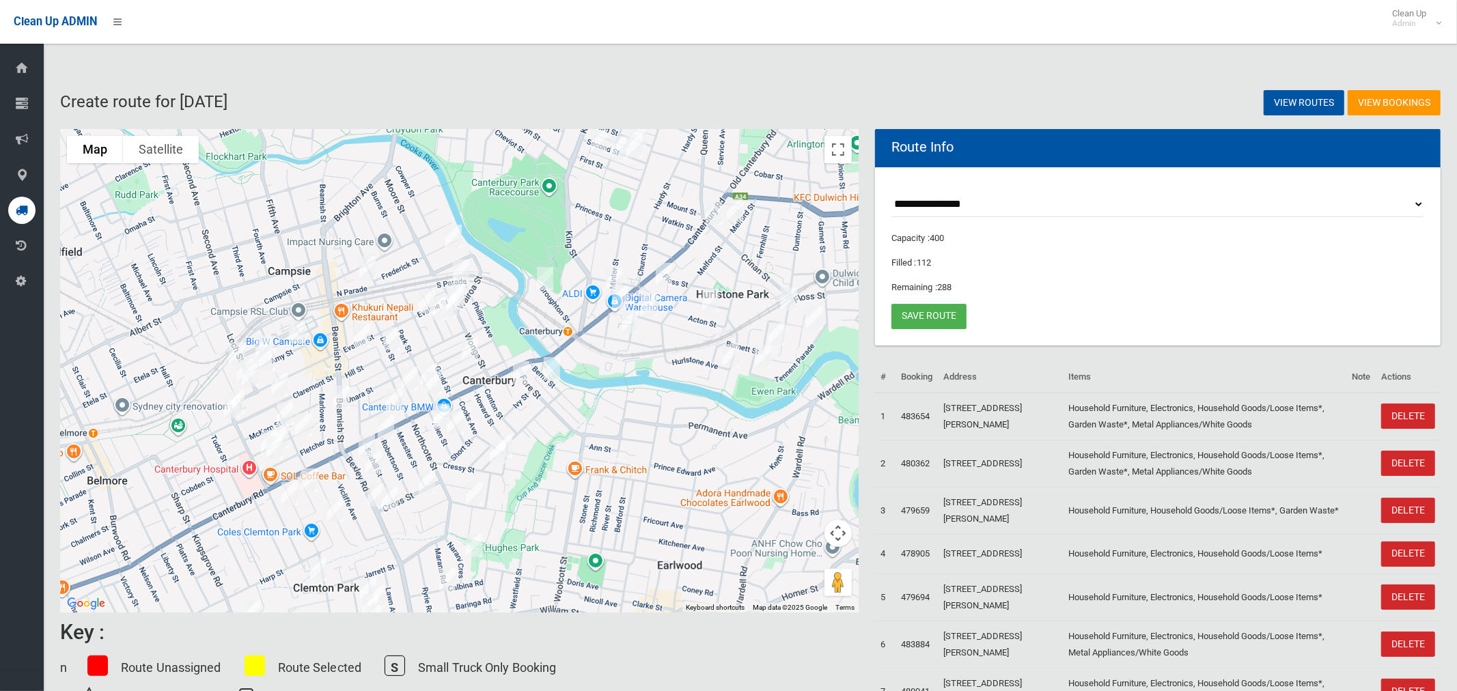
click at [727, 288] on div at bounding box center [459, 371] width 798 height 484
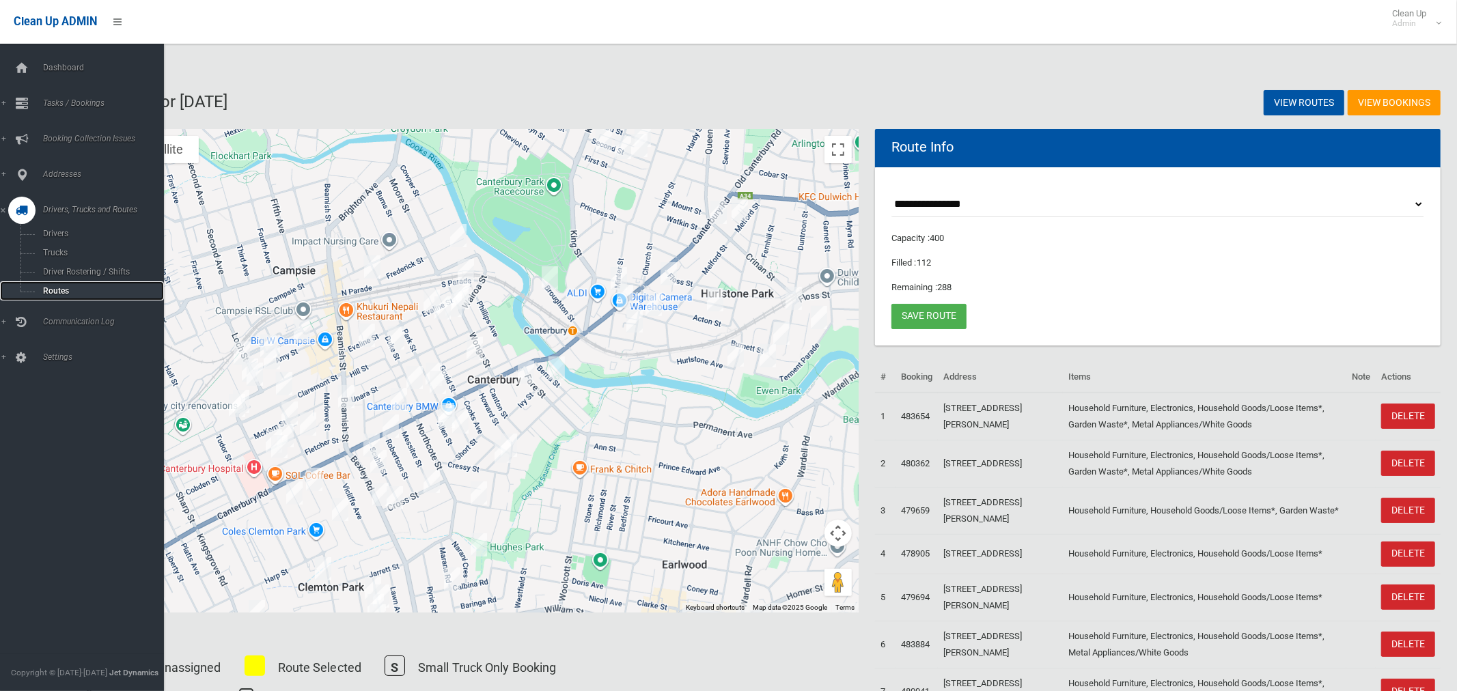
click at [61, 291] on span "Routes" at bounding box center [95, 291] width 113 height 10
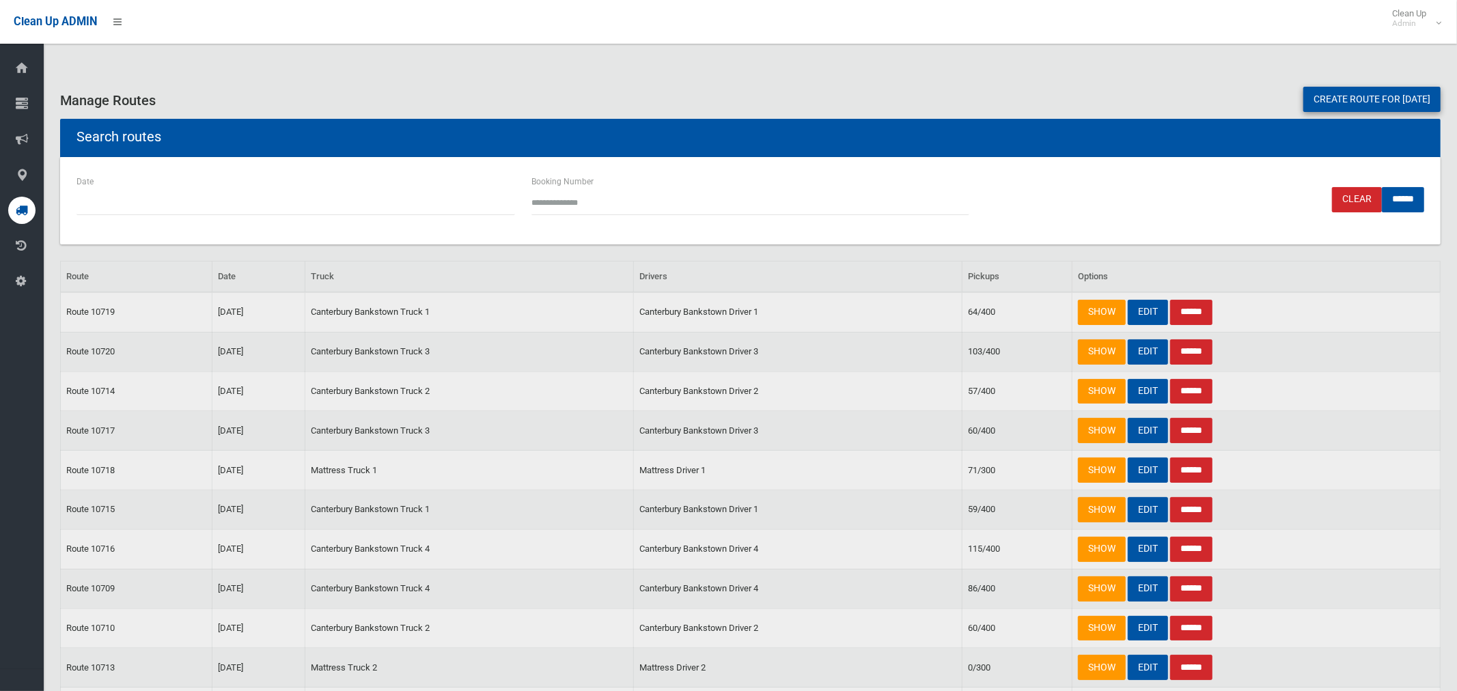
click at [1334, 96] on link "Create route for tomorrow" at bounding box center [1371, 99] width 137 height 25
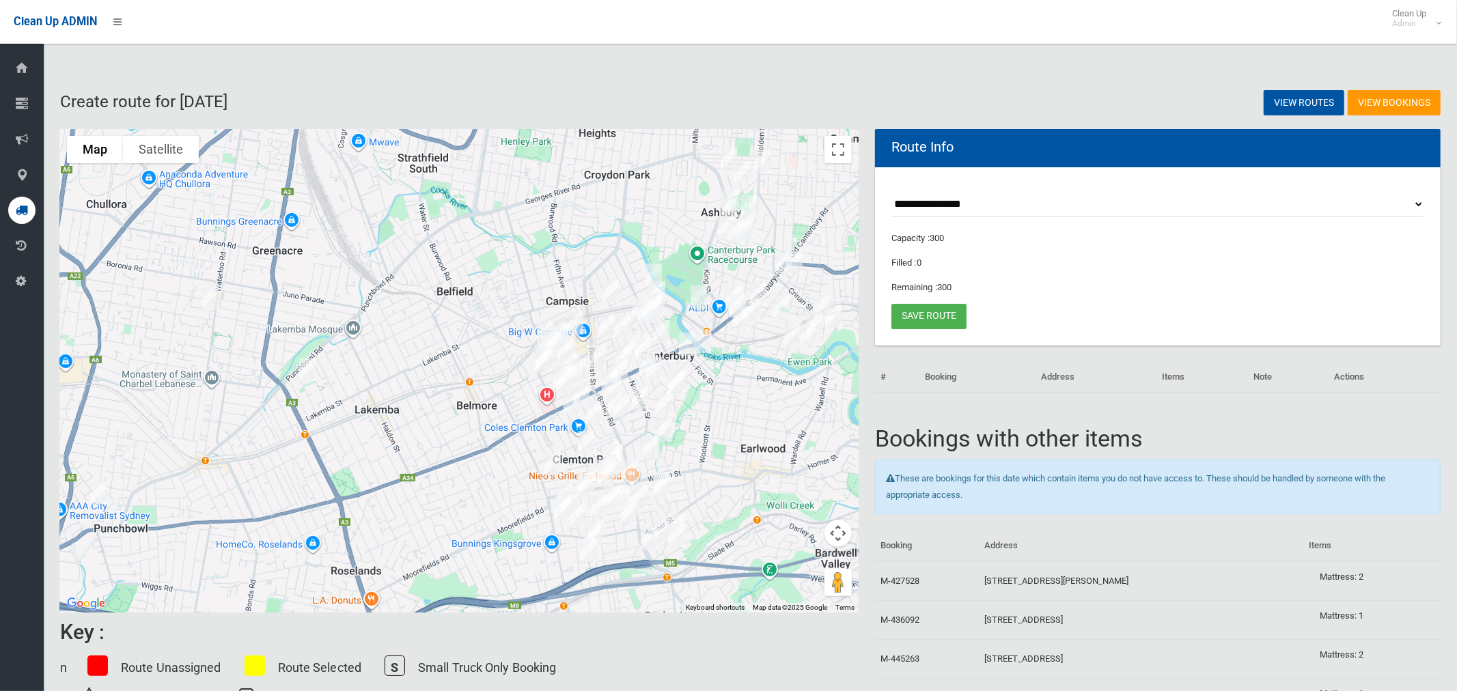
click at [948, 204] on select "**********" at bounding box center [1157, 204] width 533 height 25
click at [891, 192] on select "**********" at bounding box center [1157, 204] width 533 height 25
click at [944, 203] on select "**********" at bounding box center [1157, 204] width 533 height 25
select select "*****"
click at [891, 192] on select "**********" at bounding box center [1157, 204] width 533 height 25
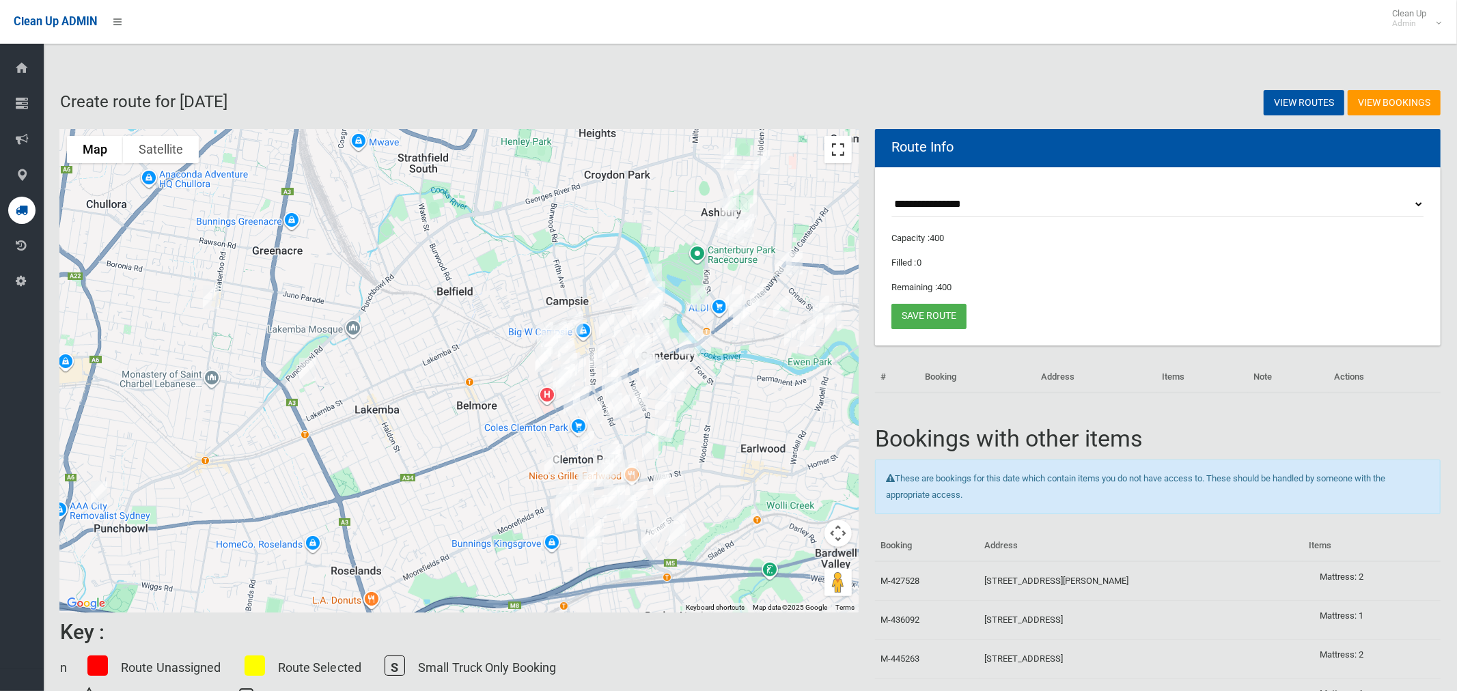
click at [837, 158] on button "Toggle fullscreen view" at bounding box center [837, 149] width 27 height 27
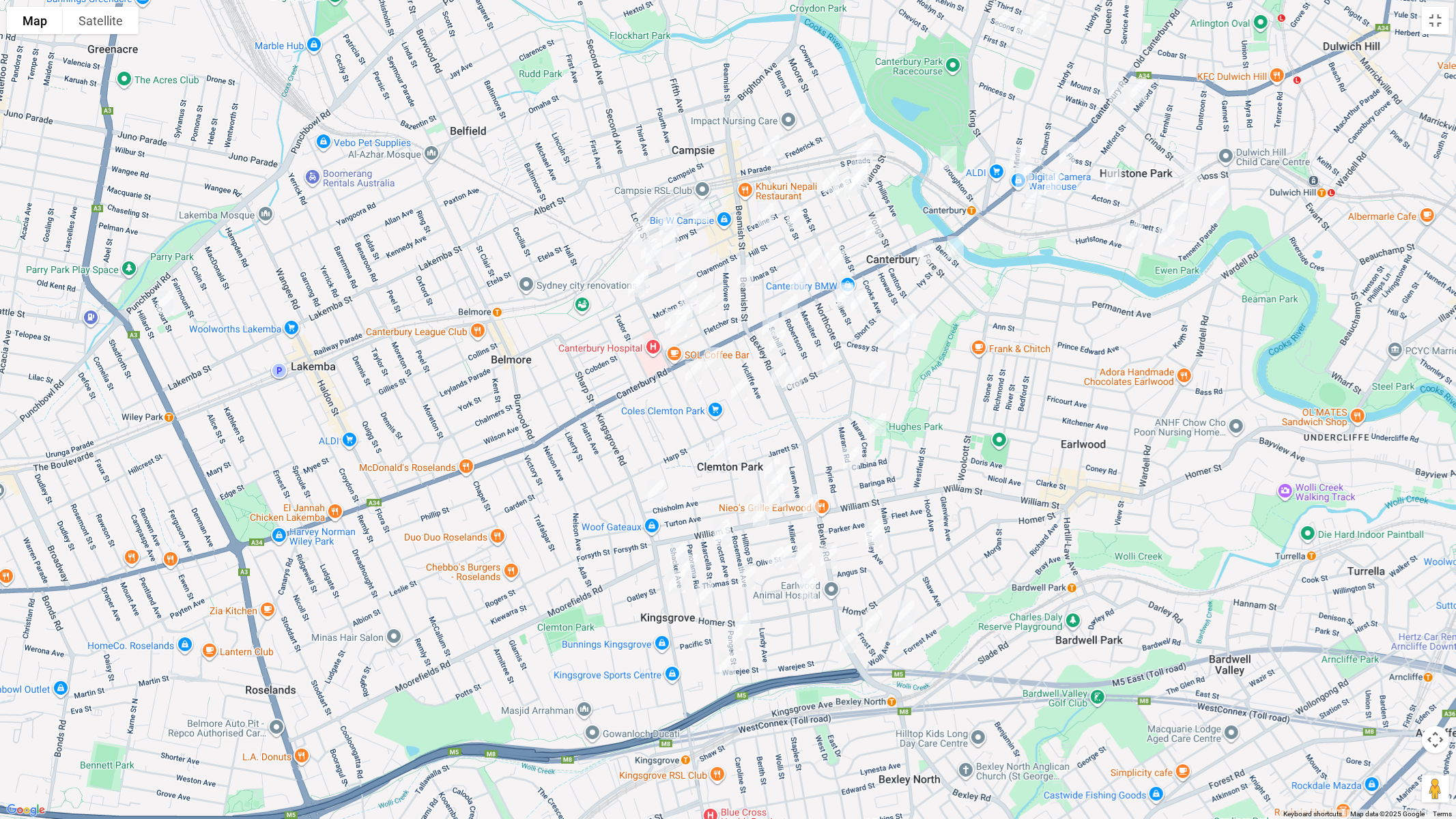
click at [719, 445] on img "29-31 Alfred Street, CLEMTON PARK NSW 2206" at bounding box center [722, 448] width 27 height 34
click at [808, 501] on img "228 William Street, KINGSGROVE NSW 2208" at bounding box center [810, 505] width 27 height 34
click at [743, 496] on img "285 William Street, KINGSGROVE NSW 2208" at bounding box center [752, 505] width 27 height 34
click at [762, 515] on img "264 William Street, KINGSGROVE NSW 2208" at bounding box center [760, 515] width 27 height 34
click at [827, 551] on img "195 Bexley Road, KINGSGROVE NSW 2208" at bounding box center [827, 556] width 27 height 34
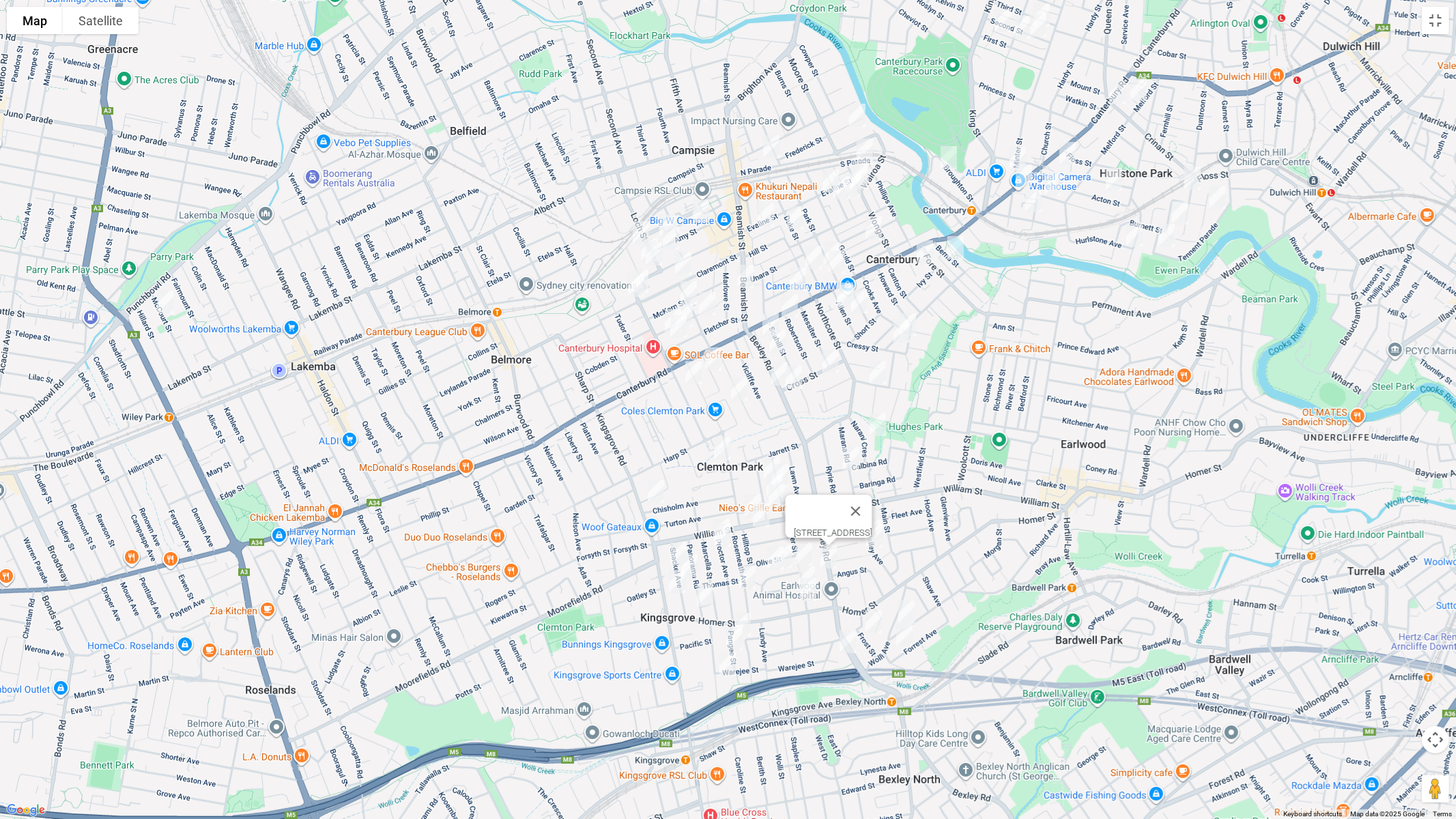
click at [667, 582] on img "146 Kingsgrove Road, KINGSGROVE NSW 2208" at bounding box center [677, 581] width 27 height 34
click at [766, 321] on img "6 Bexley Road, CAMPSIE NSW 2194" at bounding box center [769, 325] width 27 height 34
click at [771, 337] on img "22A Bexley Road, CAMPSIE NSW 2194" at bounding box center [776, 341] width 27 height 34
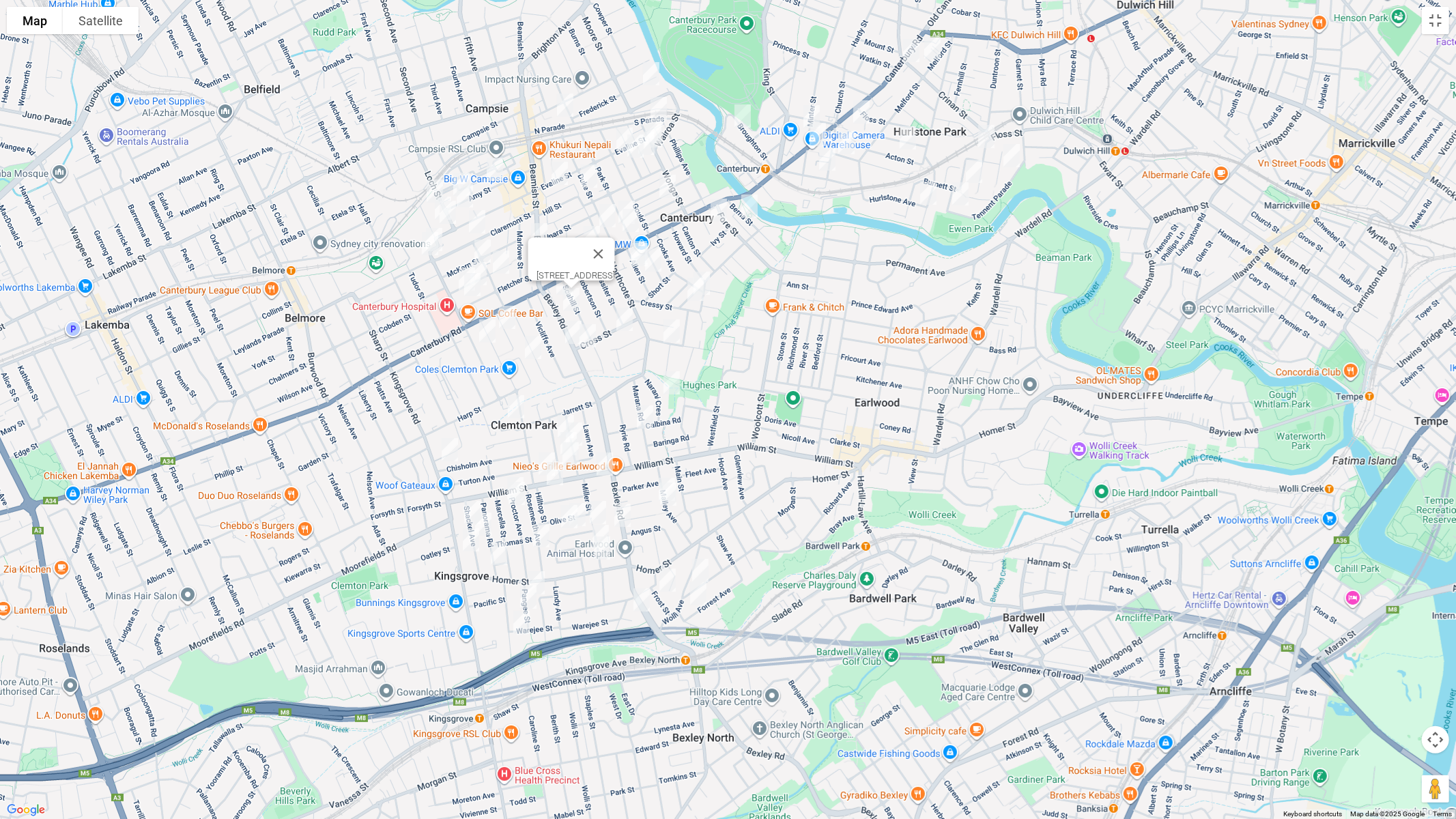
drag, startPoint x: 976, startPoint y: 487, endPoint x: 758, endPoint y: 461, distance: 219.5
click at [758, 460] on div "[STREET_ADDRESS]" at bounding box center [728, 410] width 1456 height 819
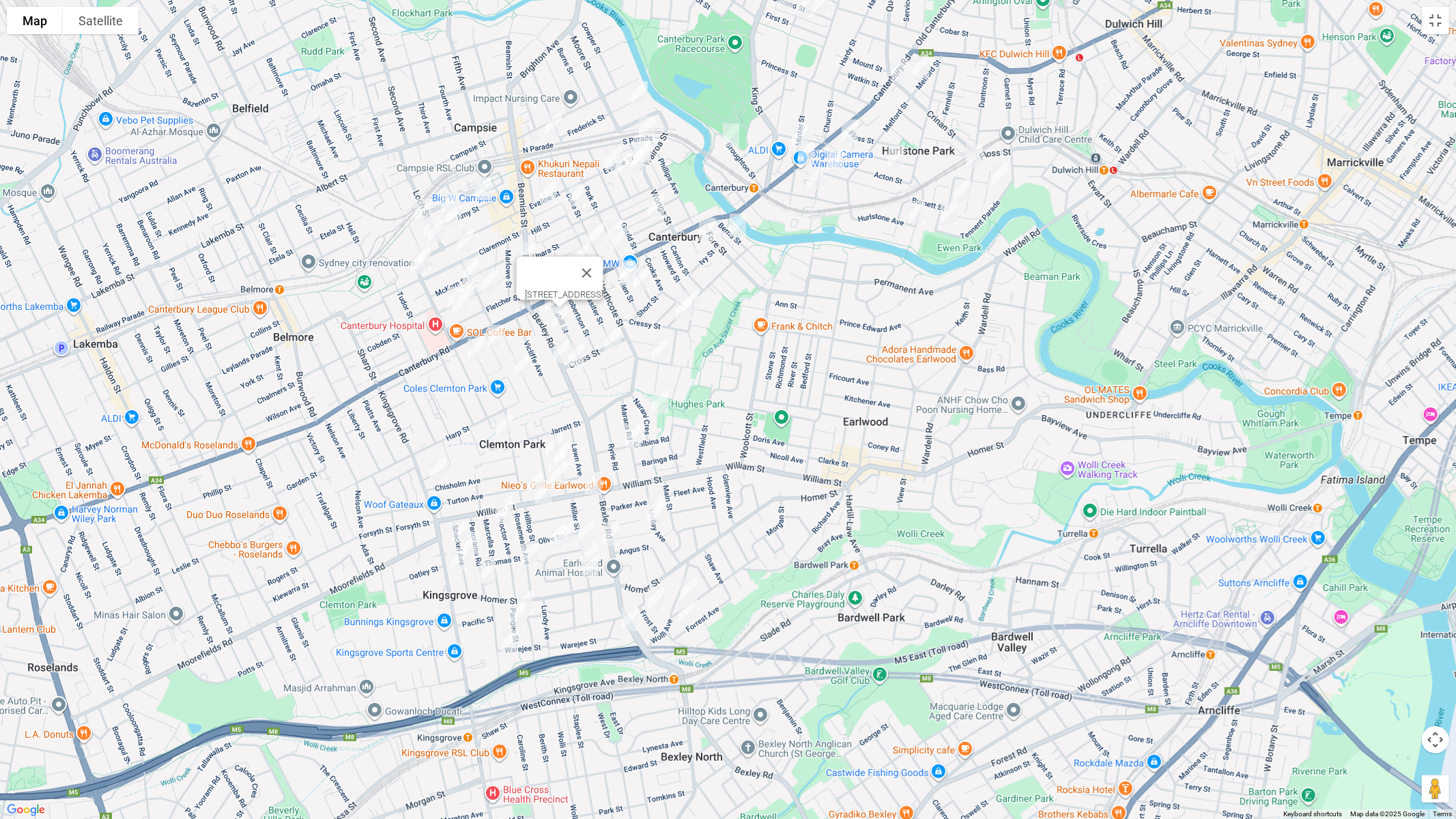
click at [805, 153] on img "1/178 Canterbury Road, CANTERBURY NSW 2193" at bounding box center [805, 154] width 27 height 34
click at [899, 62] on img "40 Canterbury Road, HURLSTONE PARK NSW 2193" at bounding box center [898, 70] width 27 height 34
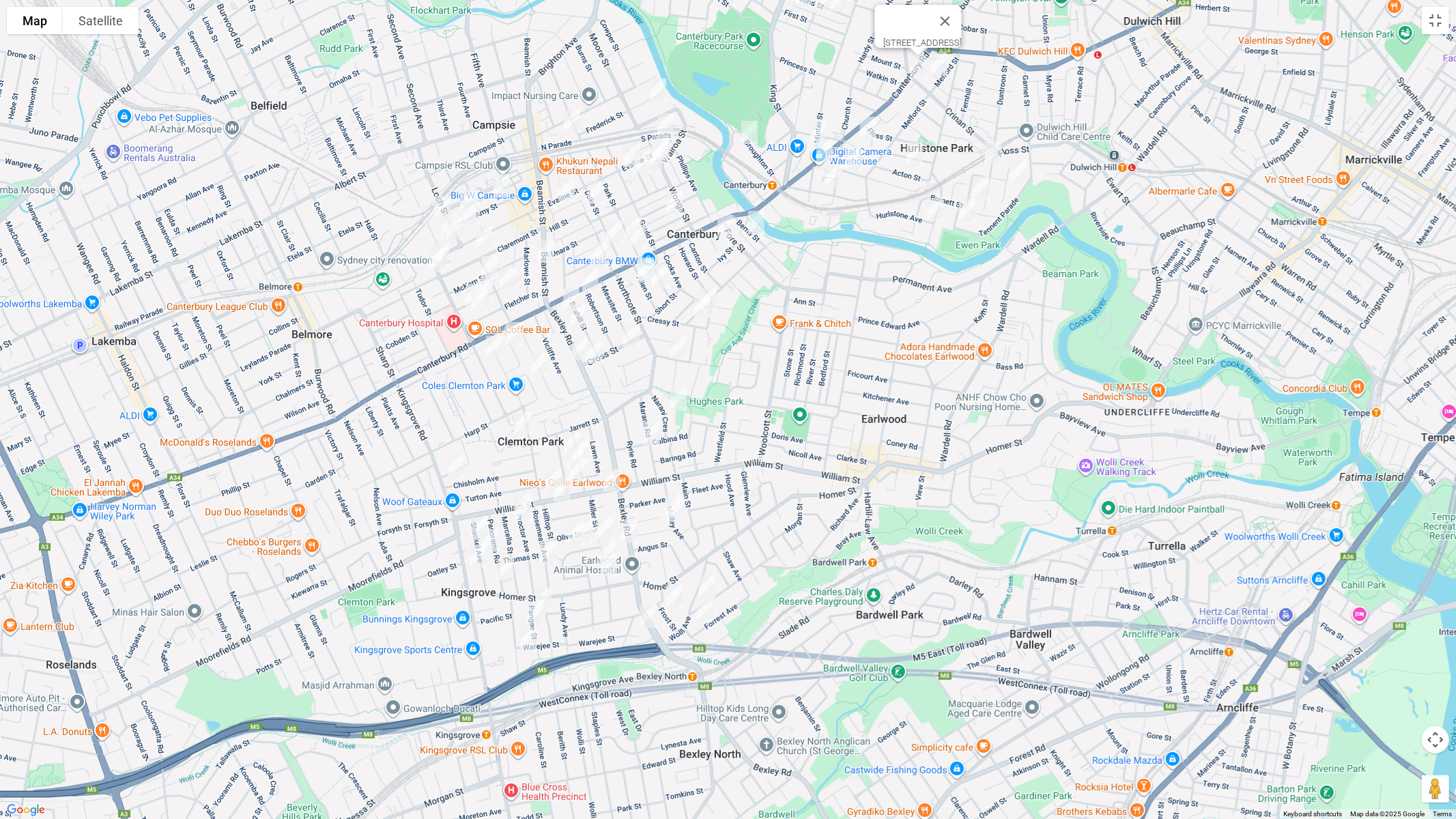
drag, startPoint x: 776, startPoint y: 508, endPoint x: 833, endPoint y: 400, distance: 122.1
click at [833, 400] on div "[STREET_ADDRESS]" at bounding box center [728, 410] width 1456 height 819
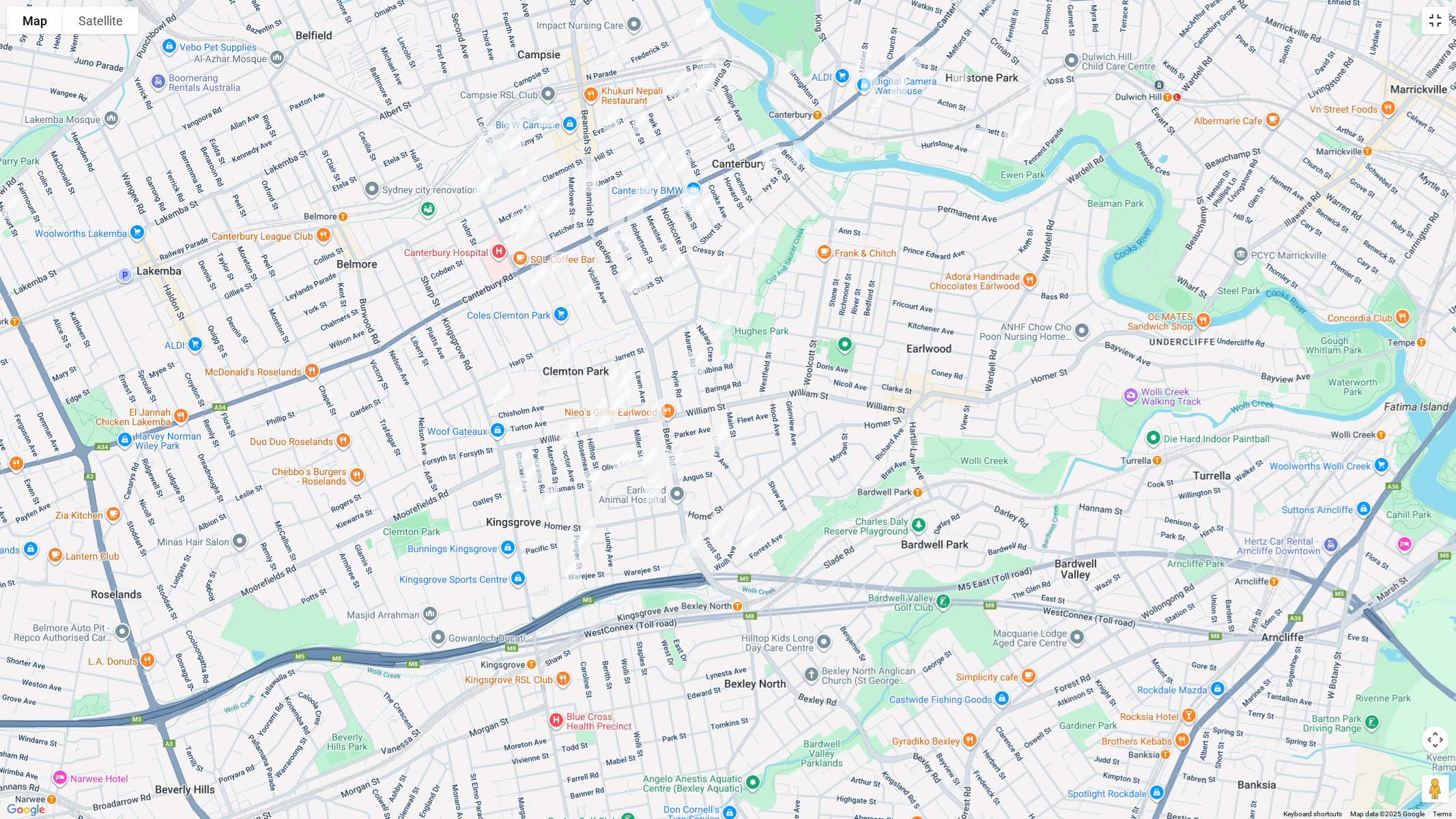
click at [1441, 25] on button "Toggle fullscreen view" at bounding box center [1435, 20] width 27 height 27
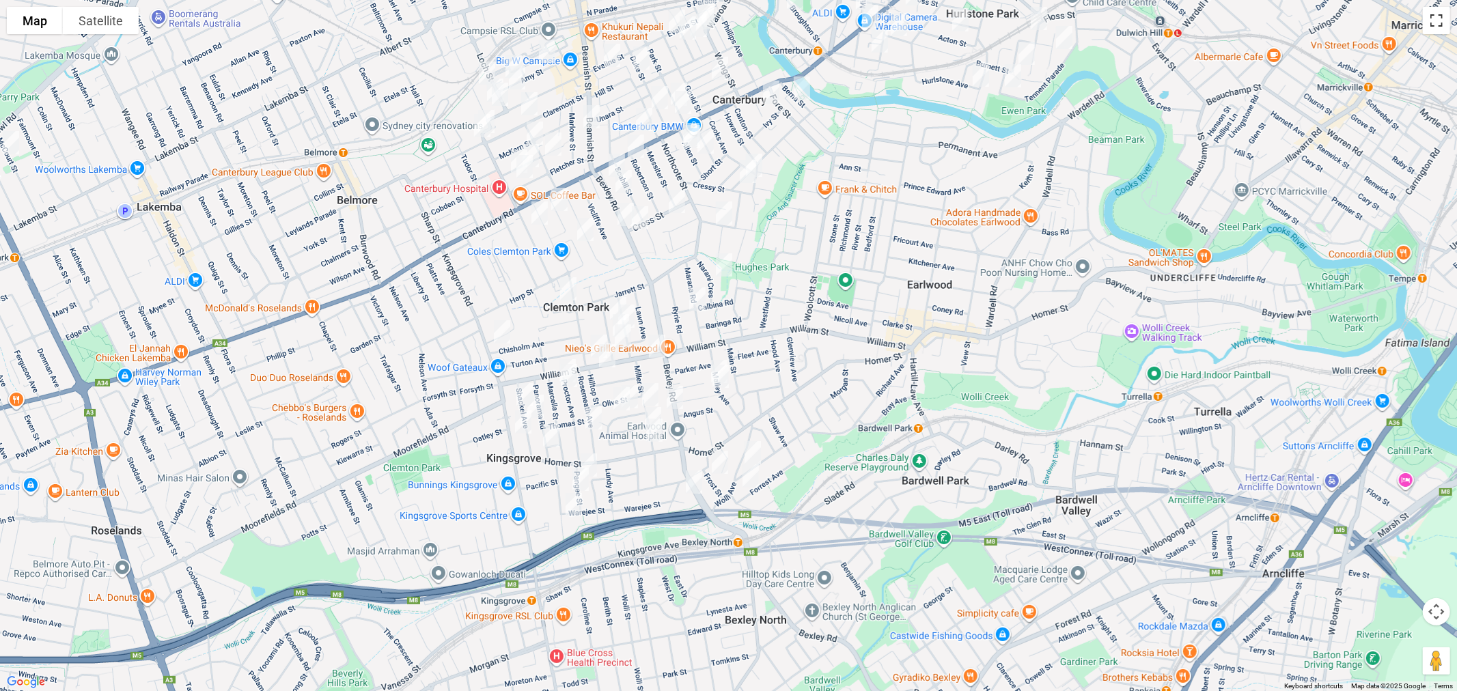
scroll to position [22, 0]
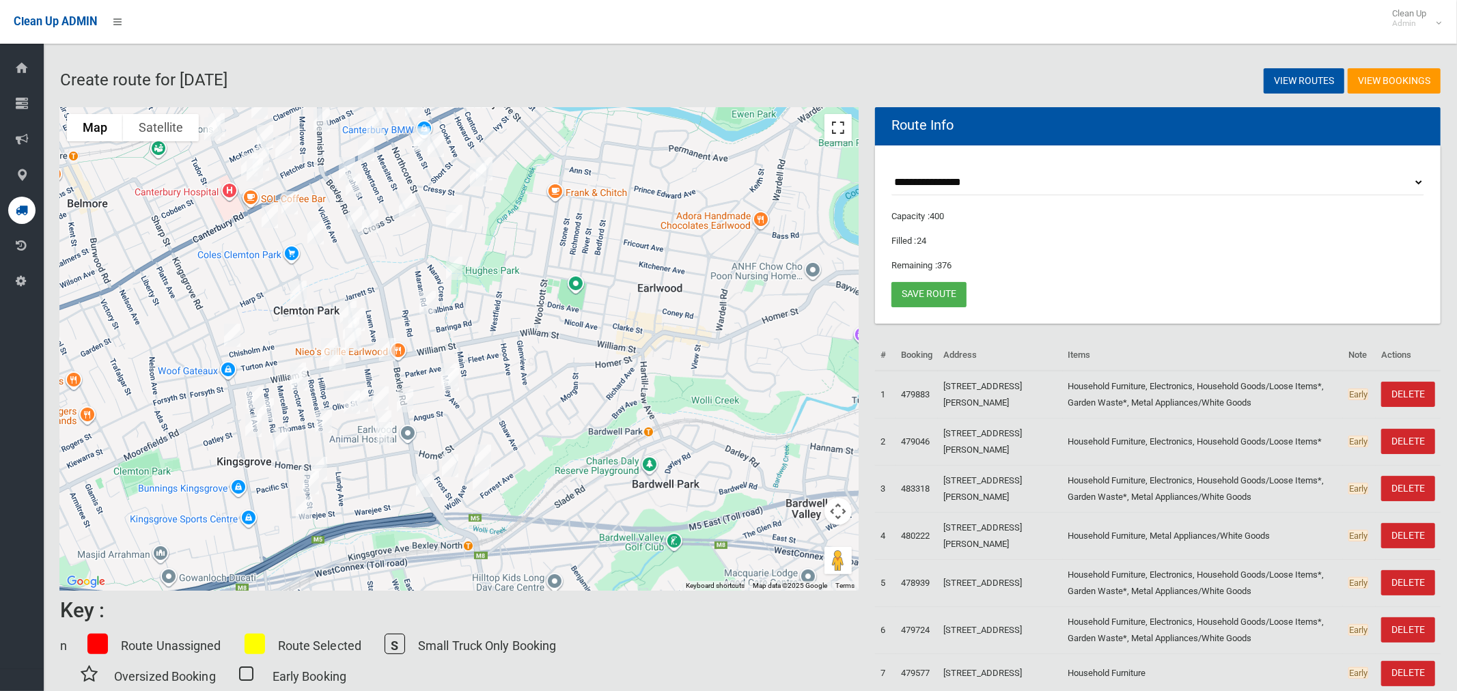
click at [834, 133] on button "Toggle fullscreen view" at bounding box center [837, 127] width 27 height 27
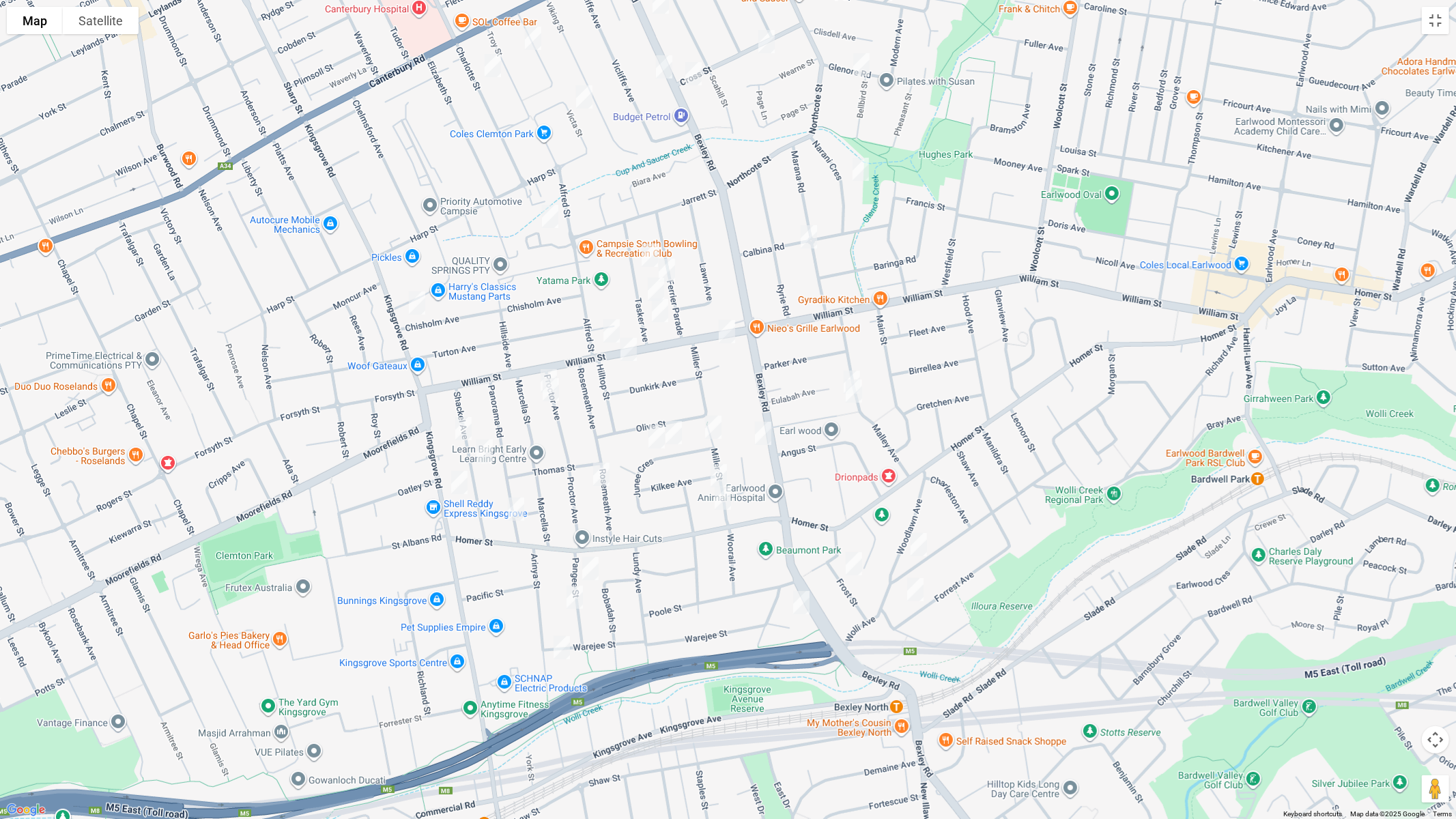
click at [543, 362] on div "[STREET_ADDRESS]" at bounding box center [728, 410] width 1456 height 819
click at [543, 367] on img "3 Proctor Avenue, KINGSGROVE NSW 2208" at bounding box center [548, 381] width 27 height 34
click at [550, 391] on img "7 Proctor Avenue, KINGSGROVE NSW 2208" at bounding box center [550, 390] width 27 height 34
click at [415, 307] on img "2 Chisholm Avenue, CLEMTON PARK NSW 2206" at bounding box center [417, 303] width 27 height 34
click at [463, 435] on img "15 Shackel Avenue, KINGSGROVE NSW 2208" at bounding box center [463, 428] width 27 height 34
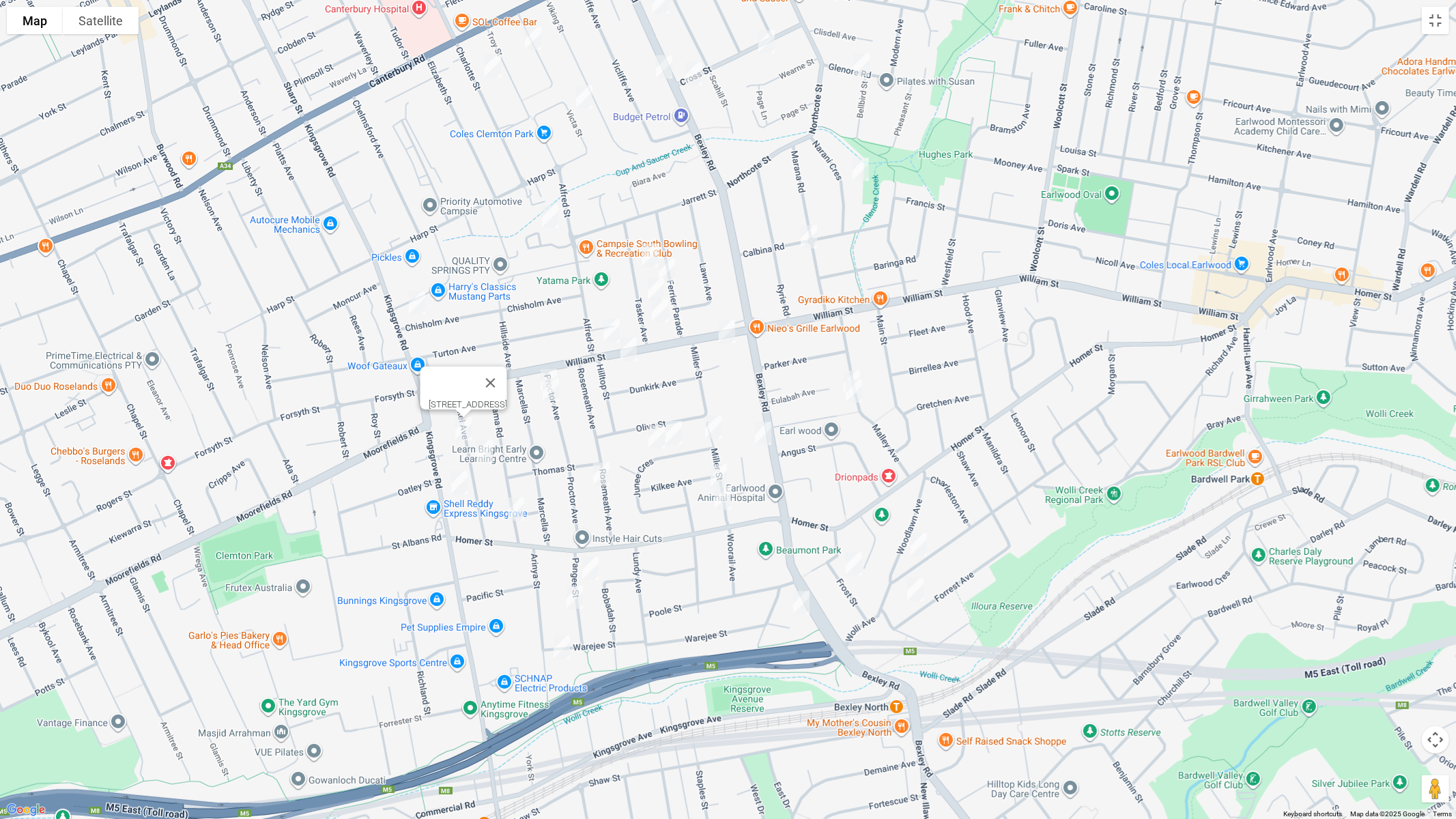
click at [486, 454] on img "26A Shackel Avenue, KINGSGROVE NSW 2208" at bounding box center [484, 450] width 27 height 34
click at [514, 513] on img "51 Panorama Road, KINGSGROVE NSW 2208" at bounding box center [516, 508] width 27 height 34
click at [590, 565] on img "8 Pangee Street, KINGSGROVE NSW 2208" at bounding box center [590, 568] width 27 height 34
drag, startPoint x: 574, startPoint y: 599, endPoint x: 569, endPoint y: 624, distance: 25.5
click at [574, 599] on img "27 Pangee Street, KINGSGROVE NSW 2208" at bounding box center [574, 596] width 27 height 34
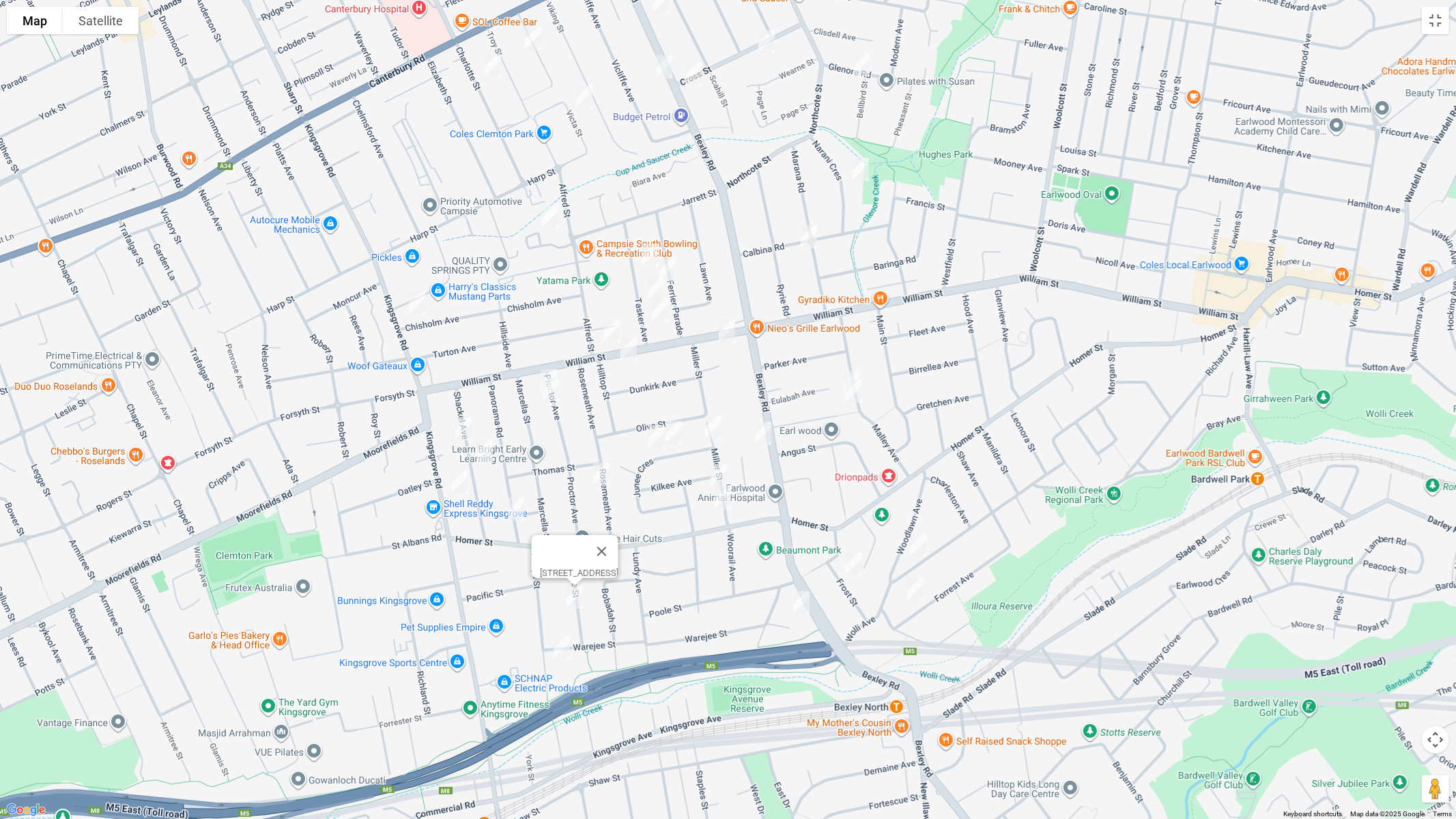
click at [561, 646] on img "46 Arinya Street, KINGSGROVE NSW 2208" at bounding box center [561, 647] width 27 height 34
click at [602, 474] on img "51 Rosemeath Avenue, KINGSGROVE NSW 2208" at bounding box center [601, 474] width 27 height 34
click at [714, 425] on img "1 Junee Crescent, KINGSGROVE NSW 2208" at bounding box center [713, 426] width 27 height 34
click at [678, 431] on img "13A Junee Crescent, KINGSGROVE NSW 2208" at bounding box center [673, 432] width 27 height 34
click at [651, 438] on img "19 Junee Crescent, KINGSGROVE NSW 2208" at bounding box center [656, 436] width 27 height 34
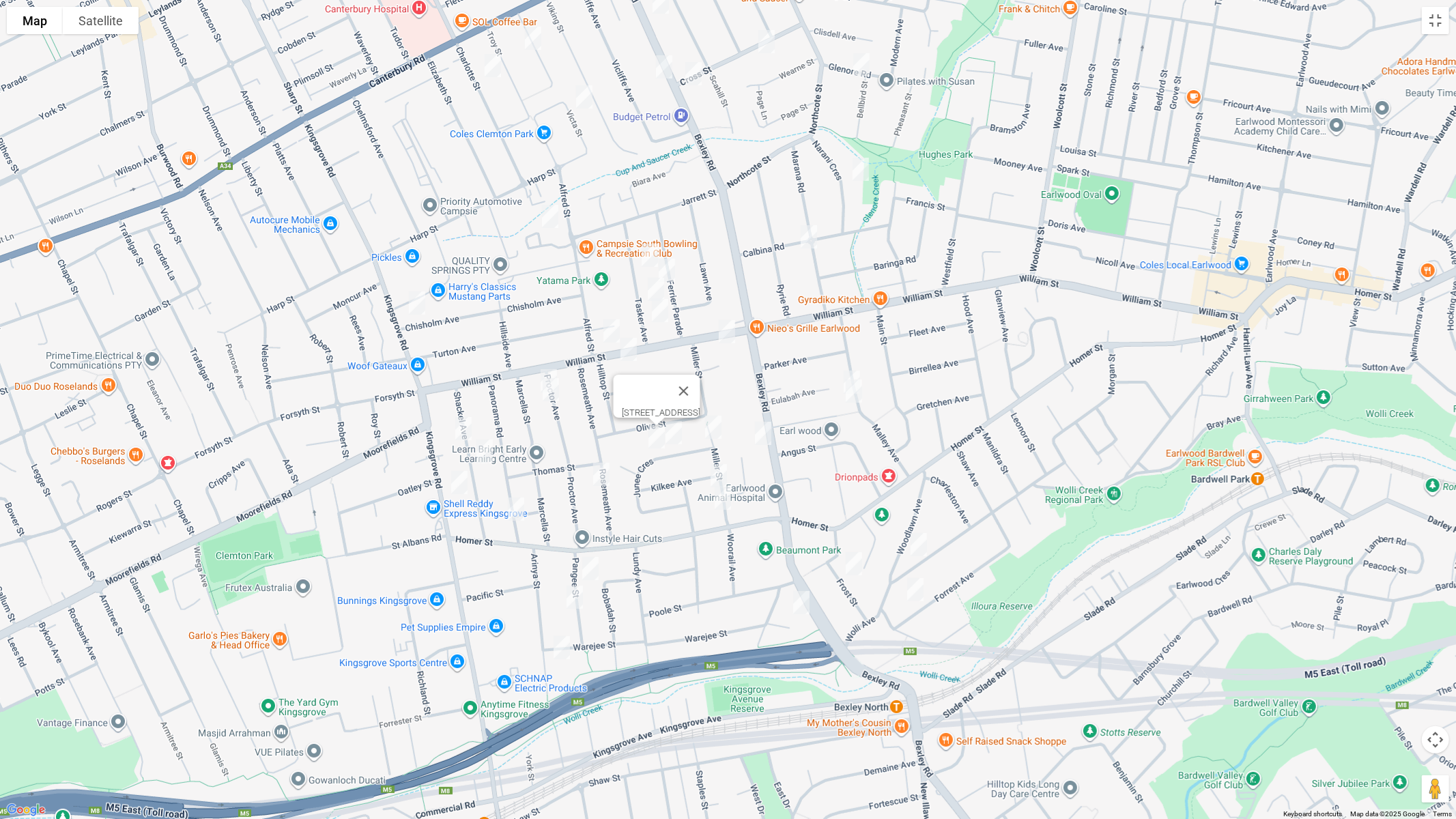
drag, startPoint x: 716, startPoint y: 463, endPoint x: 720, endPoint y: 491, distance: 28.3
click at [716, 464] on img "5 Miller Street, KINGSGROVE NSW 2208" at bounding box center [718, 475] width 27 height 34
click at [721, 493] on img "13 Miller Street, KINGSGROVE NSW 2208" at bounding box center [723, 497] width 27 height 34
click at [845, 365] on img "40 Malley Avenue, EARLWOOD NSW 2206" at bounding box center [851, 382] width 27 height 34
click at [855, 395] on img "36 Malley Avenue, EARLWOOD NSW 2206" at bounding box center [853, 391] width 27 height 34
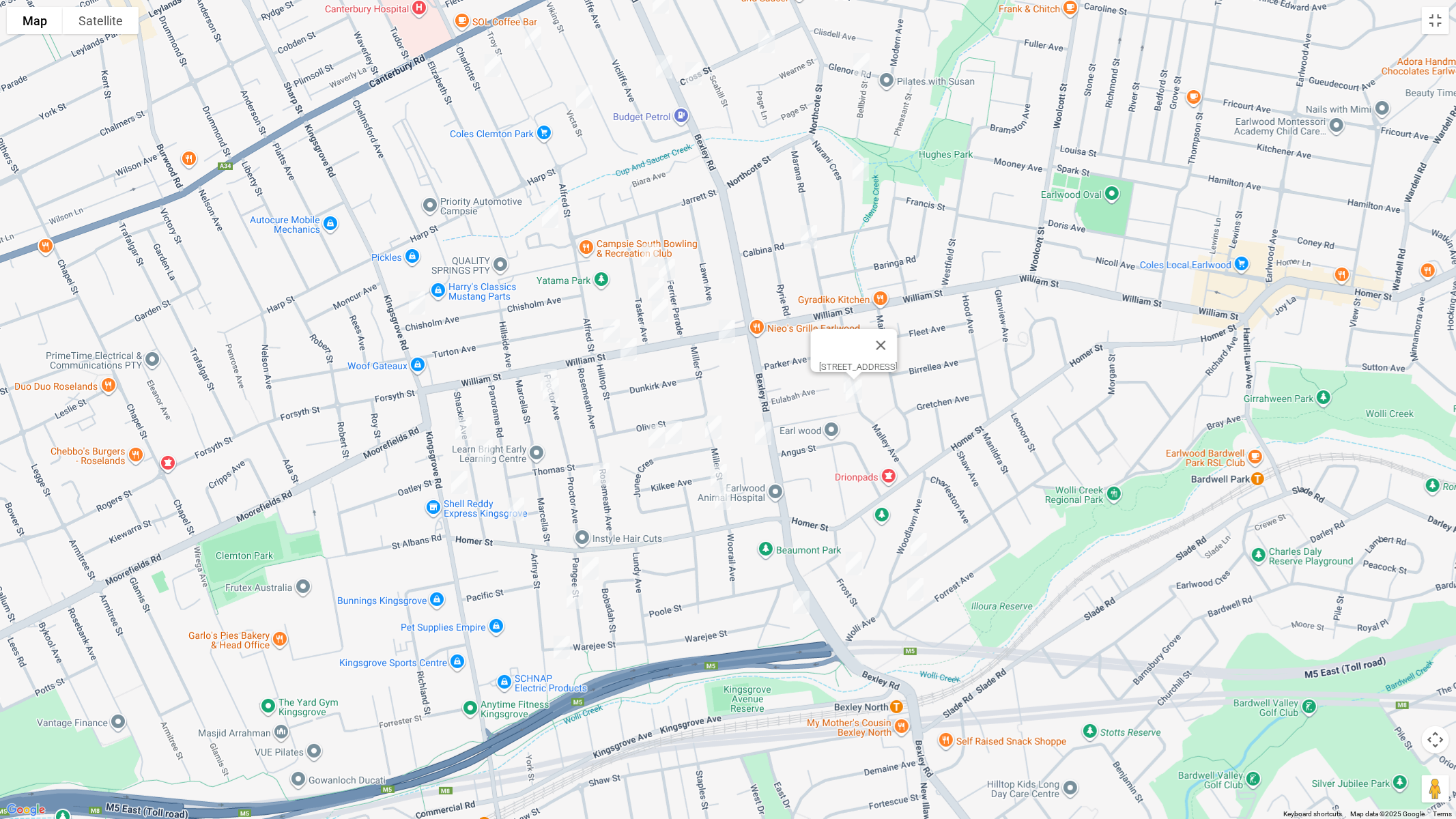
click at [918, 542] on img "33 Wolli Avenue, EARLWOOD NSW 2206" at bounding box center [918, 544] width 27 height 34
click at [855, 562] on img "12 Frost Street, EARLWOOD NSW 2206" at bounding box center [853, 563] width 27 height 34
click at [917, 591] on img "49 Forrest Avenue, EARLWOOD NSW 2206" at bounding box center [914, 589] width 27 height 34
click at [798, 602] on img "7 Jones Avenue, KINGSGROVE NSW 2208" at bounding box center [800, 602] width 27 height 34
click at [643, 253] on img "20 Tasker Avenue, CLEMTON PARK NSW 2206" at bounding box center [649, 255] width 27 height 34
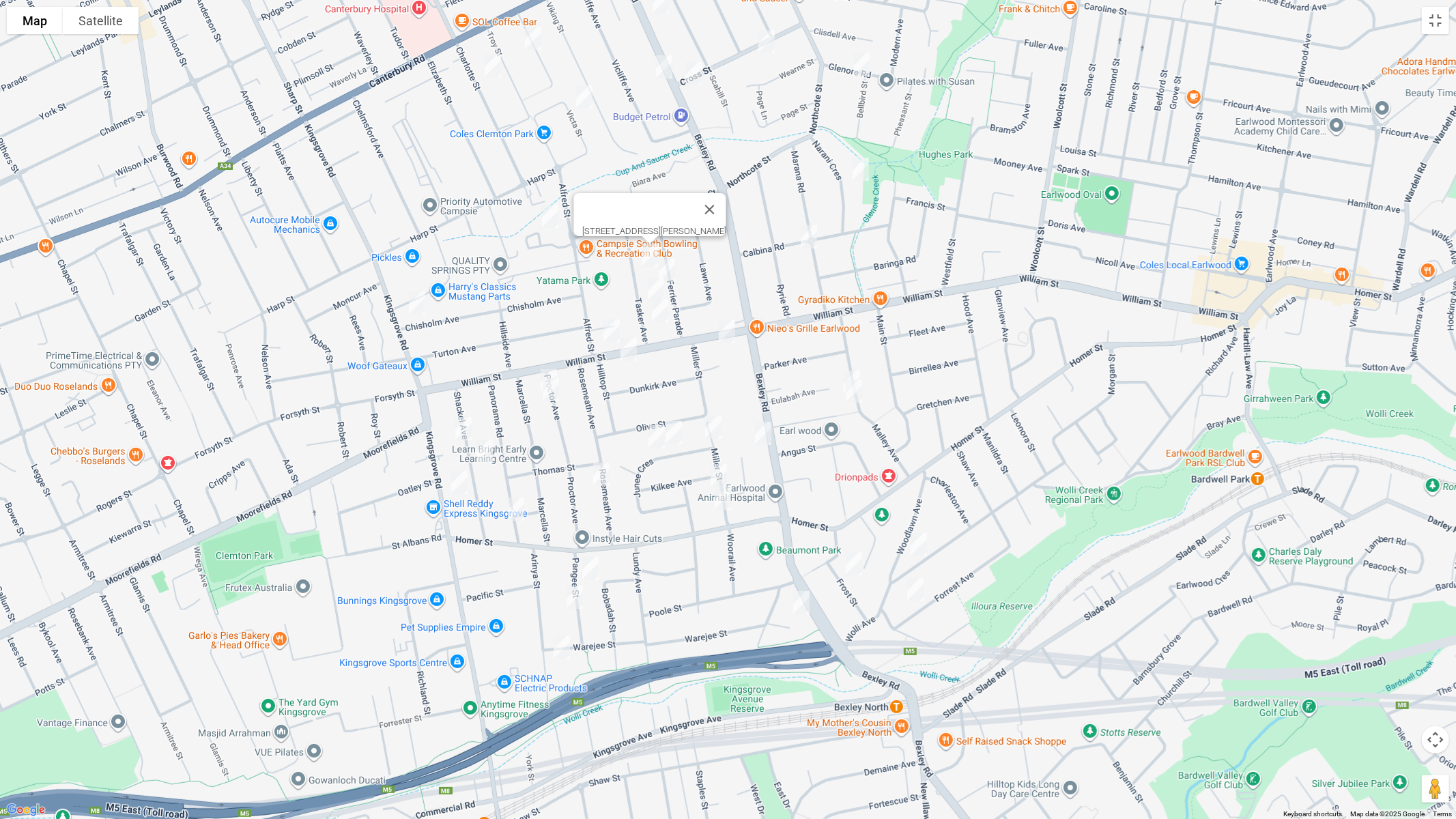
click at [672, 270] on img "17-23 Ferrier Parade, CLEMTON PARK NSW 2206" at bounding box center [667, 270] width 27 height 34
click at [649, 285] on img "34 Tasker Avenue, CLEMTON PARK NSW 2206" at bounding box center [656, 289] width 27 height 34
click at [661, 313] on img "44 Tasker Avenue, CLEMTON PARK NSW 2206" at bounding box center [660, 311] width 27 height 34
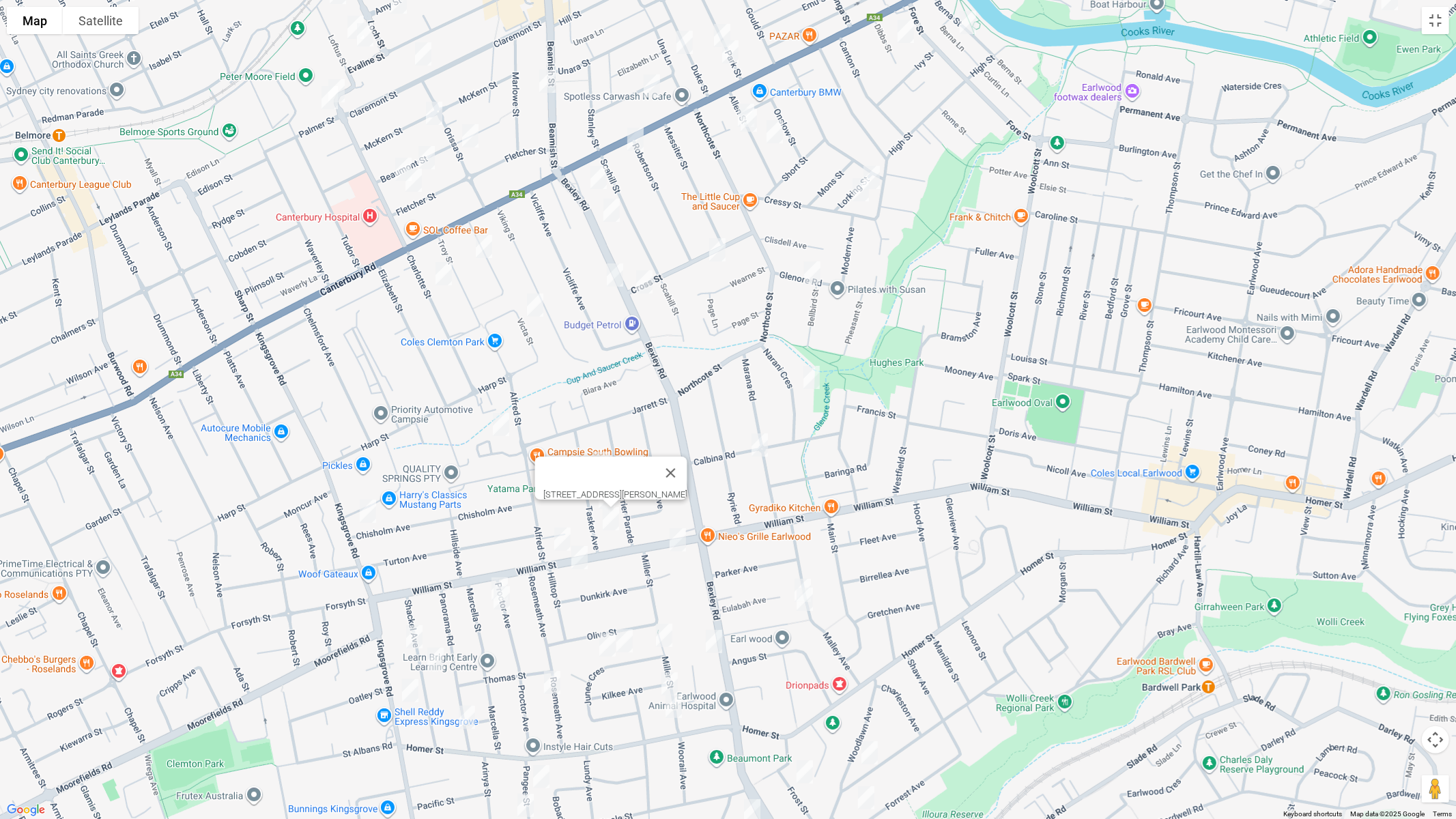
drag, startPoint x: 941, startPoint y: 256, endPoint x: 891, endPoint y: 496, distance: 245.2
click at [891, 496] on div "44 Tasker Avenue, CLEMTON PARK NSW 2206" at bounding box center [728, 410] width 1456 height 819
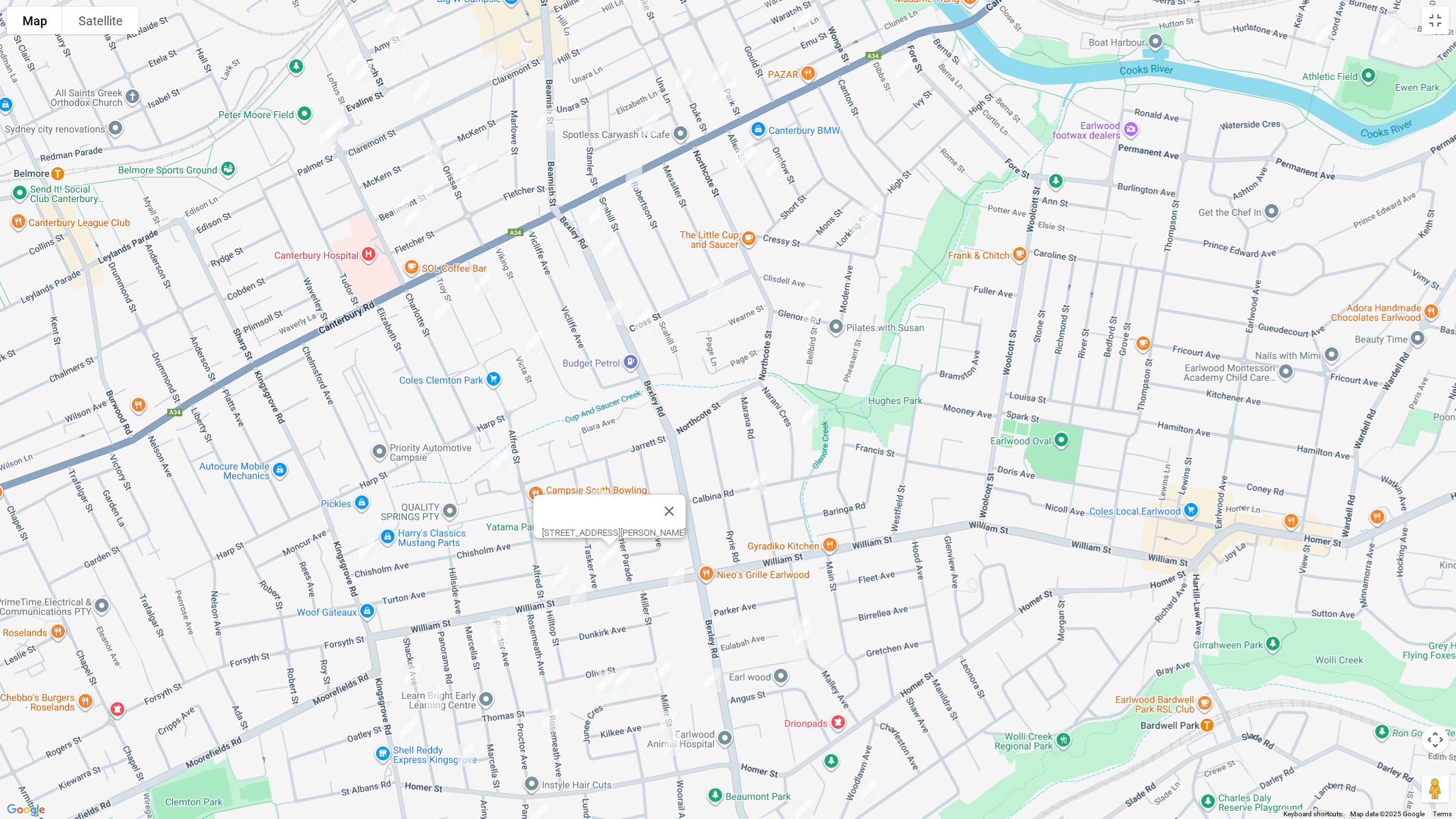
click at [814, 417] on img "24 Narani Crescent, EARLWOOD NSW 2206" at bounding box center [809, 415] width 27 height 34
click at [760, 476] on img "31 Marana Road, EARLWOOD NSW 2206" at bounding box center [757, 482] width 27 height 34
click at [879, 207] on img "4 Lorking Street, CANTERBURY NSW 2193" at bounding box center [869, 216] width 27 height 34
click at [853, 233] on img "10 Cressy Street, CANTERBURY NSW 2193" at bounding box center [858, 228] width 27 height 34
click at [814, 316] on img "3 Bellbird Street, CANTERBURY NSW 2193" at bounding box center [810, 311] width 27 height 34
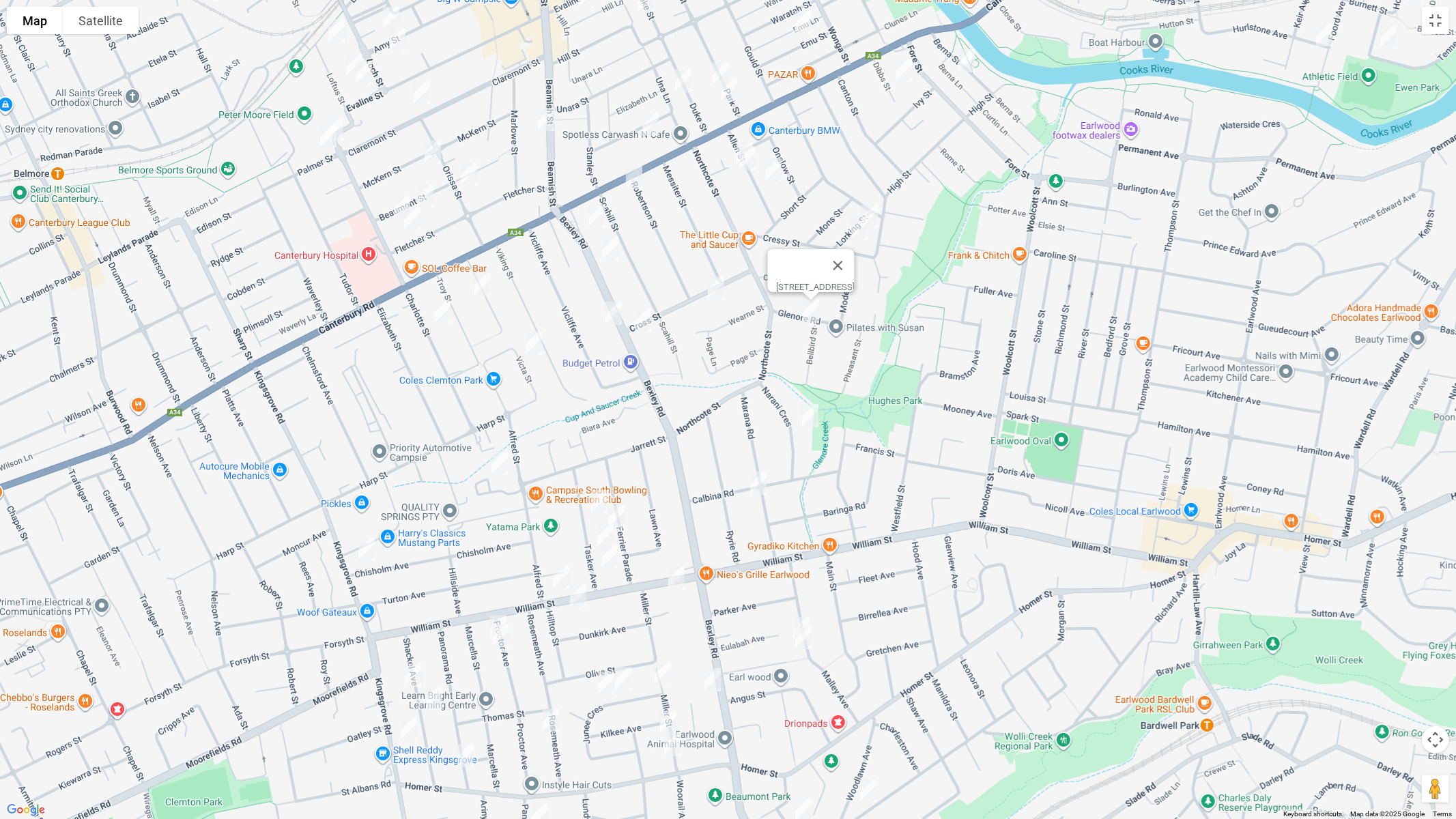
click at [711, 291] on img "18 Cross Street, CAMPSIE NSW 2194" at bounding box center [716, 288] width 27 height 34
click at [605, 311] on img "43-45 Bexley Road, CAMPSIE NSW 2194" at bounding box center [613, 313] width 27 height 34
click at [646, 318] on img "50 Cross Street, CAMPSIE NSW 2194" at bounding box center [643, 320] width 27 height 34
click at [481, 277] on img "9 Wade Street, CAMPSIE NSW 2194" at bounding box center [482, 285] width 27 height 34
click at [440, 309] on img "26 Charlotte Street, CAMPSIE NSW 2194" at bounding box center [442, 312] width 27 height 34
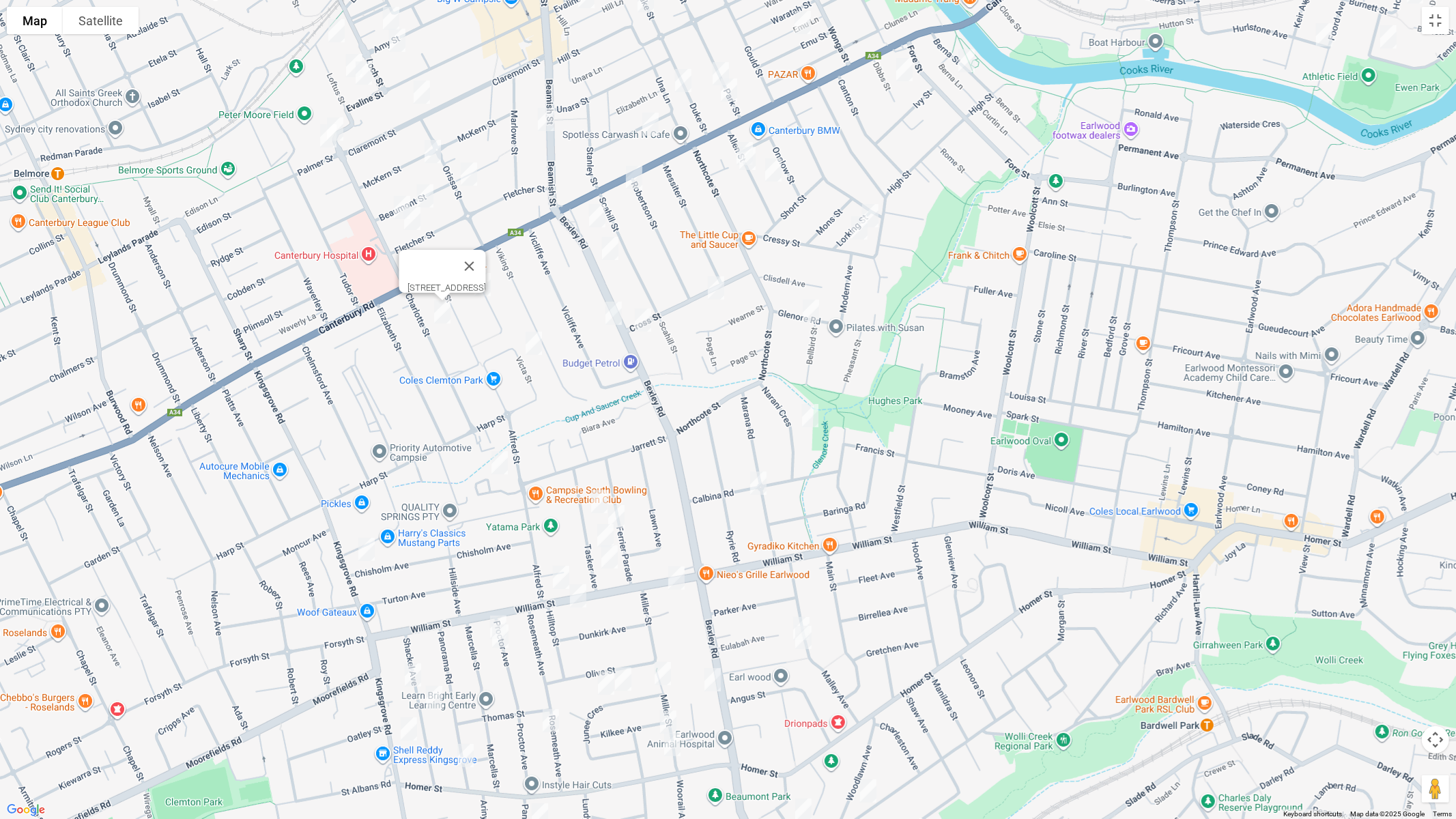
click at [537, 340] on img "2-24 Victa Street, CAMPSIE NSW 2194" at bounding box center [533, 343] width 27 height 34
click at [636, 182] on img "5 Robertson Street, CAMPSIE NSW 2194" at bounding box center [634, 177] width 27 height 34
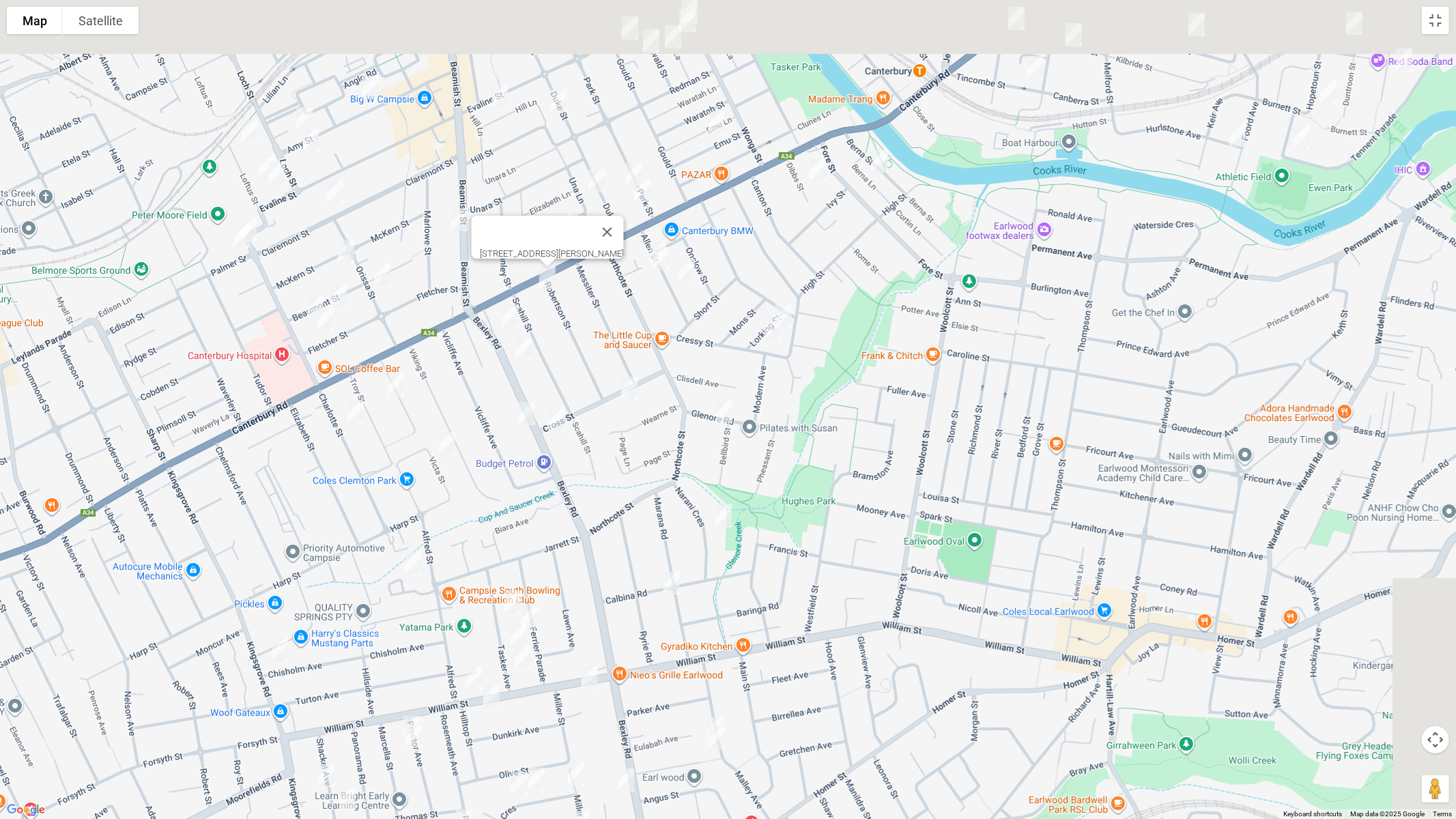
drag, startPoint x: 773, startPoint y: 264, endPoint x: 657, endPoint y: 422, distance: 196.0
click at [657, 422] on div "[STREET_ADDRESS][PERSON_NAME]" at bounding box center [728, 410] width 1456 height 819
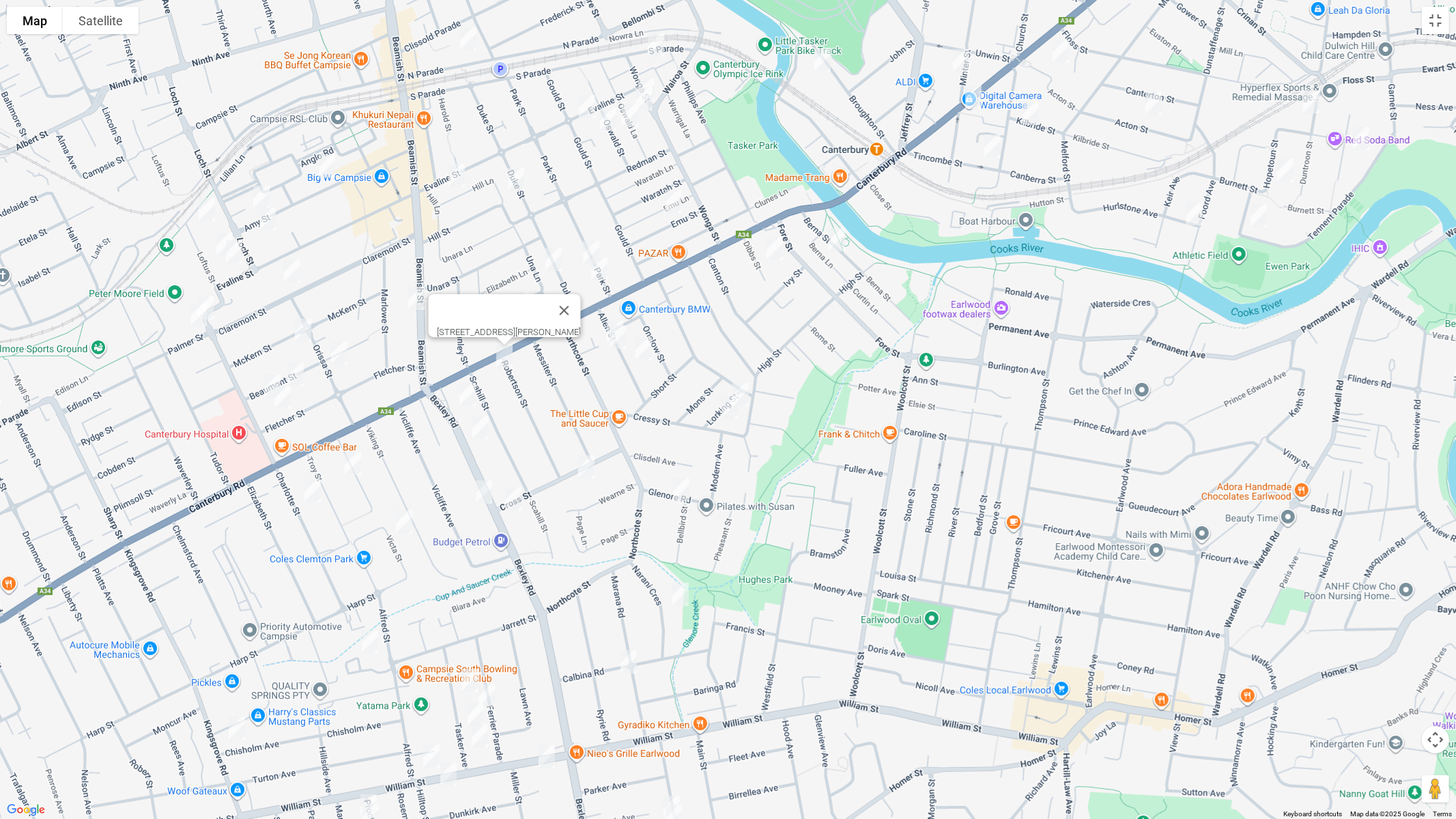
click at [613, 316] on img "9 Allen Street, CANTERBURY NSW 2193" at bounding box center [615, 333] width 27 height 34
click at [617, 333] on img "11 Allen Street, CANTERBURY NSW 2193" at bounding box center [617, 337] width 27 height 34
click at [645, 347] on img "16 Allen Street, CANTERBURY NSW 2193" at bounding box center [643, 349] width 27 height 34
click at [773, 247] on img "10A Dibbs Street, CANTERBURY NSW 2193" at bounding box center [773, 249] width 27 height 34
click at [778, 249] on img "10A Dibbs Street, CANTERBURY NSW 2193" at bounding box center [773, 249] width 27 height 34
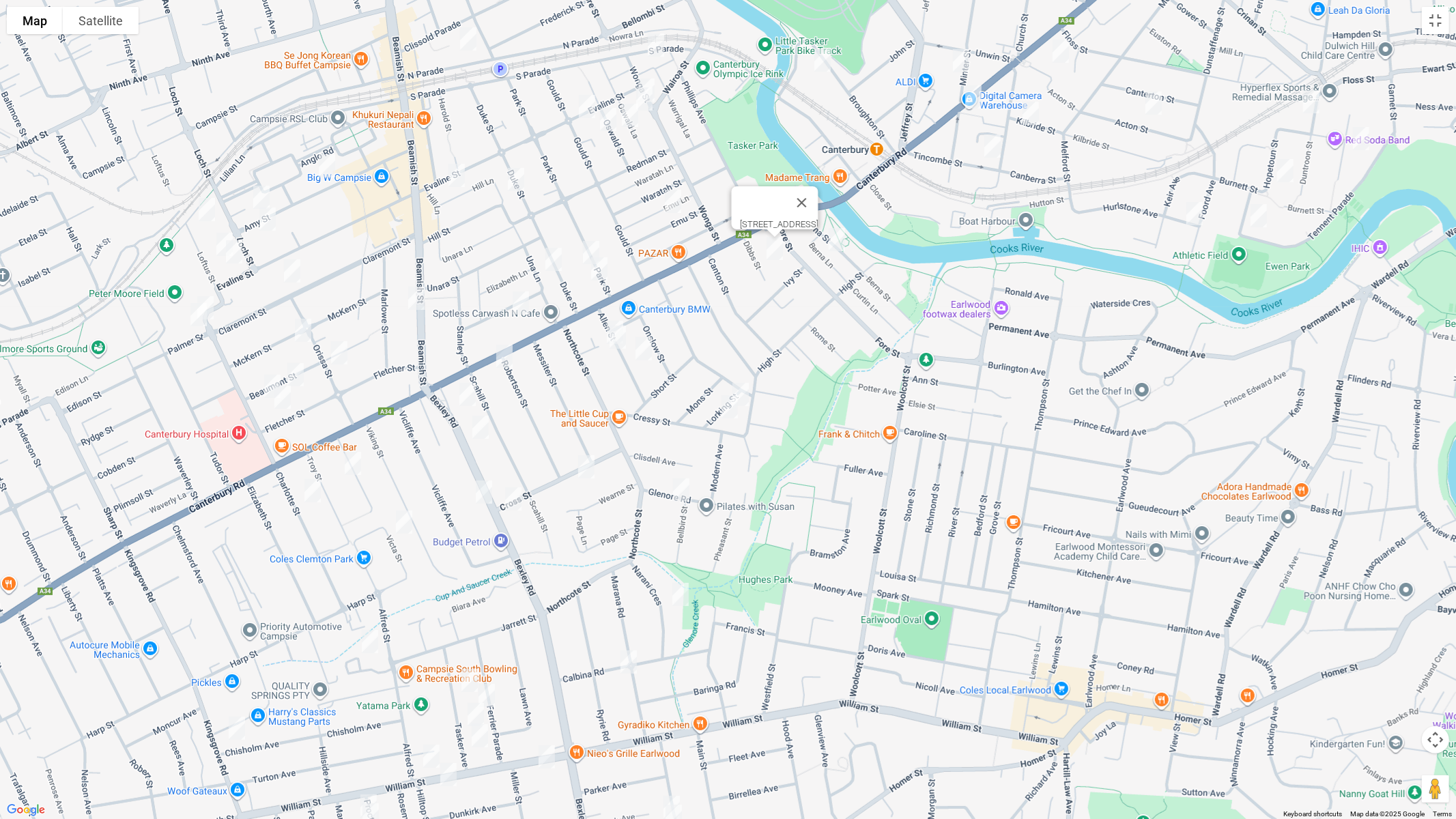
click at [834, 244] on img "21 Berna Street, CANTERBURY NSW 2193" at bounding box center [836, 240] width 27 height 34
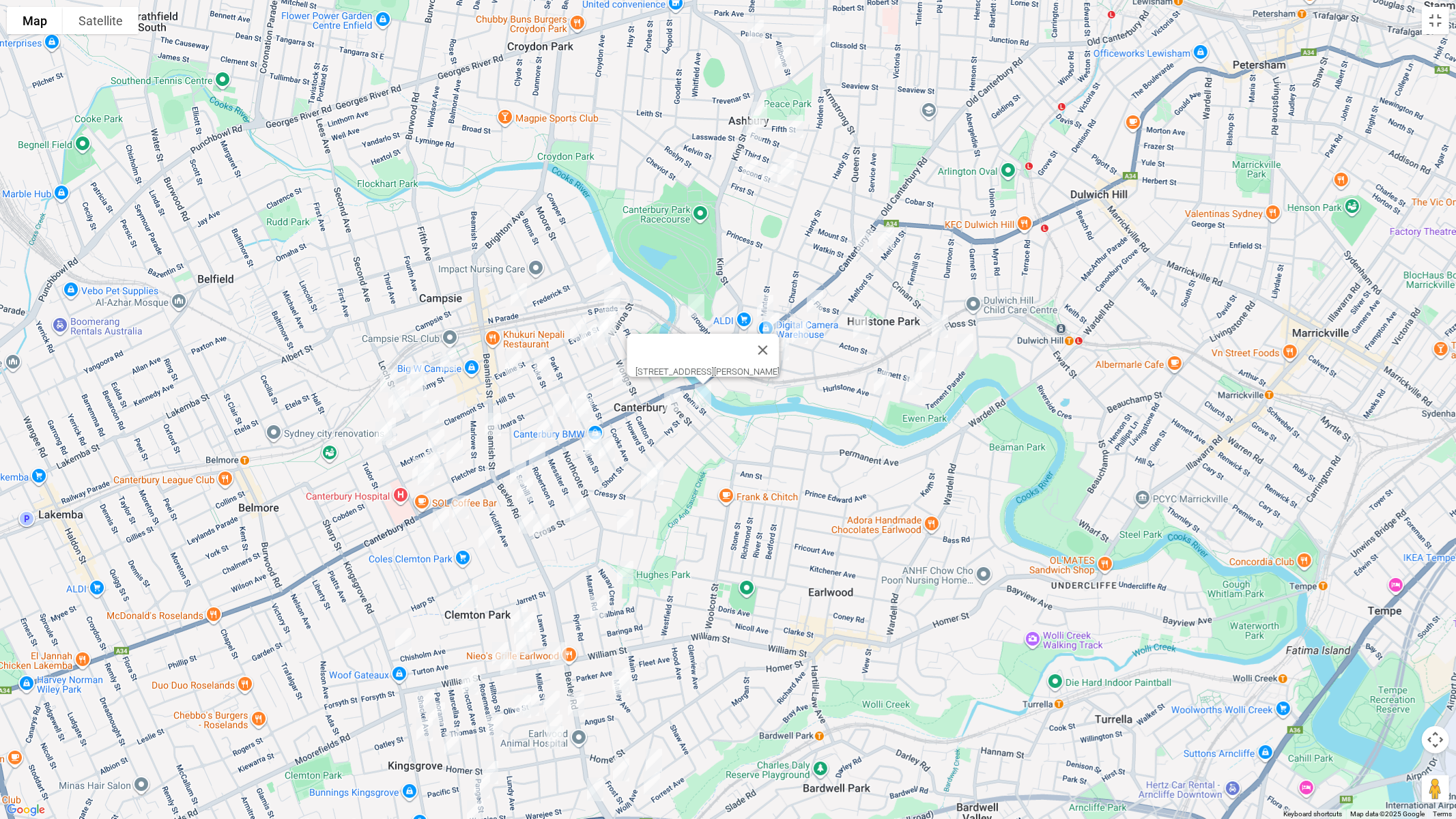
drag, startPoint x: 1019, startPoint y: 407, endPoint x: 806, endPoint y: 496, distance: 230.8
click at [806, 496] on div "[STREET_ADDRESS][PERSON_NAME]" at bounding box center [728, 410] width 1456 height 819
click at [775, 340] on button "Close" at bounding box center [761, 350] width 33 height 33
click at [1439, 23] on button "Toggle fullscreen view" at bounding box center [1435, 20] width 27 height 27
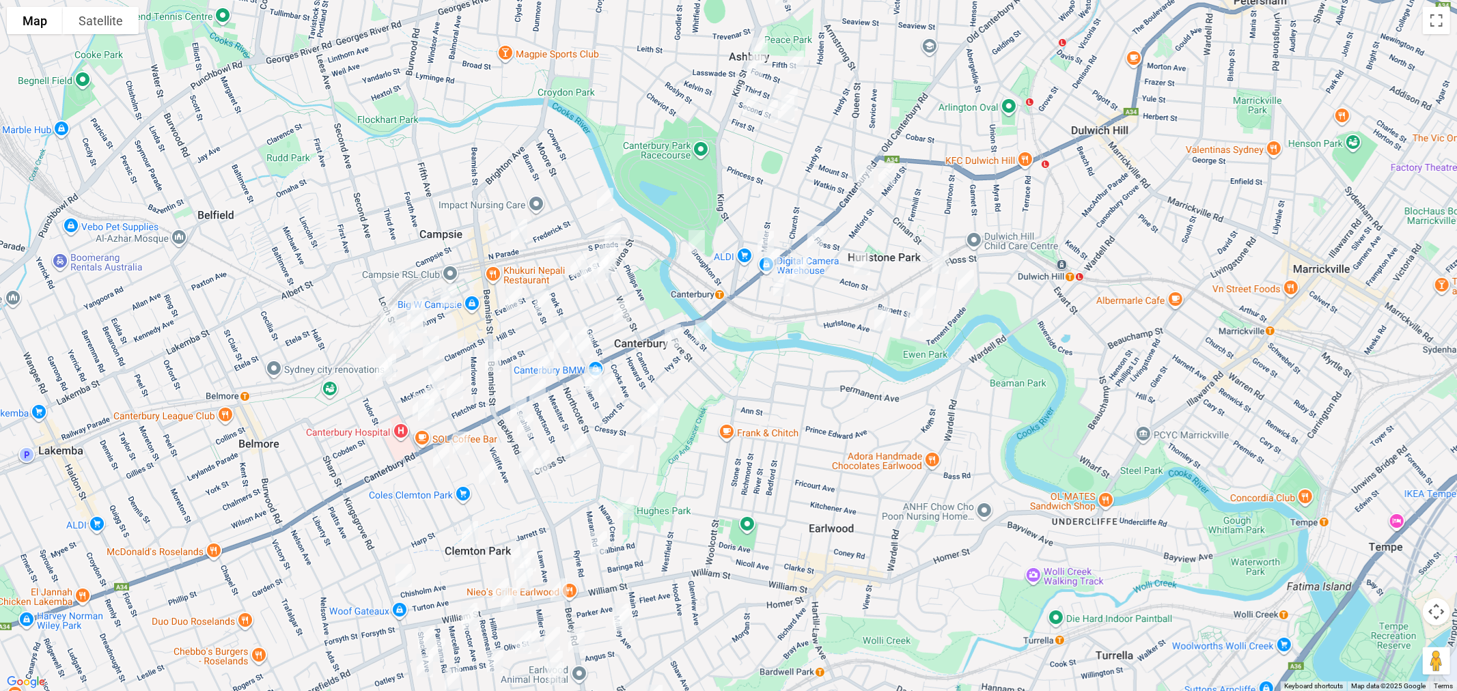
click at [852, 186] on img "40 Canterbury Road, HURLSTONE PARK NSW 2193" at bounding box center [865, 176] width 27 height 34
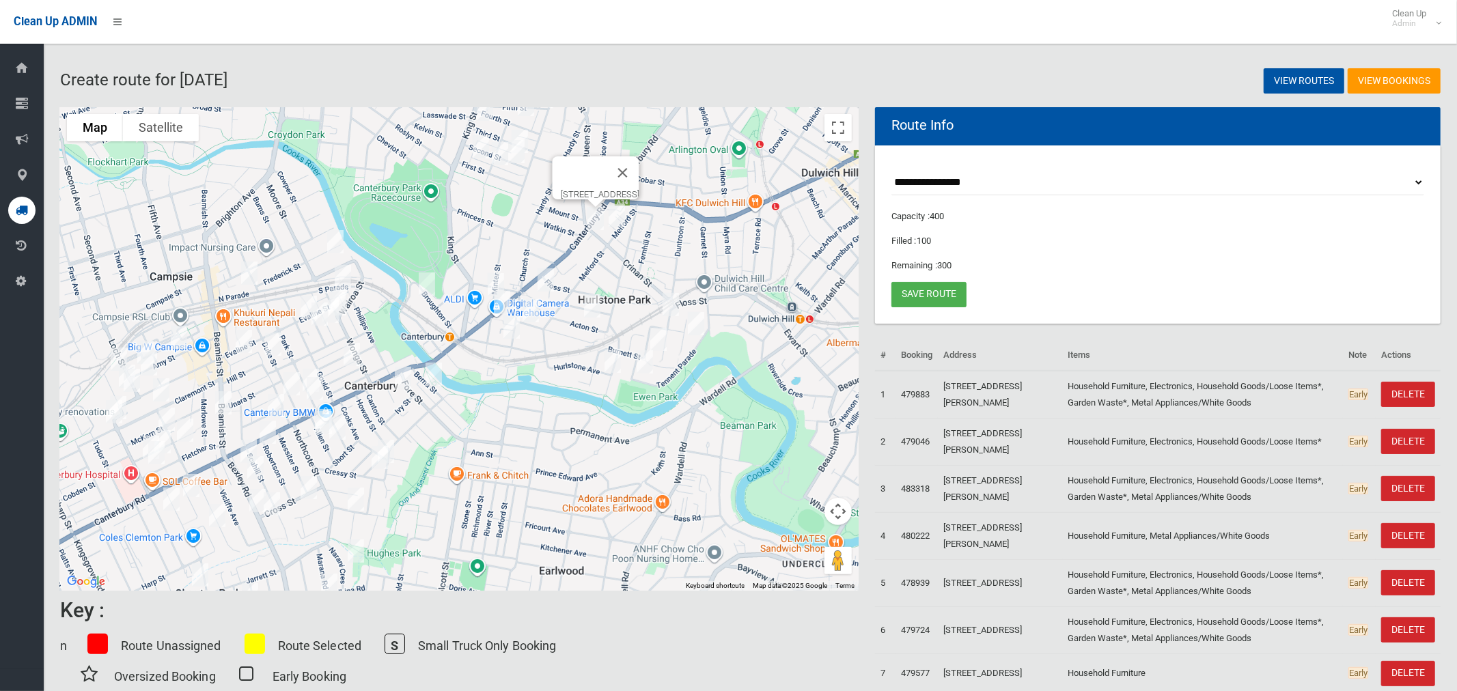
click at [500, 307] on img "1/178 Canterbury Road, CANTERBURY NSW 2193" at bounding box center [501, 302] width 27 height 34
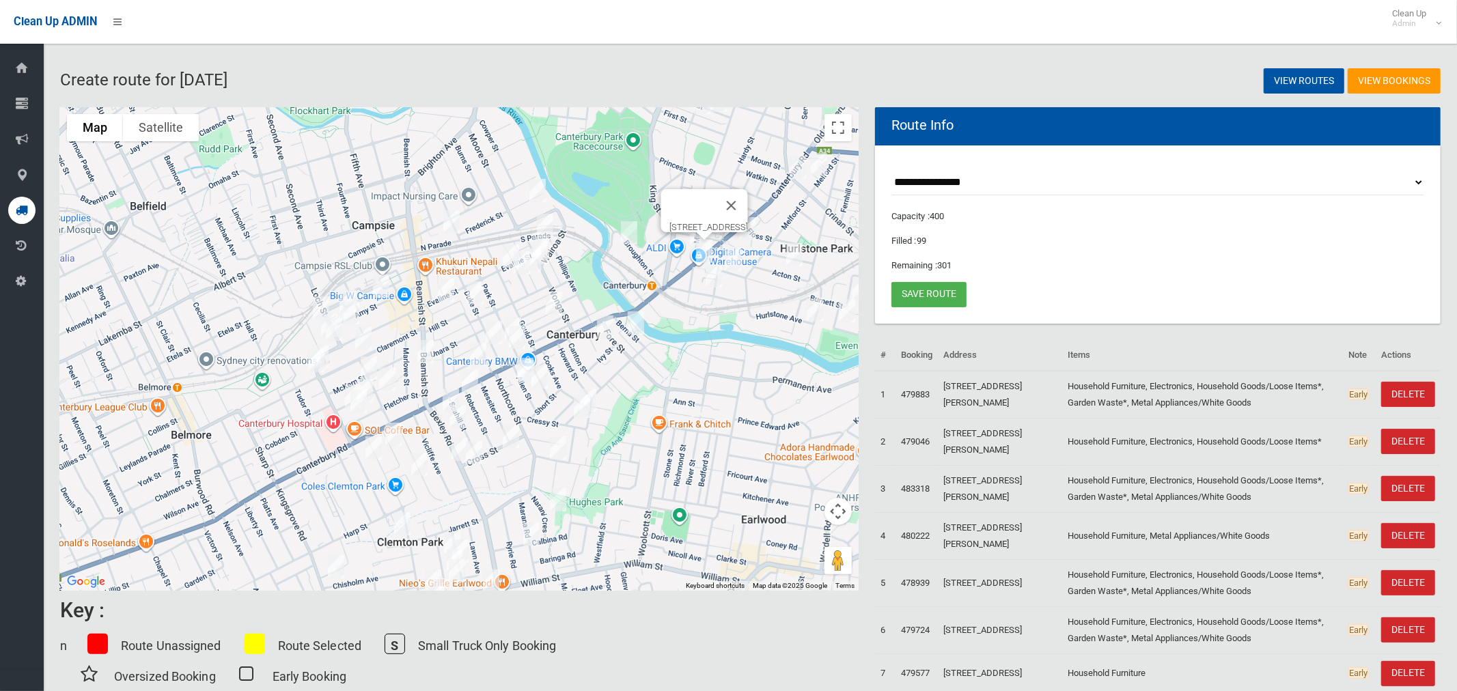
drag, startPoint x: 466, startPoint y: 412, endPoint x: 675, endPoint y: 358, distance: 216.5
click at [675, 358] on div "1/178 Canterbury Road, CANTERBURY NSW 2193" at bounding box center [459, 349] width 798 height 484
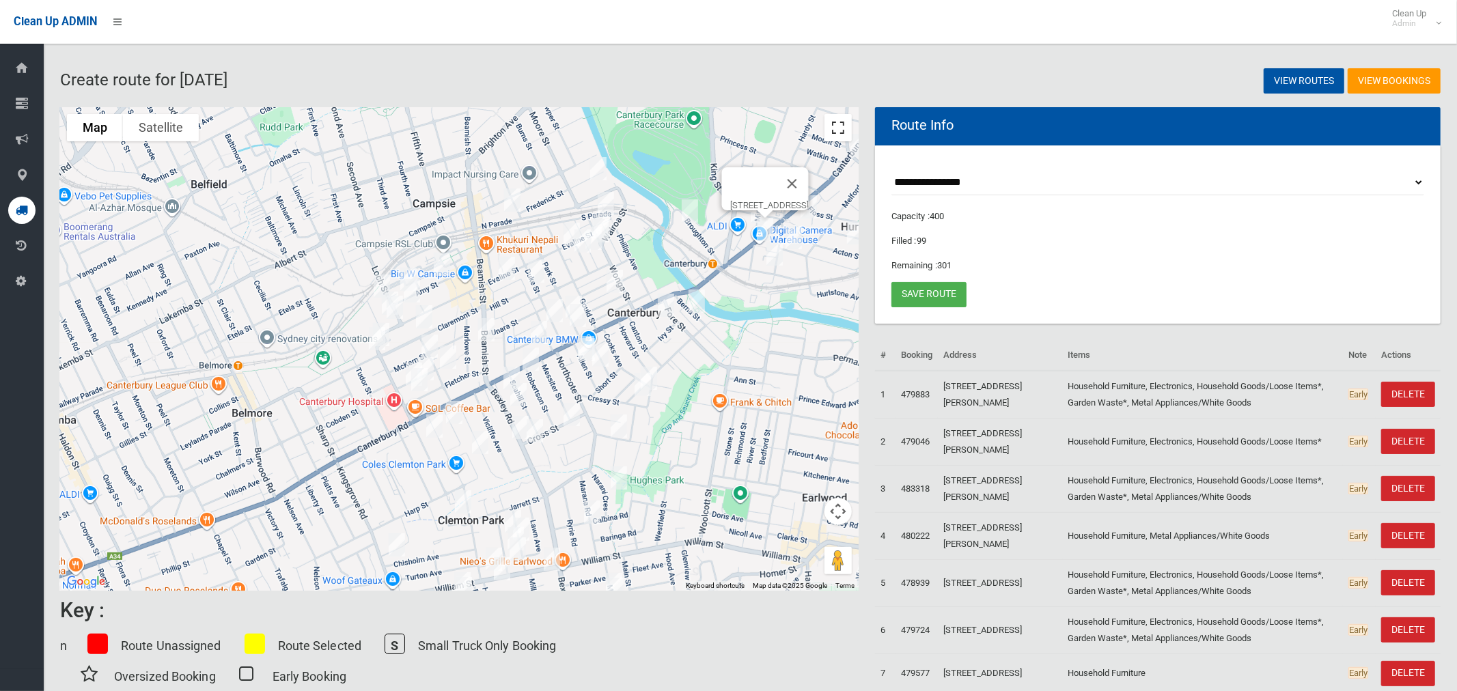
drag, startPoint x: 843, startPoint y: 128, endPoint x: 835, endPoint y: 221, distance: 93.2
click at [843, 128] on button "Toggle fullscreen view" at bounding box center [837, 127] width 27 height 27
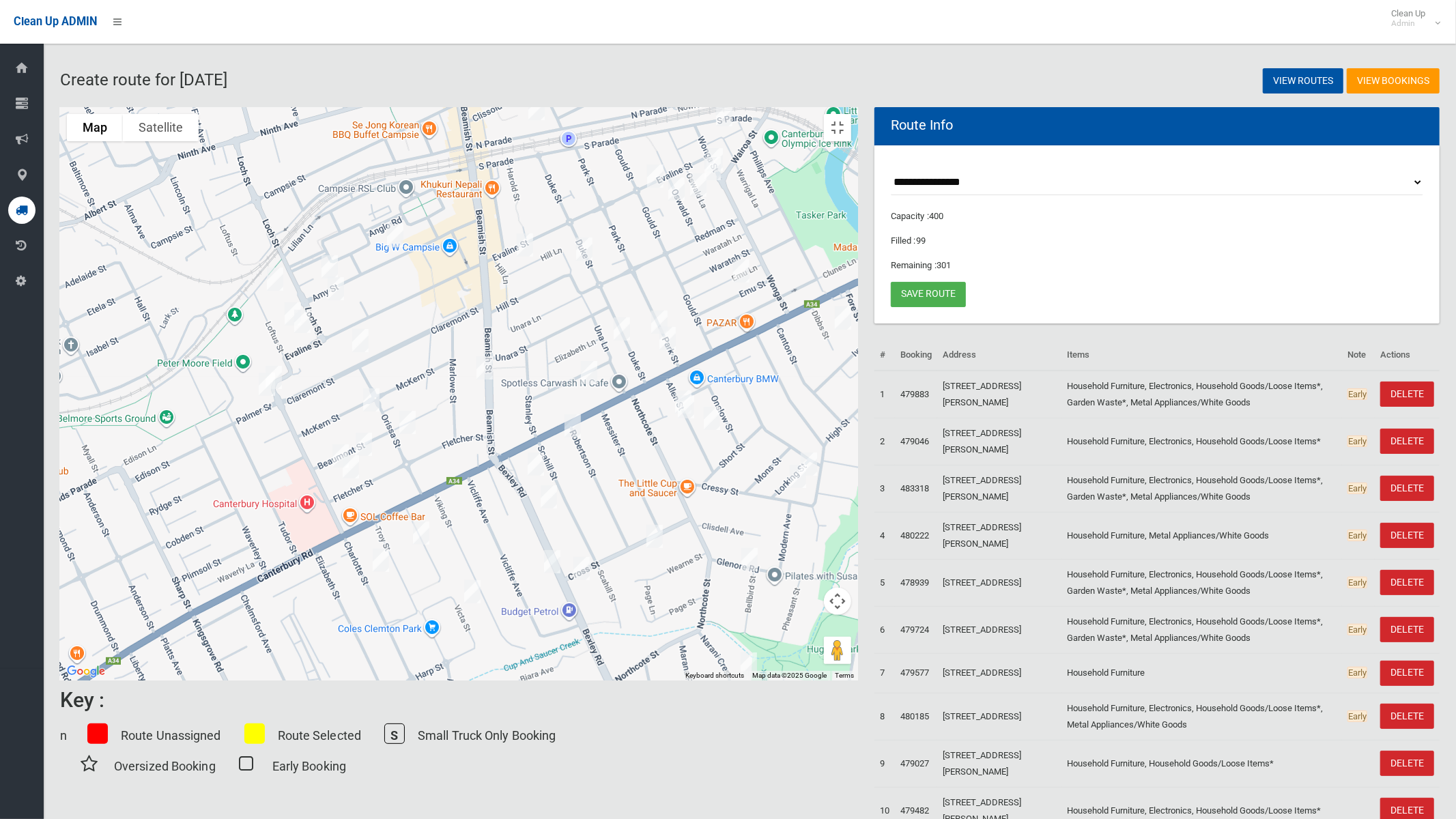
click at [499, 381] on img "364 Beamish Street, CAMPSIE NSW 2194" at bounding box center [484, 368] width 27 height 34
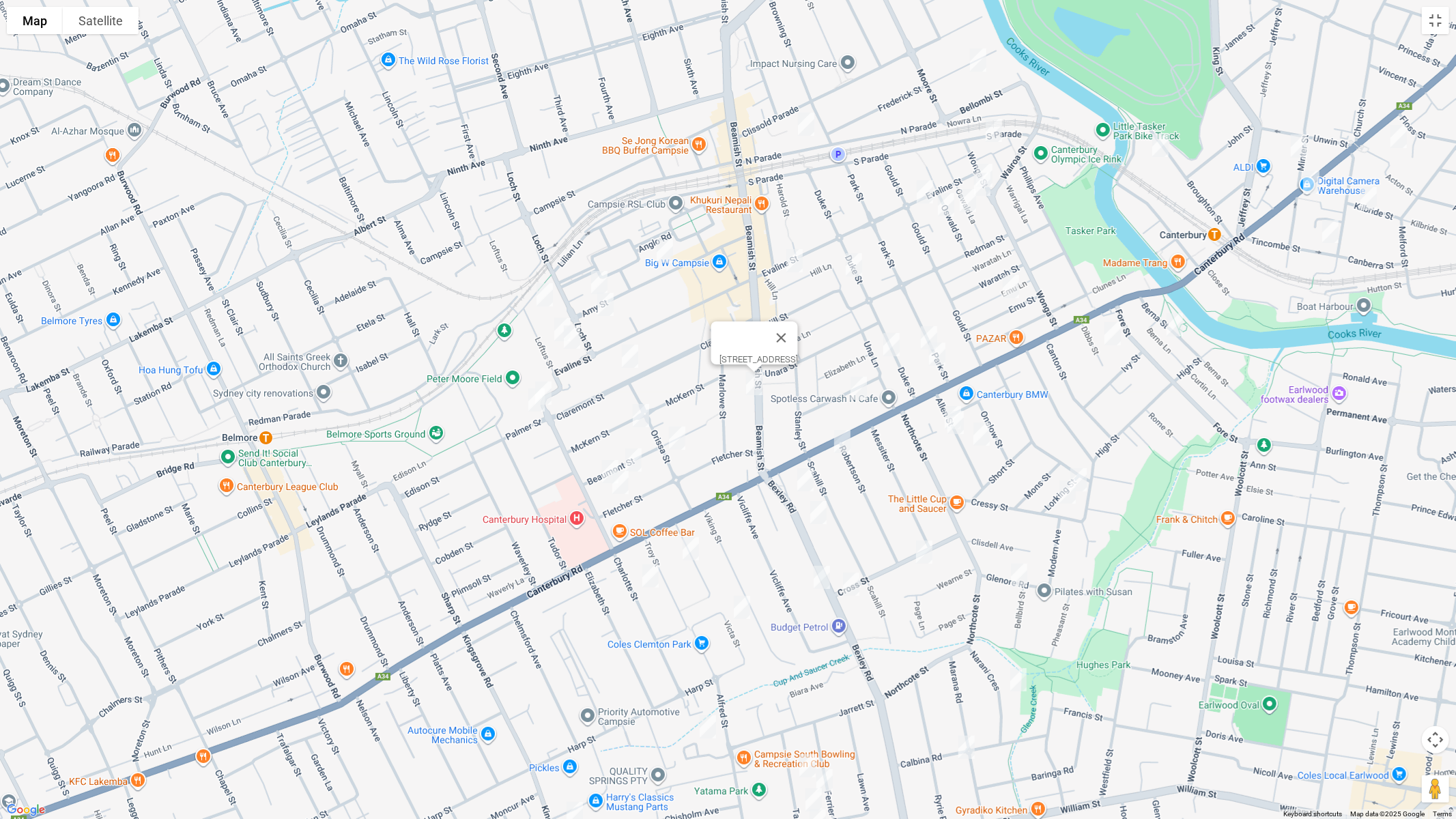
click at [856, 388] on img "14 Perry Street, CAMPSIE NSW 2194" at bounding box center [857, 389] width 27 height 34
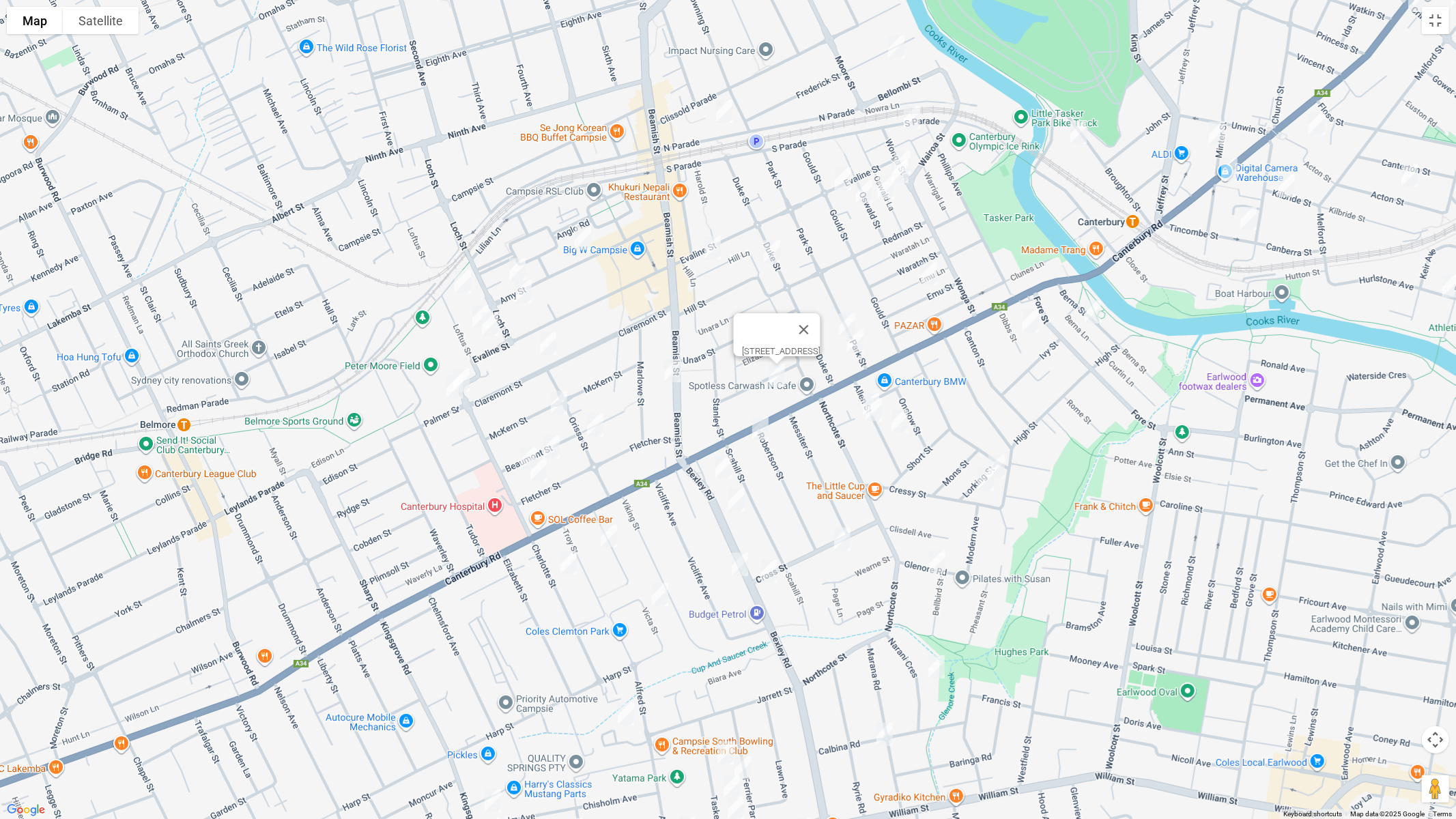
drag, startPoint x: 831, startPoint y: 406, endPoint x: 743, endPoint y: 394, distance: 88.8
click at [744, 394] on div "14 Perry Street, CAMPSIE NSW 2194" at bounding box center [728, 410] width 1456 height 819
click at [1438, 28] on button "Toggle fullscreen view" at bounding box center [1435, 20] width 27 height 27
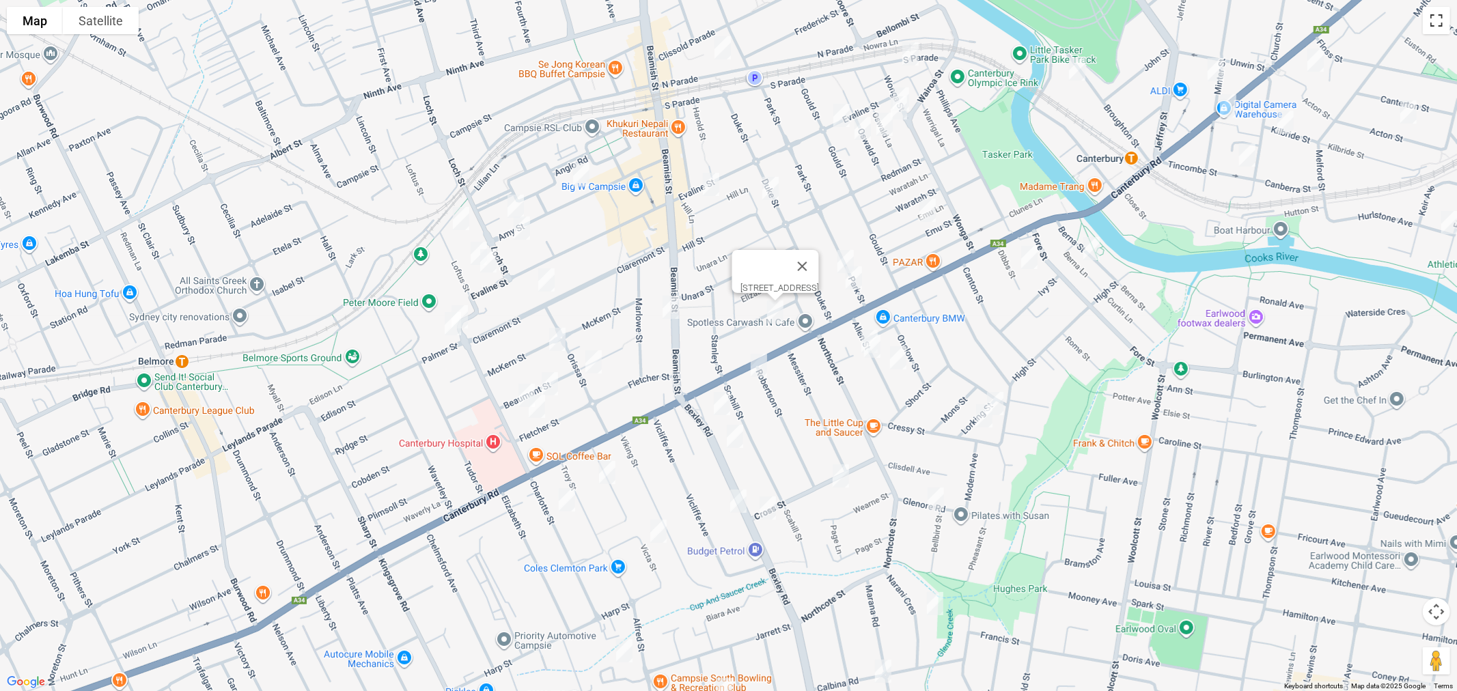
scroll to position [232, 0]
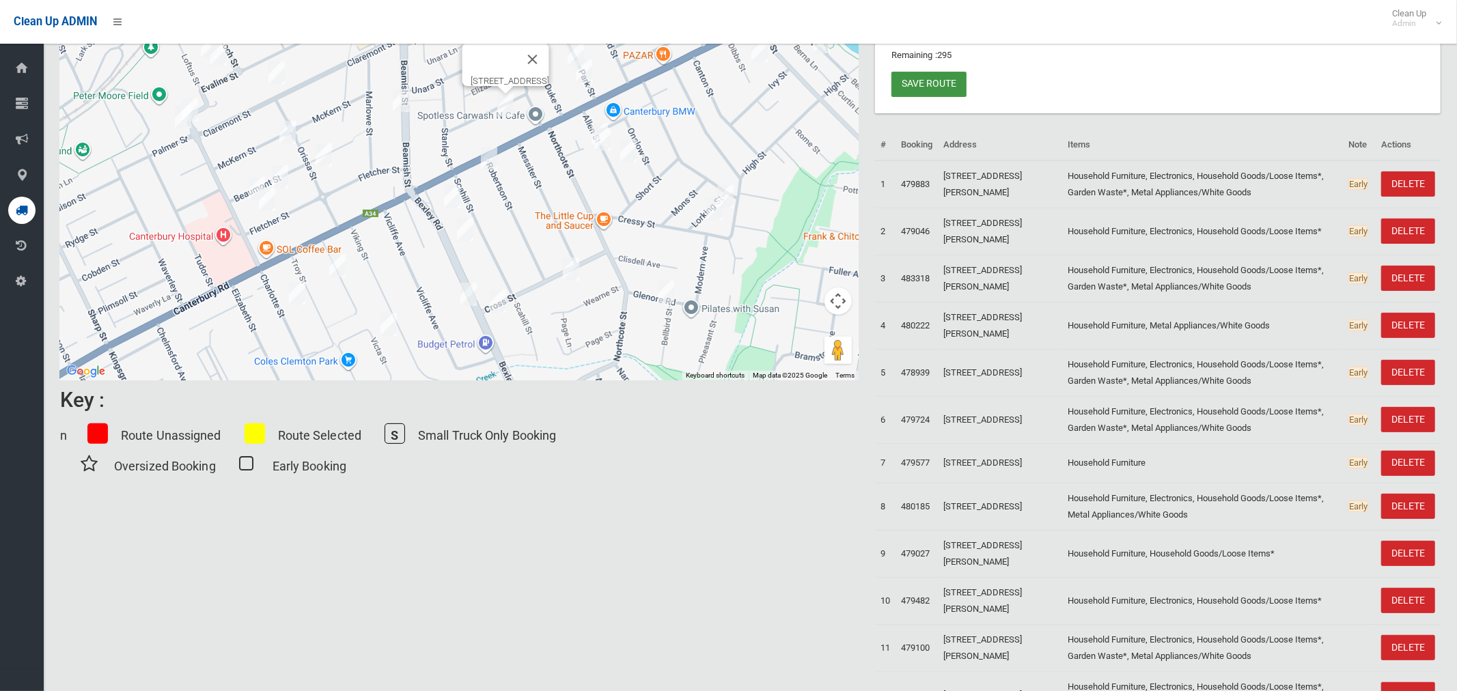
click at [927, 82] on link "Save route" at bounding box center [928, 84] width 75 height 25
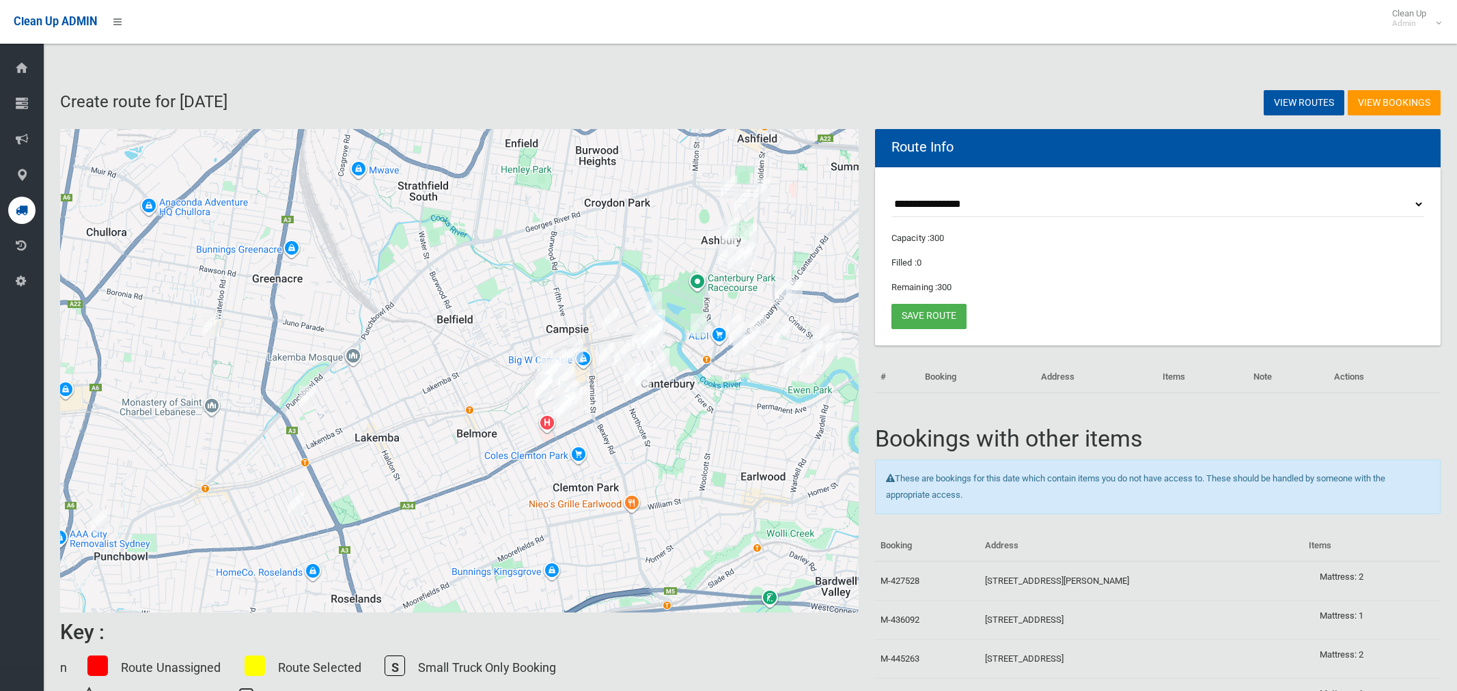
scroll to position [232, 0]
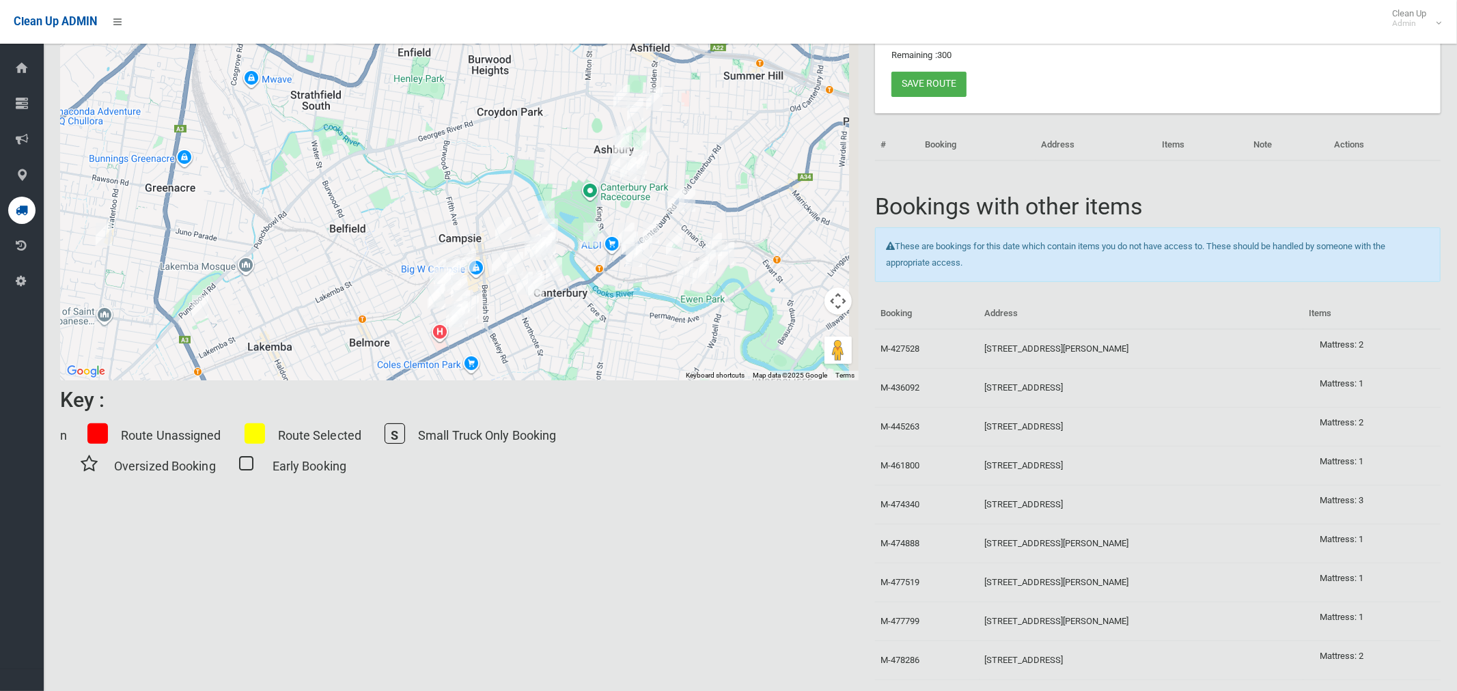
drag, startPoint x: 811, startPoint y: 207, endPoint x: 708, endPoint y: 344, distance: 171.3
click at [710, 344] on div at bounding box center [459, 139] width 798 height 484
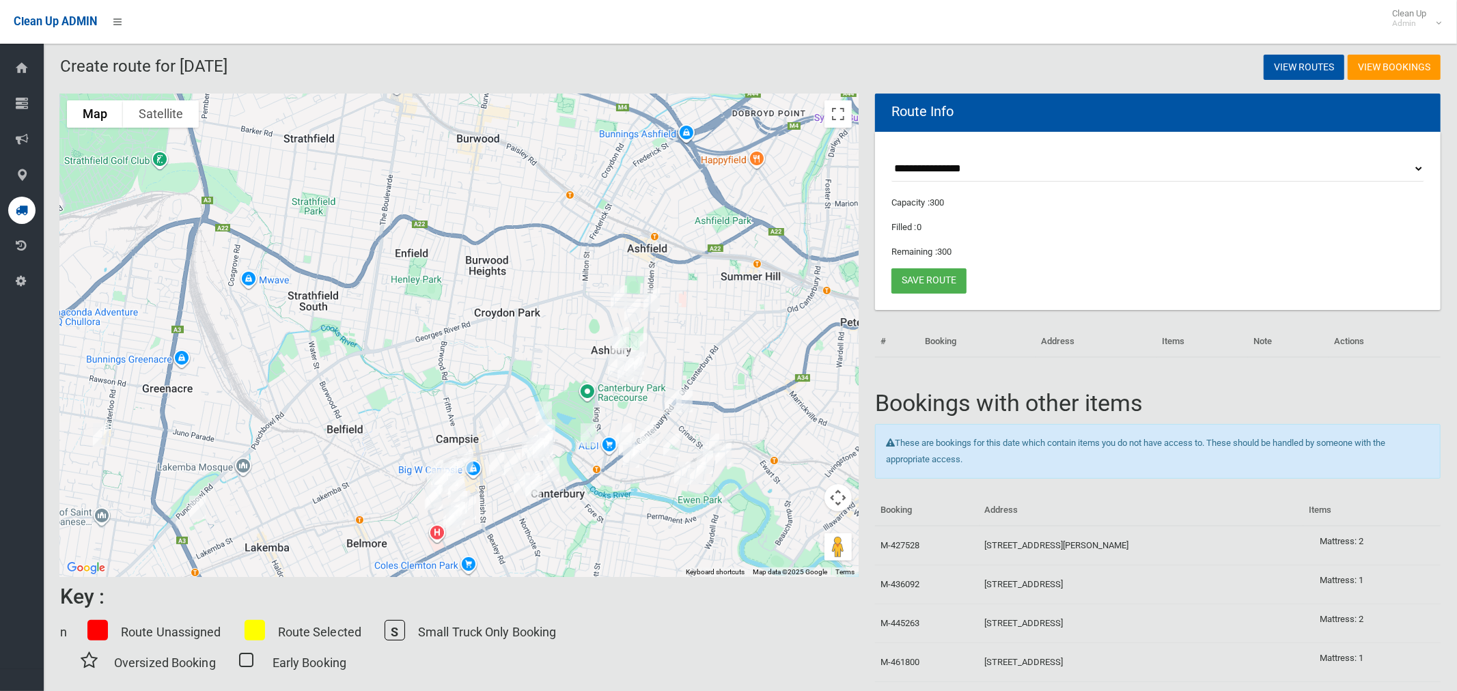
scroll to position [0, 0]
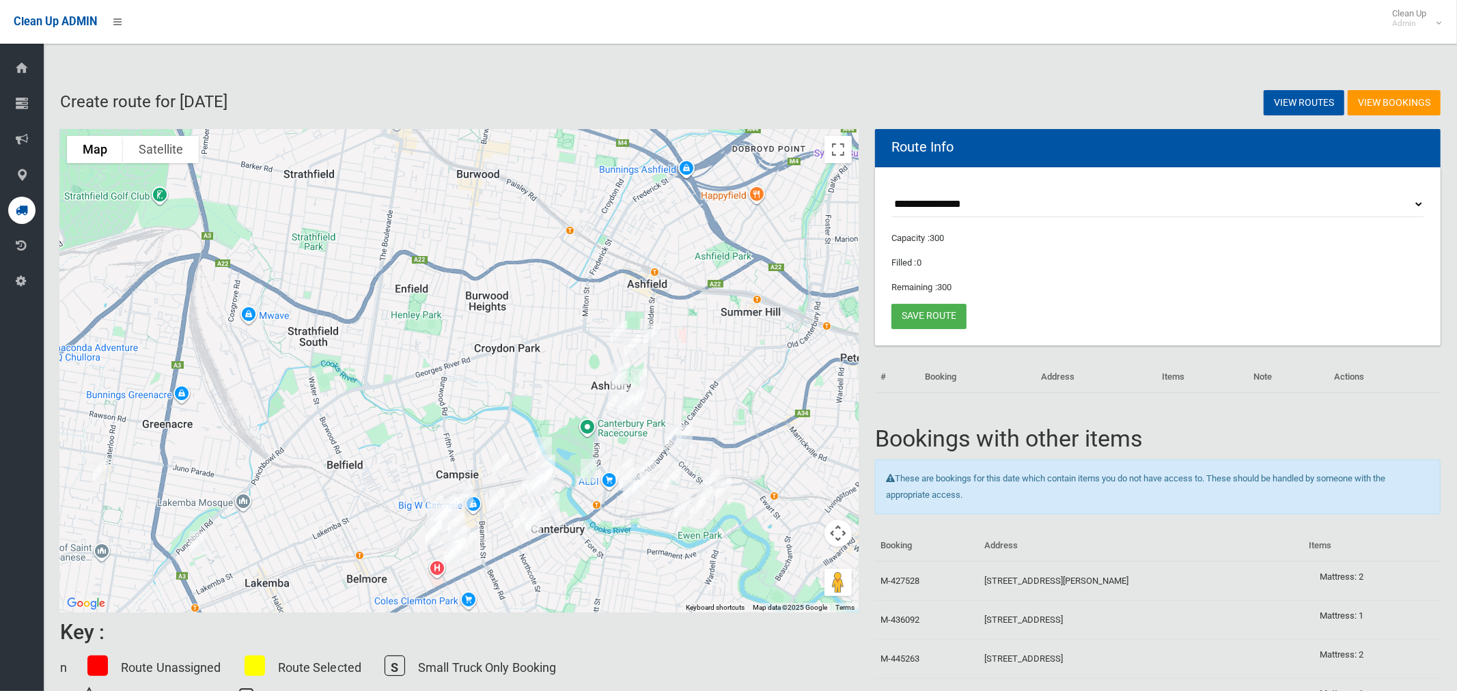
click at [998, 200] on select "**********" at bounding box center [1157, 204] width 533 height 25
select select "*****"
click at [891, 192] on select "**********" at bounding box center [1157, 204] width 533 height 25
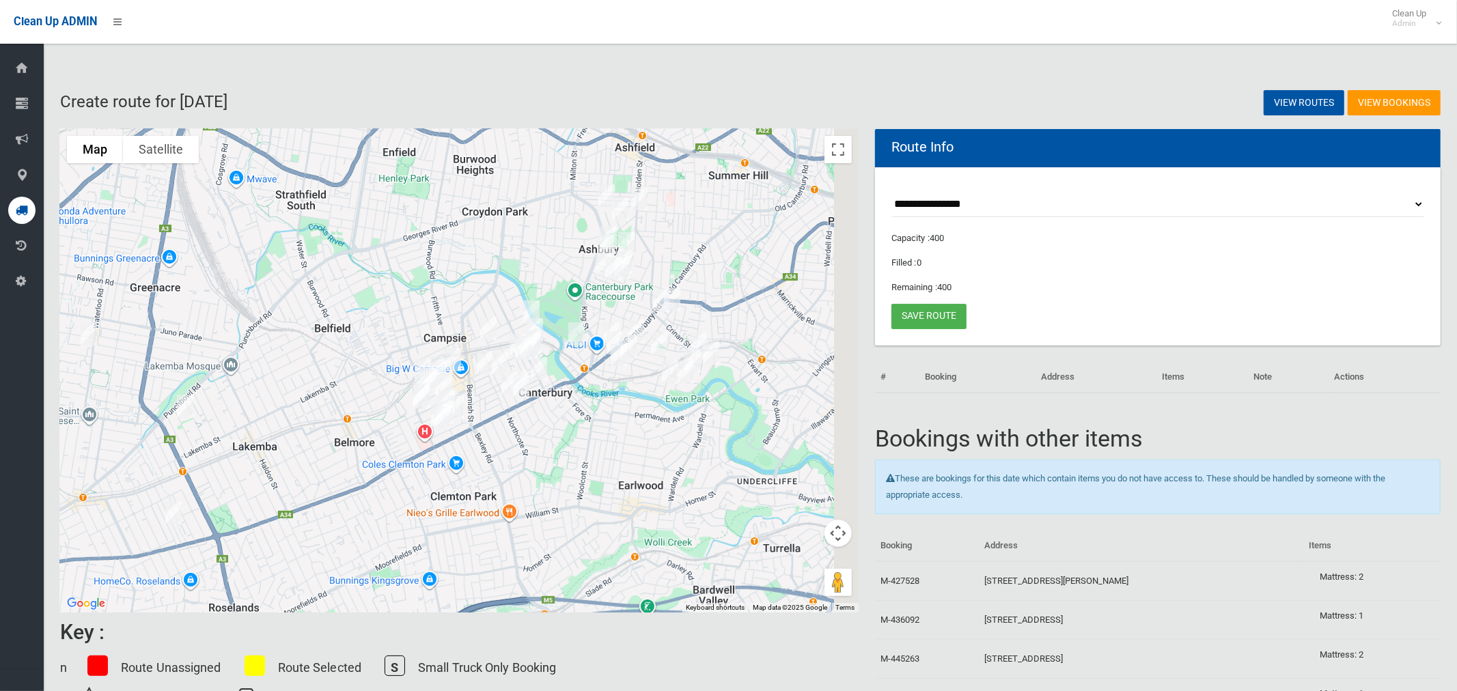
drag, startPoint x: 768, startPoint y: 423, endPoint x: 596, endPoint y: 435, distance: 173.2
click at [596, 435] on div at bounding box center [459, 371] width 798 height 484
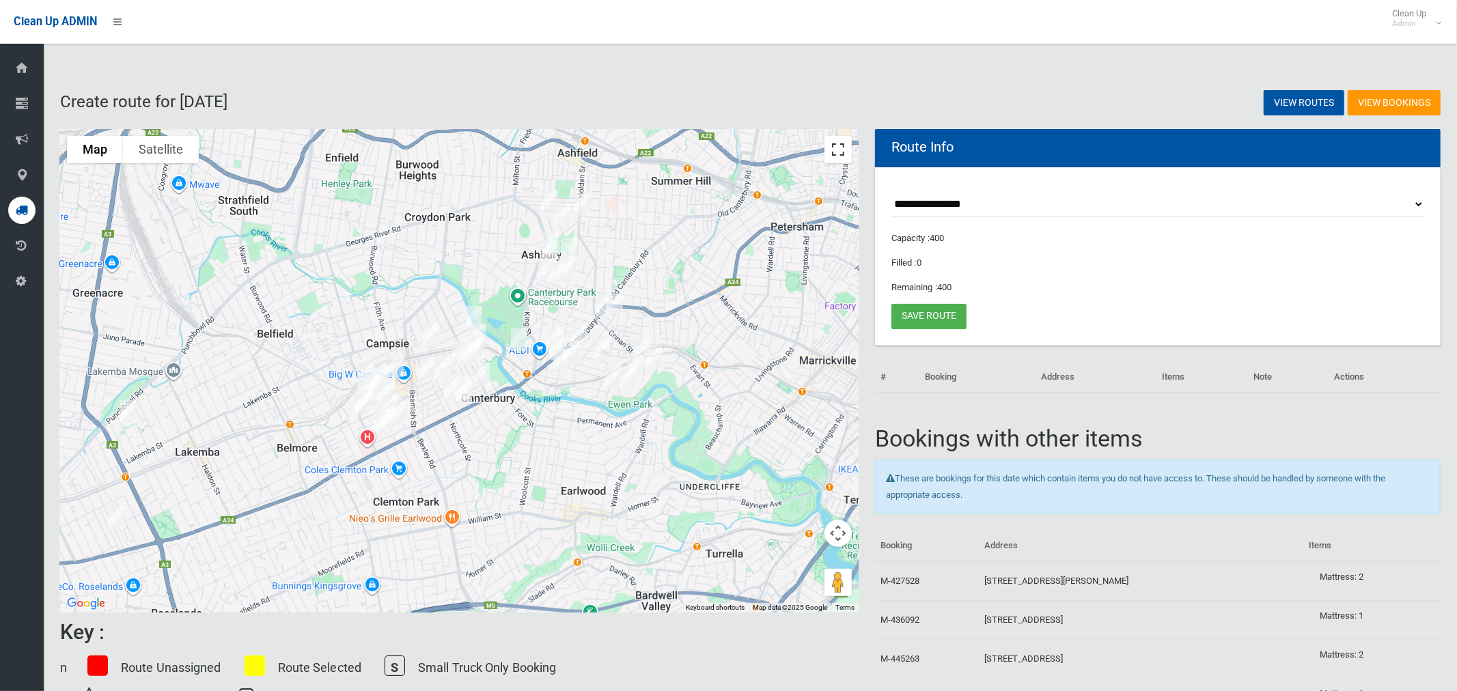
click at [837, 154] on button "Toggle fullscreen view" at bounding box center [837, 149] width 27 height 27
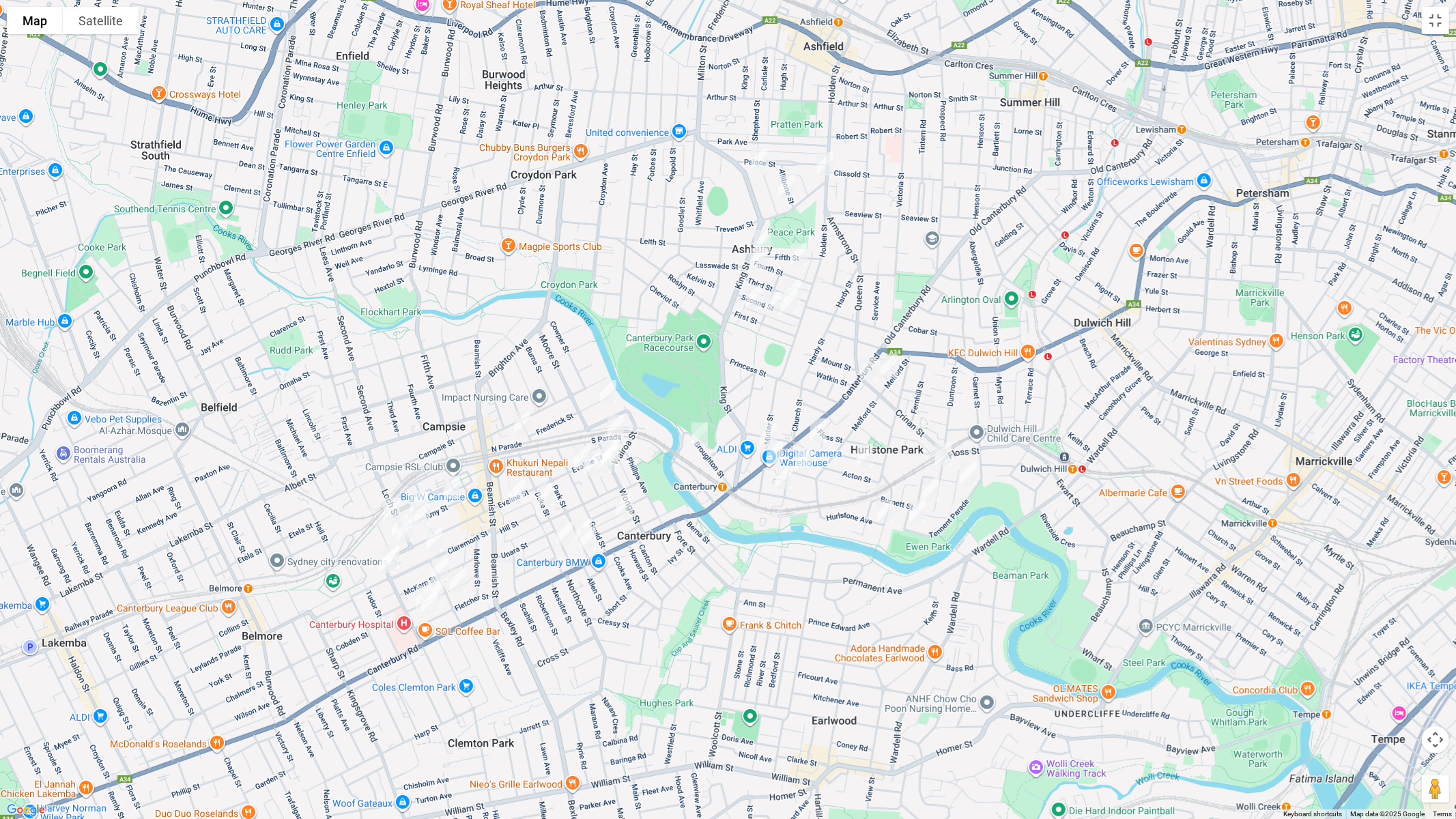
click at [775, 450] on img "1/178 Canterbury Road, CANTERBURY NSW 2193" at bounding box center [773, 452] width 27 height 34
click at [866, 365] on img "40 Canterbury Road, HURLSTONE PARK NSW 2193" at bounding box center [867, 369] width 27 height 34
click at [756, 154] on img "126 Milton Street, ASHBURY NSW 2193" at bounding box center [758, 160] width 27 height 34
drag, startPoint x: 829, startPoint y: 166, endPoint x: 812, endPoint y: 177, distance: 20.2
click at [829, 166] on img "3 Trevenar Street, ASHBURY NSW 2193" at bounding box center [824, 164] width 27 height 34
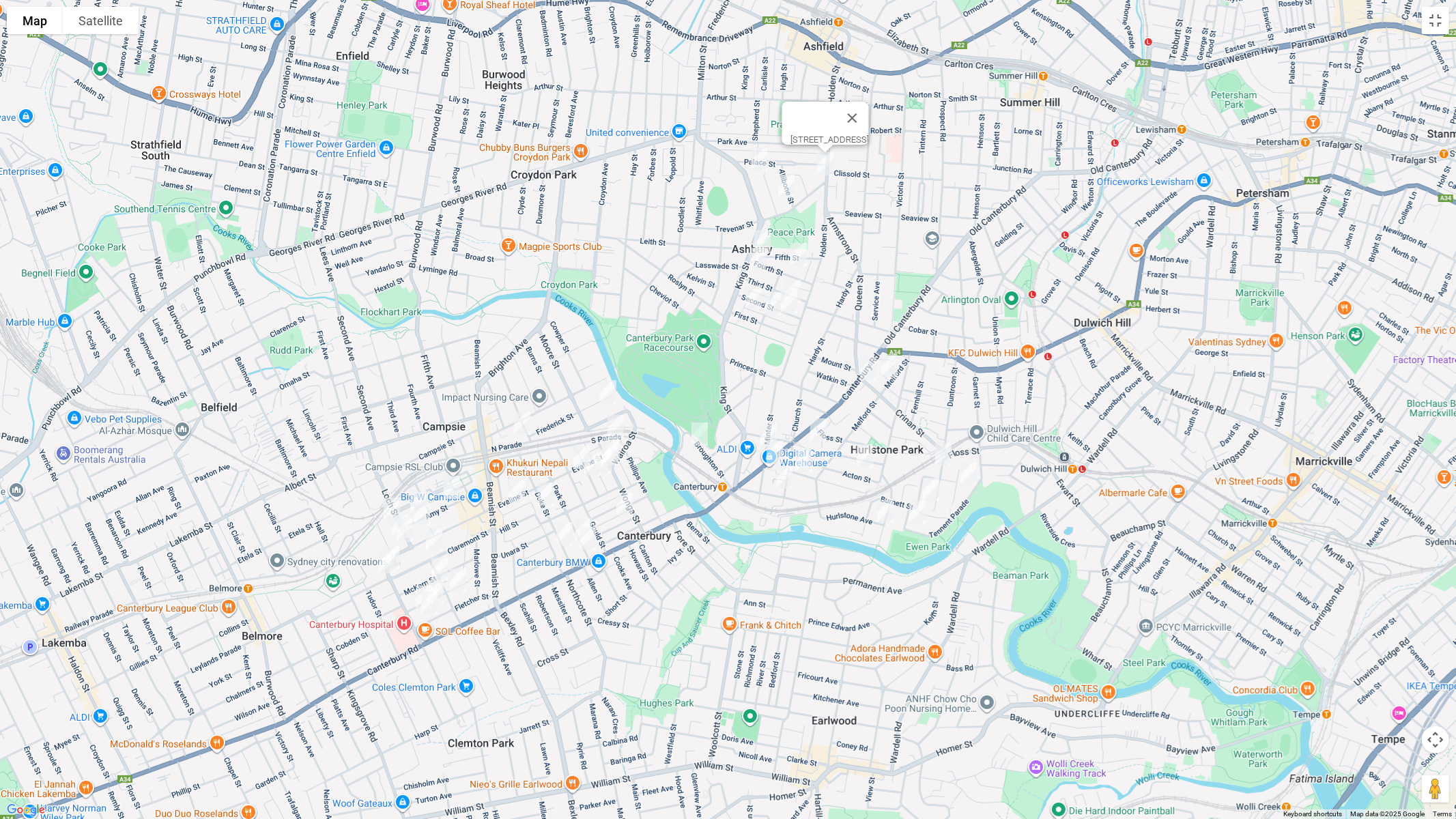
click at [787, 185] on img "31 Woodlands Road, ASHBURY NSW 2193" at bounding box center [785, 186] width 27 height 34
click at [763, 229] on img "51 Fourth Street, ASHBURY NSW 2193" at bounding box center [761, 242] width 27 height 34
click at [753, 253] on img "65 Third Street, ASHBURY NSW 2193" at bounding box center [756, 259] width 27 height 34
click at [800, 207] on button "Close" at bounding box center [783, 213] width 33 height 33
click at [1431, 20] on button "Toggle fullscreen view" at bounding box center [1435, 20] width 27 height 27
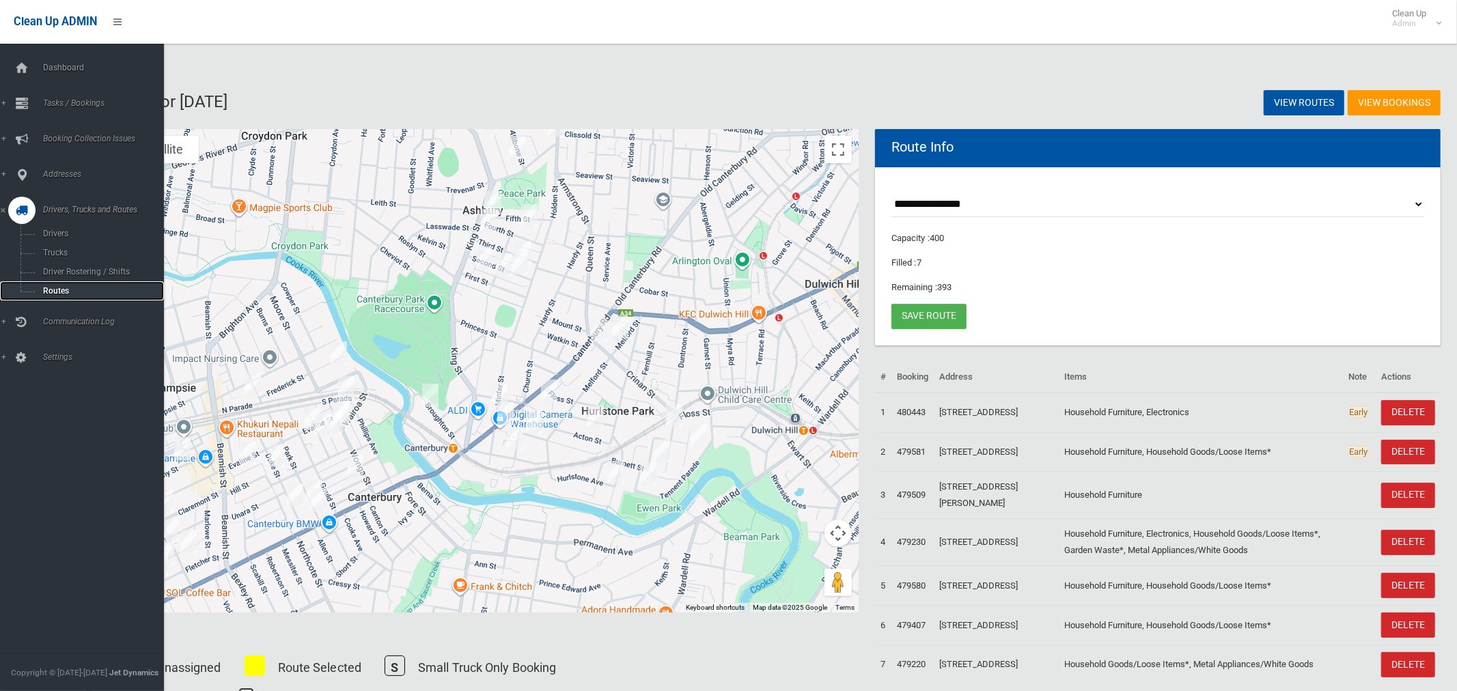
click at [55, 294] on span "Routes" at bounding box center [95, 291] width 113 height 10
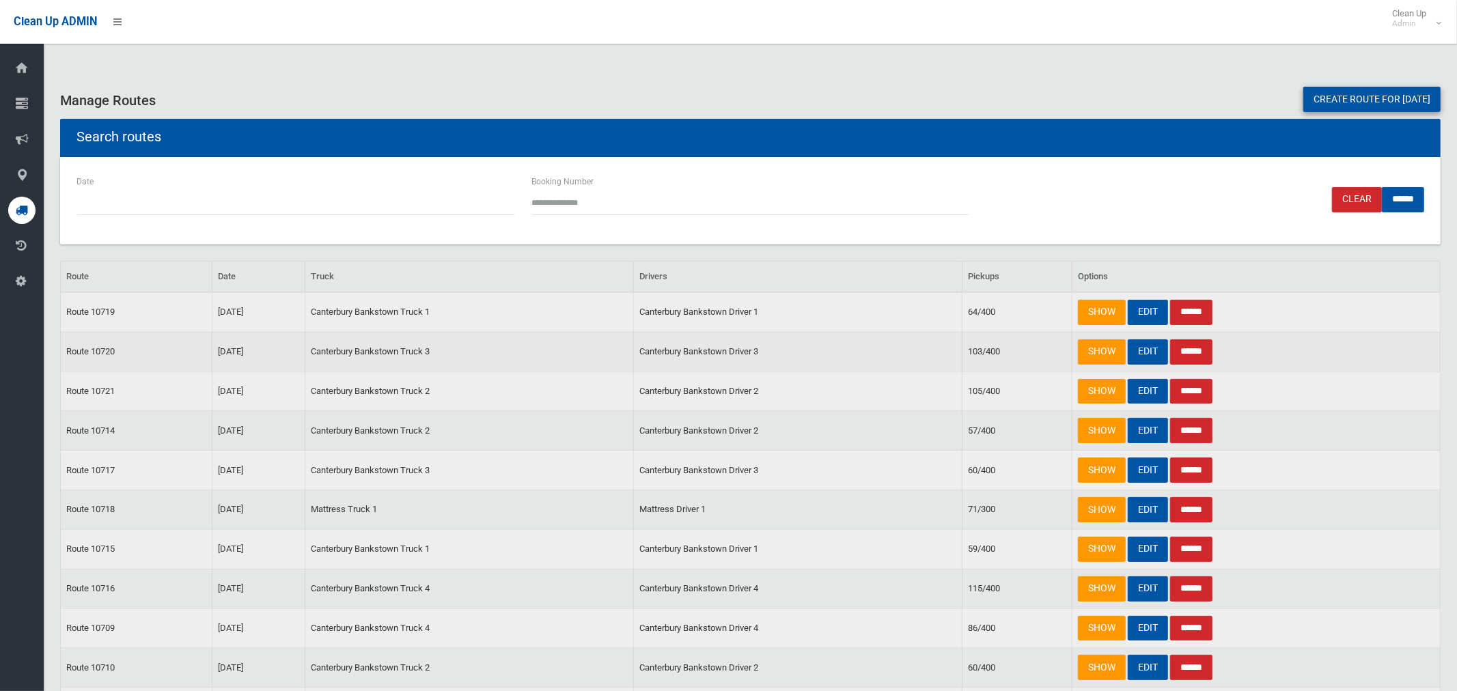
click at [1193, 352] on input "******" at bounding box center [1191, 351] width 42 height 25
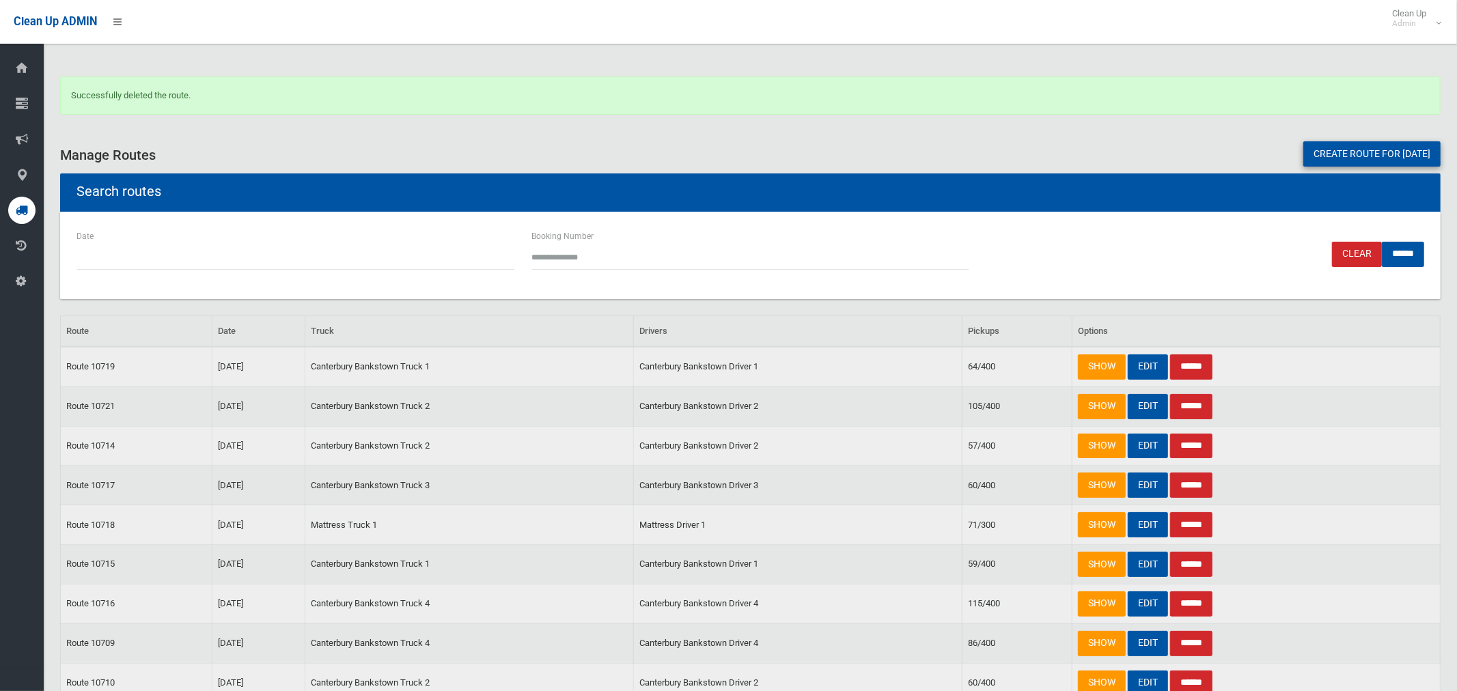
click at [1356, 158] on link "Create route for [DATE]" at bounding box center [1371, 153] width 137 height 25
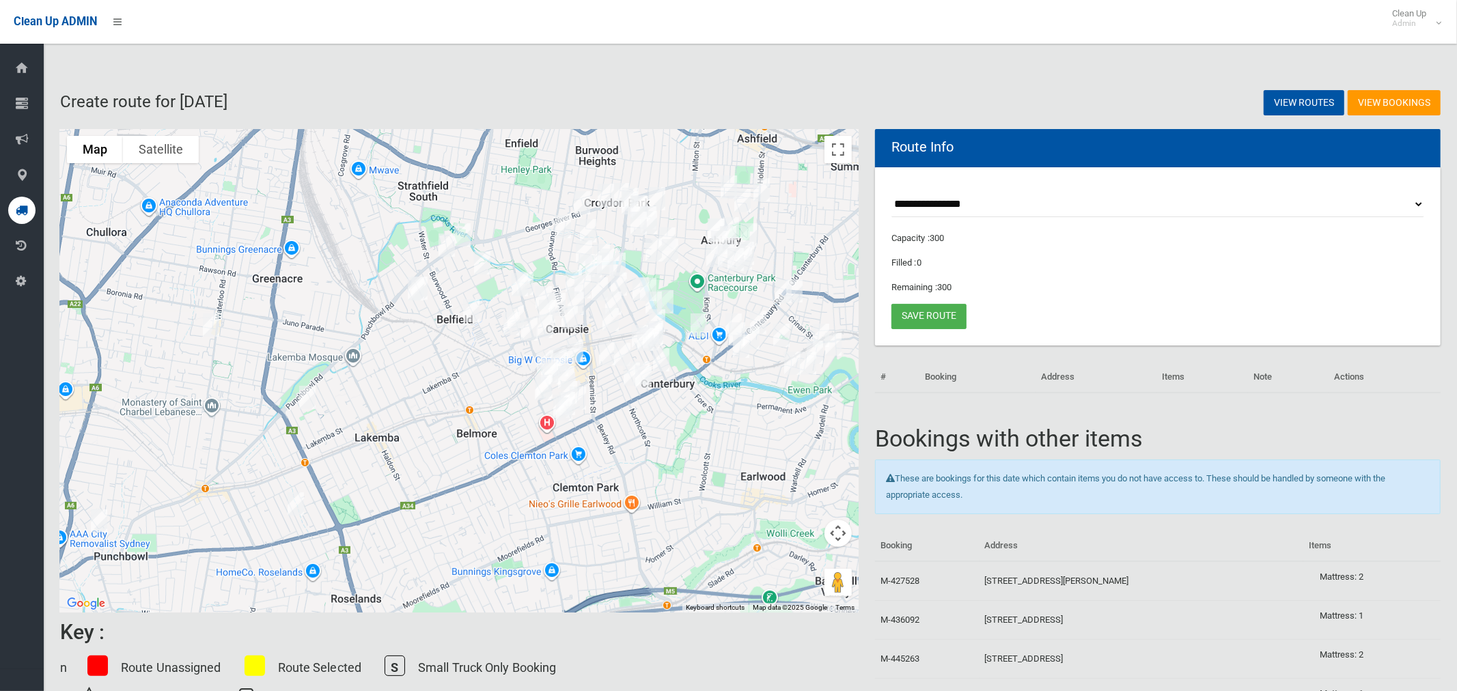
click at [959, 205] on select "**********" at bounding box center [1157, 204] width 533 height 25
select select "*****"
click at [891, 192] on select "**********" at bounding box center [1157, 204] width 533 height 25
click at [842, 156] on button "Toggle fullscreen view" at bounding box center [837, 149] width 27 height 27
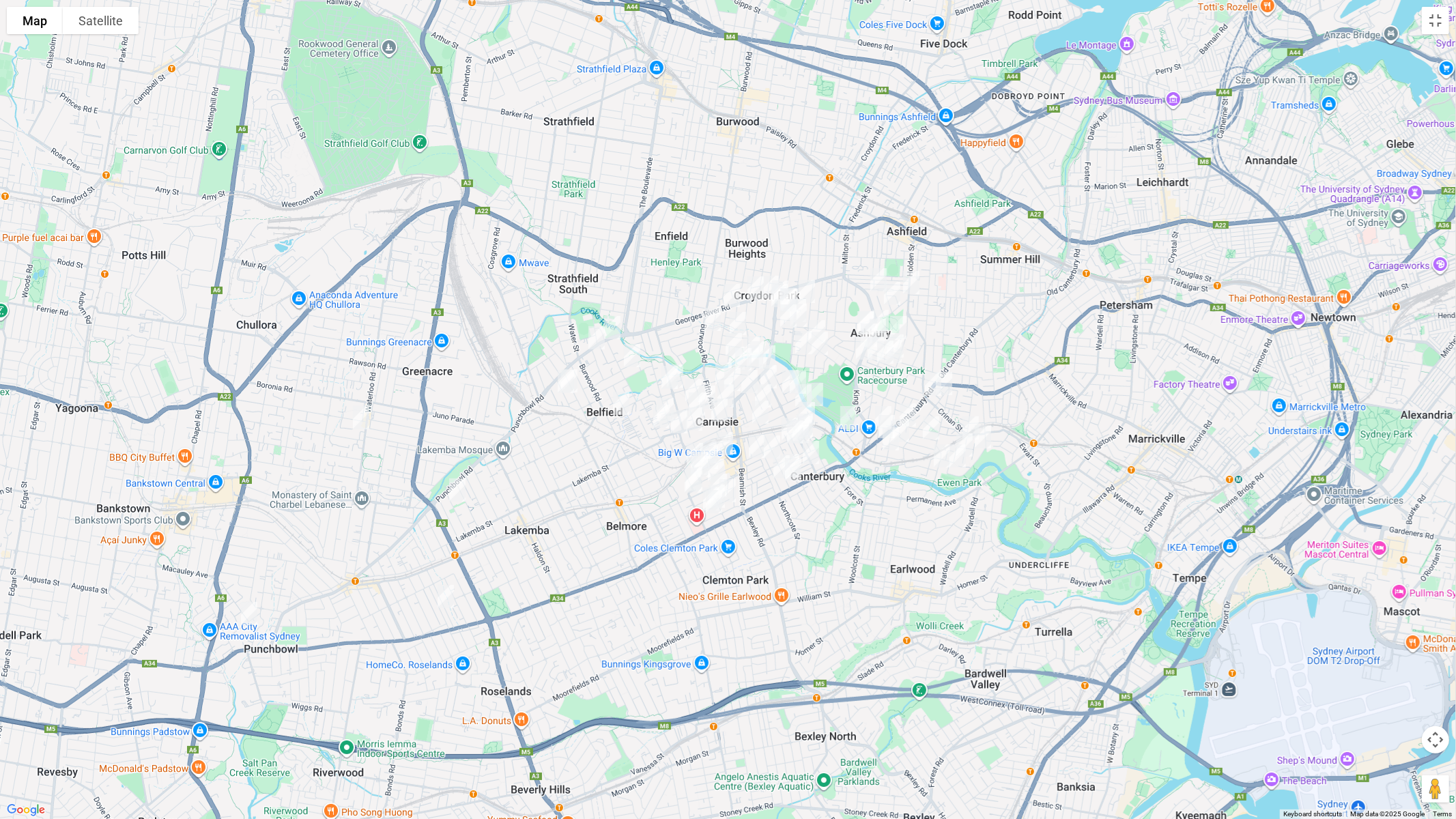
drag, startPoint x: 953, startPoint y: 292, endPoint x: 771, endPoint y: 376, distance: 200.4
click at [784, 374] on div at bounding box center [728, 410] width 1456 height 819
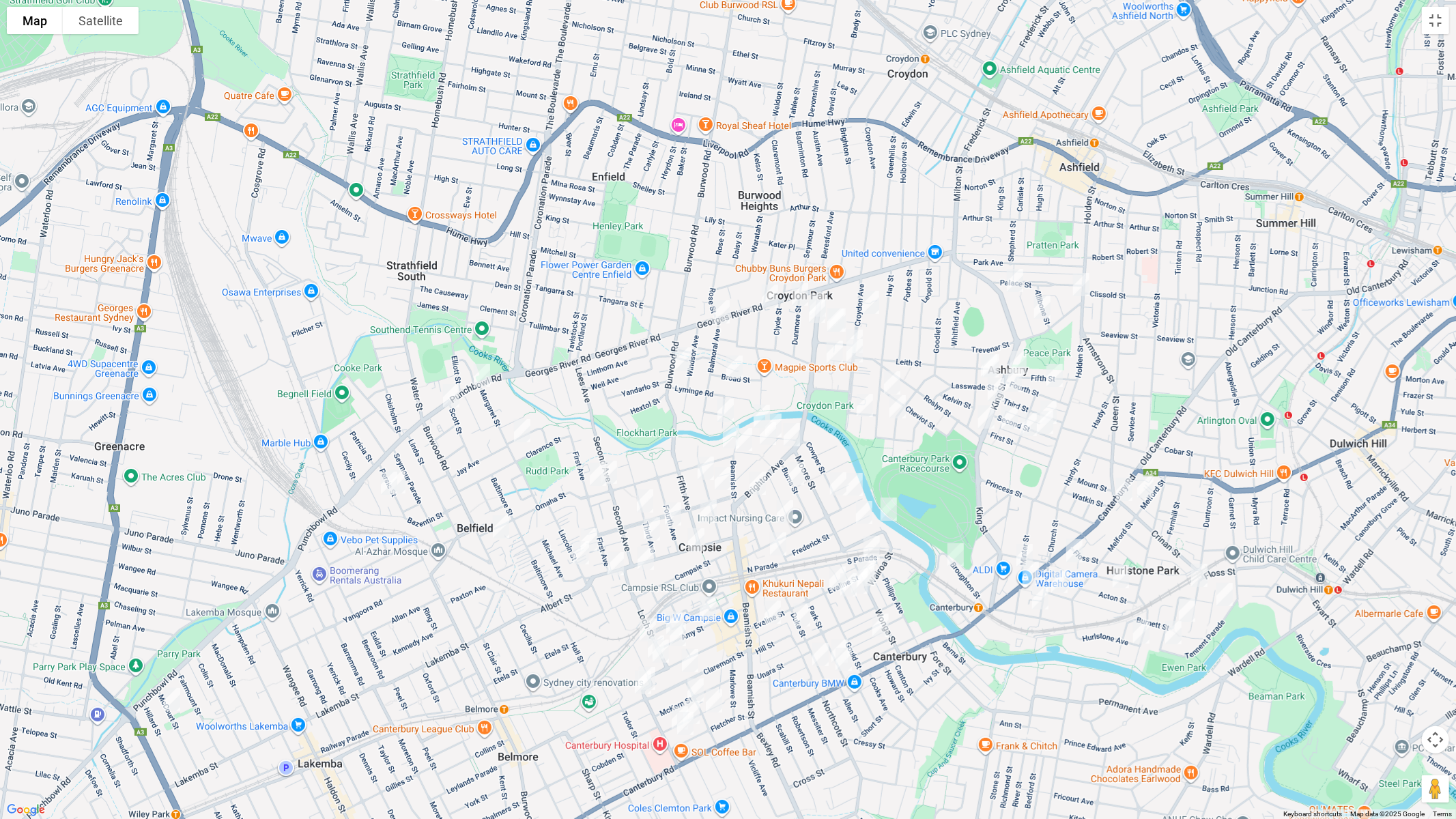
click at [484, 373] on img "258 Punchbowl Road, BELFIELD NSW 2191" at bounding box center [481, 376] width 27 height 34
click at [456, 395] on img "290 Punchbowl Road, BELFIELD NSW 2191" at bounding box center [451, 396] width 27 height 34
click at [680, 358] on img "200 Burwood Road, CROYDON PARK NSW 2133" at bounding box center [683, 359] width 27 height 34
click at [727, 302] on button "Close" at bounding box center [710, 313] width 33 height 33
drag, startPoint x: 771, startPoint y: 294, endPoint x: 778, endPoint y: 299, distance: 8.6
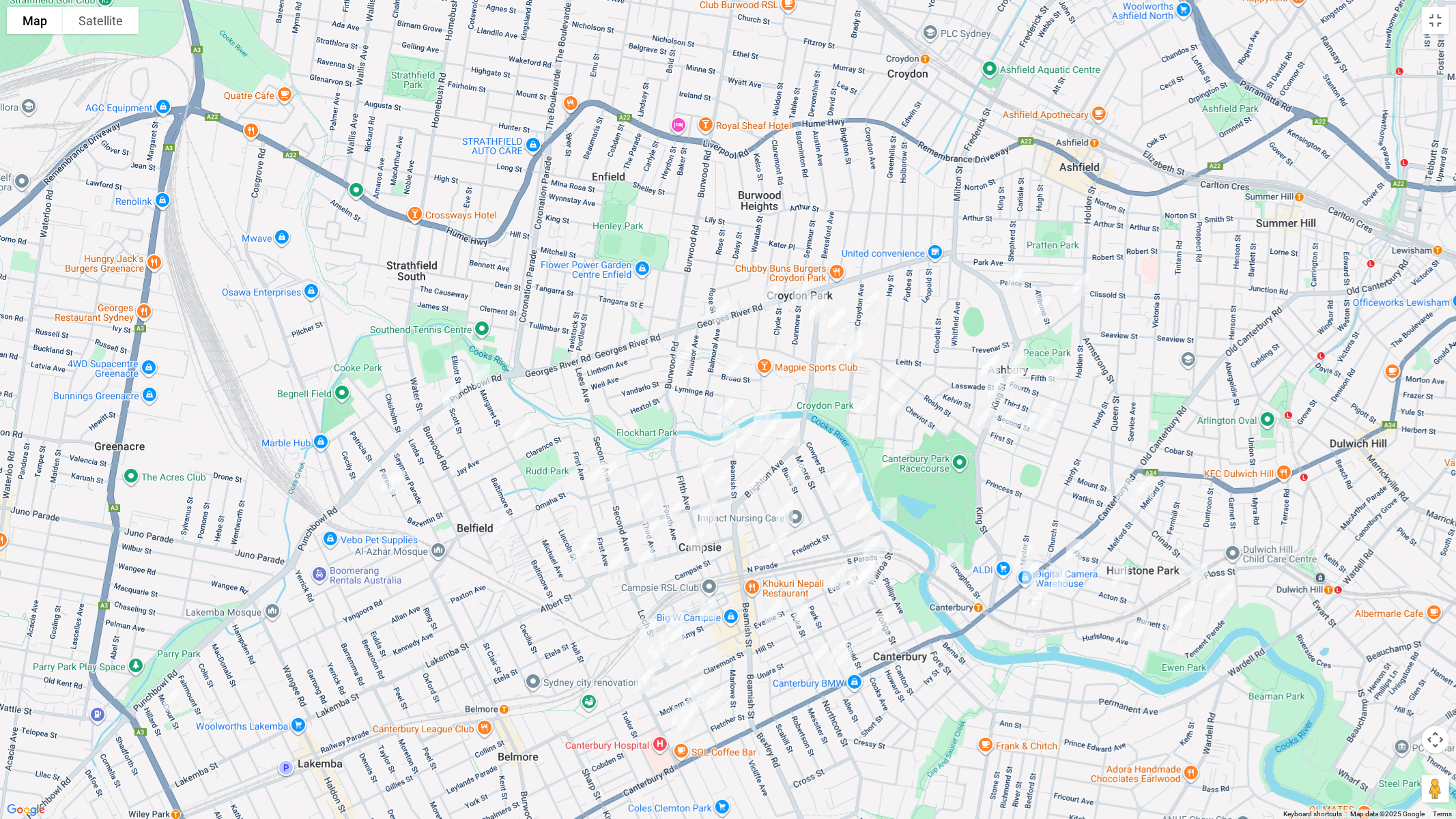
click at [771, 294] on img "242-244 Georges River Road, CROYDON PARK NSW 2133" at bounding box center [769, 296] width 27 height 34
click at [847, 313] on img "13 Queensborough Road, CROYDON PARK NSW 2133" at bounding box center [834, 320] width 27 height 34
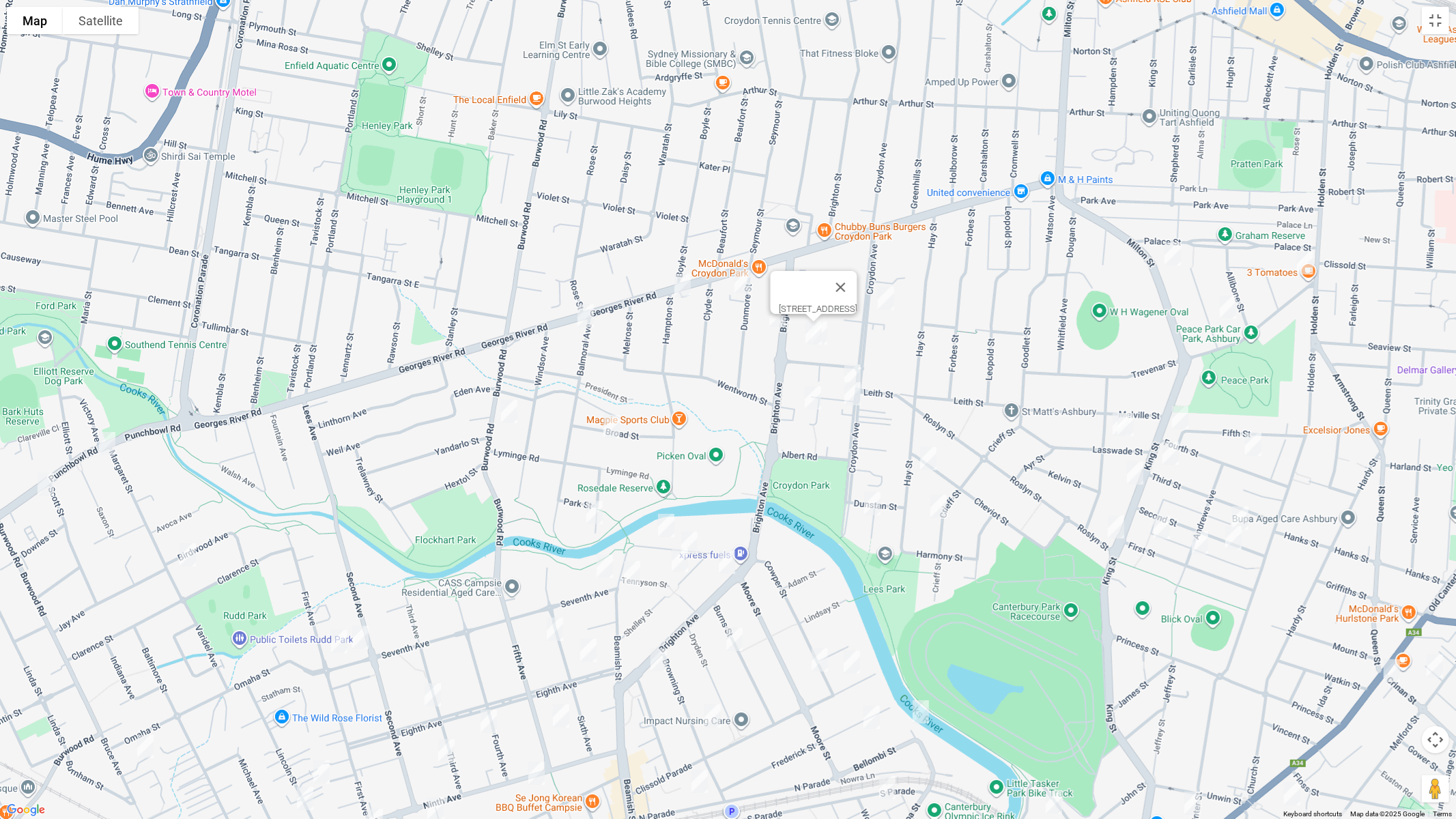
click at [828, 339] on img "11 Queensborough Road, CROYDON PARK NSW 2133" at bounding box center [818, 333] width 27 height 34
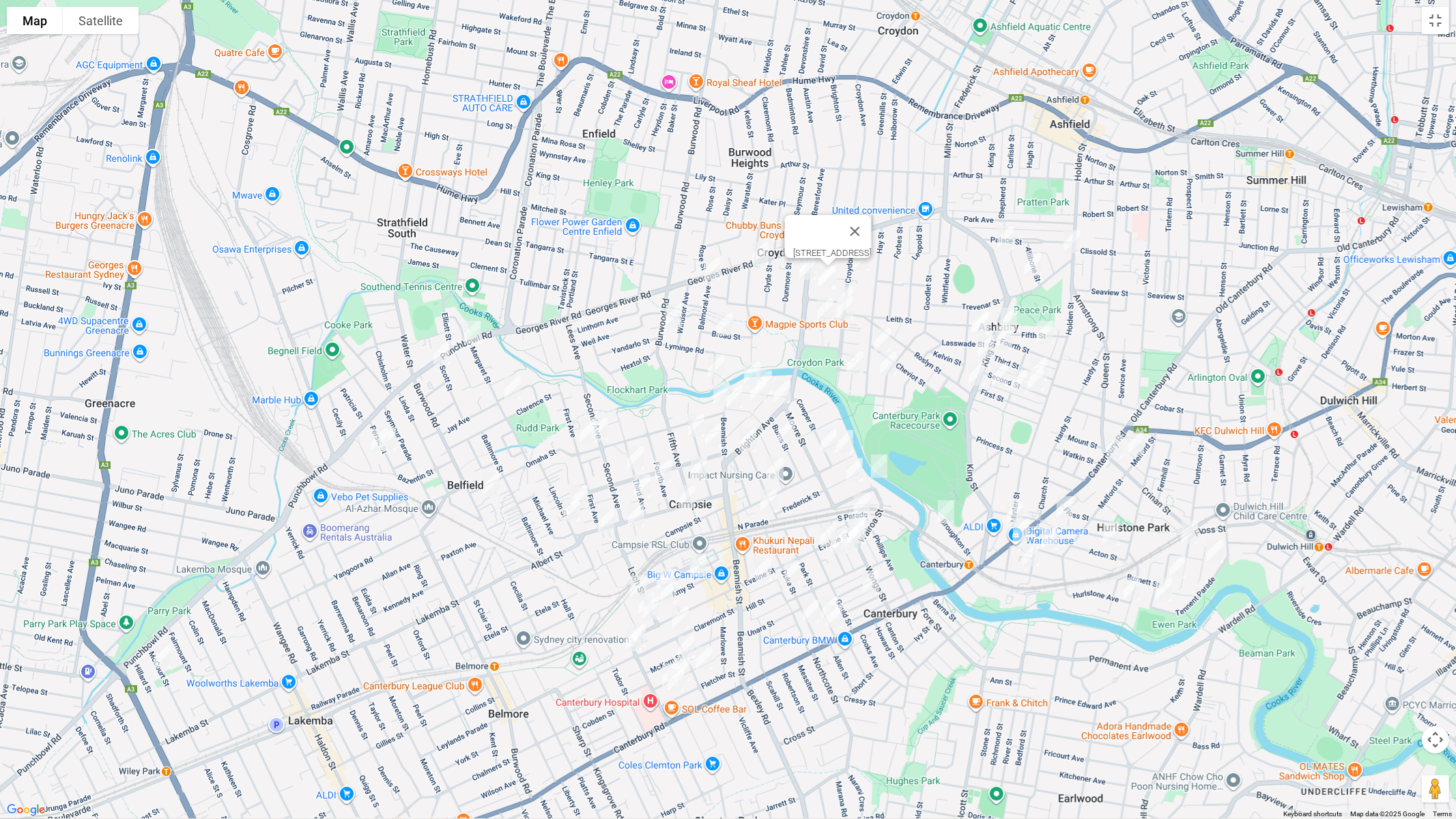
drag, startPoint x: 976, startPoint y: 390, endPoint x: 899, endPoint y: 305, distance: 114.7
click at [899, 305] on div "11 Queensborough Road, CROYDON PARK NSW 2133" at bounding box center [728, 410] width 1456 height 819
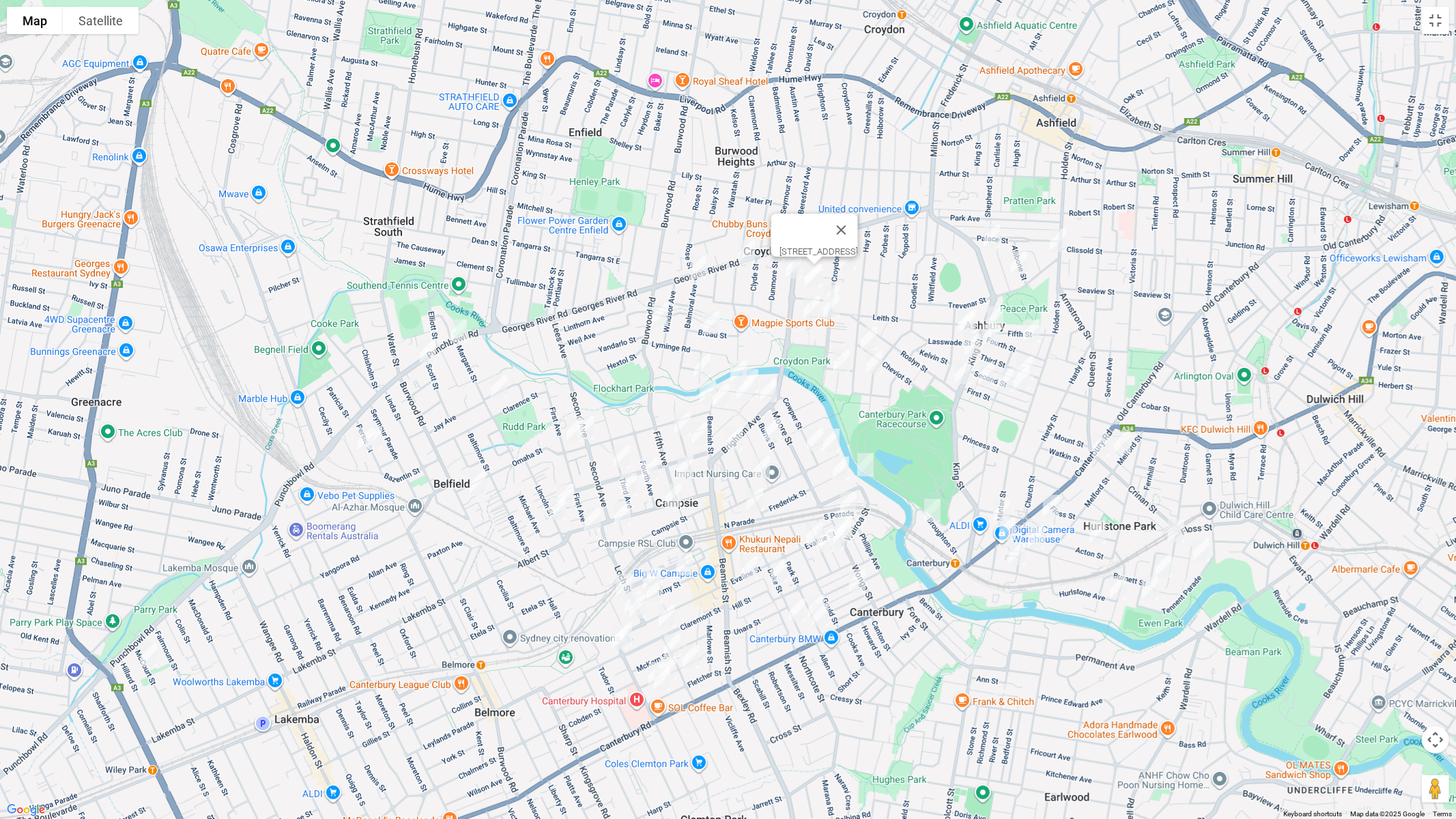
click at [362, 431] on img "9 Boronia Street, BELFIELD NSW 2191" at bounding box center [365, 438] width 27 height 34
click at [384, 439] on img "18 Persic Street, BELFIELD NSW 2191" at bounding box center [374, 437] width 27 height 34
click at [499, 390] on img "54 Margaret Street, BELFIELD NSW 2191" at bounding box center [499, 386] width 27 height 34
click at [698, 268] on img "7 Balmoral Avenue, CROYDON PARK NSW 2133" at bounding box center [698, 268] width 27 height 34
click at [771, 259] on img "3 Dunmore Street, CROYDON PARK NSW 2133" at bounding box center [776, 250] width 27 height 34
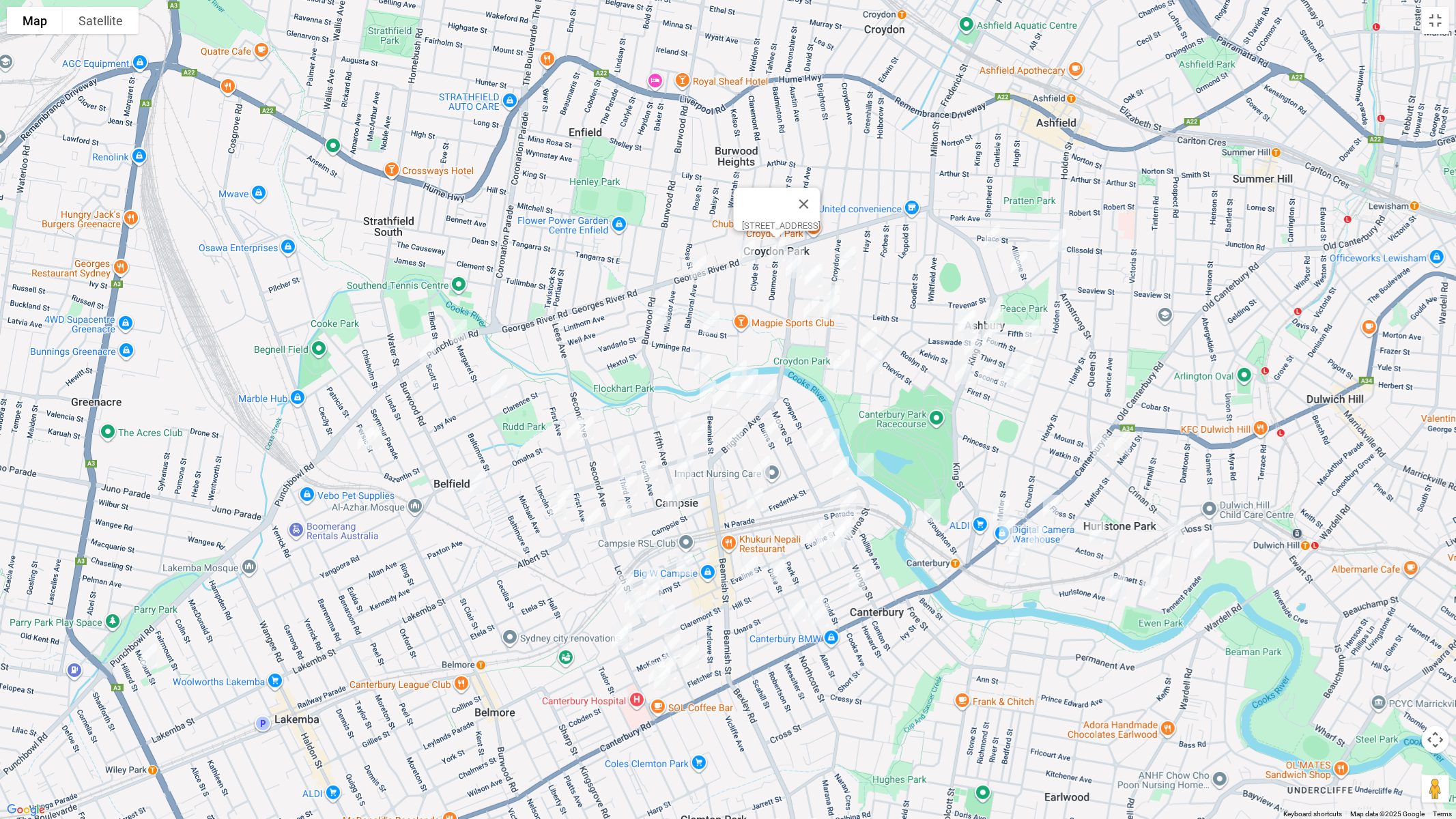
click at [711, 318] on img "36 Broad Street, CROYDON PARK NSW 2133" at bounding box center [711, 323] width 27 height 34
click at [754, 269] on button "Close" at bounding box center [737, 277] width 33 height 33
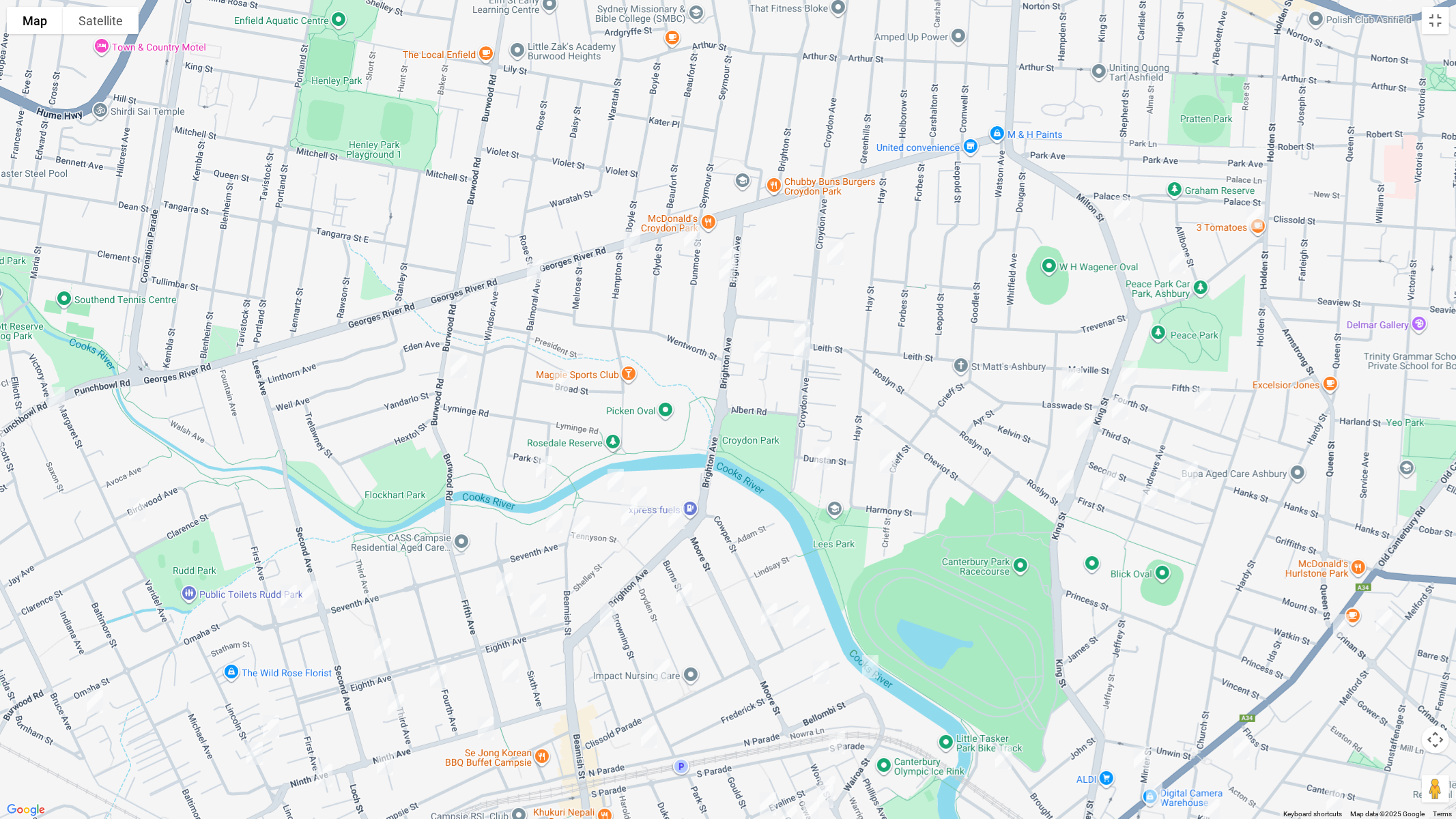
click at [730, 243] on img "28 Brighton Avenue, CROYDON PARK NSW 2133" at bounding box center [728, 257] width 27 height 34
click at [725, 275] on img "32B-34 Brighton Avenue, CROYDON PARK NSW 2133" at bounding box center [727, 270] width 27 height 34
click at [838, 258] on img "144 Croydon Avenue, CROYDON PARK NSW 2133" at bounding box center [834, 253] width 27 height 34
click at [801, 322] on img "183 Croydon Avenue, CROYDON PARK NSW 2133" at bounding box center [801, 331] width 27 height 34
click at [800, 349] on img "191 Croydon Avenue, CROYDON PARK NSW 2133" at bounding box center [801, 349] width 27 height 34
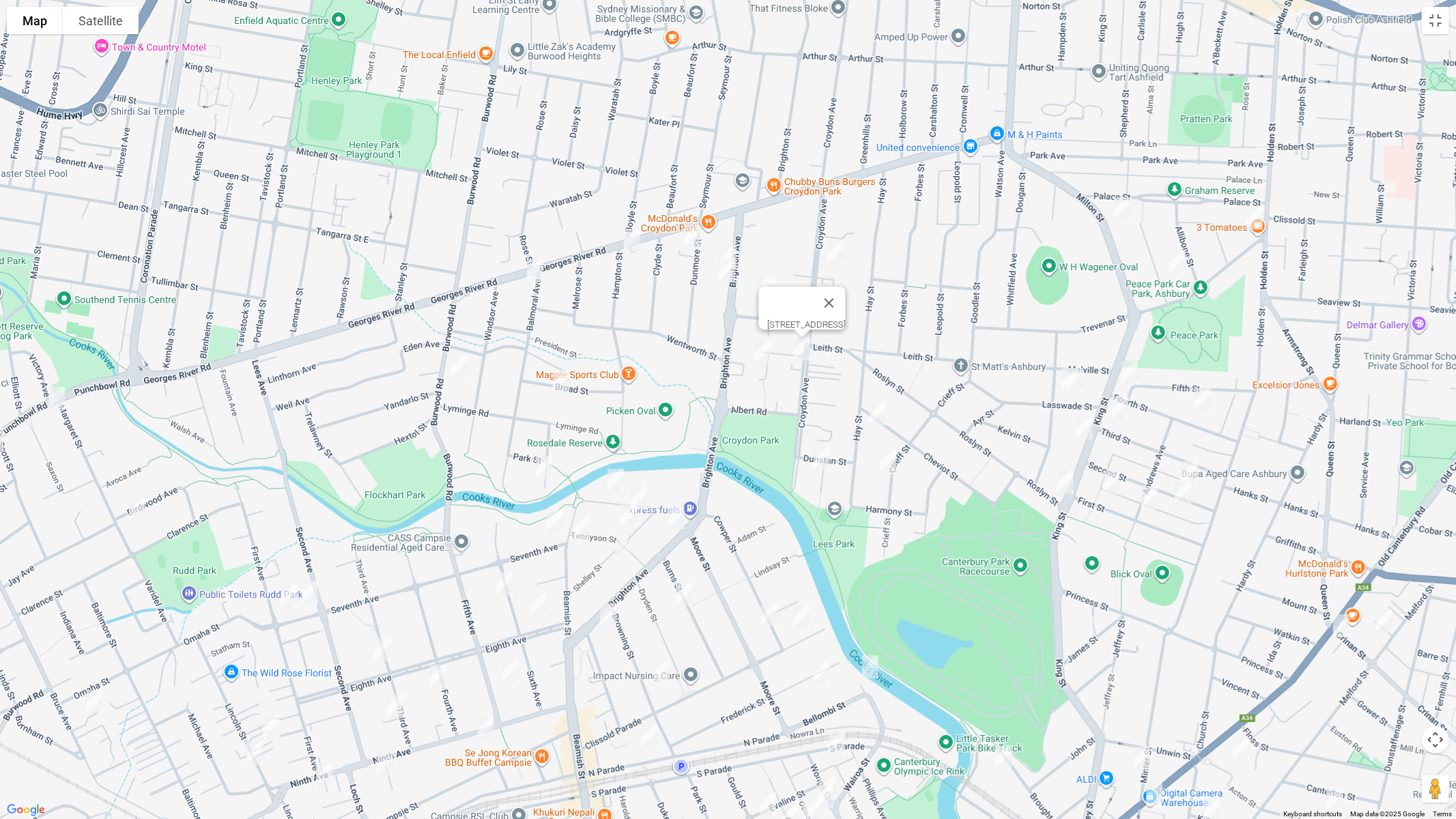
click at [763, 355] on img "26 Morris Avenue, CROYDON PARK NSW 2133" at bounding box center [761, 353] width 27 height 34
click at [1125, 220] on img "126 Milton Street, ASHBURY NSW 2193" at bounding box center [1121, 209] width 27 height 34
click at [1255, 217] on img "3 Trevenar Street, ASHBURY NSW 2193" at bounding box center [1254, 218] width 27 height 34
click at [1180, 264] on img "31 Woodlands Road, ASHBURY NSW 2193" at bounding box center [1176, 262] width 27 height 34
click at [1204, 407] on img "17 Fourth Street, ASHBURY NSW 2193" at bounding box center [1202, 399] width 27 height 34
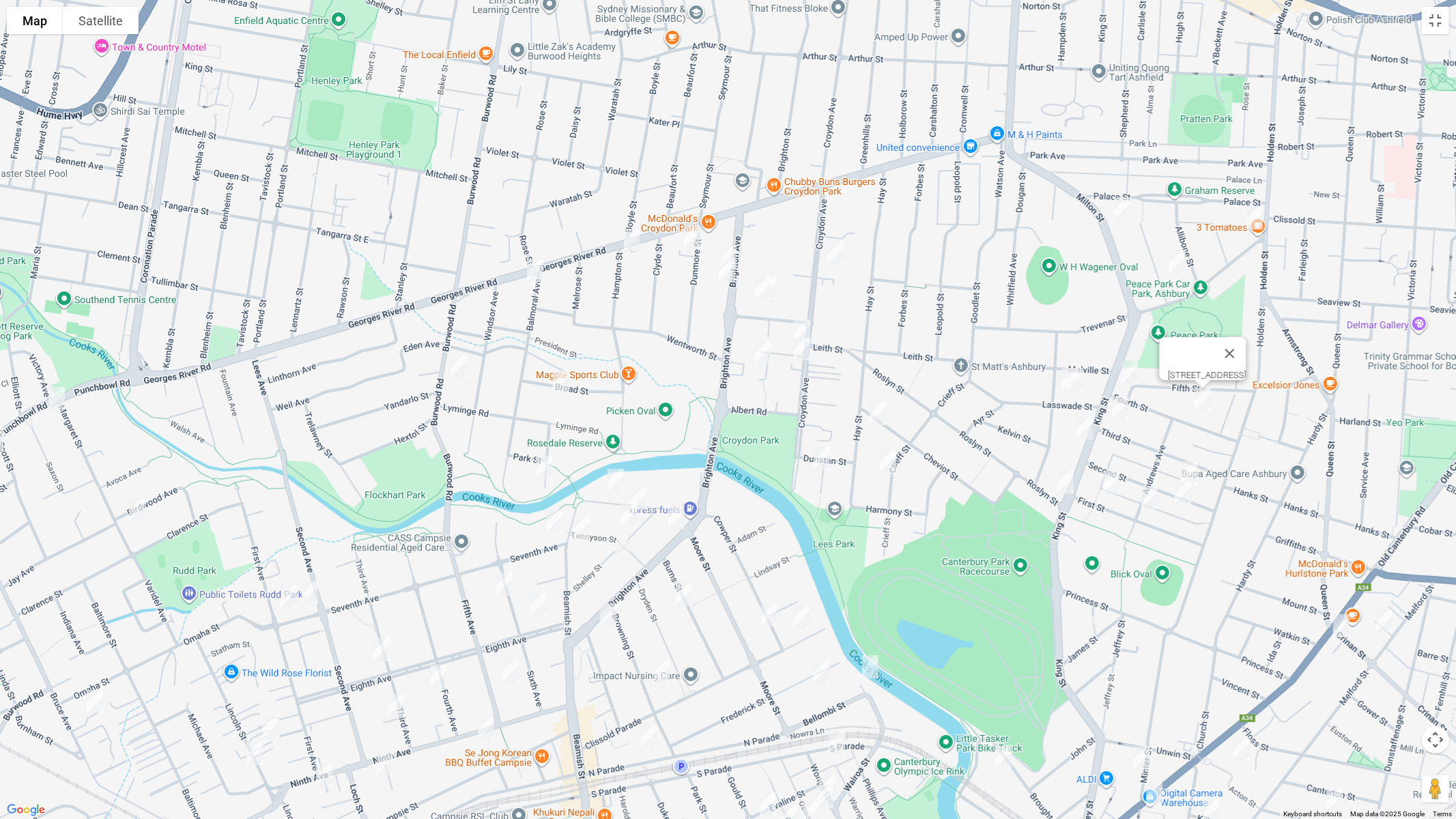
click at [1061, 380] on img "9 Lasswade Street, ASHBURY NSW 2193" at bounding box center [1074, 380] width 27 height 34
click at [1128, 369] on img "51 Fourth Street, ASHBURY NSW 2193" at bounding box center [1129, 373] width 27 height 34
click at [1120, 408] on img "65 Third Street, ASHBURY NSW 2193" at bounding box center [1119, 408] width 27 height 34
drag, startPoint x: 1187, startPoint y: 352, endPoint x: 1181, endPoint y: 356, distance: 7.2
click at [1163, 352] on button "Close" at bounding box center [1146, 362] width 33 height 33
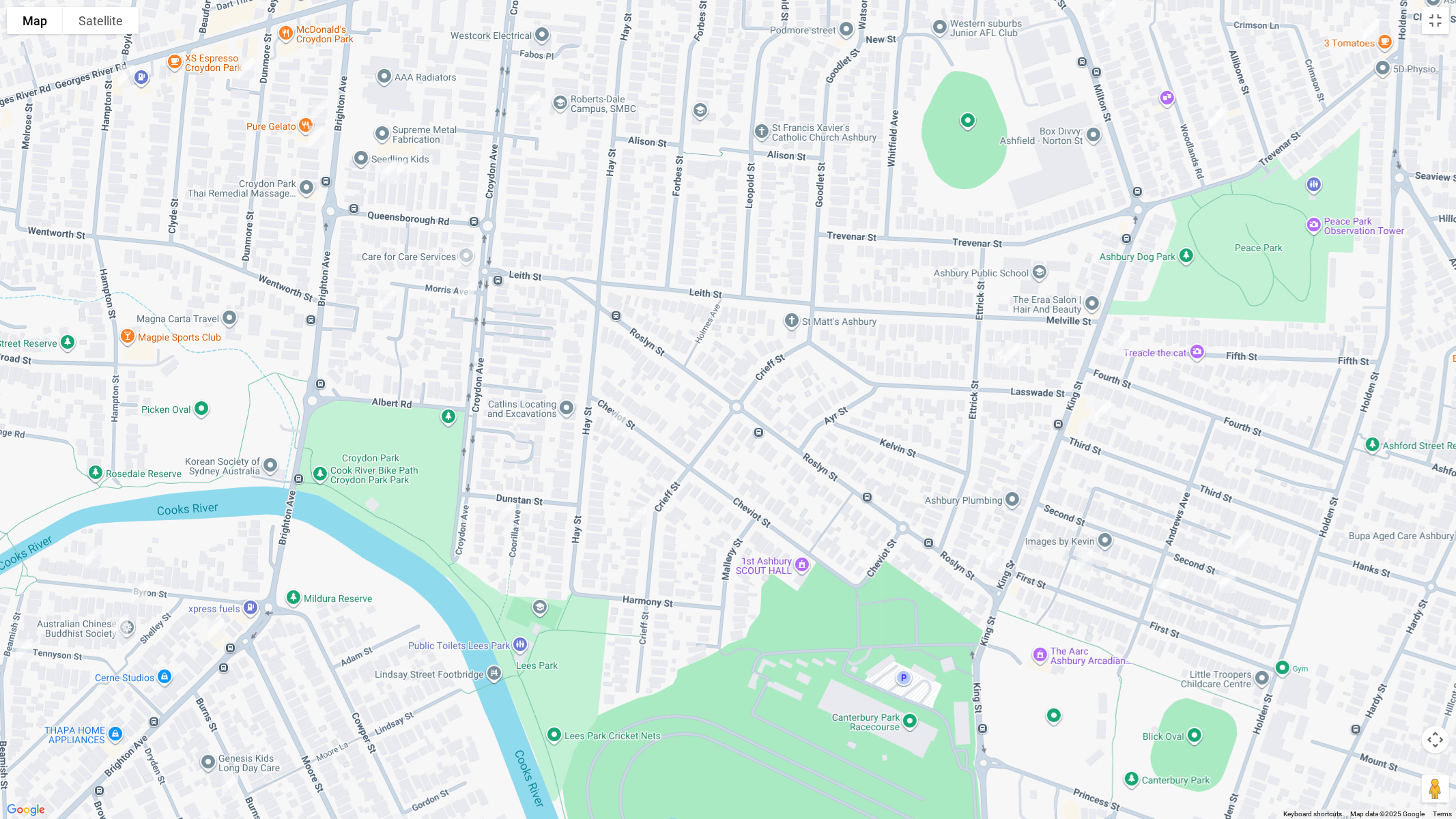
click at [993, 358] on img "11 Lasswade Street, ASHBURY NSW 2193" at bounding box center [1002, 355] width 27 height 34
click at [1033, 448] on img "60 King Street, ASHBURY NSW 2193" at bounding box center [1030, 450] width 27 height 34
click at [1239, 544] on img "27 Second Street, ASHBURY NSW 2193" at bounding box center [1241, 540] width 27 height 34
click at [1228, 585] on img "26 Second Street, ASHBURY NSW 2193" at bounding box center [1226, 581] width 27 height 34
click at [1161, 596] on img "35 First Street, ASHBURY NSW 2193" at bounding box center [1160, 590] width 27 height 34
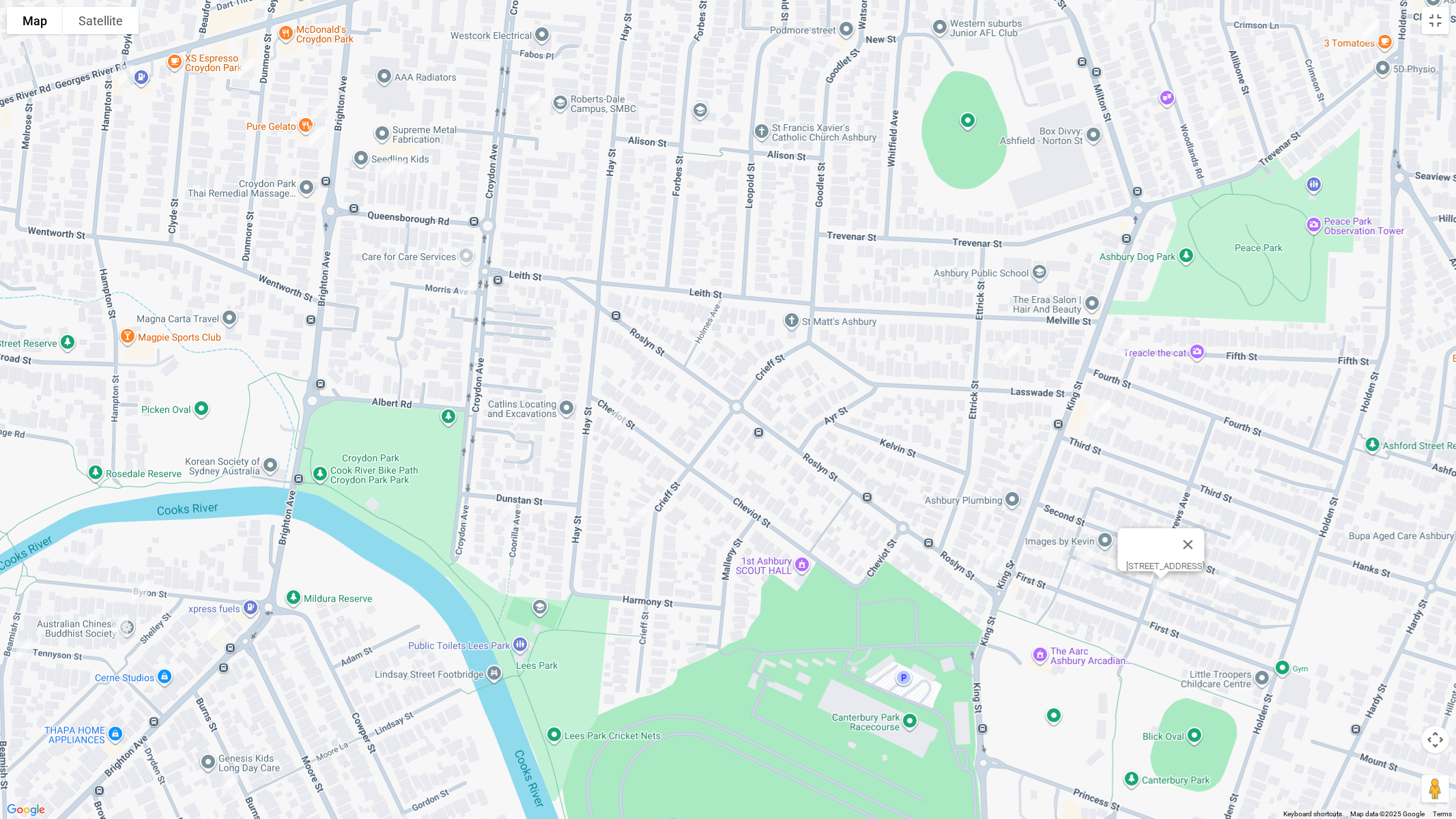
click at [1080, 579] on div "35 First Street, ASHBURY NSW 2193" at bounding box center [728, 410] width 1456 height 819
click at [992, 558] on img "3/86-90 King Street, ASHBURY NSW 2193" at bounding box center [993, 558] width 27 height 34
click at [1088, 564] on img "55 First Street, ASHBURY NSW 2193" at bounding box center [1084, 561] width 27 height 34
click at [617, 421] on img "62 Cheviot Street, ASHBURY NSW 2193" at bounding box center [617, 422] width 27 height 34
click at [632, 514] on img "39 Crieff Street, ASHBURY NSW 2193" at bounding box center [638, 517] width 27 height 34
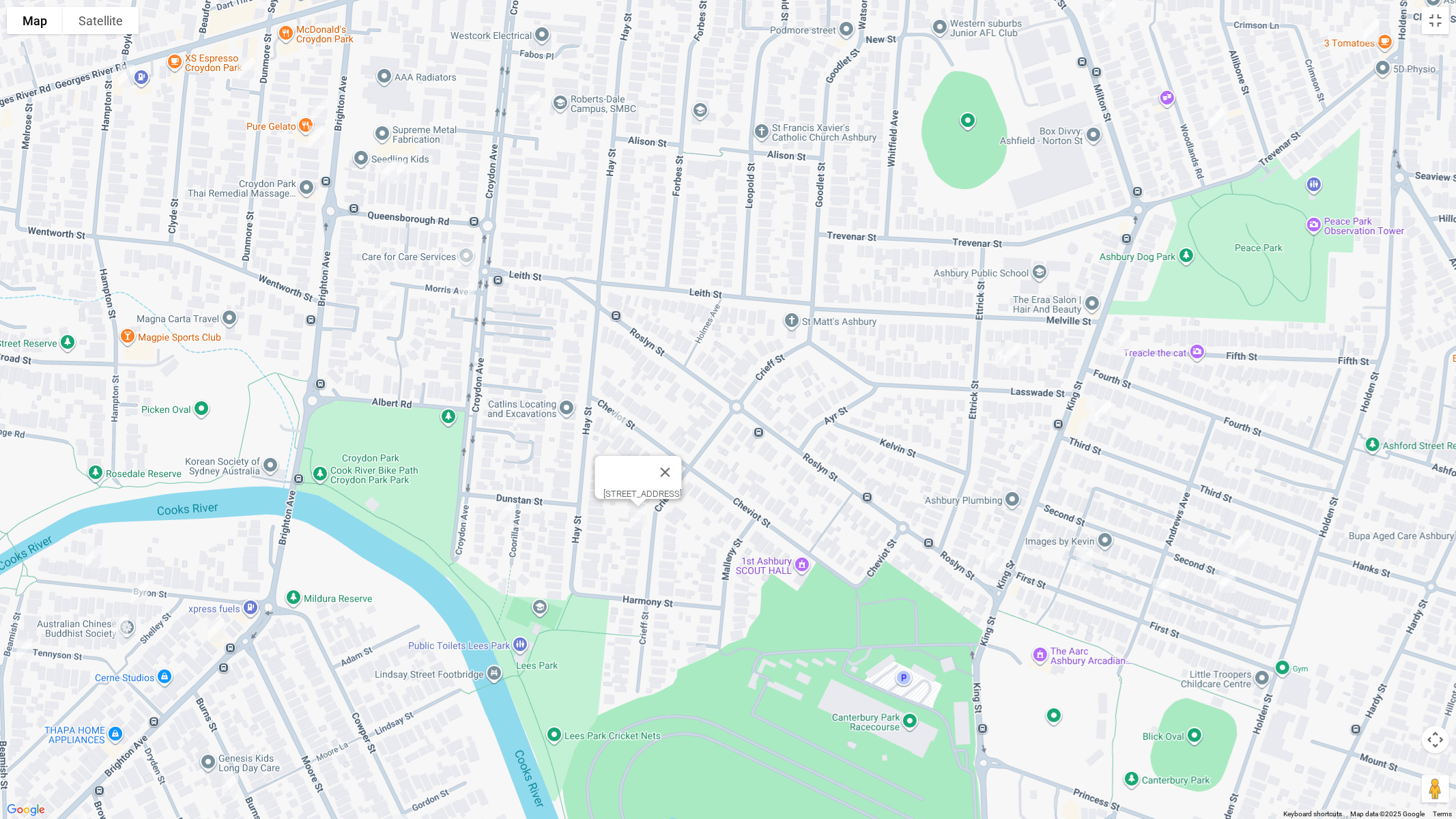
click at [504, 515] on img "12A Coorilla Avenue, CROYDON PARK NSW 2133" at bounding box center [505, 513] width 27 height 34
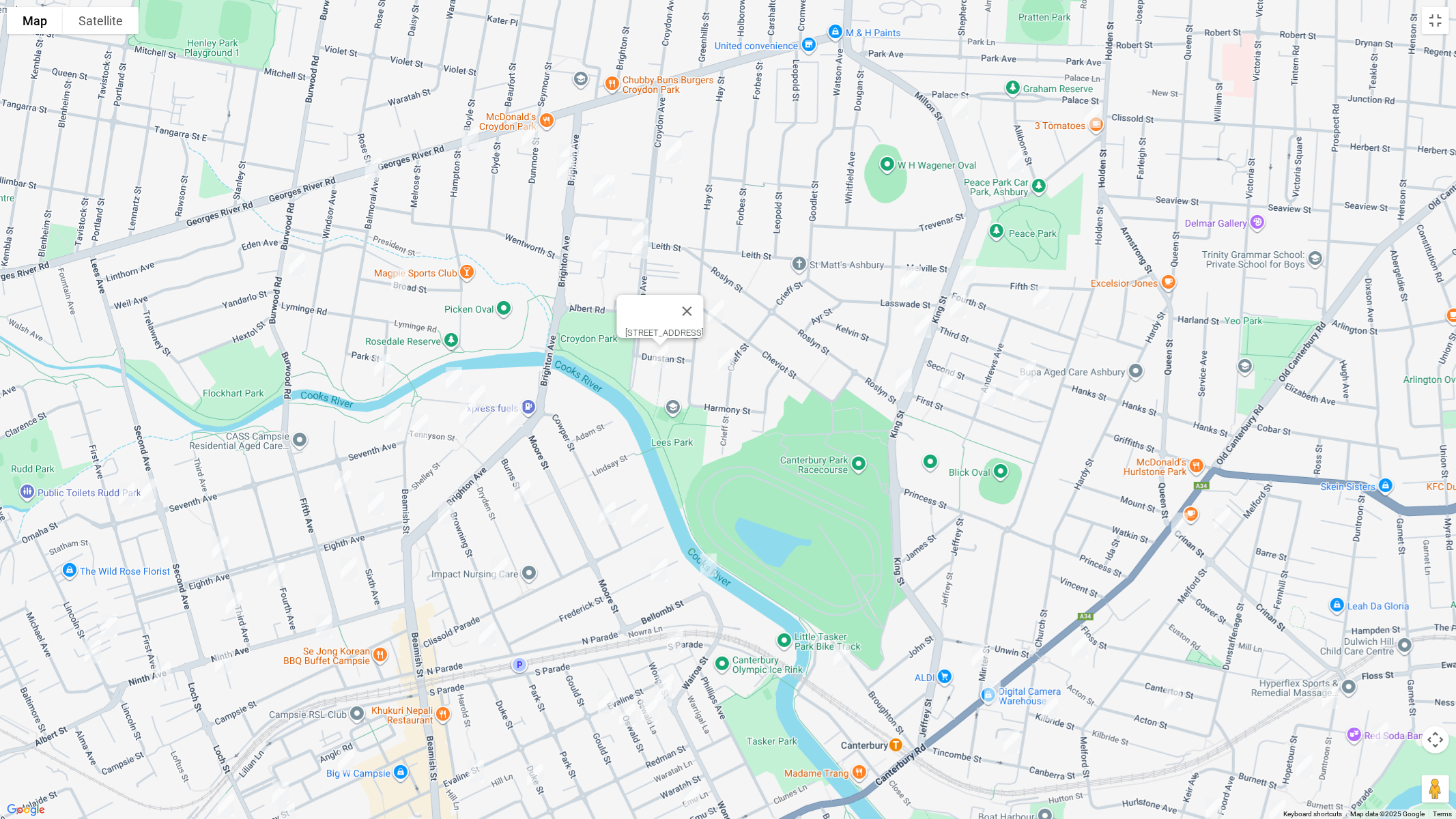
drag, startPoint x: 691, startPoint y: 348, endPoint x: 989, endPoint y: 143, distance: 361.7
click at [988, 144] on div "12A Coorilla Avenue, CROYDON PARK NSW 2133" at bounding box center [728, 410] width 1456 height 819
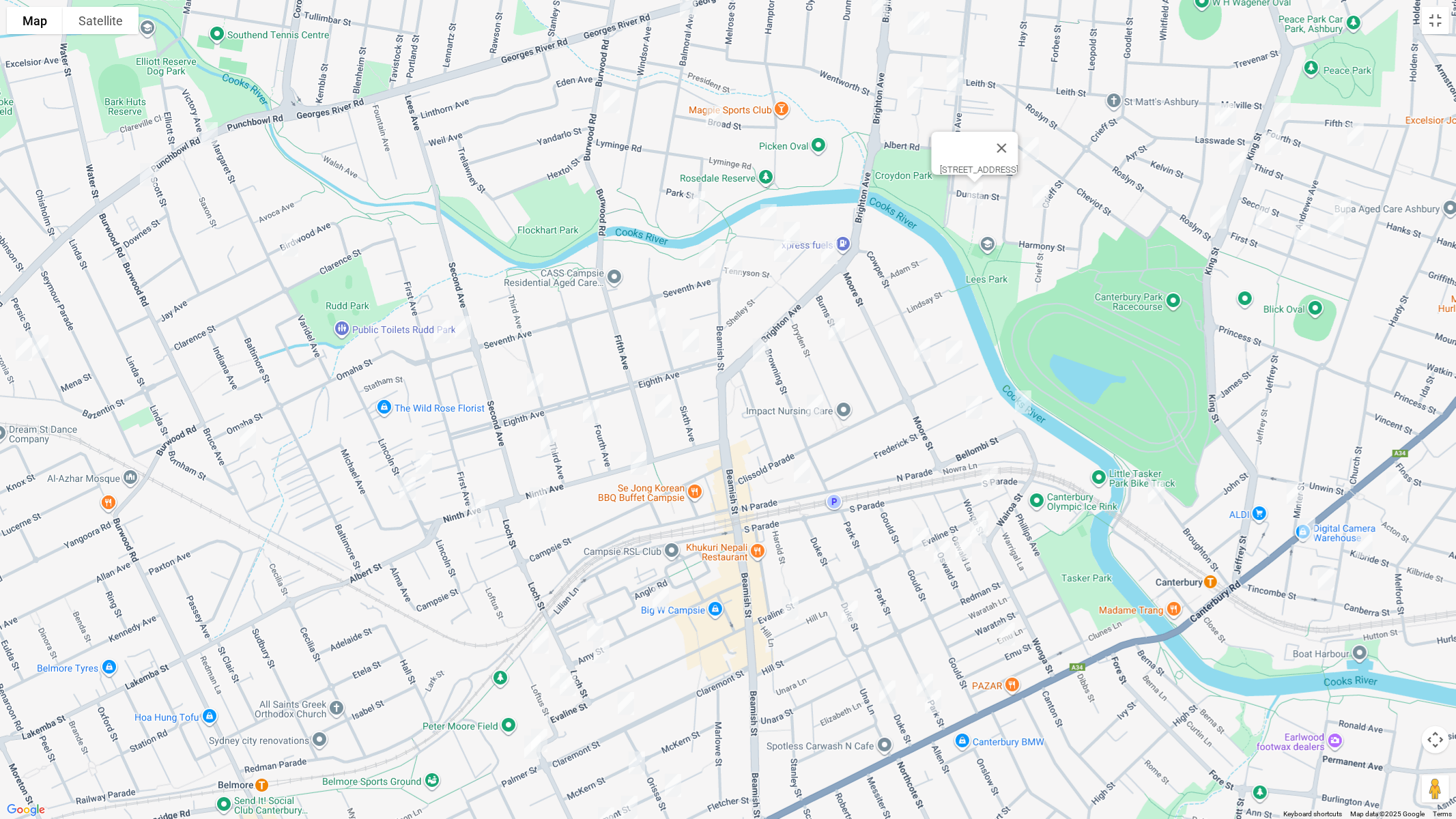
click at [695, 199] on img "11 Riverside Road, CROYDON PARK NSW 2133" at bounding box center [697, 203] width 27 height 34
click at [766, 214] on img "33 Byron Street, CAMPSIE NSW 2194" at bounding box center [767, 216] width 27 height 34
click at [791, 225] on img "16 Byron Street, CAMPSIE NSW 2194" at bounding box center [791, 233] width 27 height 34
click at [829, 250] on img "148 Brighton Avenue, CAMPSIE NSW 2194" at bounding box center [828, 253] width 27 height 34
click at [781, 251] on img "1 Tennyson Street, CAMPSIE NSW 2194" at bounding box center [781, 251] width 27 height 34
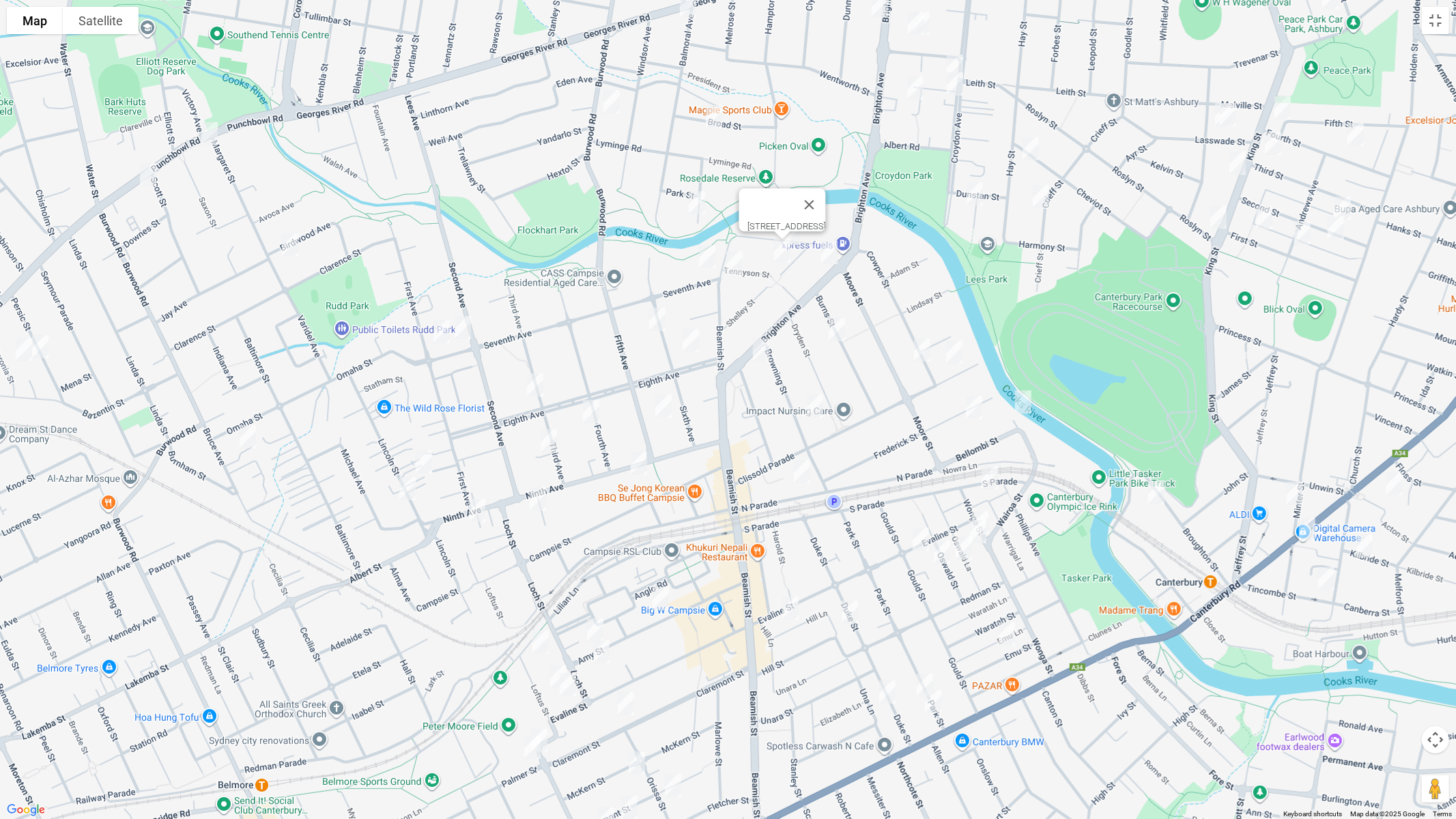
click at [708, 253] on img "3 Seventh Avenue, CAMPSIE NSW 2194" at bounding box center [707, 257] width 27 height 34
click at [733, 261] on img "23 Beamish Street, CAMPSIE NSW 2194" at bounding box center [733, 263] width 27 height 34
click at [653, 319] on img "36 Sixth Avenue, CAMPSIE NSW 2194" at bounding box center [657, 320] width 27 height 34
click at [690, 339] on img "11-13 Eighth Avenue, CAMPSIE NSW 2194" at bounding box center [690, 341] width 27 height 34
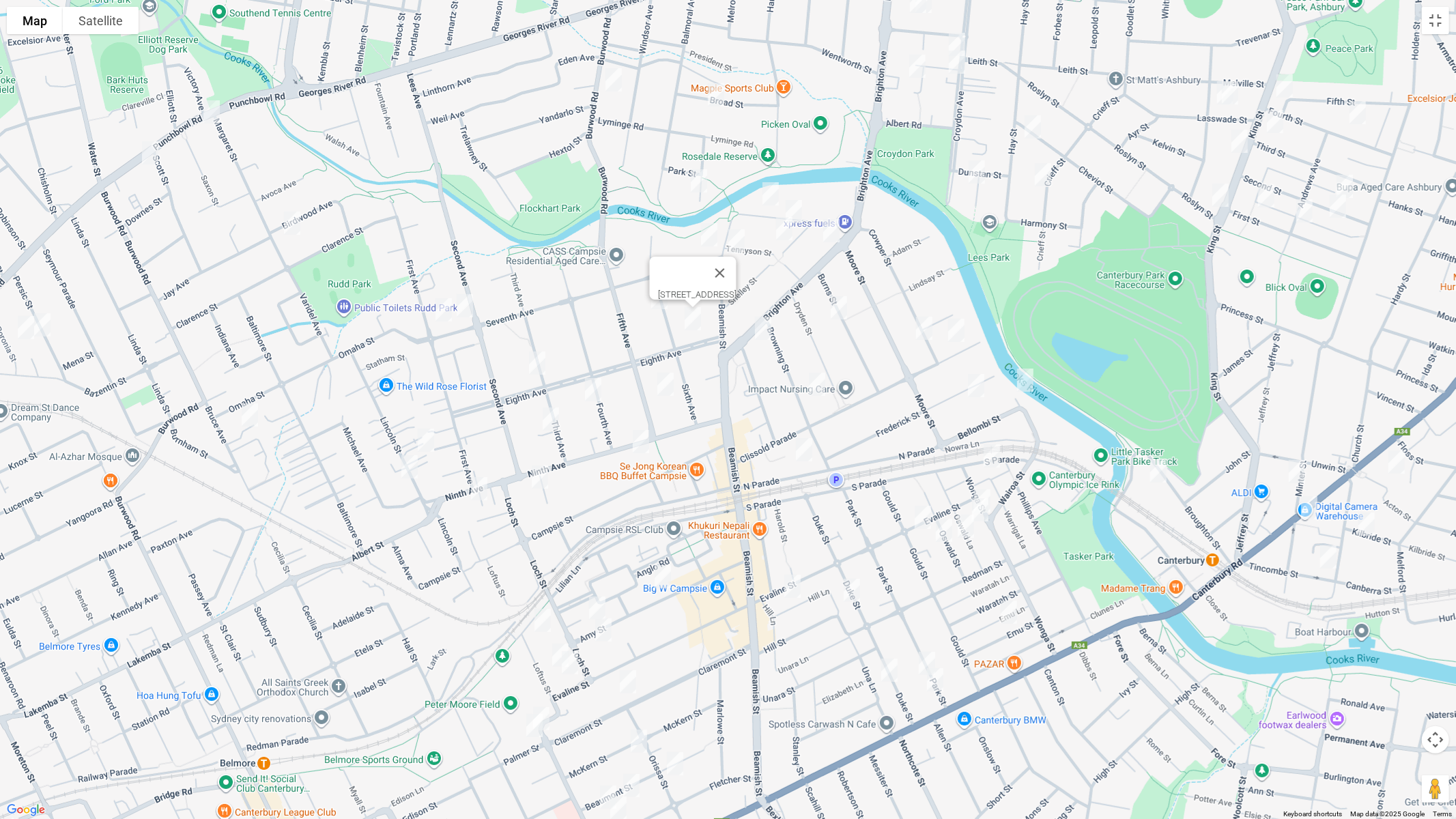
drag, startPoint x: 606, startPoint y: 360, endPoint x: 606, endPoint y: 341, distance: 19.0
click at [606, 341] on div "11-13 Eighth Avenue, CAMPSIE NSW 2194" at bounding box center [728, 410] width 1456 height 819
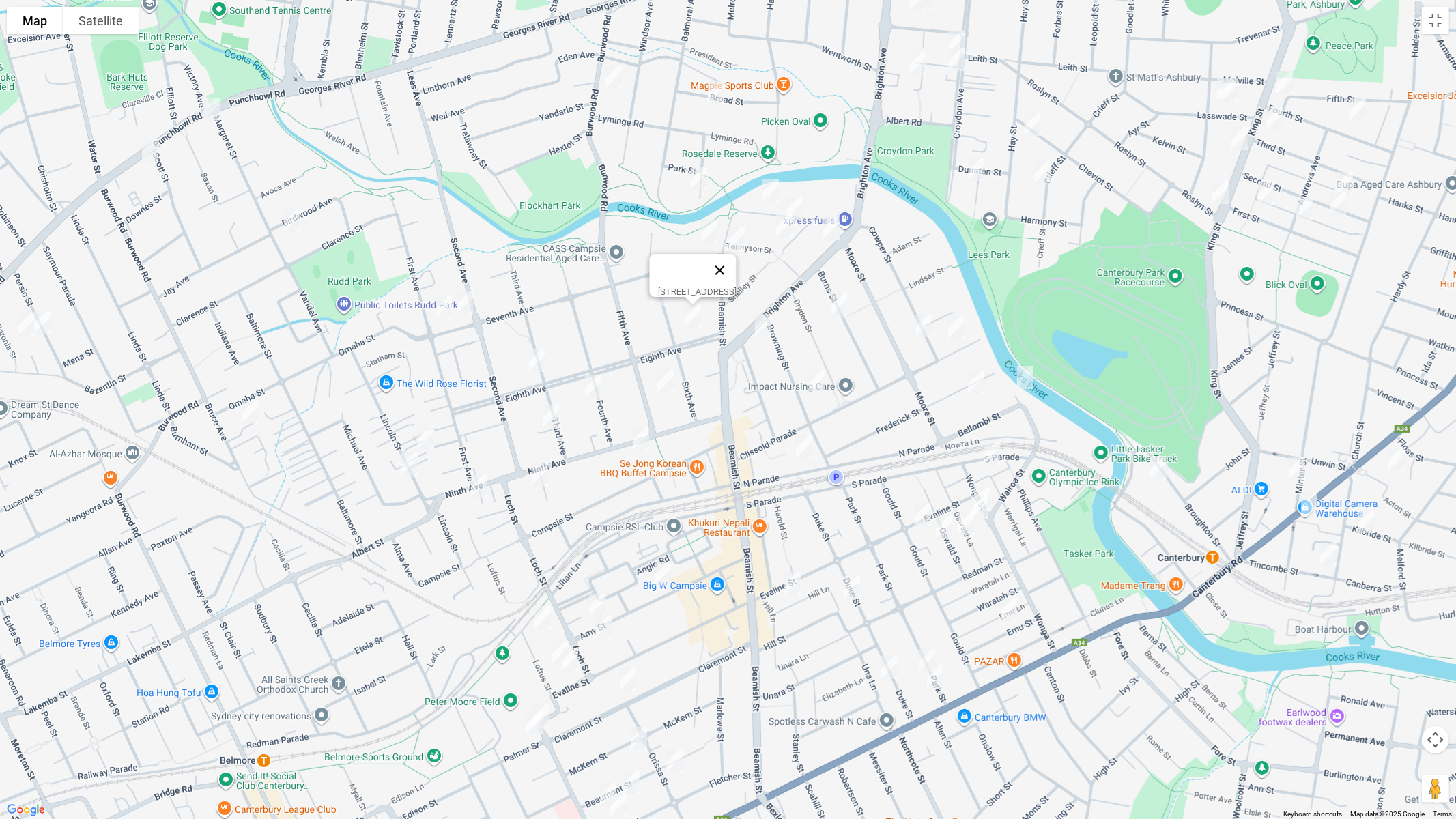
click at [735, 262] on button "Close" at bounding box center [719, 270] width 33 height 33
click at [444, 303] on img "109 Seventh Avenue, CAMPSIE NSW 2194" at bounding box center [443, 307] width 27 height 34
click at [245, 406] on img "73 Bruce Avenue, BELFIELD NSW 2191" at bounding box center [249, 411] width 27 height 34
click at [469, 303] on img "97 Seventh Avenue, CAMPSIE NSW 2194" at bounding box center [464, 303] width 27 height 34
click at [537, 367] on img "73 Eighth Avenue, CAMPSIE NSW 2194" at bounding box center [537, 361] width 27 height 34
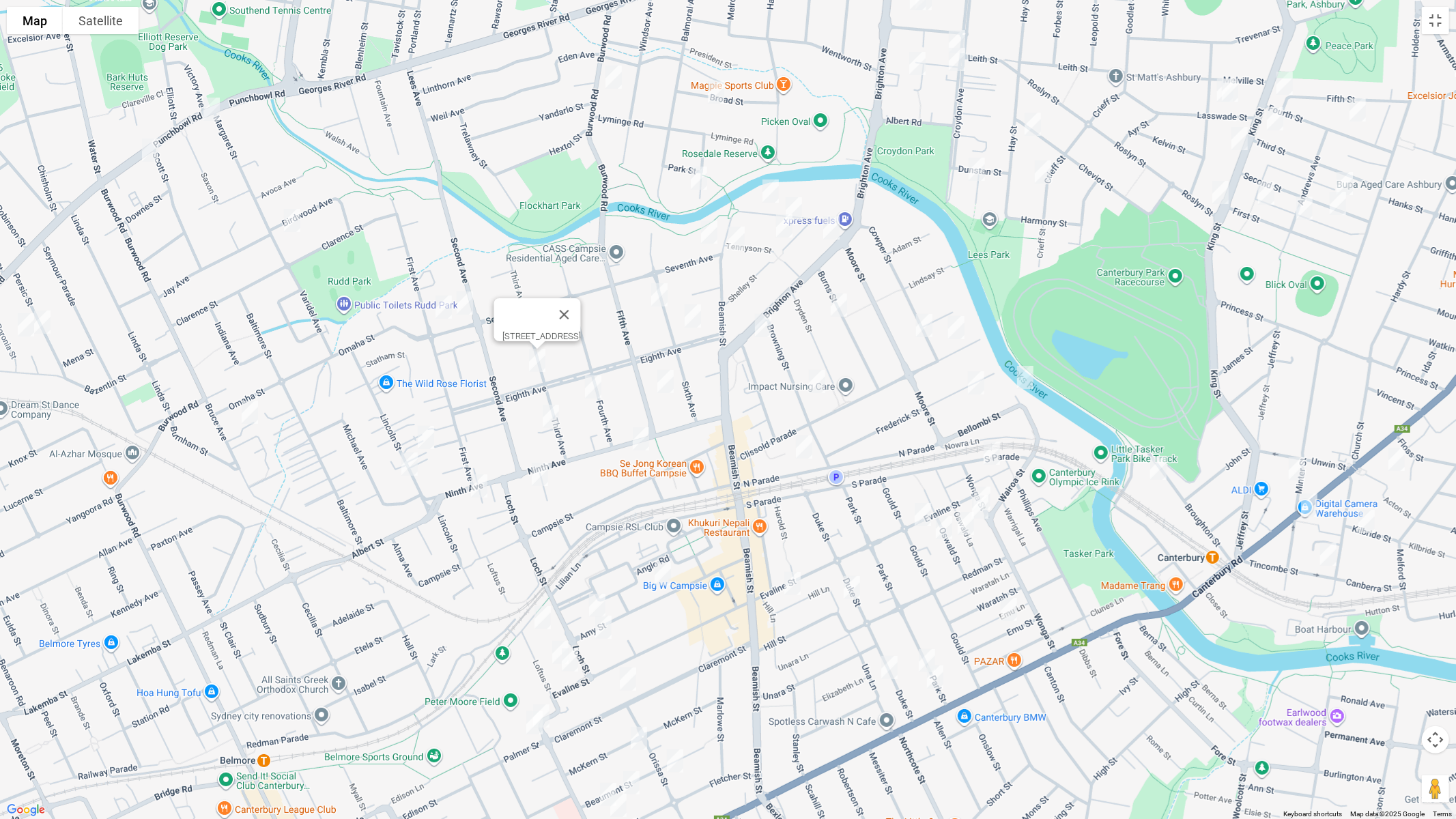
click at [599, 388] on img "14 Fourth Avenue, CAMPSIE NSW 2194" at bounding box center [593, 387] width 27 height 34
click at [1443, 25] on button "Toggle fullscreen view" at bounding box center [1435, 20] width 27 height 27
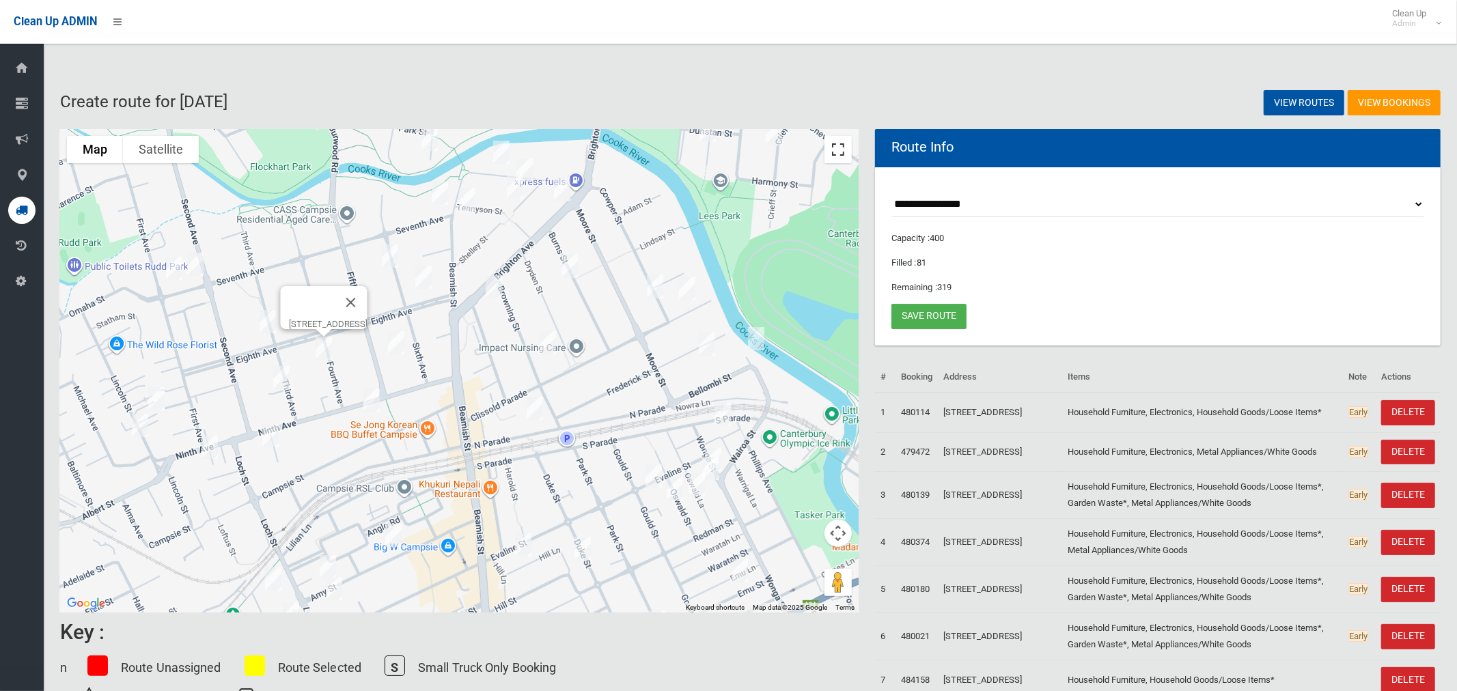
drag, startPoint x: 844, startPoint y: 145, endPoint x: 801, endPoint y: 284, distance: 145.8
click at [843, 145] on button "Toggle fullscreen view" at bounding box center [837, 149] width 27 height 27
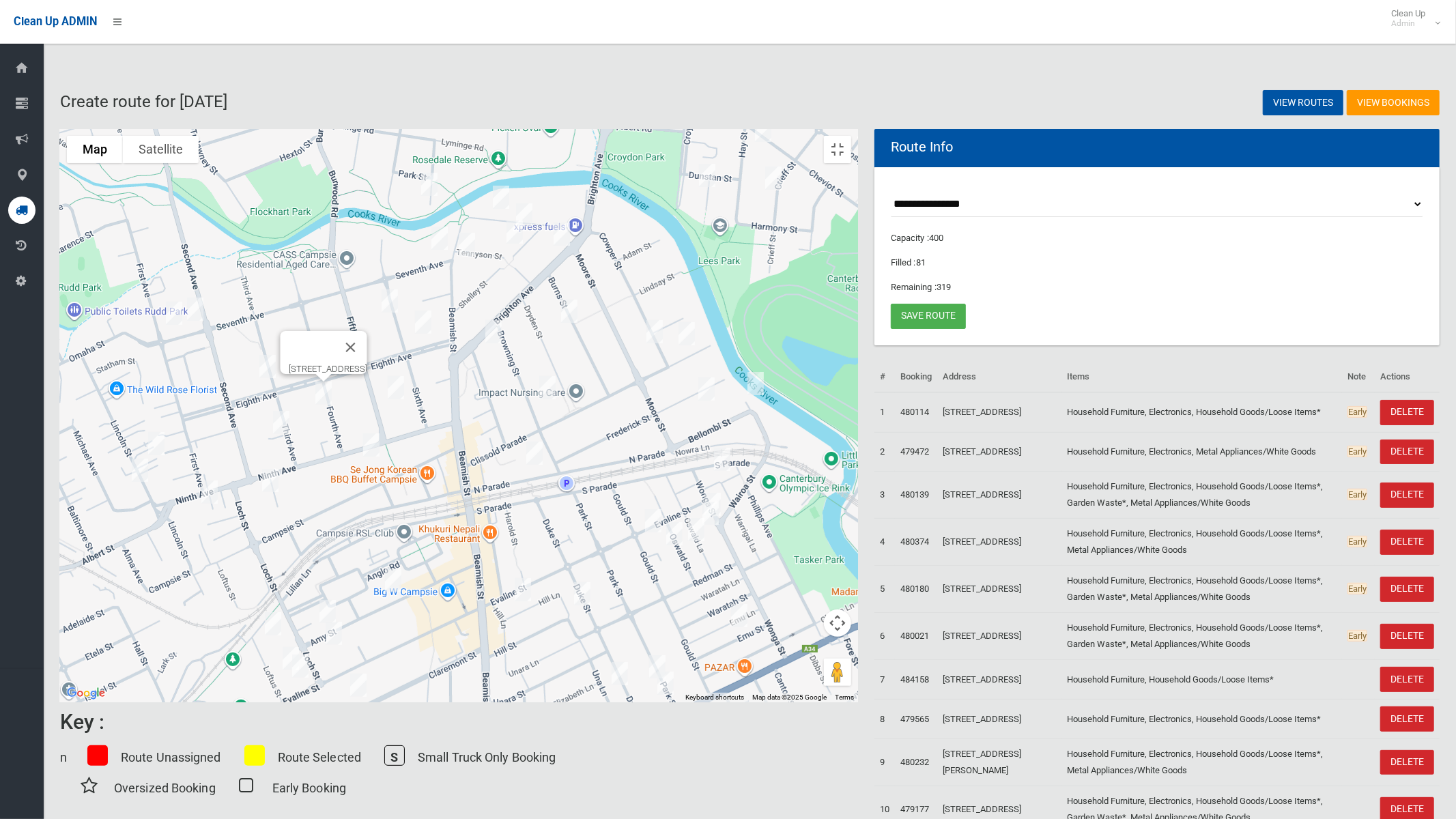
click at [295, 414] on img "4-8 Third Avenue, CAMPSIE NSW 2194" at bounding box center [281, 422] width 27 height 34
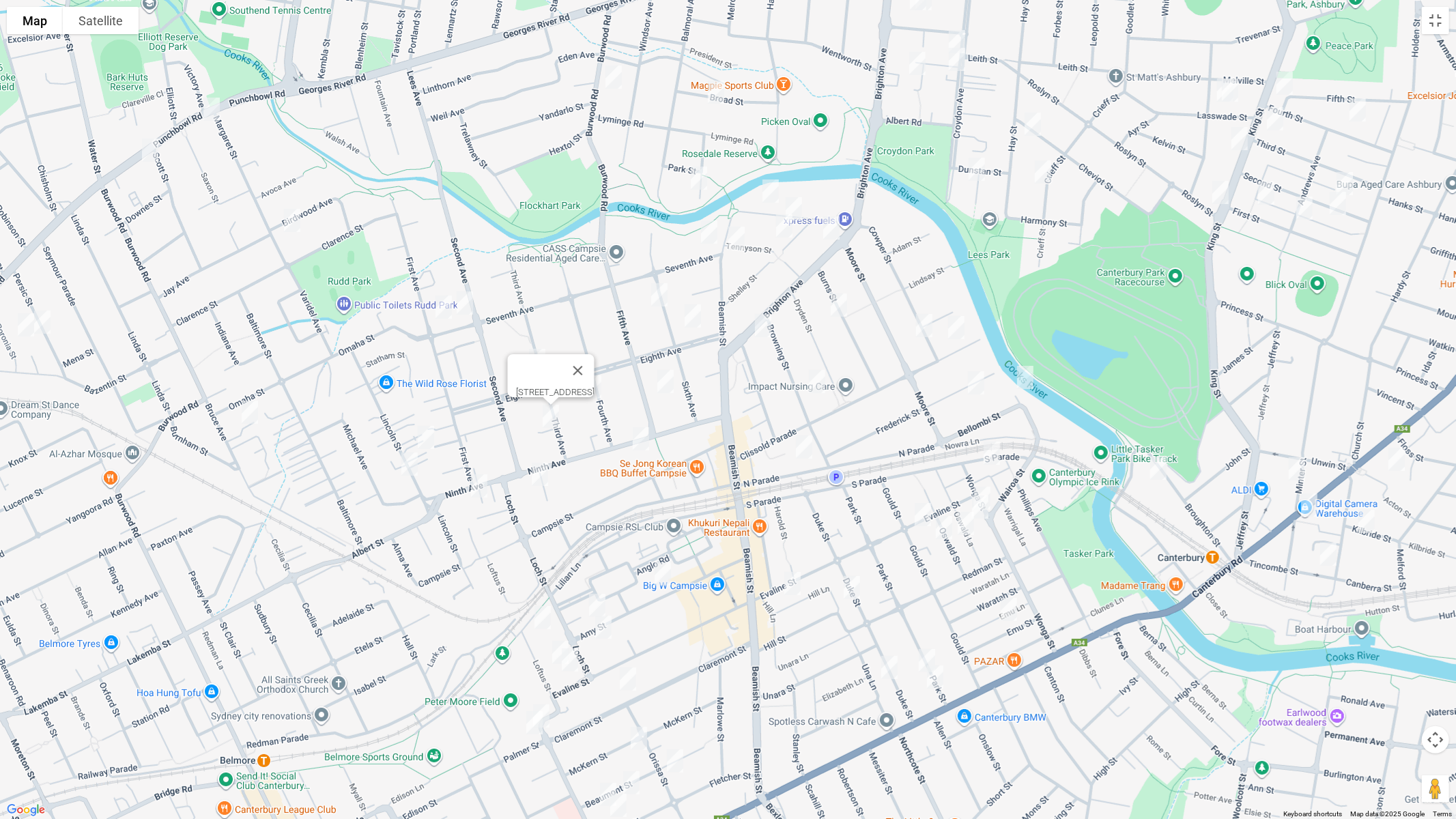
click at [540, 473] on img "1-3 Harcourt Avenue, CAMPSIE NSW 2194" at bounding box center [540, 474] width 27 height 34
click at [539, 477] on img "1-3 Harcourt Avenue, CAMPSIE NSW 2194" at bounding box center [540, 474] width 27 height 34
click at [421, 438] on img "51 Lincoln Street, BELFIELD NSW 2191" at bounding box center [425, 437] width 27 height 34
click at [410, 462] on img "38 Lincoln Street, BELFIELD NSW 2191" at bounding box center [409, 463] width 27 height 34
click at [453, 408] on button "Close" at bounding box center [436, 417] width 33 height 33
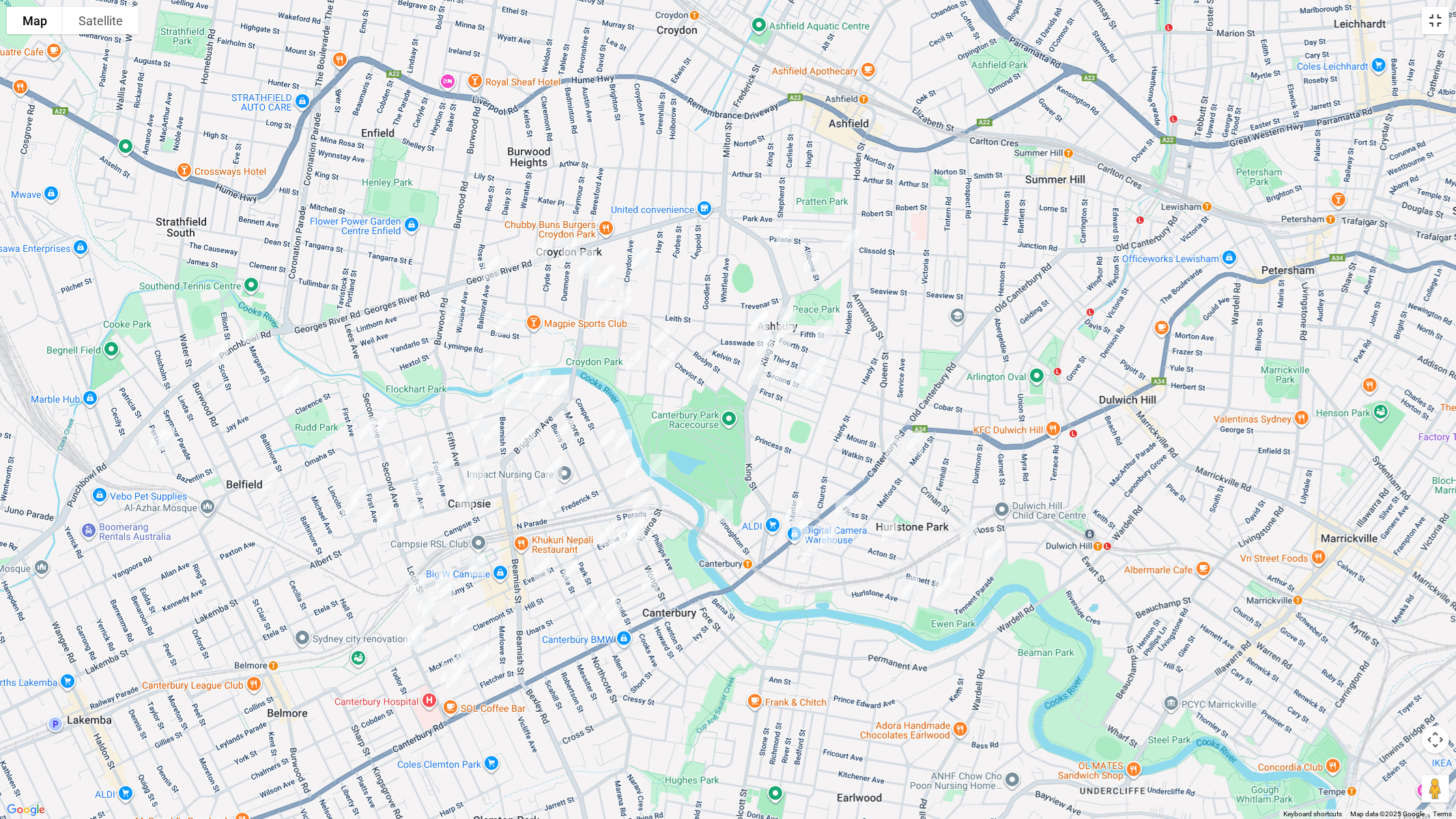
click at [1441, 25] on button "Toggle fullscreen view" at bounding box center [1435, 20] width 27 height 27
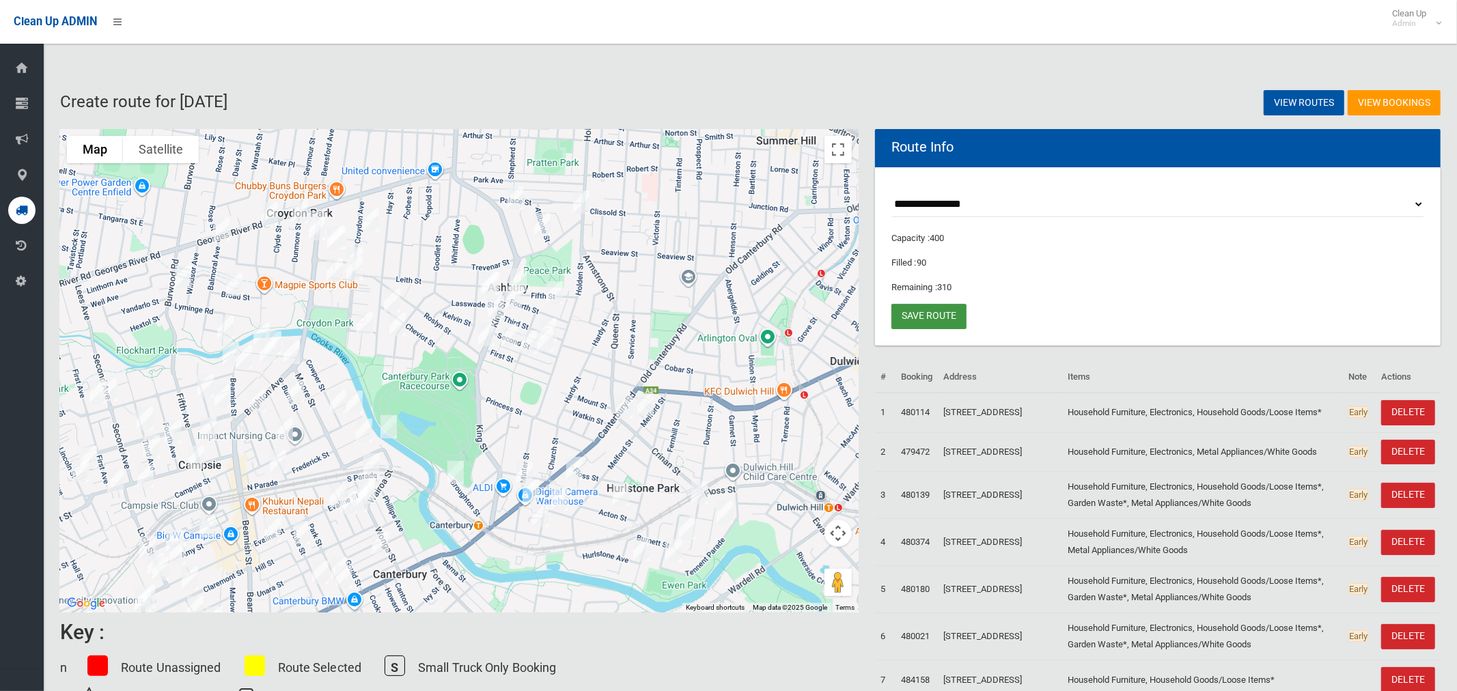
click at [936, 312] on link "Save route" at bounding box center [928, 316] width 75 height 25
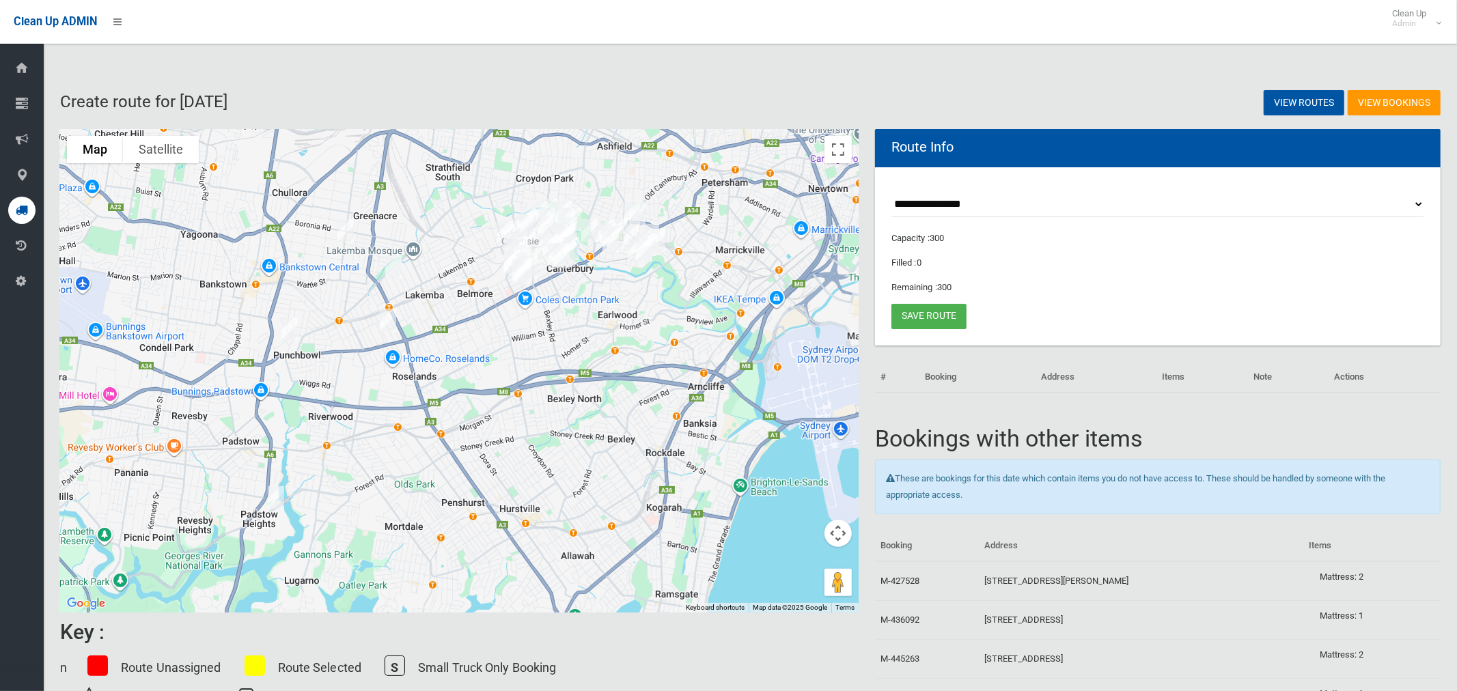
click at [936, 204] on select "**********" at bounding box center [1157, 204] width 533 height 25
select select "*****"
click at [891, 192] on select "**********" at bounding box center [1157, 204] width 533 height 25
click at [836, 156] on button "Toggle fullscreen view" at bounding box center [837, 149] width 27 height 27
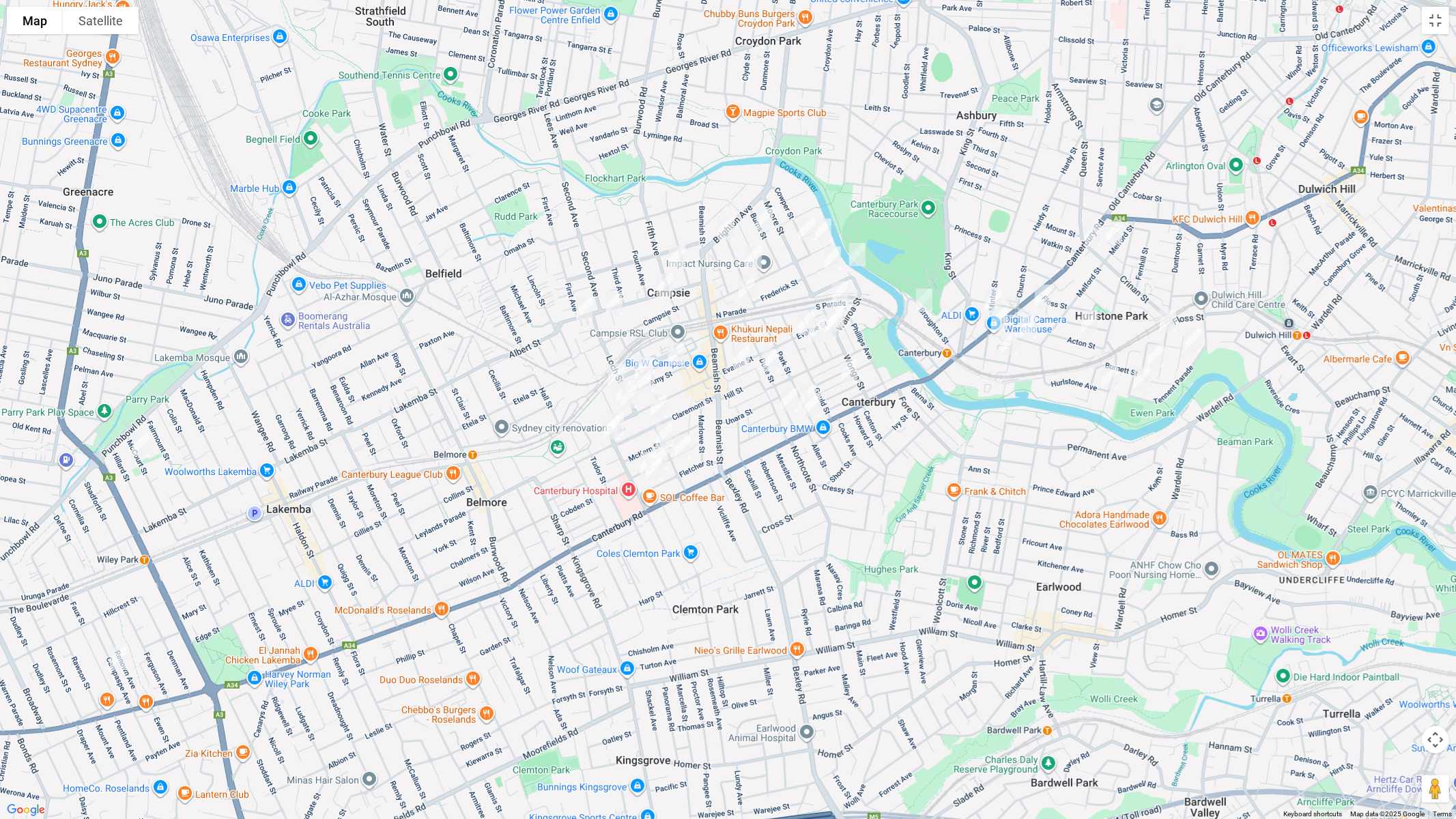
click at [680, 253] on img "9-13 Fifth Avenue, CAMPSIE NSW 2194" at bounding box center [677, 257] width 27 height 34
click at [671, 288] on img "56-62 Ninth Avenue, CAMPSIE NSW 2194" at bounding box center [665, 285] width 27 height 34
click at [585, 309] on img "132A Ninth Avenue, CAMPSIE NSW 2194" at bounding box center [584, 309] width 27 height 34
click at [1088, 233] on img "40 Canterbury Road, HURLSTONE PARK NSW 2193" at bounding box center [1092, 235] width 27 height 34
click at [999, 316] on img "1/178 Canterbury Road, CANTERBURY NSW 2193" at bounding box center [998, 319] width 27 height 34
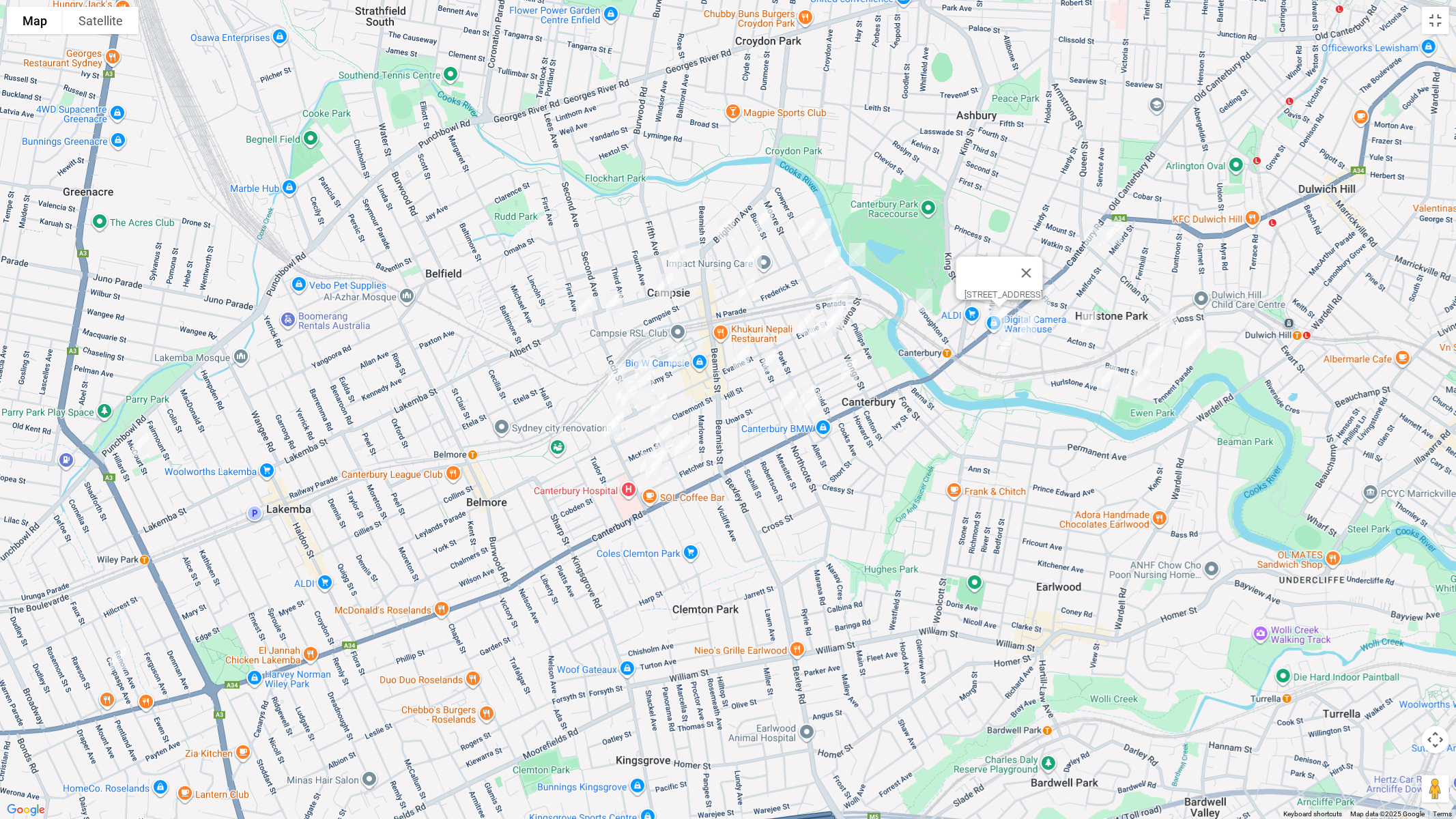
click at [617, 305] on img "1-3 Harcourt Avenue, CAMPSIE NSW 2194" at bounding box center [614, 304] width 27 height 34
click at [671, 353] on img "33 Amy Street, CAMPSIE NSW 2194" at bounding box center [676, 354] width 27 height 34
click at [639, 354] on img "65 Amy Street, CAMPSIE NSW 2194" at bounding box center [643, 369] width 27 height 34
click at [609, 365] on img "22 Loftus Street, CAMPSIE NSW 2194" at bounding box center [616, 376] width 27 height 34
click at [647, 381] on img "76 Amy Street, CAMPSIE NSW 2194" at bounding box center [646, 380] width 27 height 34
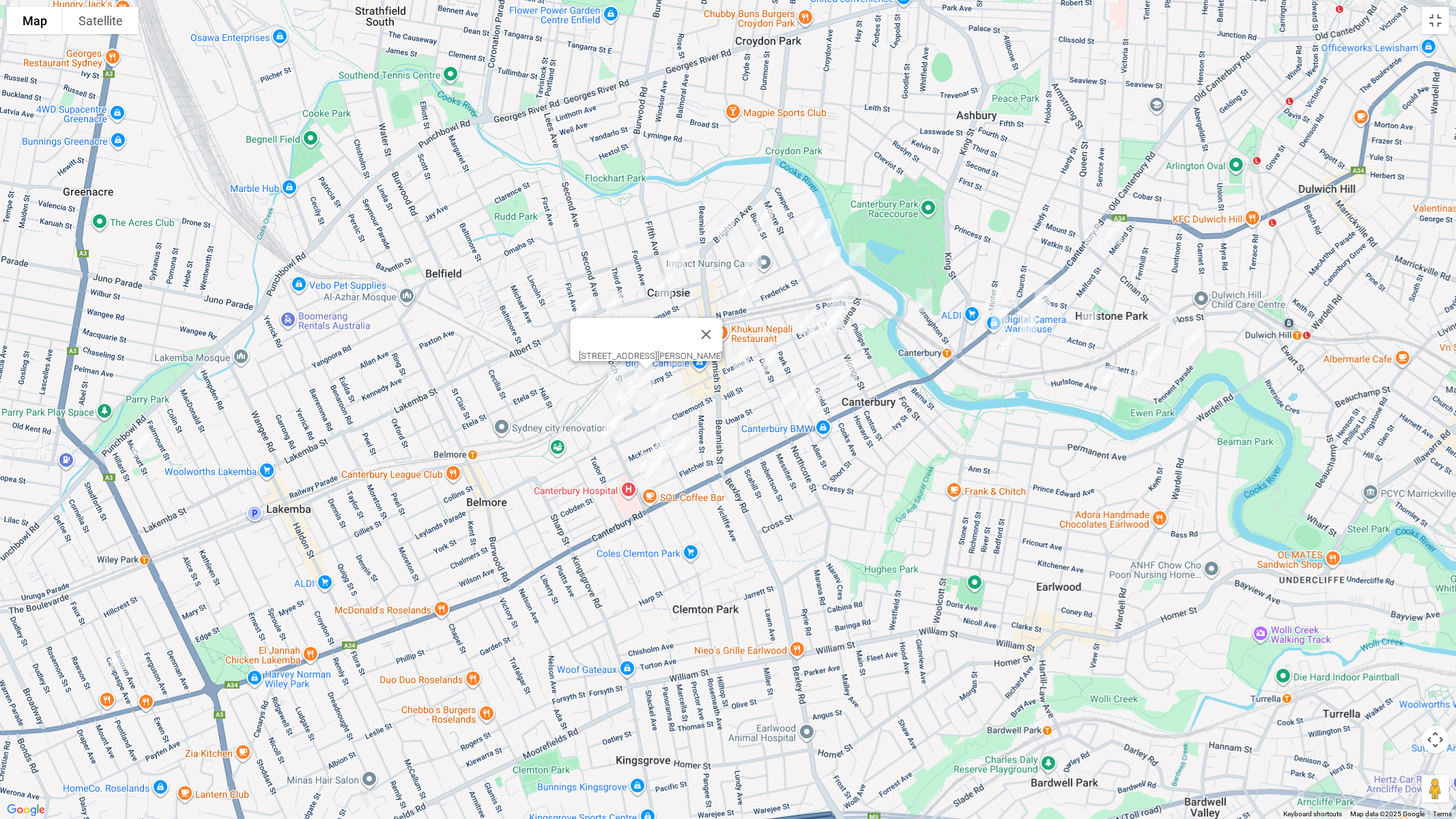
click at [615, 390] on img "40A Loftus Street, CAMPSIE NSW 2194" at bounding box center [624, 393] width 27 height 34
click at [633, 403] on img "129 Evaline Street, CAMPSIE NSW 2194" at bounding box center [629, 397] width 27 height 34
click at [628, 418] on img "3 Thorncraft Parade, CAMPSIE NSW 2194" at bounding box center [615, 423] width 27 height 34
click at [606, 432] on img "1 Palmer Street, CAMPSIE NSW 2194" at bounding box center [611, 427] width 27 height 34
drag, startPoint x: 679, startPoint y: 376, endPoint x: 659, endPoint y: 401, distance: 32.0
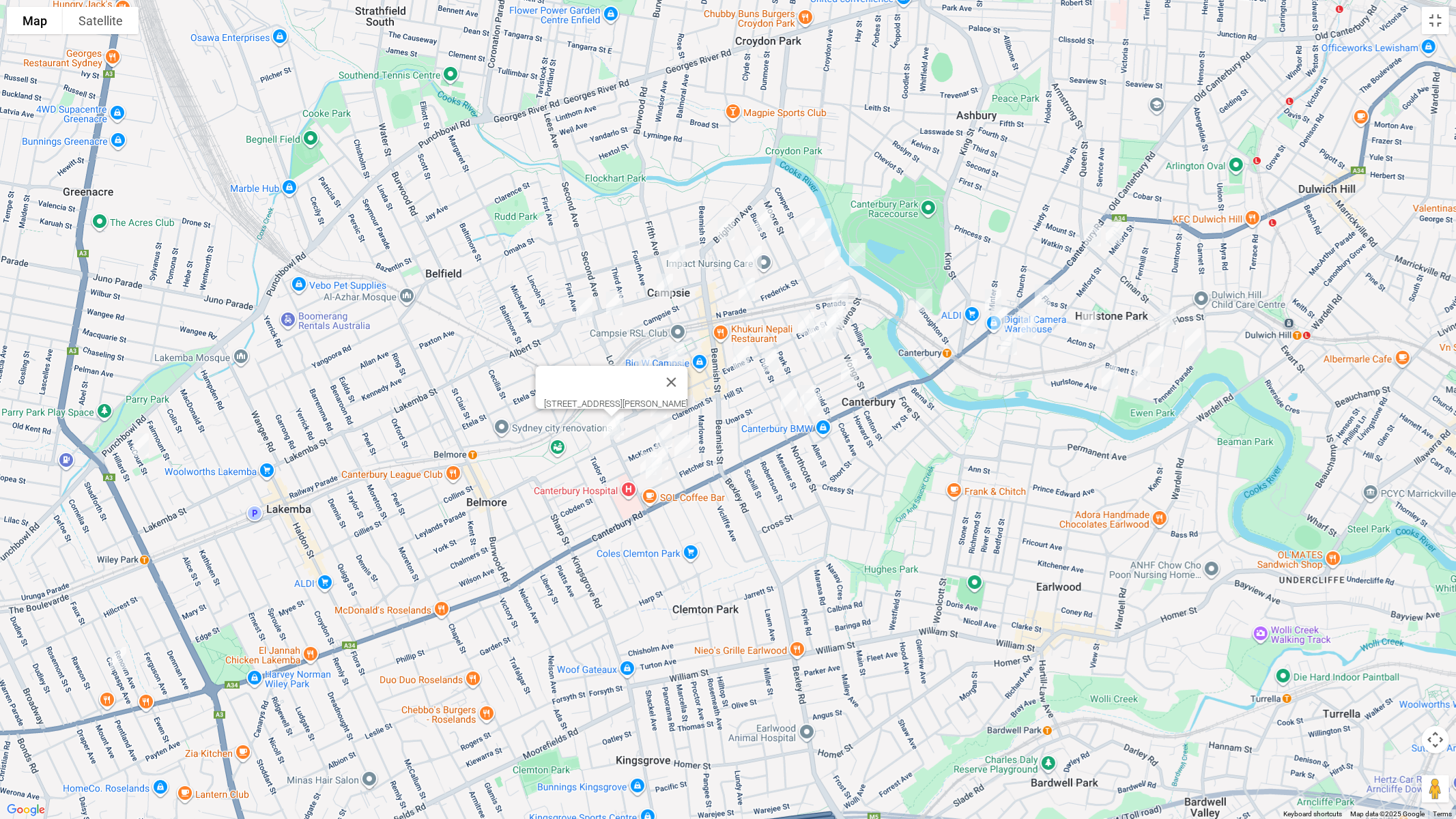
click at [678, 376] on button "Close" at bounding box center [671, 382] width 33 height 33
click at [657, 406] on img "57 Claremont Street, CAMPSIE NSW 2194" at bounding box center [658, 406] width 27 height 34
drag, startPoint x: 659, startPoint y: 430, endPoint x: 684, endPoint y: 445, distance: 29.2
click at [660, 430] on img "32 McKern Street, CAMPSIE NSW 2194" at bounding box center [664, 435] width 27 height 34
click at [684, 446] on img "16 Beaumont Street, CAMPSIE NSW 2194" at bounding box center [682, 446] width 27 height 34
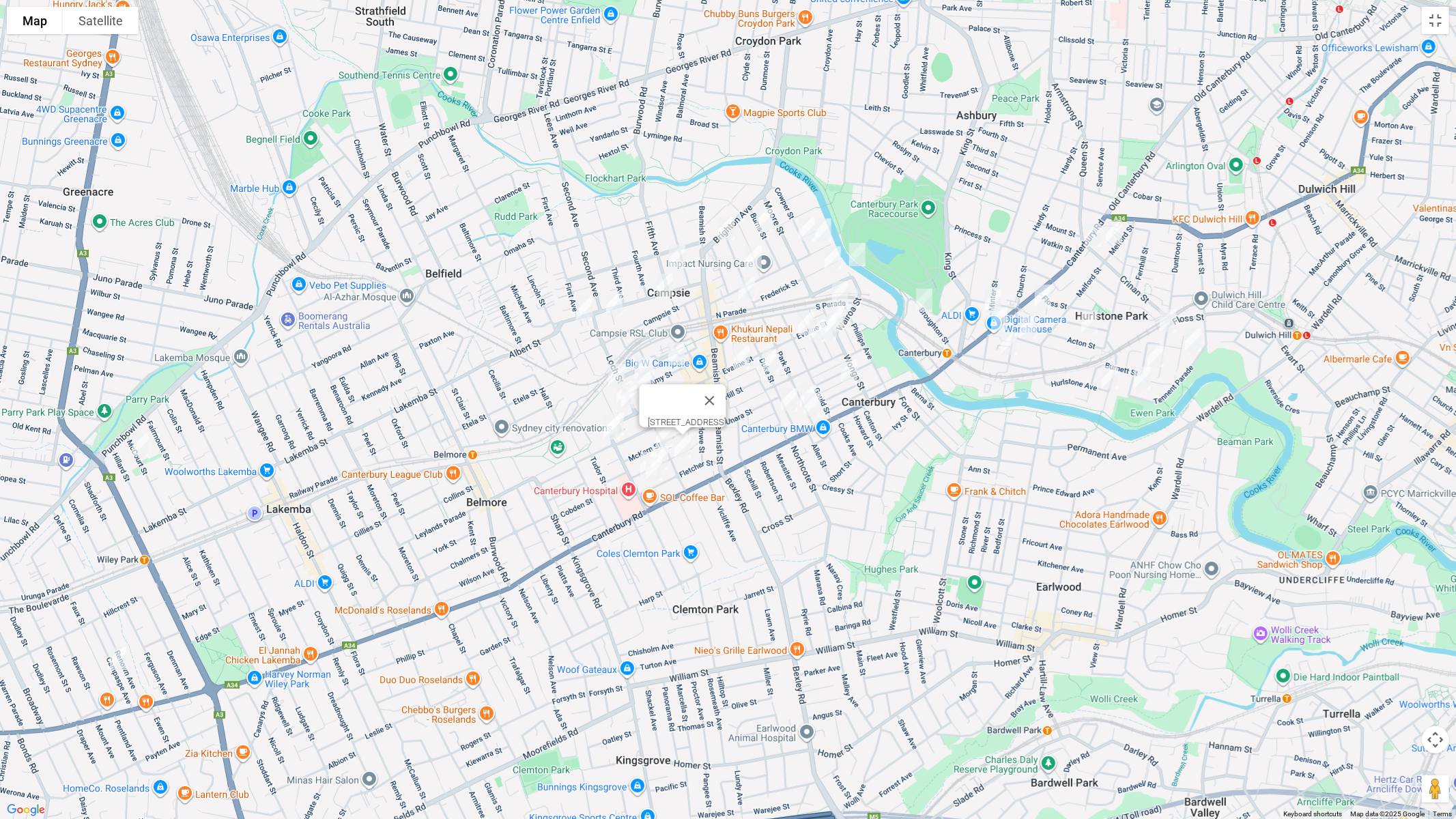
click at [671, 453] on img "34 Beaumont Street, CAMPSIE NSW 2194" at bounding box center [660, 457] width 27 height 34
click at [635, 455] on img "44 Beaumont Street, CAMPSIE NSW 2194" at bounding box center [648, 463] width 27 height 34
click at [654, 476] on img "41 Fletcher Street, CAMPSIE NSW 2194" at bounding box center [654, 468] width 27 height 34
click at [727, 216] on img "151-153 Brighton Avenue, CAMPSIE NSW 2194" at bounding box center [726, 229] width 27 height 34
click at [765, 221] on img "17 Burns Street, CAMPSIE NSW 2194" at bounding box center [763, 219] width 27 height 34
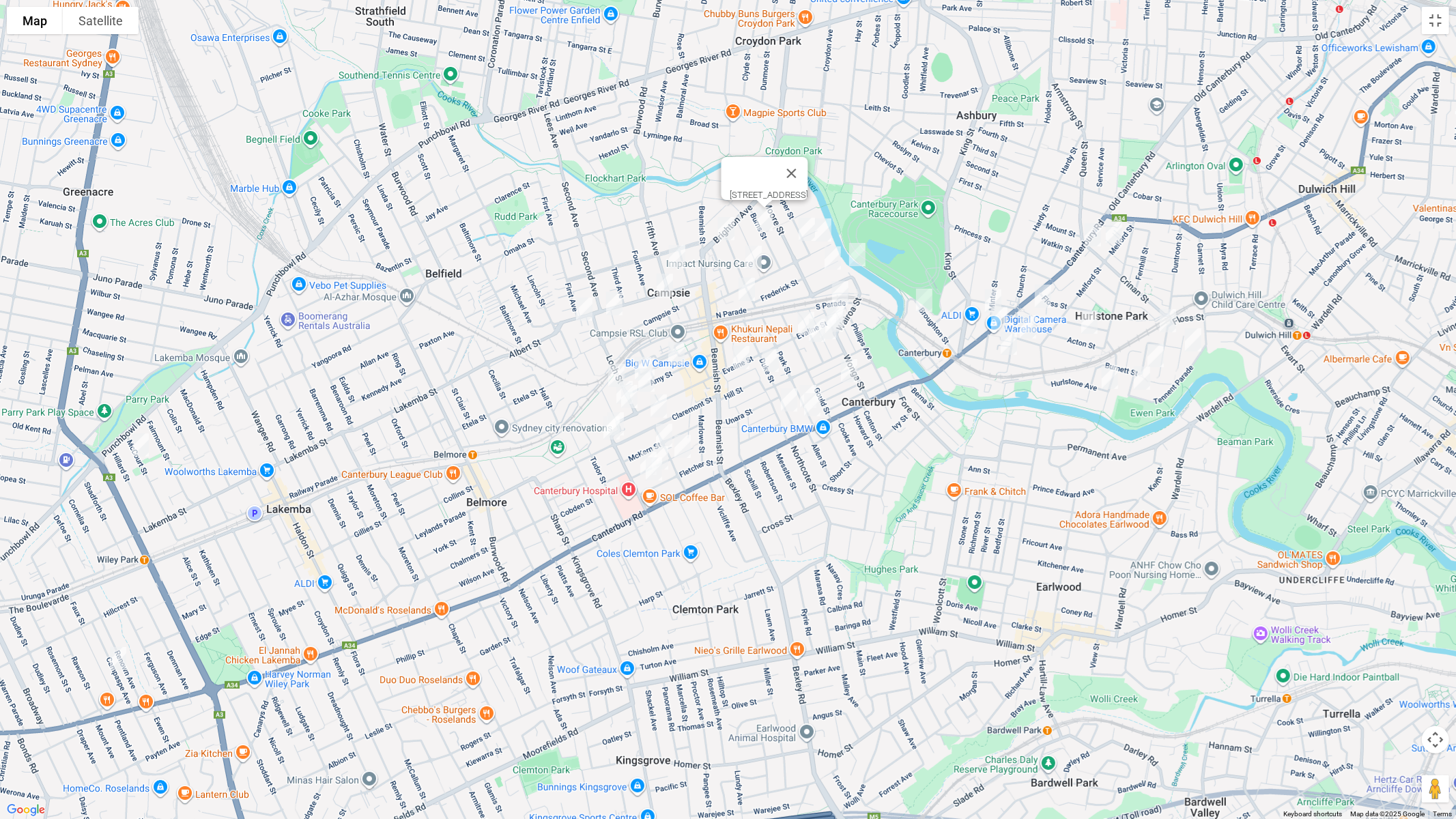
click at [752, 251] on img "38 Browning Street, CAMPSIE NSW 2194" at bounding box center [752, 257] width 27 height 34
click at [745, 292] on img "28-29 North Parade, CAMPSIE NSW 2194" at bounding box center [745, 289] width 27 height 34
click at [739, 361] on img "32 Evaline Street, CAMPSIE NSW 2194" at bounding box center [740, 358] width 27 height 34
click at [767, 363] on img "56 Duke Street, CAMPSIE NSW 2194" at bounding box center [769, 361] width 27 height 34
click at [807, 383] on img "3/77 Park Street, CAMPSIE NSW 2194" at bounding box center [807, 397] width 27 height 34
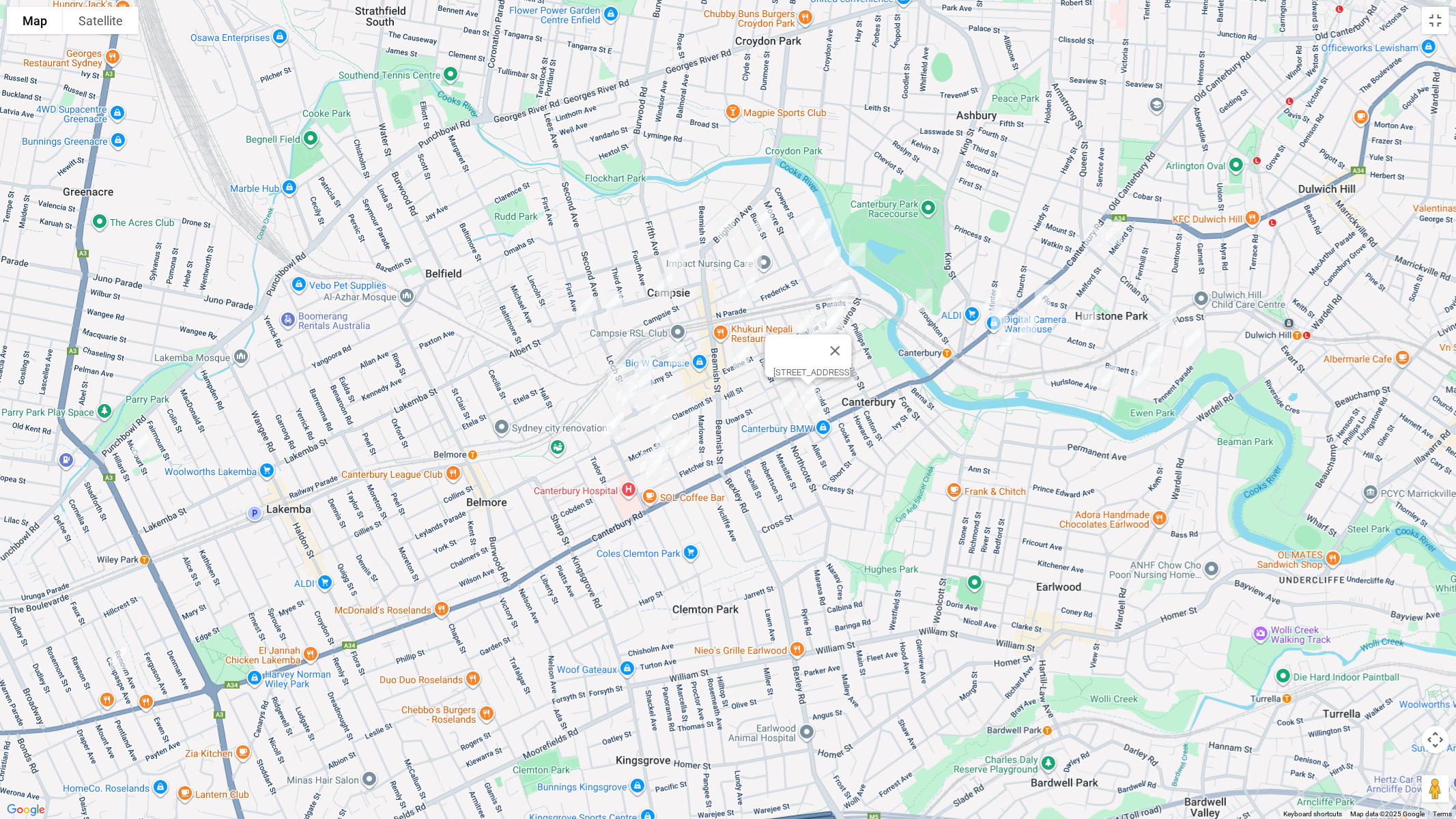
click at [814, 411] on img "85 Park Street, CAMPSIE NSW 2194" at bounding box center [811, 405] width 27 height 34
click at [788, 402] on img "96 Duke Street, CAMPSIE NSW 2194" at bounding box center [788, 400] width 27 height 34
click at [798, 221] on img "77 Cowper Street, CAMPSIE NSW 2194" at bounding box center [806, 229] width 27 height 34
click at [823, 225] on img "19 Clissold Parade, CAMPSIE NSW 2194" at bounding box center [822, 230] width 27 height 34
click at [828, 247] on img "30 Frederick Street, CAMPSIE NSW 2194" at bounding box center [832, 258] width 27 height 34
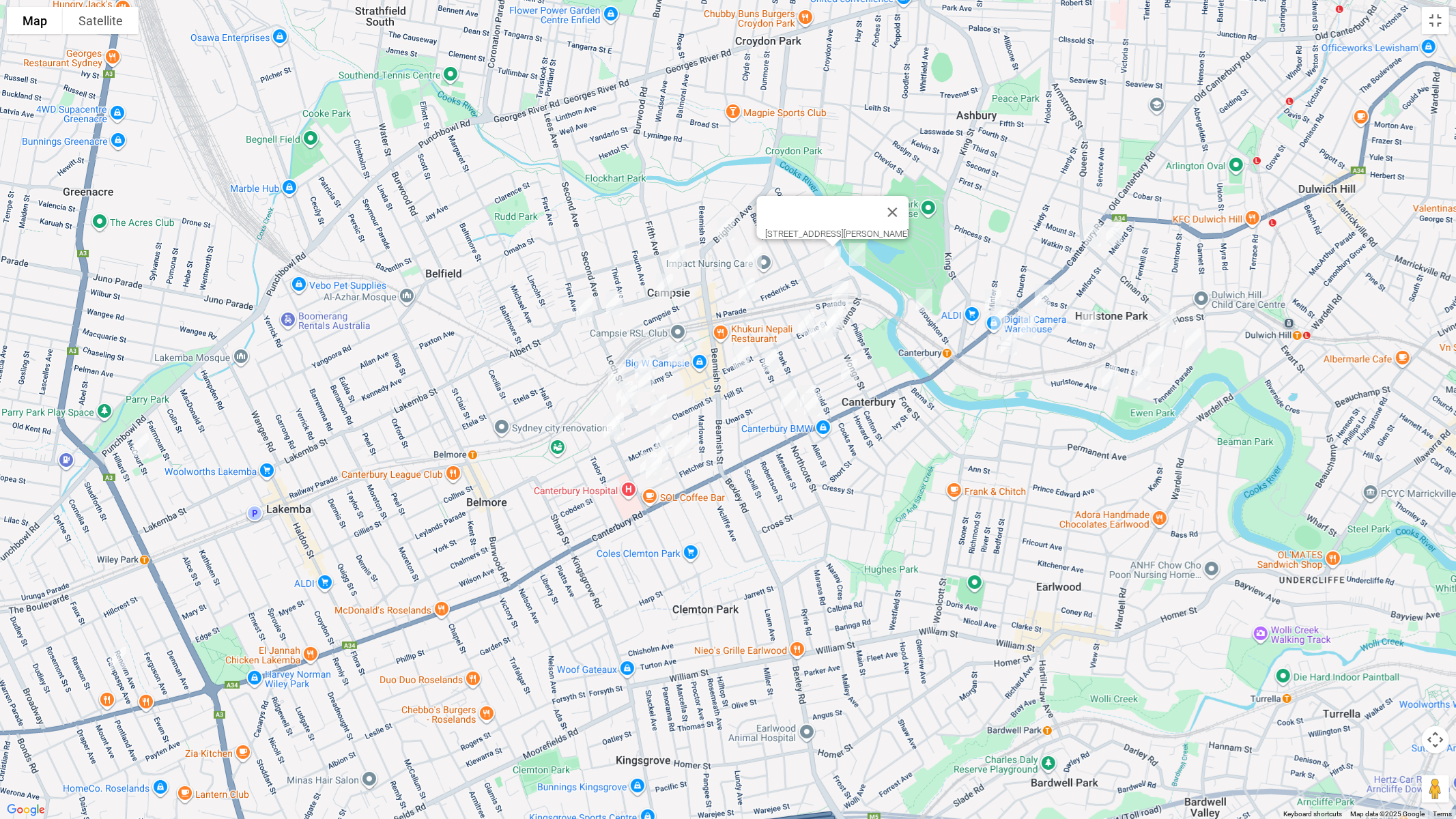
click at [859, 251] on img "7 Bellombi Street, CAMPSIE NSW 2194" at bounding box center [856, 255] width 27 height 34
click at [838, 288] on img "9 South Parade, CANTERBURY NSW 2193" at bounding box center [839, 293] width 27 height 34
click at [848, 307] on img "15 Wonga Street, CANTERBURY NSW 2193" at bounding box center [835, 315] width 27 height 34
click at [841, 323] on img "17 Wonga Street, CANTERBURY NSW 2193" at bounding box center [834, 320] width 27 height 34
drag, startPoint x: 831, startPoint y: 331, endPoint x: 834, endPoint y: 341, distance: 10.4
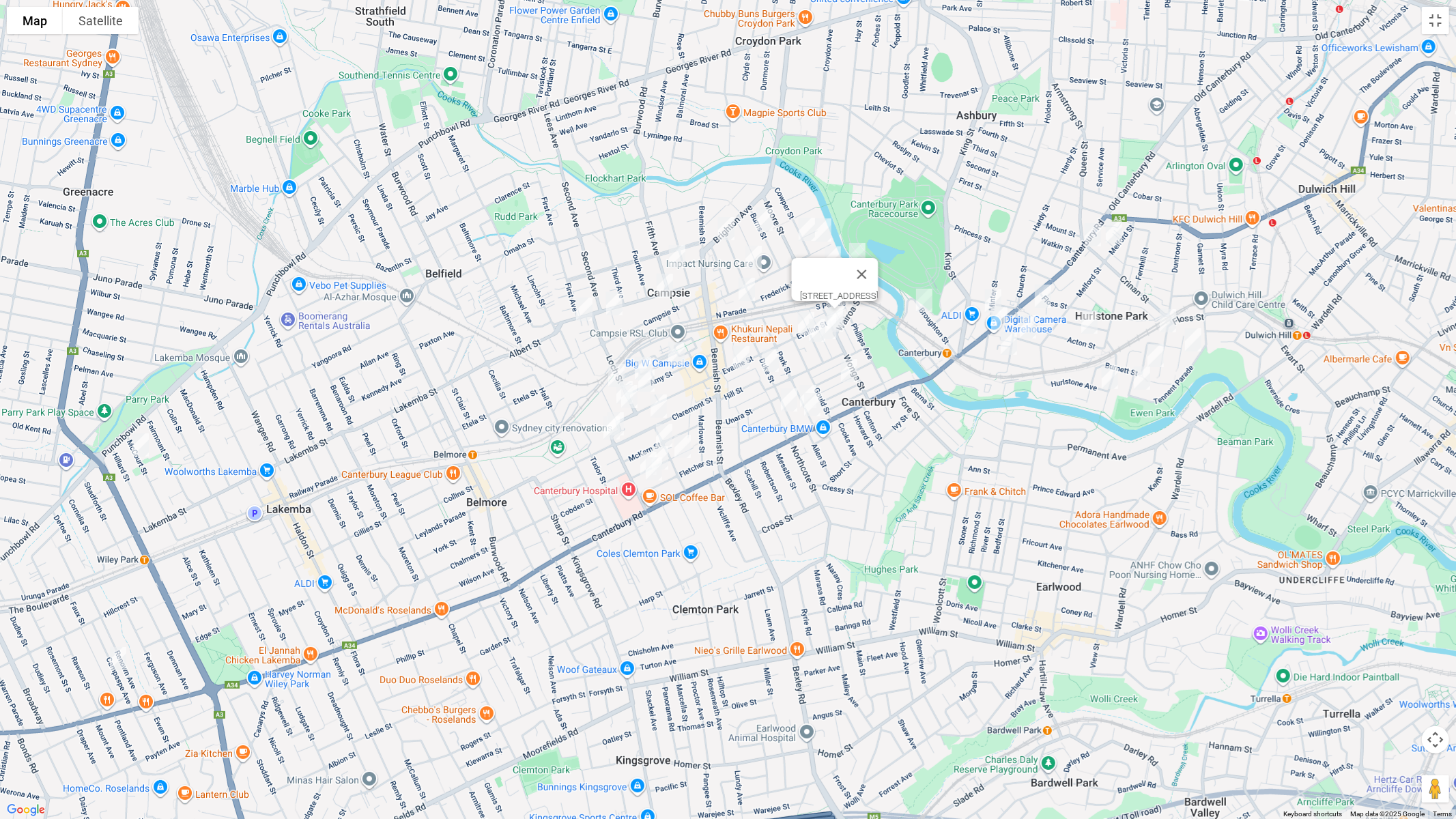
click at [831, 331] on img "22 Oswald Street, CAMPSIE NSW 2194" at bounding box center [827, 328] width 27 height 34
drag, startPoint x: 819, startPoint y: 337, endPoint x: 810, endPoint y: 338, distance: 9.1
click at [819, 336] on img "1/19 Oswald Street, CAMPSIE NSW 2194" at bounding box center [816, 330] width 27 height 34
click at [801, 331] on img "2/12 Gould Street, CAMPSIE NSW 2194" at bounding box center [805, 324] width 27 height 34
click at [849, 375] on img "15 Emu Street, CANTERBURY NSW 2193" at bounding box center [848, 371] width 27 height 34
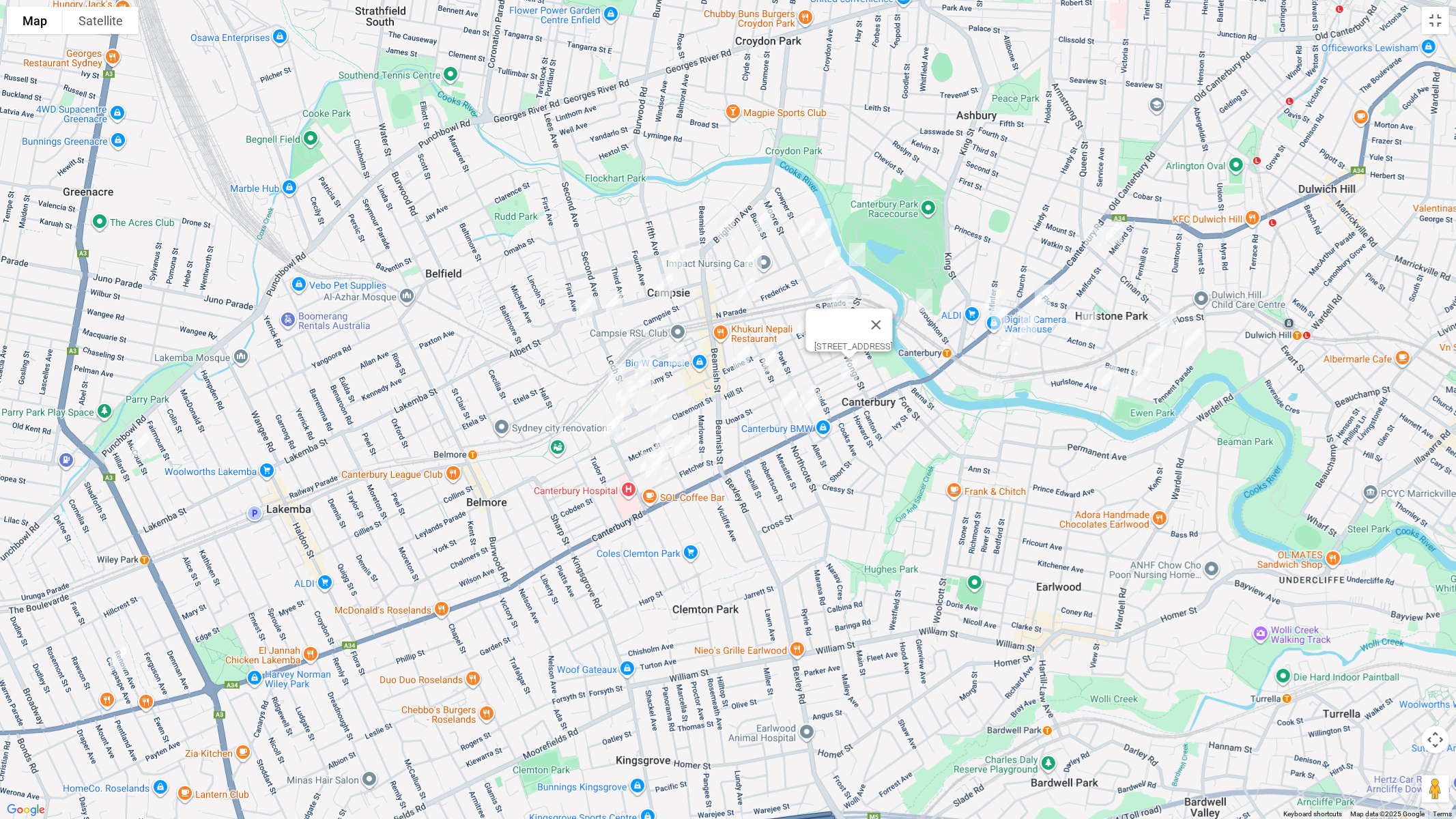
click at [931, 288] on img "10-12 Broughton Street, CANTERBURY NSW 2193" at bounding box center [923, 300] width 27 height 34
click at [990, 296] on img "68 Minter Street, CANTERBURY NSW 2193" at bounding box center [992, 301] width 27 height 34
click at [1048, 292] on img "67 Acton Street, HURLSTONE PARK NSW 2193" at bounding box center [1042, 296] width 27 height 34
click at [1024, 322] on img "60 Kilbride Street, HURLSTONE PARK NSW 2193" at bounding box center [1027, 327] width 27 height 34
click at [1008, 344] on img "1 Tincombe Street, CANTERBURY NSW 2193" at bounding box center [1008, 343] width 27 height 34
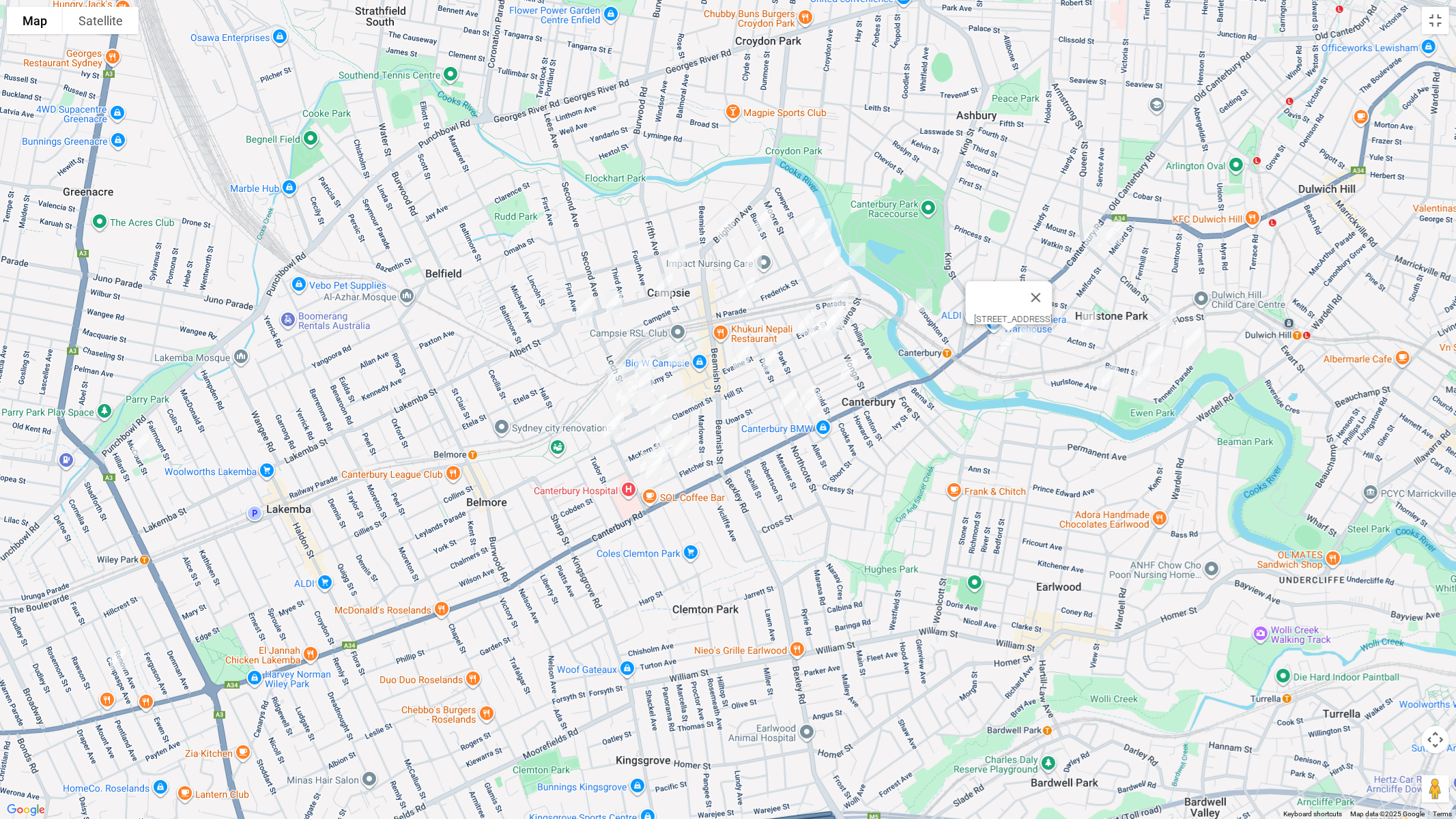
click at [1119, 233] on img "6 The Avenue, HURLSTONE PARK NSW 2193" at bounding box center [1113, 232] width 27 height 34
click at [1096, 329] on img "17 Acton Street, HURLSTONE PARK NSW 2193" at bounding box center [1088, 322] width 27 height 34
drag, startPoint x: 1174, startPoint y: 324, endPoint x: 1180, endPoint y: 330, distance: 8.5
click at [1172, 324] on img "115 Duntroon Street, HURLSTONE PARK NSW 2193" at bounding box center [1167, 321] width 27 height 34
click at [1193, 339] on img "19 Starkey Street, HURLSTONE PARK NSW 2193" at bounding box center [1192, 340] width 27 height 34
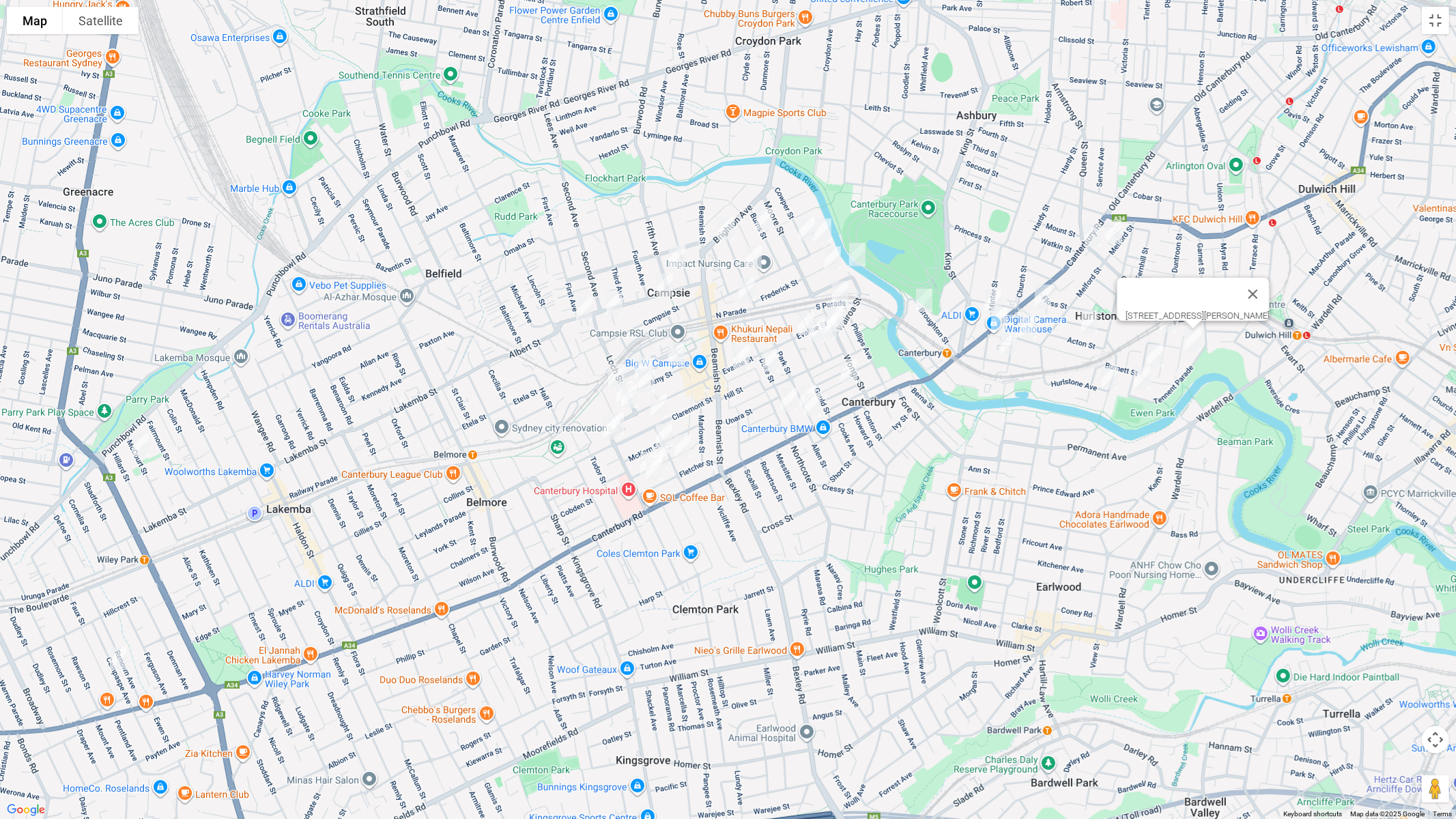
click at [1170, 329] on img "115 Duntroon Street, HURLSTONE PARK NSW 2193" at bounding box center [1167, 321] width 27 height 34
drag, startPoint x: 1161, startPoint y: 356, endPoint x: 1141, endPoint y: 374, distance: 26.9
click at [1161, 356] on img "25 Hopetoun Street, HURLSTONE PARK NSW 2193" at bounding box center [1155, 356] width 27 height 34
click at [1140, 375] on img "4 Smith Avenue, HURLSTONE PARK NSW 2193" at bounding box center [1141, 378] width 27 height 34
click at [1112, 377] on img "26 Foord Avenue, HURLSTONE PARK NSW 2193" at bounding box center [1109, 378] width 27 height 34
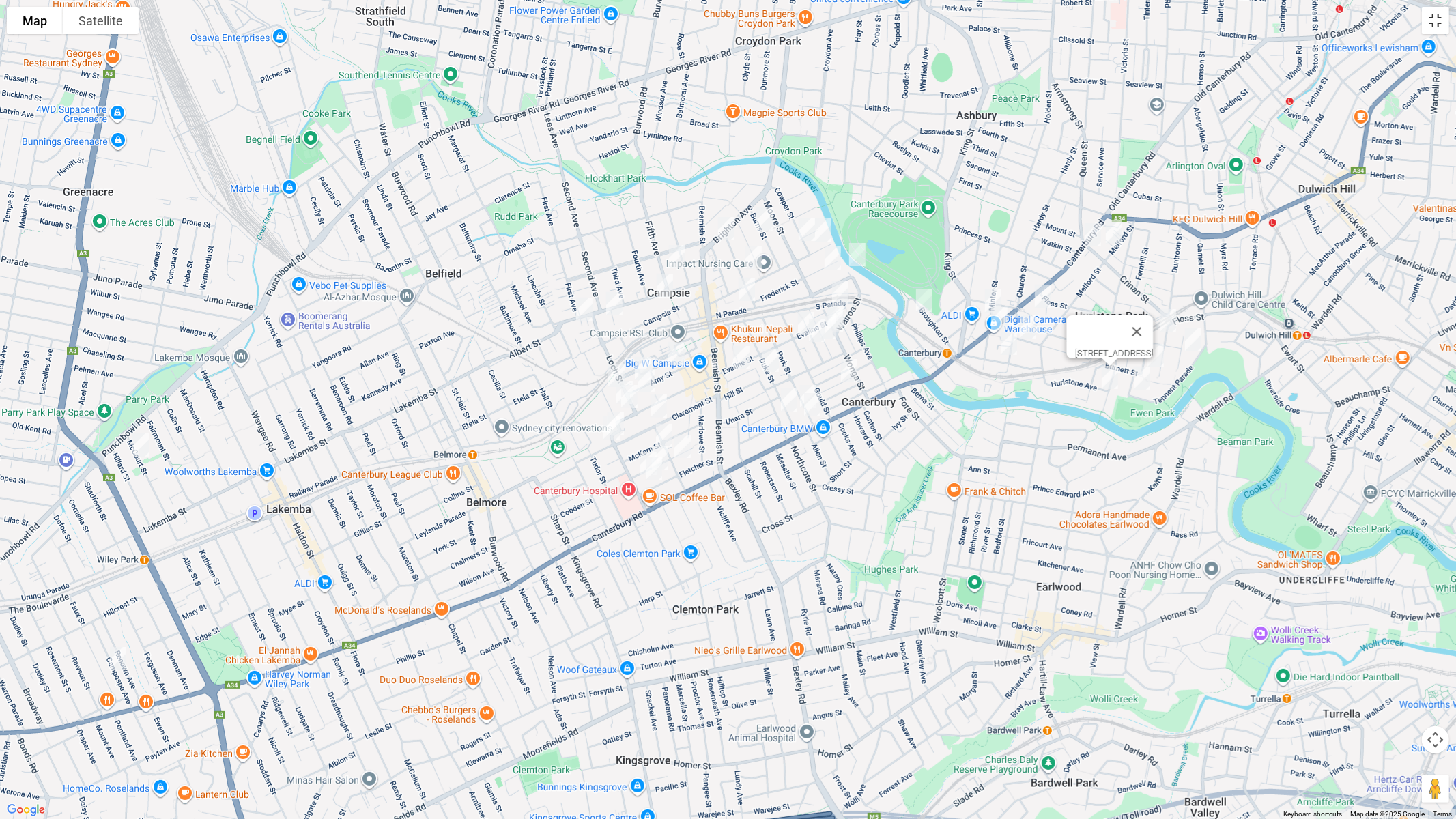
click at [1434, 16] on button "Toggle fullscreen view" at bounding box center [1435, 20] width 27 height 27
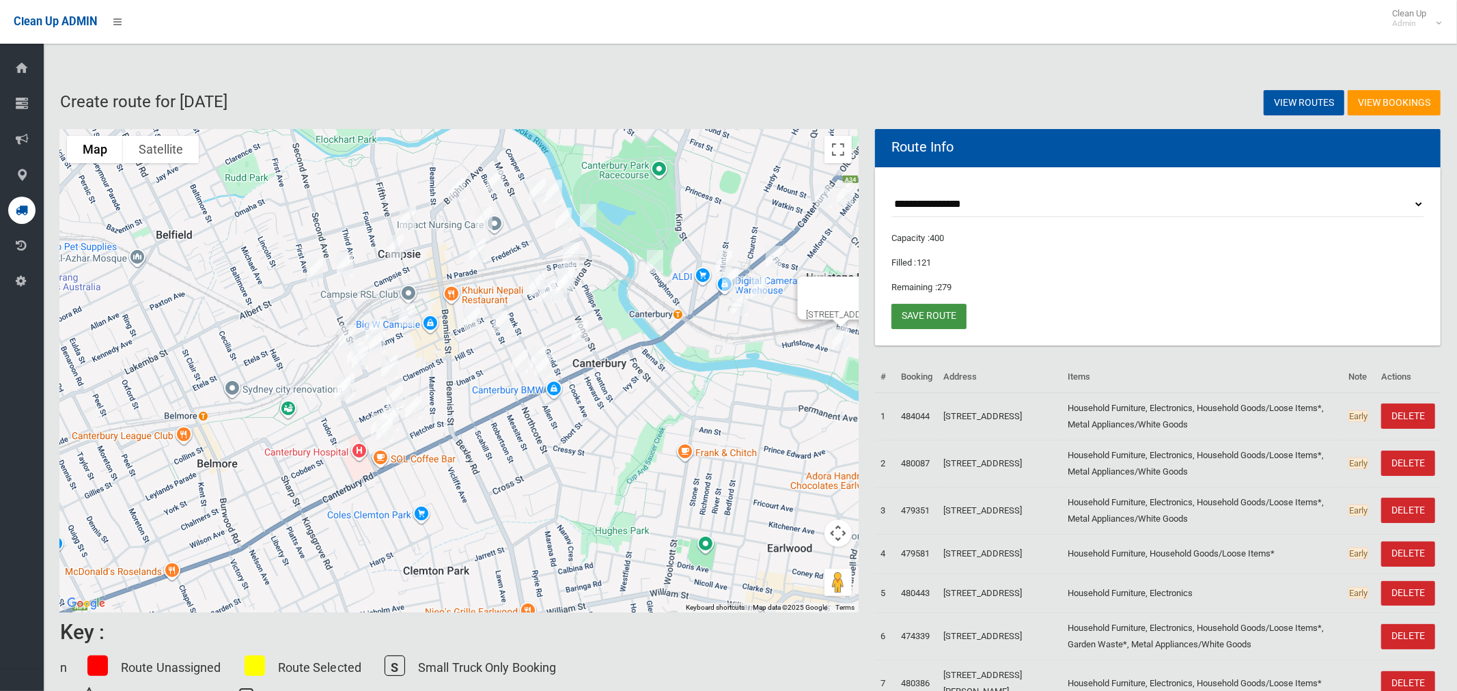
click at [936, 314] on link "Save route" at bounding box center [928, 316] width 75 height 25
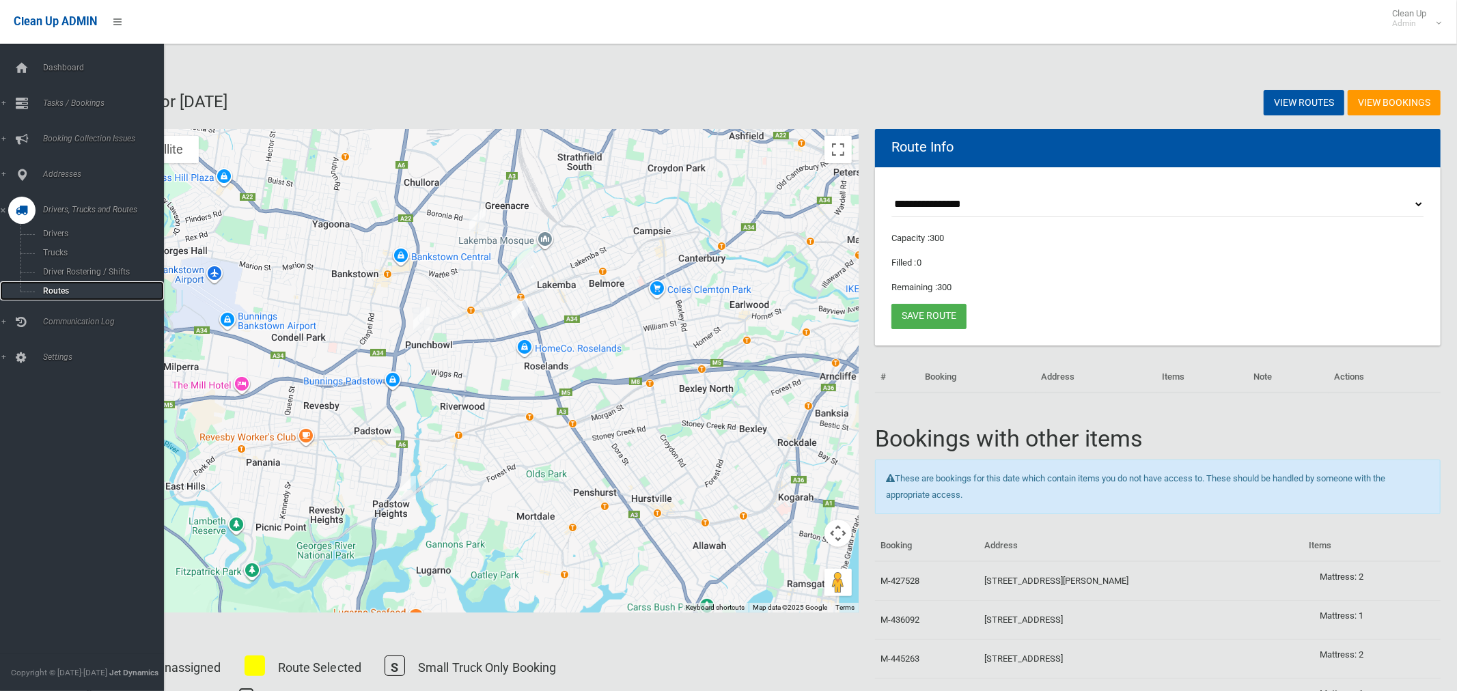
click at [60, 295] on span "Routes" at bounding box center [95, 291] width 113 height 10
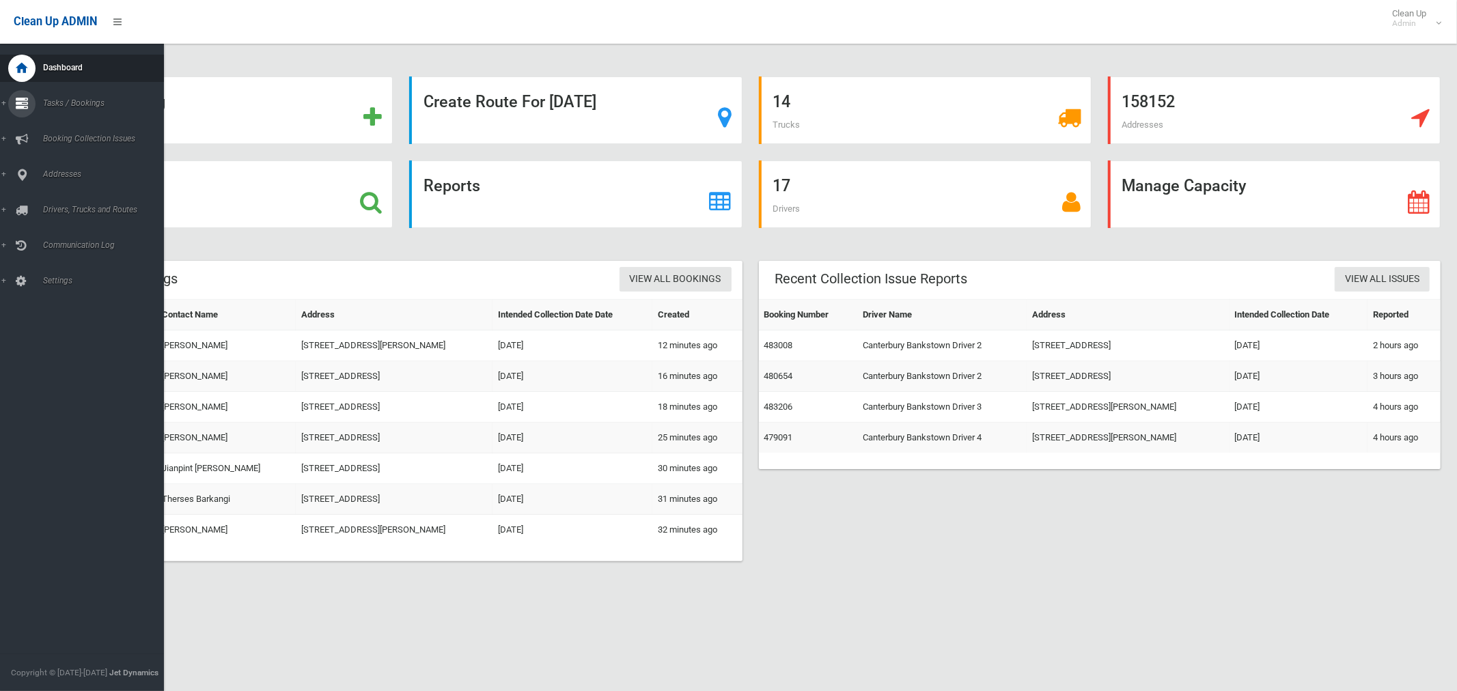
click at [53, 107] on span "Tasks / Bookings" at bounding box center [101, 103] width 125 height 10
click at [56, 205] on span "Search" at bounding box center [95, 204] width 113 height 10
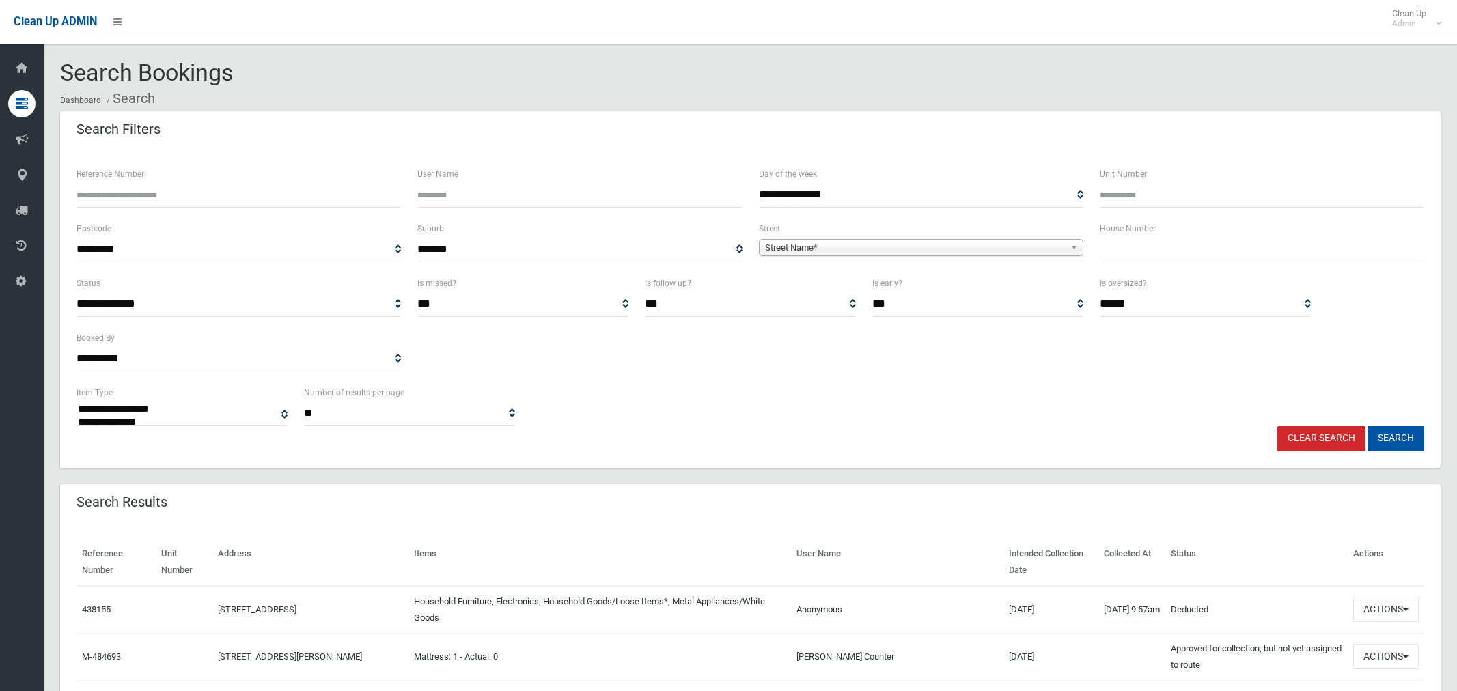
select select
type input "*****"
click at [840, 247] on span "Street Name*" at bounding box center [915, 248] width 300 height 16
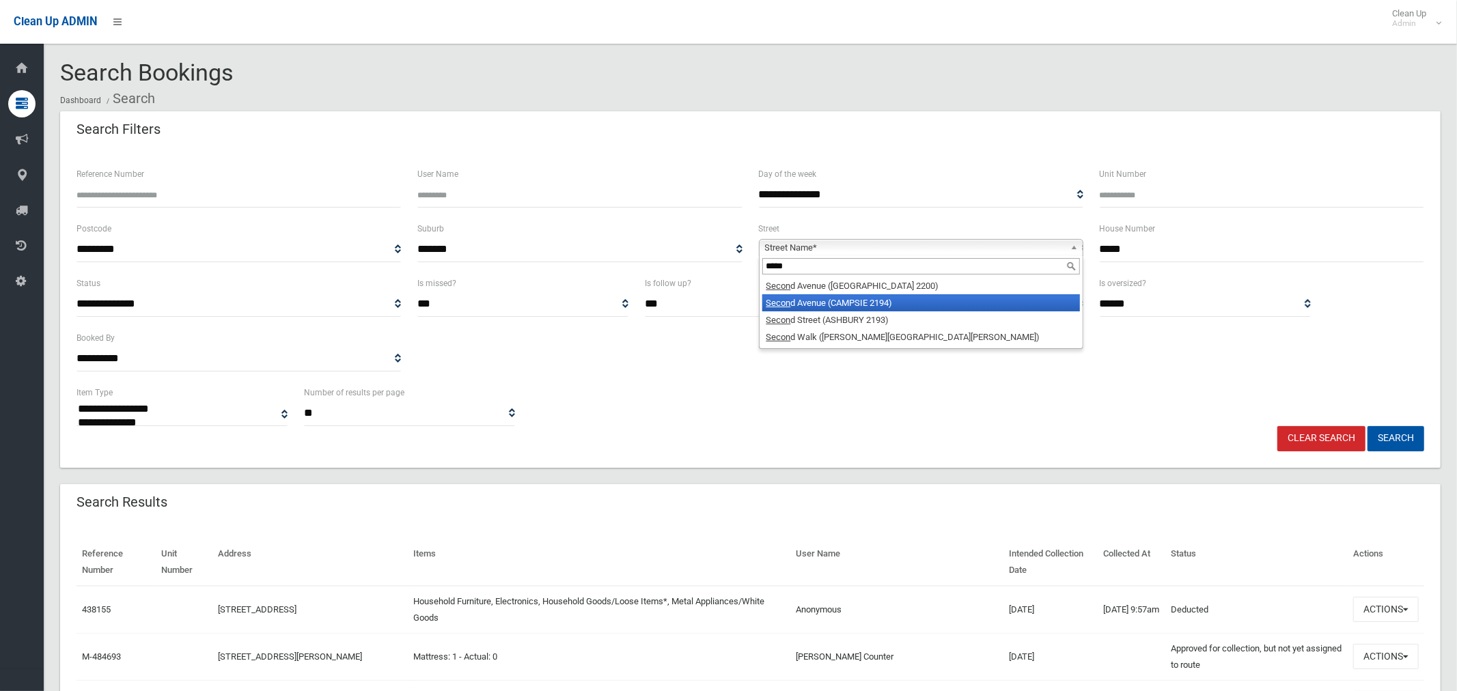
type input "*****"
click at [845, 304] on li "Secon d Avenue (CAMPSIE 2194)" at bounding box center [921, 302] width 318 height 17
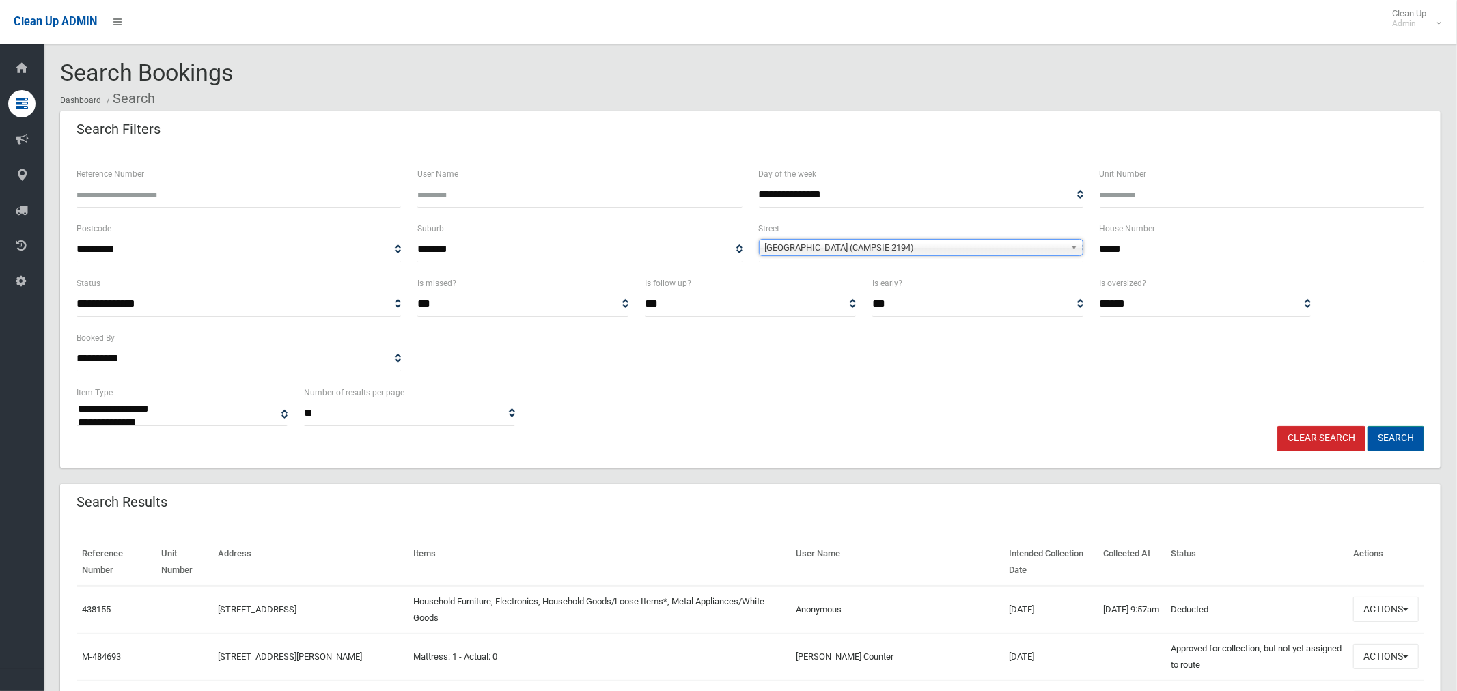
click at [1388, 441] on button "Search" at bounding box center [1395, 438] width 57 height 25
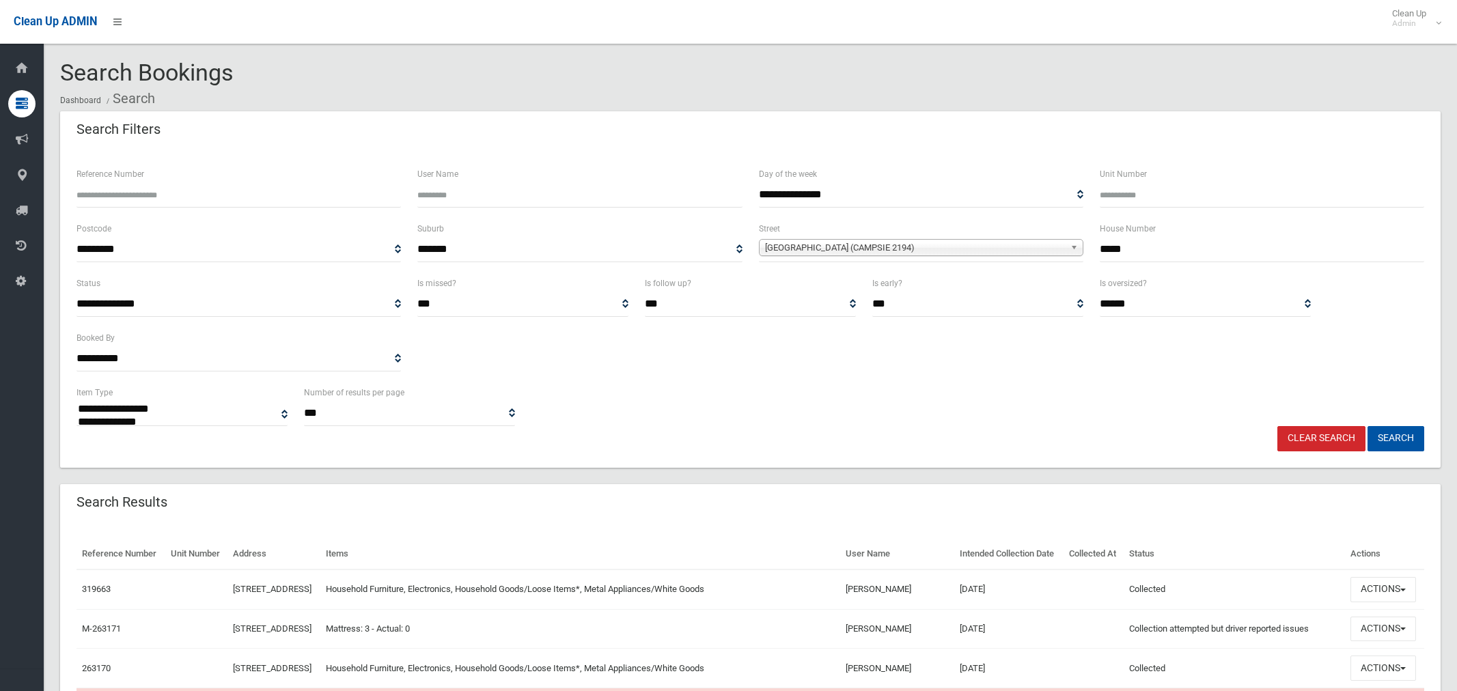
select select
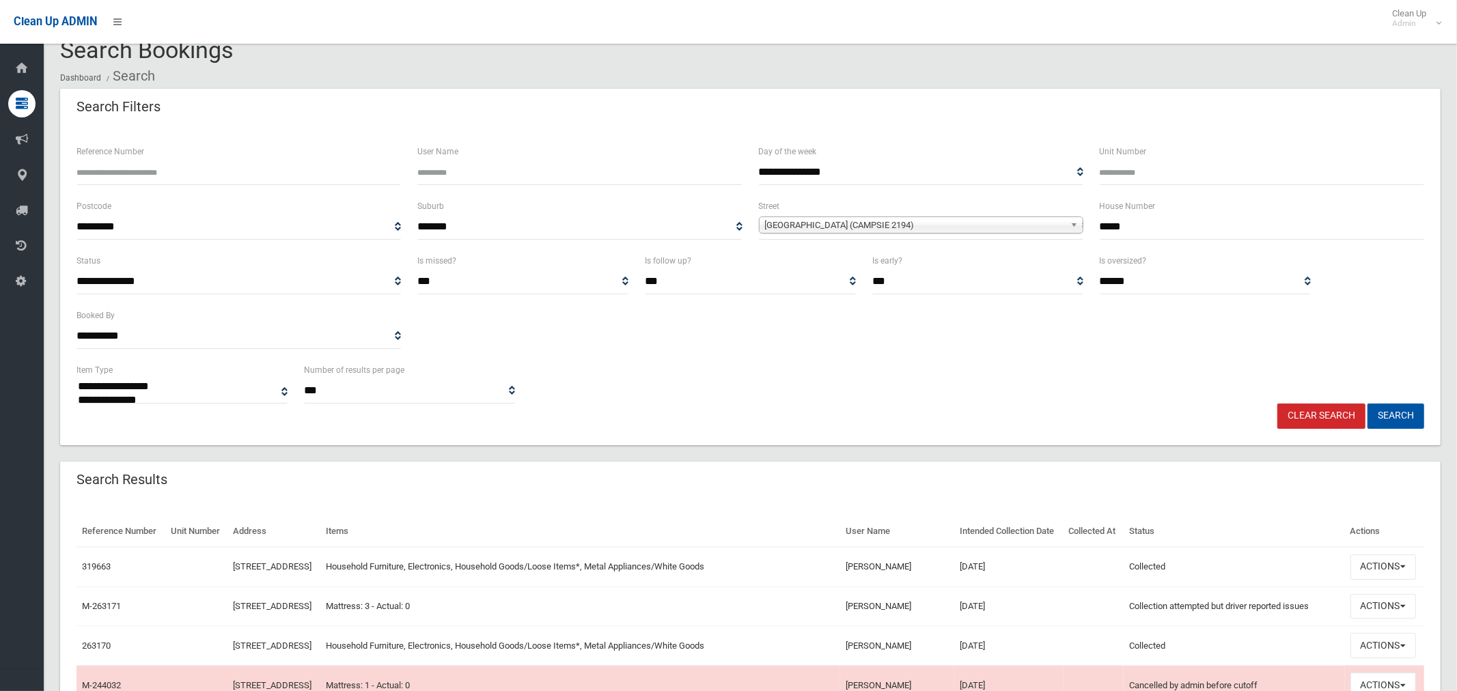
scroll to position [69, 0]
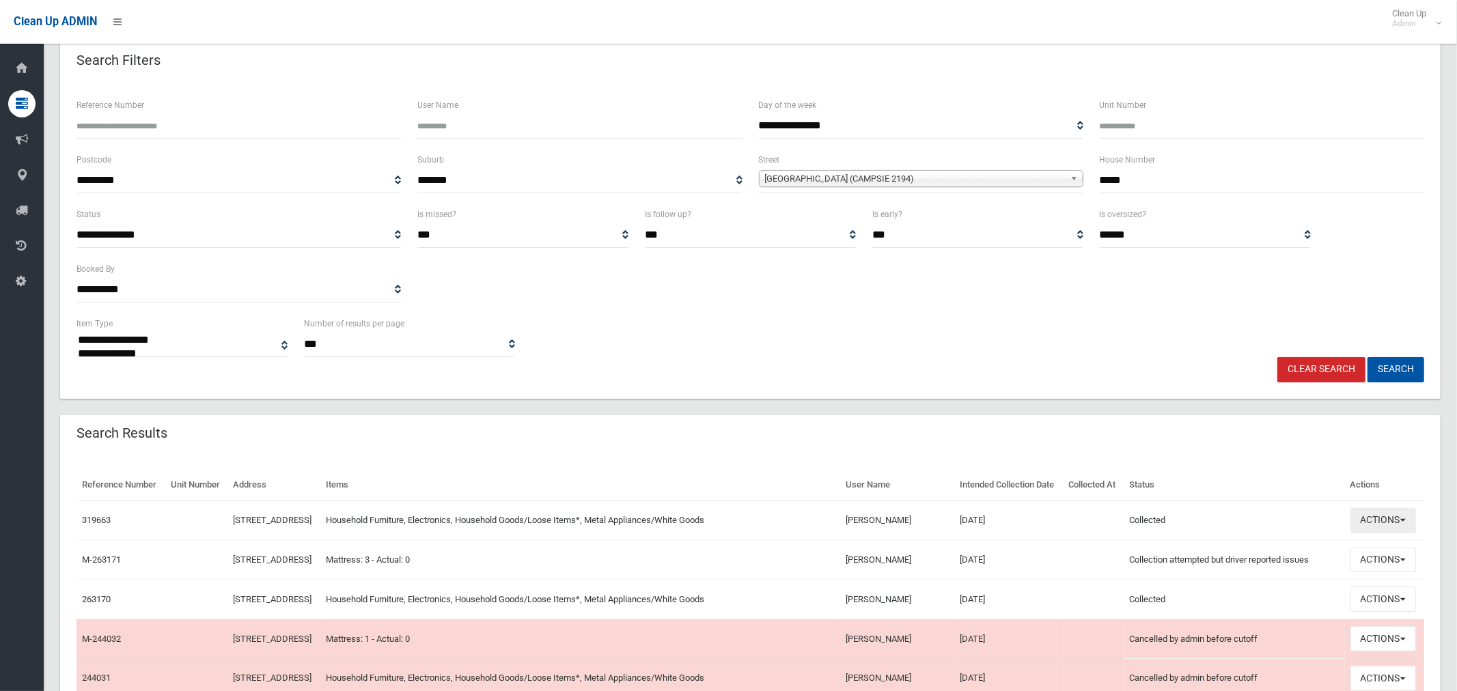
click at [1369, 533] on button "Actions" at bounding box center [1383, 520] width 66 height 25
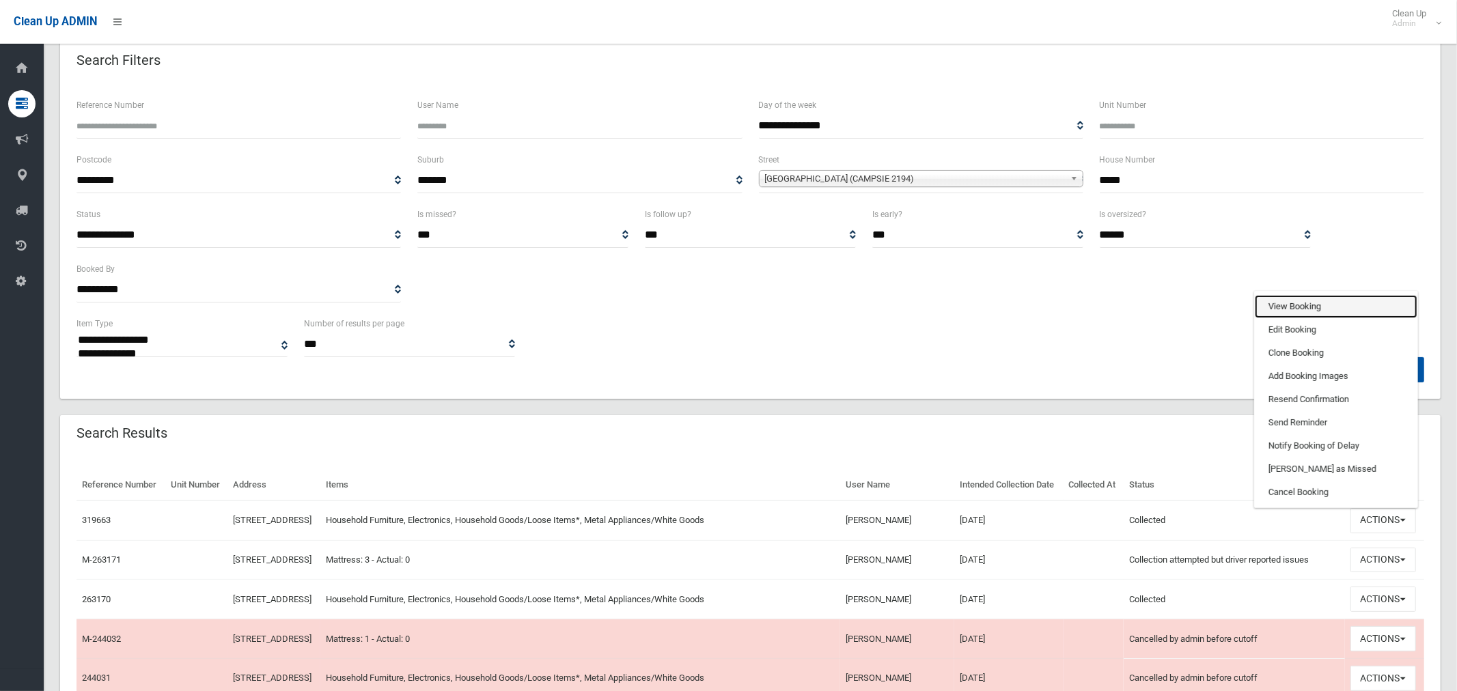
click at [1300, 317] on link "View Booking" at bounding box center [1336, 306] width 163 height 23
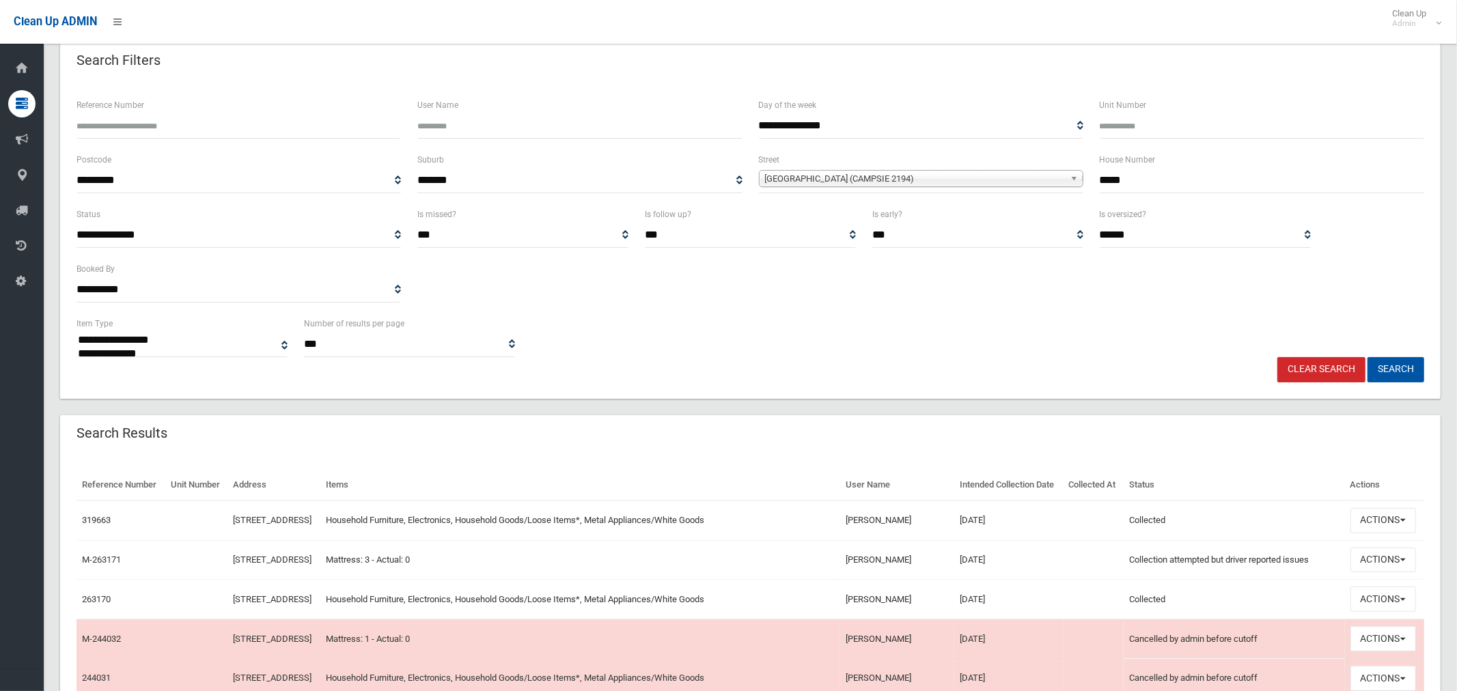
drag, startPoint x: 1135, startPoint y: 174, endPoint x: 1093, endPoint y: 172, distance: 41.7
click at [1094, 172] on div "House Number *****" at bounding box center [1261, 179] width 341 height 55
type input "*"
type input "**"
click at [896, 172] on span "[GEOGRAPHIC_DATA] (CAMPSIE 2194)" at bounding box center [915, 179] width 300 height 16
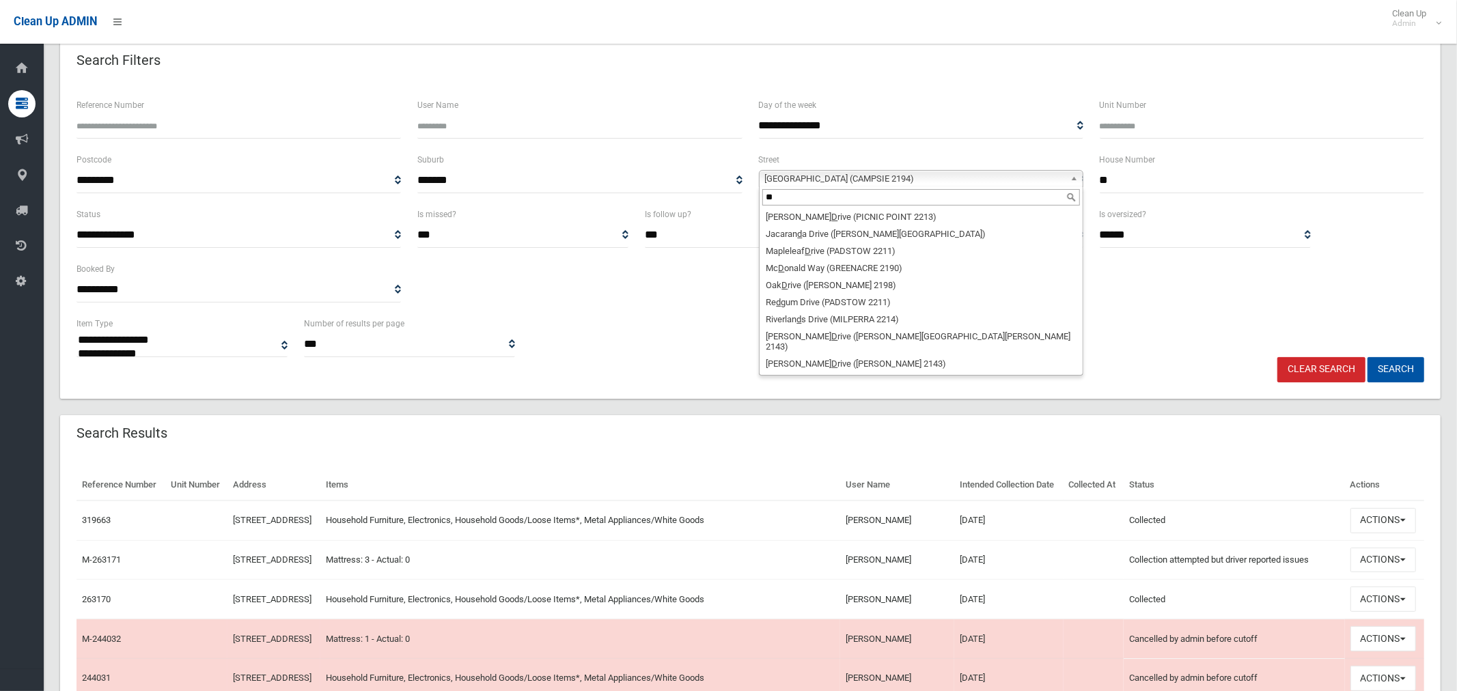
scroll to position [0, 0]
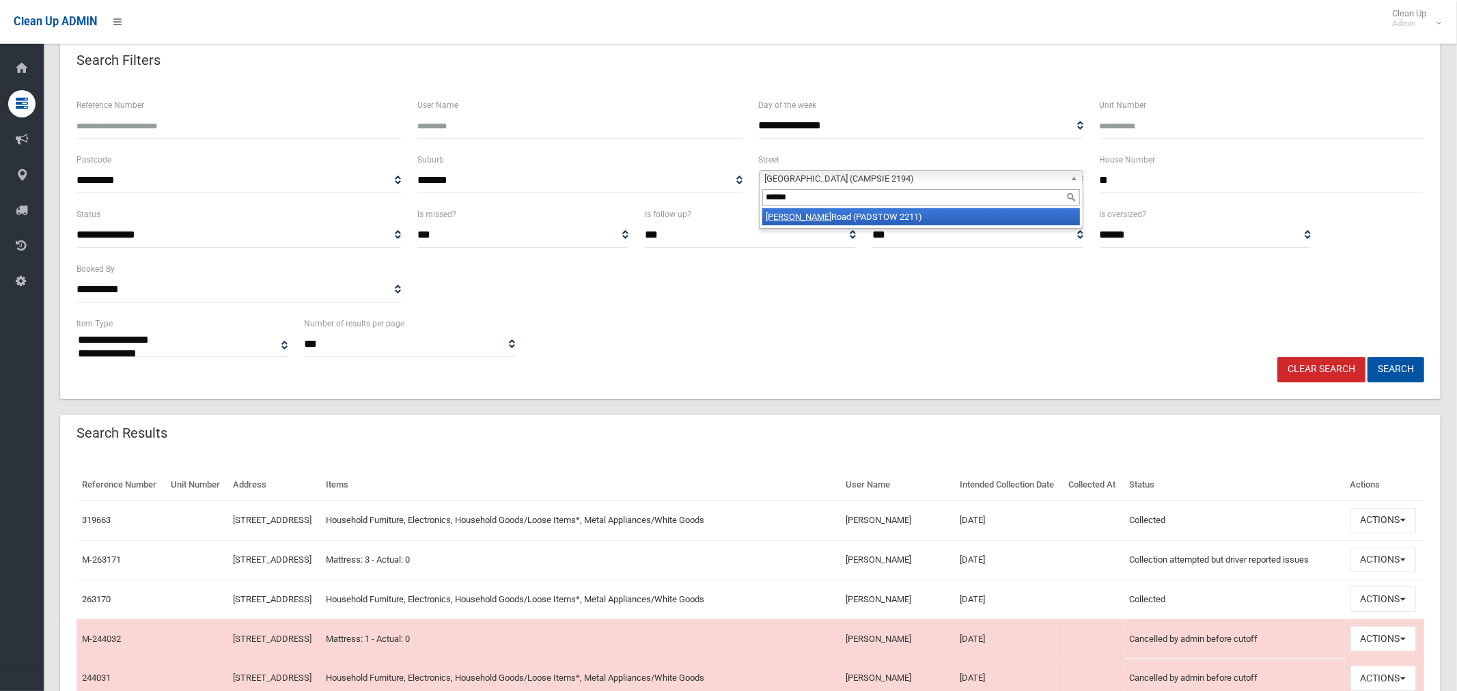
type input "******"
click at [861, 218] on li "Davies Road (PADSTOW 2211)" at bounding box center [921, 216] width 318 height 17
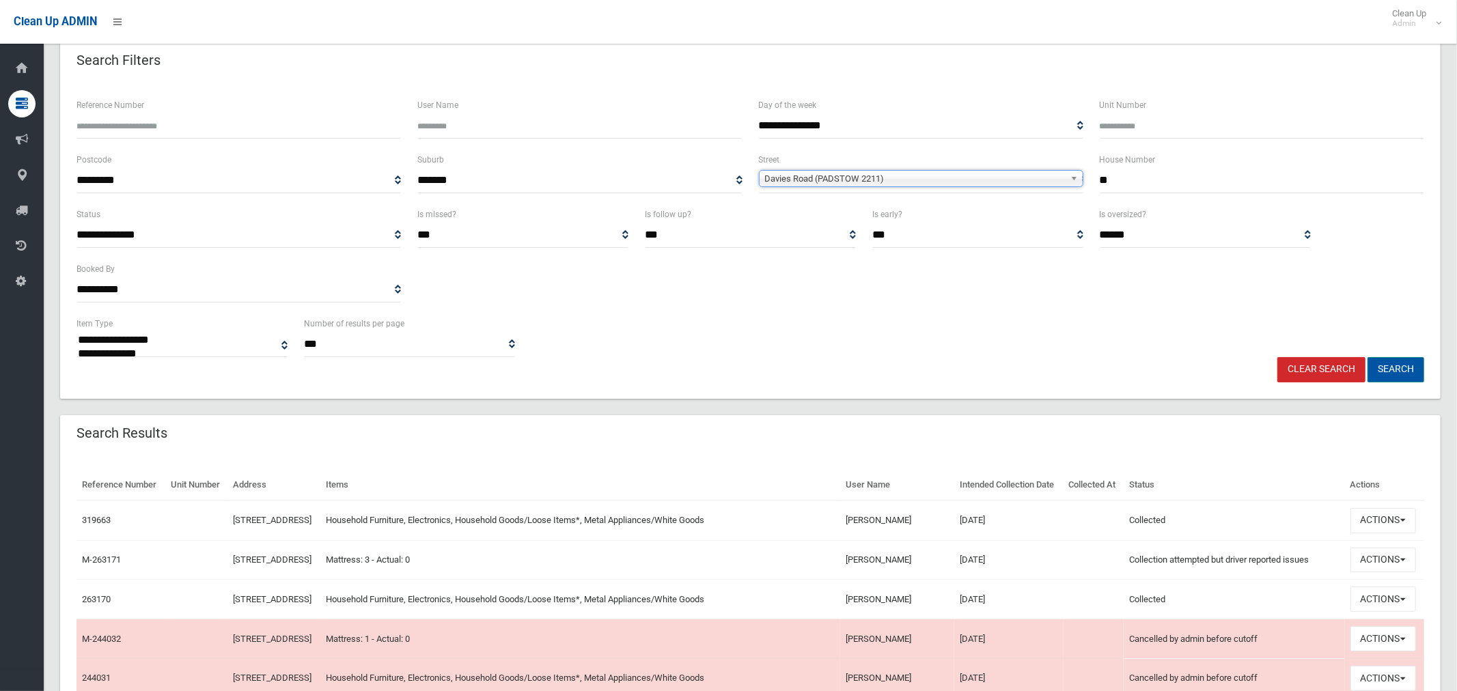
click at [1395, 367] on button "Search" at bounding box center [1395, 369] width 57 height 25
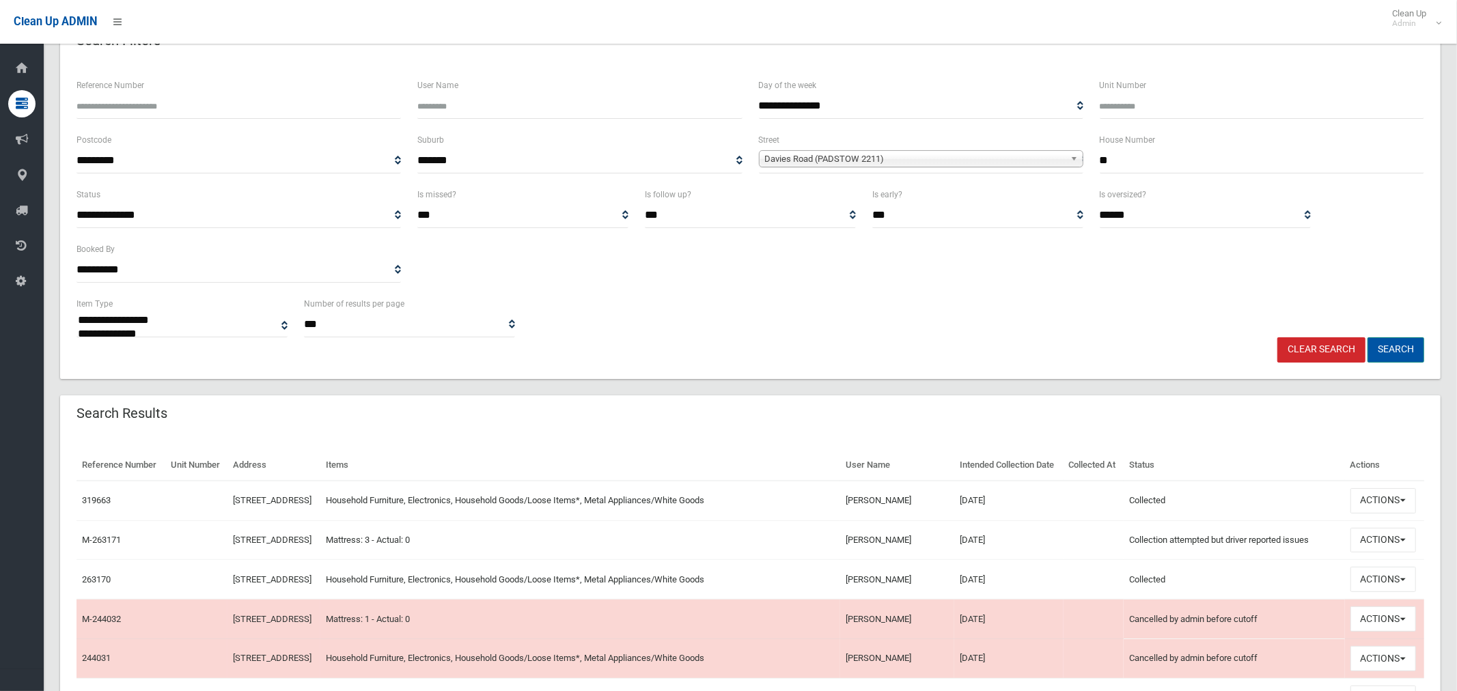
scroll to position [92, 0]
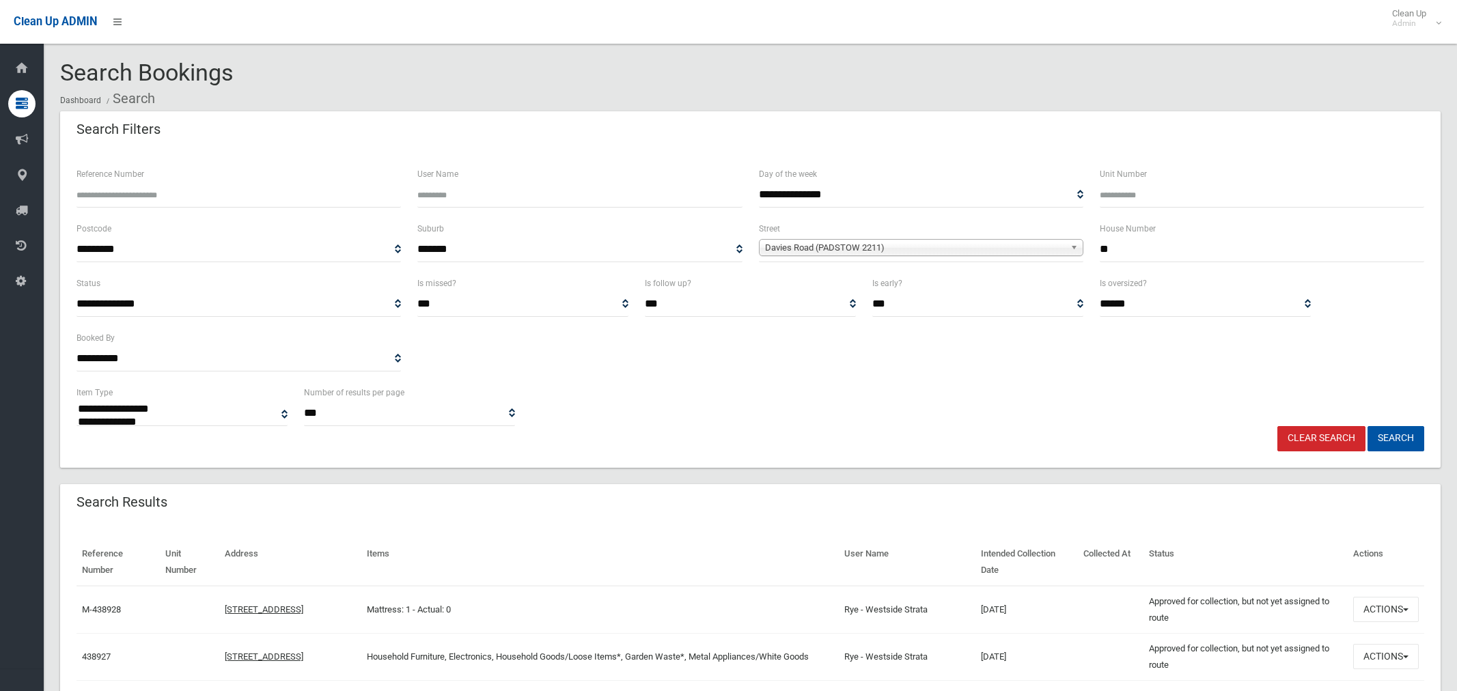
select select
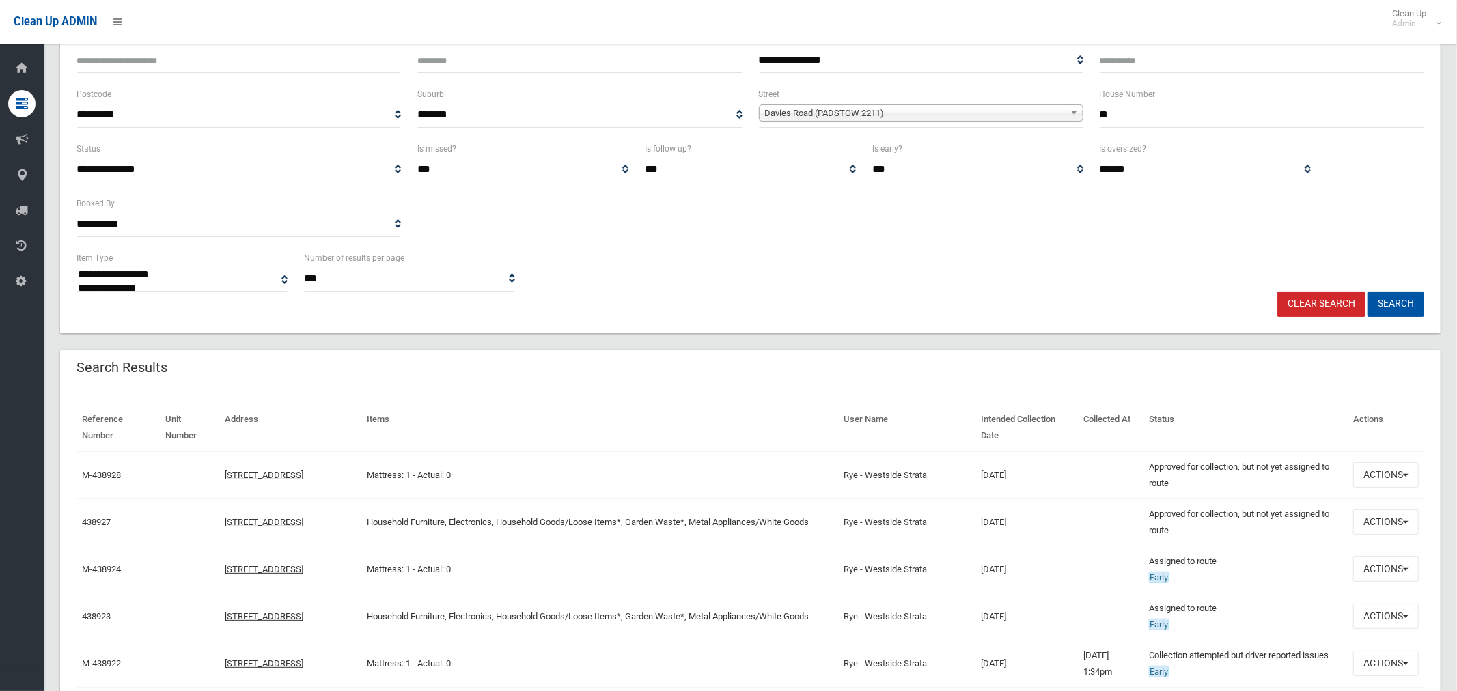
scroll to position [148, 0]
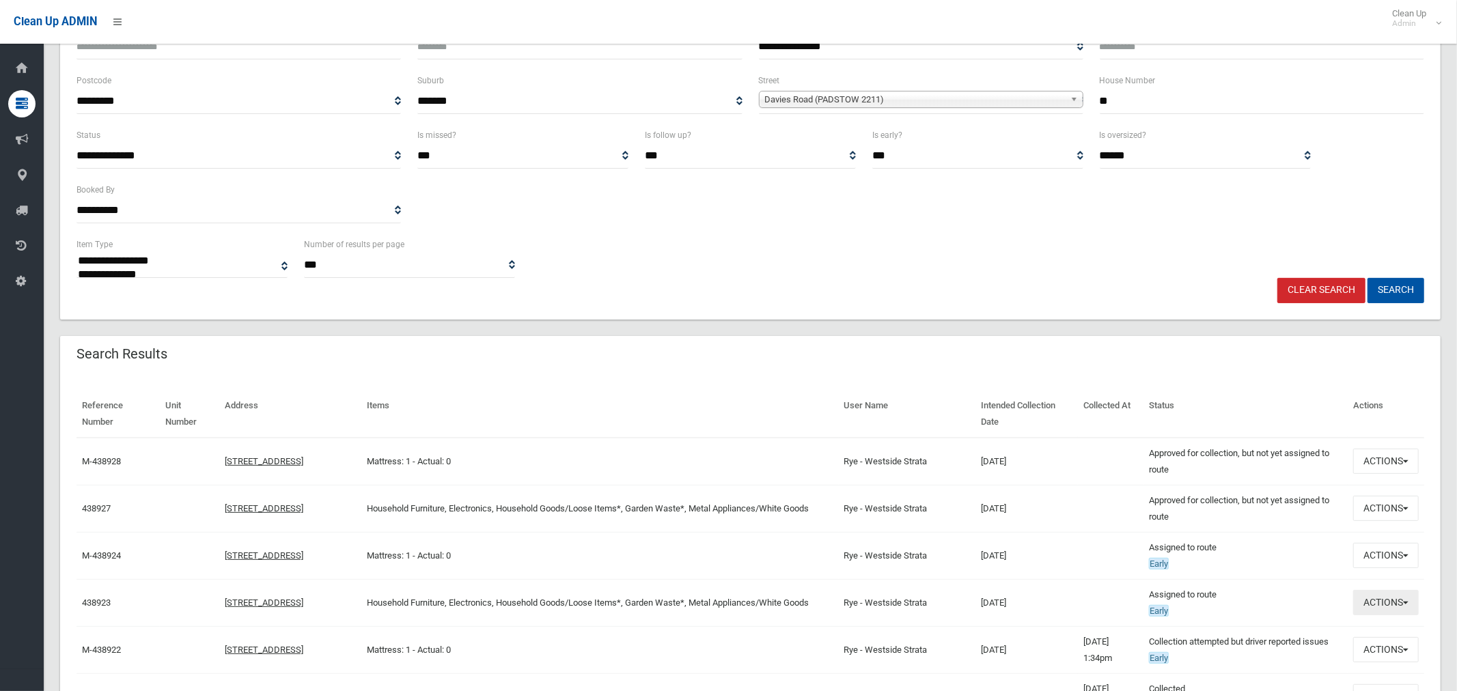
click at [1382, 600] on button "Actions" at bounding box center [1386, 602] width 66 height 25
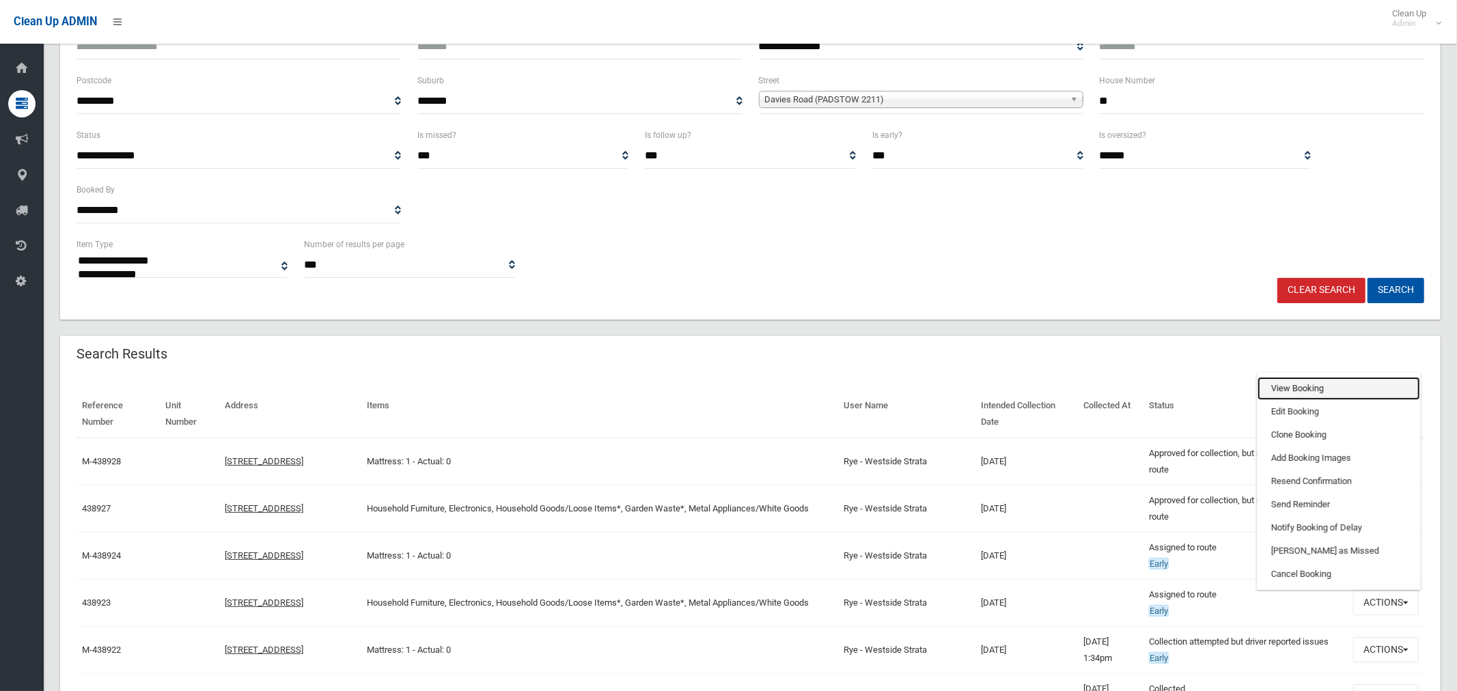
click at [1304, 387] on link "View Booking" at bounding box center [1338, 388] width 163 height 23
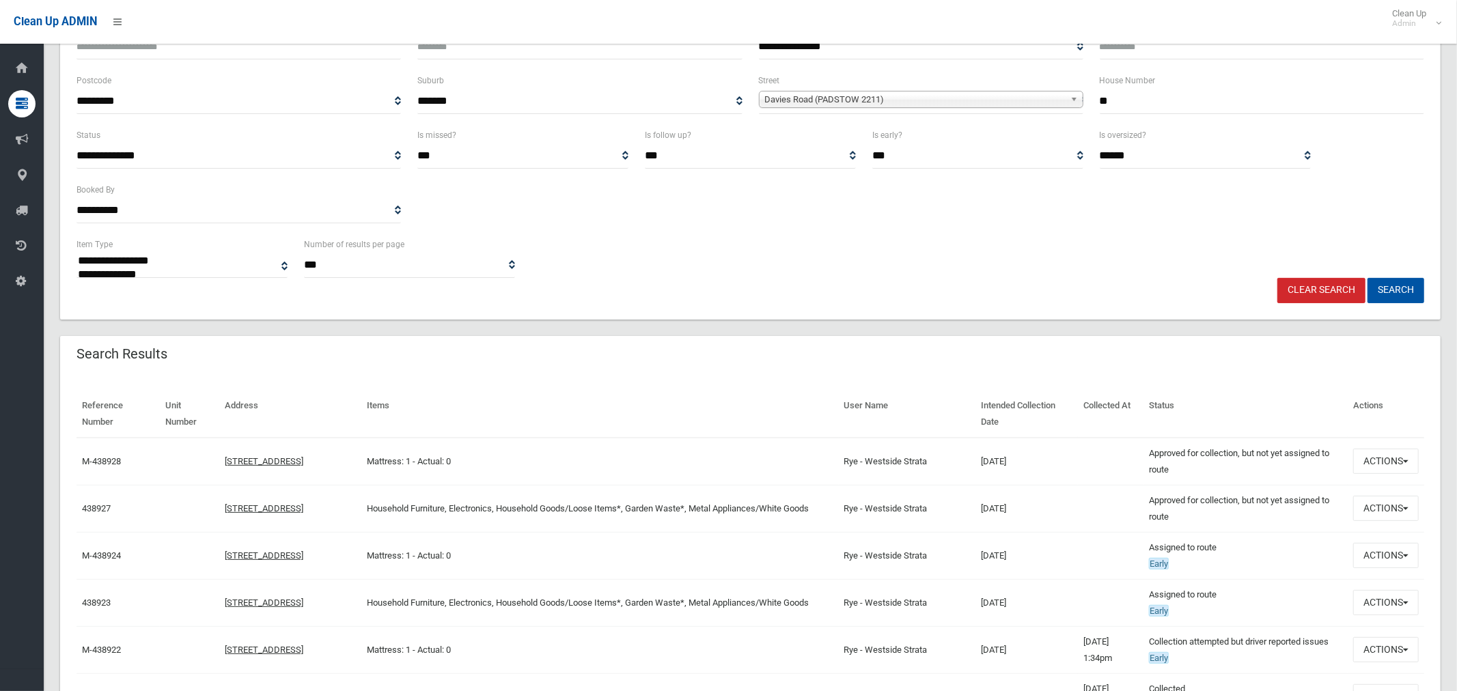
drag, startPoint x: 1117, startPoint y: 102, endPoint x: 1086, endPoint y: 100, distance: 30.8
click at [1086, 100] on div "**********" at bounding box center [750, 99] width 1364 height 55
type input "**"
click at [896, 102] on span "Davies Road (PADSTOW 2211)" at bounding box center [915, 100] width 300 height 16
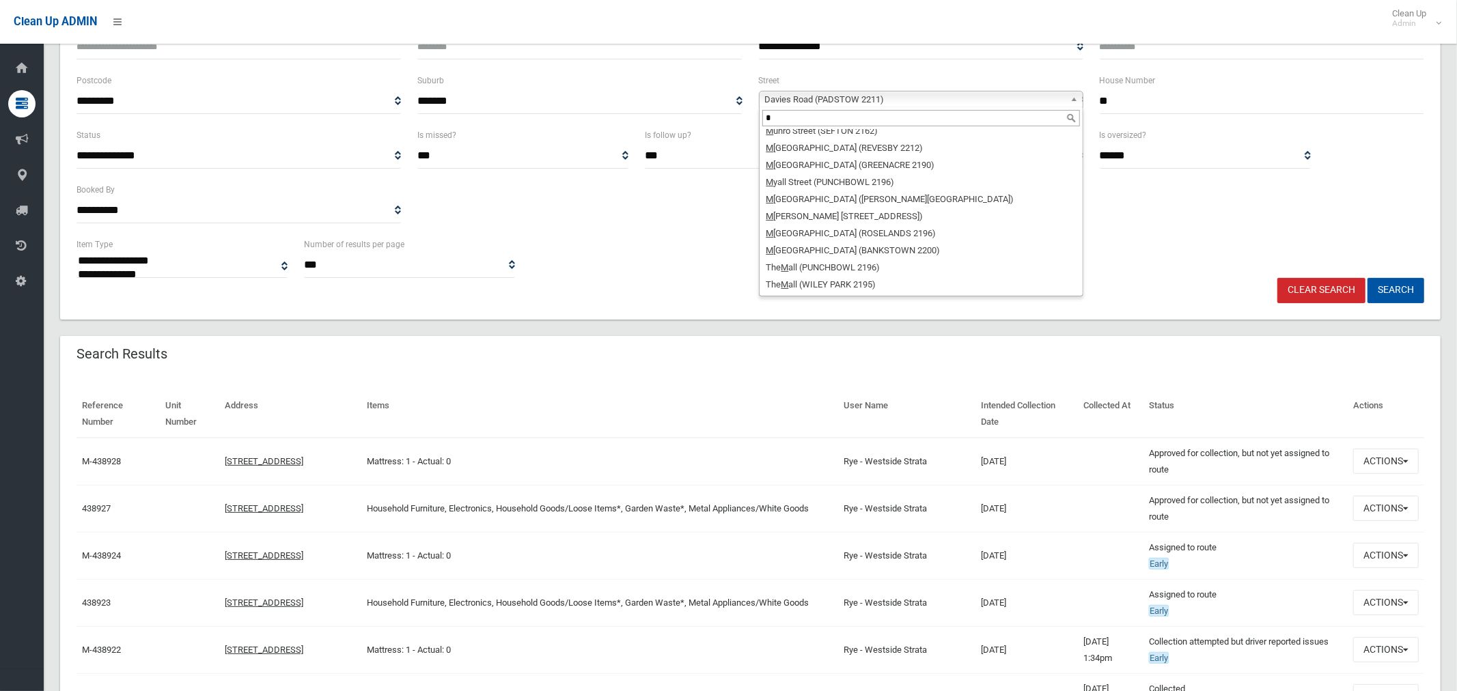
scroll to position [0, 0]
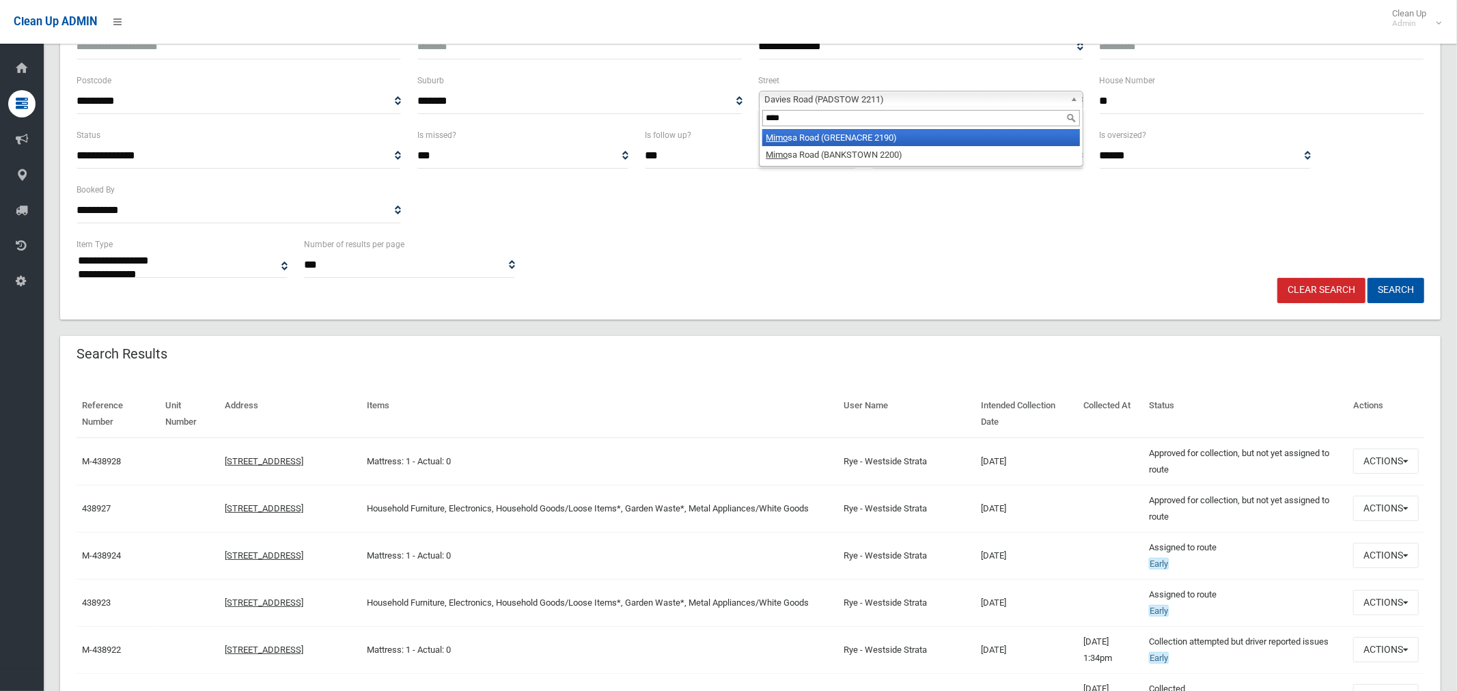
type input "****"
click at [862, 140] on li "Mimo sa Road (GREENACRE 2190)" at bounding box center [921, 137] width 318 height 17
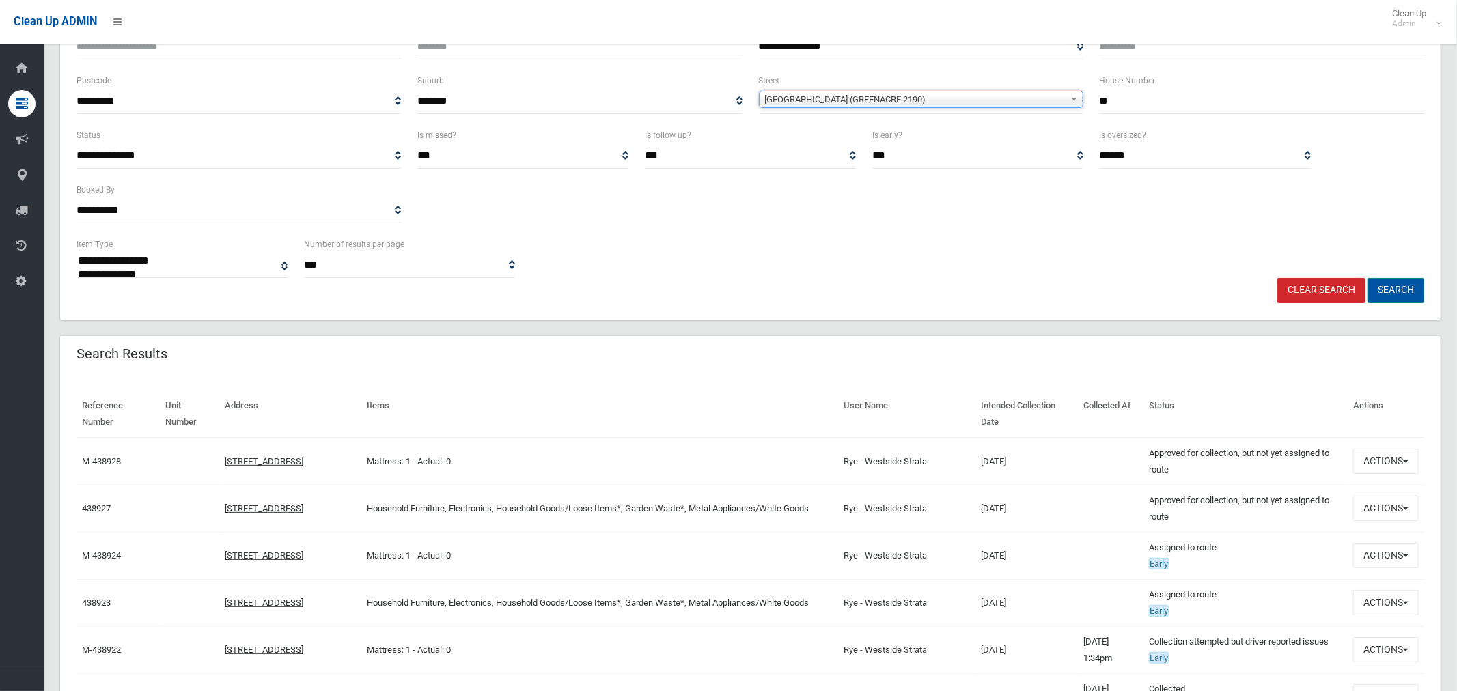
click at [1397, 294] on button "Search" at bounding box center [1395, 290] width 57 height 25
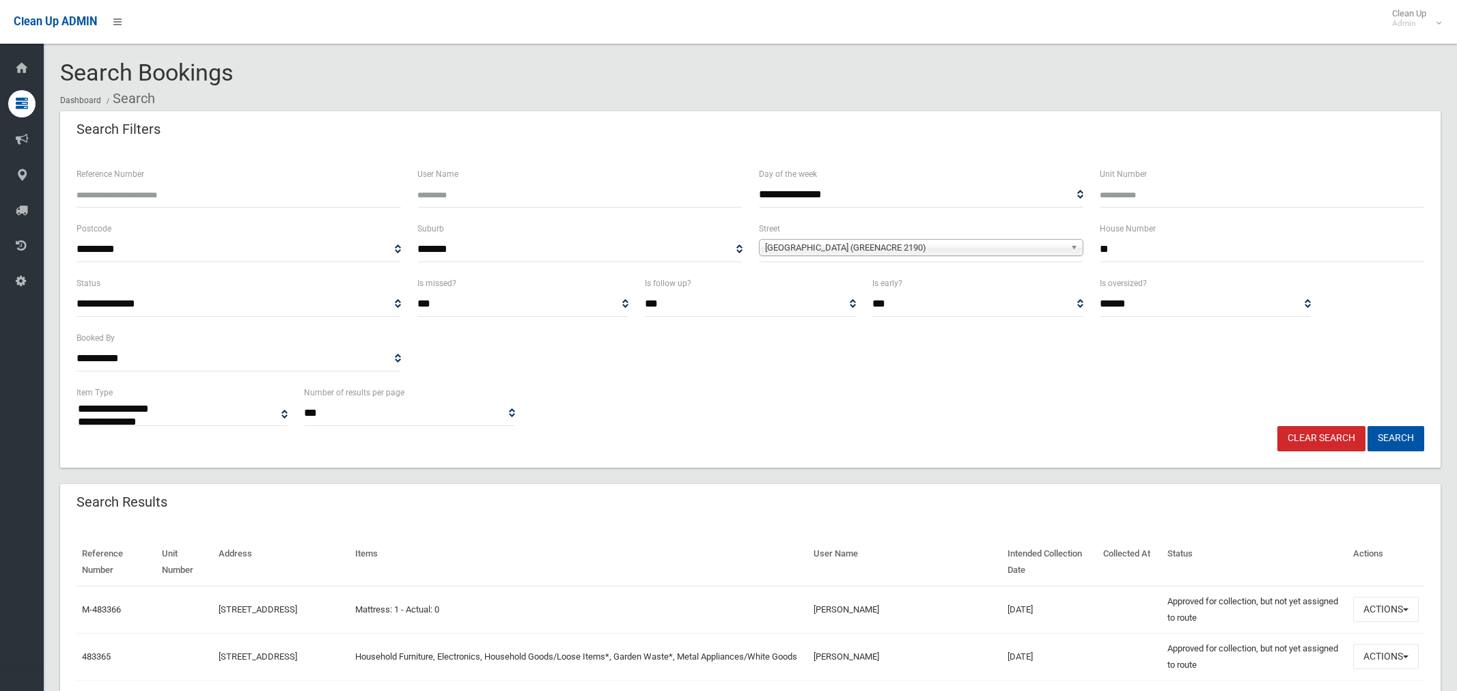
select select
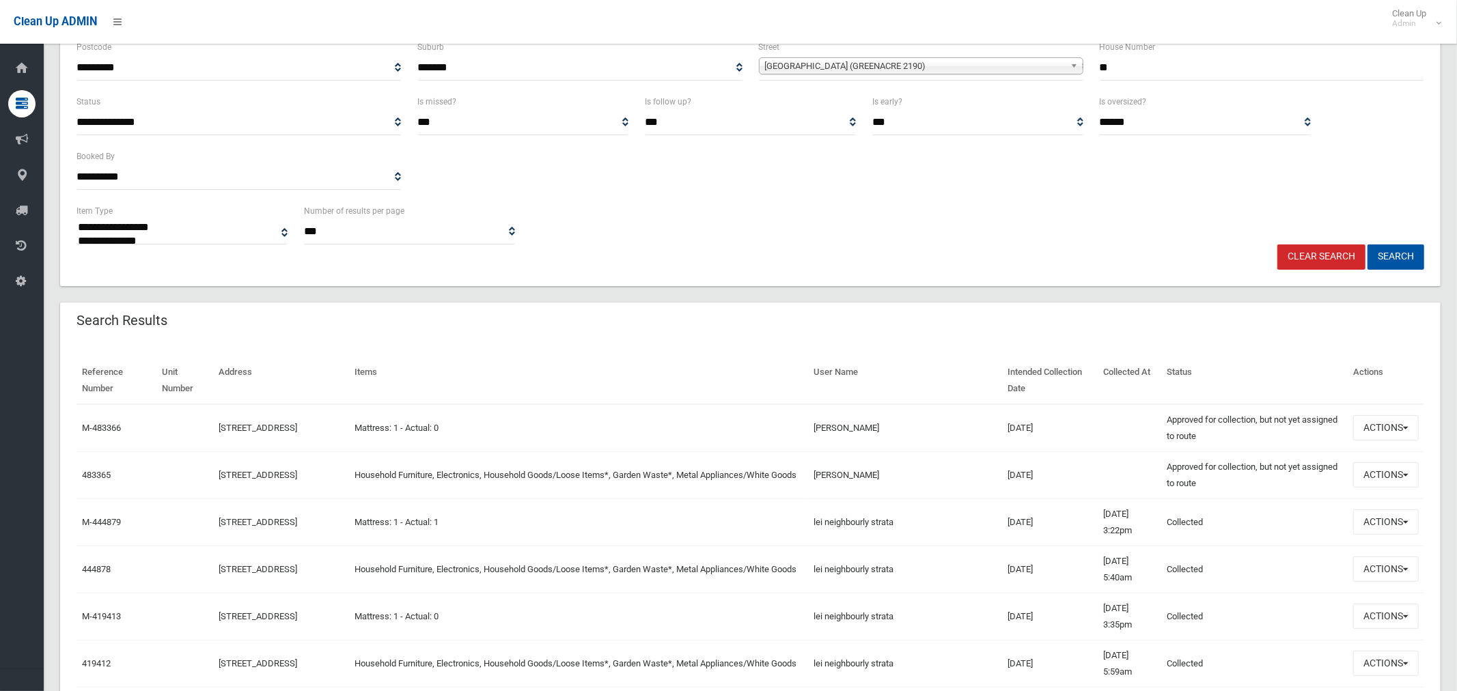
scroll to position [182, 0]
click at [1367, 568] on button "Actions" at bounding box center [1386, 568] width 66 height 25
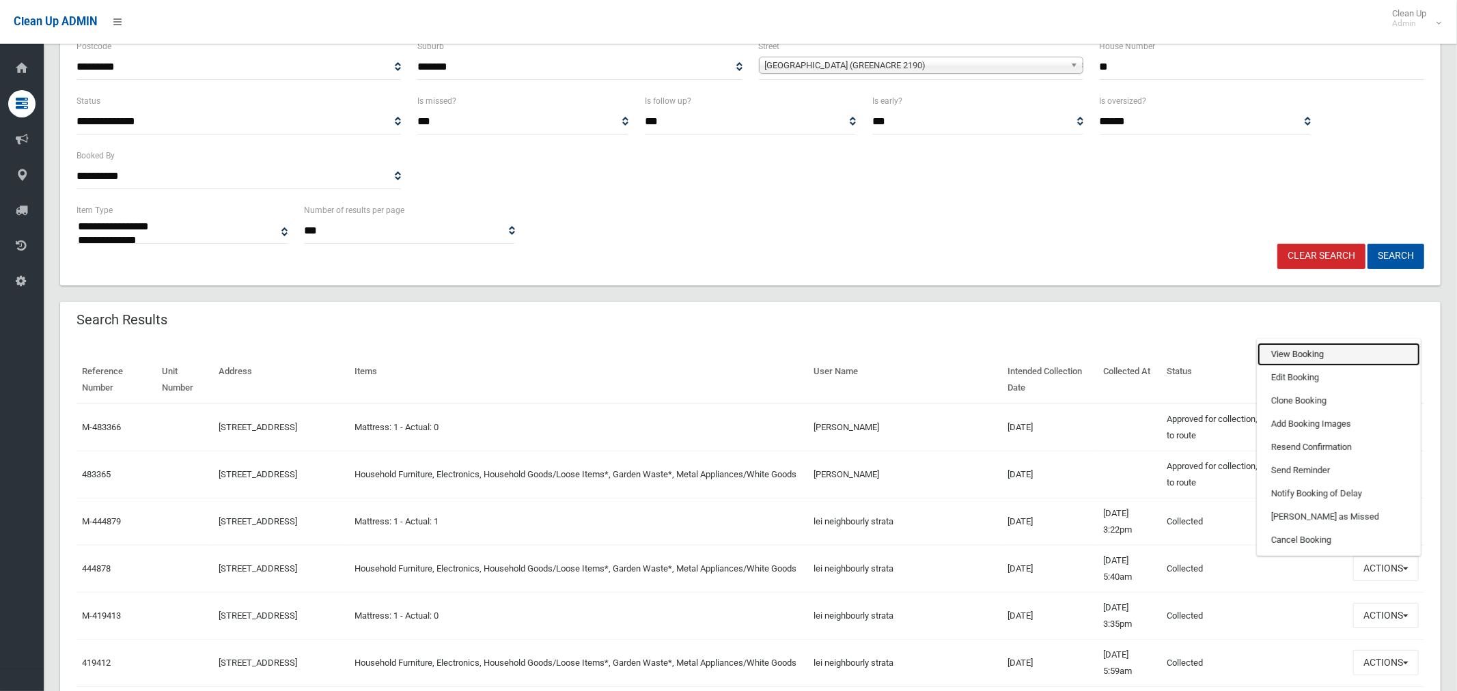
click at [1300, 357] on link "View Booking" at bounding box center [1338, 354] width 163 height 23
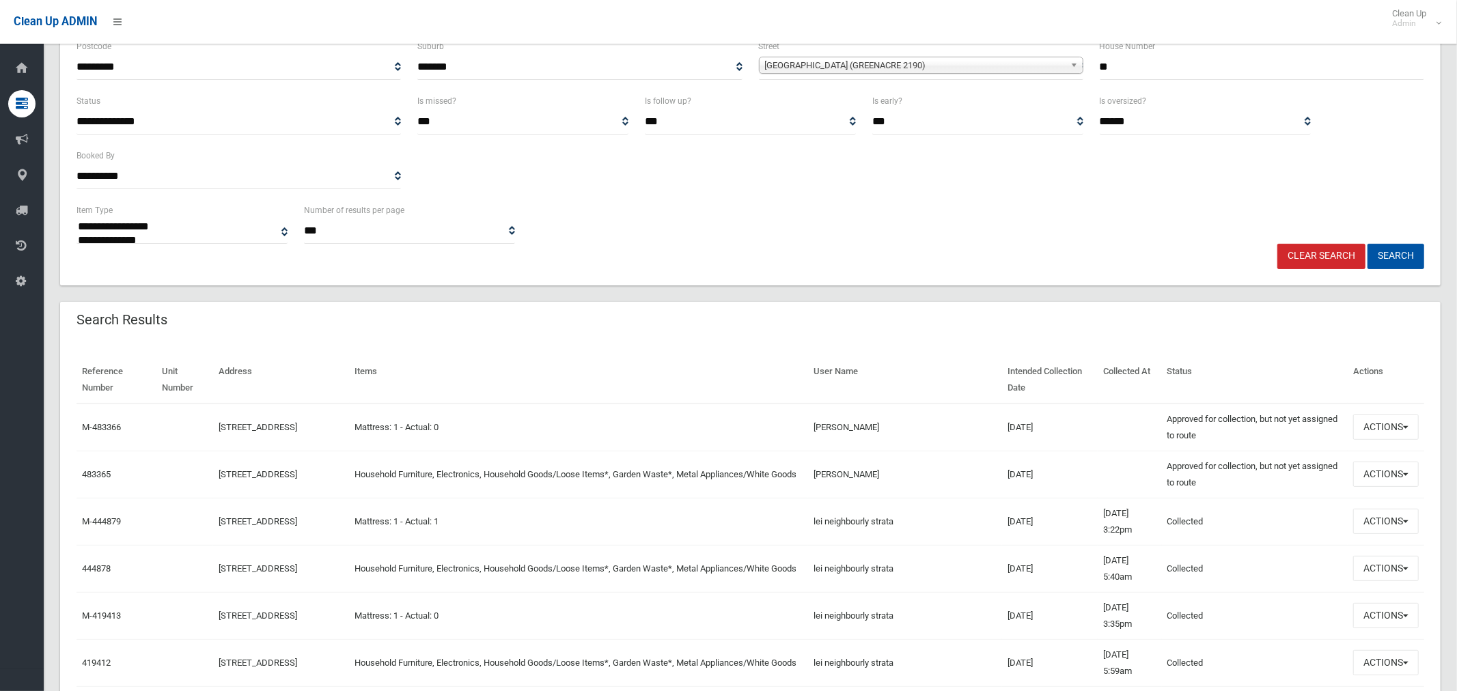
drag, startPoint x: 1130, startPoint y: 61, endPoint x: 1089, endPoint y: 63, distance: 41.0
click at [1094, 61] on div "House Number **" at bounding box center [1261, 65] width 341 height 55
type input "**"
click at [950, 70] on span "[GEOGRAPHIC_DATA] (GREENACRE 2190)" at bounding box center [915, 65] width 300 height 16
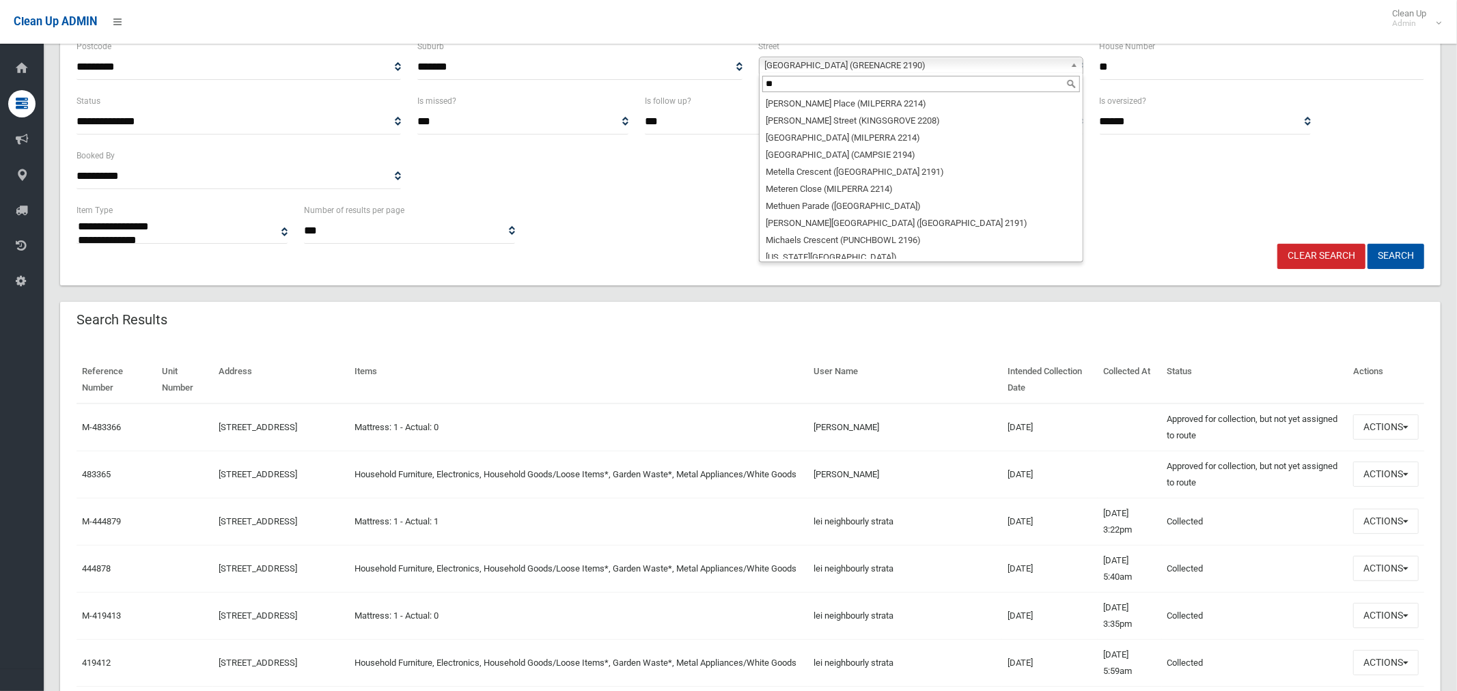
scroll to position [0, 0]
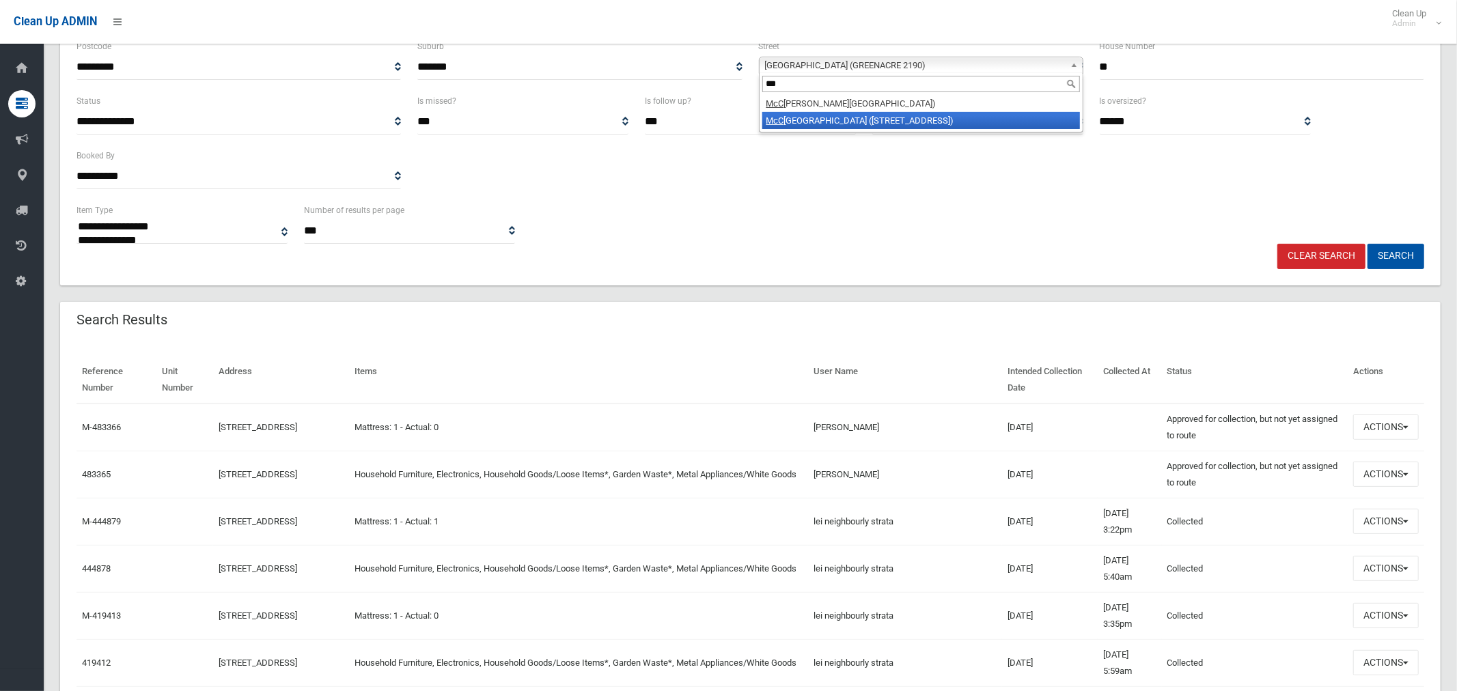
type input "***"
click at [899, 121] on li "McC ourt Street (WILEY PARK 2195)" at bounding box center [921, 120] width 318 height 17
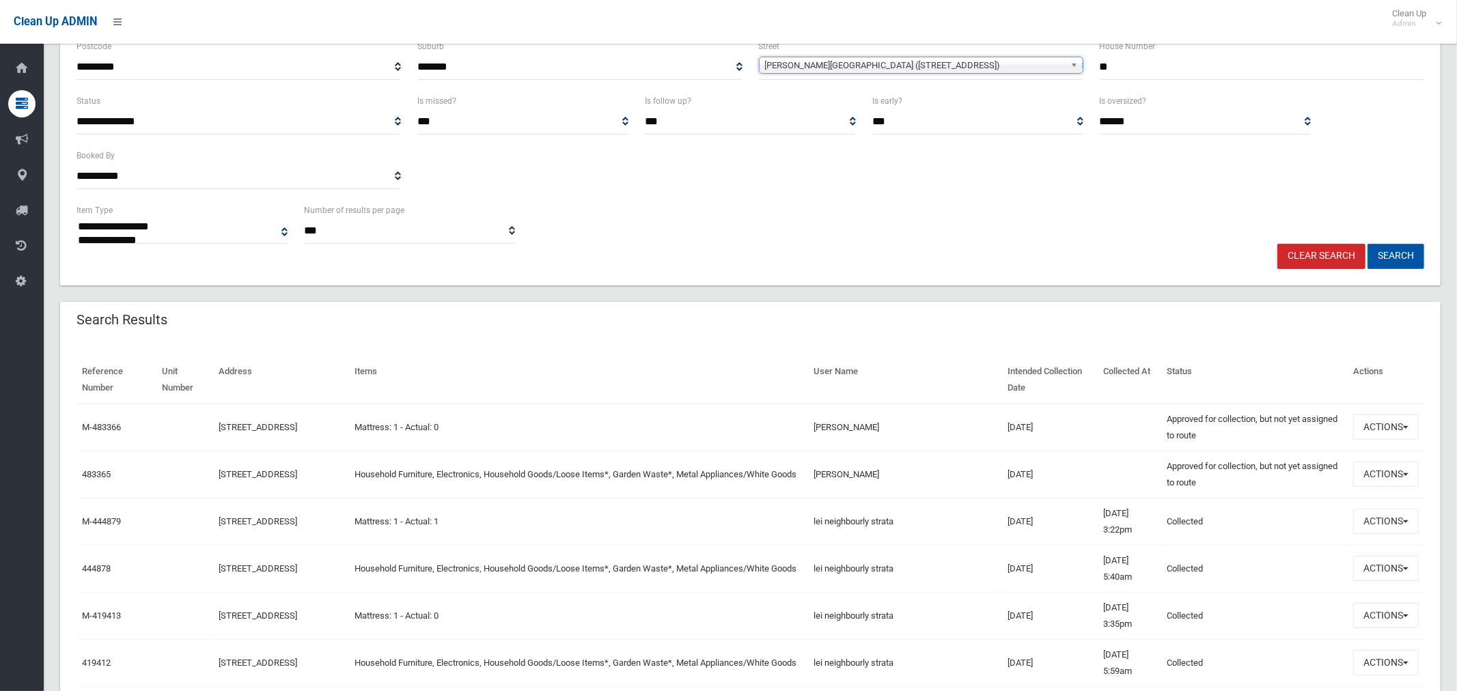
click at [1415, 257] on button "Search" at bounding box center [1395, 256] width 57 height 25
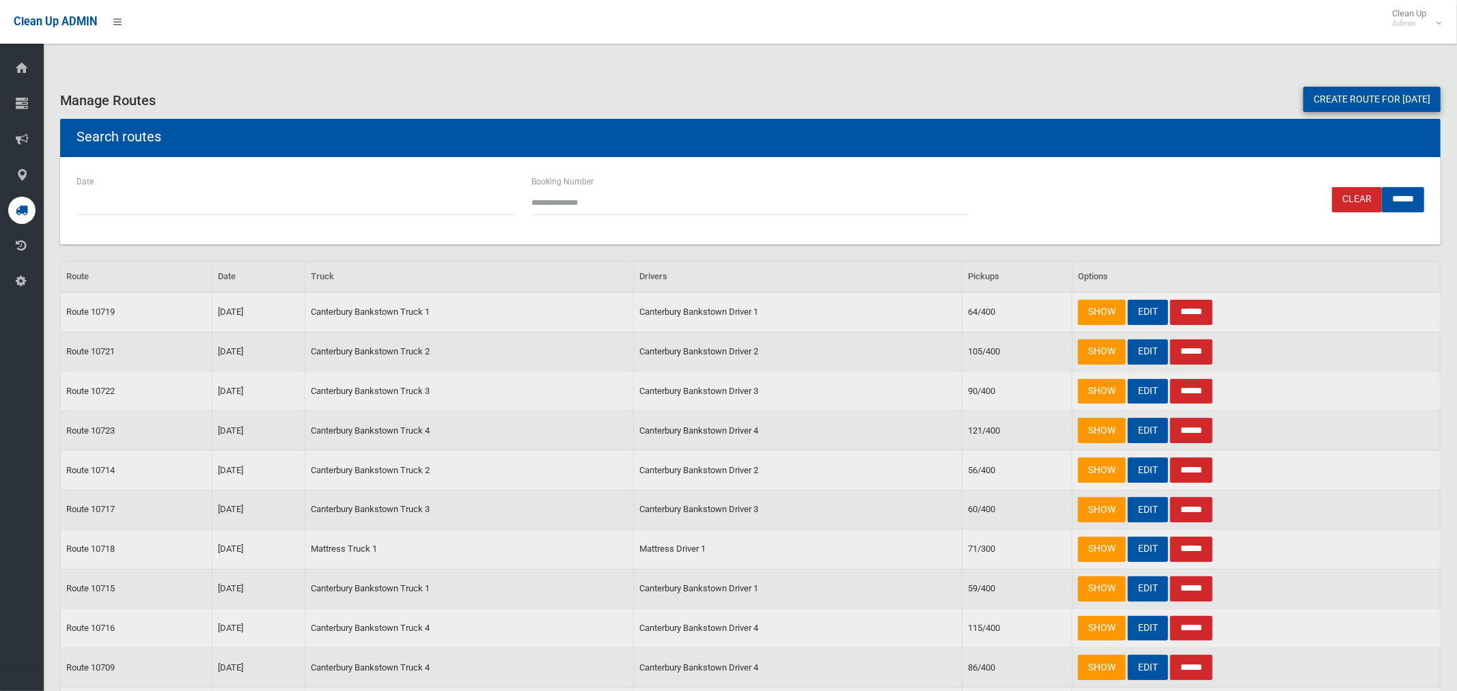
click at [1366, 98] on link "Create route for [DATE]" at bounding box center [1371, 99] width 137 height 25
click at [1143, 434] on link "EDIT" at bounding box center [1148, 430] width 40 height 25
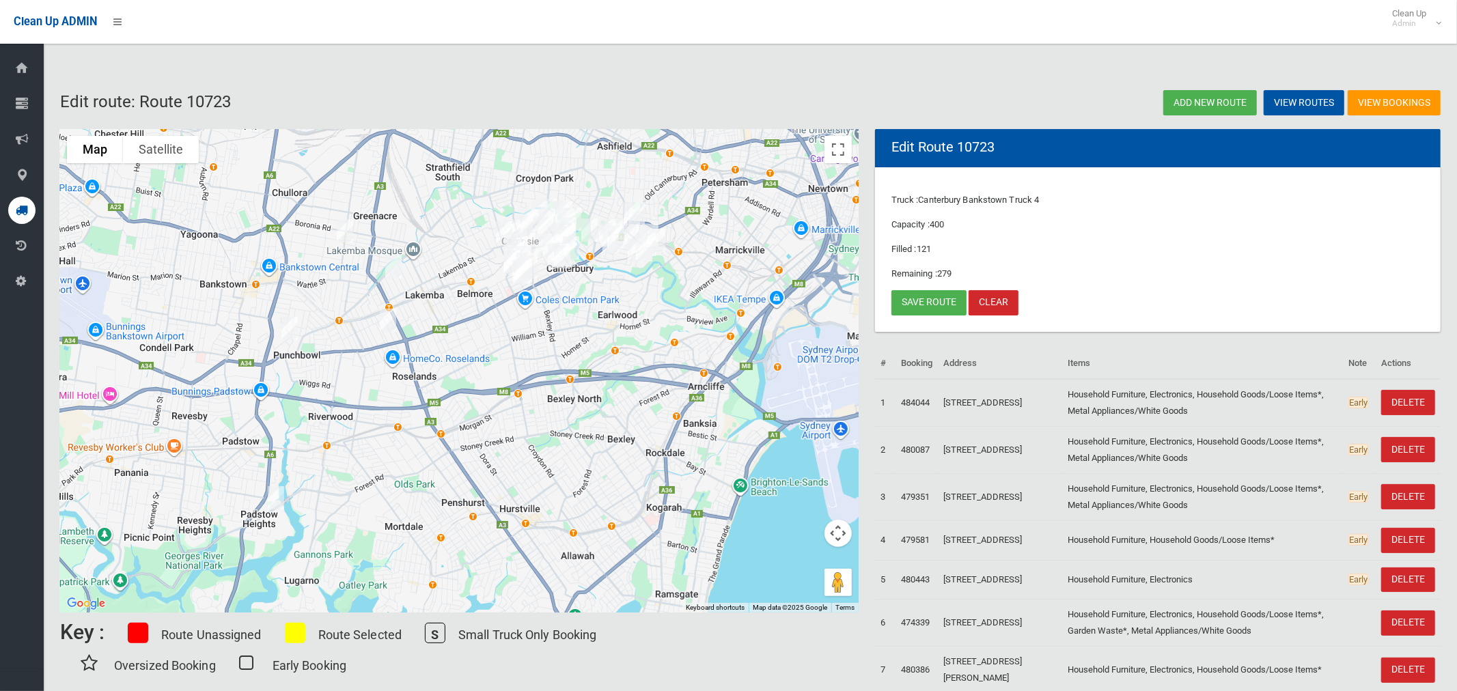
click at [339, 229] on img "13 Mimosa Road, GREENACRE NSW 2190" at bounding box center [344, 231] width 27 height 34
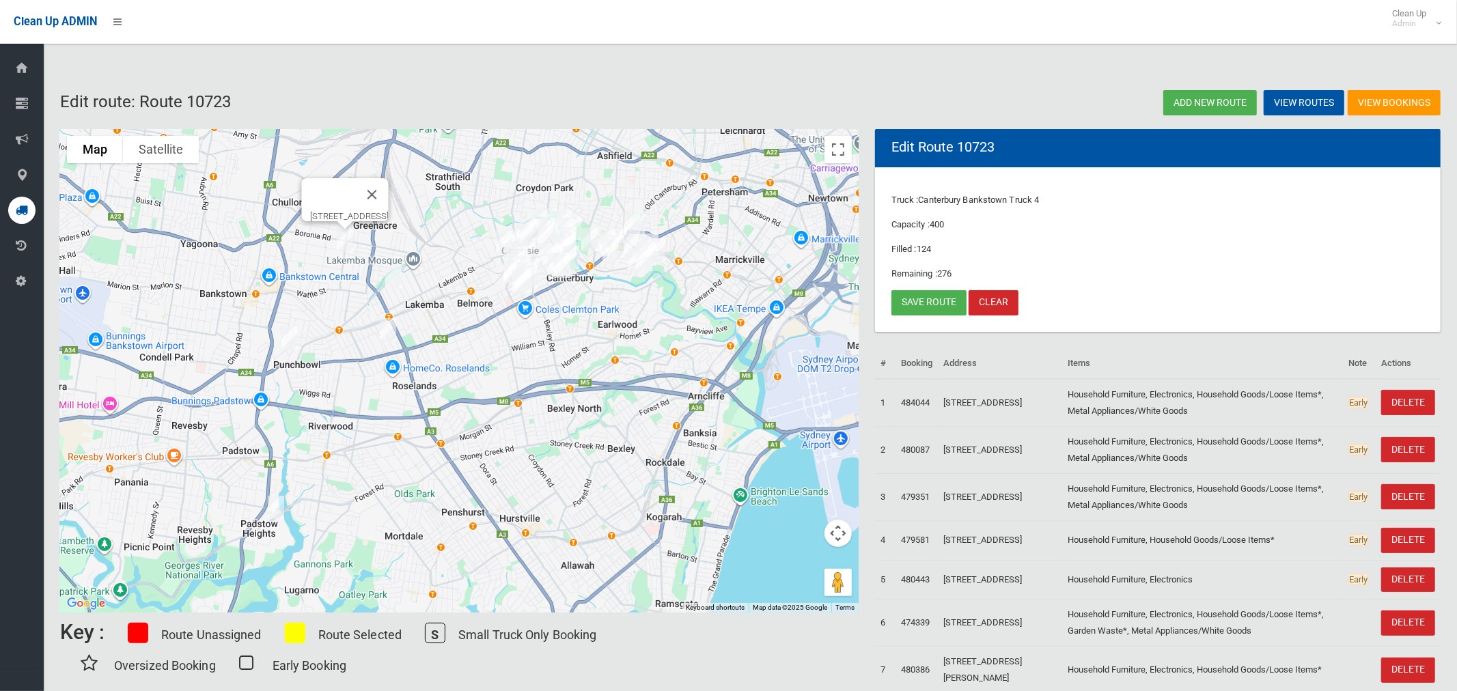
click at [389, 275] on img "46 McCourt Street, WILEY PARK NSW 2195" at bounding box center [393, 277] width 27 height 34
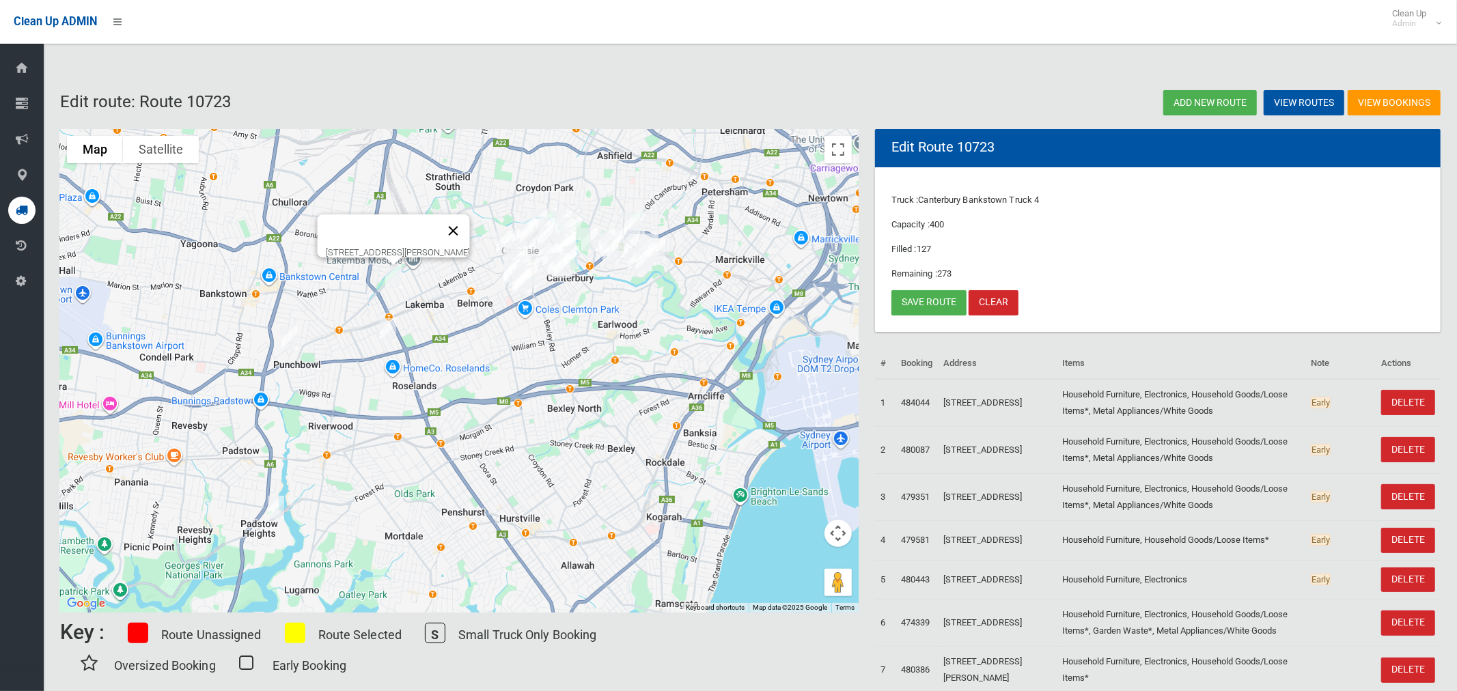
click at [468, 223] on button "Close" at bounding box center [453, 230] width 33 height 33
click at [920, 305] on link "Save route" at bounding box center [928, 302] width 75 height 25
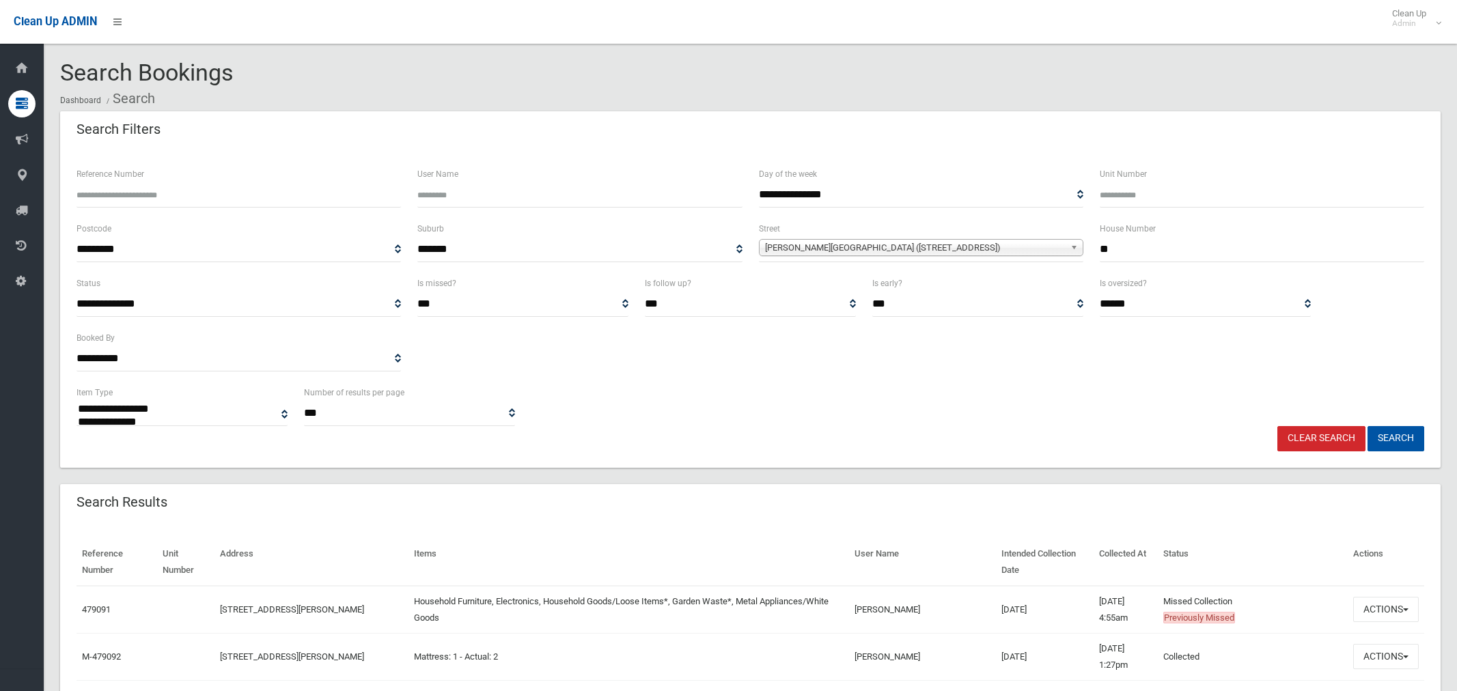
select select
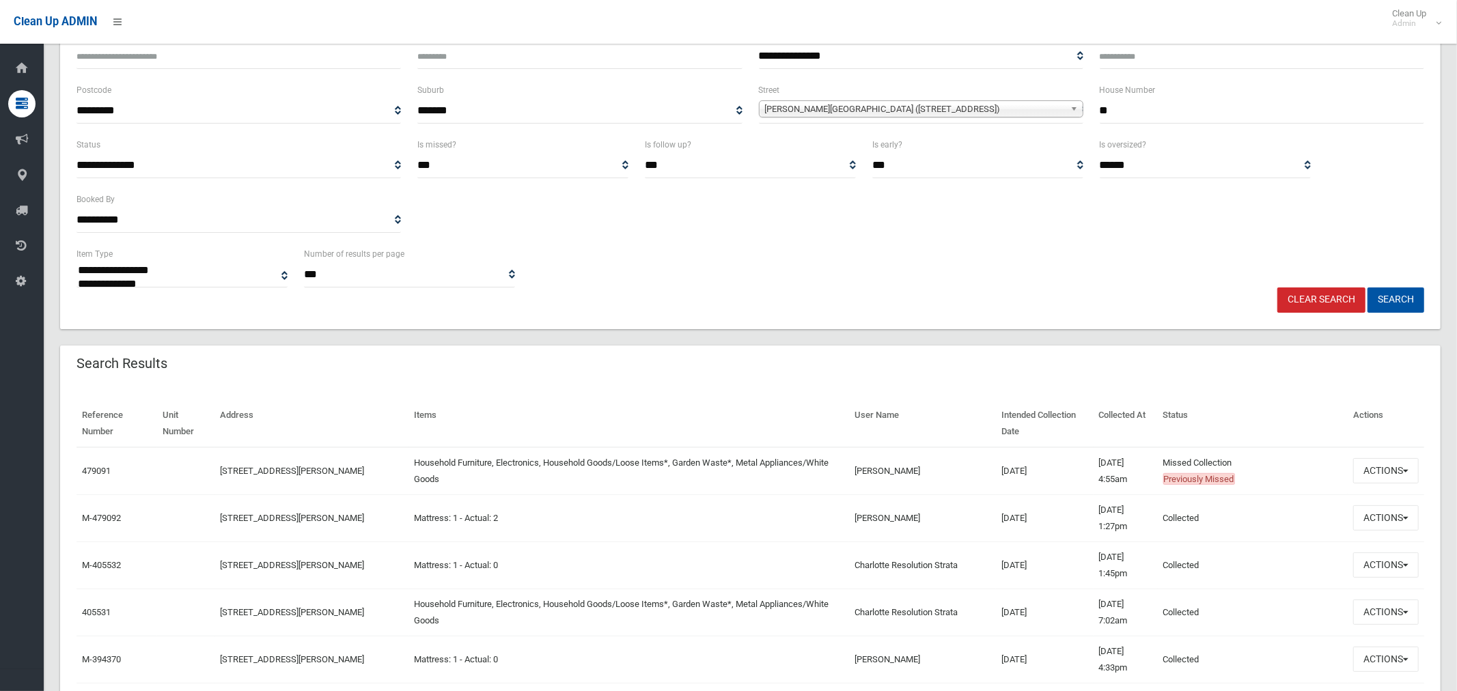
scroll to position [141, 0]
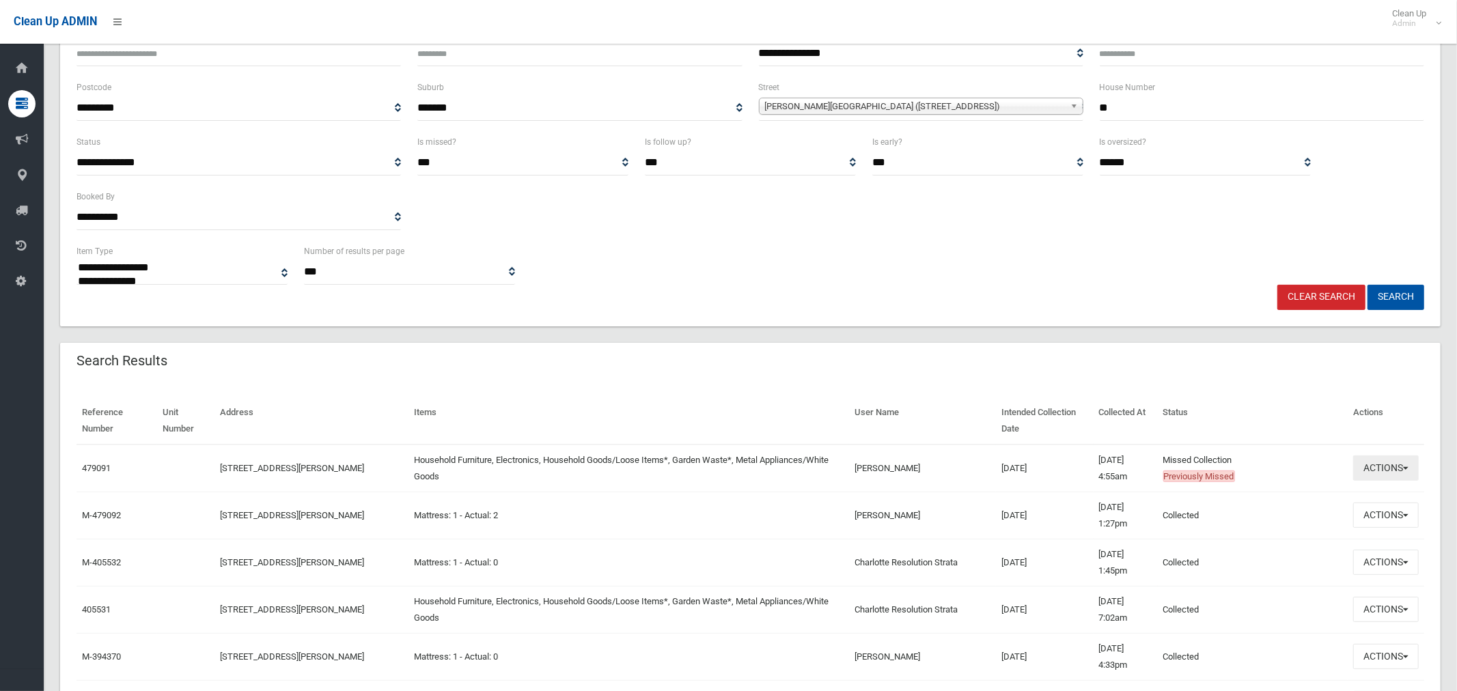
click at [1375, 464] on button "Actions" at bounding box center [1386, 468] width 66 height 25
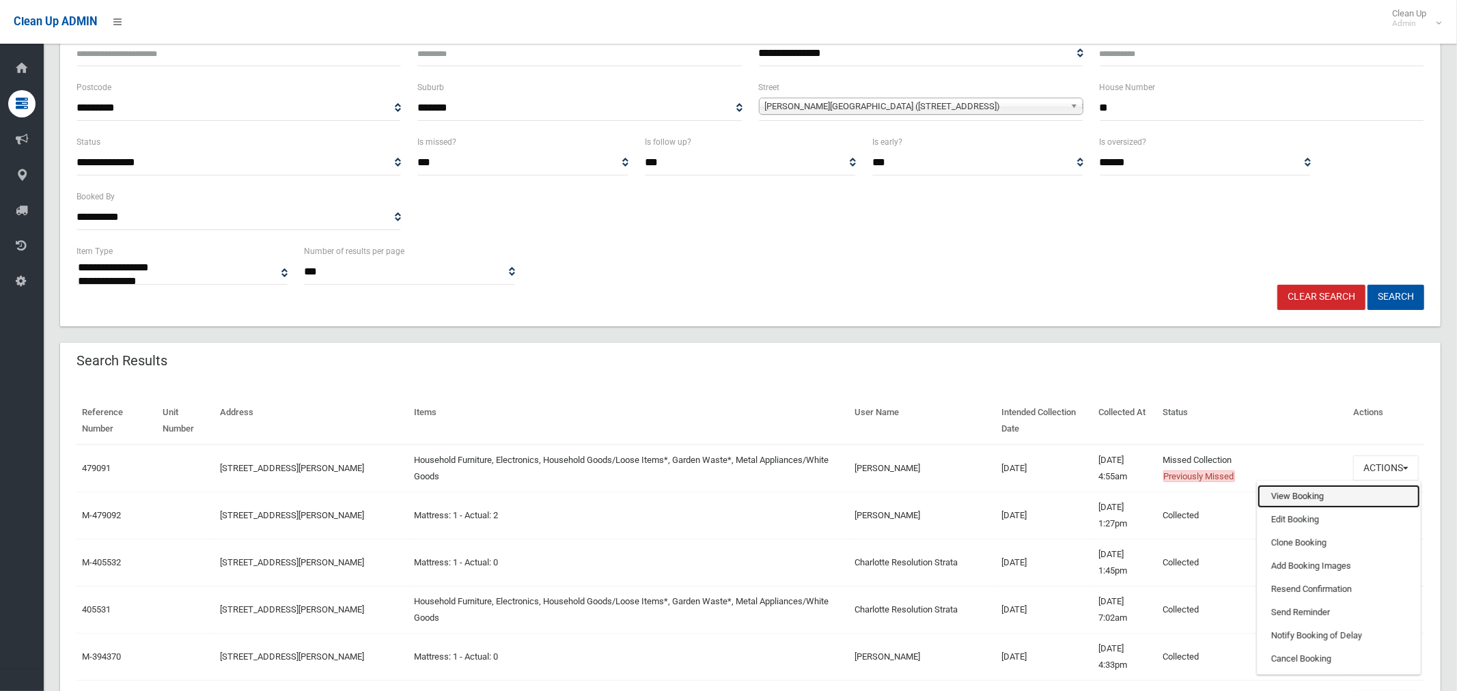
click at [1293, 496] on link "View Booking" at bounding box center [1338, 496] width 163 height 23
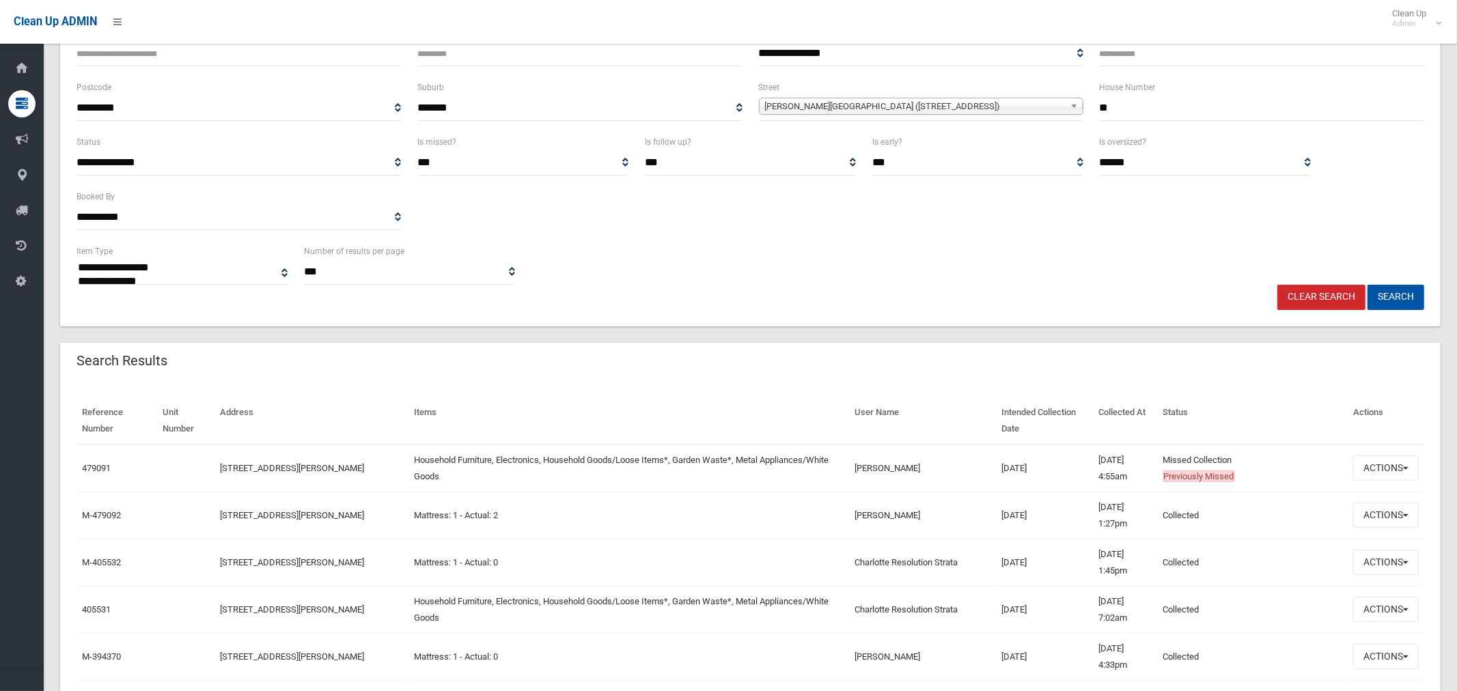
click at [1087, 102] on div "**********" at bounding box center [750, 106] width 1364 height 55
type input "**"
click at [899, 109] on span "[PERSON_NAME][GEOGRAPHIC_DATA] ([STREET_ADDRESS])" at bounding box center [915, 106] width 300 height 16
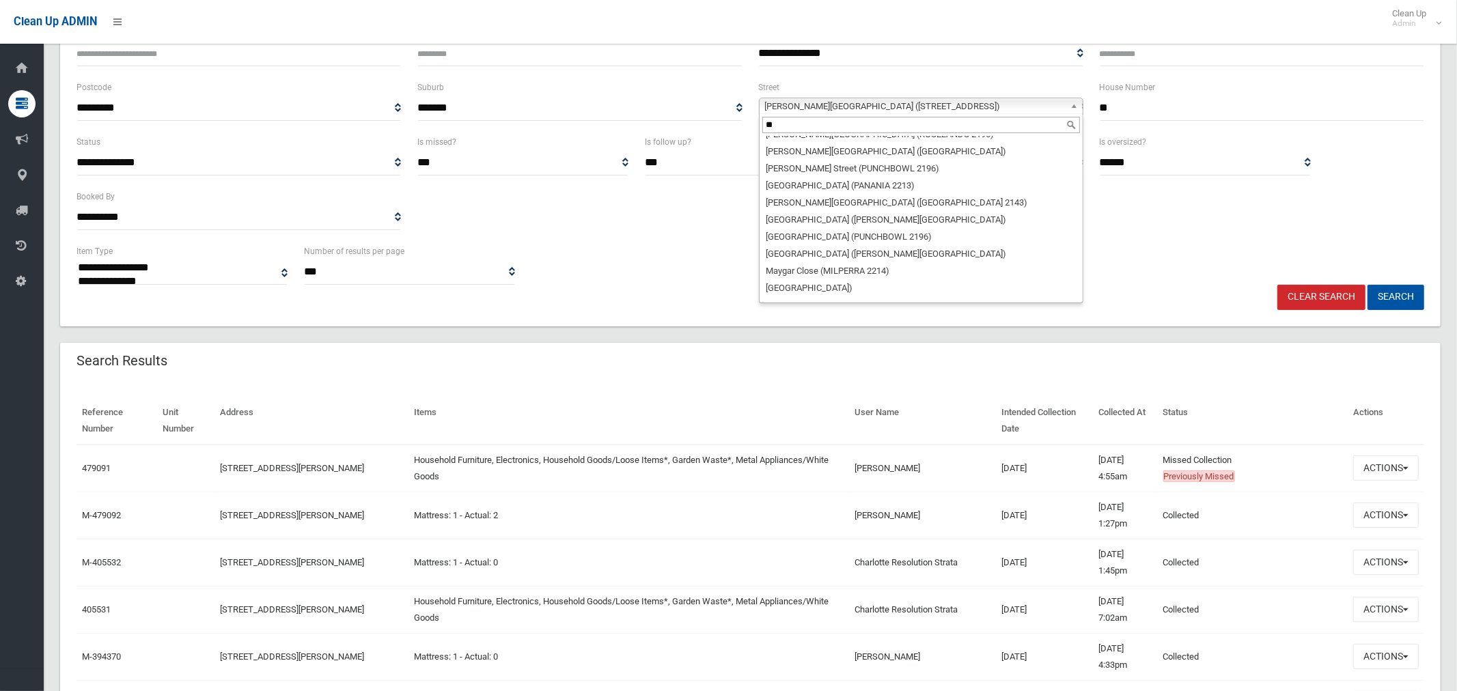
scroll to position [0, 0]
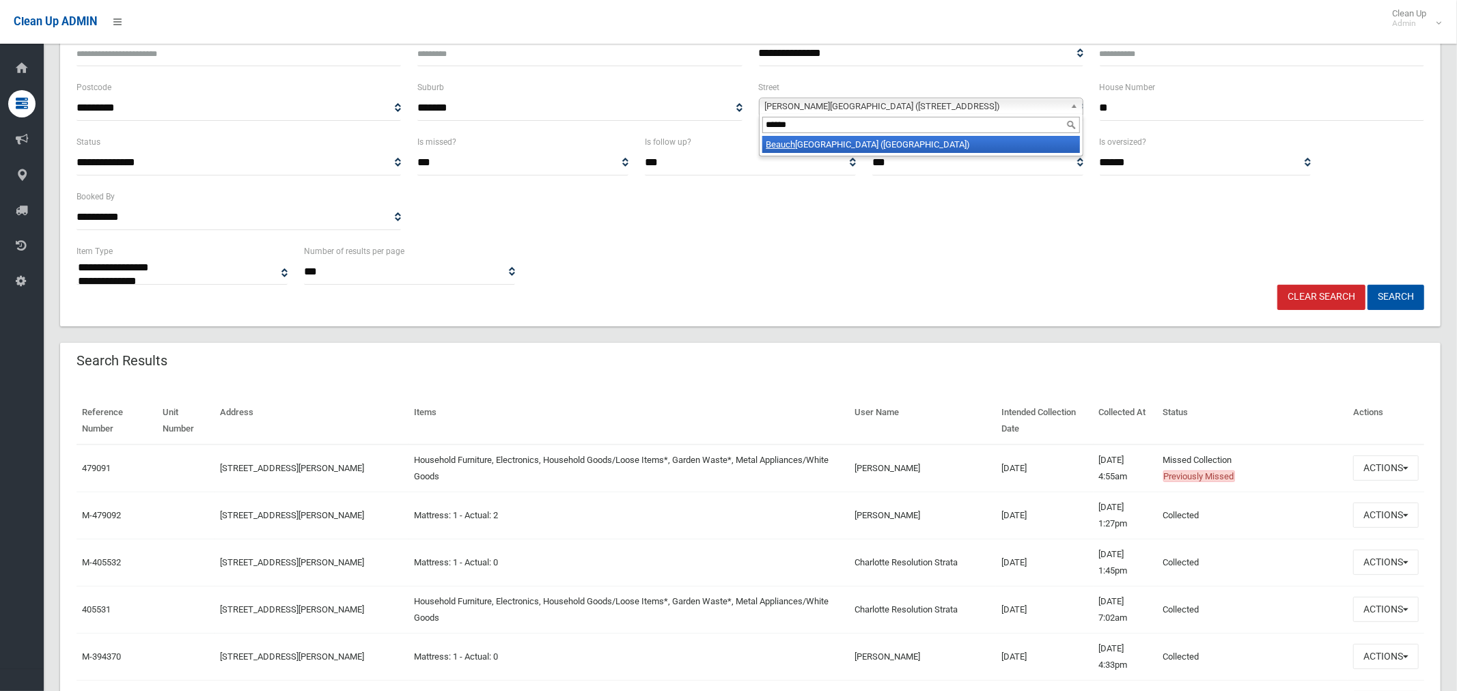
type input "******"
click at [888, 146] on li "[GEOGRAPHIC_DATA] ([GEOGRAPHIC_DATA])" at bounding box center [921, 144] width 318 height 17
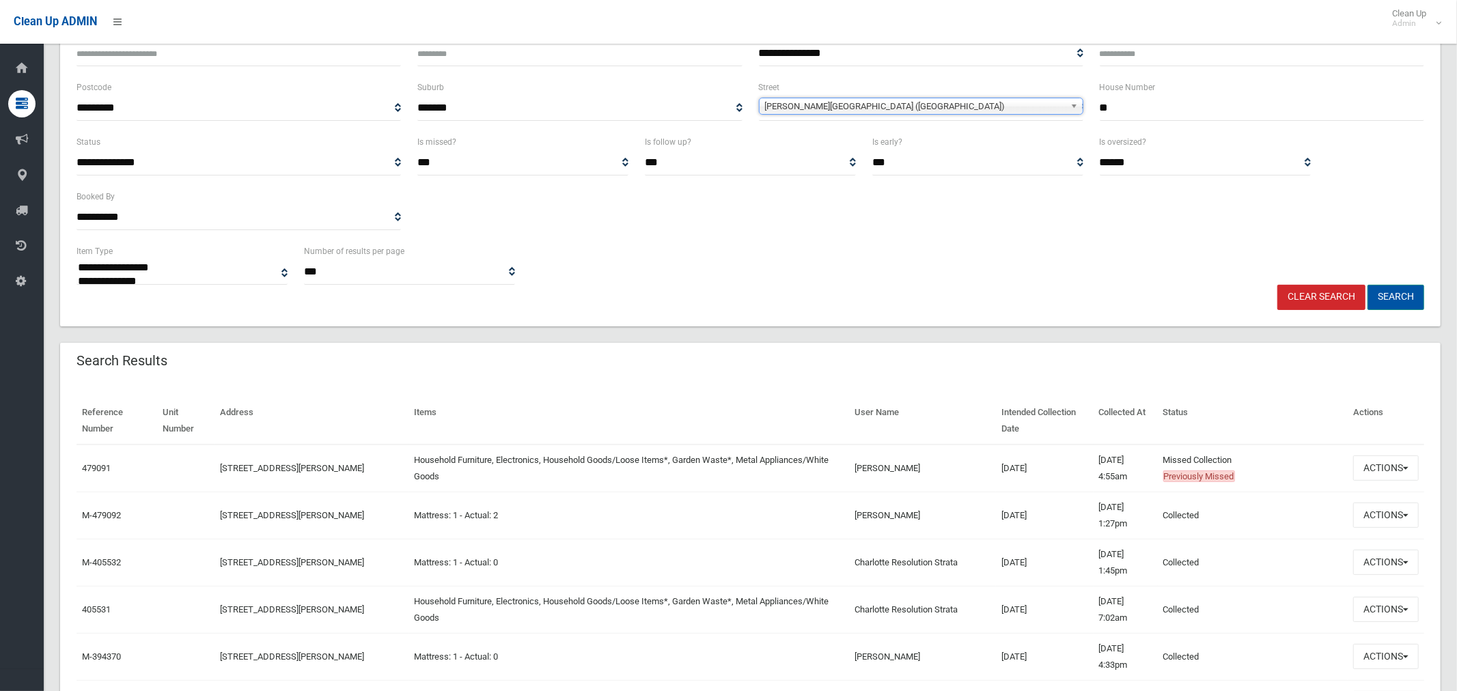
click at [1386, 293] on button "Search" at bounding box center [1395, 297] width 57 height 25
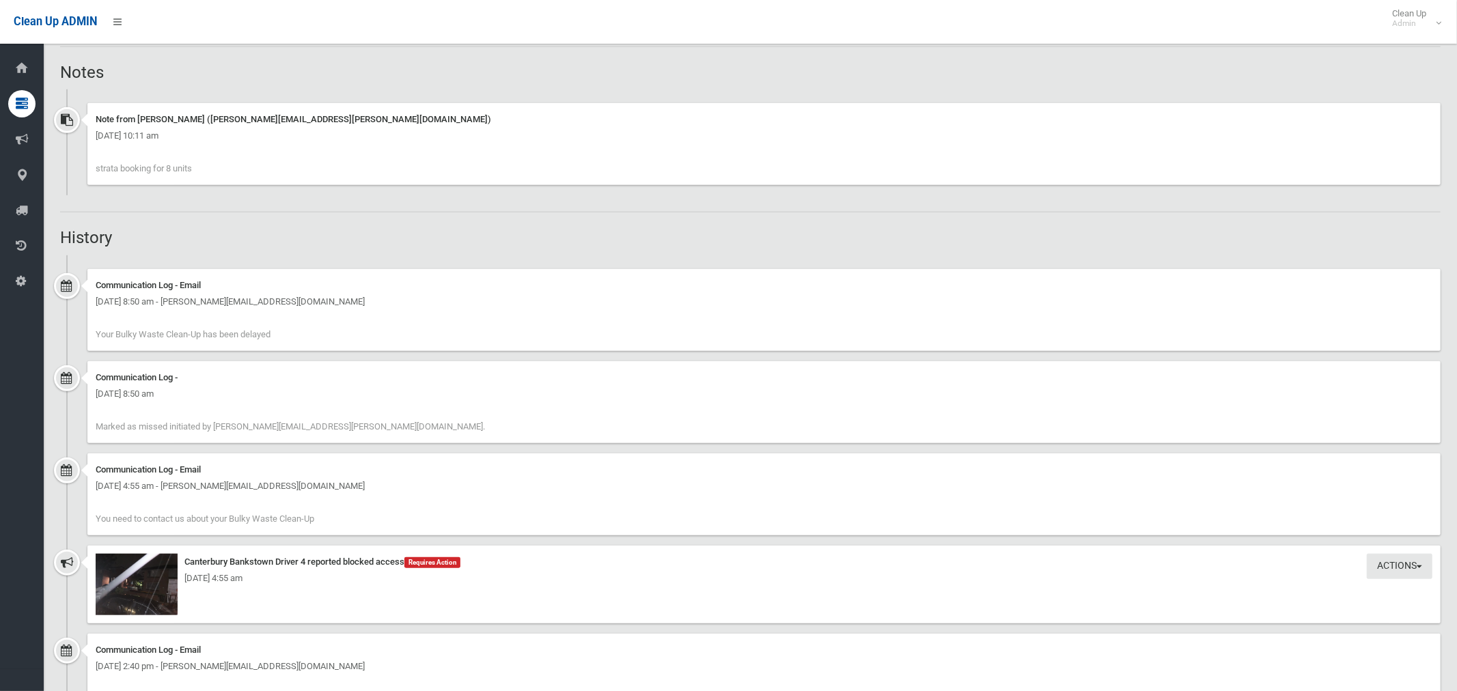
scroll to position [875, 0]
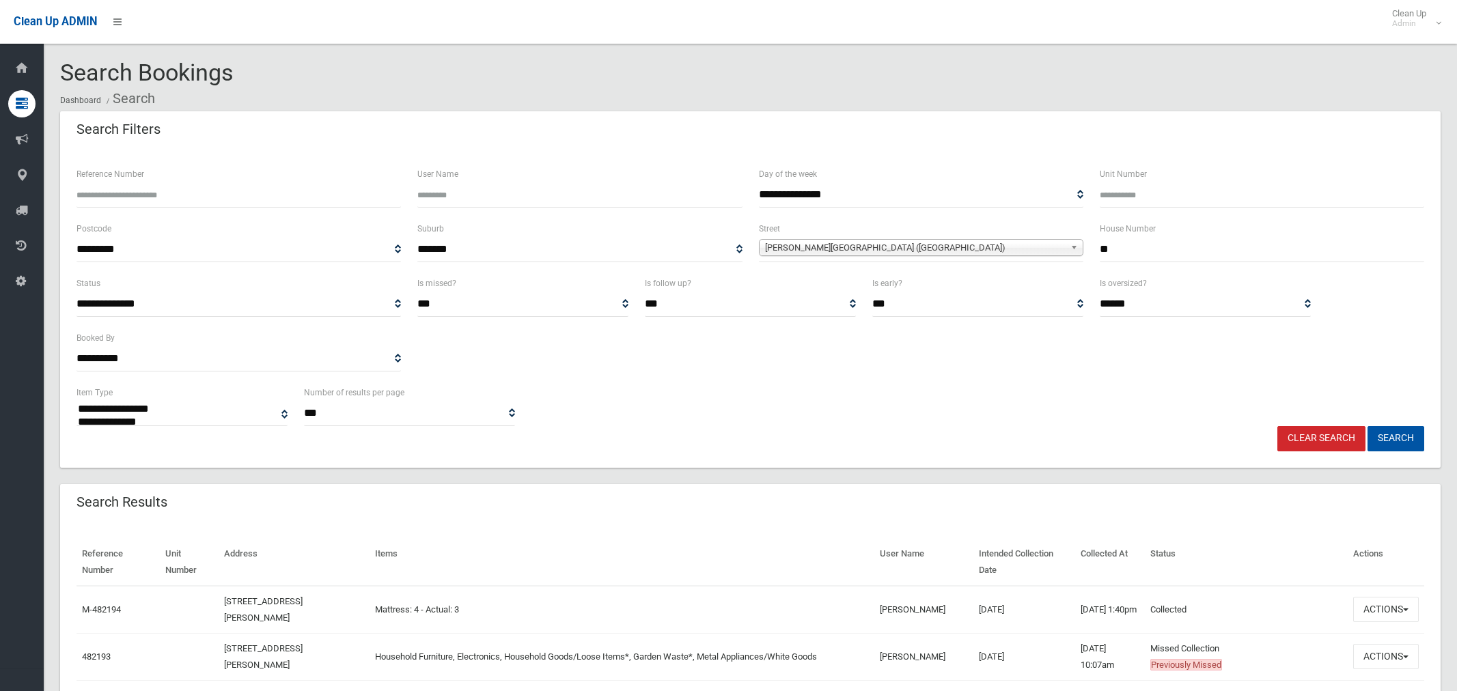
select select
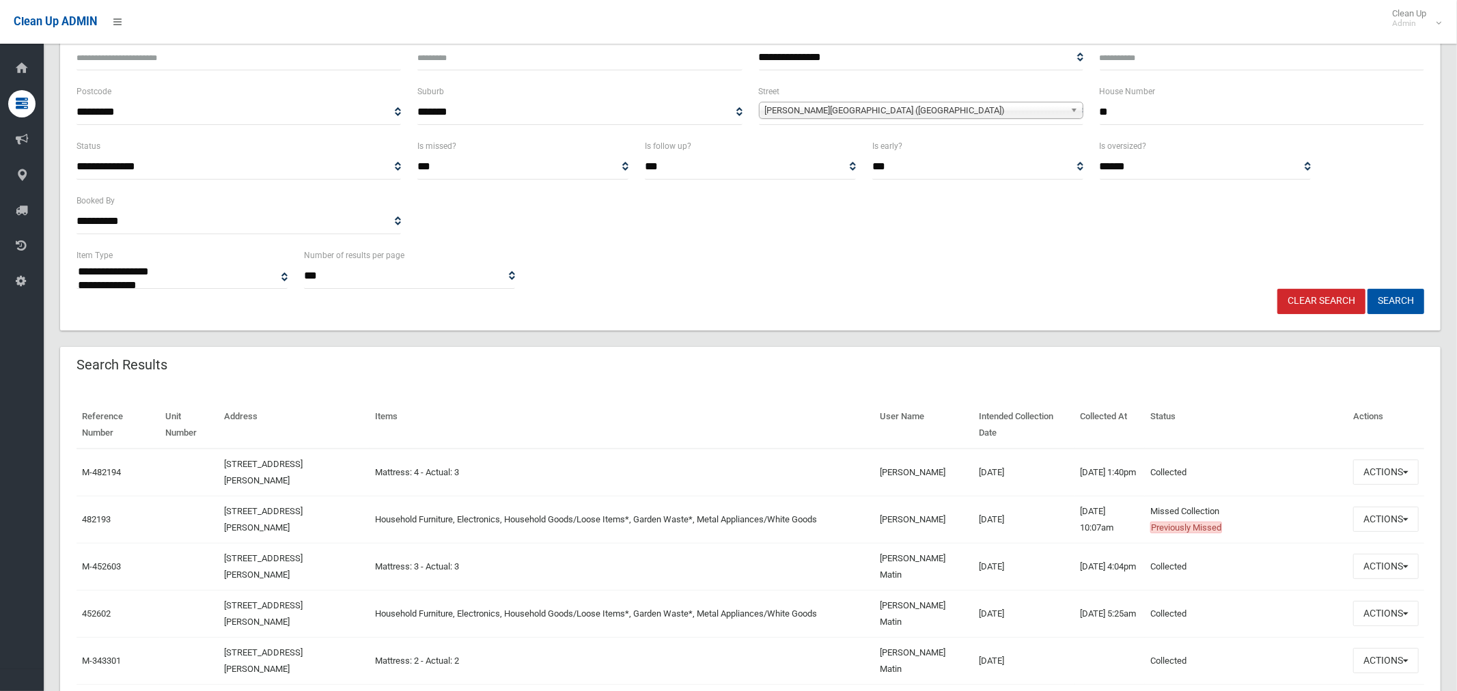
scroll to position [158, 0]
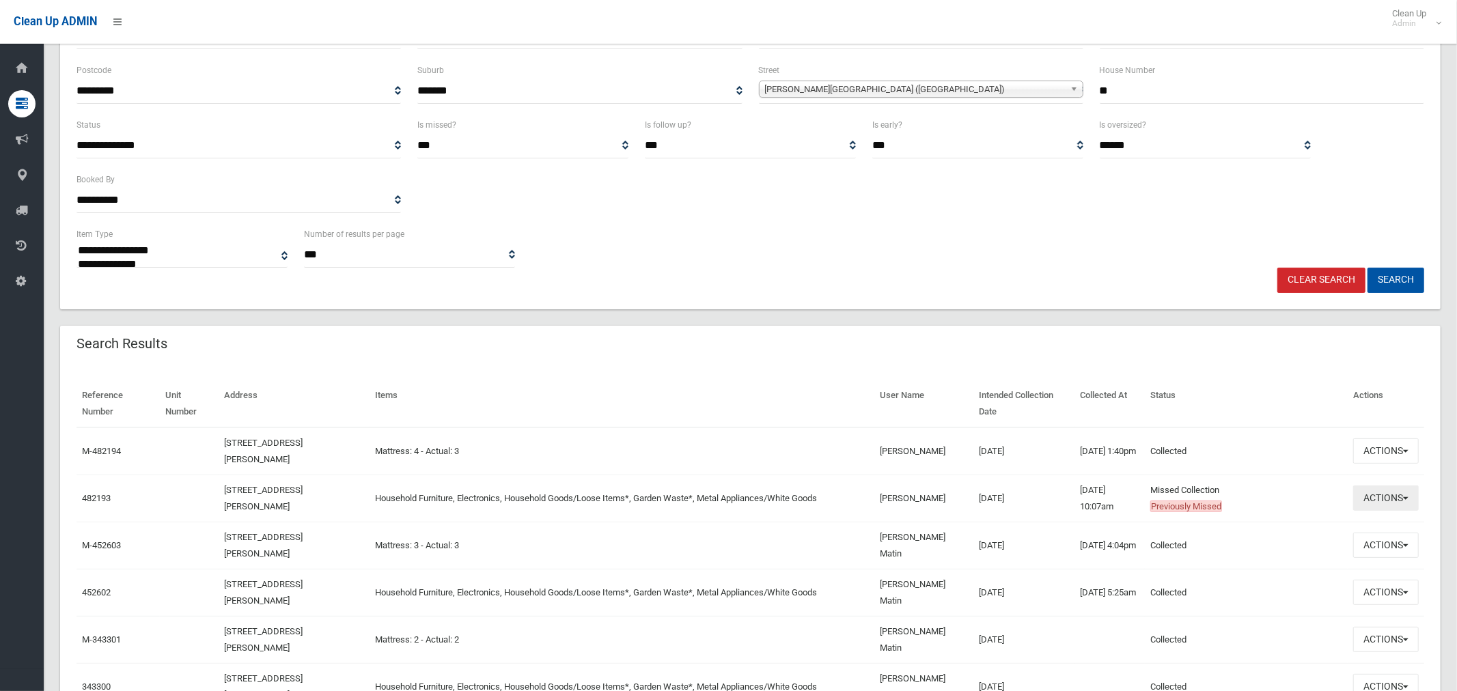
click at [1375, 501] on button "Actions" at bounding box center [1386, 498] width 66 height 25
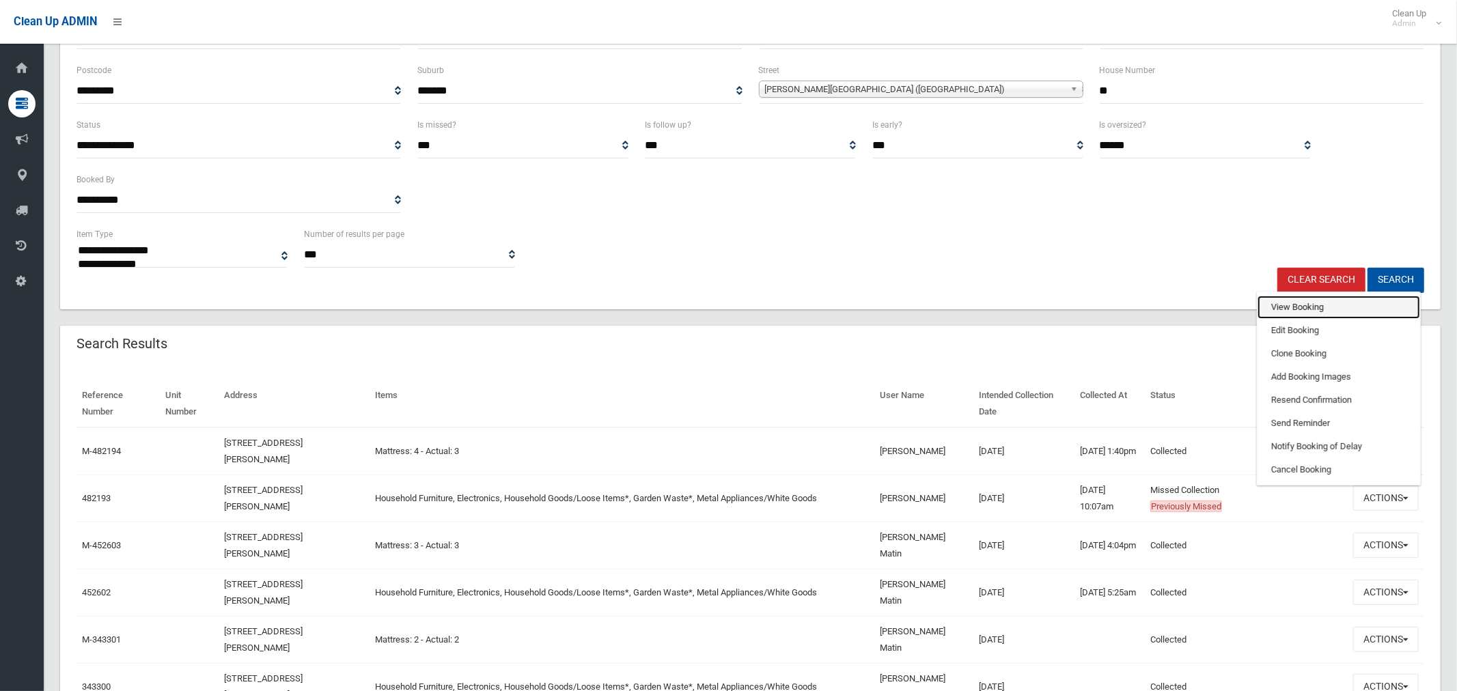
click at [1308, 305] on link "View Booking" at bounding box center [1338, 307] width 163 height 23
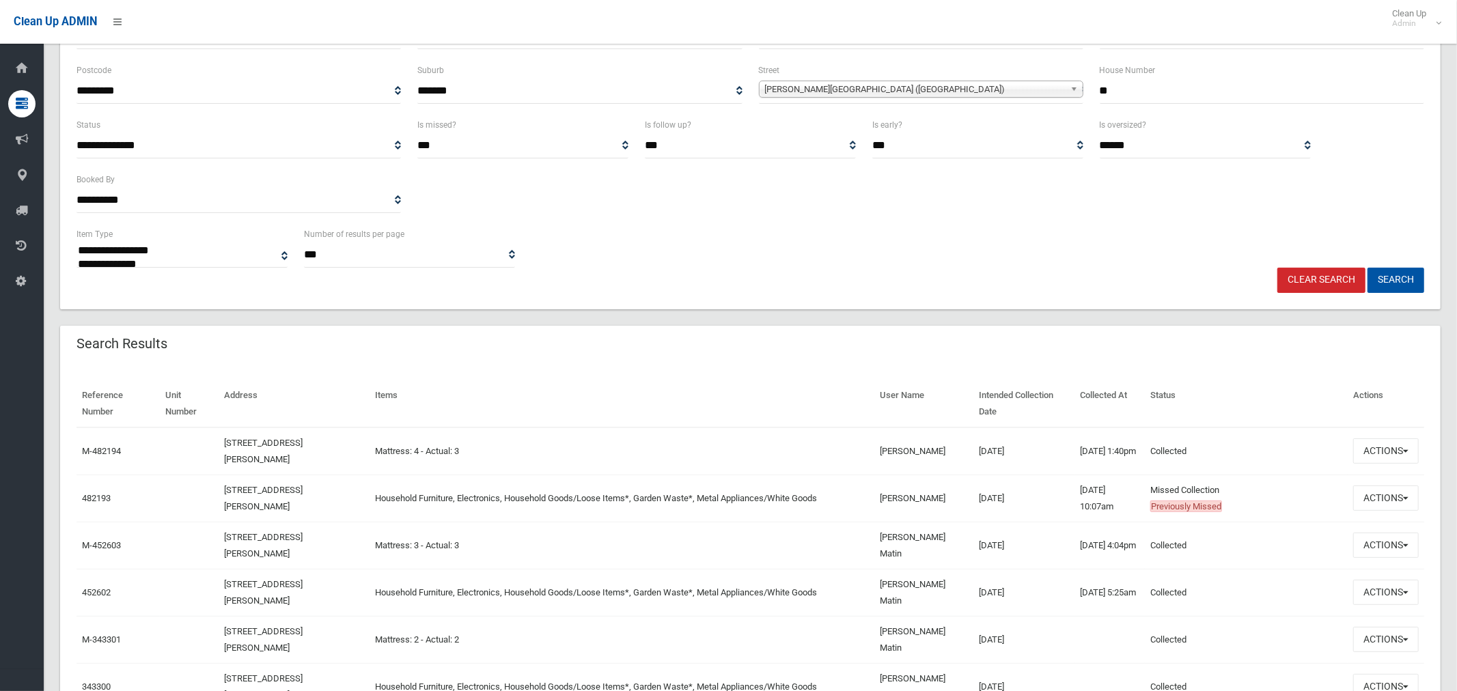
drag, startPoint x: 1104, startPoint y: 87, endPoint x: 1089, endPoint y: 86, distance: 15.1
click at [1091, 87] on div "House Number **" at bounding box center [1261, 89] width 341 height 55
type input "**"
click at [828, 83] on span "Beauchamp Street (WILEY PARK 2195)" at bounding box center [915, 89] width 300 height 16
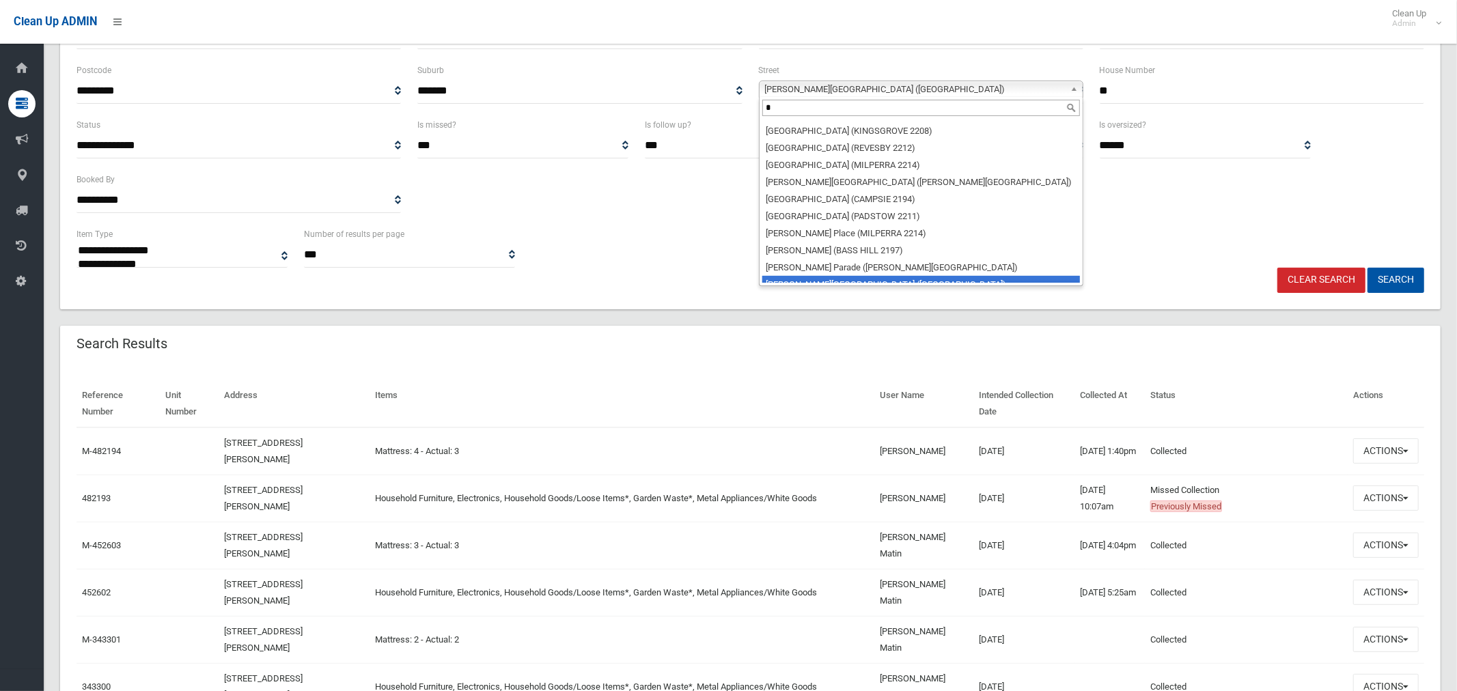
scroll to position [0, 0]
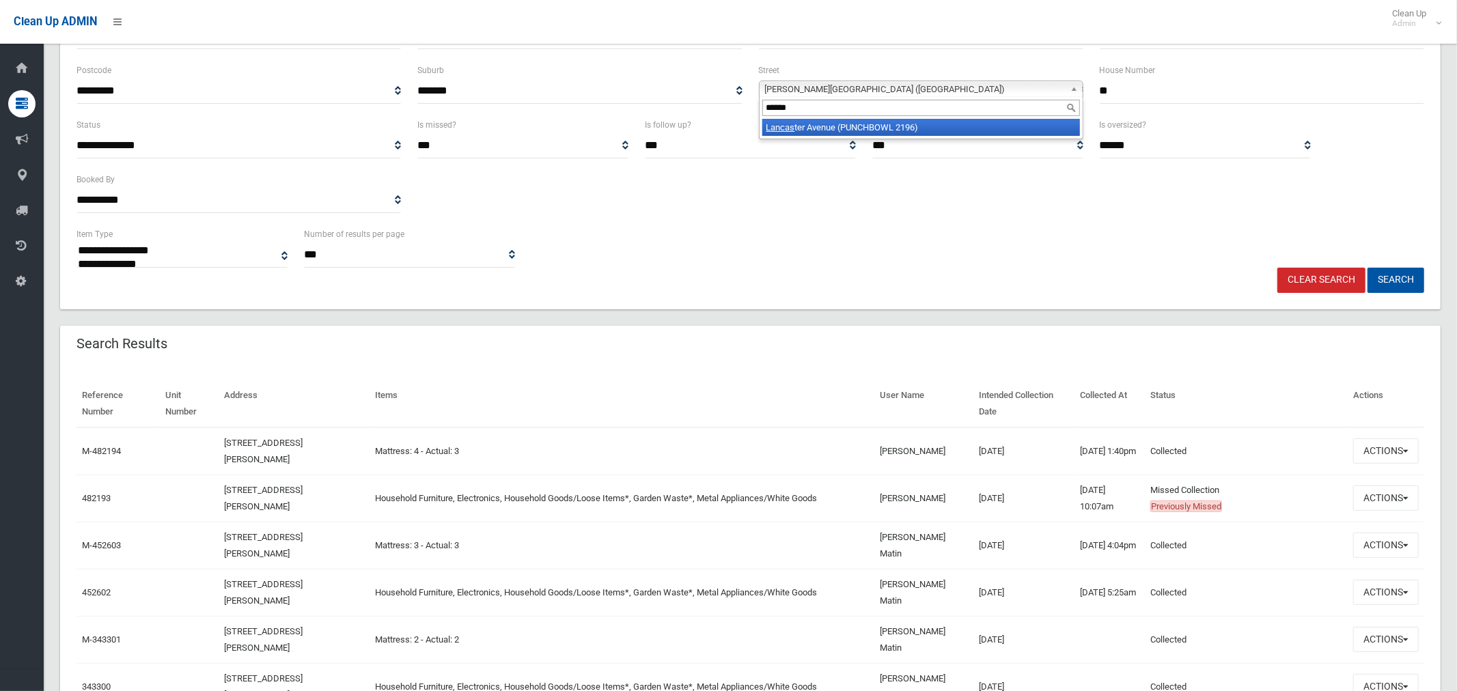
type input "******"
click at [825, 128] on li "Lancas ter Avenue (PUNCHBOWL 2196)" at bounding box center [921, 127] width 318 height 17
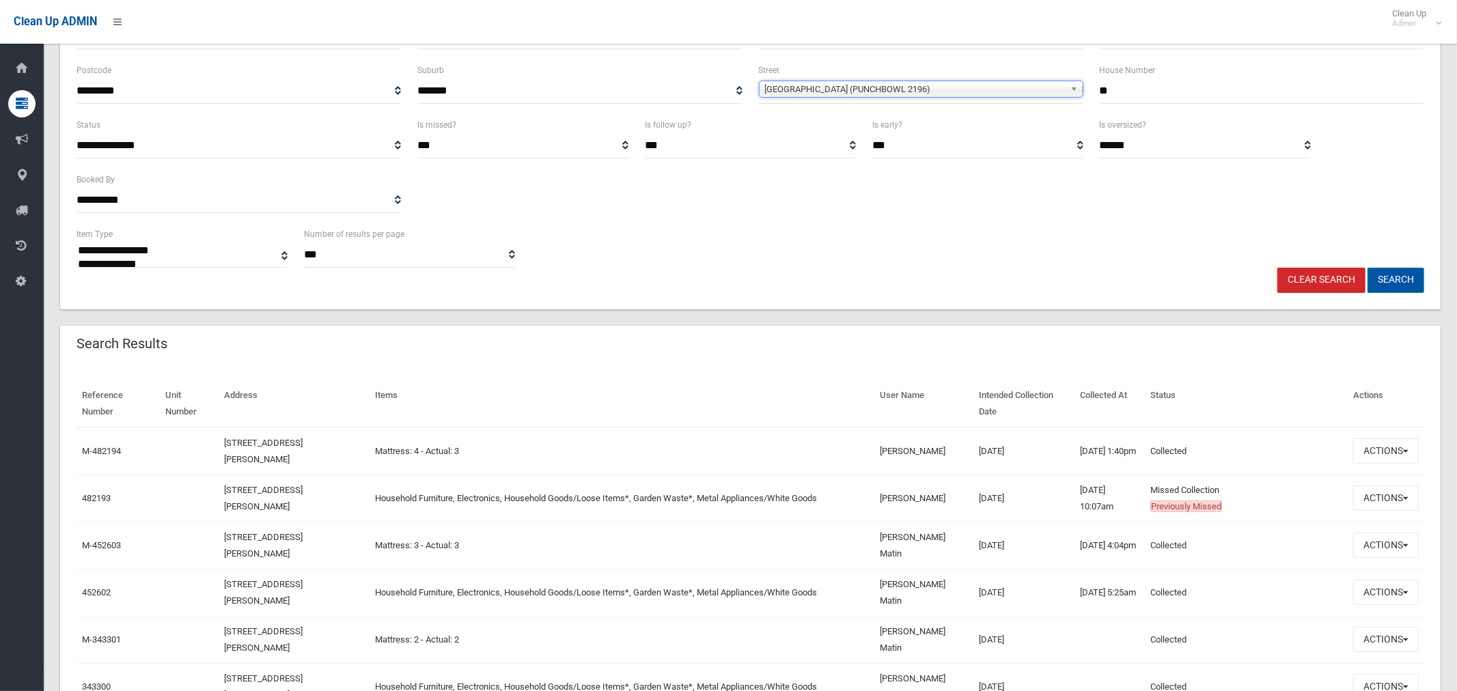
click at [1384, 277] on button "Search" at bounding box center [1395, 280] width 57 height 25
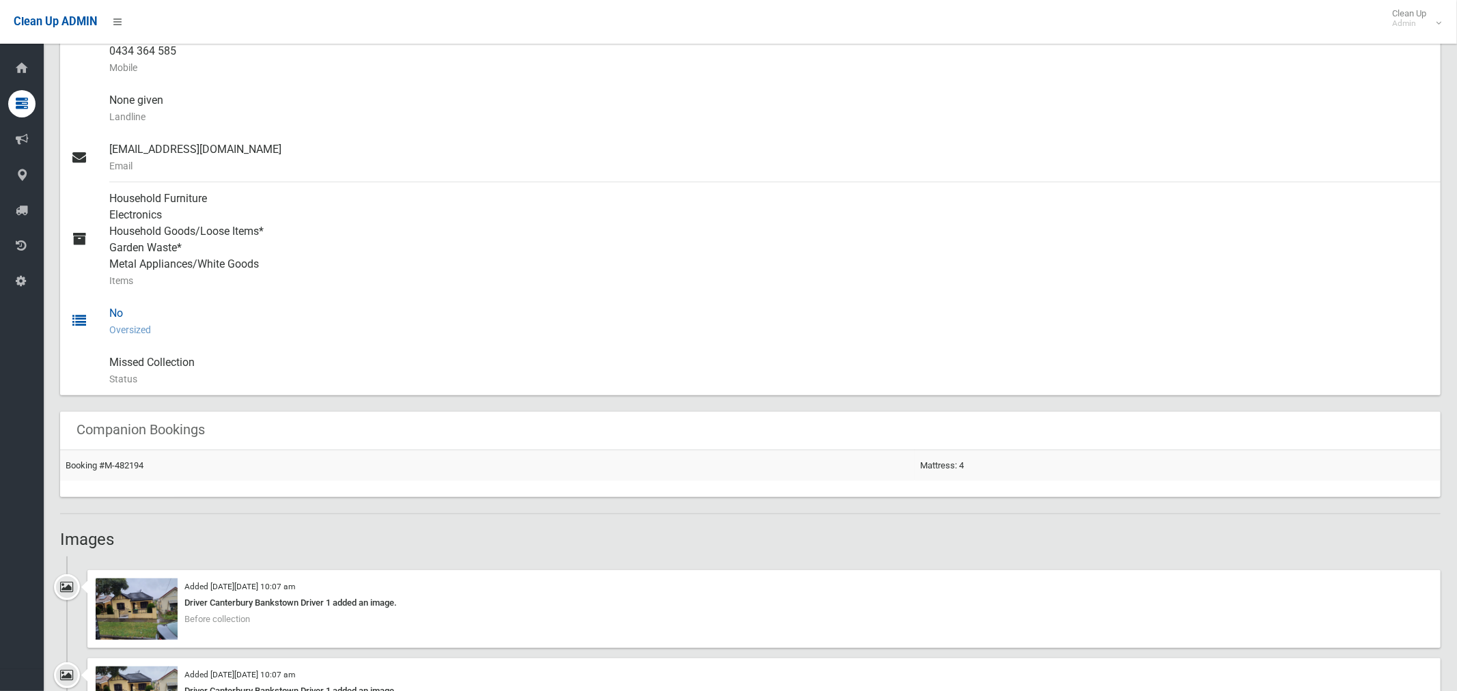
scroll to position [572, 0]
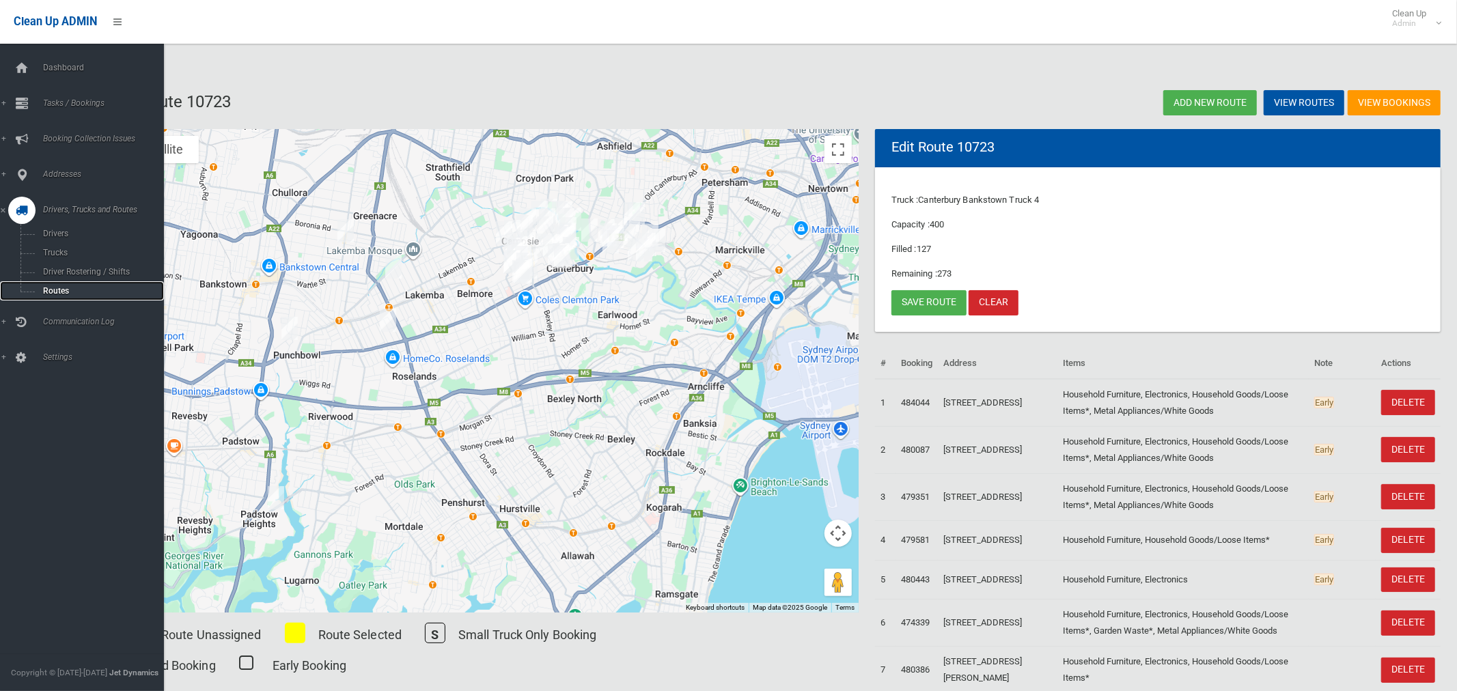
click at [61, 292] on span "Routes" at bounding box center [95, 291] width 113 height 10
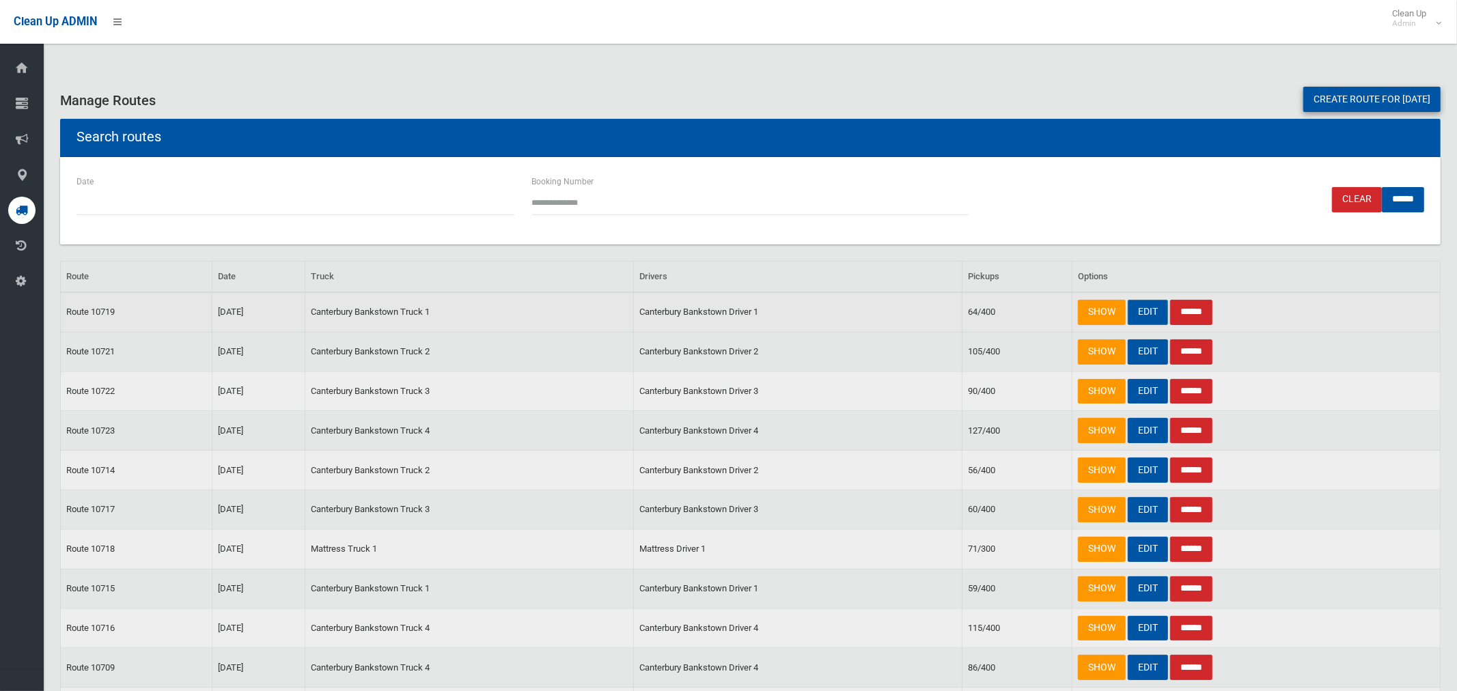
click at [1146, 314] on link "EDIT" at bounding box center [1148, 312] width 40 height 25
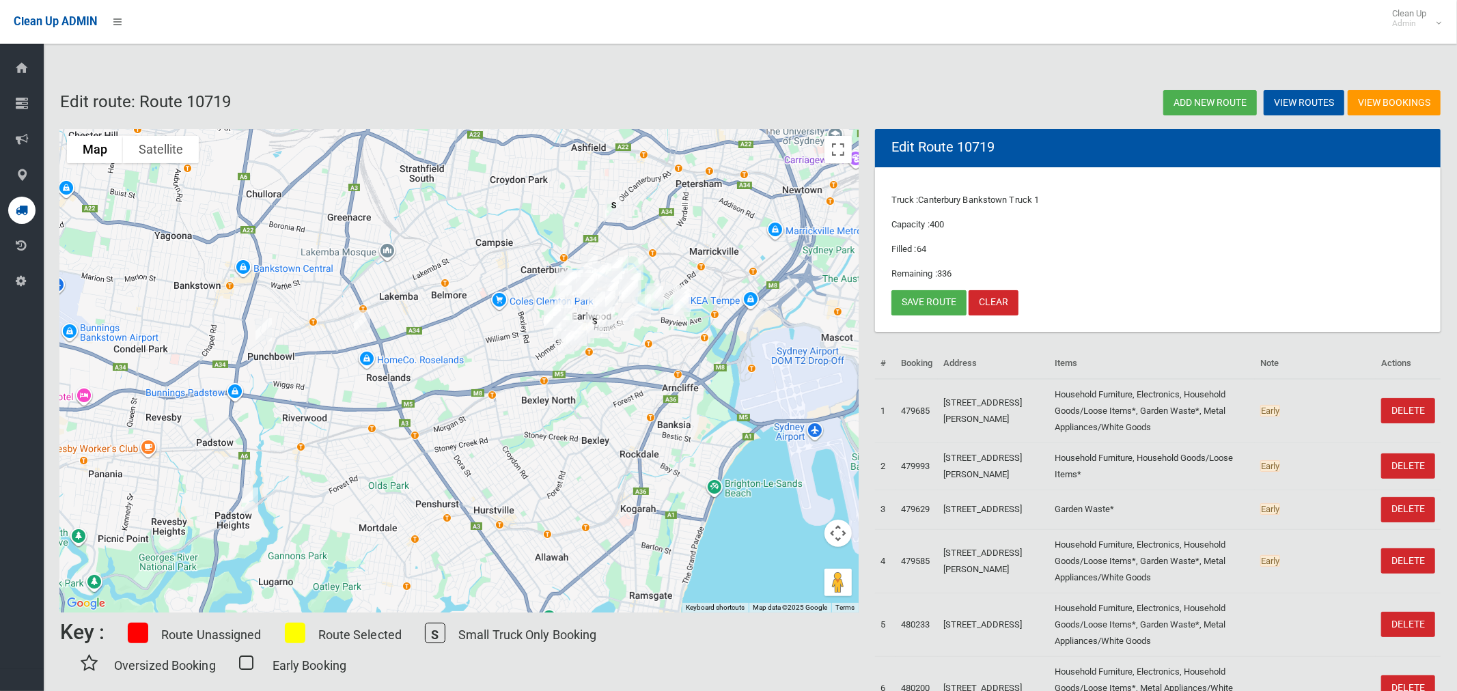
click at [363, 318] on img "56 Beauchamp Street, WILEY PARK NSW 2195" at bounding box center [361, 322] width 27 height 34
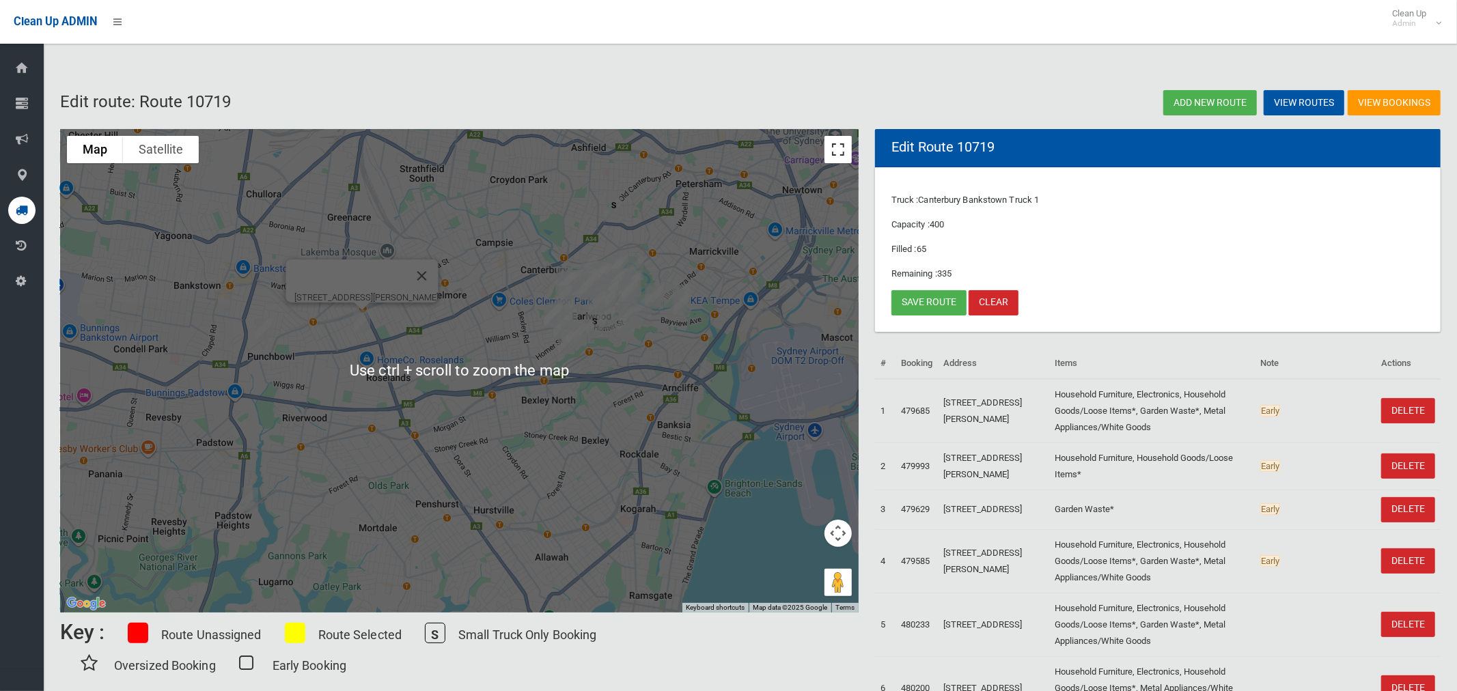
click at [831, 148] on button "Toggle fullscreen view" at bounding box center [837, 149] width 27 height 27
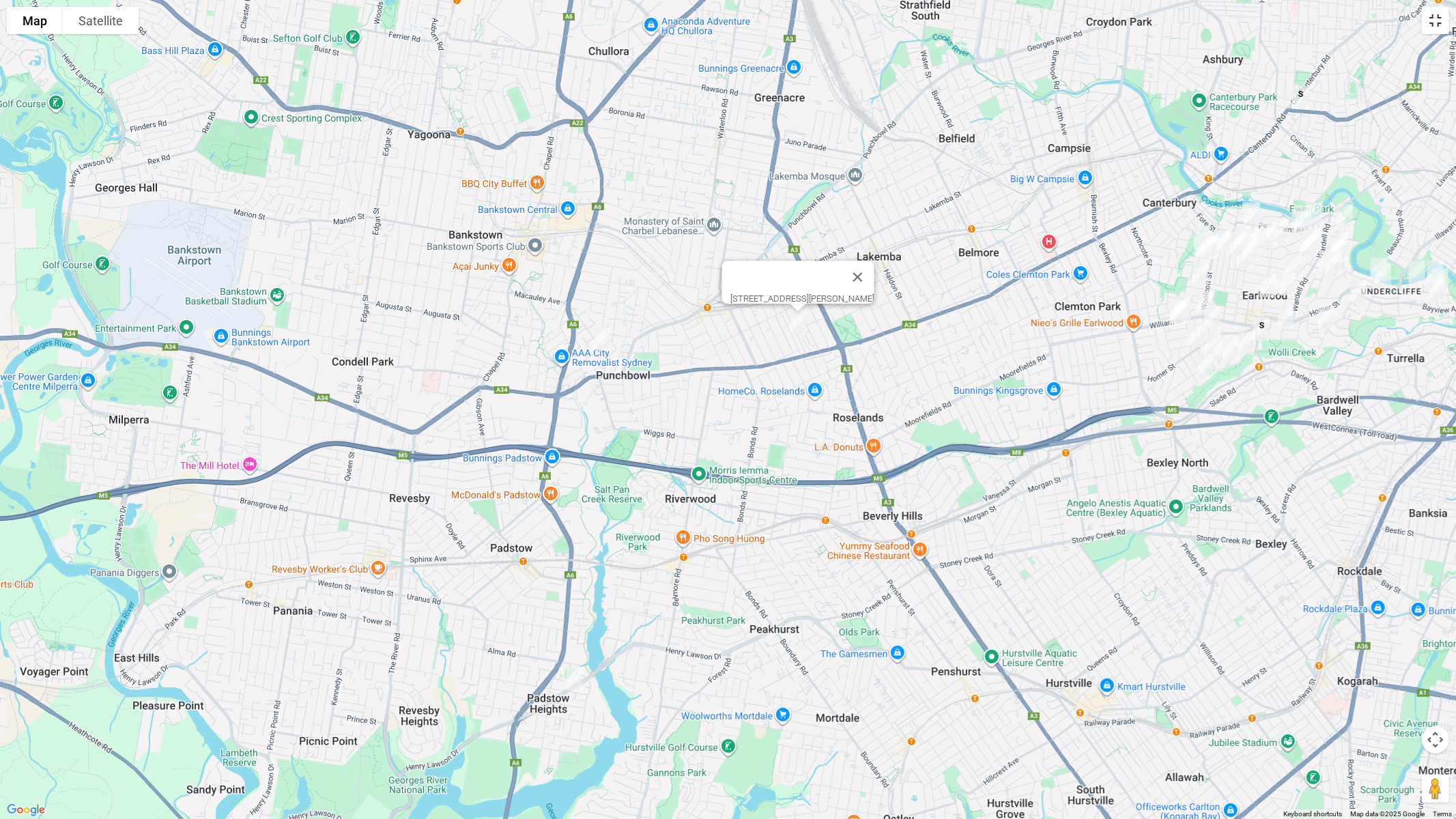
click at [1441, 26] on button "Toggle fullscreen view" at bounding box center [1435, 20] width 27 height 27
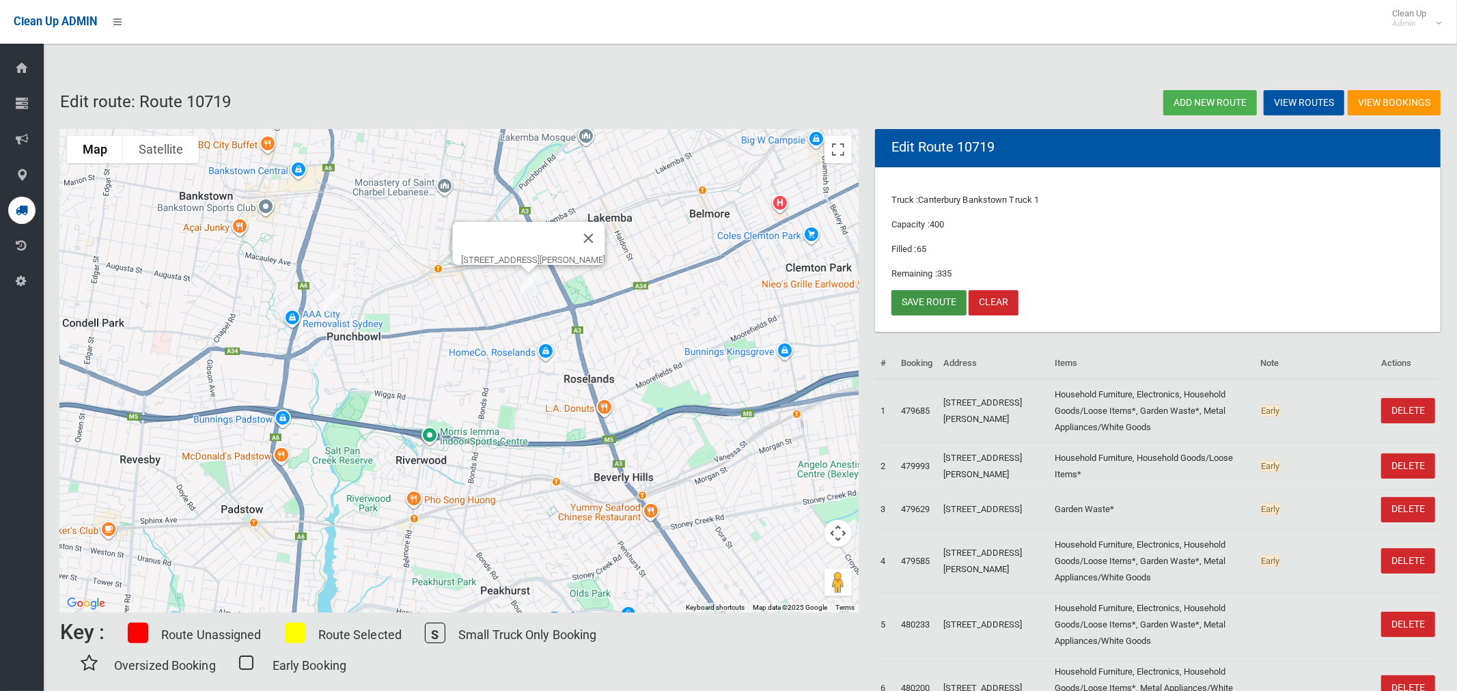
click at [929, 300] on link "Save route" at bounding box center [928, 302] width 75 height 25
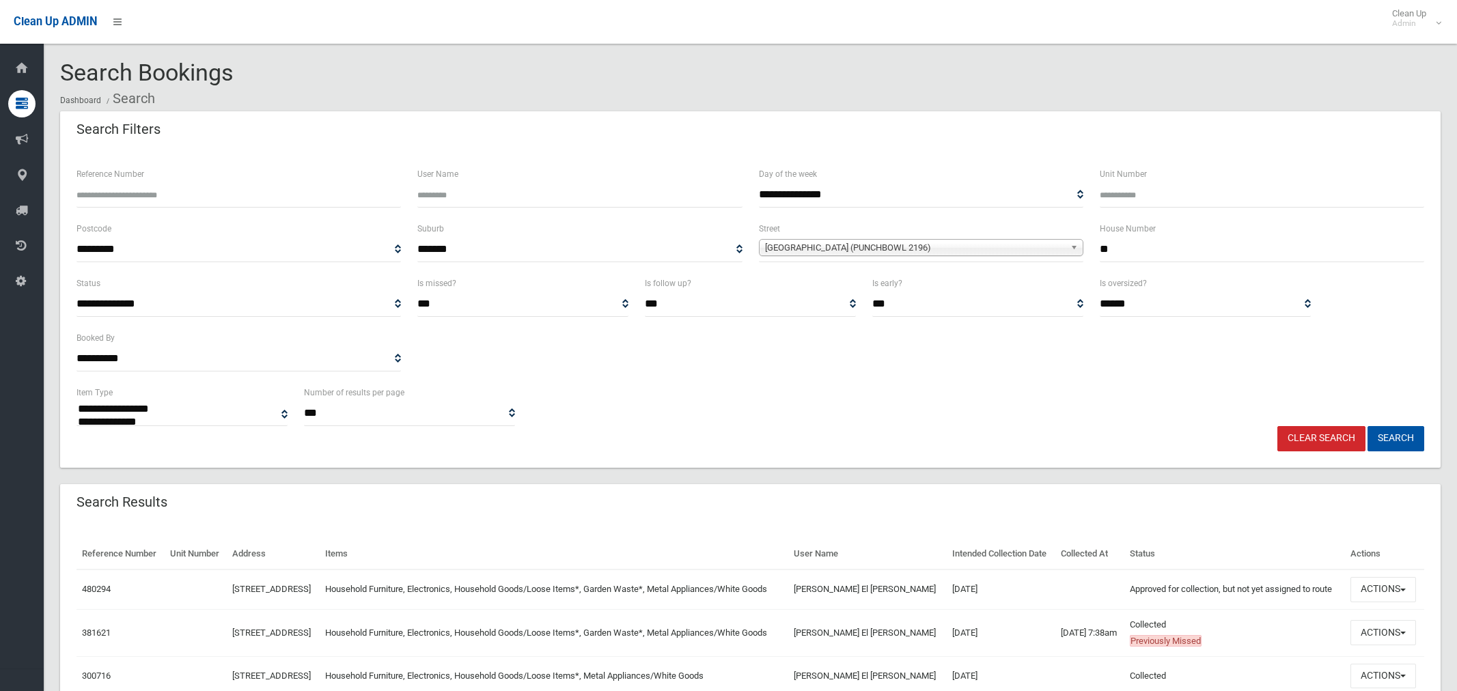
select select
click at [1383, 645] on button "Actions" at bounding box center [1383, 632] width 66 height 25
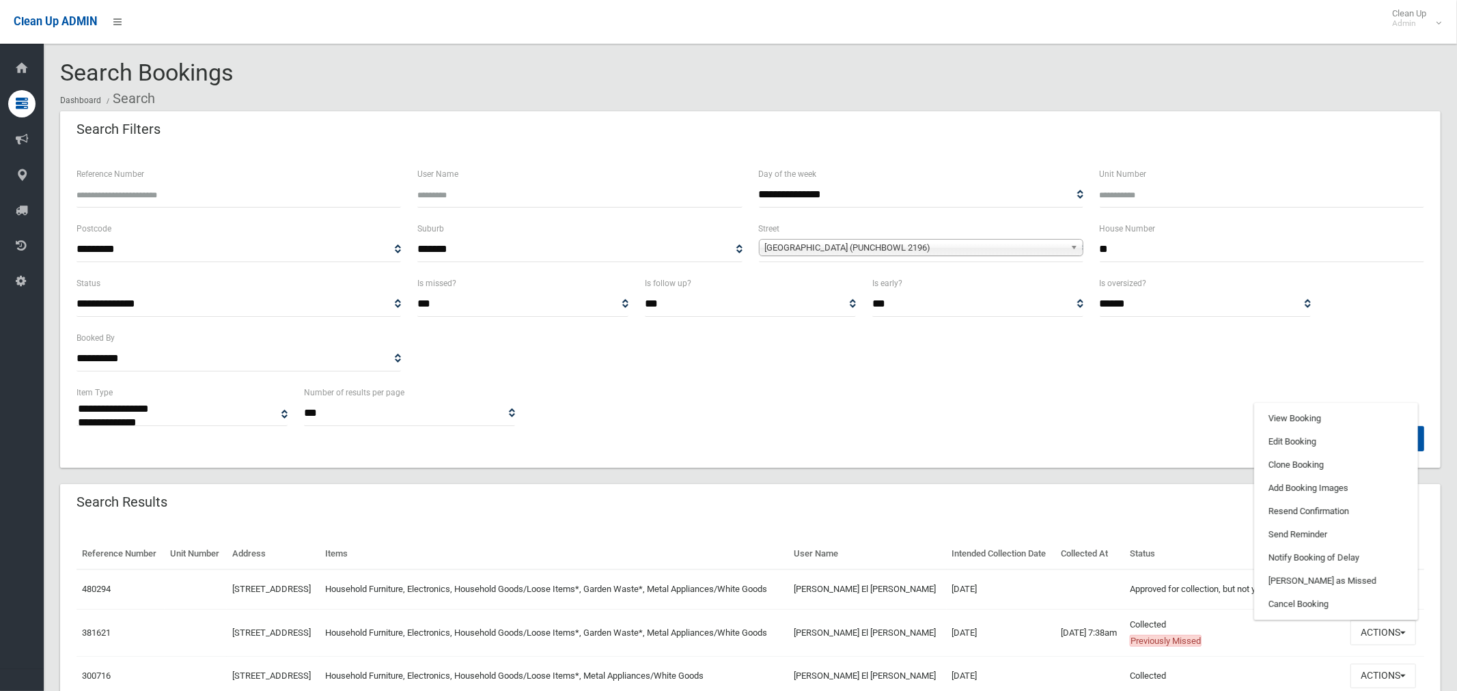
click at [1021, 599] on td "[DATE]" at bounding box center [1001, 590] width 109 height 40
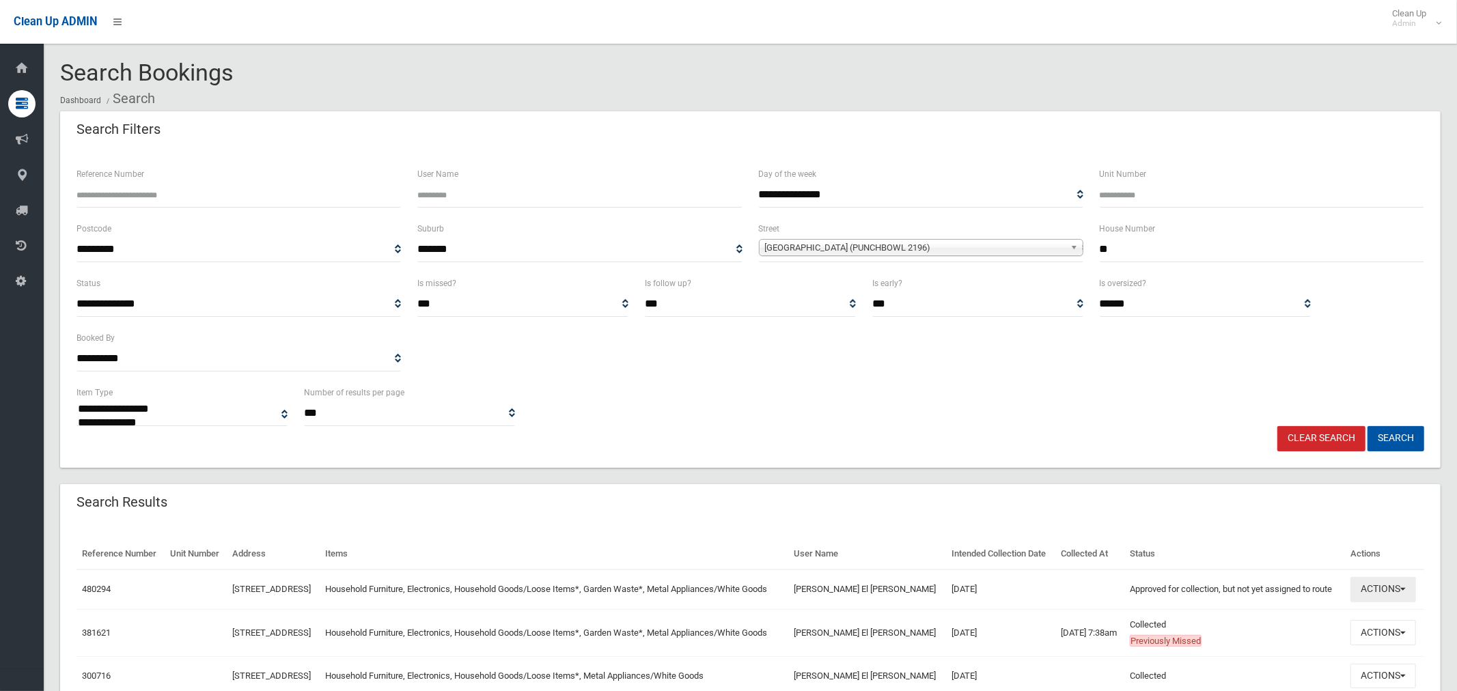
click at [1380, 602] on button "Actions" at bounding box center [1383, 589] width 66 height 25
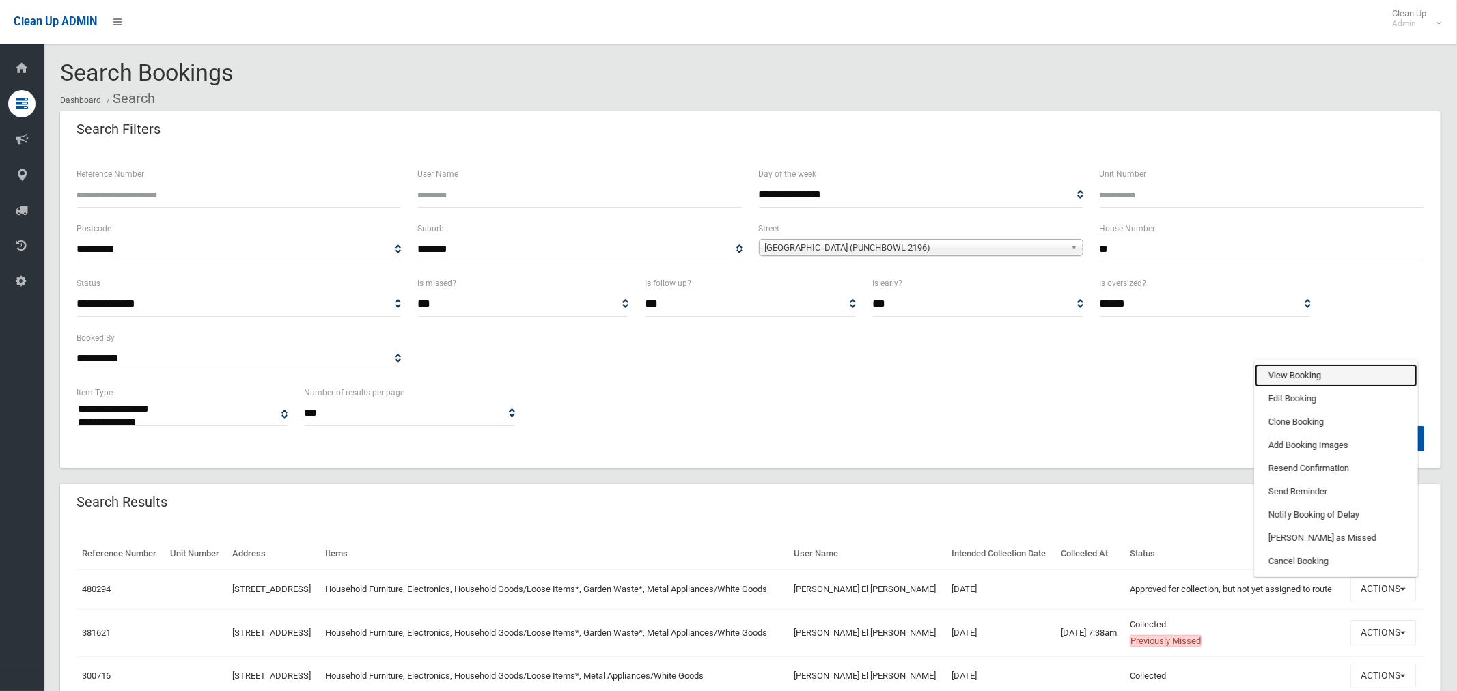
click at [1285, 387] on link "View Booking" at bounding box center [1336, 375] width 163 height 23
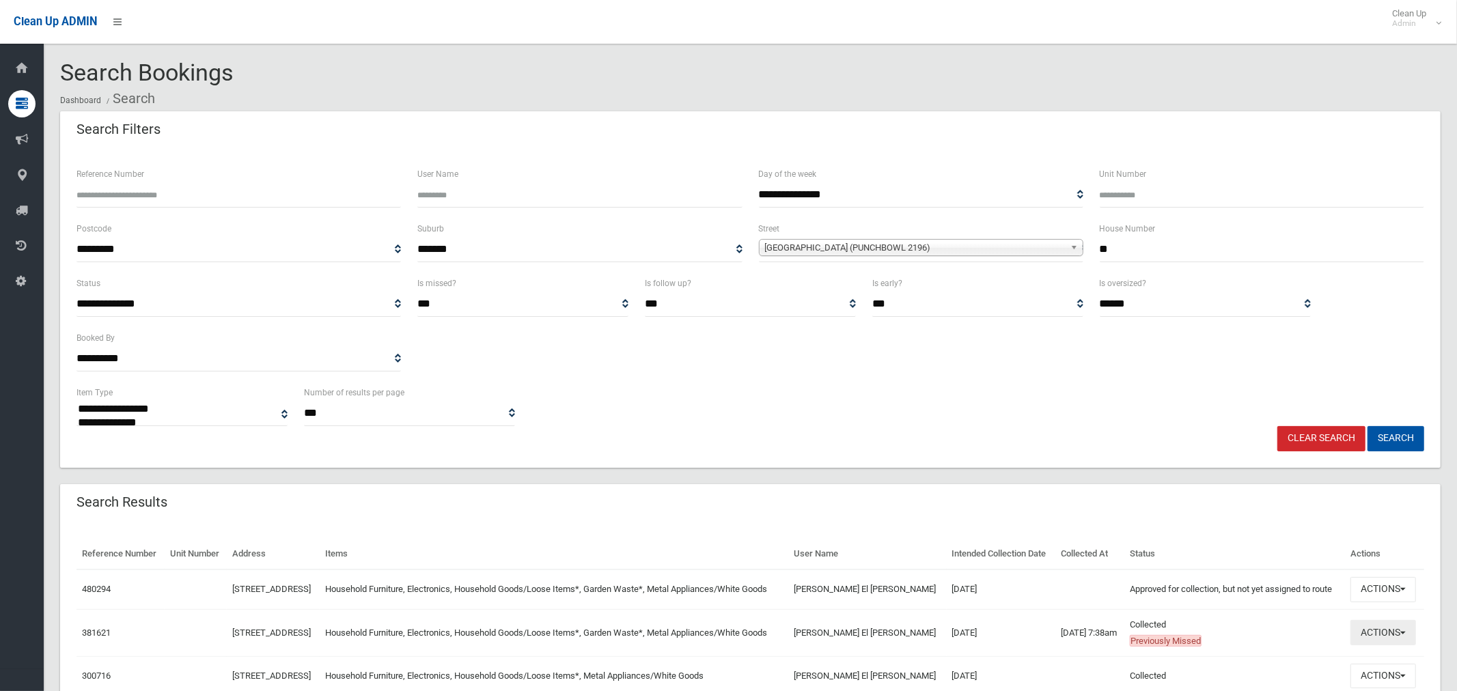
click at [1388, 645] on button "Actions" at bounding box center [1383, 632] width 66 height 25
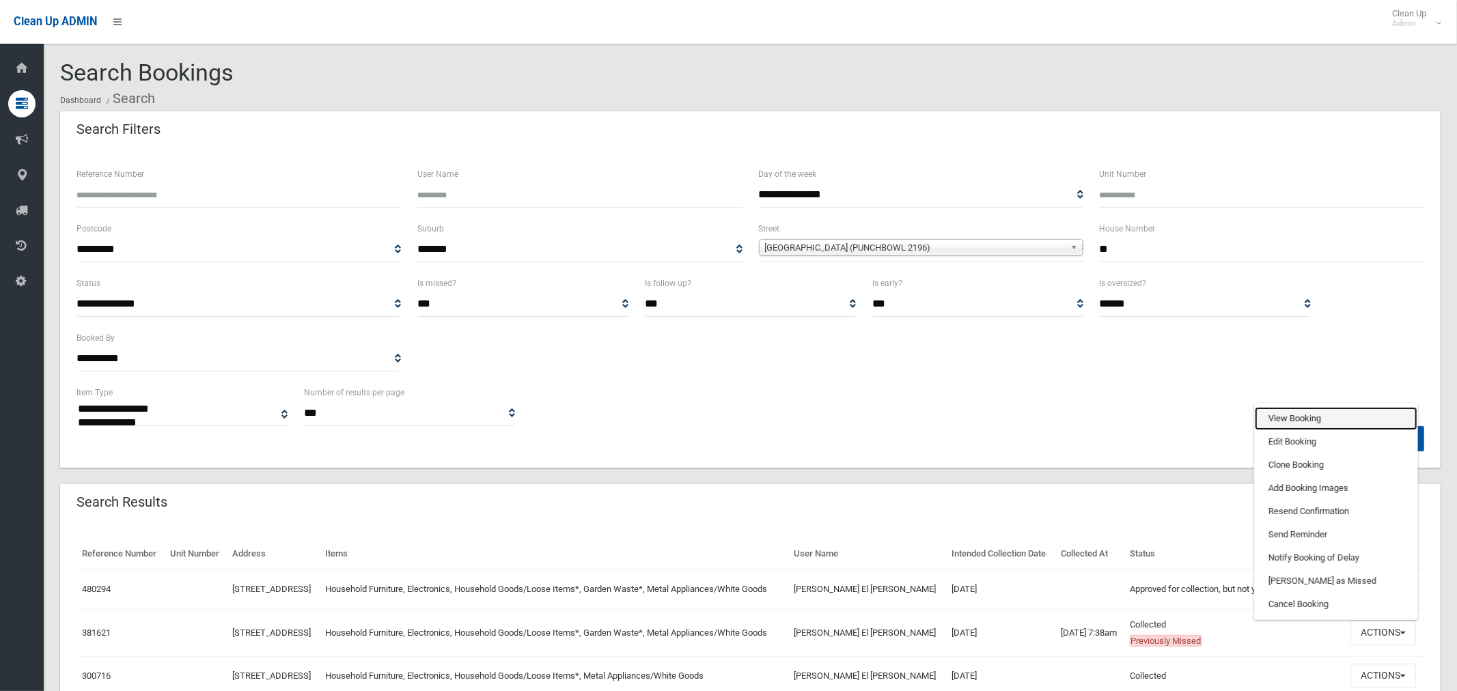
drag, startPoint x: 1306, startPoint y: 443, endPoint x: 1273, endPoint y: 450, distance: 33.5
click at [1305, 430] on link "View Booking" at bounding box center [1336, 418] width 163 height 23
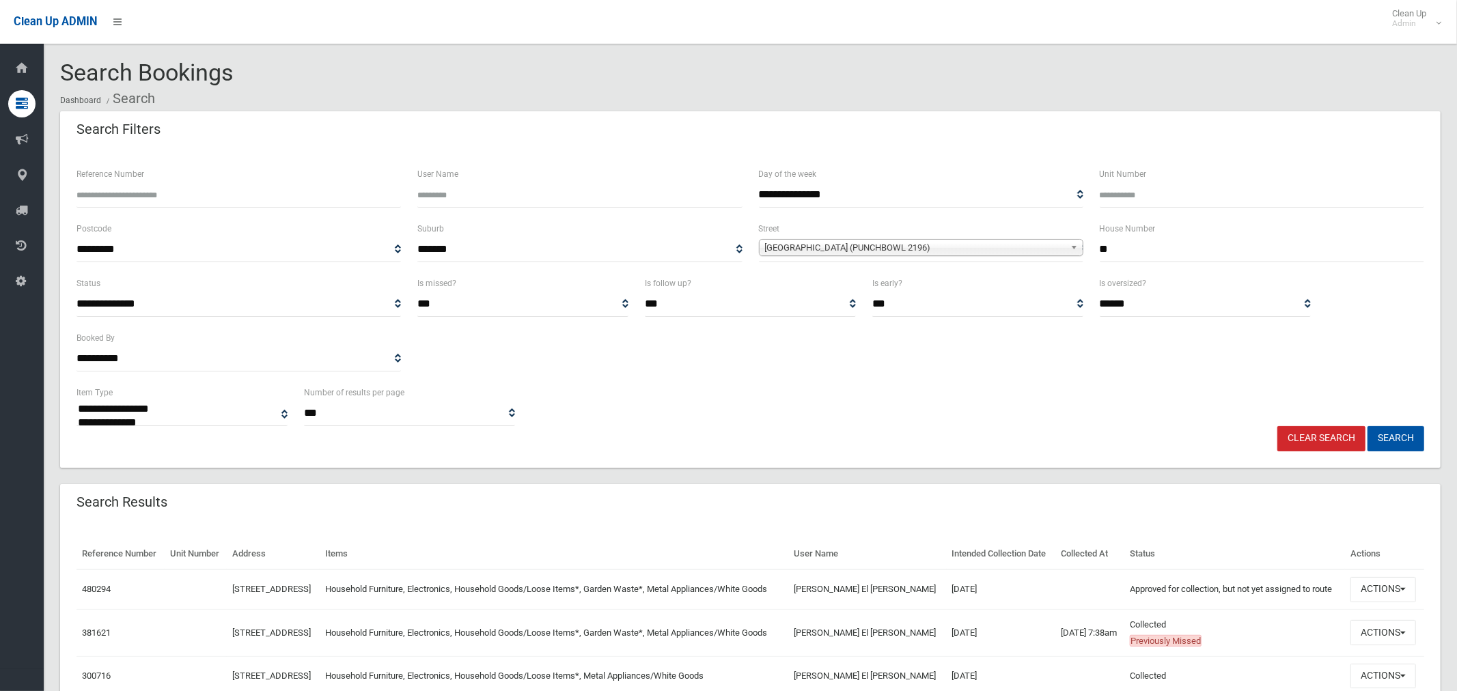
click at [1083, 255] on div "**********" at bounding box center [750, 248] width 1364 height 55
type input "**"
click at [858, 245] on span "Lancaster Avenue (PUNCHBOWL 2196)" at bounding box center [915, 248] width 300 height 16
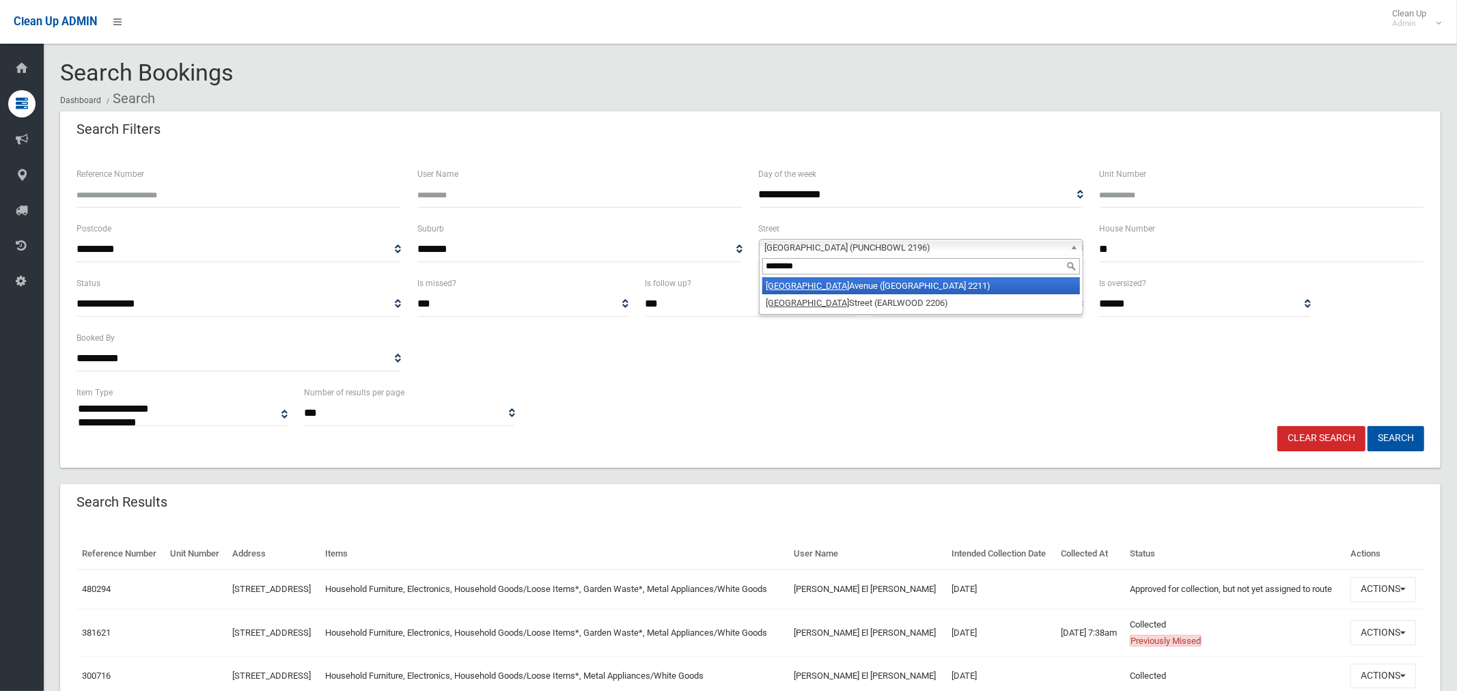
type input "********"
click at [869, 285] on li "Richmond Avenue (PADSTOW HEIGHTS 2211)" at bounding box center [921, 285] width 318 height 17
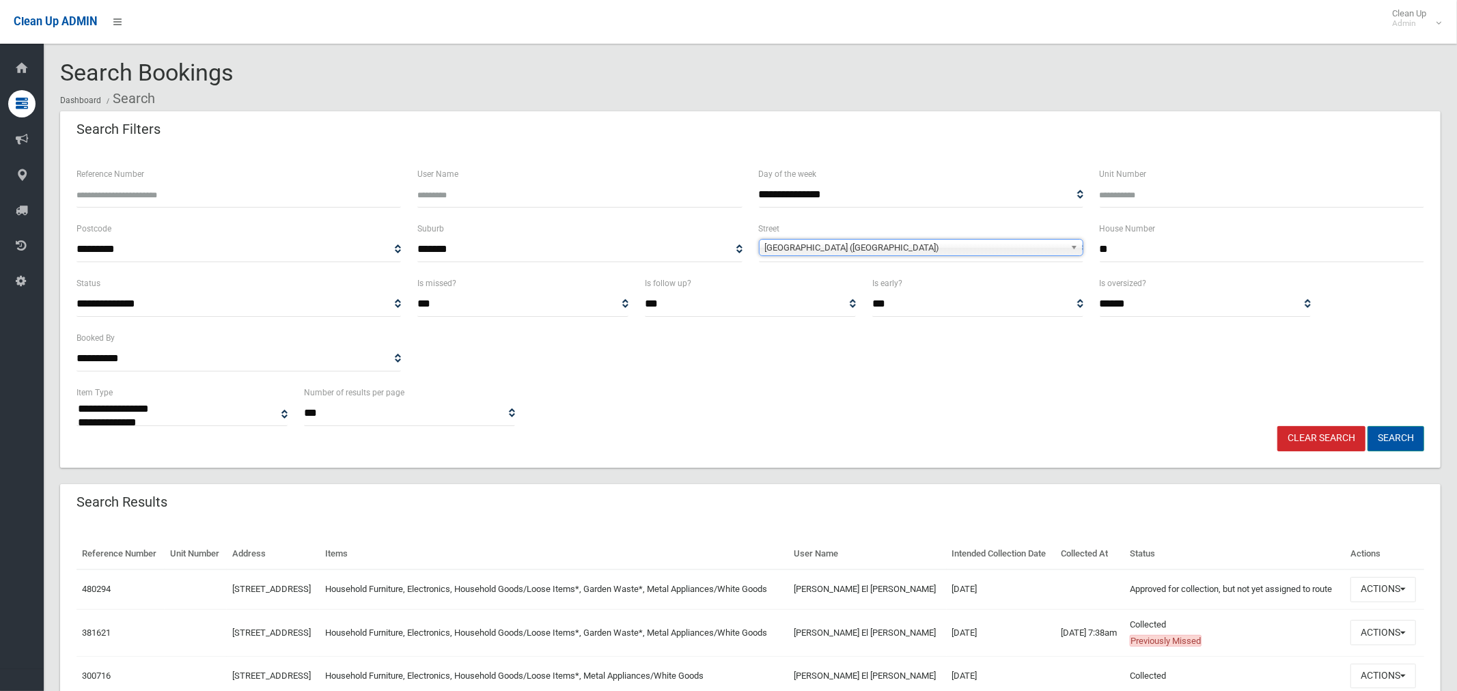
click at [1395, 431] on button "Search" at bounding box center [1395, 438] width 57 height 25
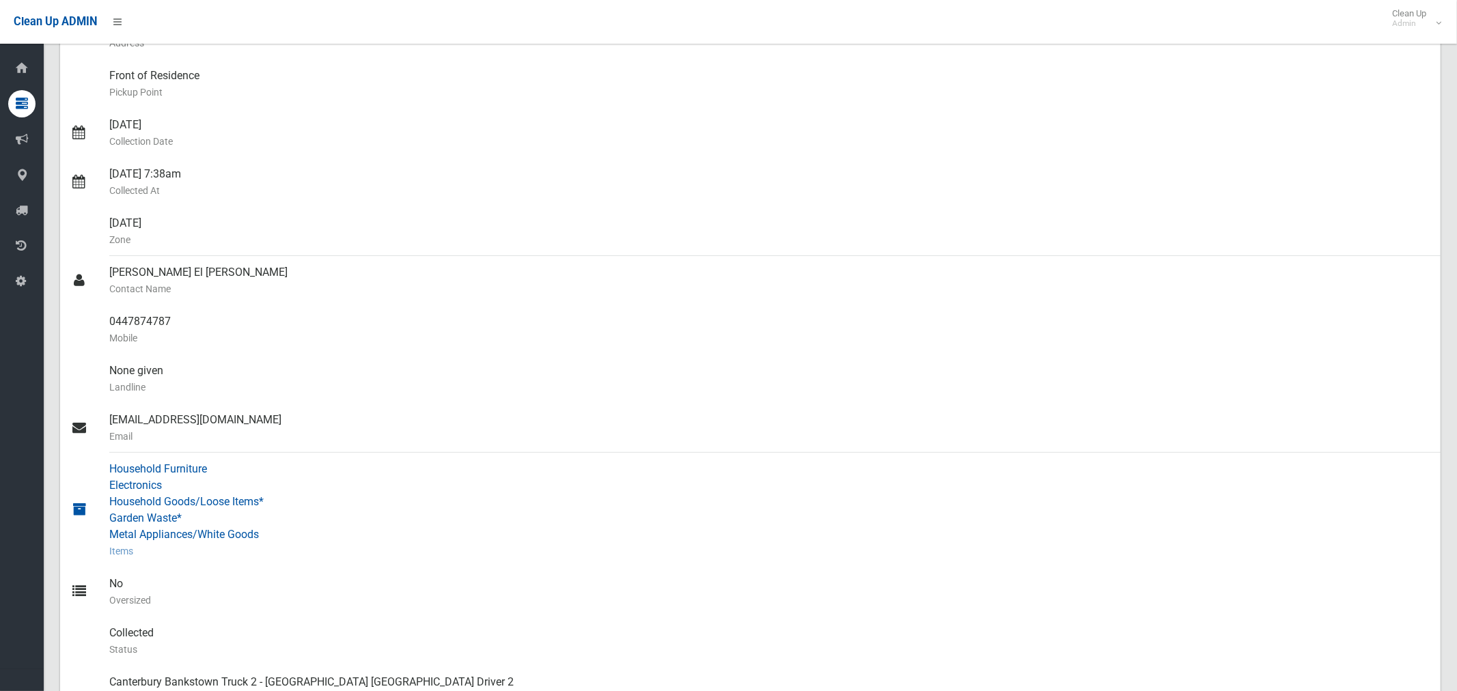
scroll to position [196, 0]
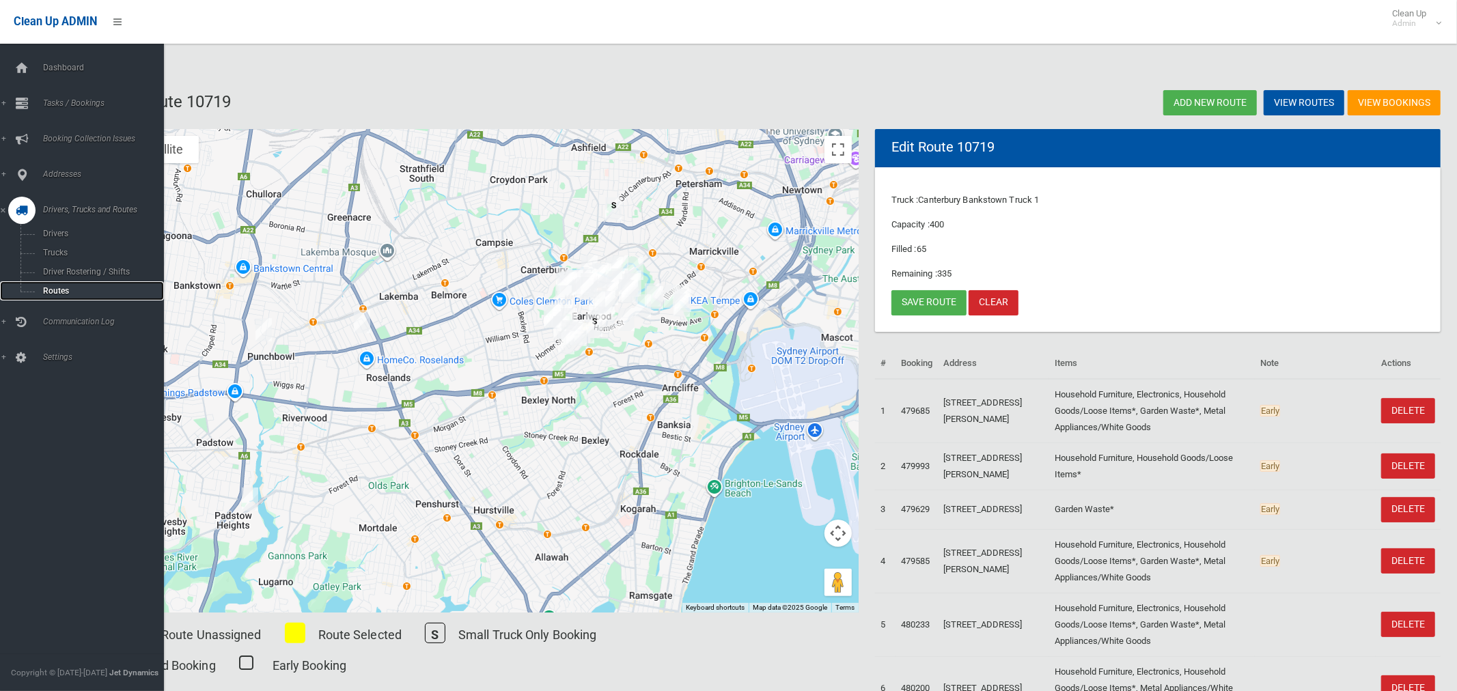
click at [60, 288] on span "Routes" at bounding box center [95, 291] width 113 height 10
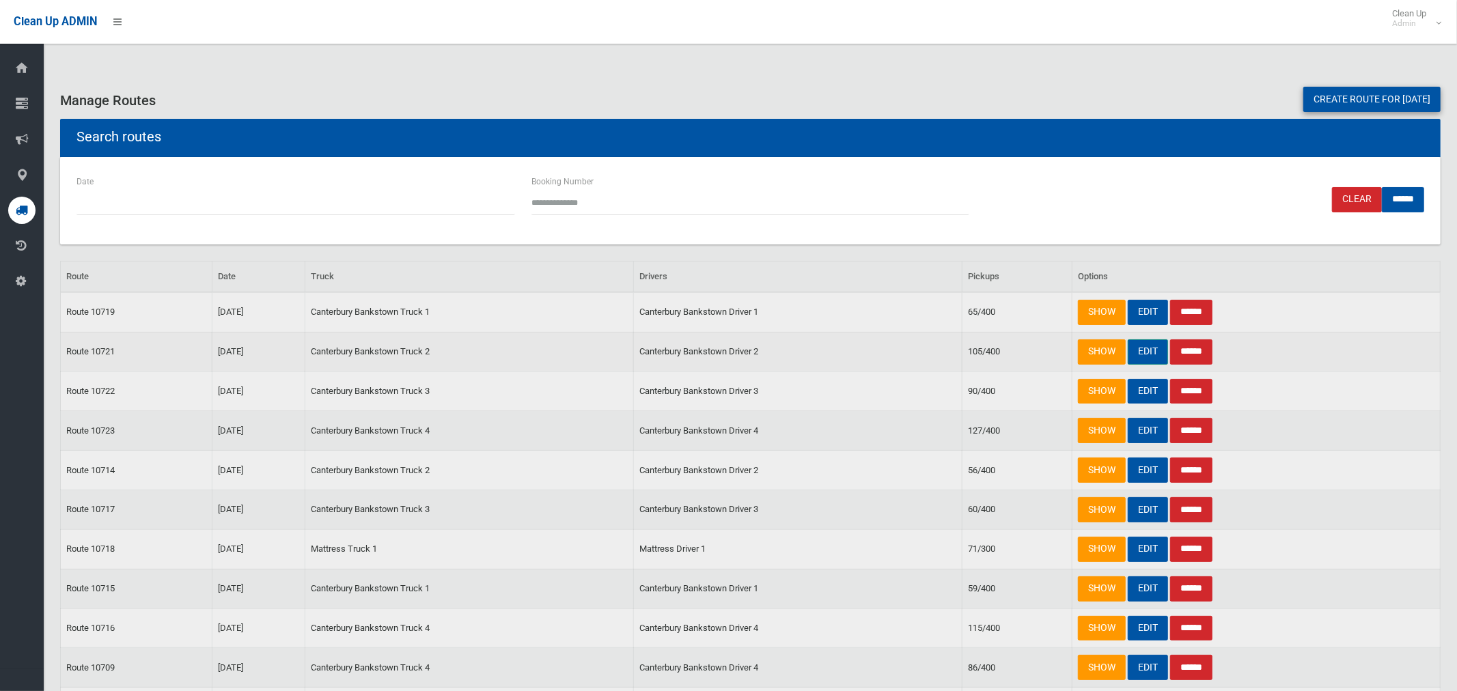
click at [1143, 352] on link "EDIT" at bounding box center [1148, 351] width 40 height 25
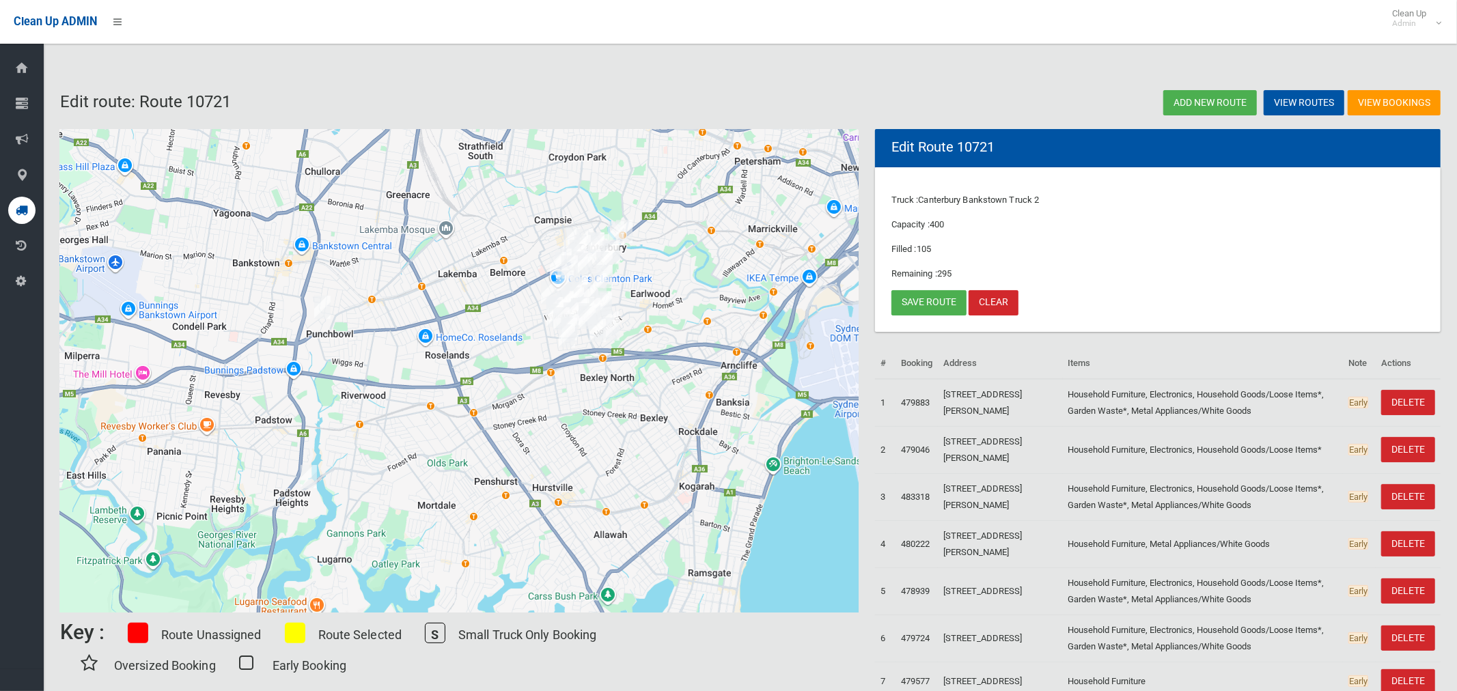
click at [331, 307] on img "90 Lancaster Avenue, PUNCHBOWL NSW 2196" at bounding box center [322, 307] width 27 height 34
click at [366, 255] on button "Close" at bounding box center [349, 261] width 33 height 33
click at [316, 477] on img "33 Richmond Avenue, PADSTOW HEIGHTS NSW 2211" at bounding box center [308, 477] width 27 height 34
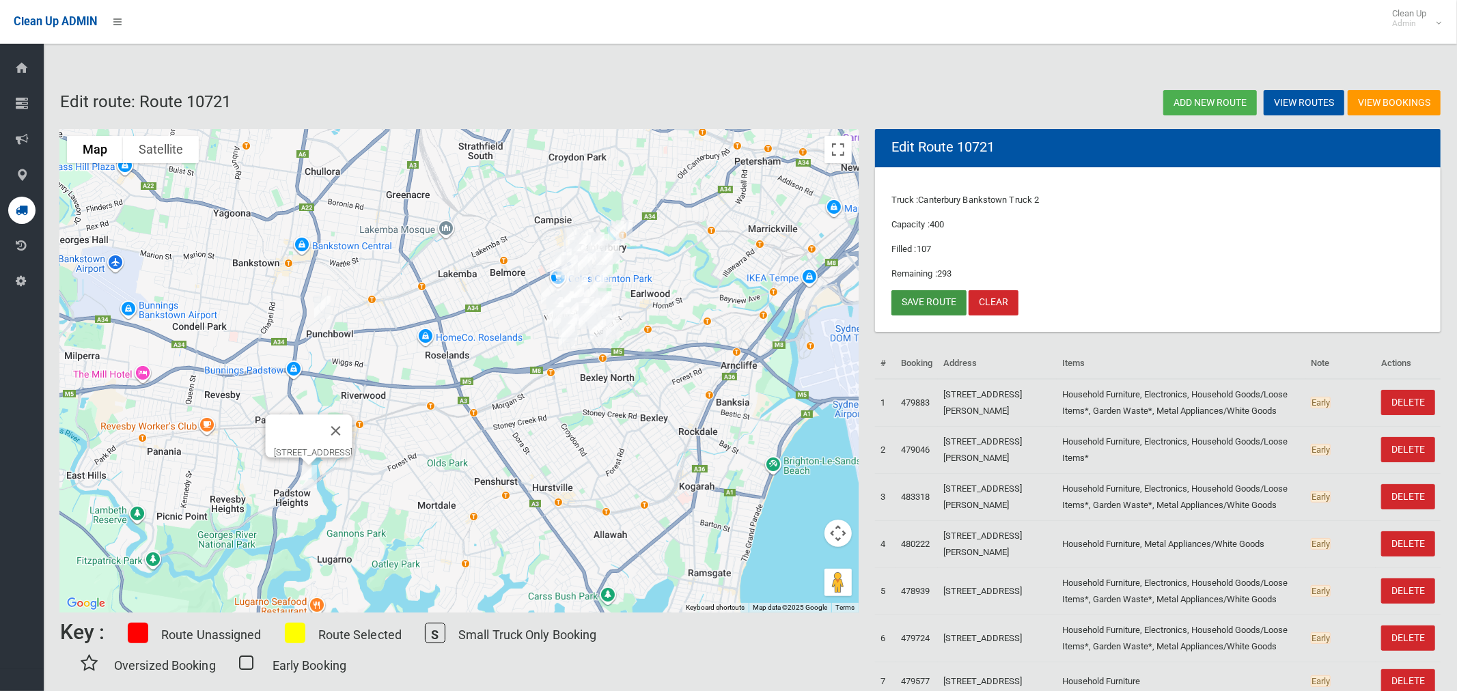
click at [927, 305] on link "Save route" at bounding box center [928, 302] width 75 height 25
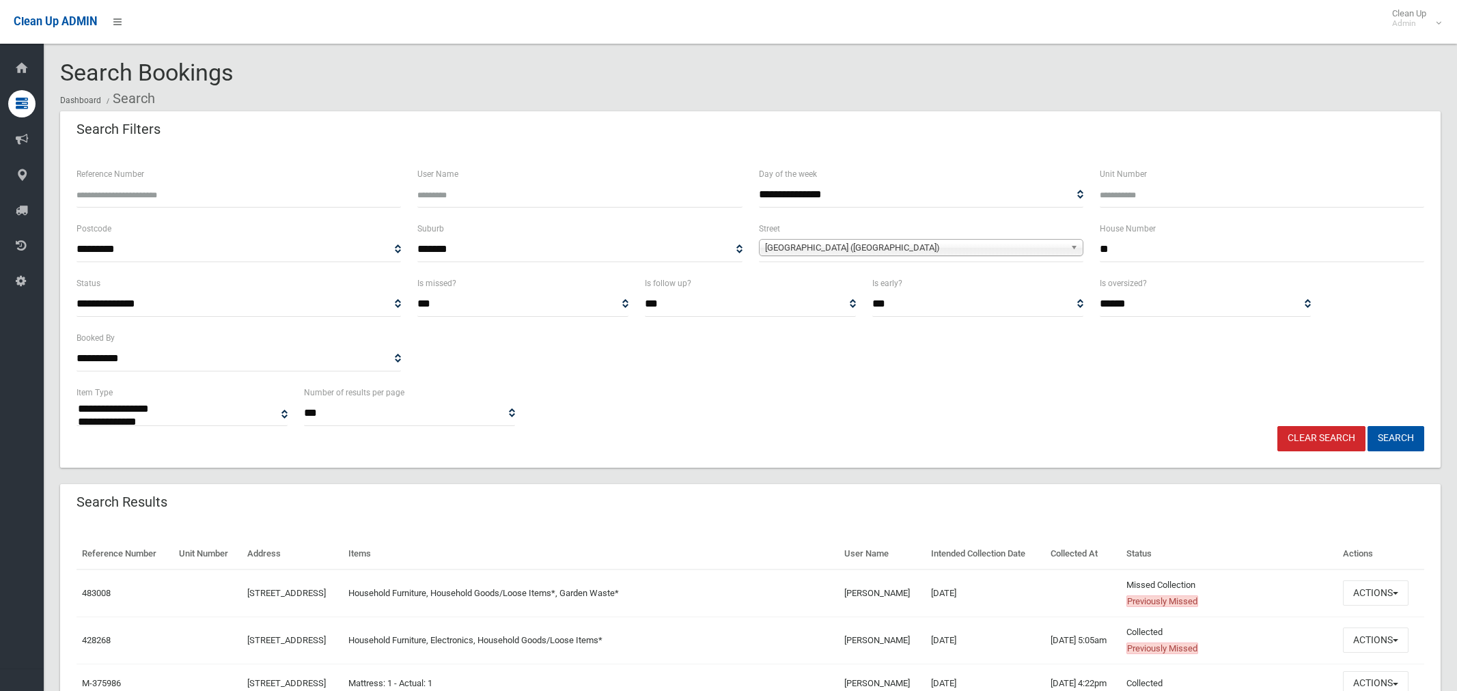
select select
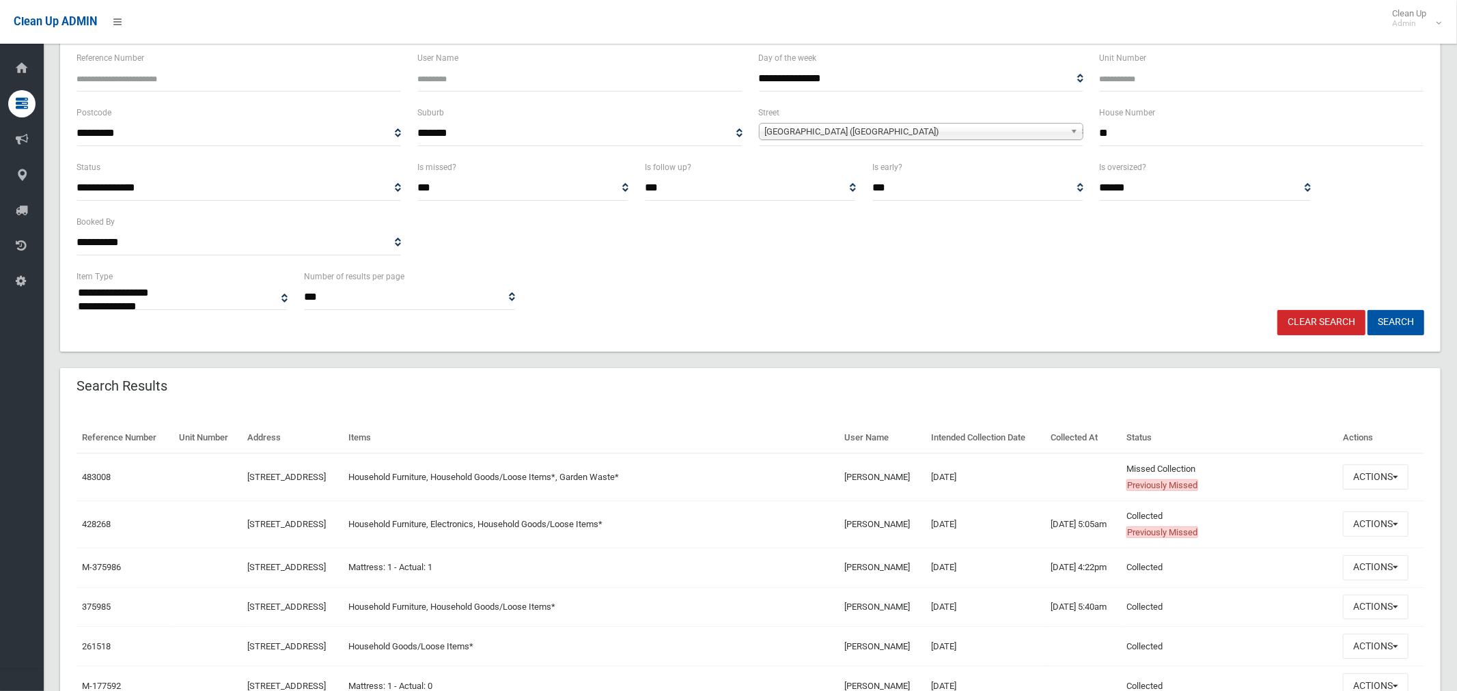
scroll to position [175, 0]
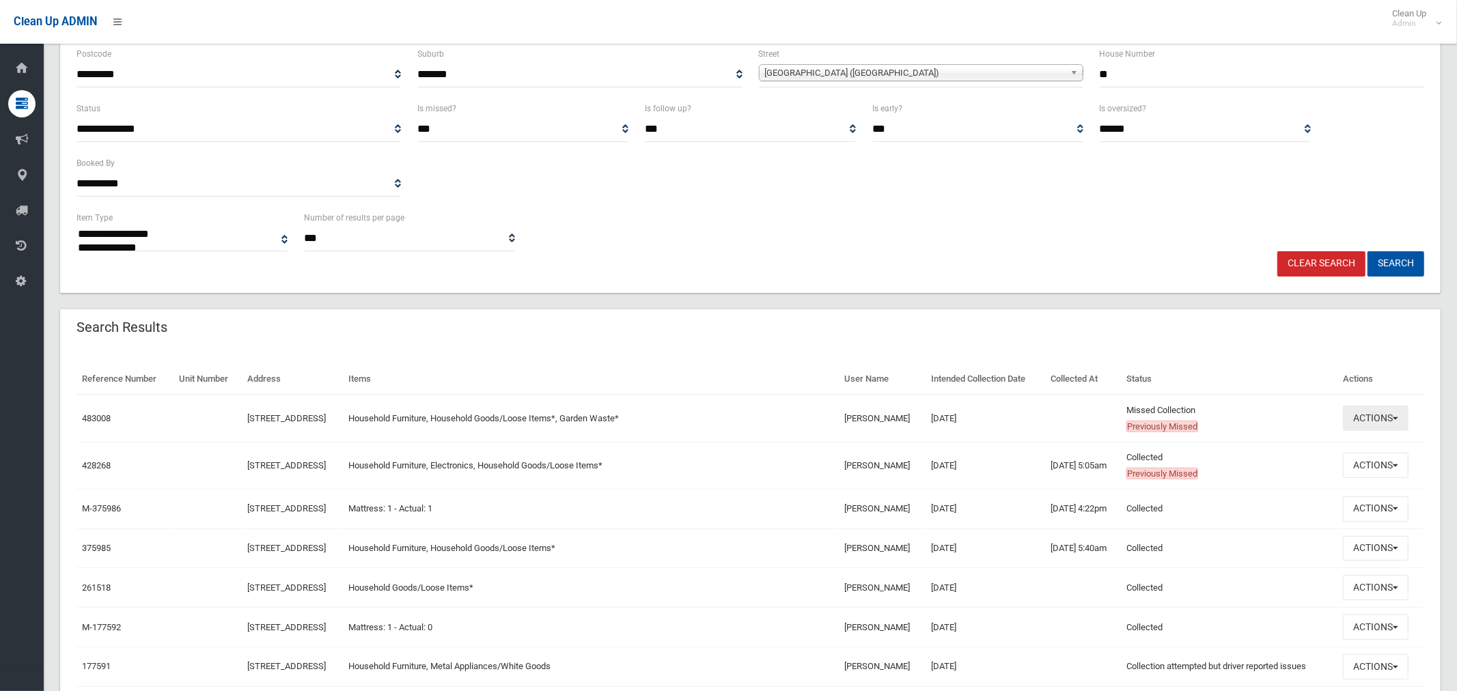
click at [1377, 431] on button "Actions" at bounding box center [1376, 418] width 66 height 25
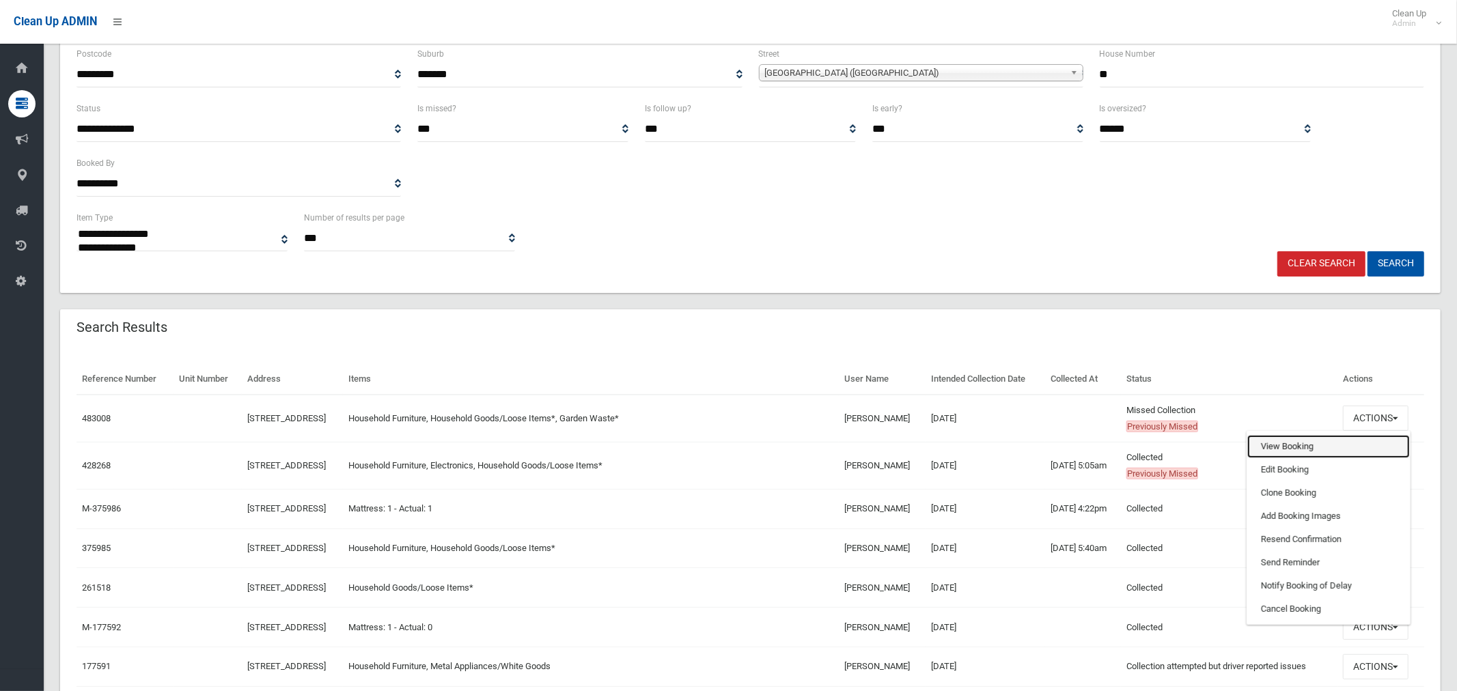
click at [1281, 458] on link "View Booking" at bounding box center [1328, 446] width 163 height 23
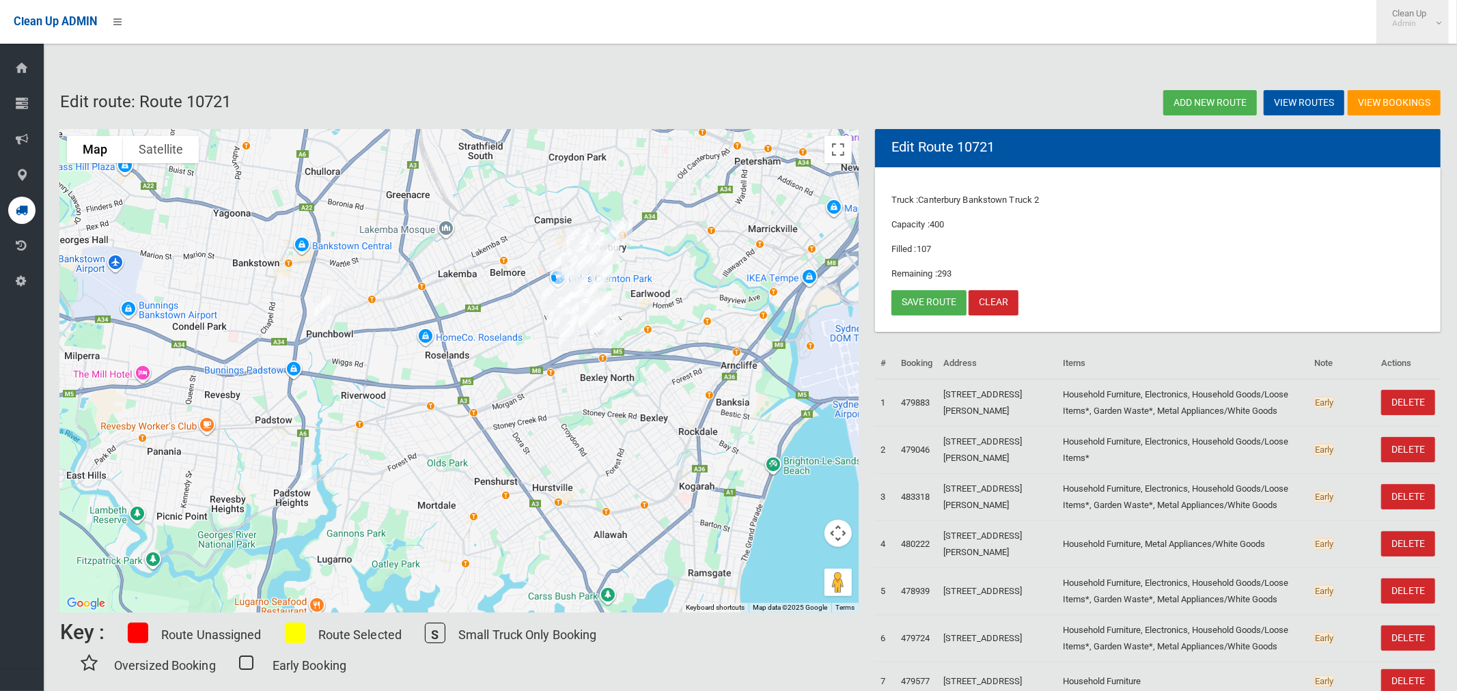
click at [1425, 21] on small "Admin" at bounding box center [1409, 23] width 34 height 10
click at [1419, 59] on link "Logout" at bounding box center [1412, 59] width 71 height 23
